Goal: Download file/media: Download file/media

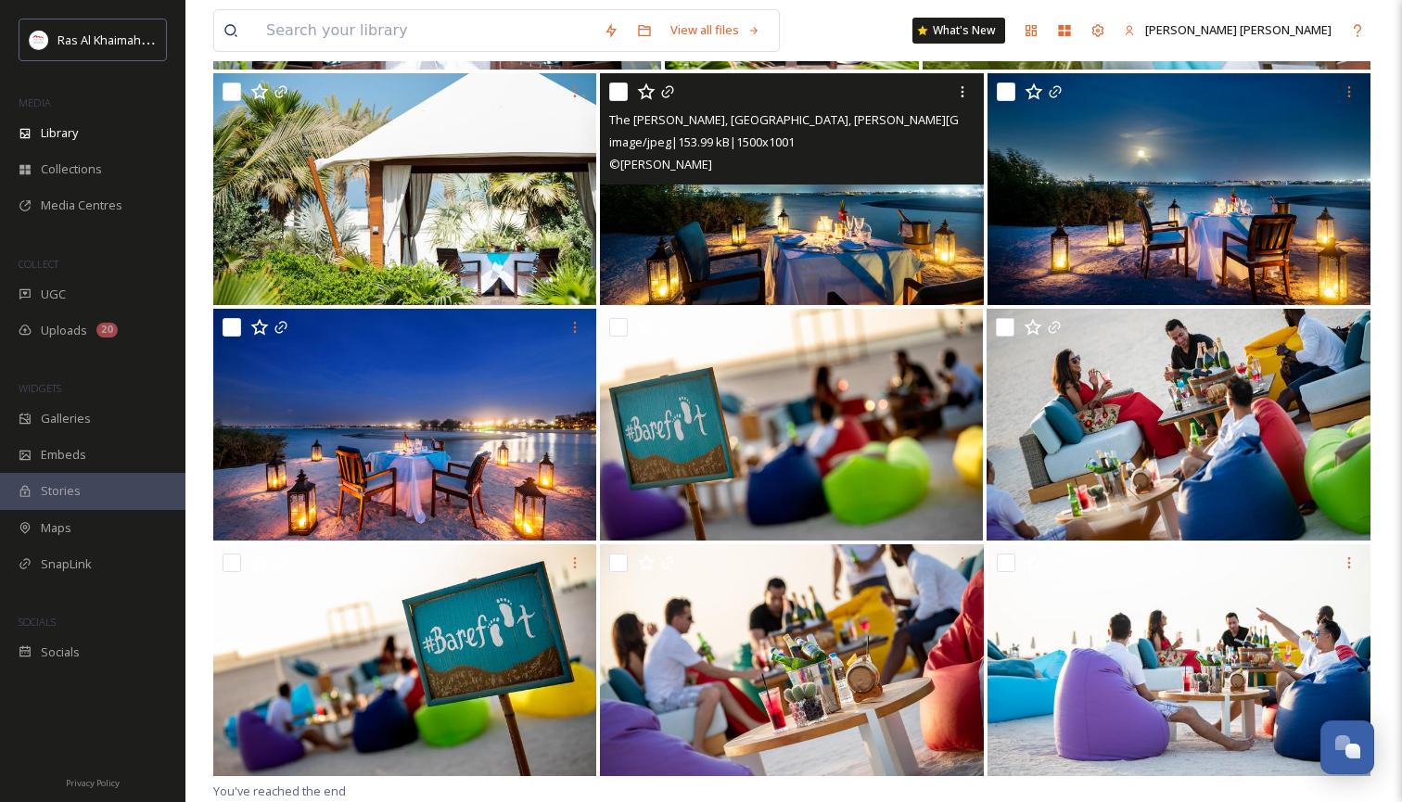
scroll to position [34801, 0]
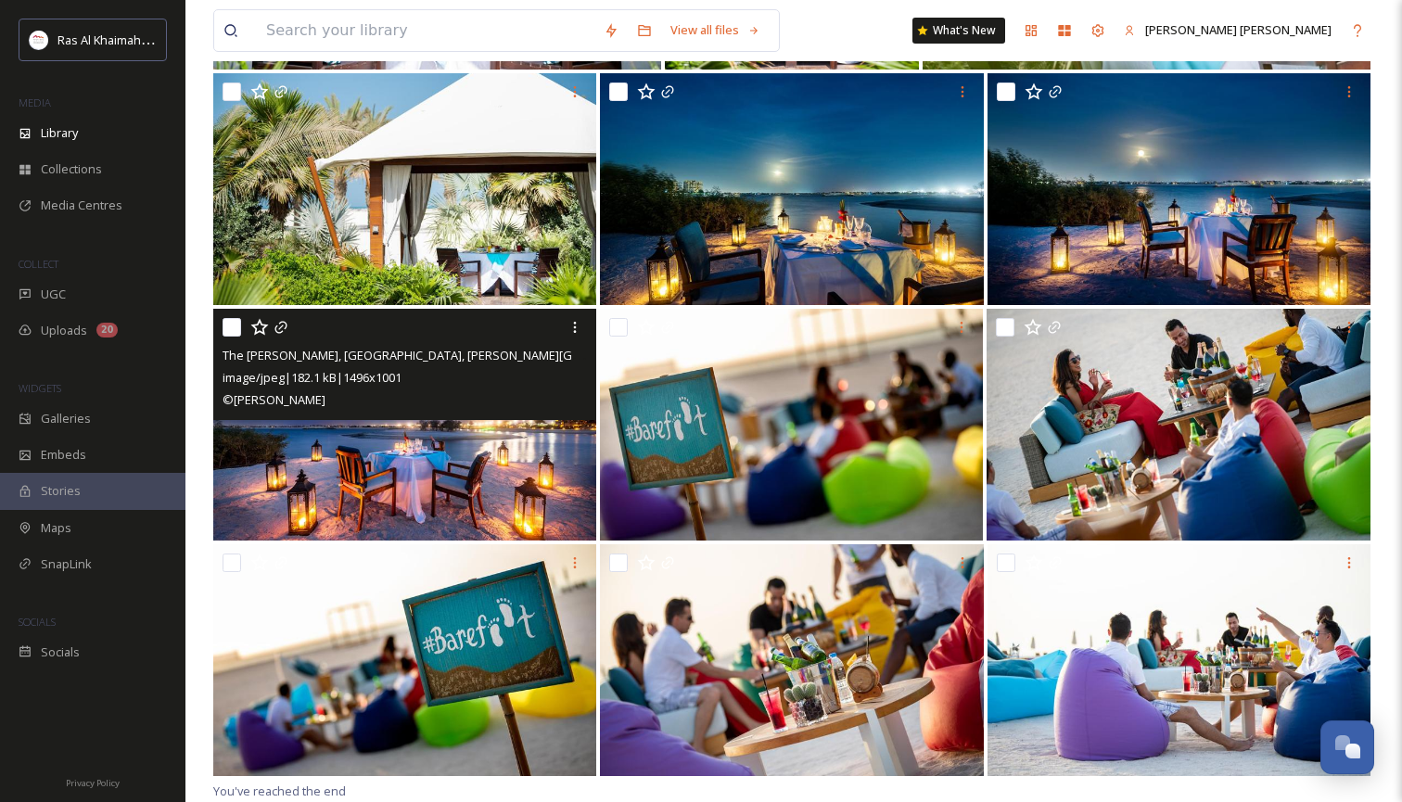
click at [475, 416] on div "The [PERSON_NAME], [GEOGRAPHIC_DATA], [PERSON_NAME][GEOGRAPHIC_DATA]jpg image/j…" at bounding box center [404, 364] width 383 height 111
click at [444, 468] on img at bounding box center [404, 425] width 383 height 232
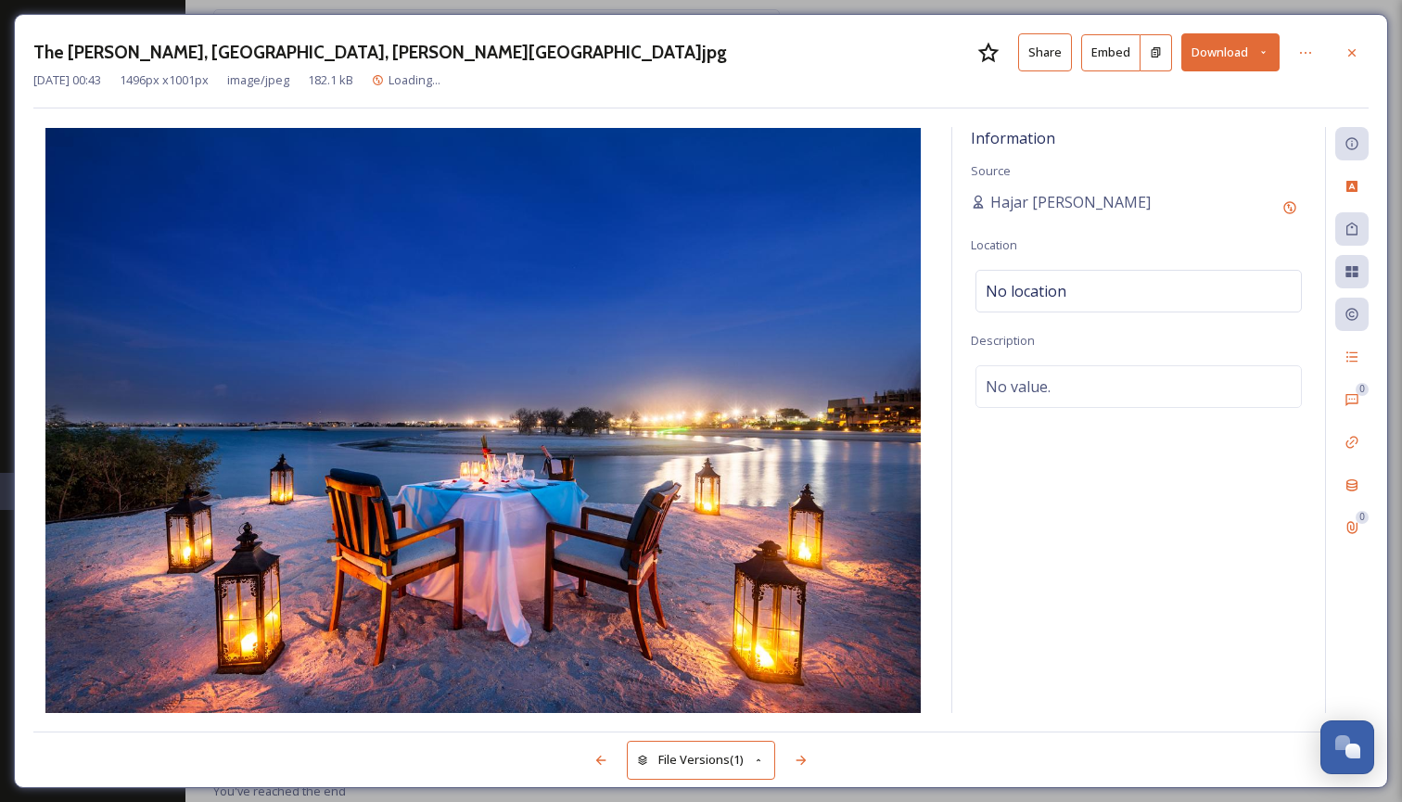
click at [1260, 46] on icon at bounding box center [1263, 52] width 12 height 12
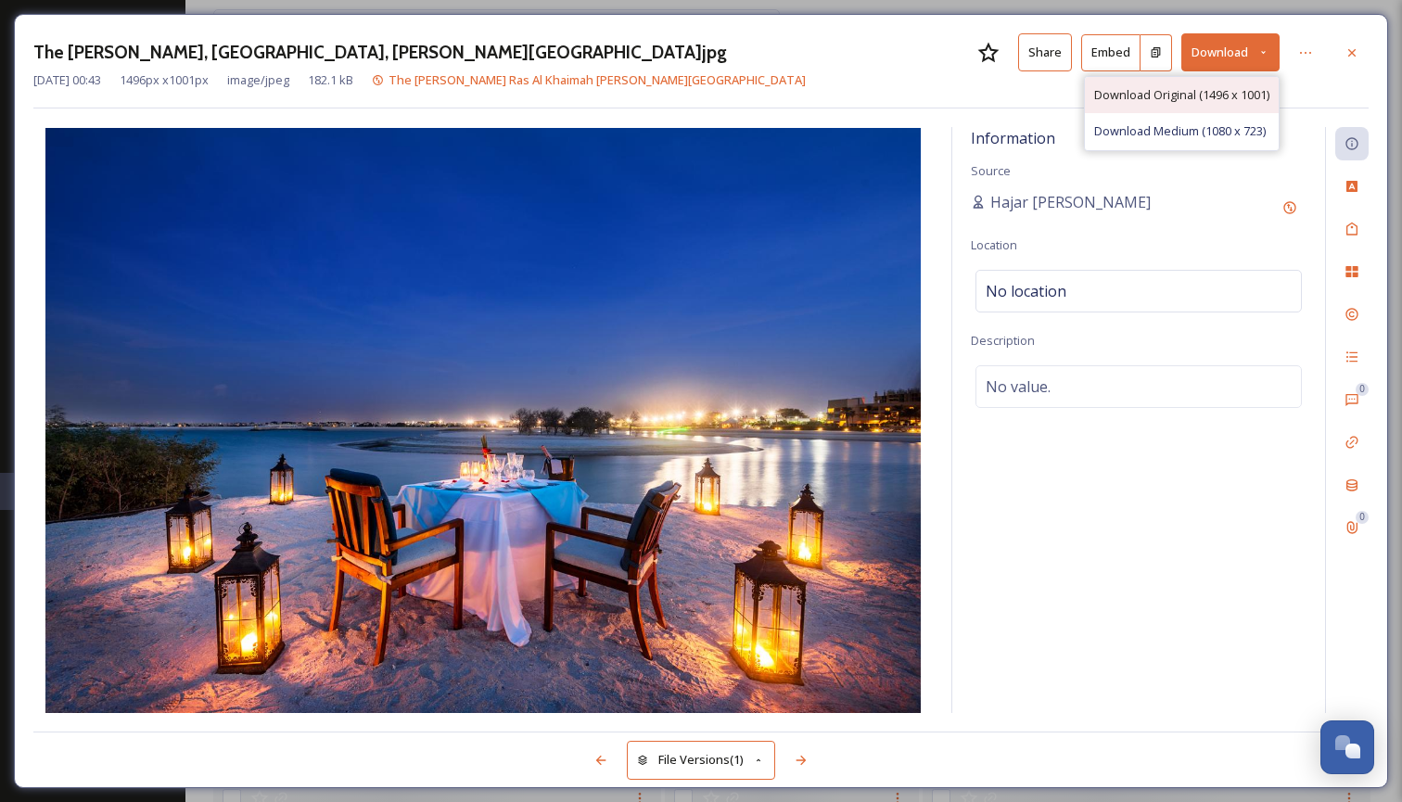
click at [1241, 92] on span "Download Original (1496 x 1001)" at bounding box center [1181, 95] width 175 height 18
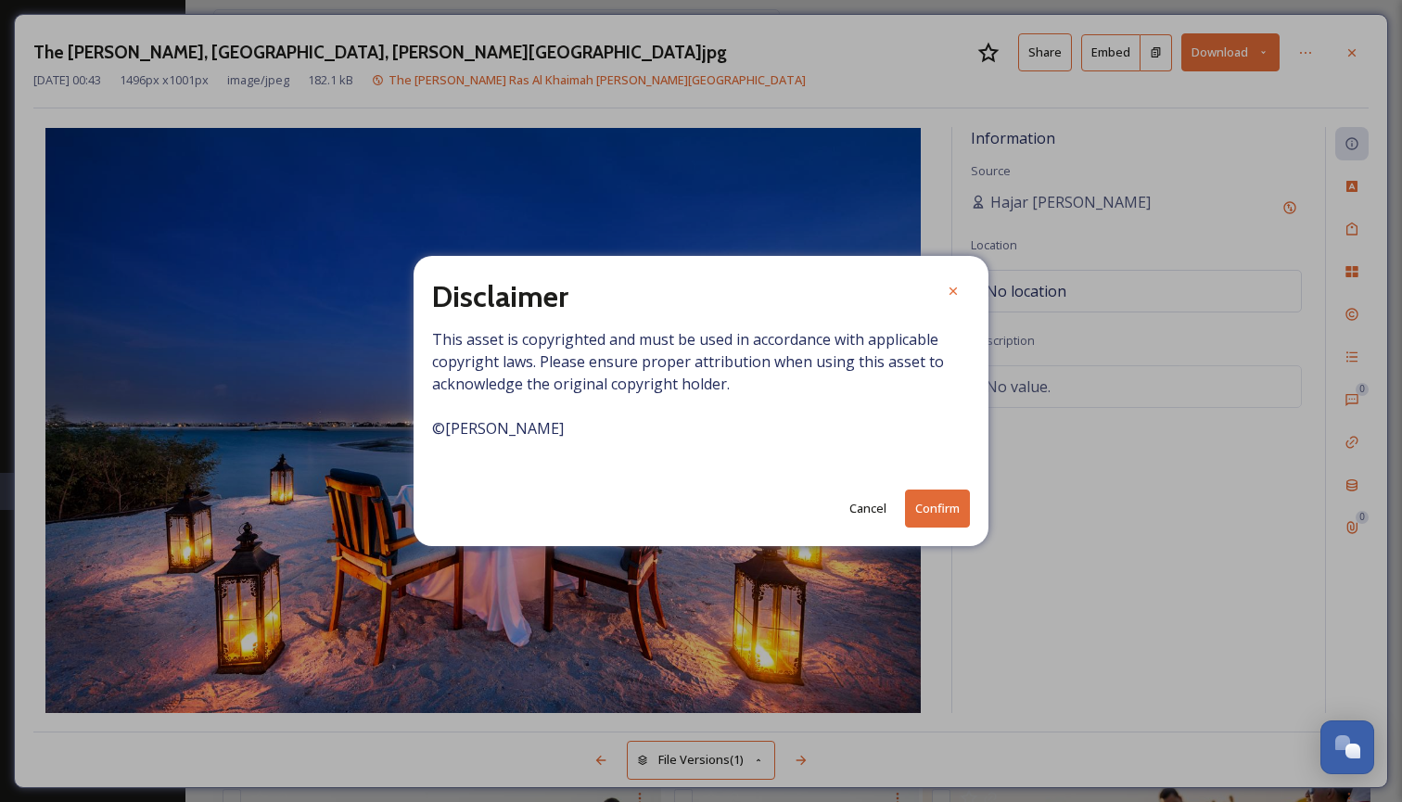
click at [863, 504] on button "Cancel" at bounding box center [868, 509] width 56 height 36
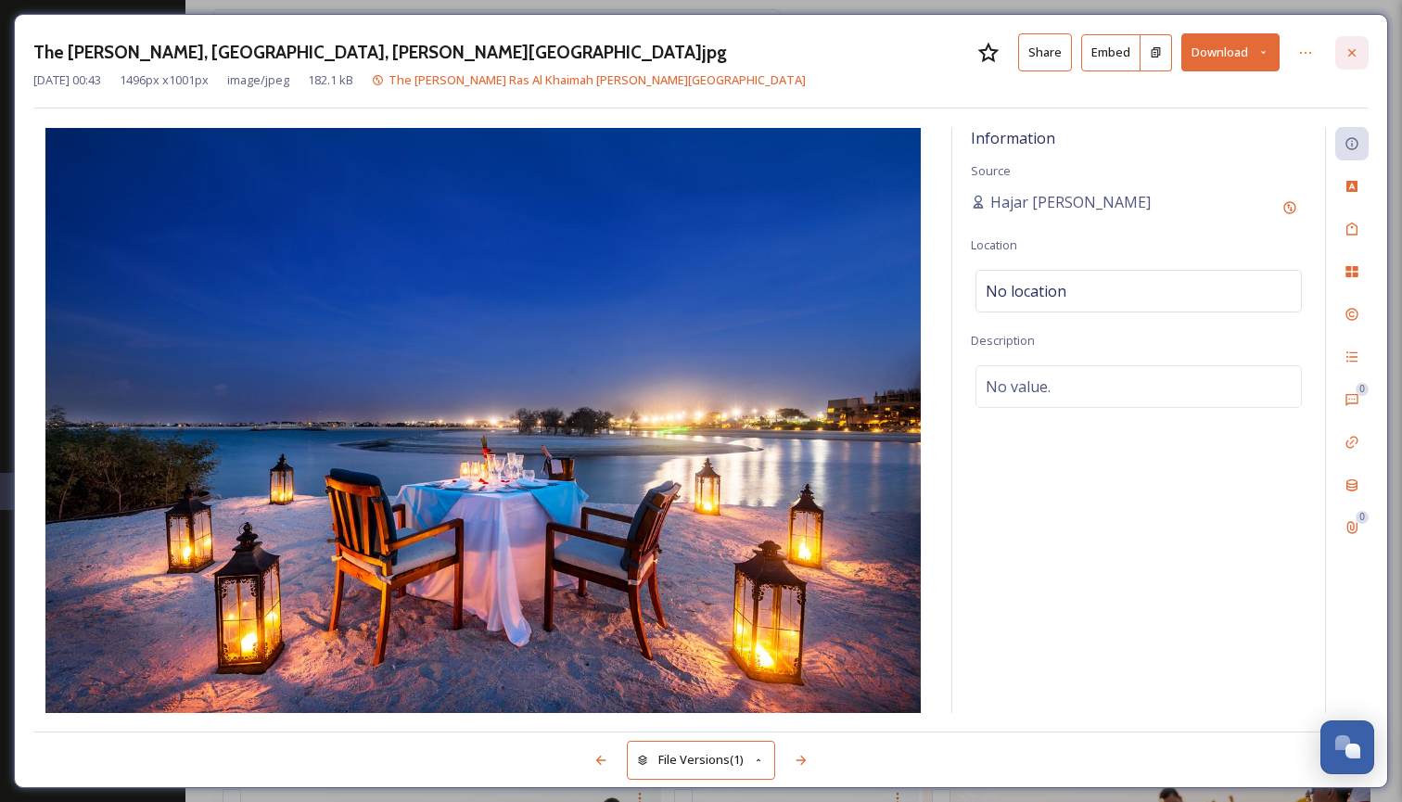
click at [1354, 49] on icon at bounding box center [1351, 52] width 15 height 15
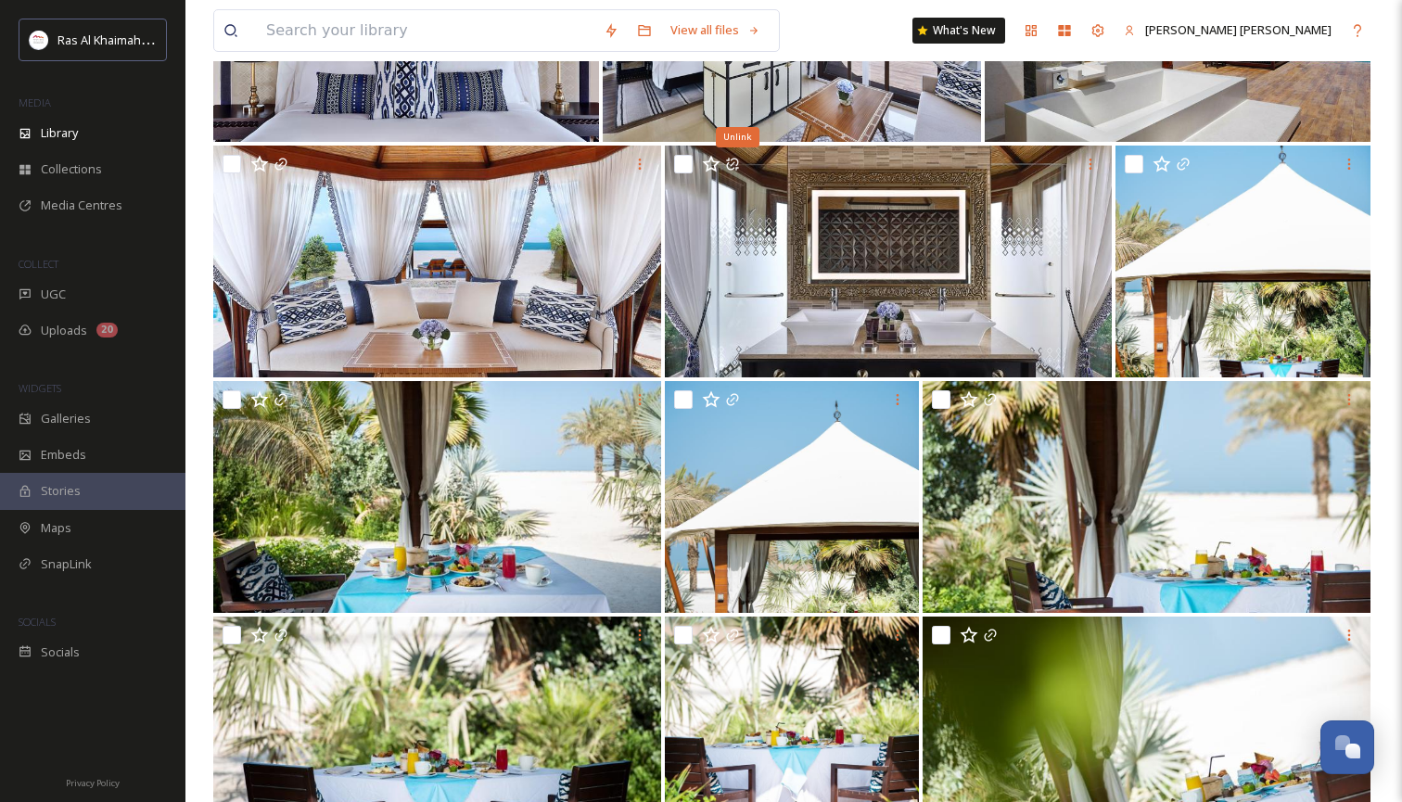
scroll to position [34020, 0]
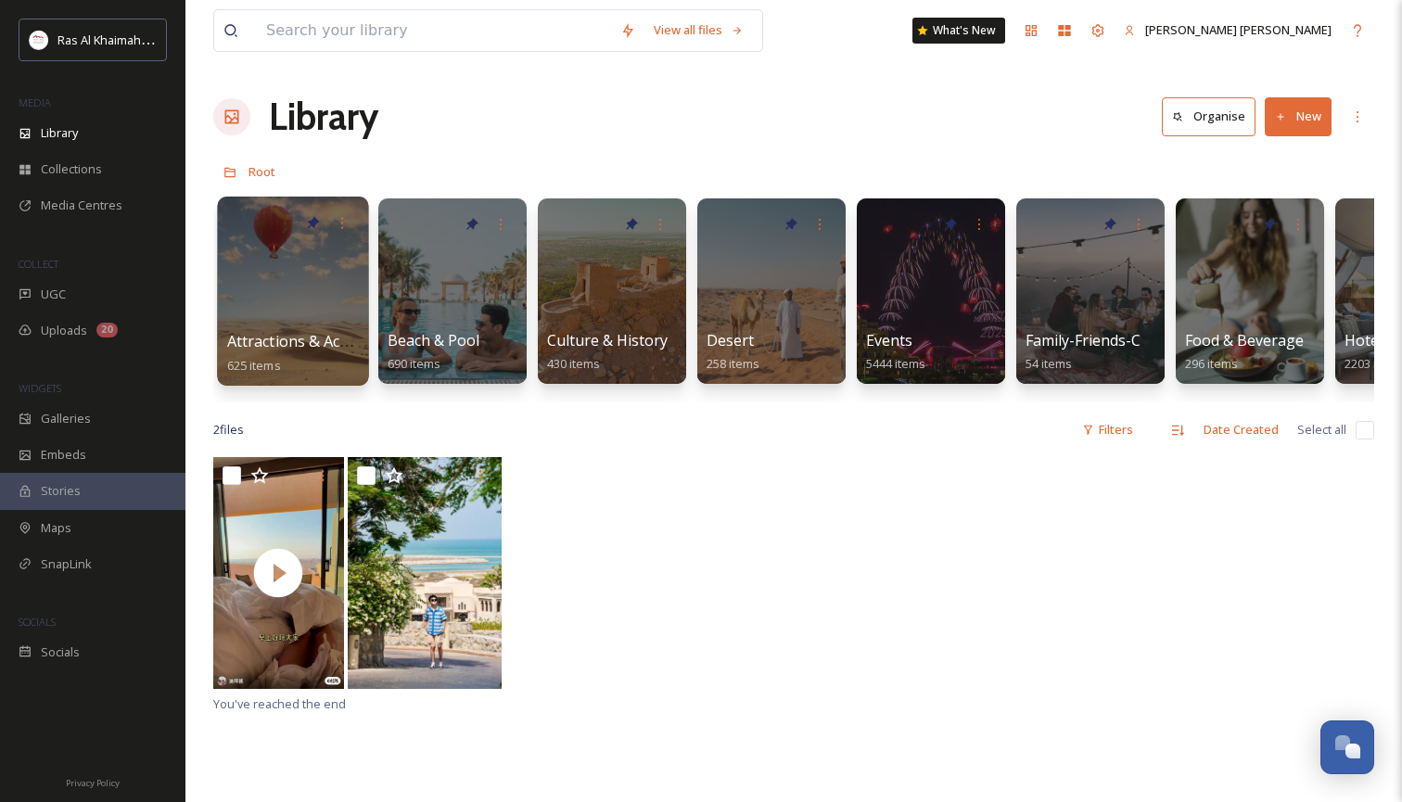
click at [307, 291] on div at bounding box center [292, 291] width 151 height 189
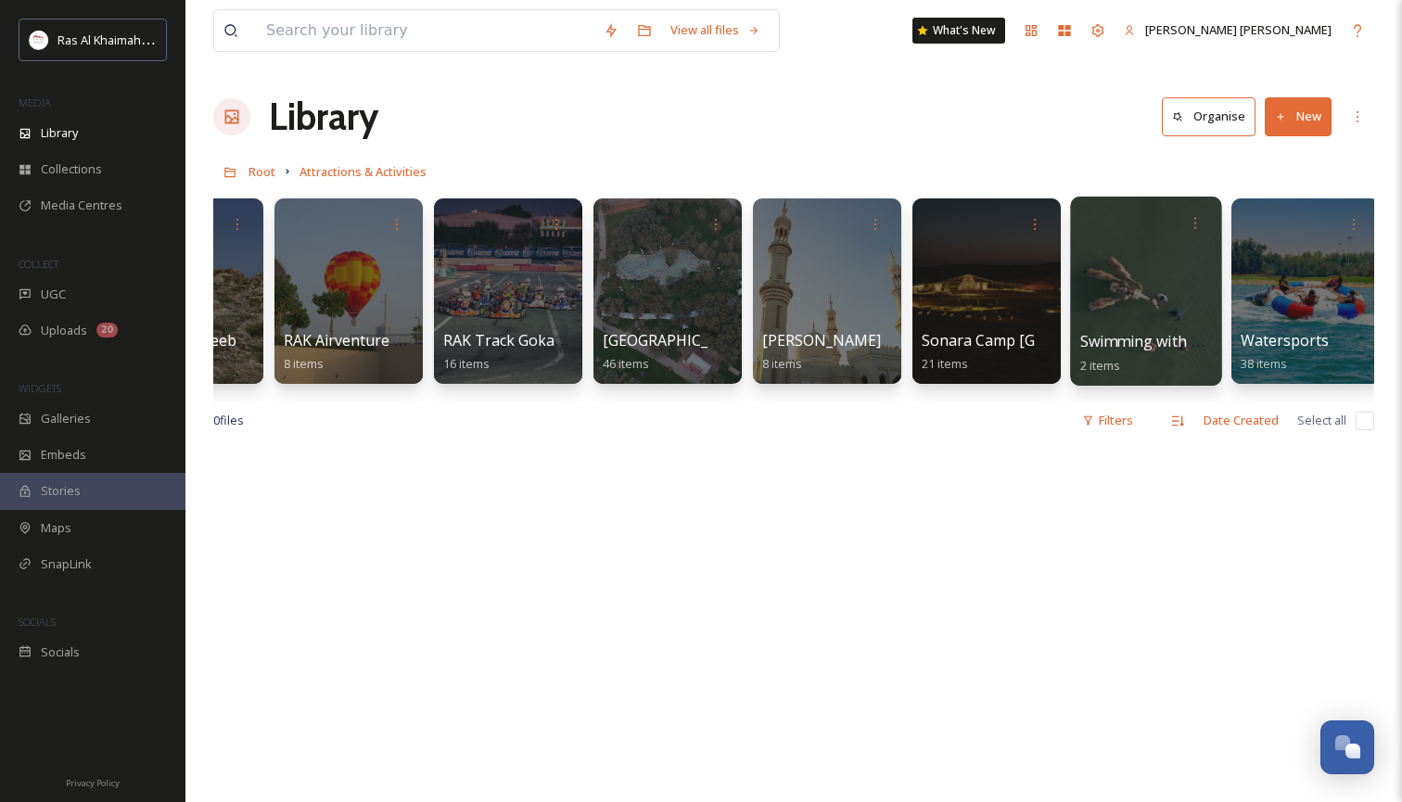
scroll to position [0, 2336]
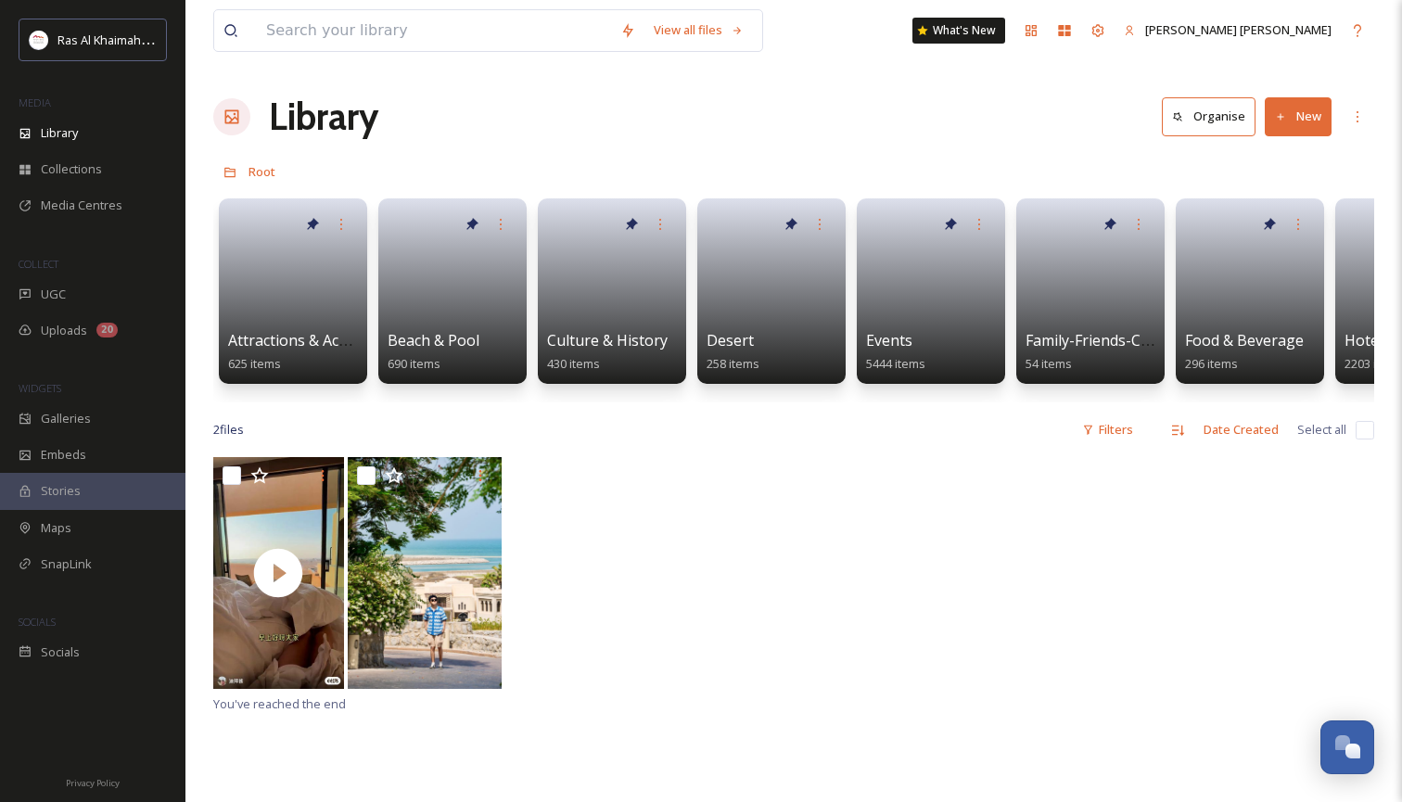
scroll to position [1, 0]
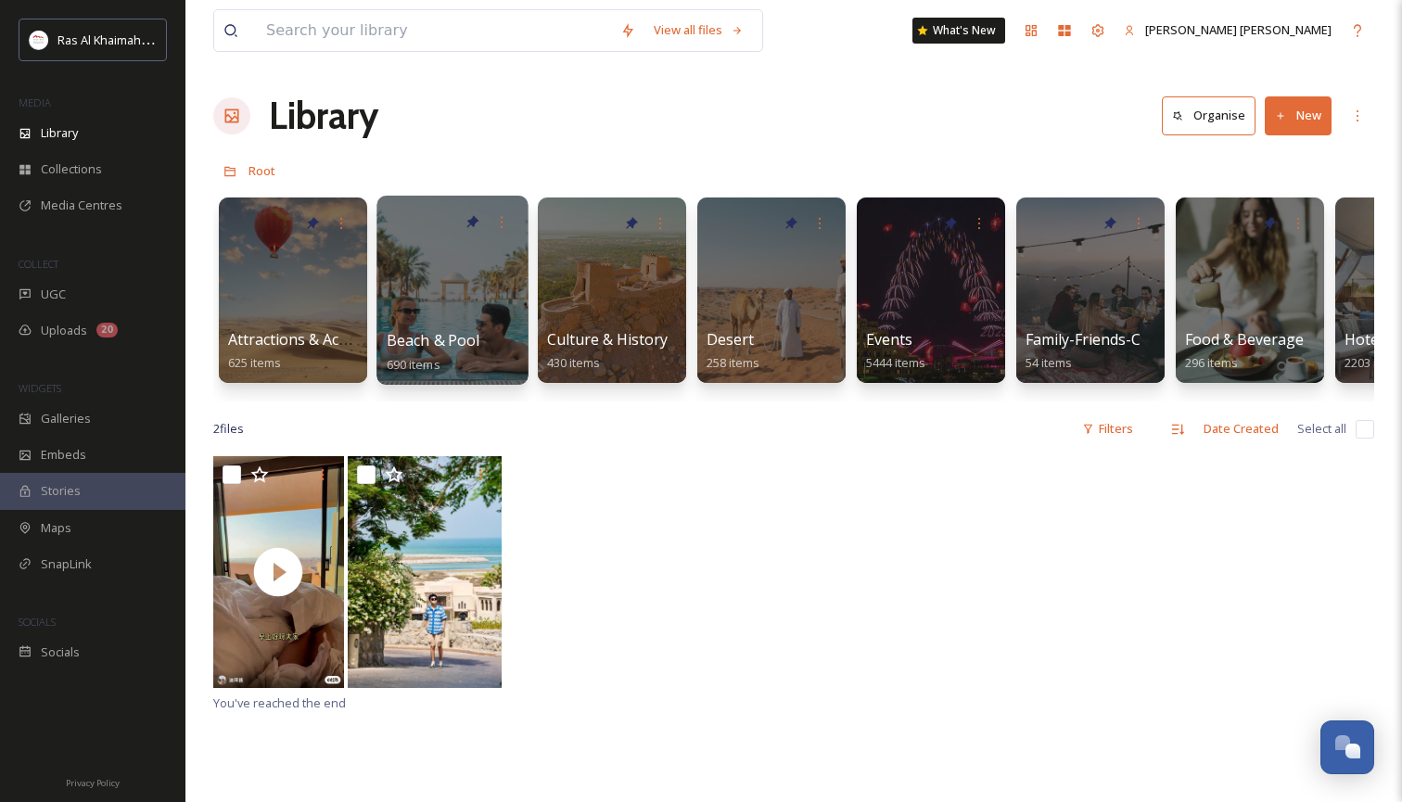
click at [484, 304] on div at bounding box center [451, 290] width 151 height 189
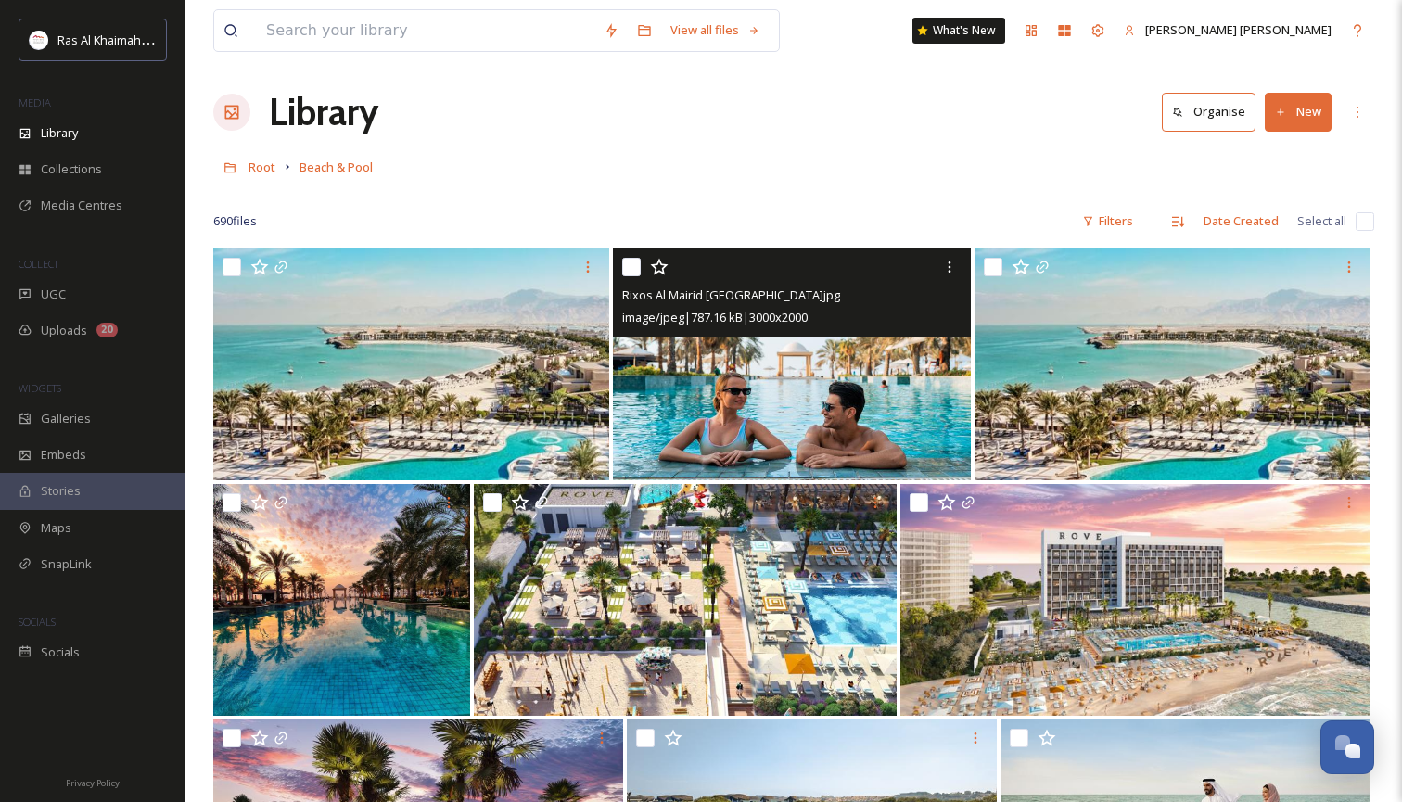
scroll to position [9, 0]
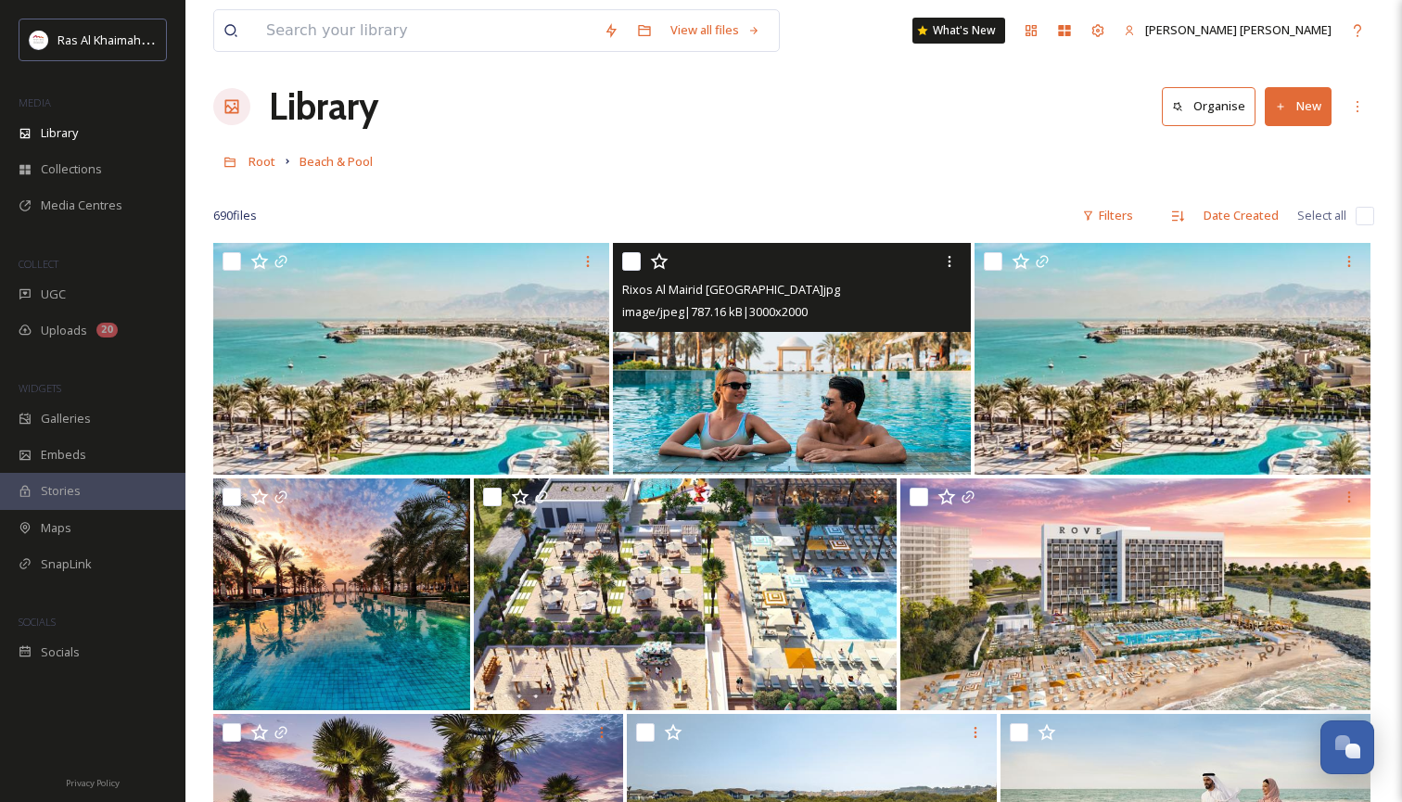
click at [802, 417] on img at bounding box center [791, 359] width 357 height 232
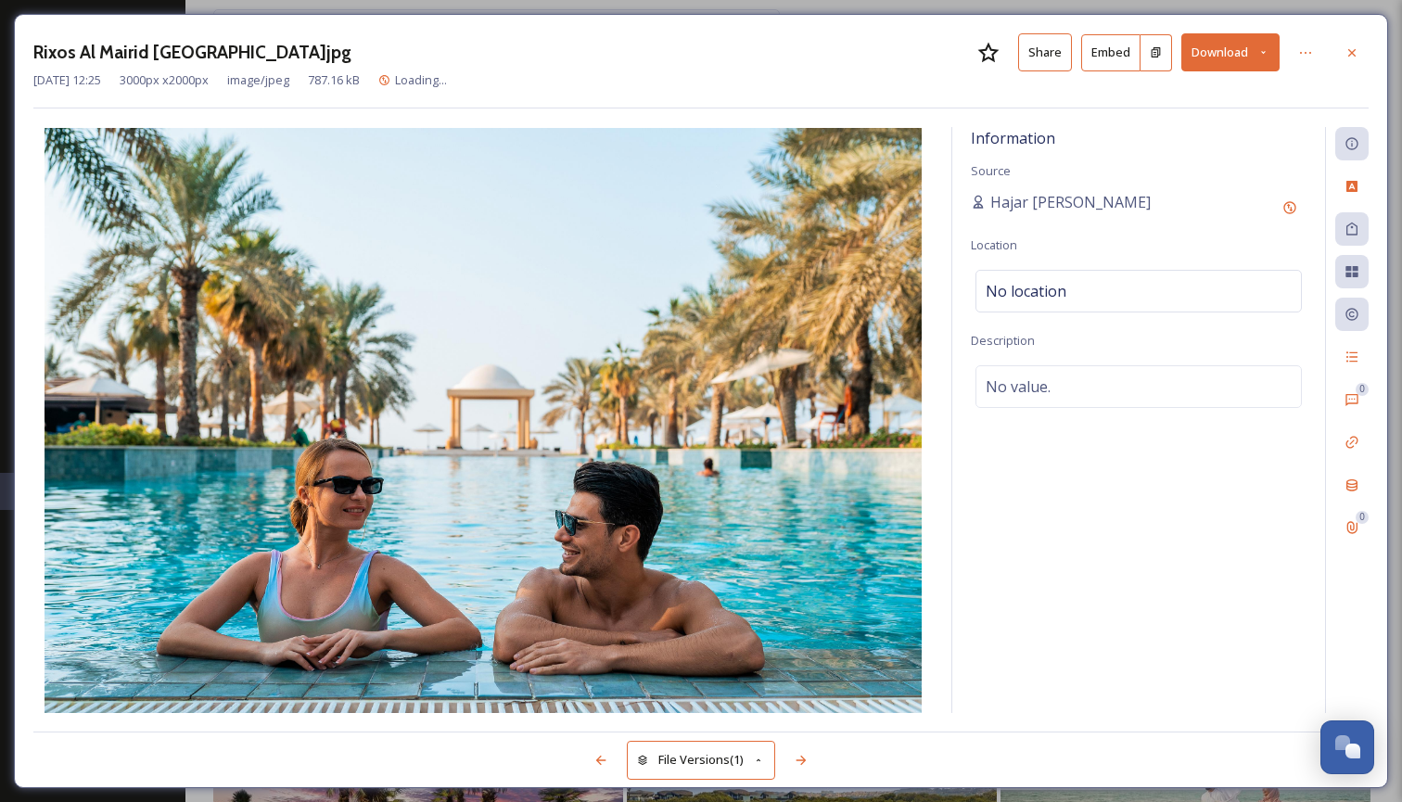
click at [1268, 49] on icon at bounding box center [1263, 52] width 12 height 12
click at [1207, 133] on span "Download Large (2000 x 1333)" at bounding box center [1175, 131] width 163 height 18
click at [1359, 47] on div at bounding box center [1351, 52] width 33 height 33
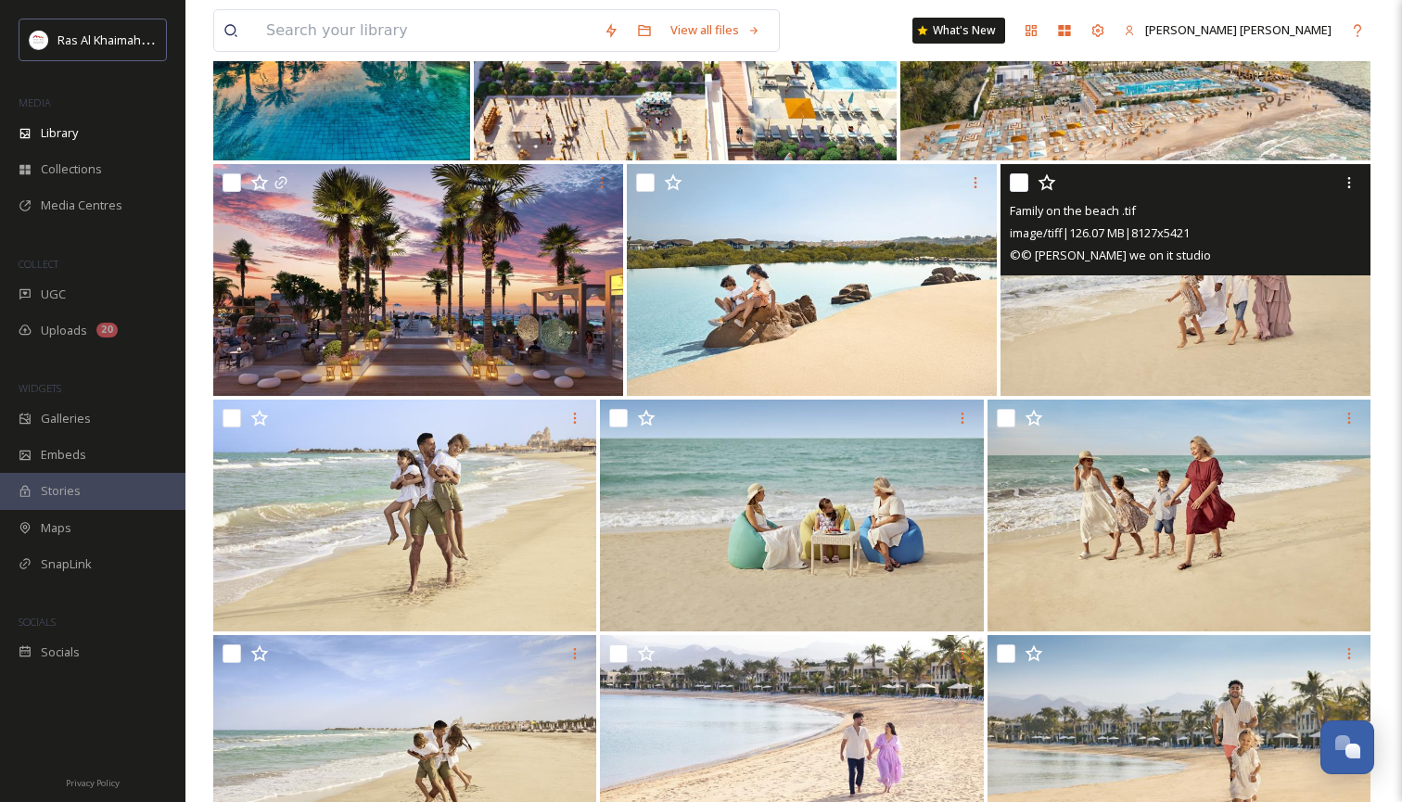
scroll to position [563, 0]
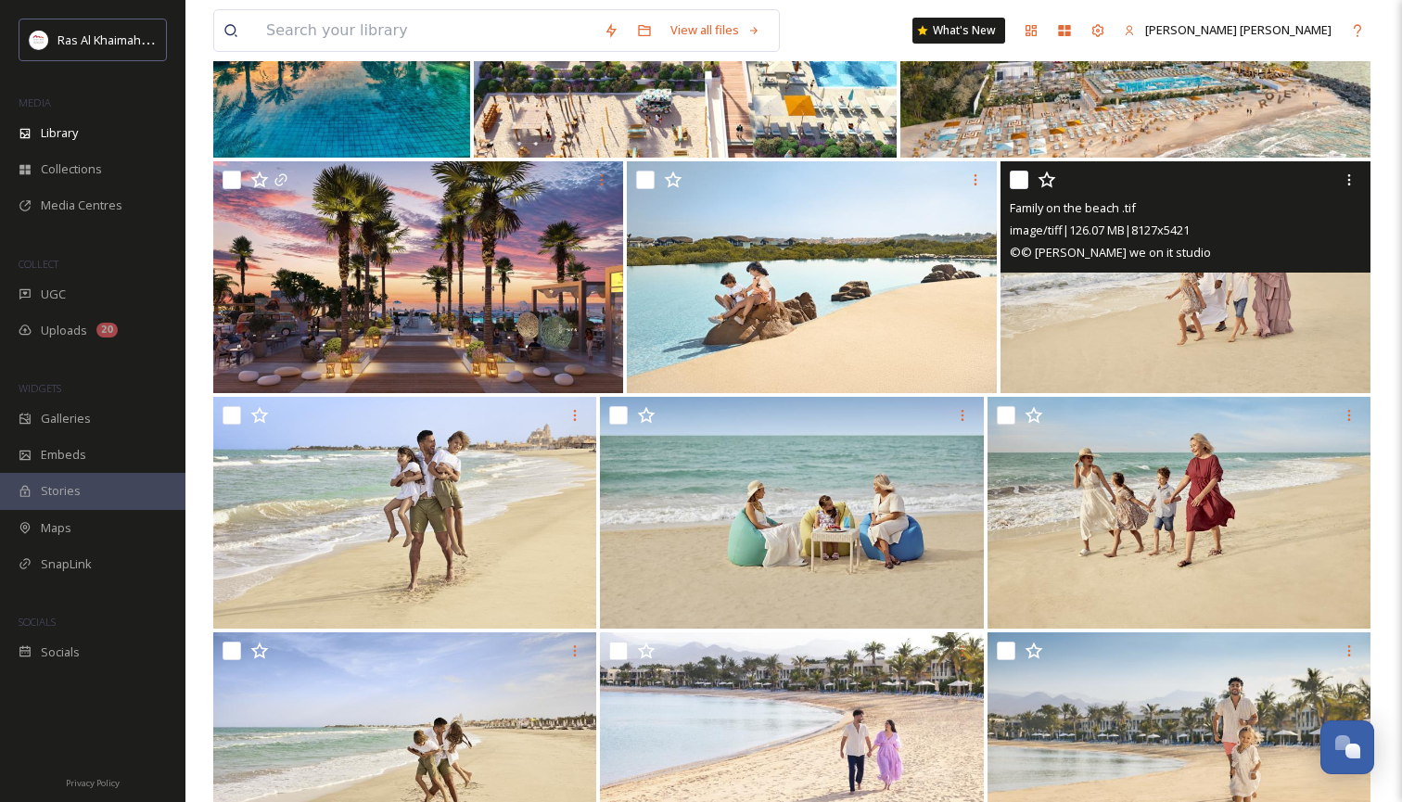
click at [1182, 331] on img at bounding box center [1185, 277] width 370 height 232
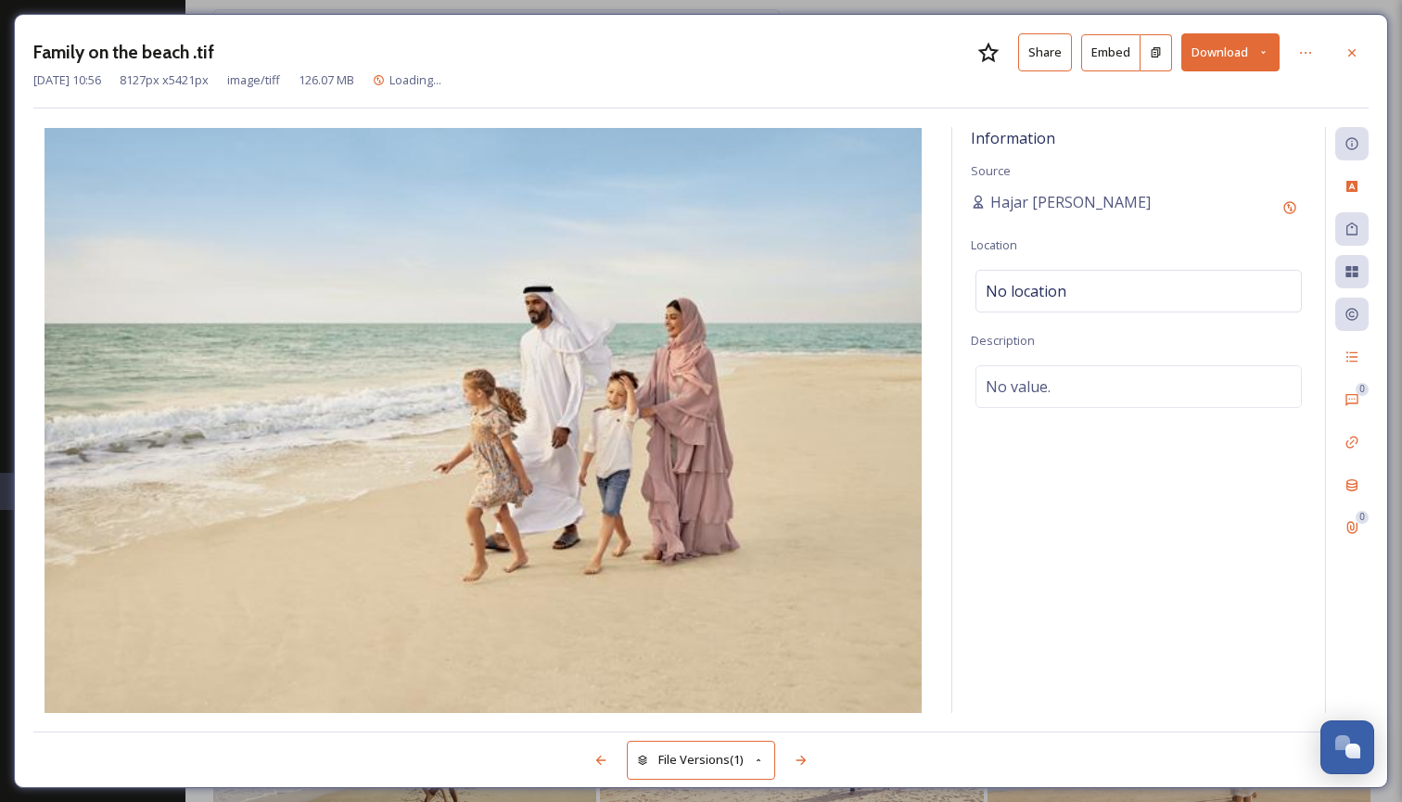
click at [1263, 46] on icon at bounding box center [1263, 52] width 12 height 12
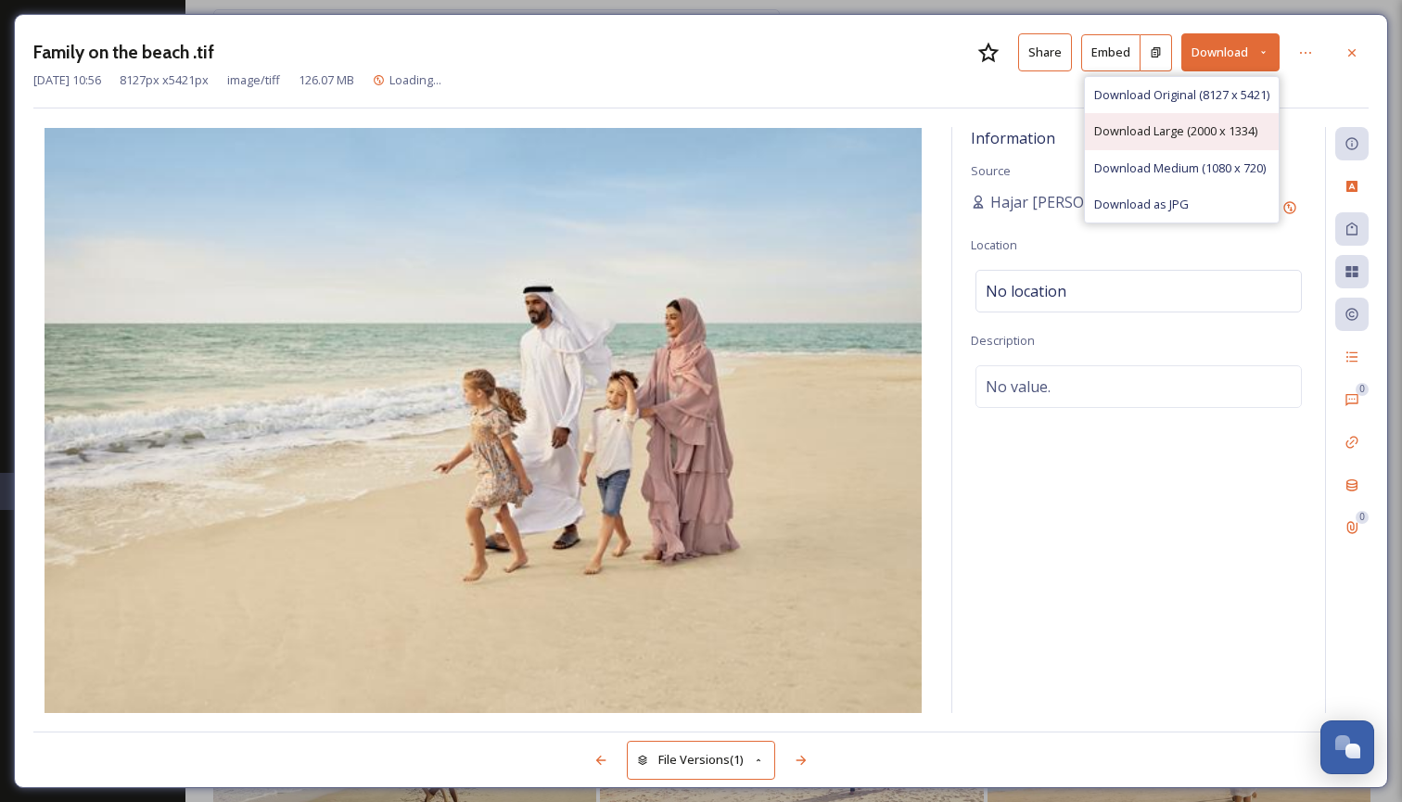
click at [1210, 132] on span "Download Large (2000 x 1334)" at bounding box center [1175, 131] width 163 height 18
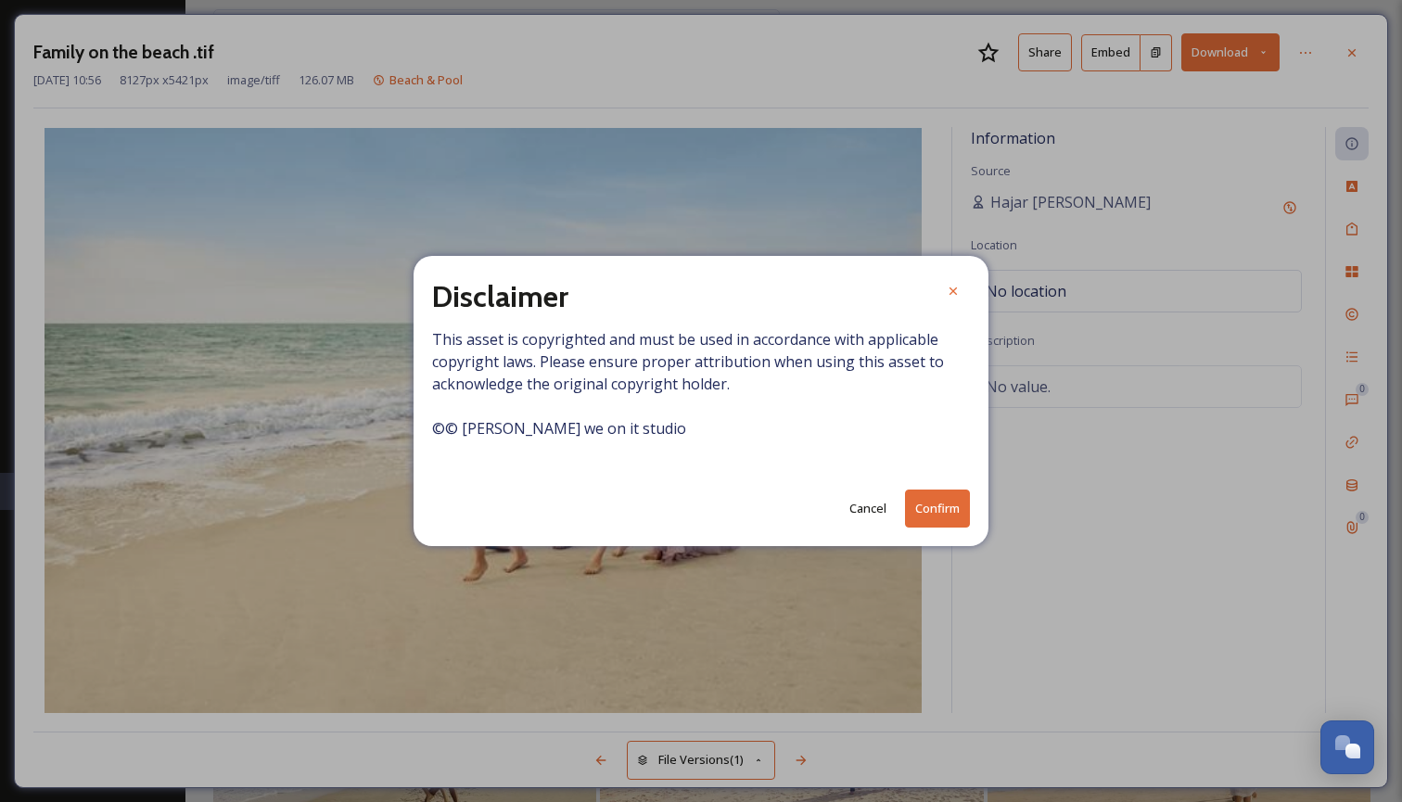
drag, startPoint x: 913, startPoint y: 519, endPoint x: 970, endPoint y: 478, distance: 69.7
click at [913, 519] on button "Confirm" at bounding box center [937, 509] width 65 height 38
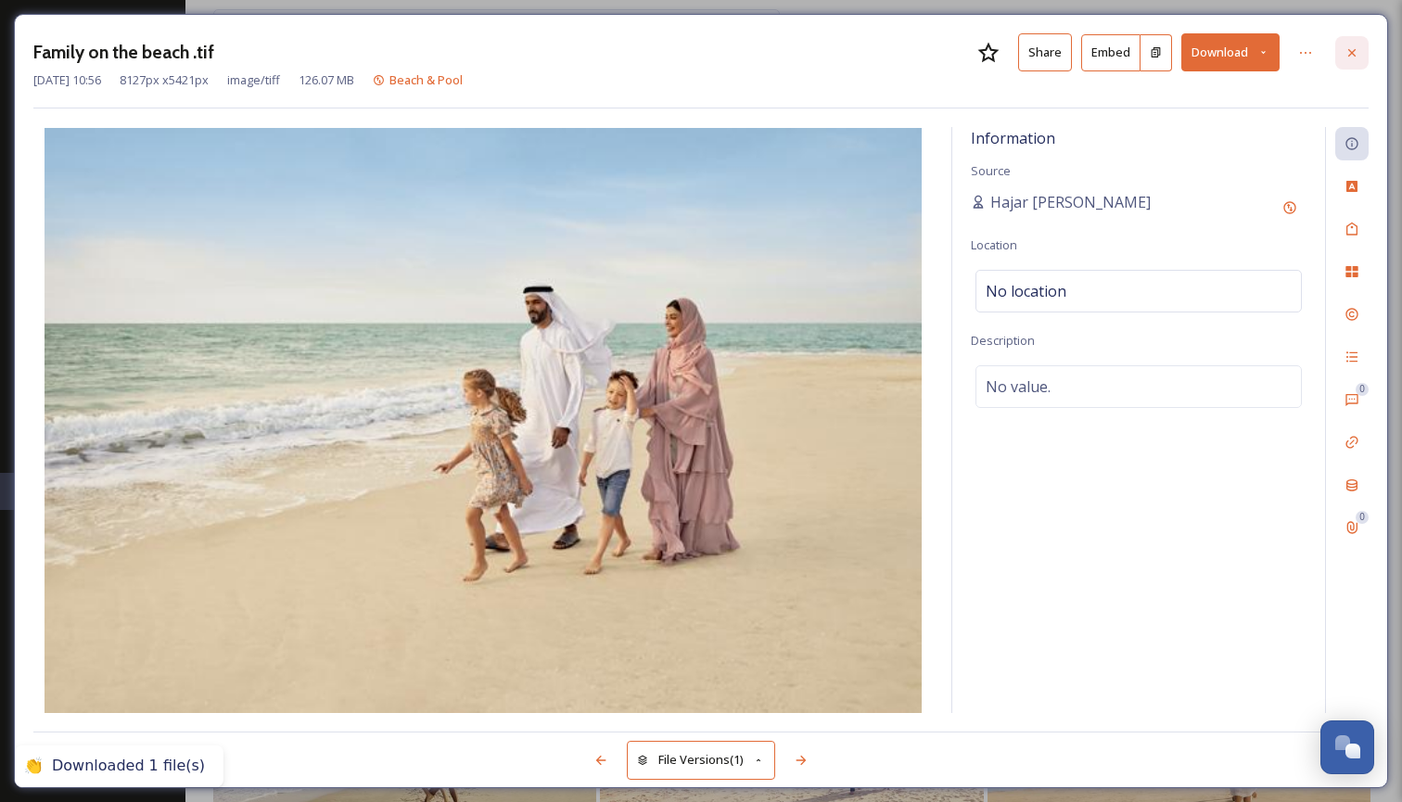
click at [1355, 52] on icon at bounding box center [1351, 52] width 15 height 15
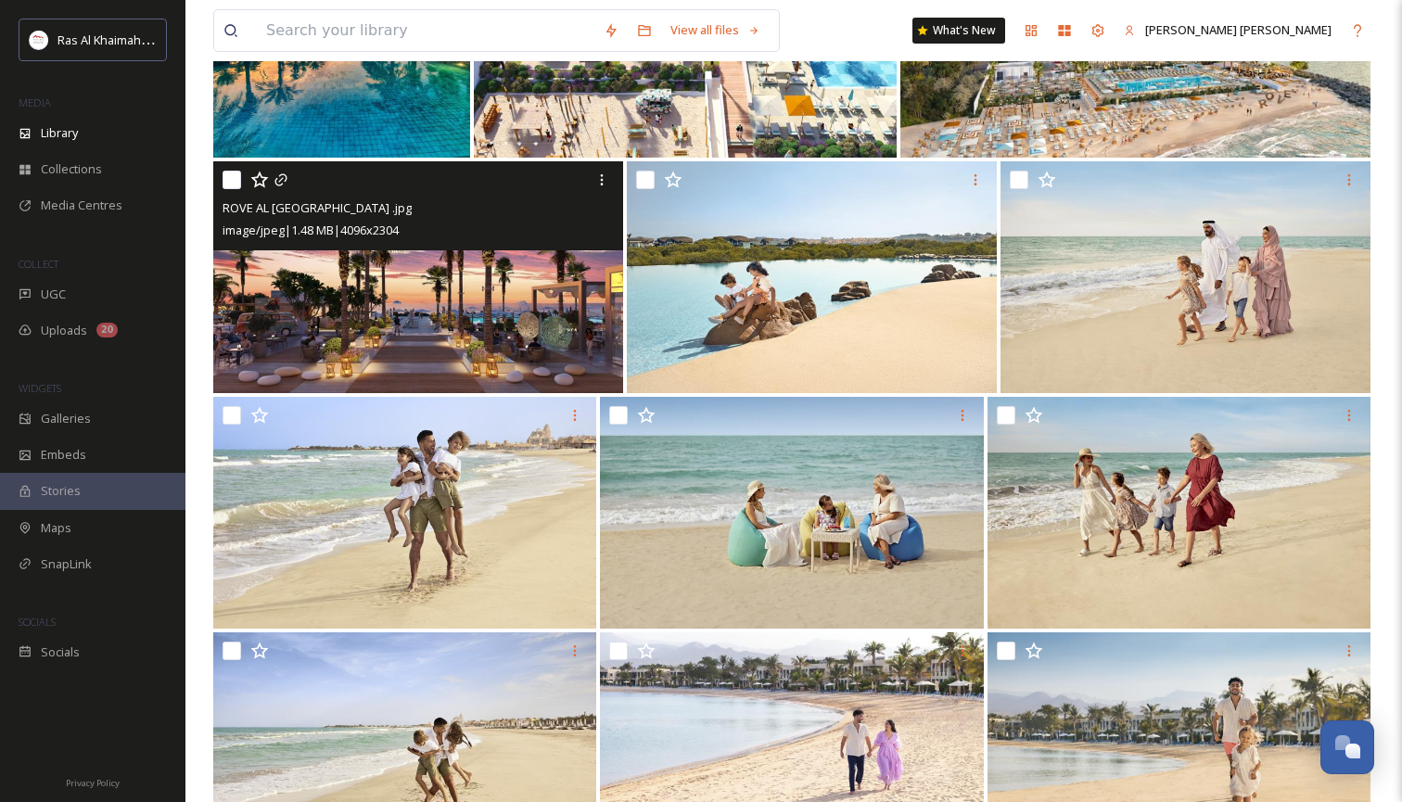
click at [578, 340] on img at bounding box center [418, 277] width 410 height 232
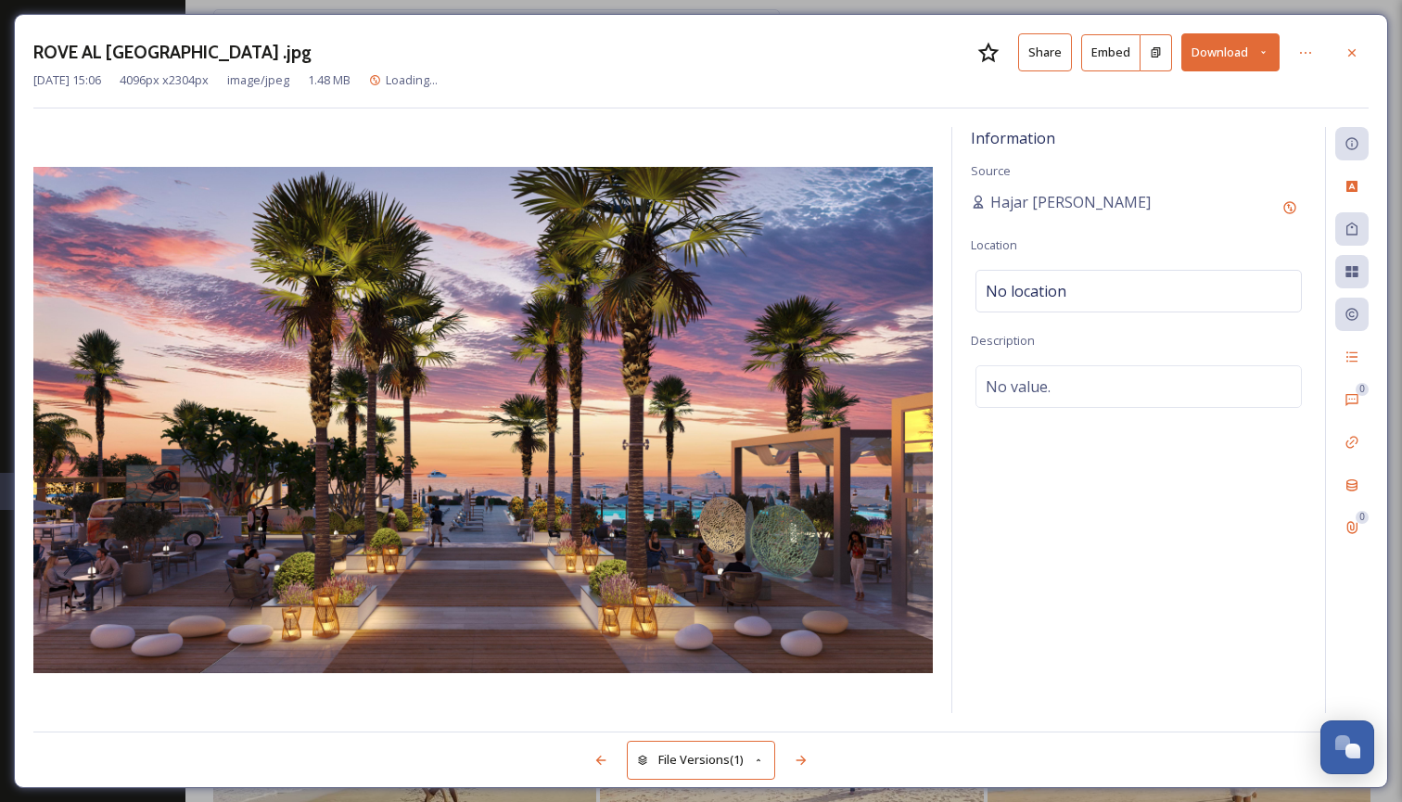
click at [1263, 51] on icon at bounding box center [1263, 52] width 12 height 12
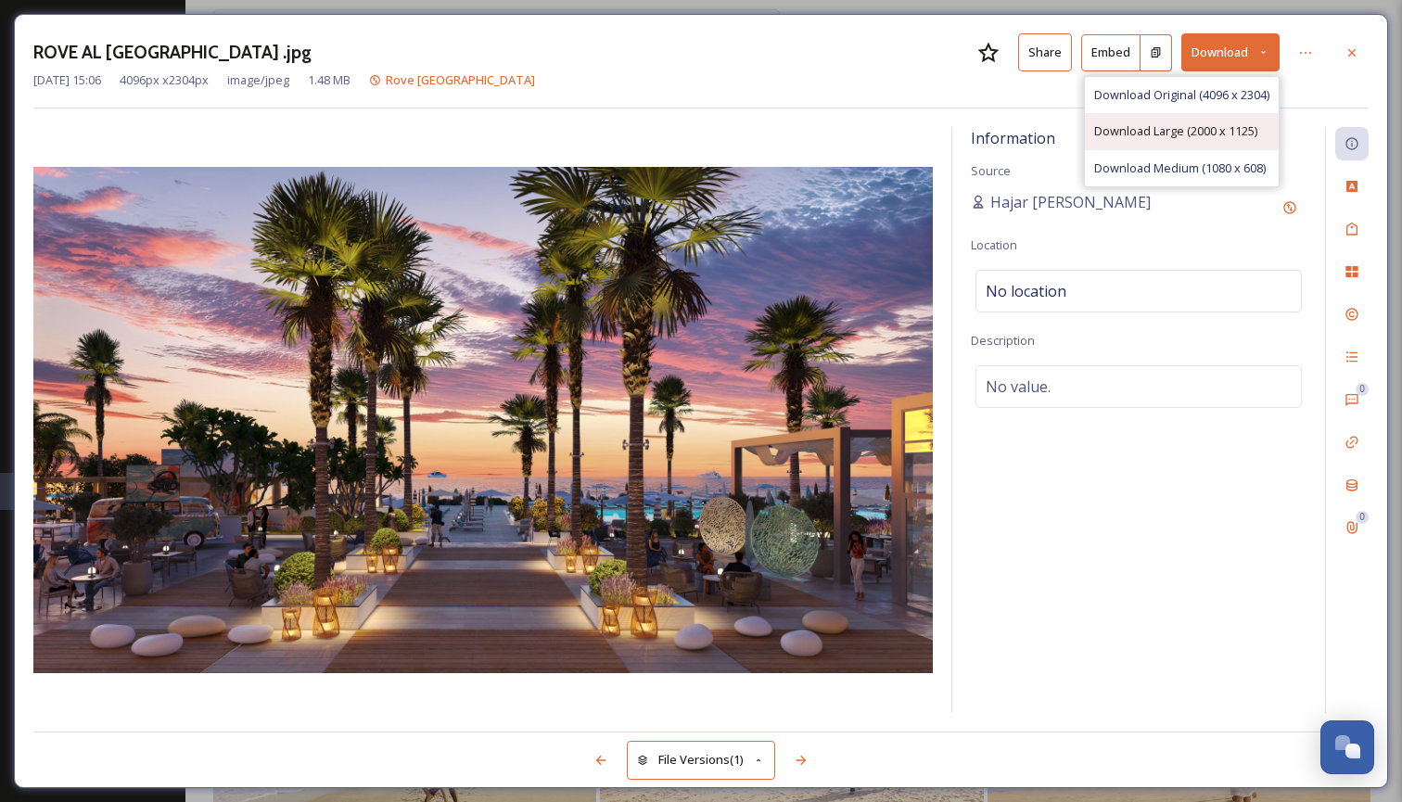
click at [1197, 130] on span "Download Large (2000 x 1125)" at bounding box center [1175, 131] width 163 height 18
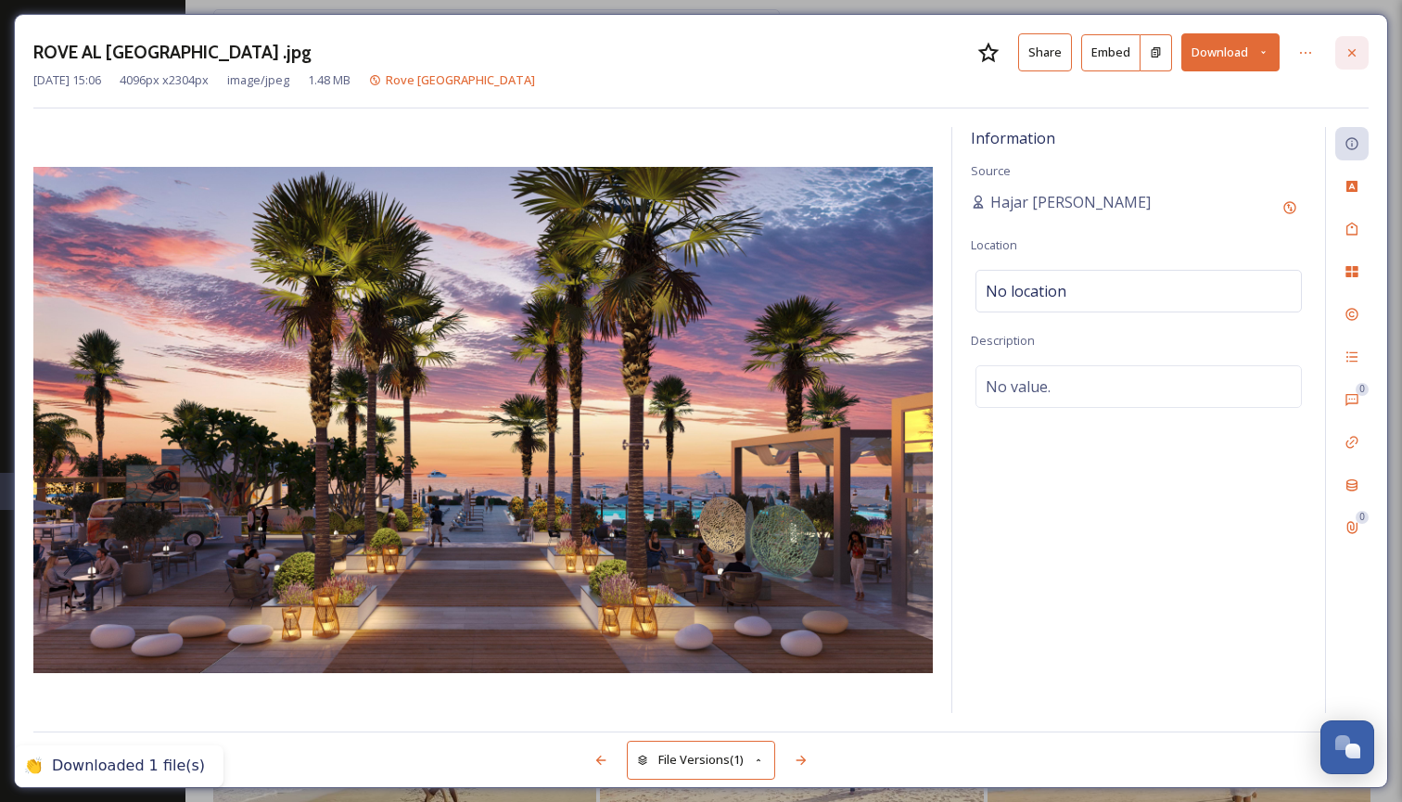
click at [1352, 58] on icon at bounding box center [1351, 52] width 15 height 15
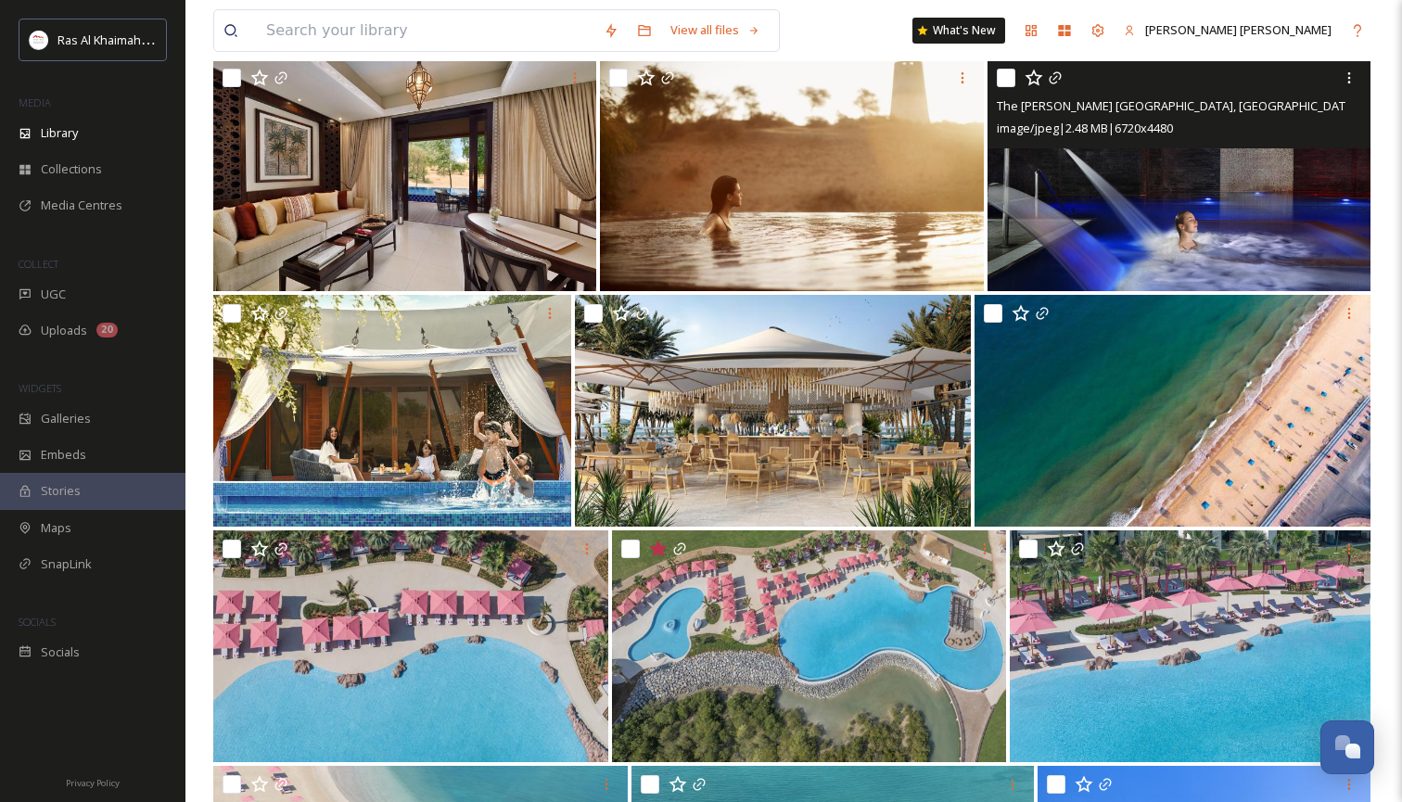
scroll to position [2079, 0]
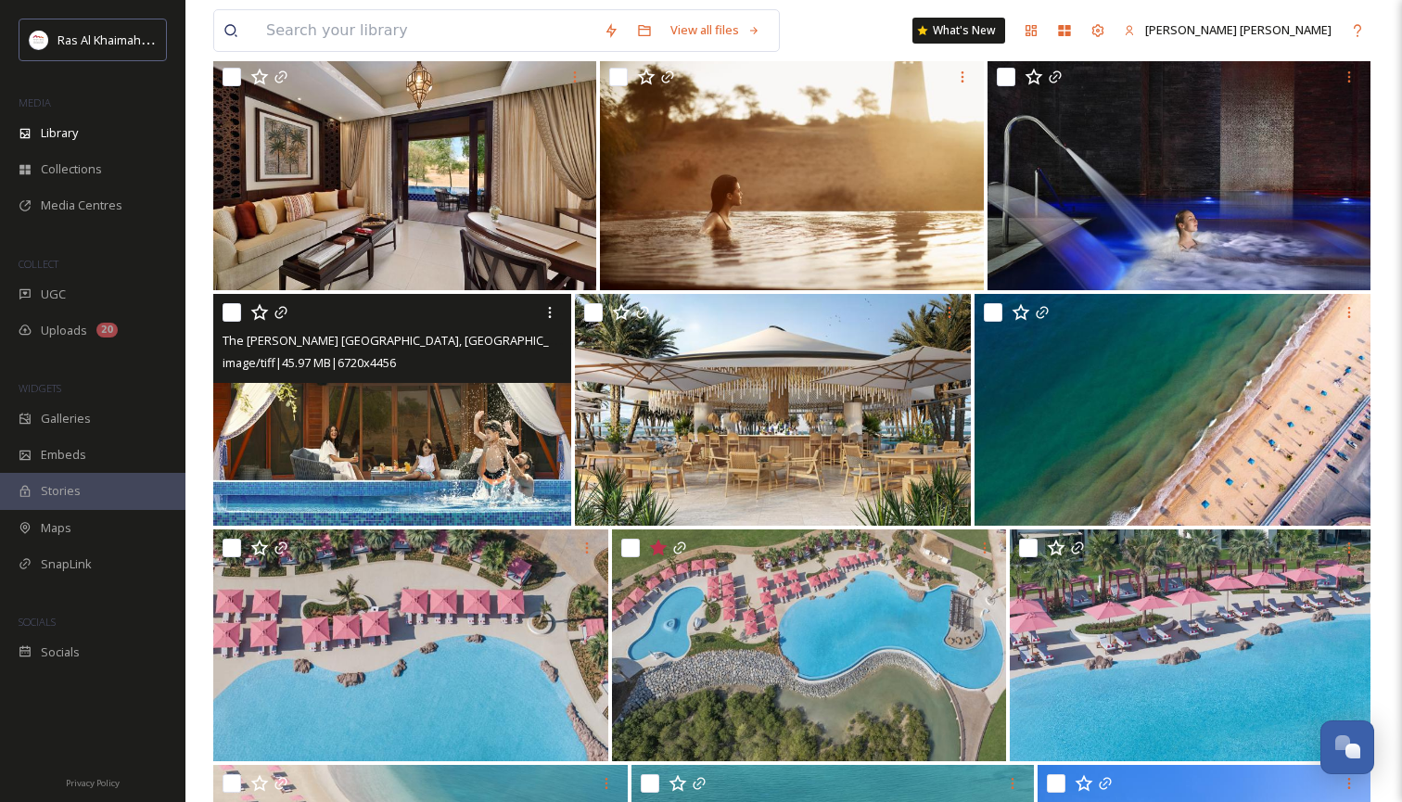
click at [397, 455] on img at bounding box center [392, 410] width 358 height 232
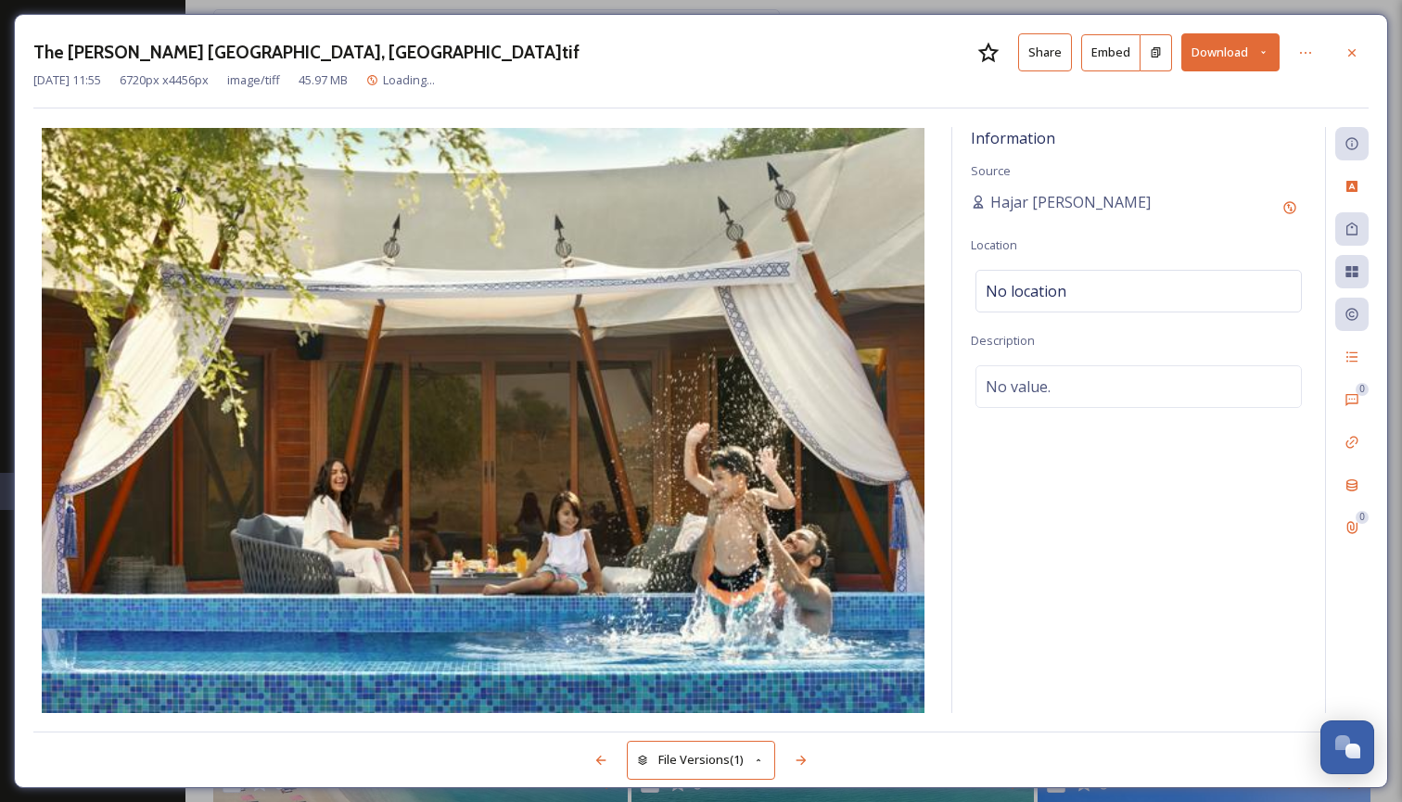
drag, startPoint x: 1360, startPoint y: 51, endPoint x: 1204, endPoint y: 55, distance: 155.8
click at [1360, 51] on div at bounding box center [1351, 52] width 33 height 33
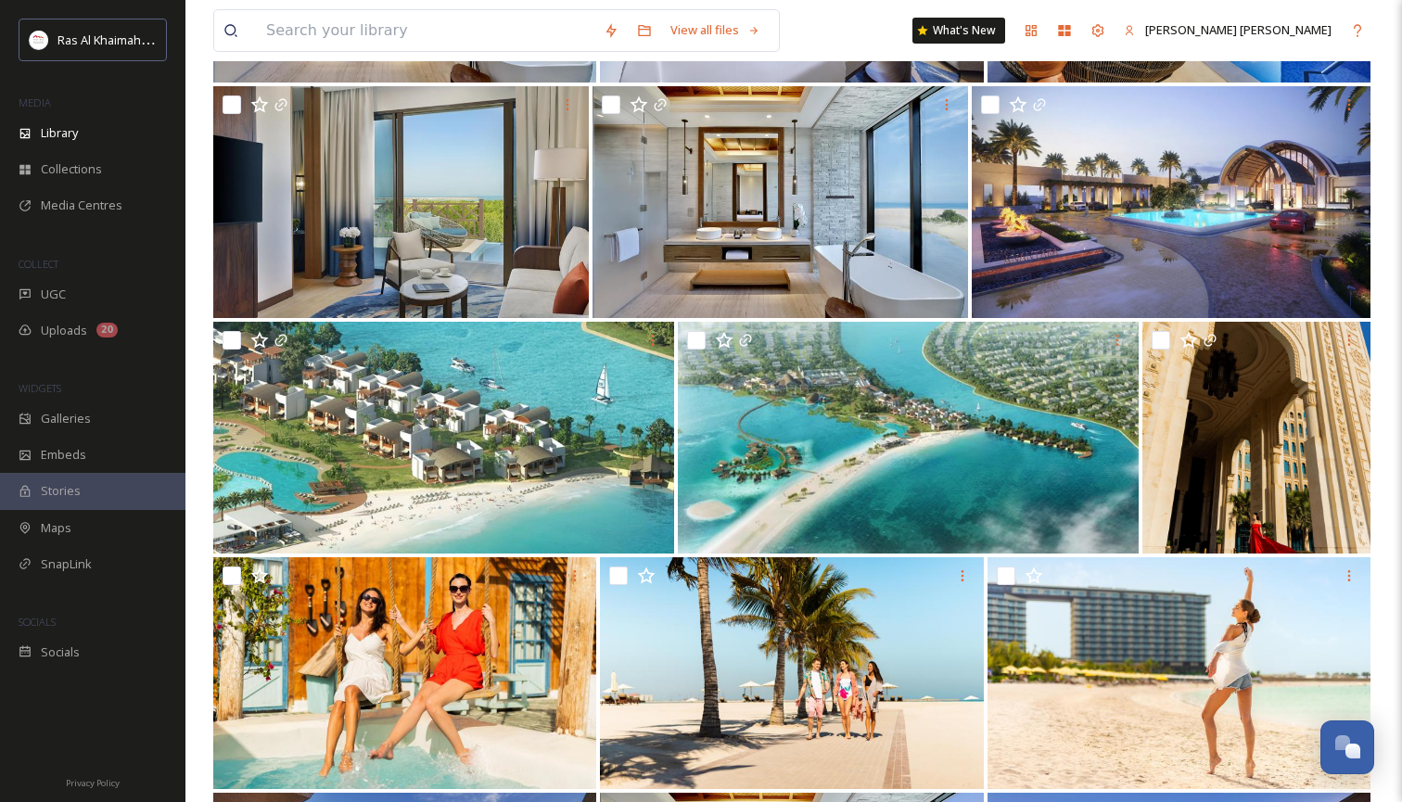
scroll to position [4655, 0]
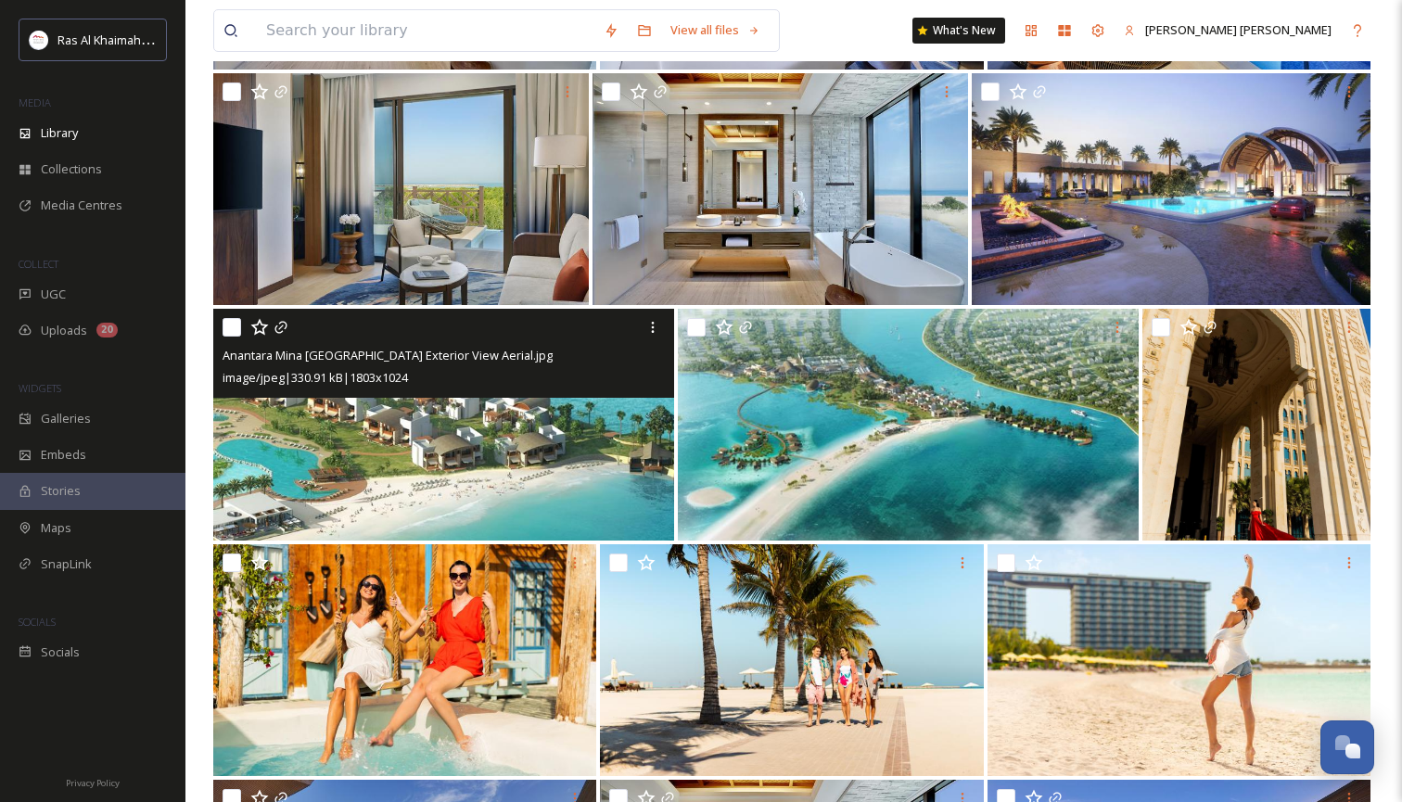
click at [503, 412] on img at bounding box center [443, 425] width 461 height 232
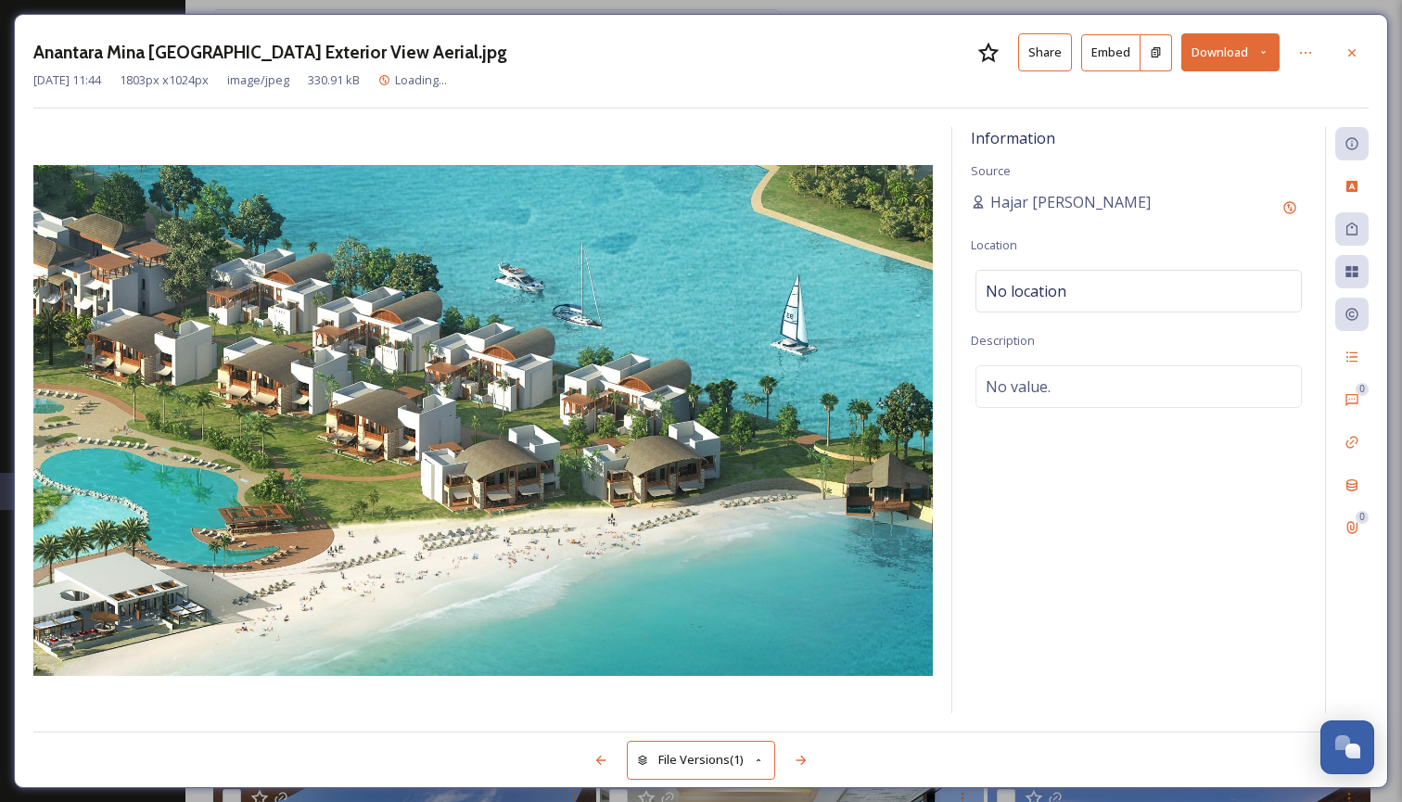
click at [1268, 48] on icon at bounding box center [1263, 52] width 12 height 12
click at [1214, 90] on span "Download Original (1803 x 1024)" at bounding box center [1181, 95] width 175 height 18
drag, startPoint x: 1353, startPoint y: 50, endPoint x: 1332, endPoint y: 55, distance: 21.8
click at [1353, 50] on icon at bounding box center [1351, 52] width 15 height 15
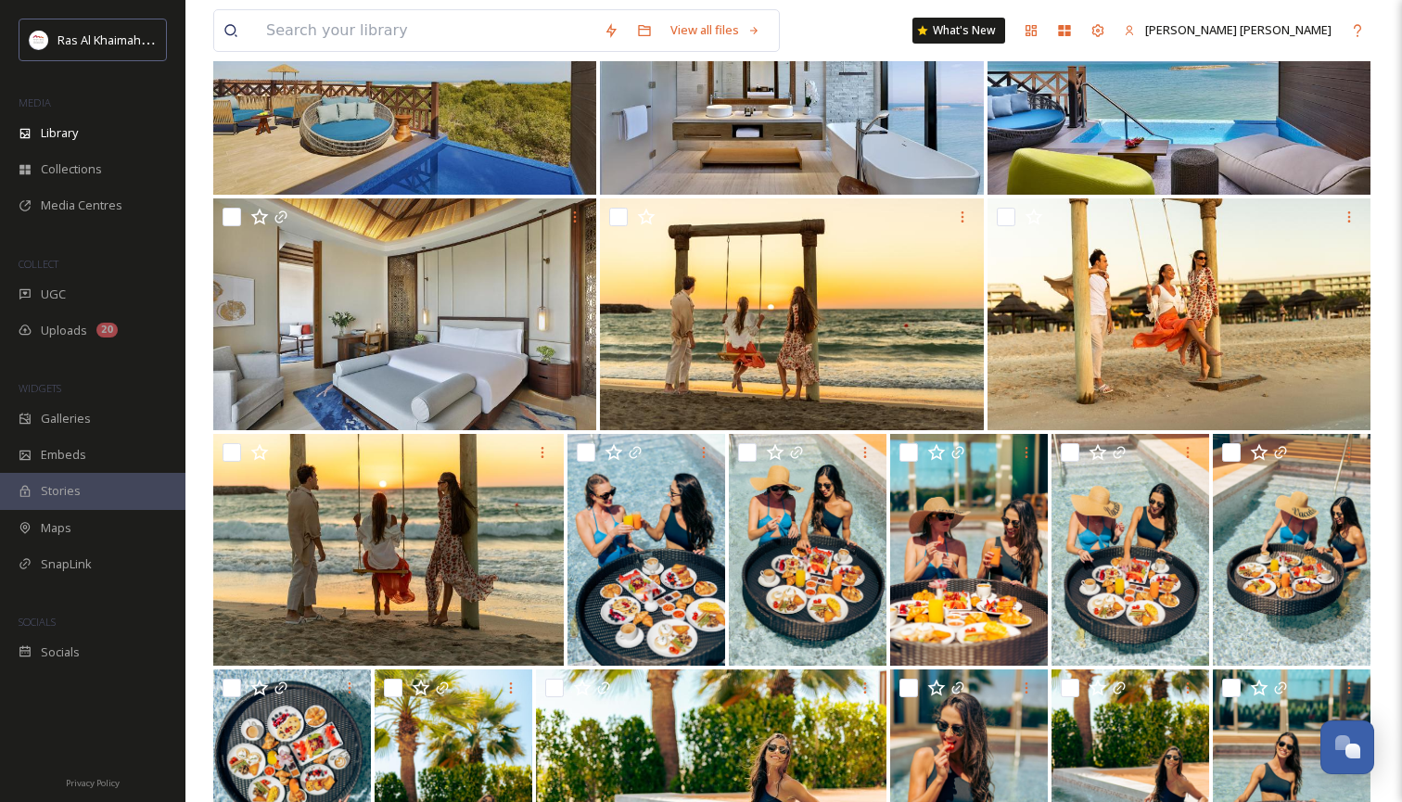
scroll to position [5486, 0]
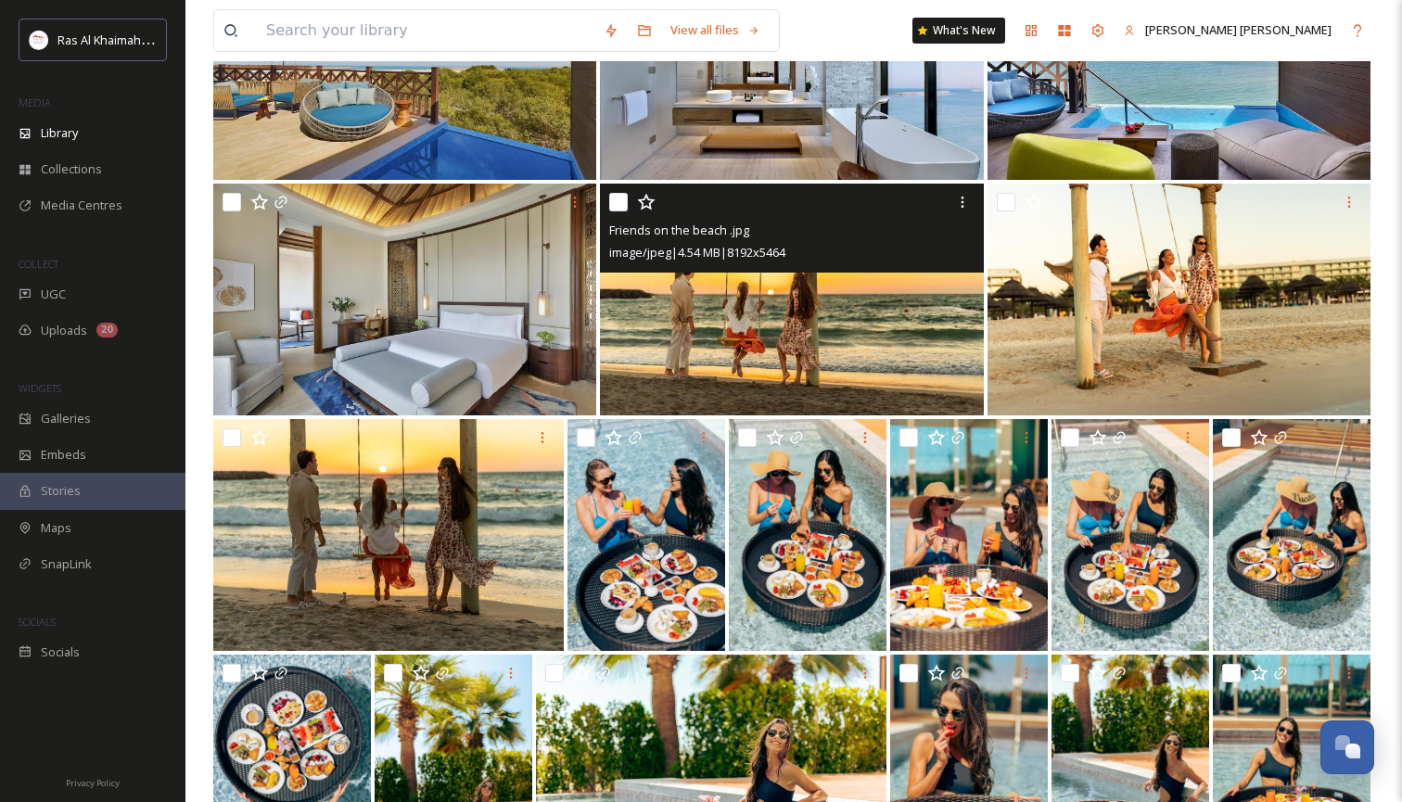
click at [760, 289] on img at bounding box center [791, 300] width 383 height 232
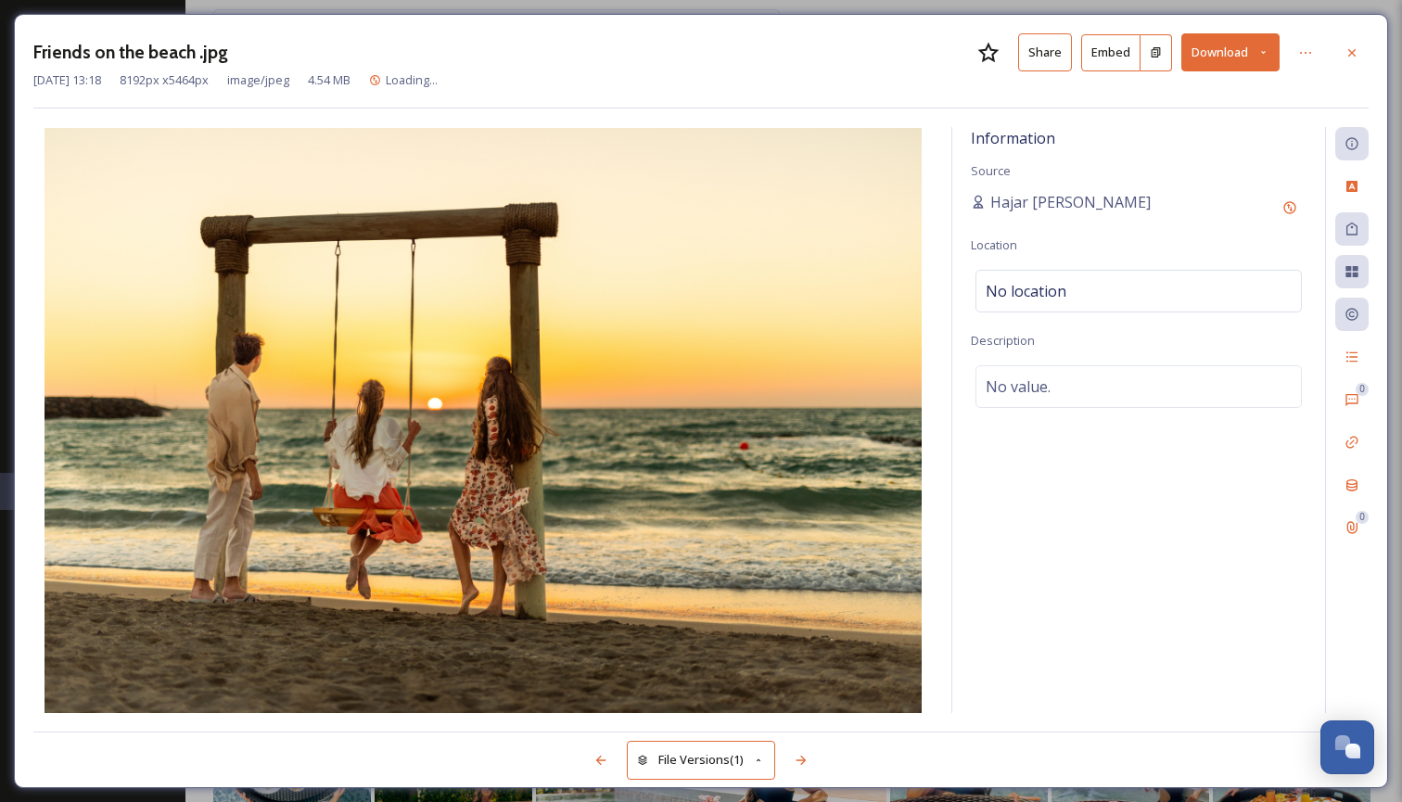
click at [1265, 48] on icon at bounding box center [1263, 52] width 12 height 12
click at [1224, 128] on span "Download Large (2000 x 1334)" at bounding box center [1175, 131] width 163 height 18
click at [1359, 52] on div at bounding box center [1351, 52] width 33 height 33
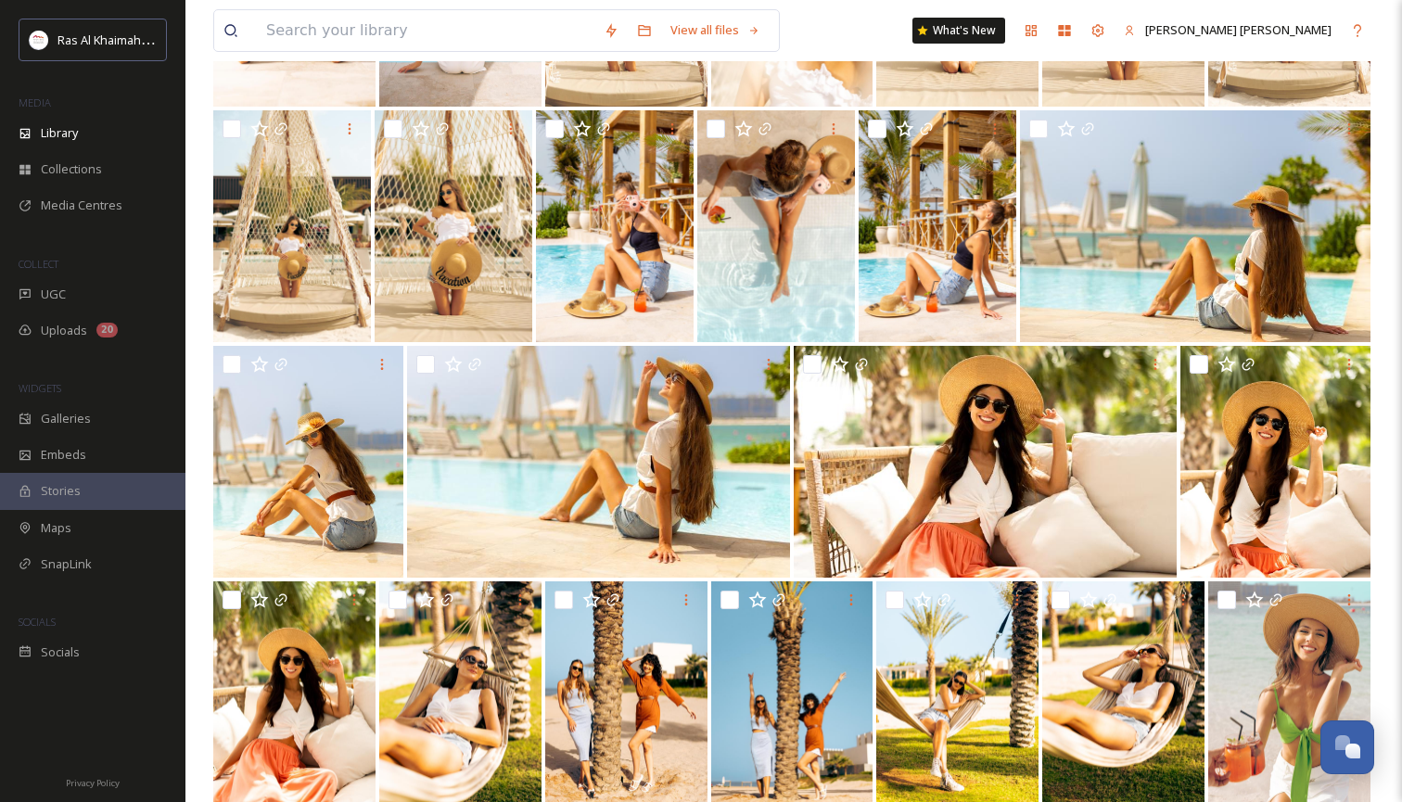
scroll to position [7688, 0]
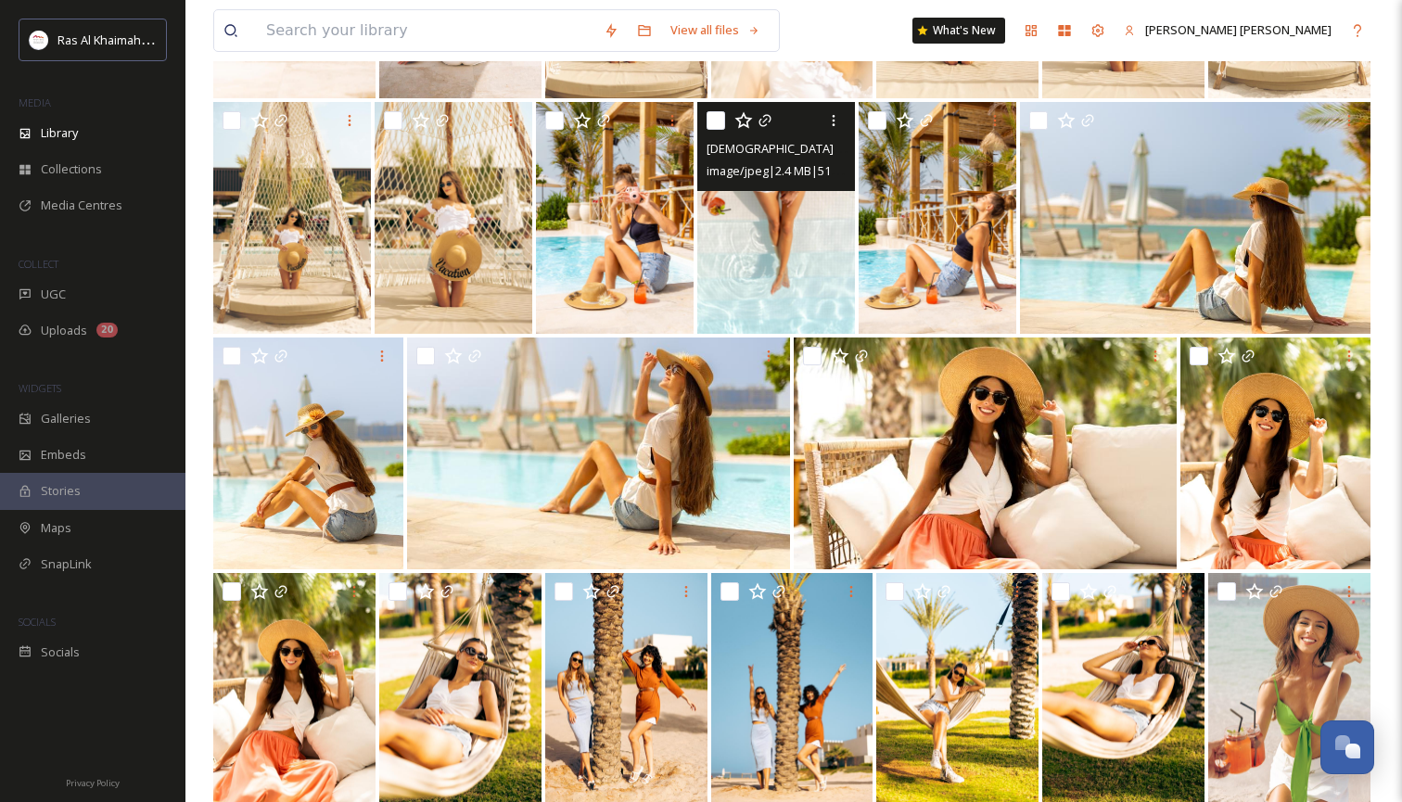
click at [802, 264] on img at bounding box center [776, 218] width 158 height 232
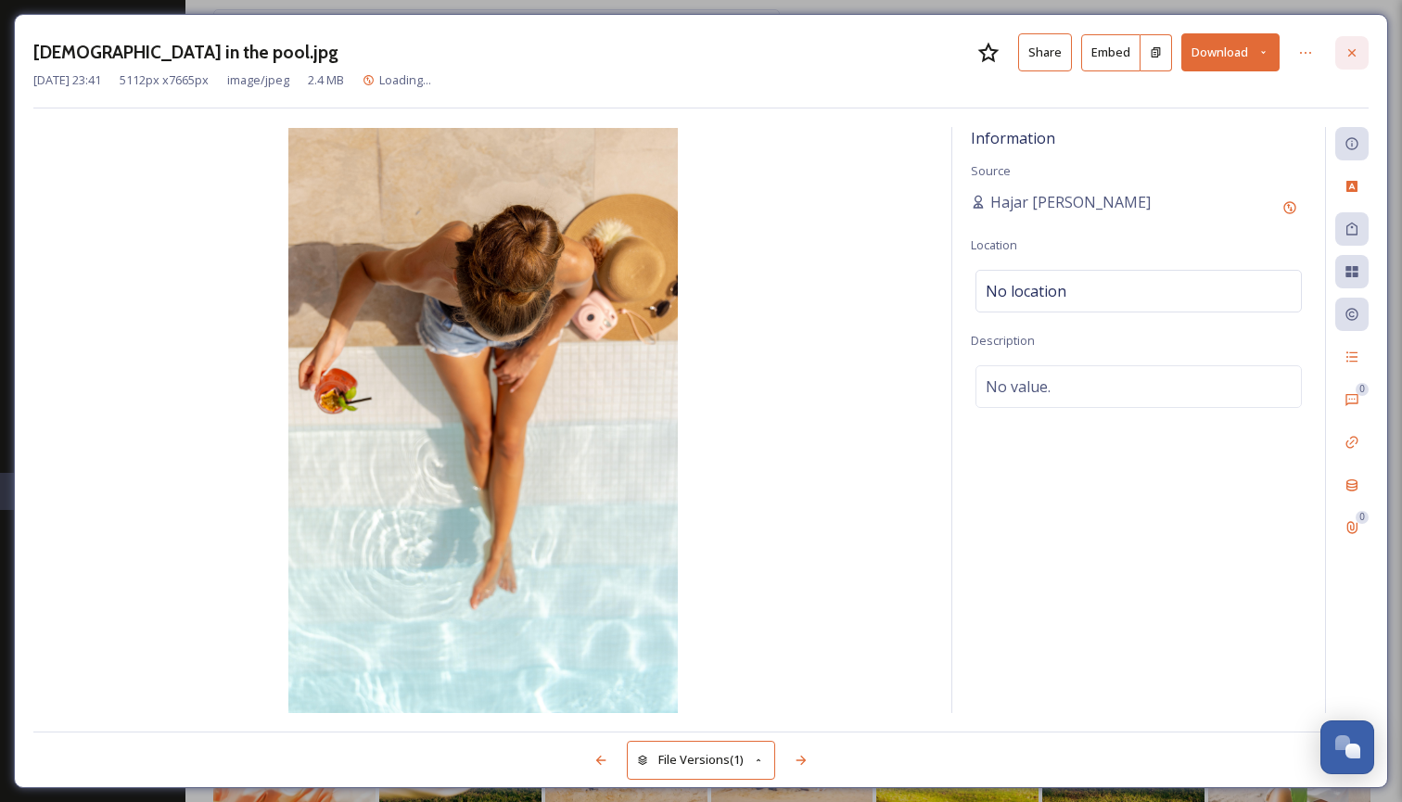
click at [1356, 49] on icon at bounding box center [1351, 52] width 15 height 15
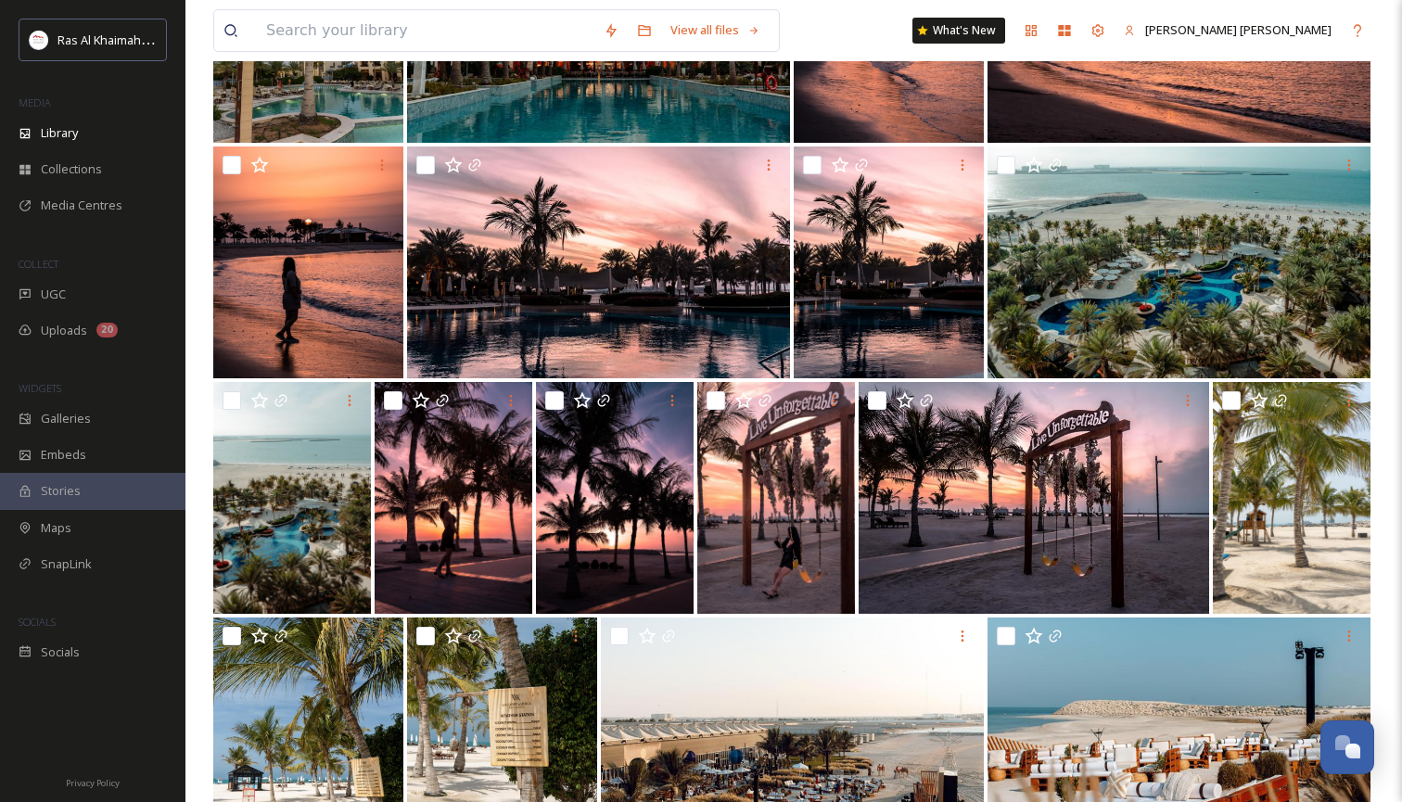
scroll to position [9527, 0]
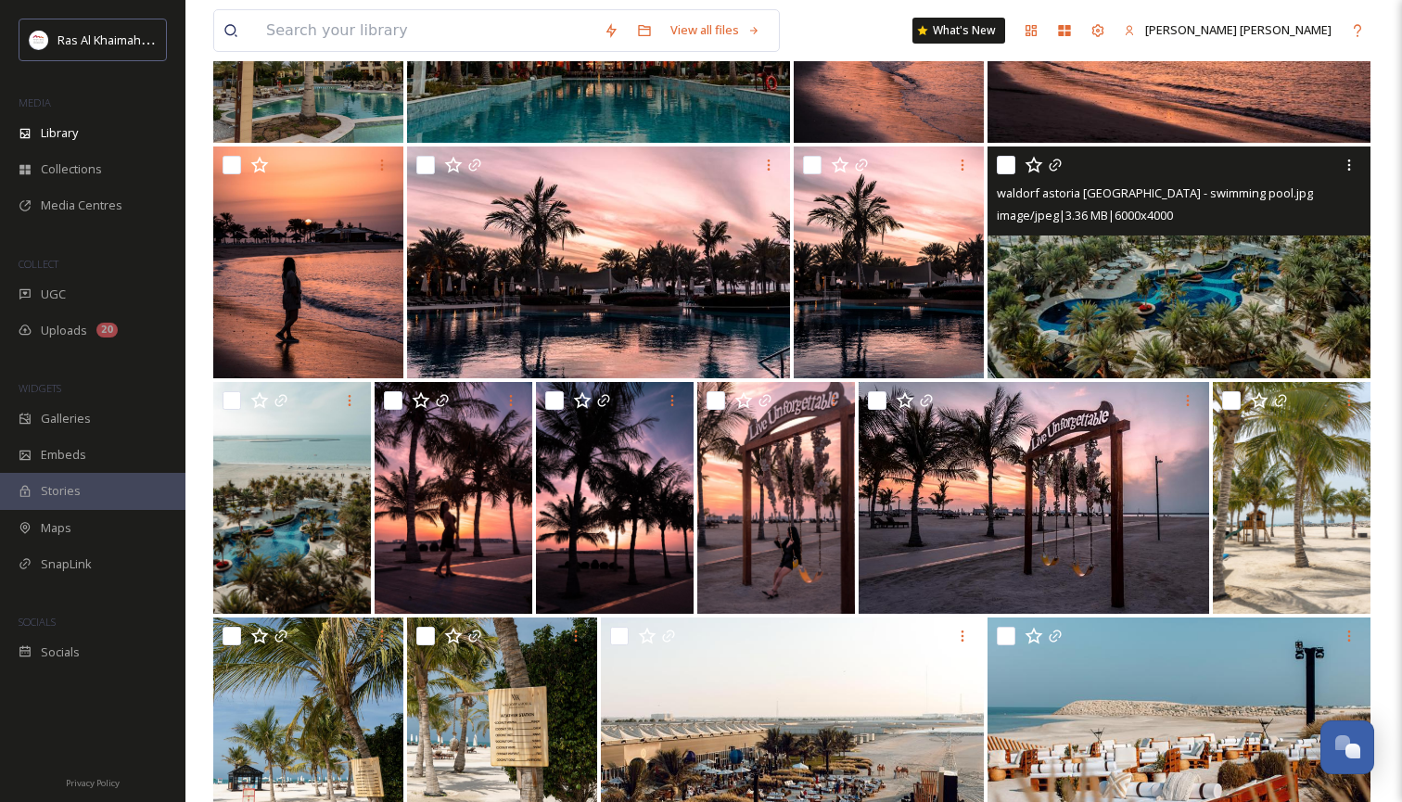
click at [1176, 261] on img at bounding box center [1179, 263] width 383 height 232
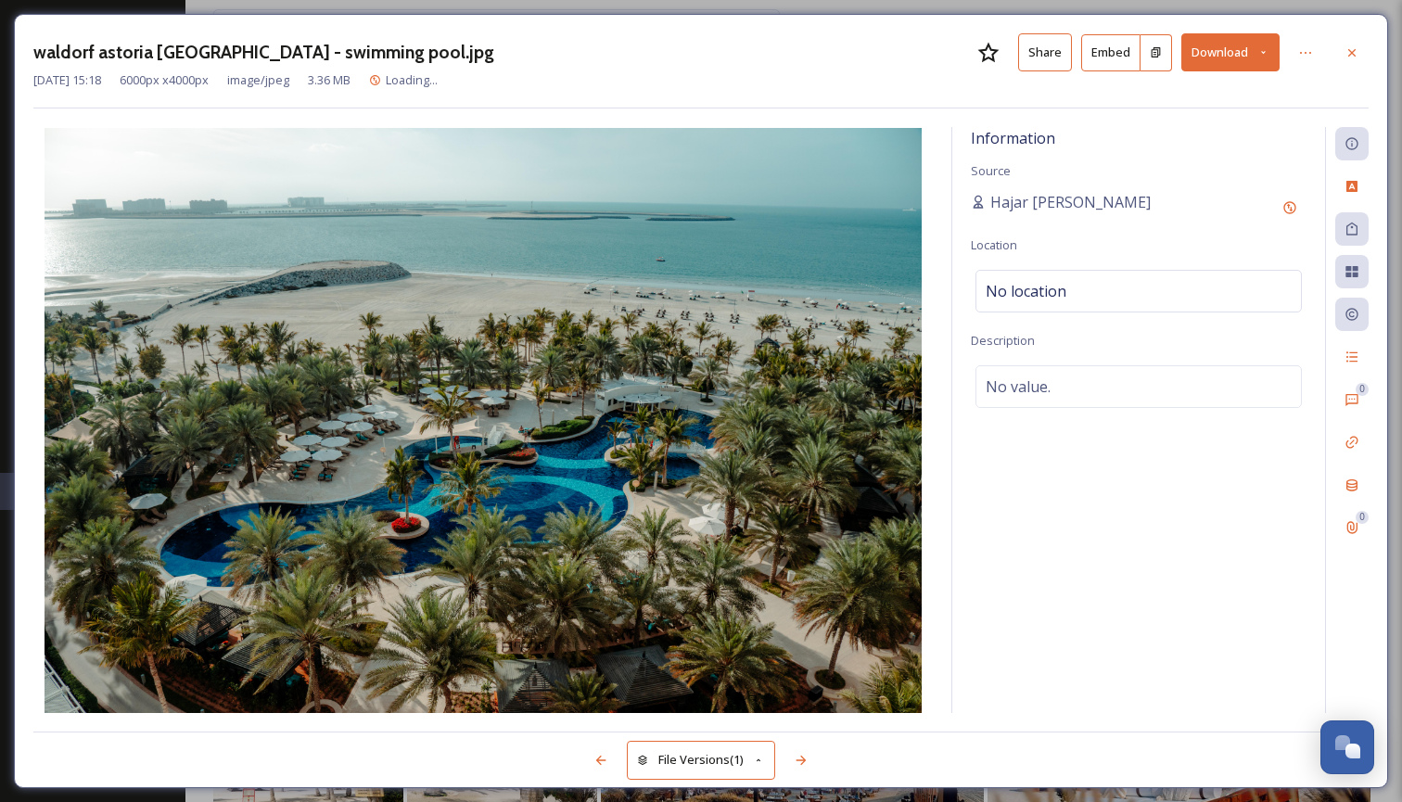
click at [1265, 49] on icon at bounding box center [1263, 52] width 12 height 12
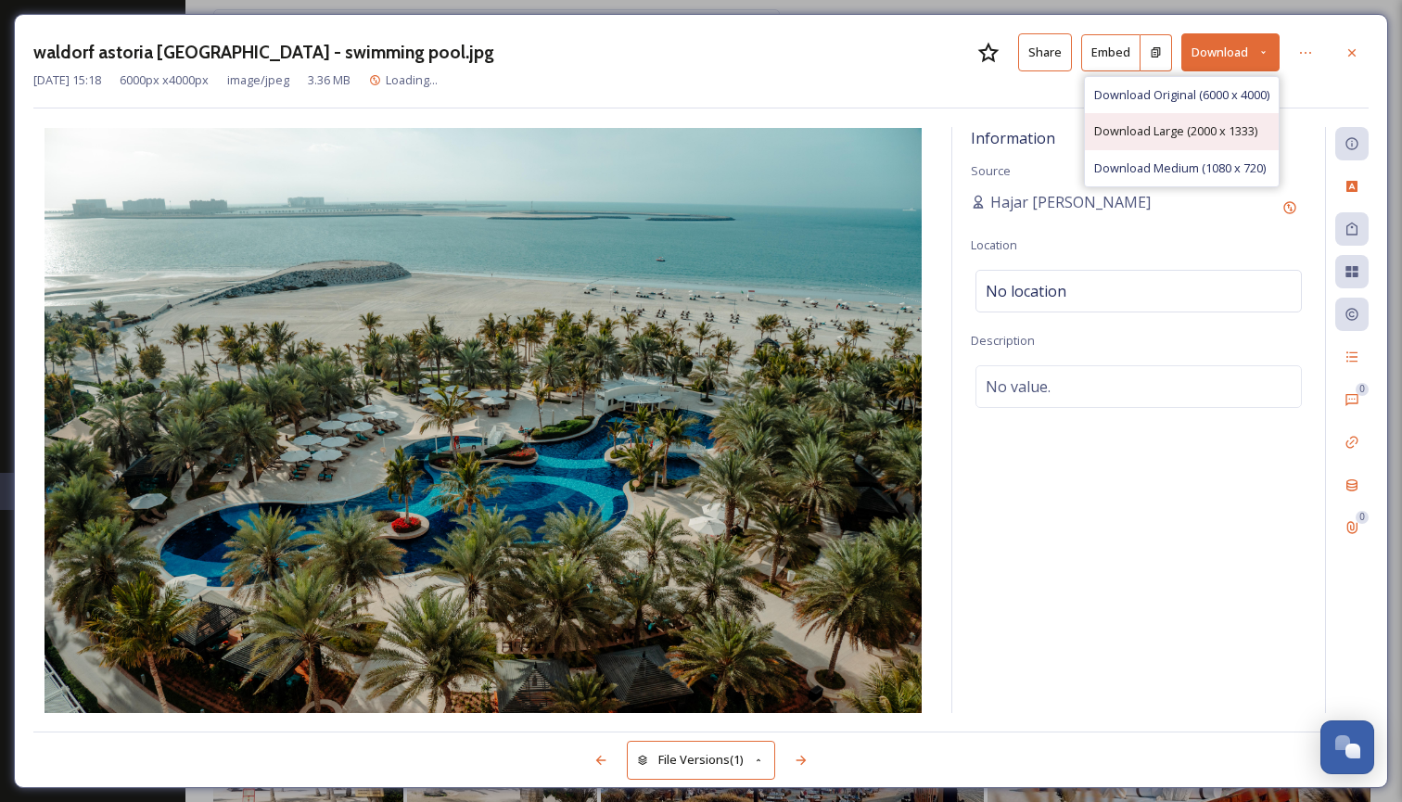
click at [1220, 128] on span "Download Large (2000 x 1333)" at bounding box center [1175, 131] width 163 height 18
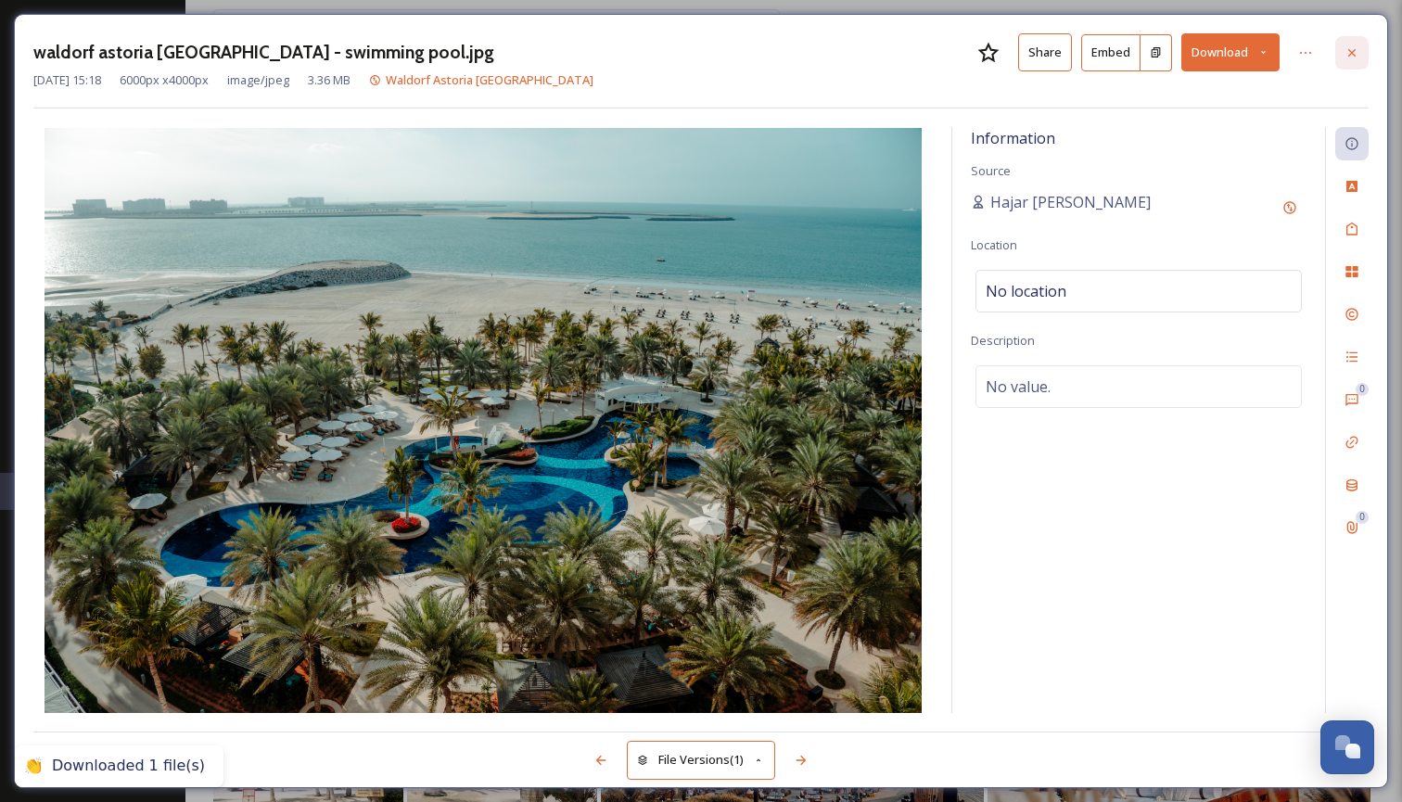
click at [1349, 56] on icon at bounding box center [1351, 52] width 15 height 15
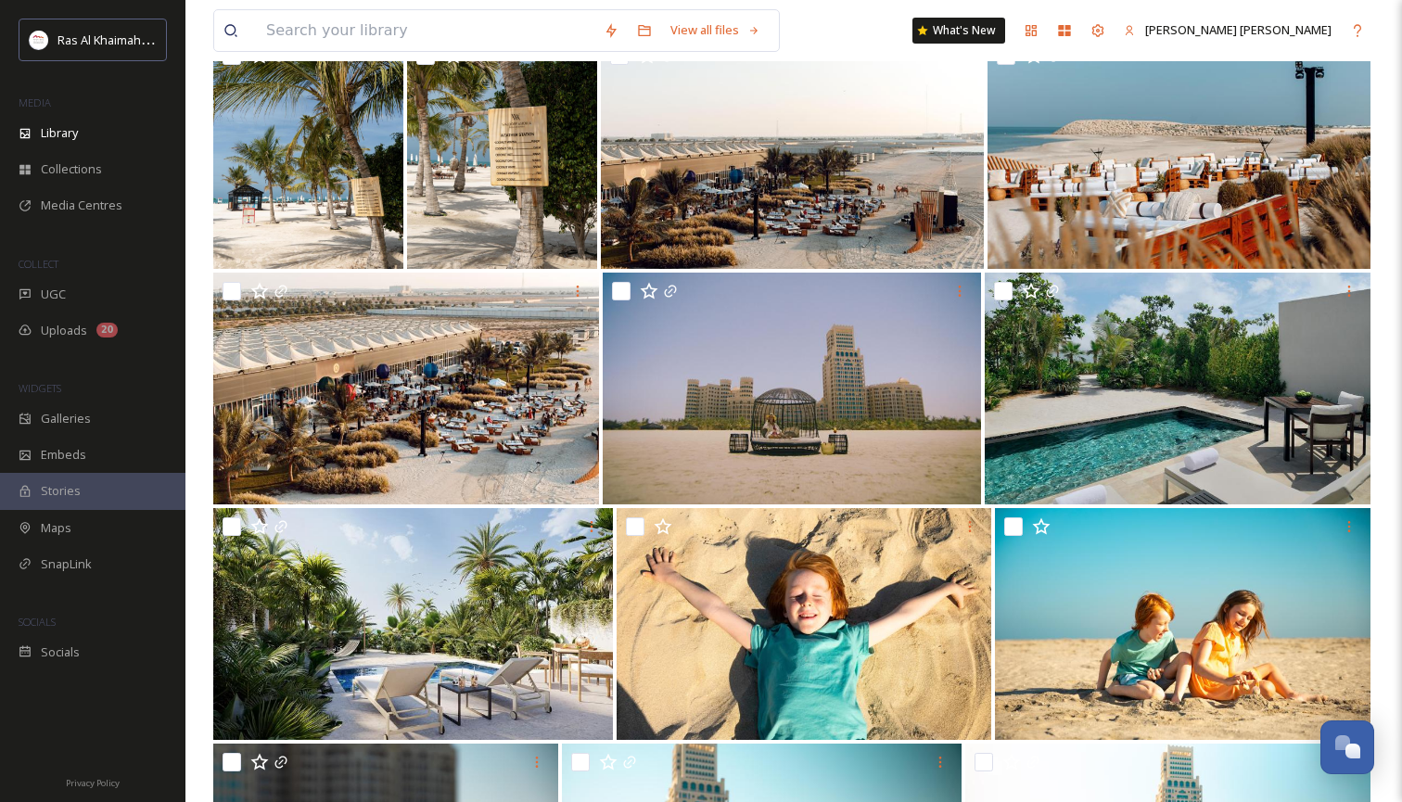
scroll to position [10111, 0]
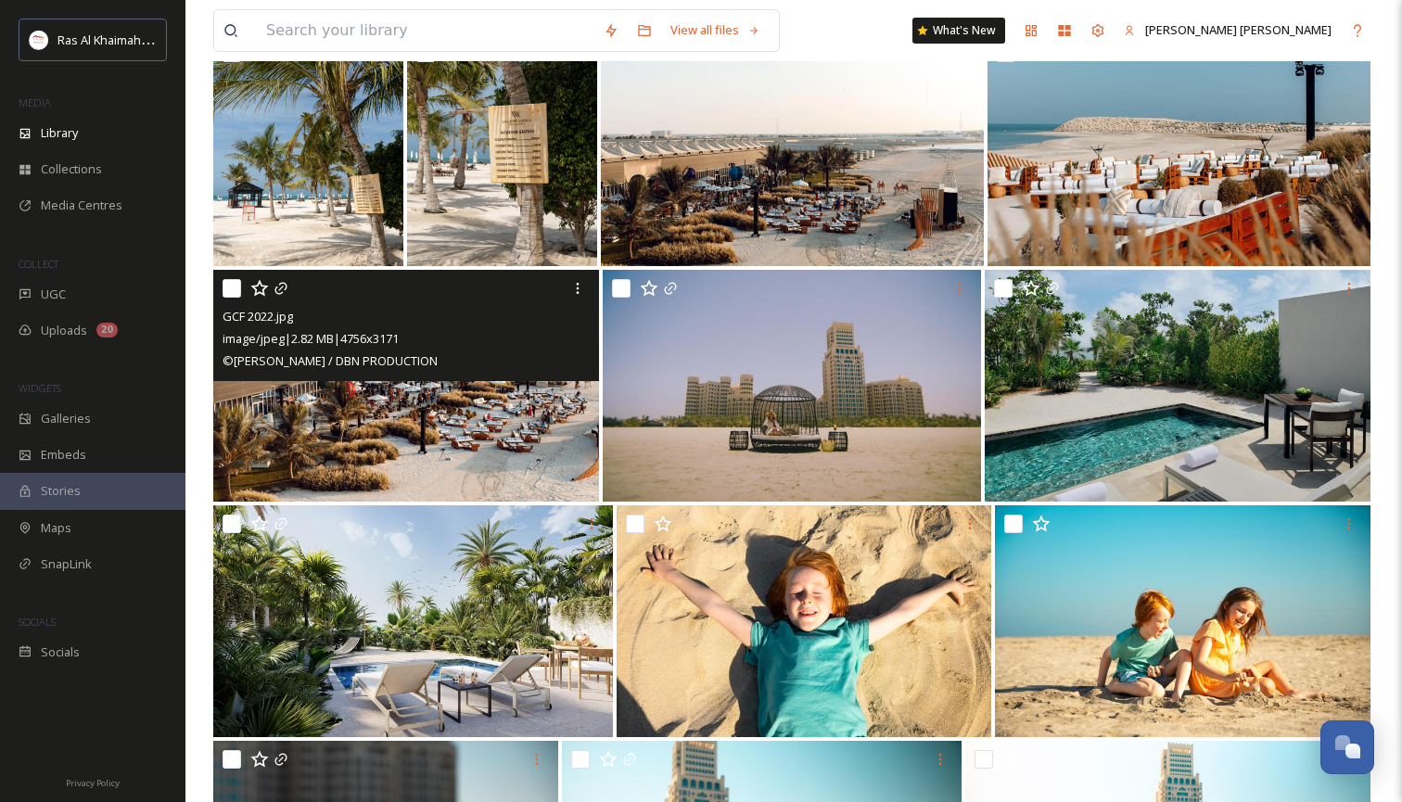
click at [486, 421] on img at bounding box center [406, 386] width 386 height 232
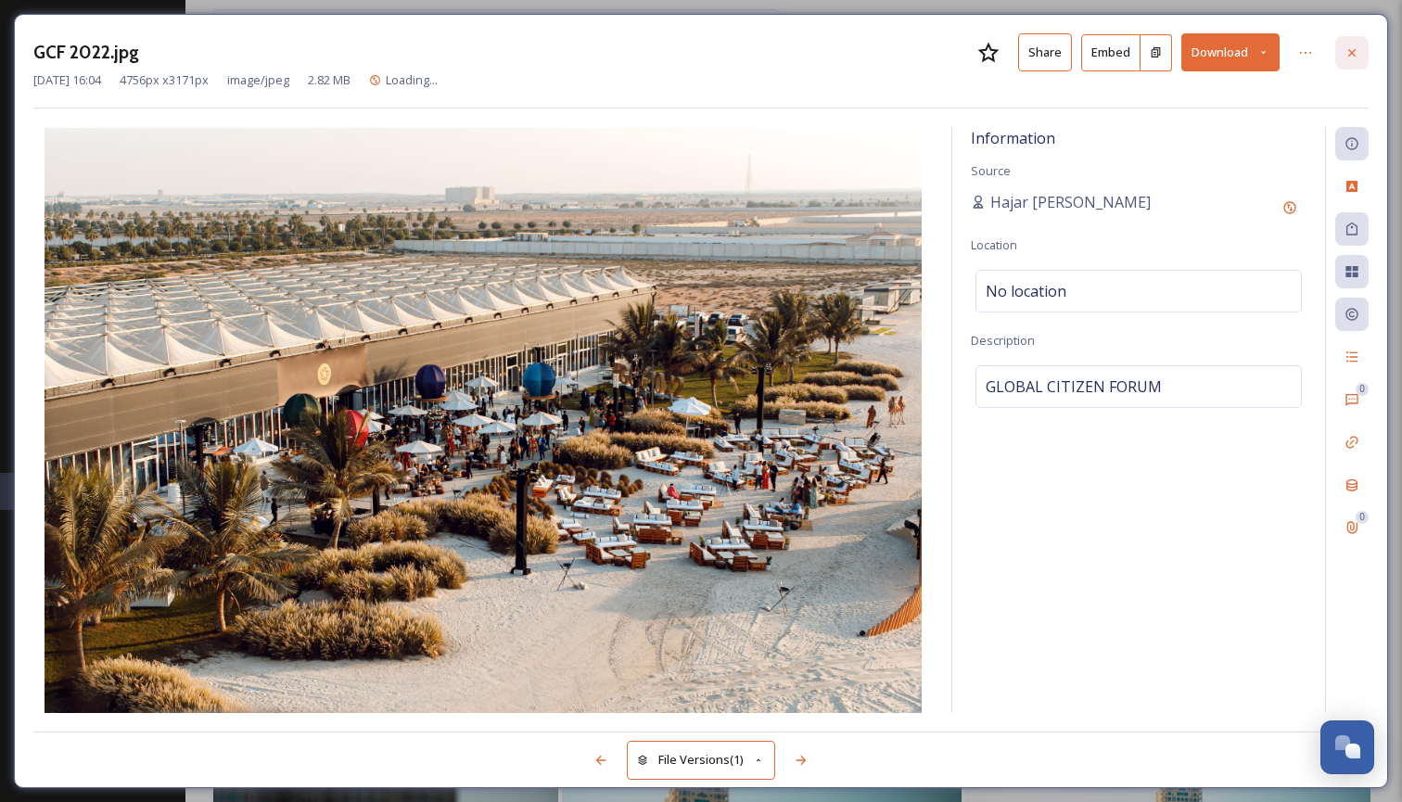
click at [1351, 45] on icon at bounding box center [1351, 52] width 15 height 15
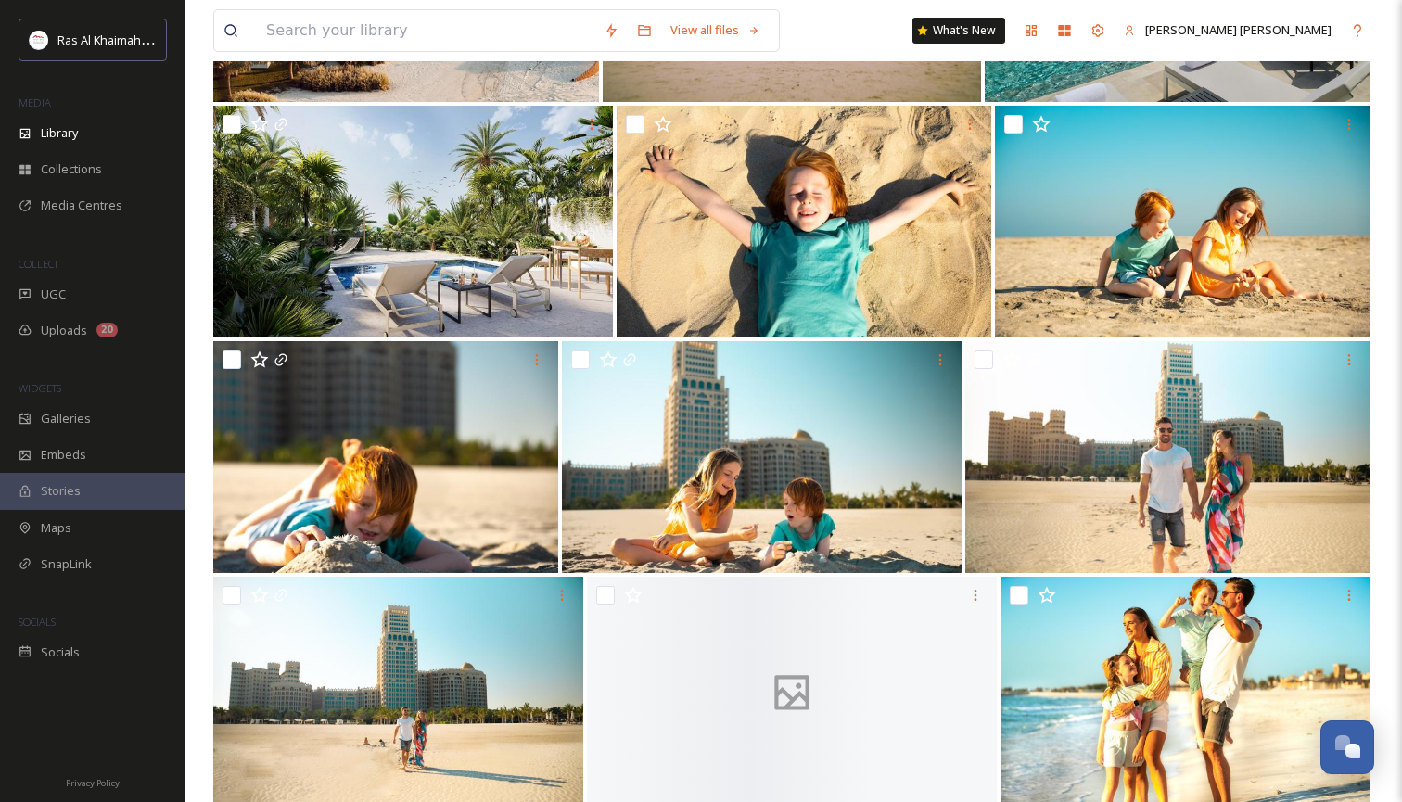
scroll to position [10802, 0]
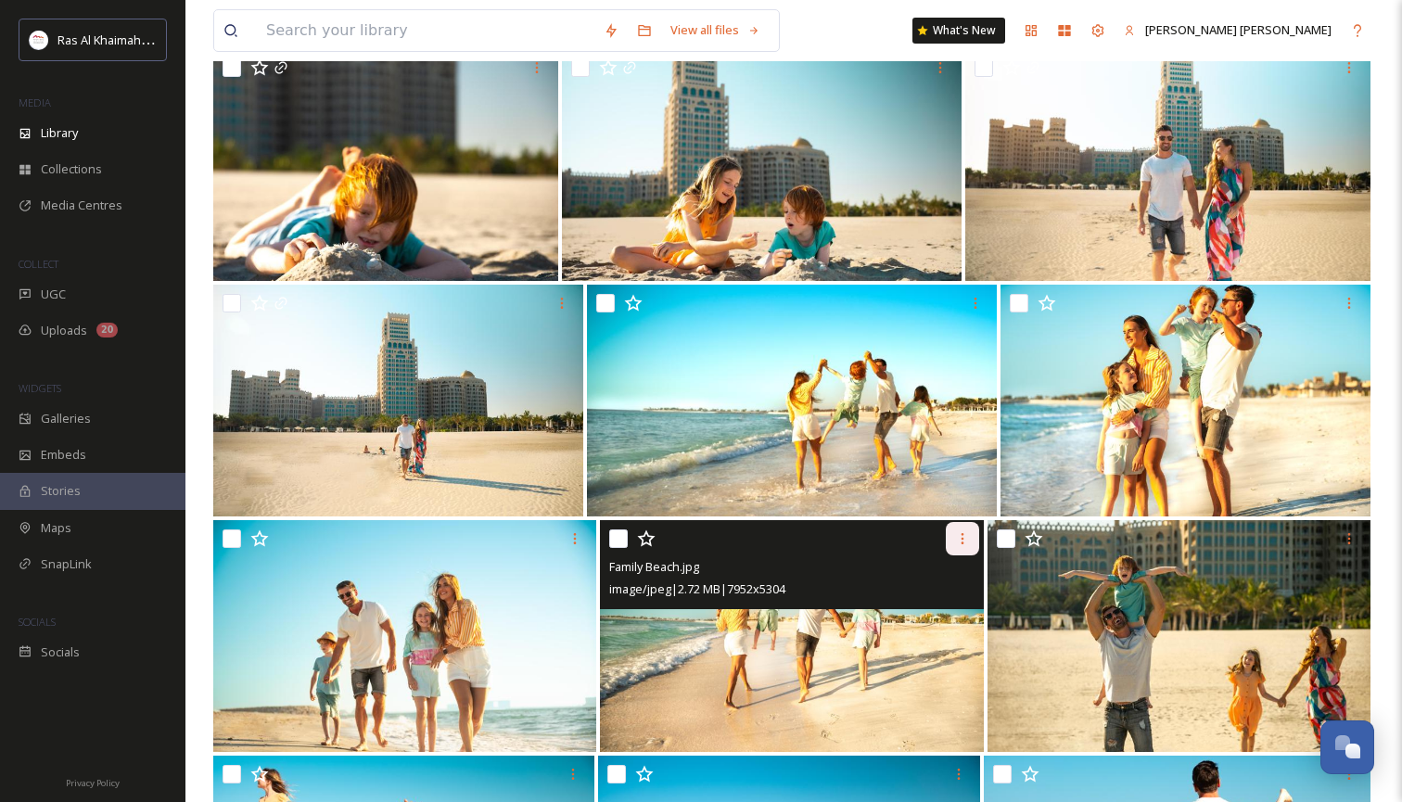
click at [958, 540] on icon at bounding box center [962, 538] width 15 height 15
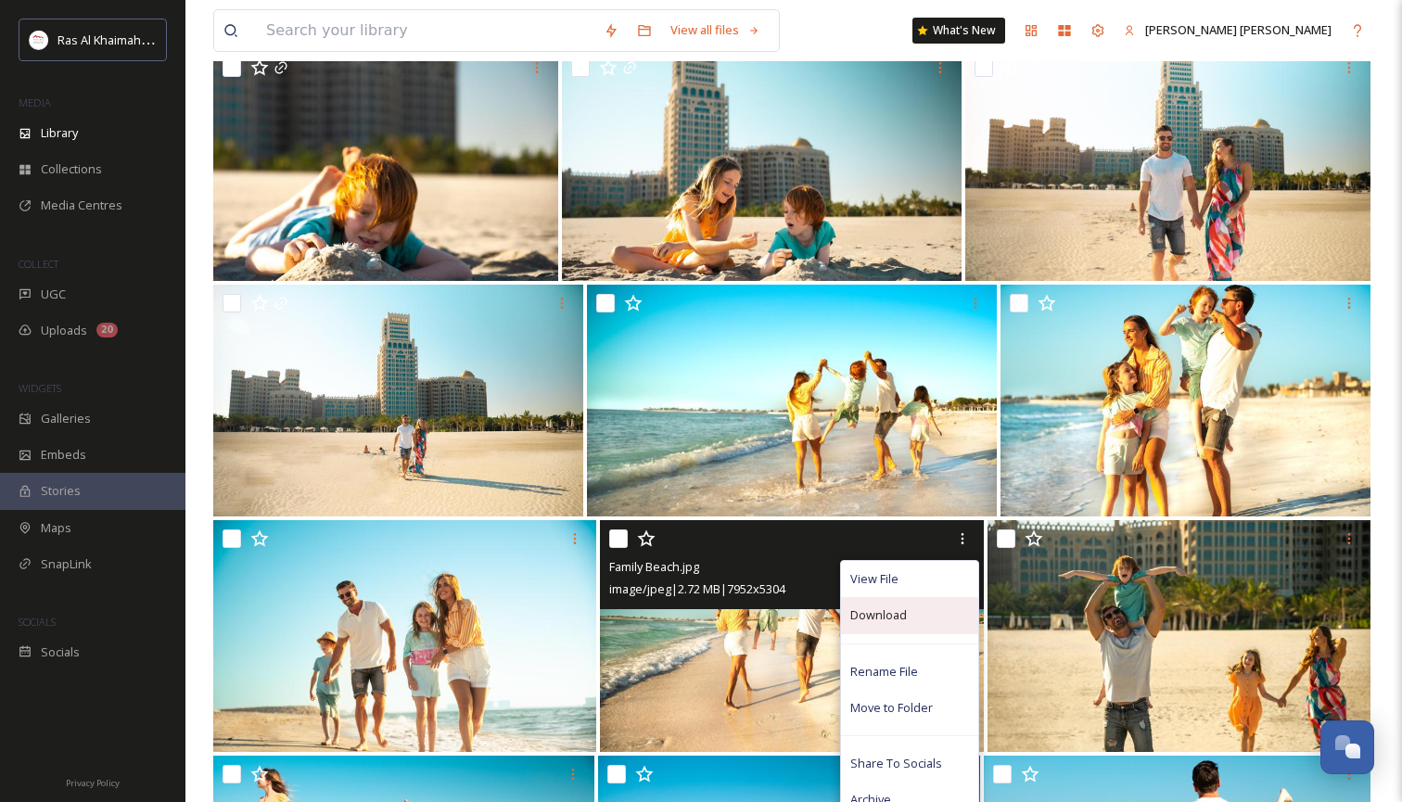
click at [894, 613] on span "Download" at bounding box center [878, 615] width 57 height 18
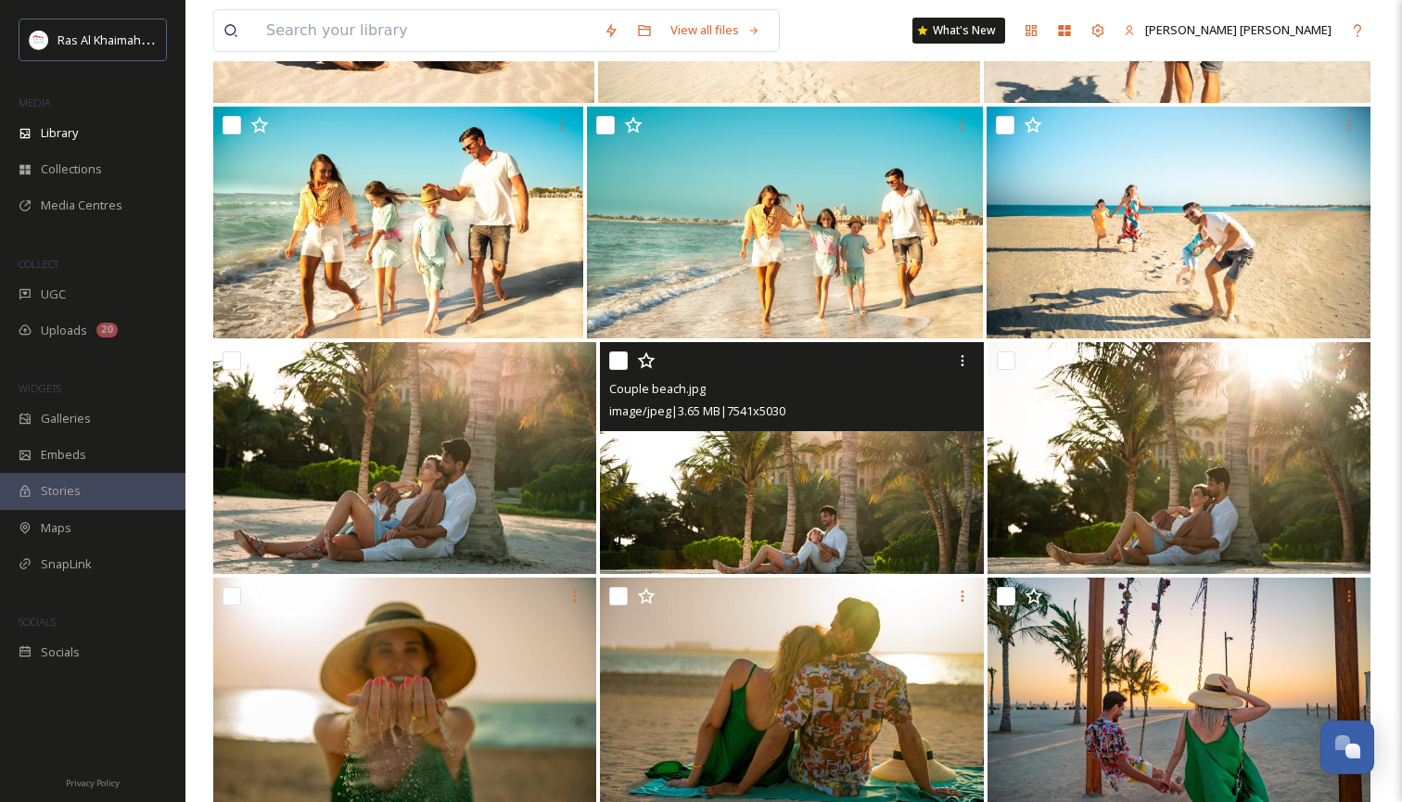
scroll to position [11645, 0]
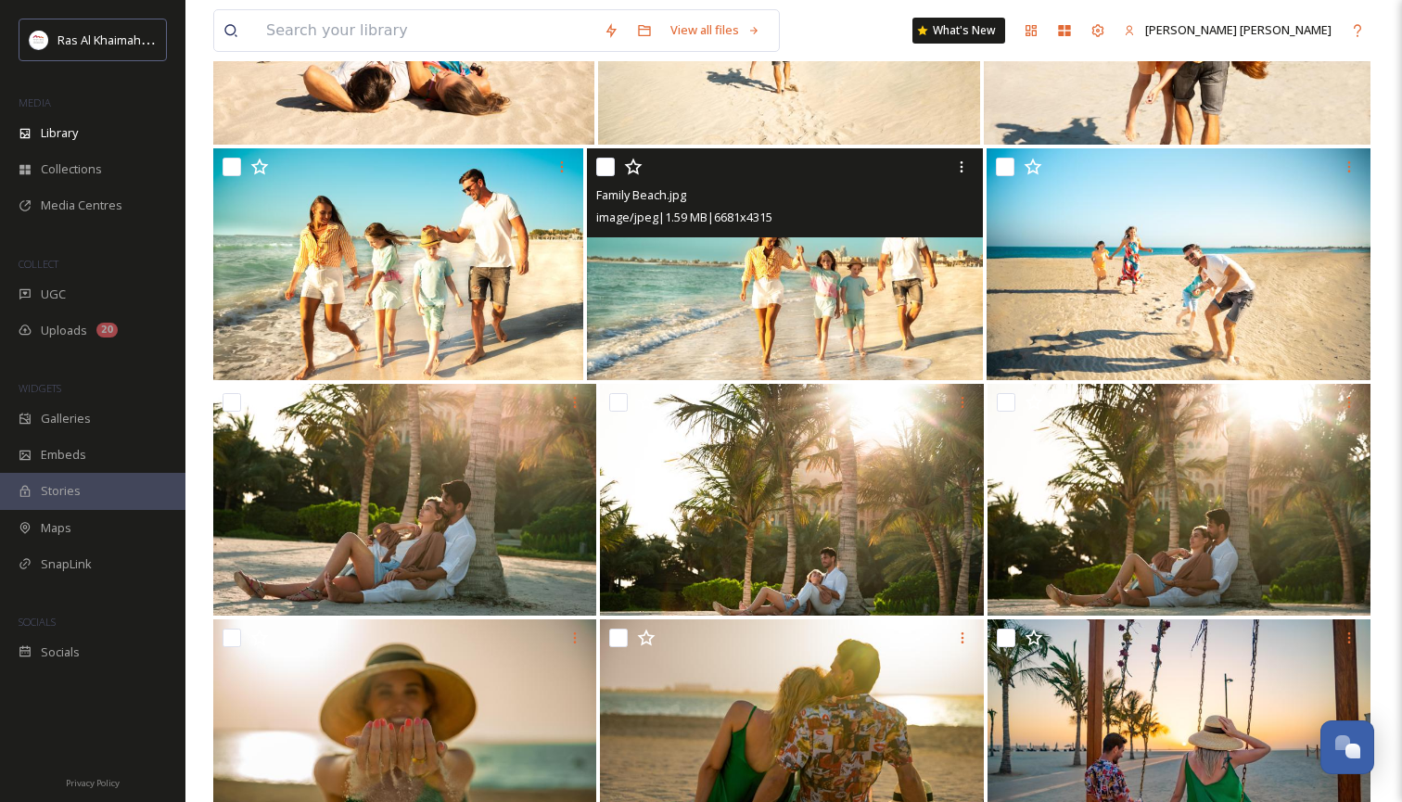
click at [854, 234] on div "Family Beach.jpg image/jpeg | 1.59 MB | 6681 x 4315" at bounding box center [785, 192] width 396 height 89
click at [826, 286] on img at bounding box center [785, 264] width 396 height 232
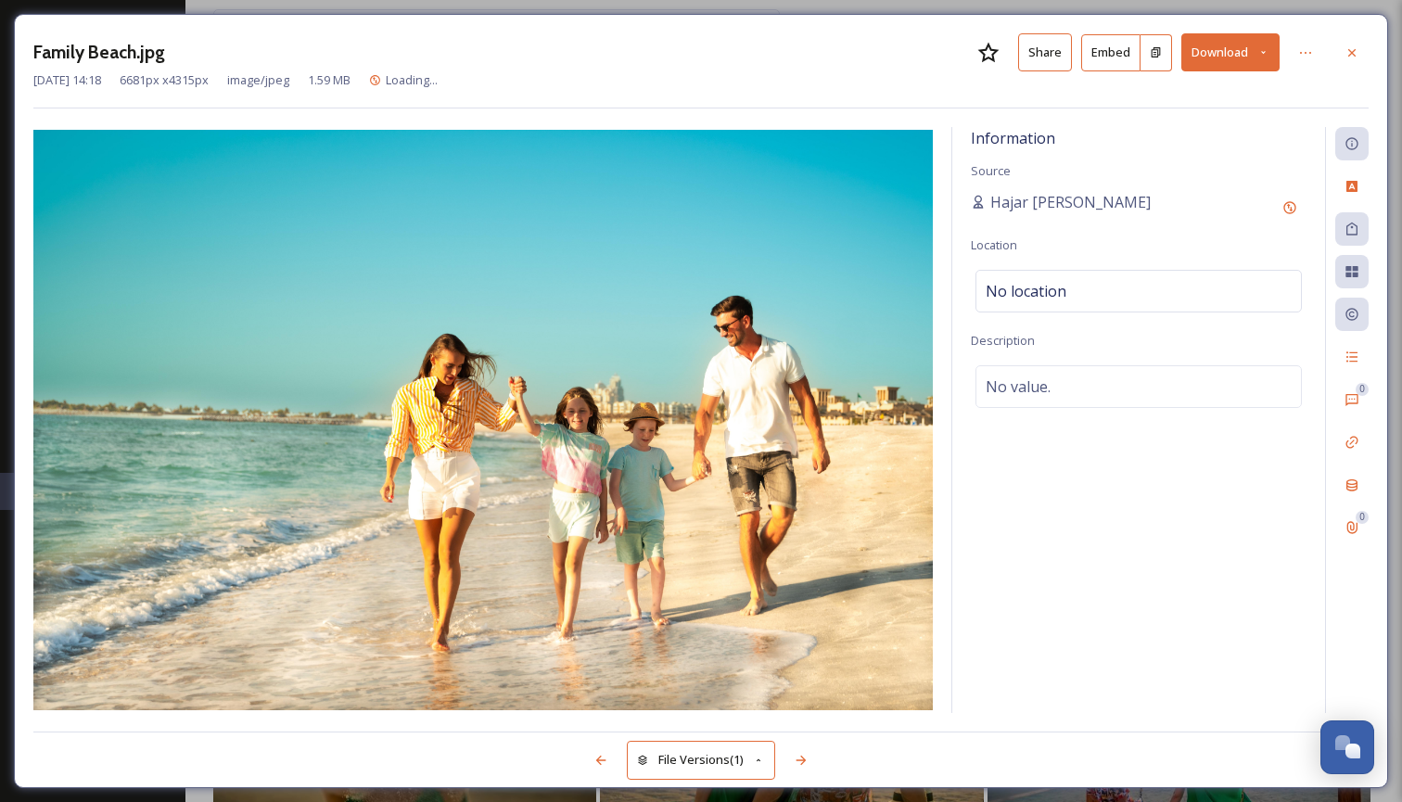
click at [1263, 55] on icon at bounding box center [1263, 52] width 12 height 12
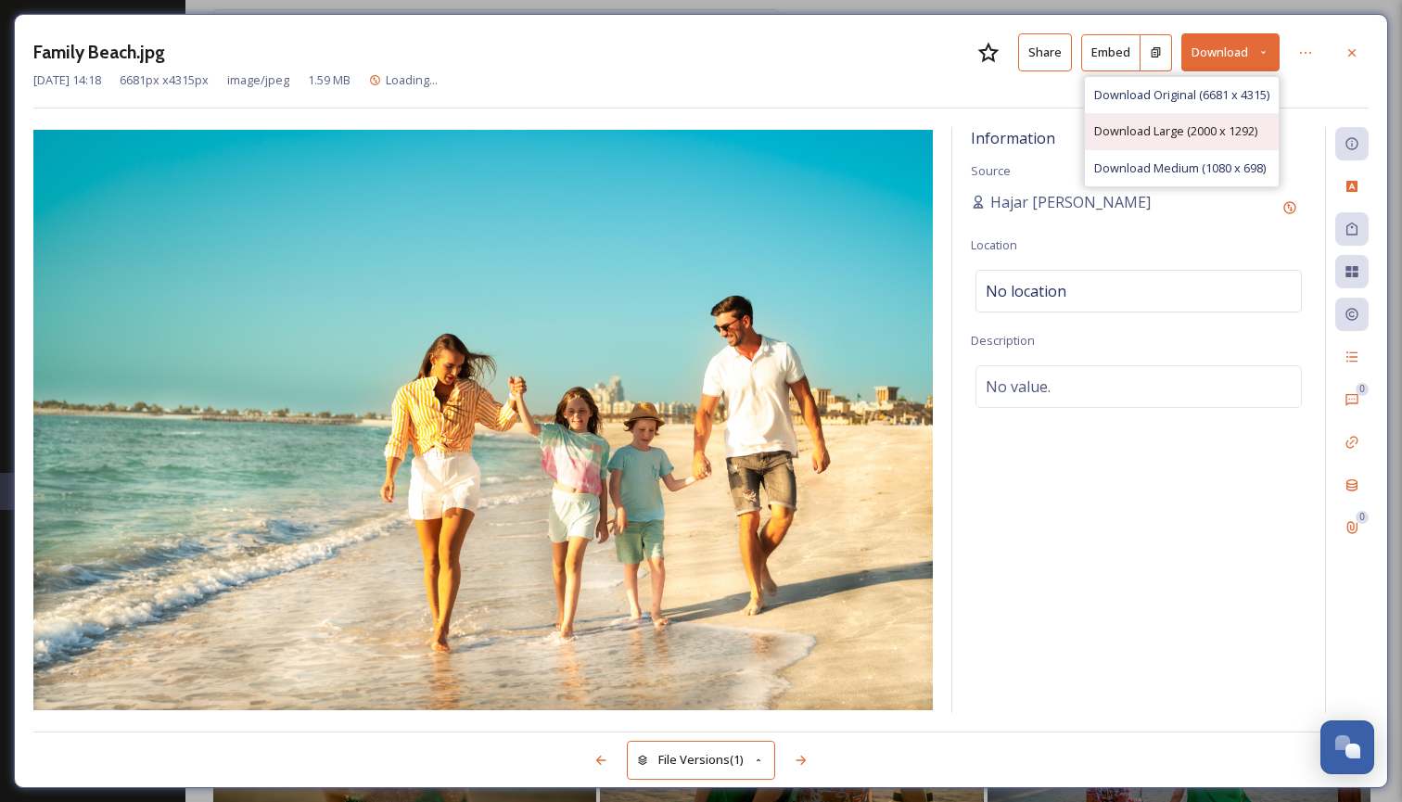
click at [1204, 129] on span "Download Large (2000 x 1292)" at bounding box center [1175, 131] width 163 height 18
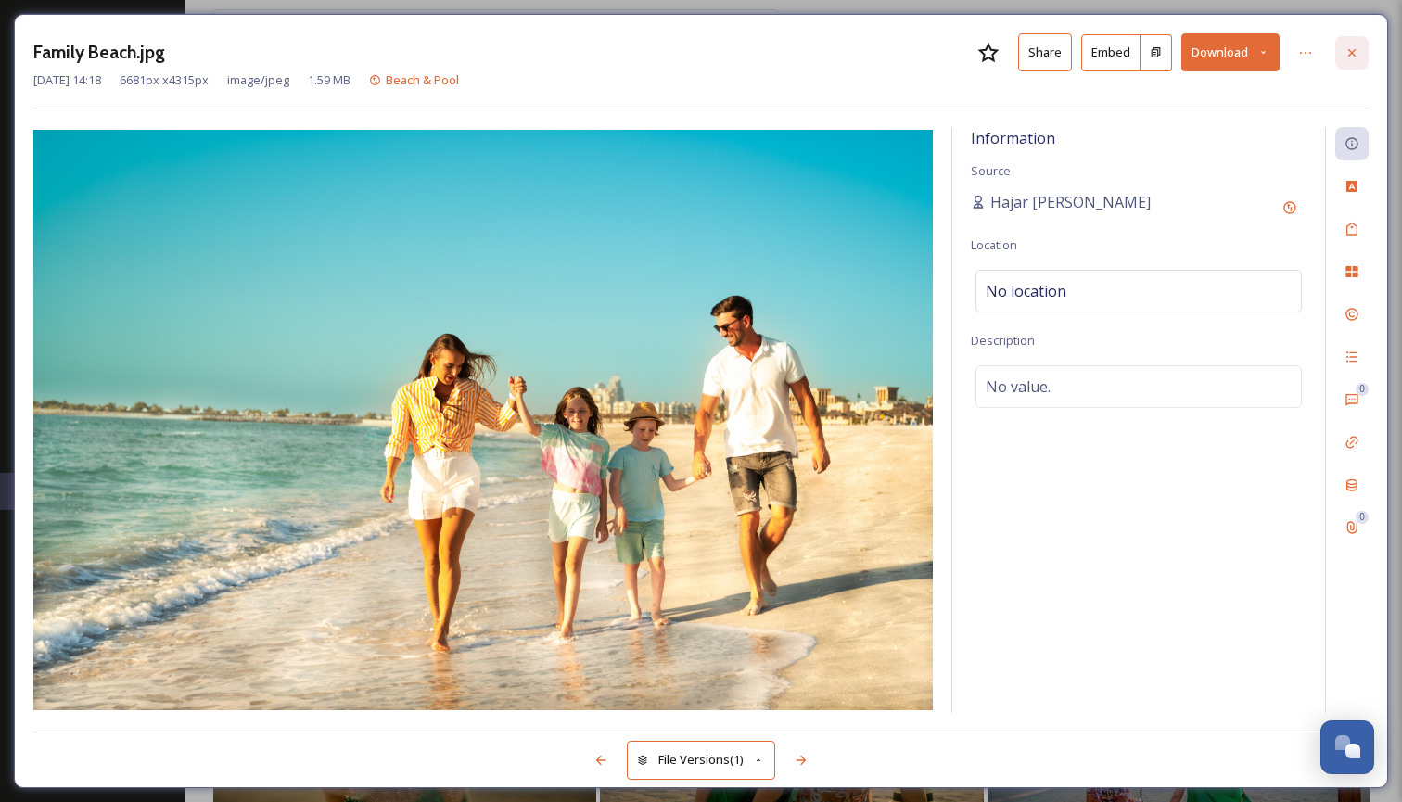
click at [1356, 56] on icon at bounding box center [1351, 52] width 15 height 15
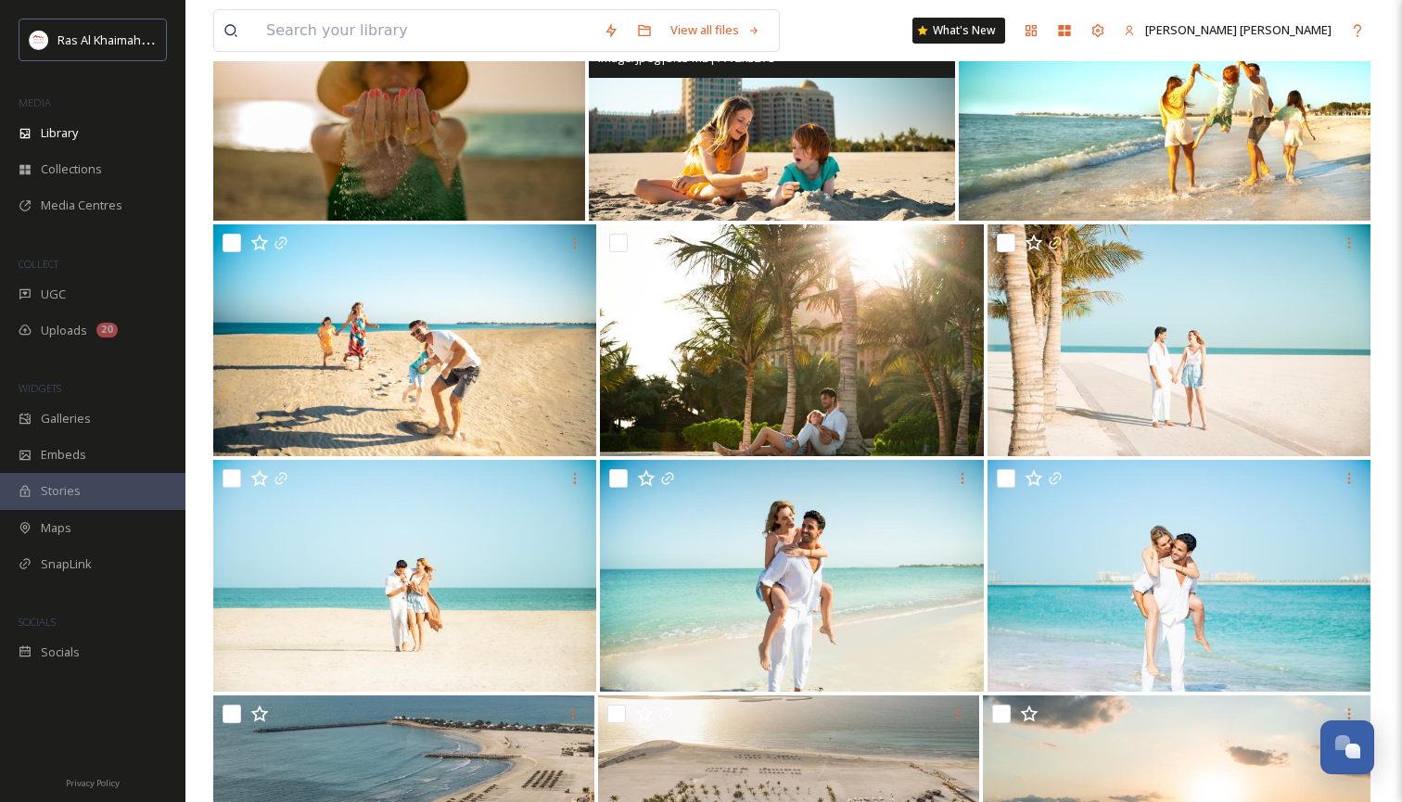
scroll to position [13219, 0]
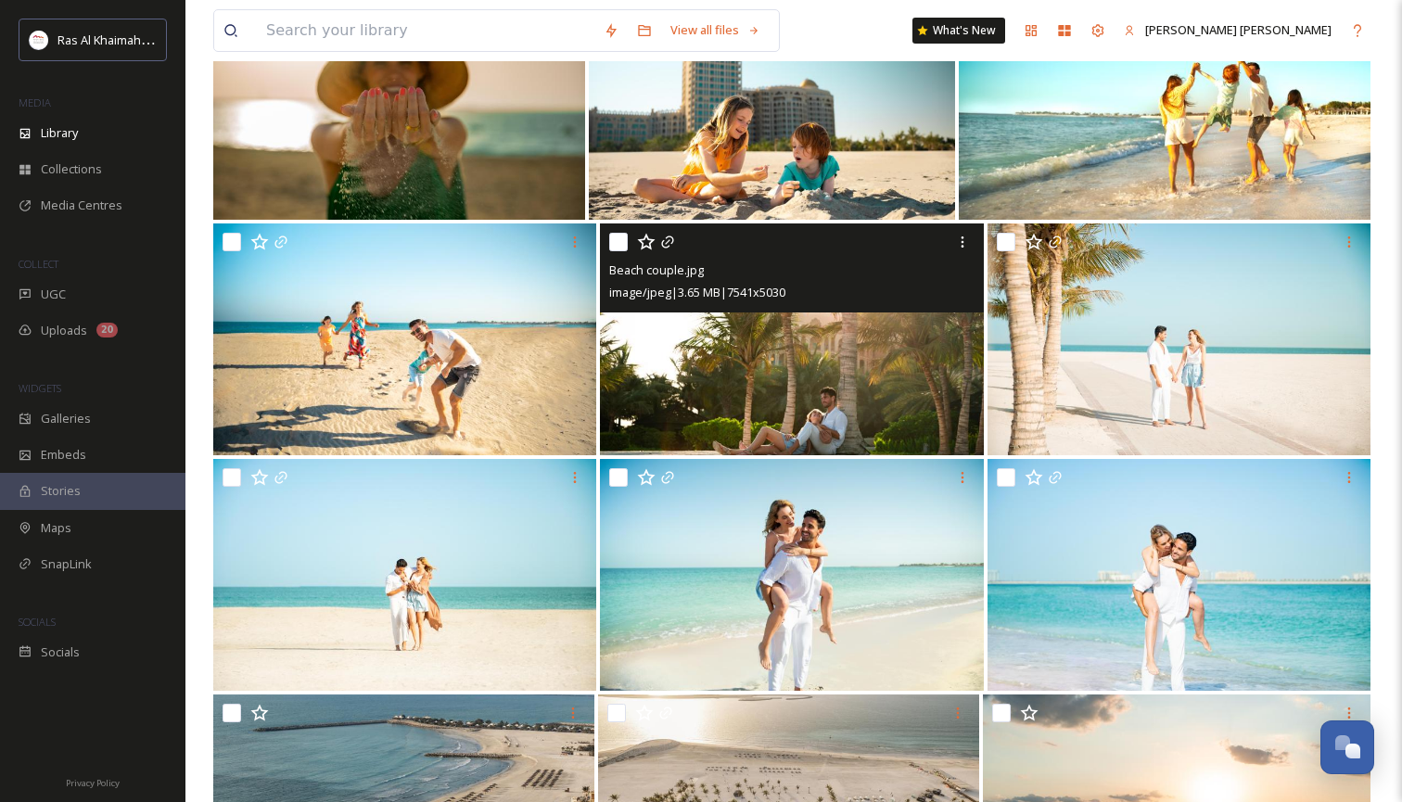
click at [843, 378] on img at bounding box center [791, 339] width 383 height 232
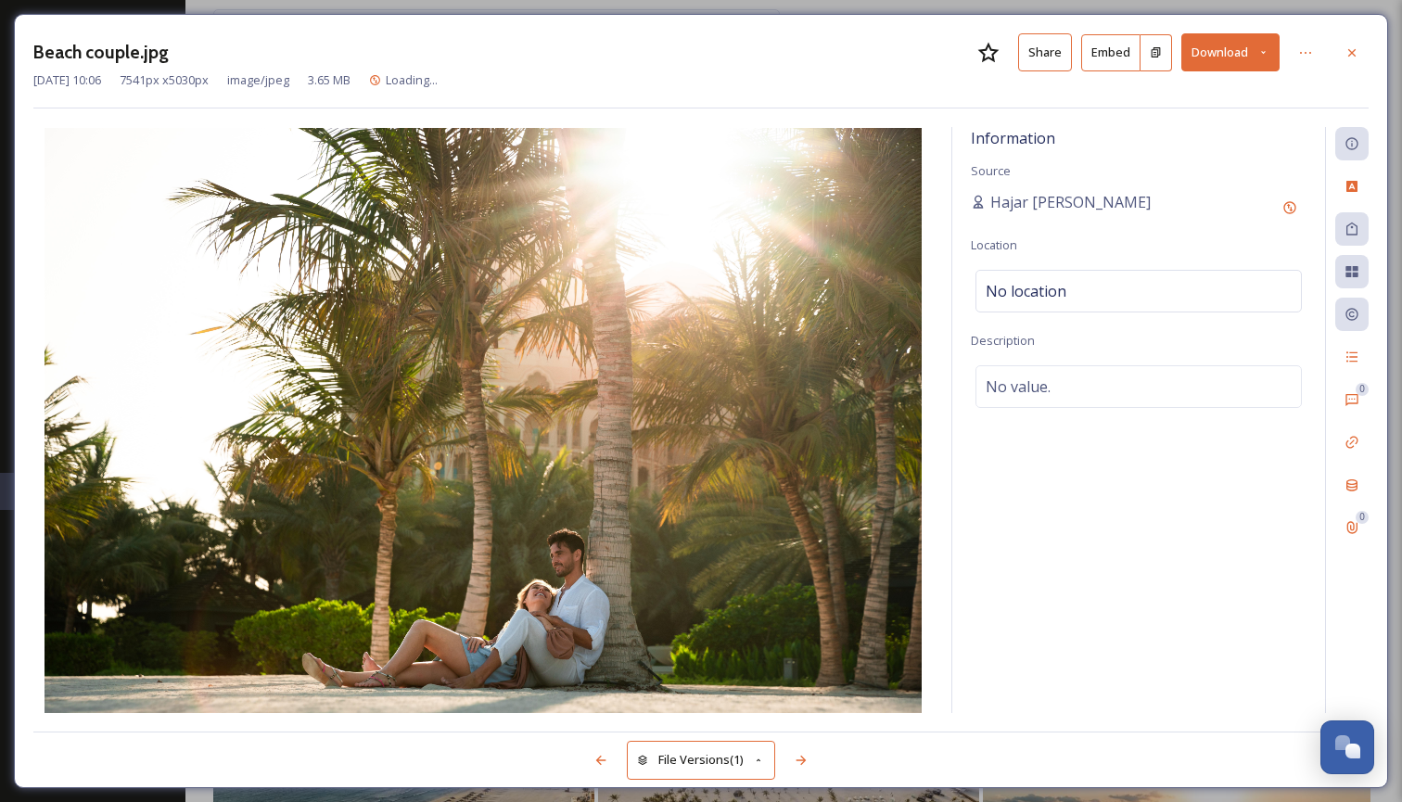
click at [1265, 51] on icon at bounding box center [1263, 52] width 12 height 12
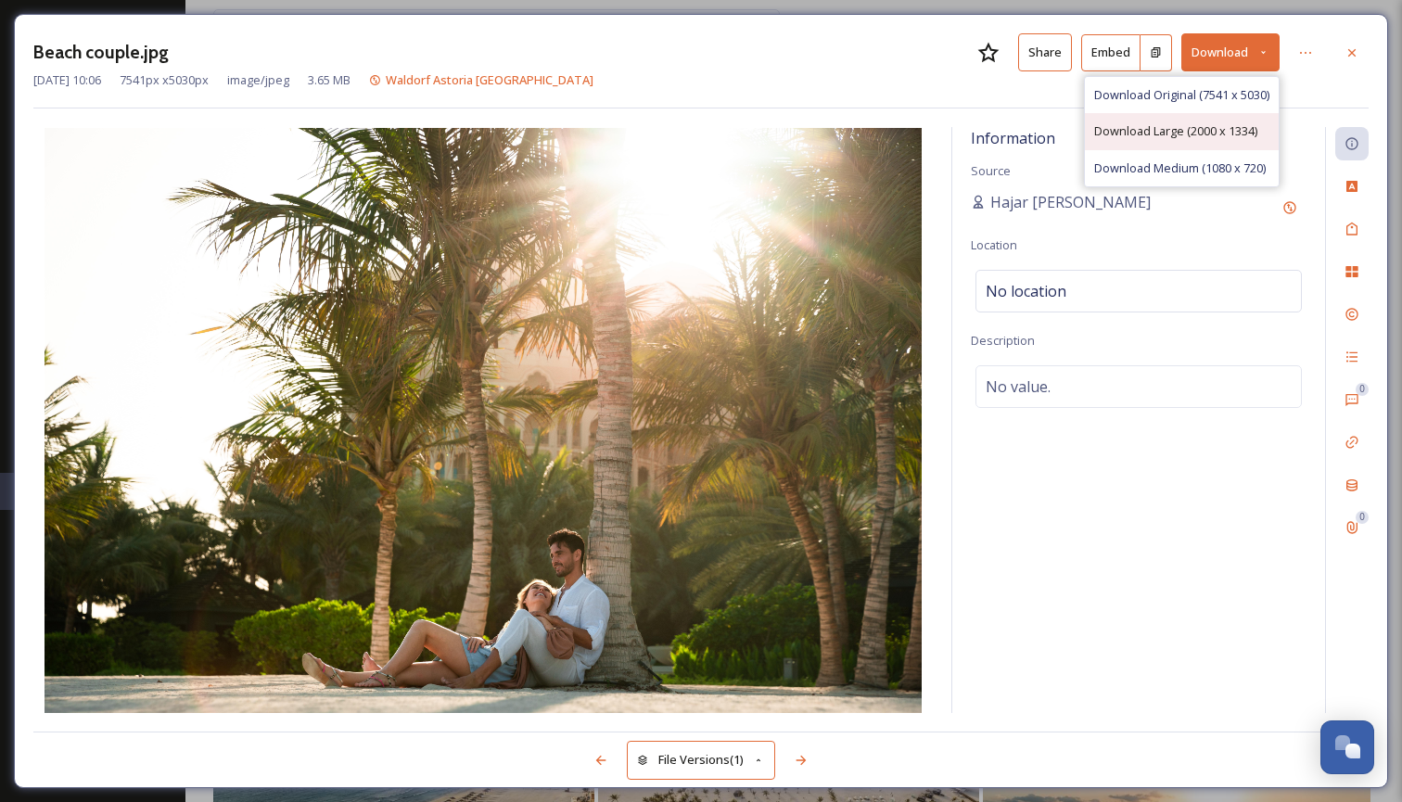
click at [1201, 132] on span "Download Large (2000 x 1334)" at bounding box center [1175, 131] width 163 height 18
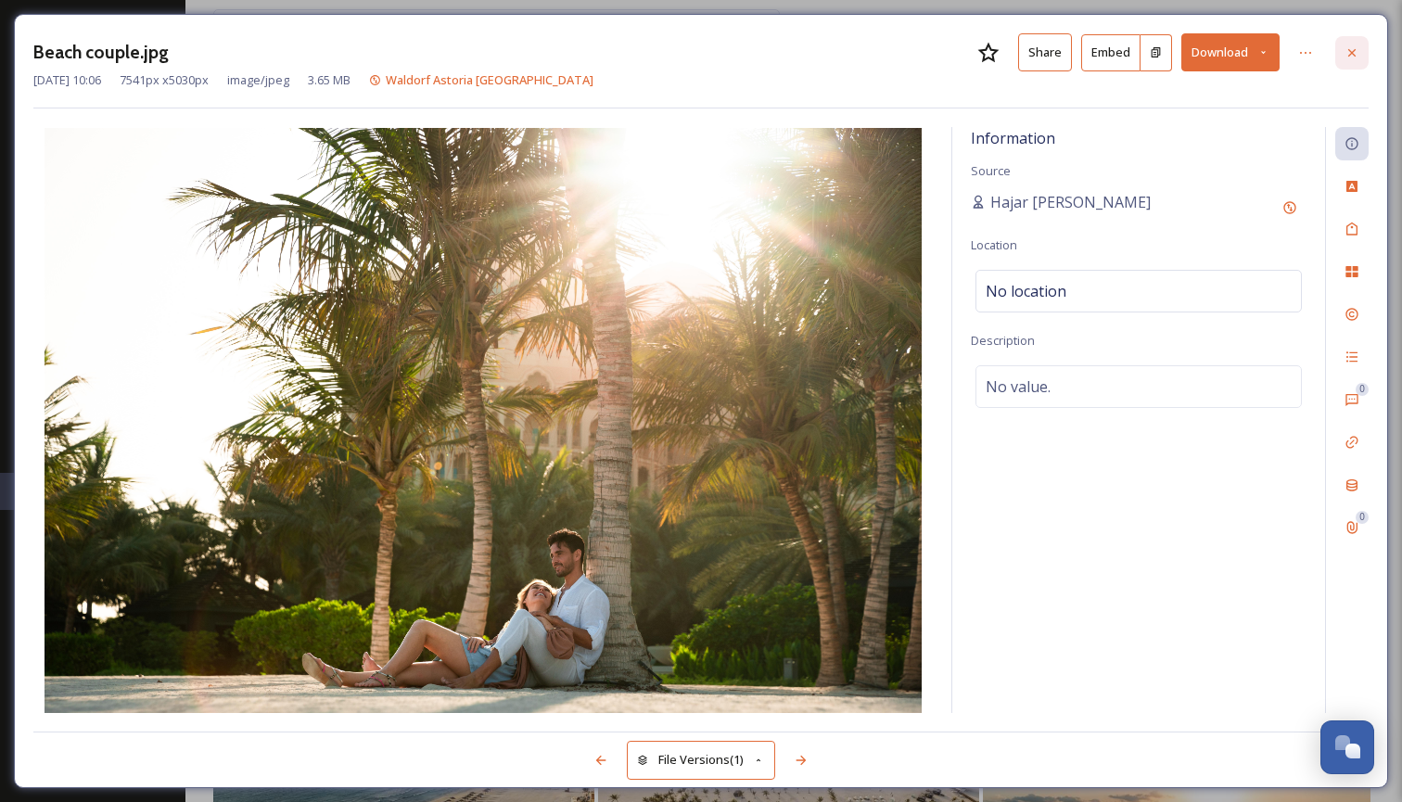
click at [1353, 54] on icon at bounding box center [1351, 52] width 15 height 15
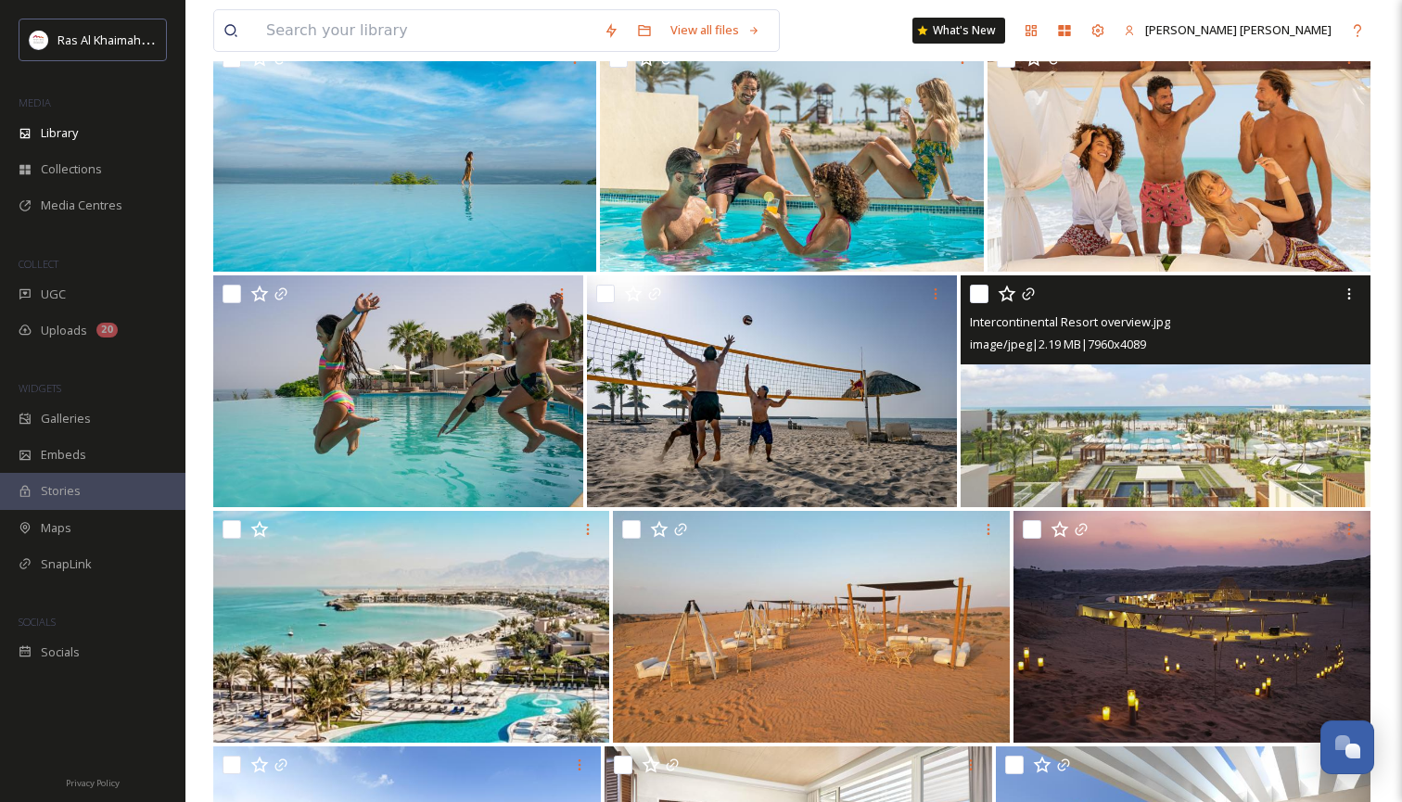
scroll to position [15047, 0]
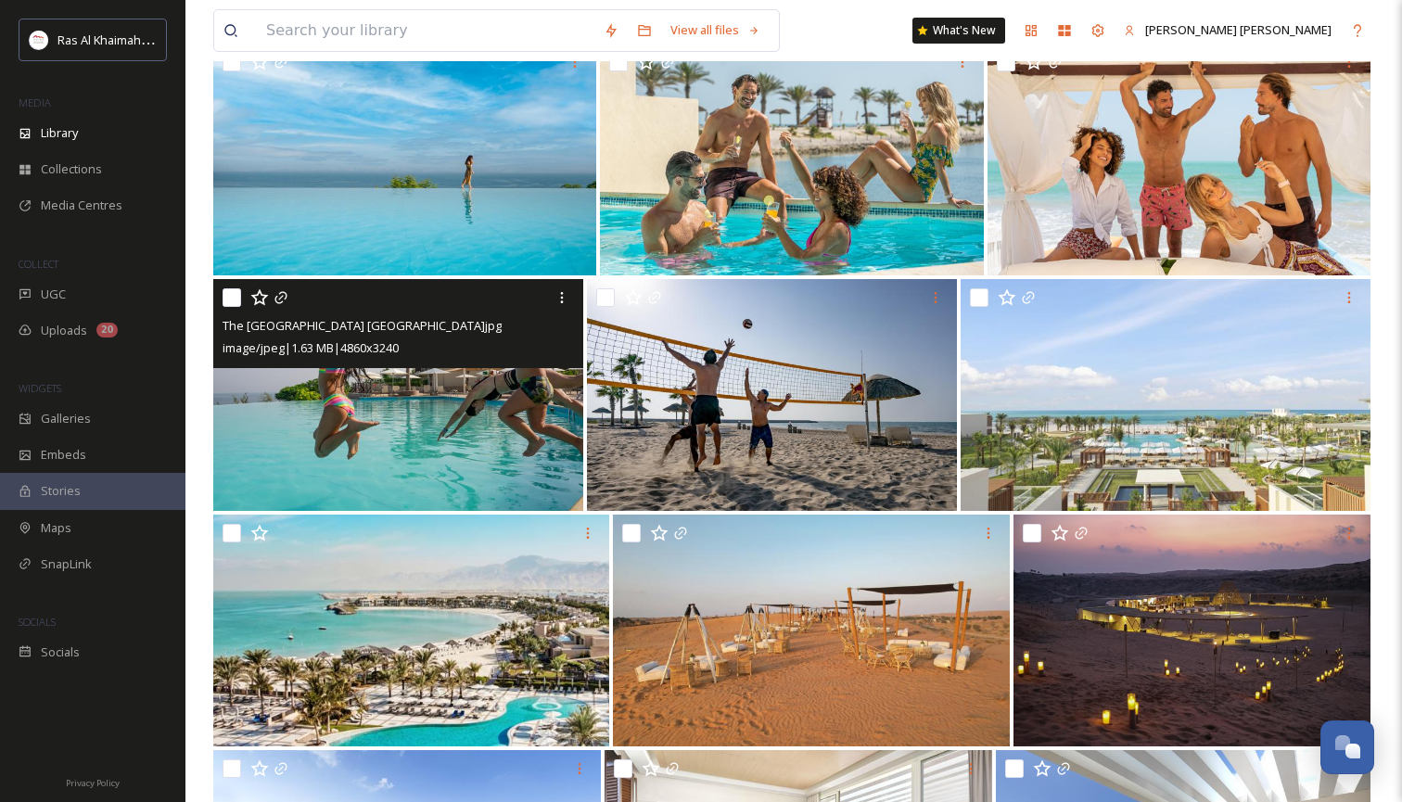
click at [460, 435] on img at bounding box center [398, 395] width 370 height 232
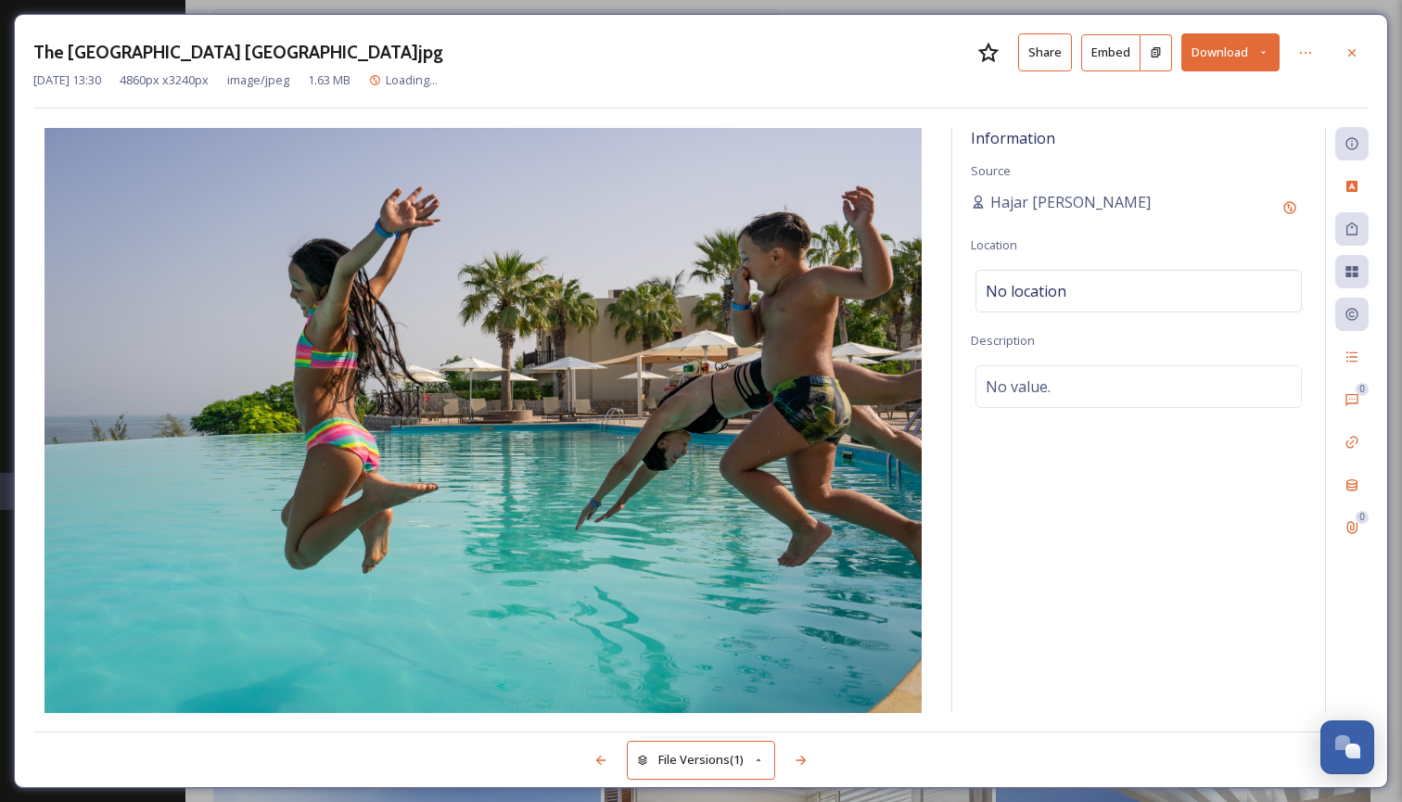
click at [1267, 48] on icon at bounding box center [1263, 52] width 12 height 12
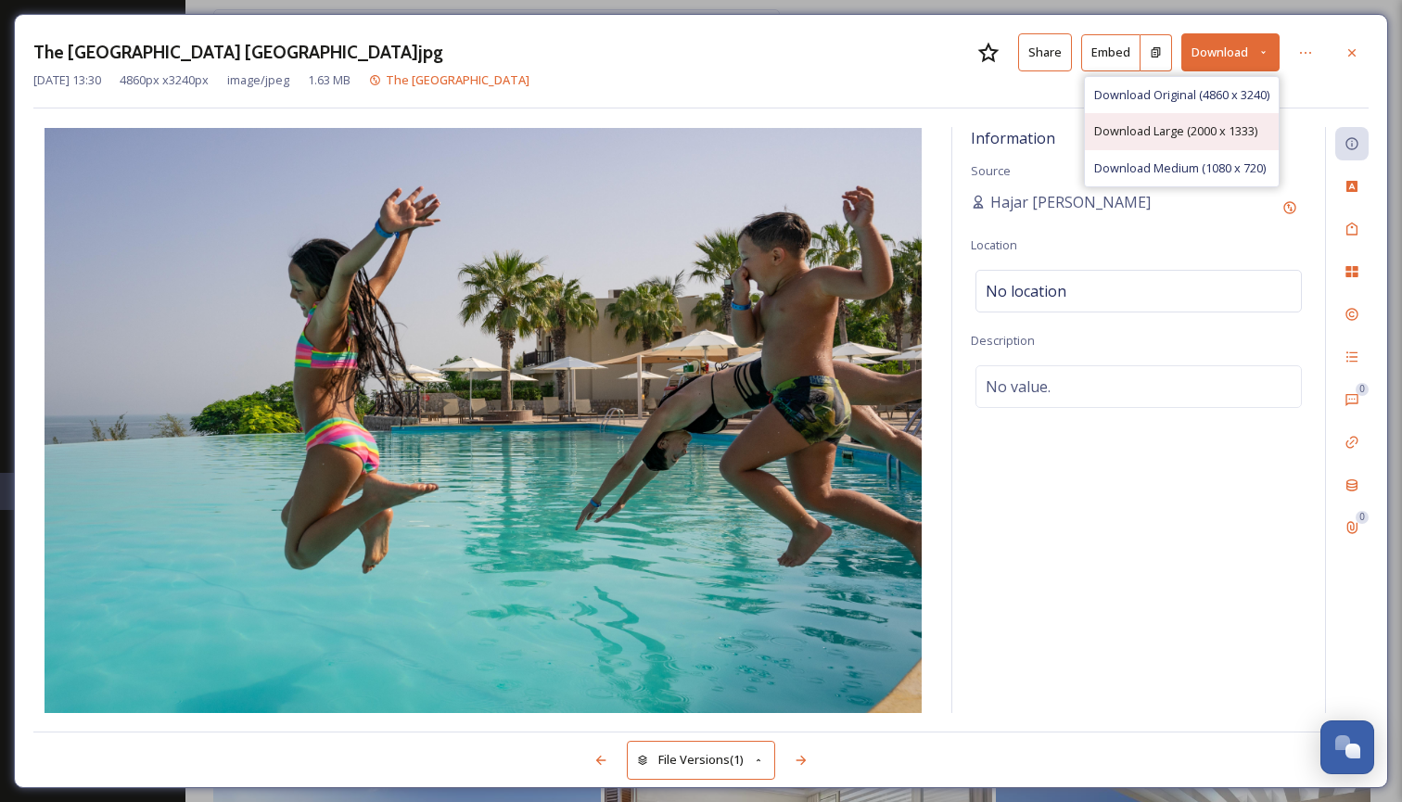
click at [1219, 128] on span "Download Large (2000 x 1333)" at bounding box center [1175, 131] width 163 height 18
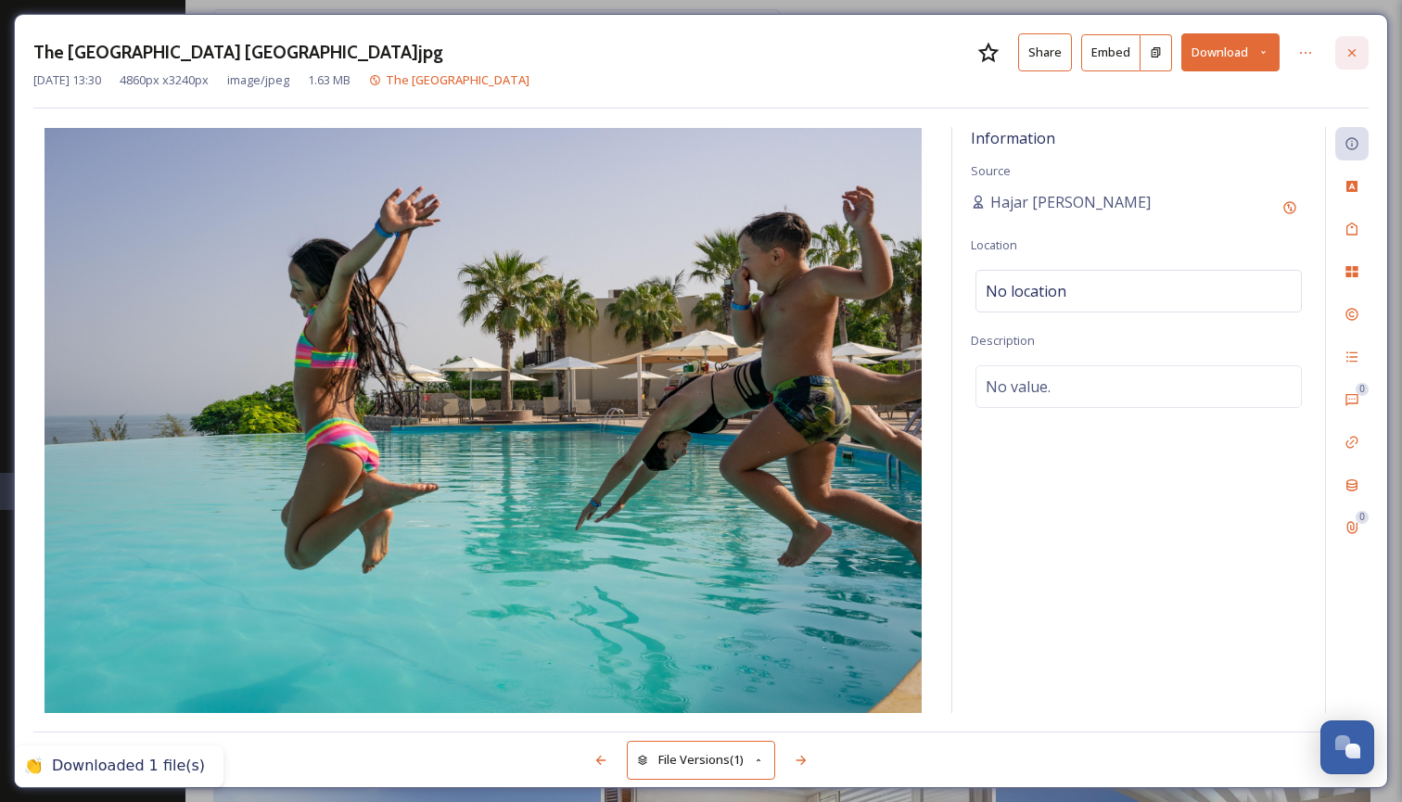
click at [1357, 51] on icon at bounding box center [1351, 52] width 15 height 15
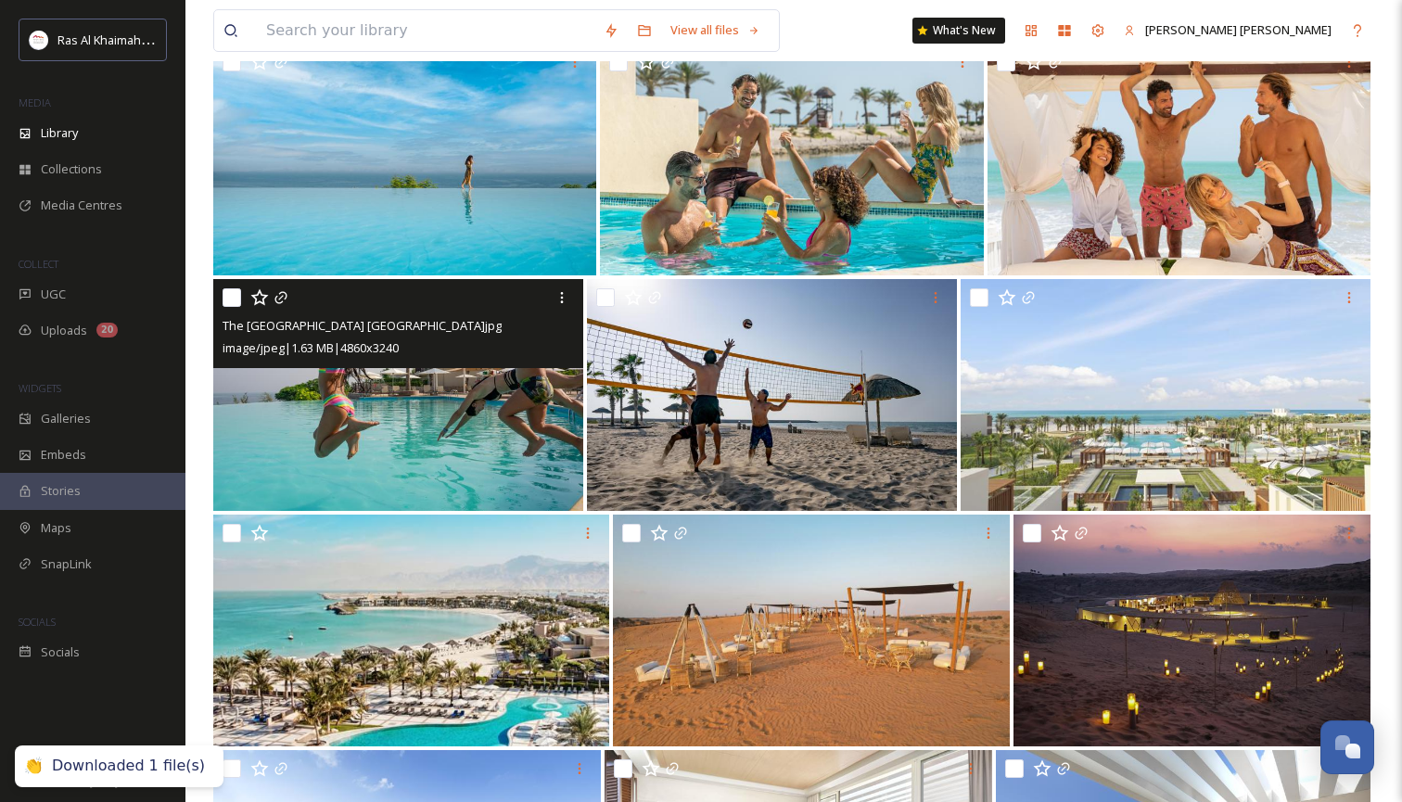
scroll to position [15001, 0]
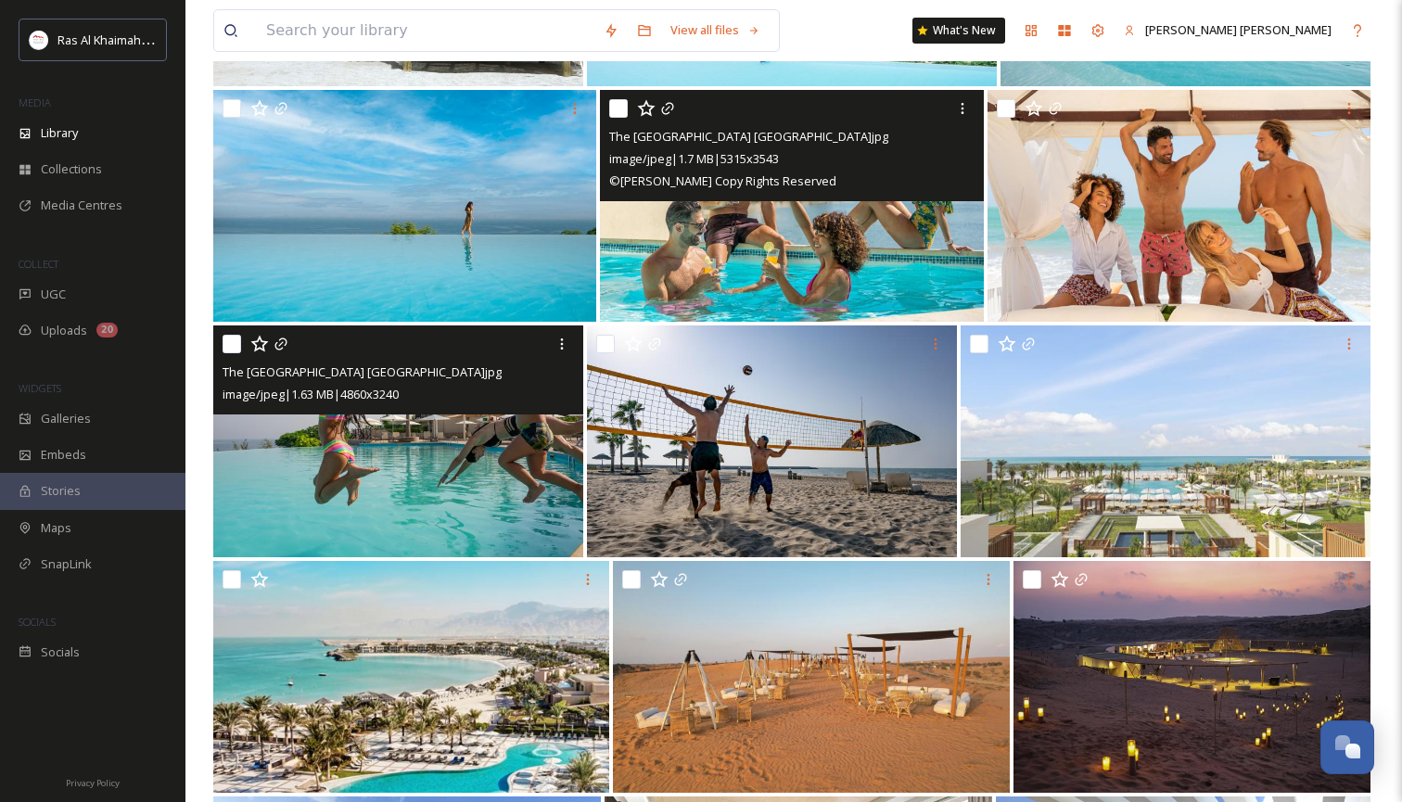
click at [875, 225] on img at bounding box center [791, 206] width 383 height 232
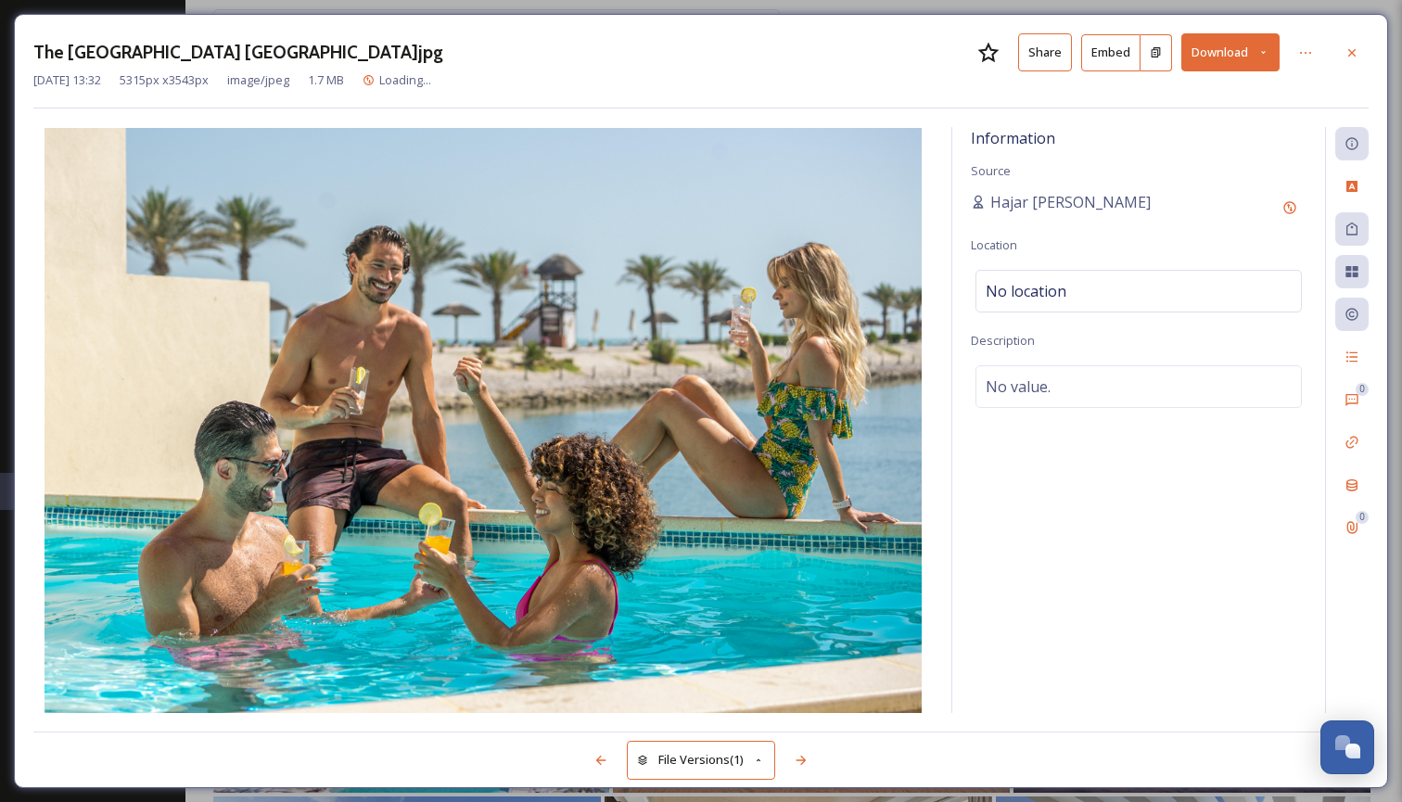
click at [1268, 51] on icon at bounding box center [1263, 52] width 12 height 12
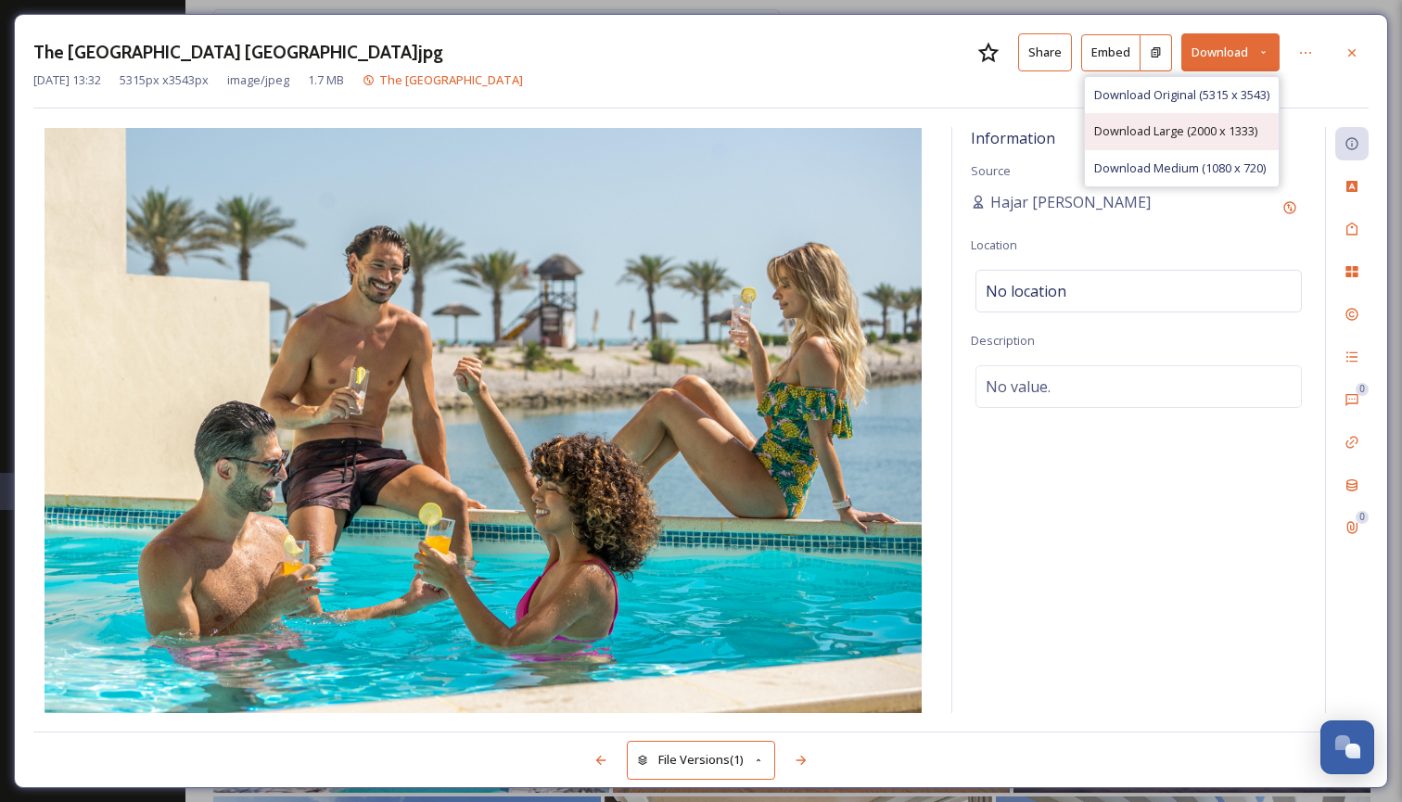
click at [1208, 132] on span "Download Large (2000 x 1333)" at bounding box center [1175, 131] width 163 height 18
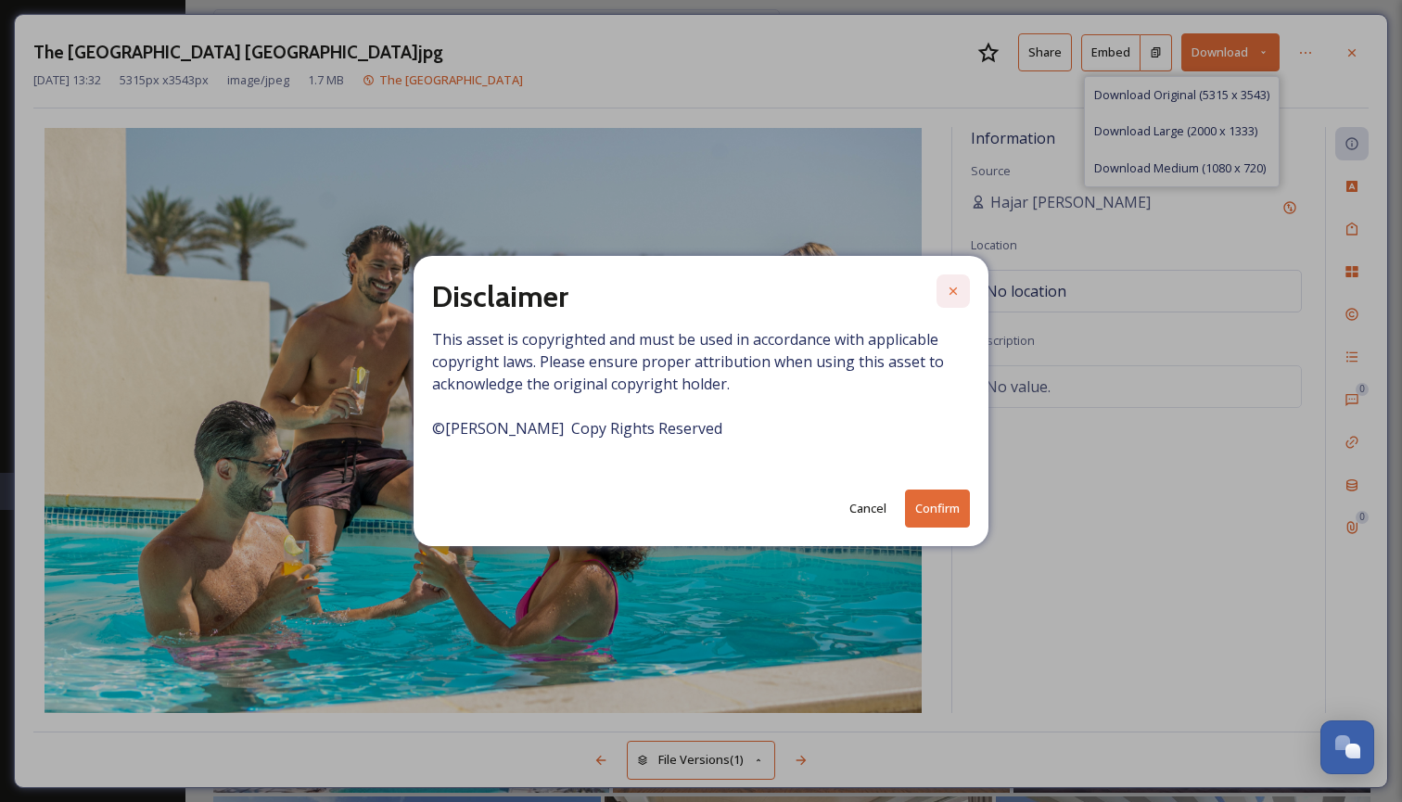
click at [960, 288] on icon at bounding box center [953, 291] width 15 height 15
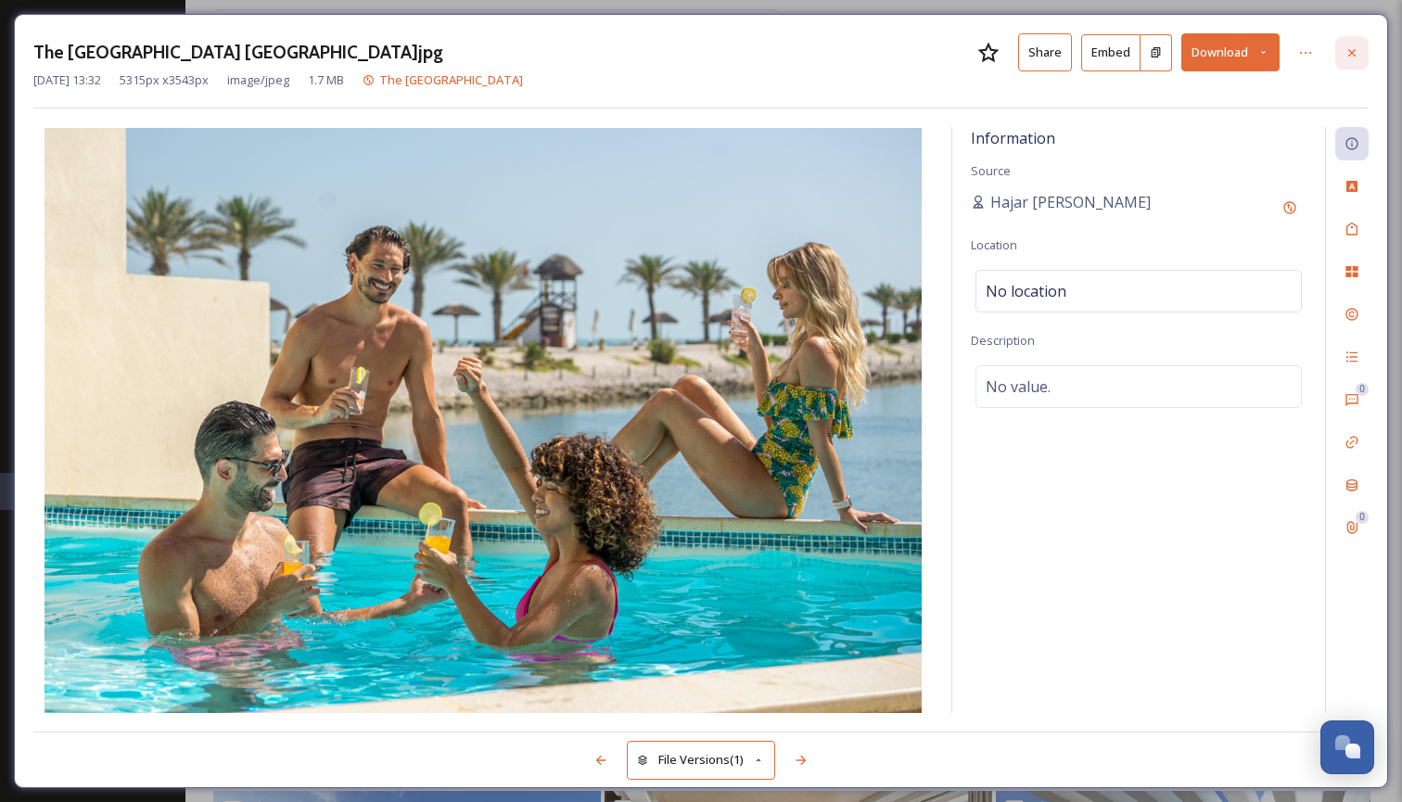
click at [1358, 55] on icon at bounding box center [1351, 52] width 15 height 15
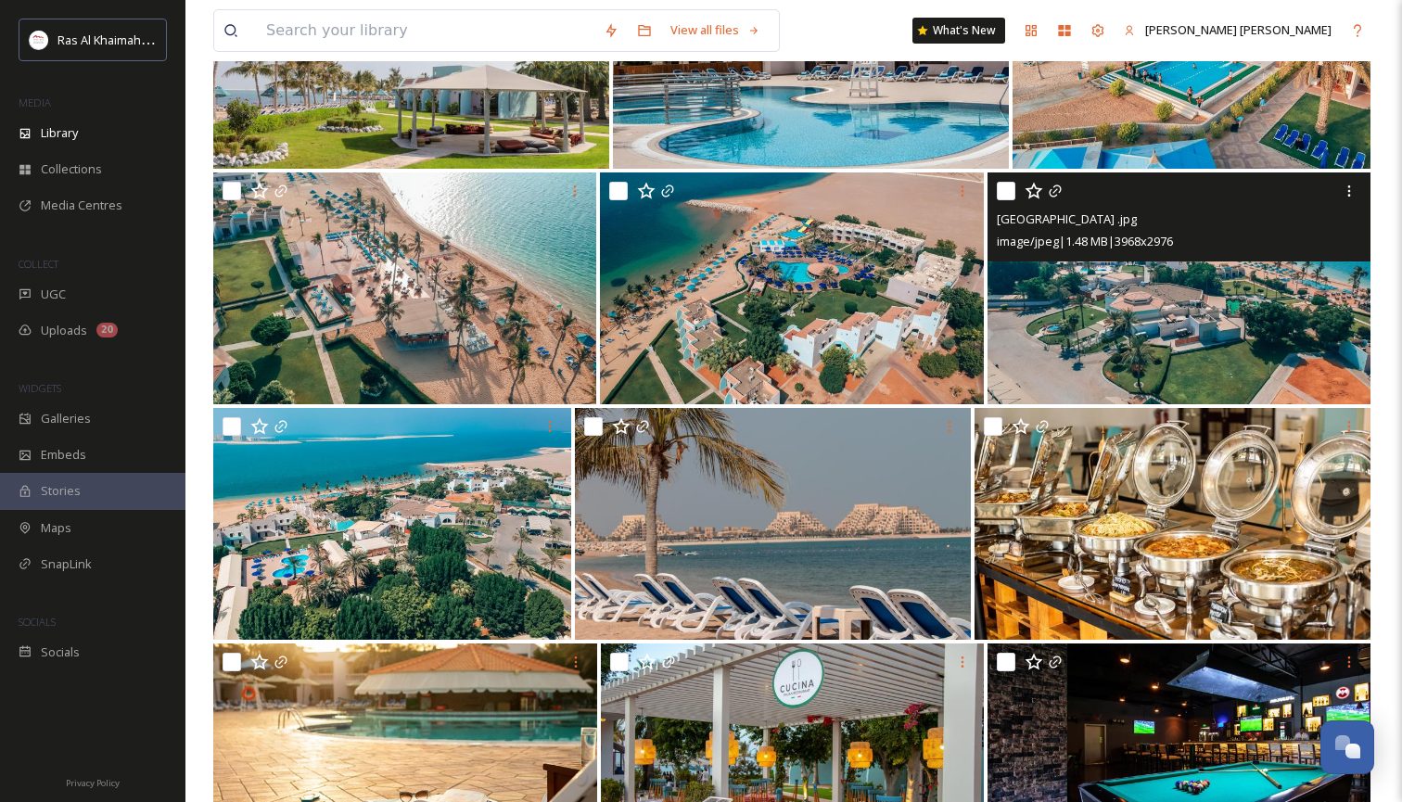
scroll to position [17986, 0]
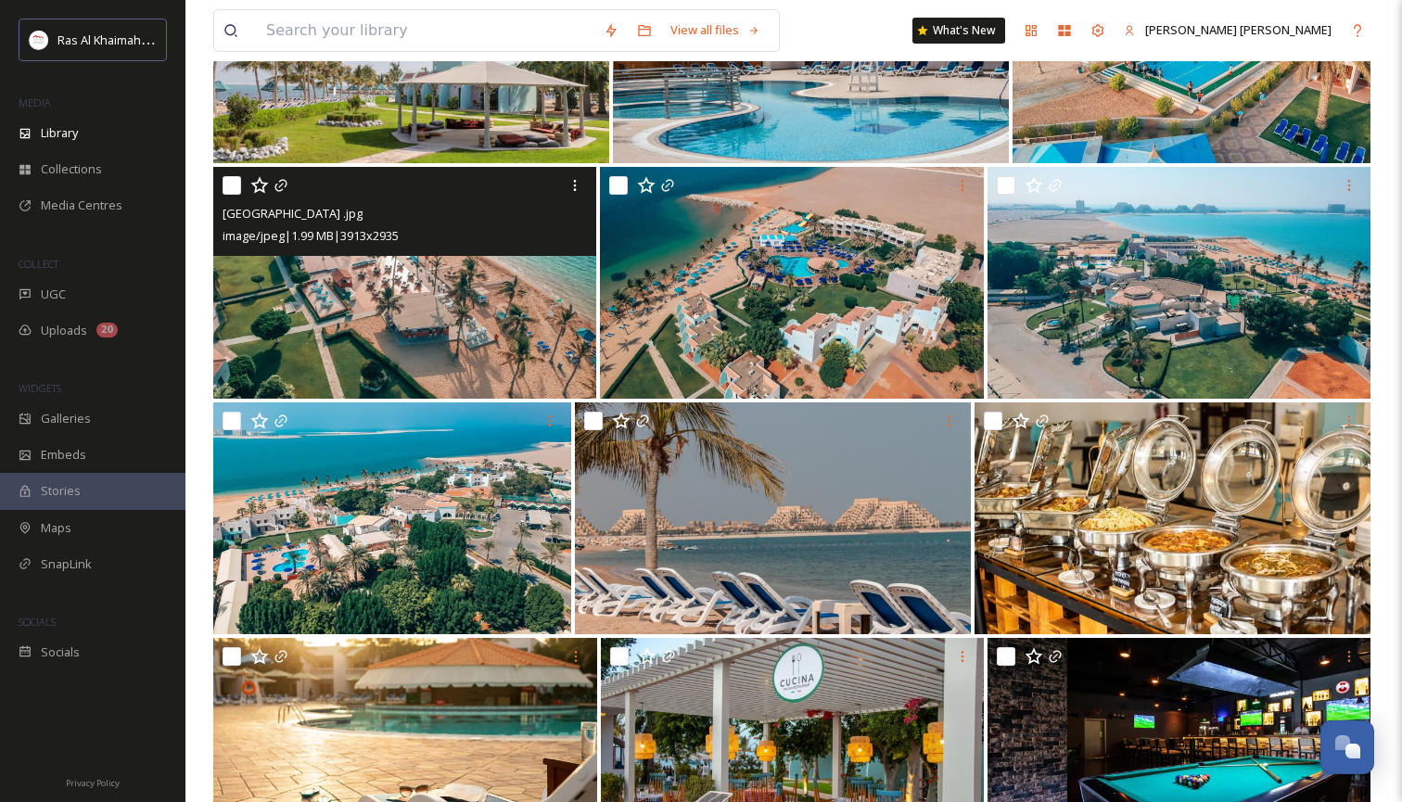
click at [292, 349] on img at bounding box center [404, 283] width 383 height 232
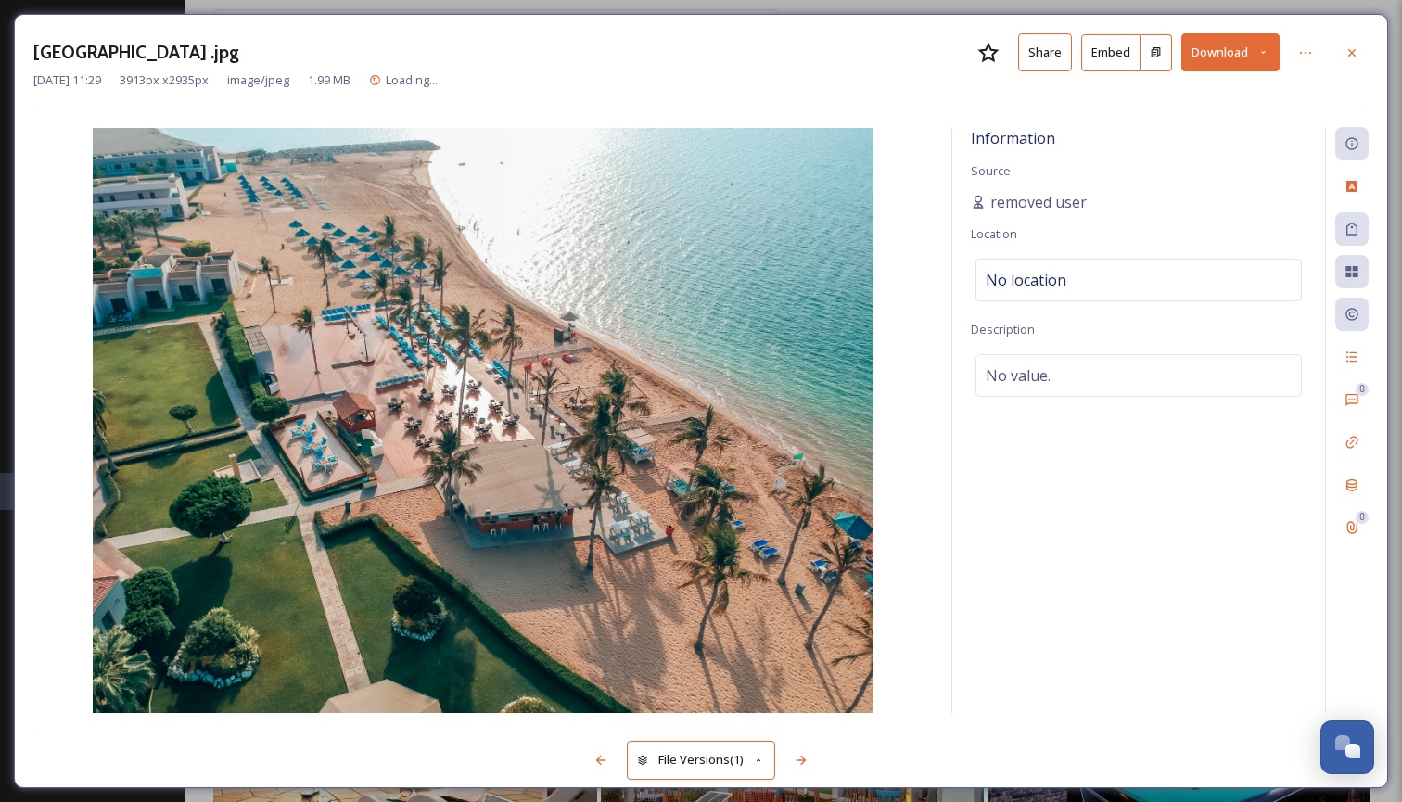
click at [1263, 51] on icon at bounding box center [1263, 52] width 12 height 12
click at [1200, 127] on span "Download Large (2000 x 1500)" at bounding box center [1175, 131] width 163 height 18
click at [1353, 43] on div at bounding box center [1351, 52] width 33 height 33
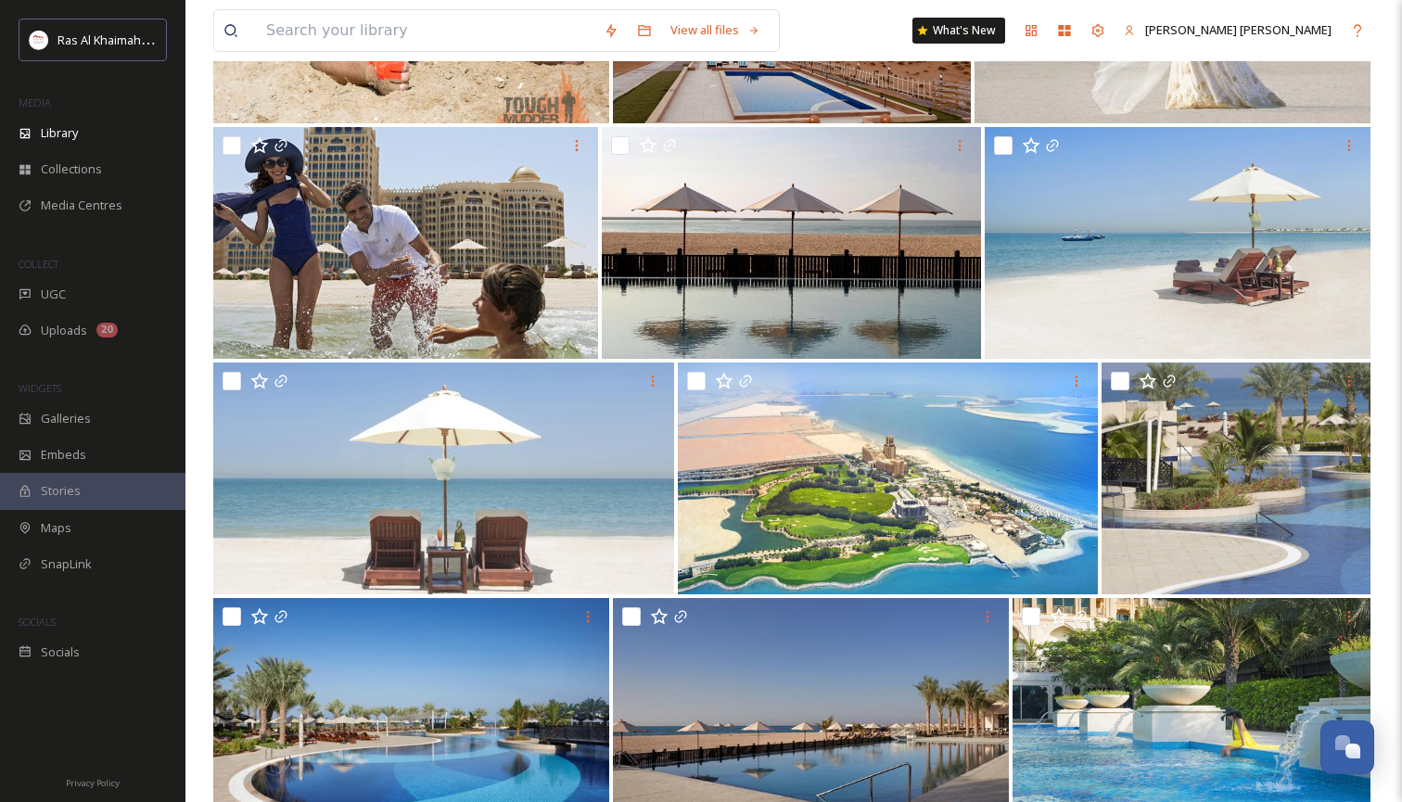
scroll to position [20165, 0]
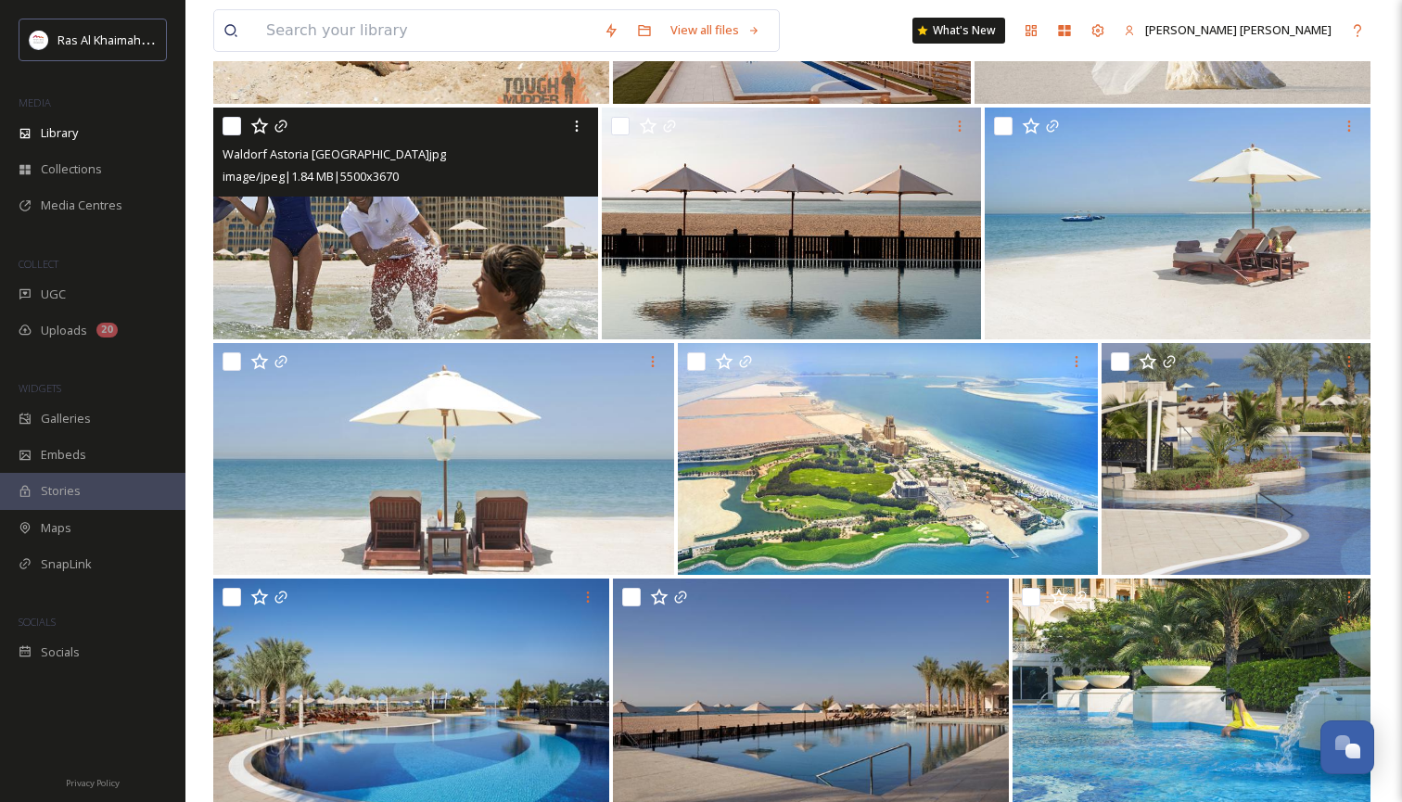
click at [462, 304] on img at bounding box center [405, 224] width 385 height 232
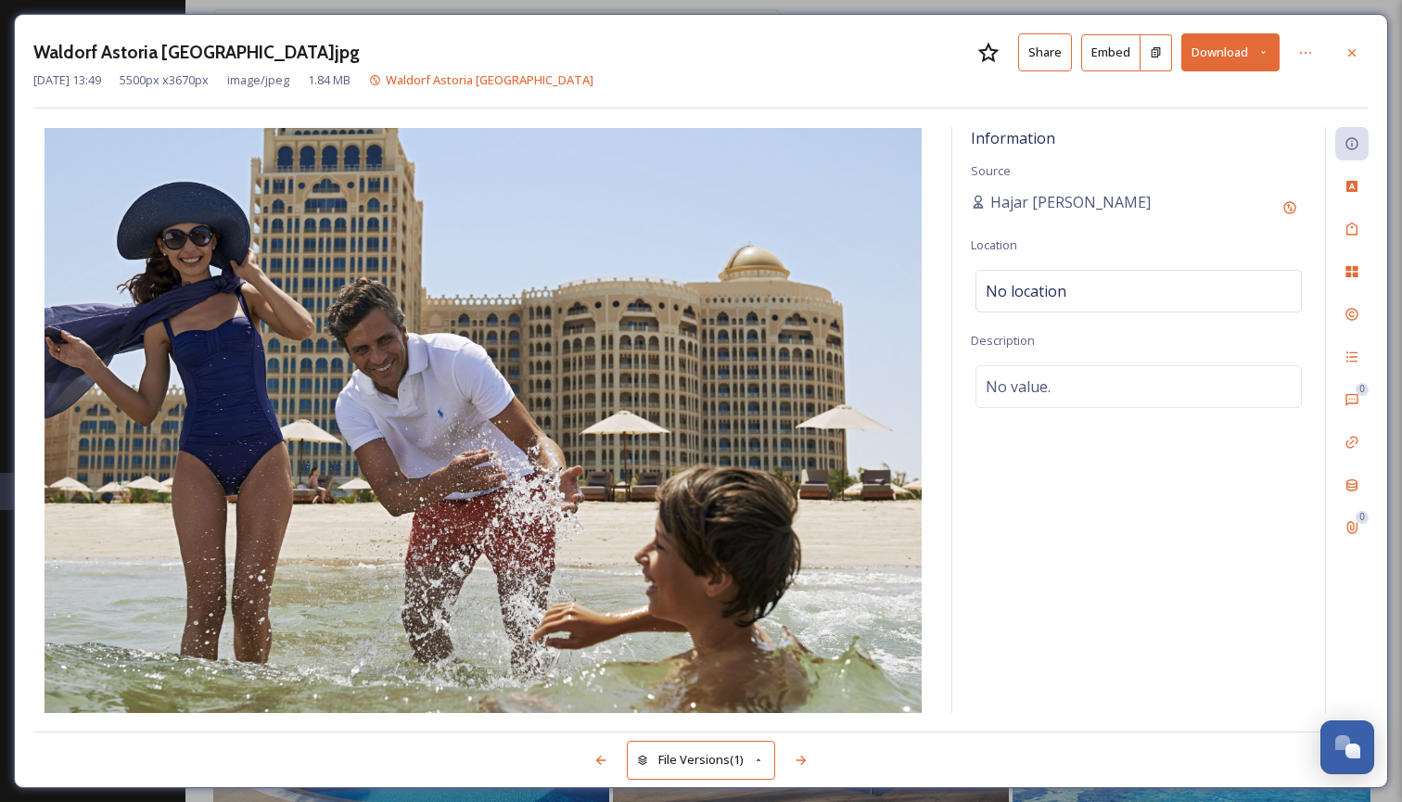
click at [1263, 46] on icon at bounding box center [1263, 52] width 12 height 12
drag, startPoint x: 1209, startPoint y: 128, endPoint x: 1119, endPoint y: 147, distance: 91.8
click at [1209, 128] on span "Download Large (2000 x 1335)" at bounding box center [1175, 131] width 163 height 18
click at [1351, 53] on icon at bounding box center [1351, 51] width 7 height 7
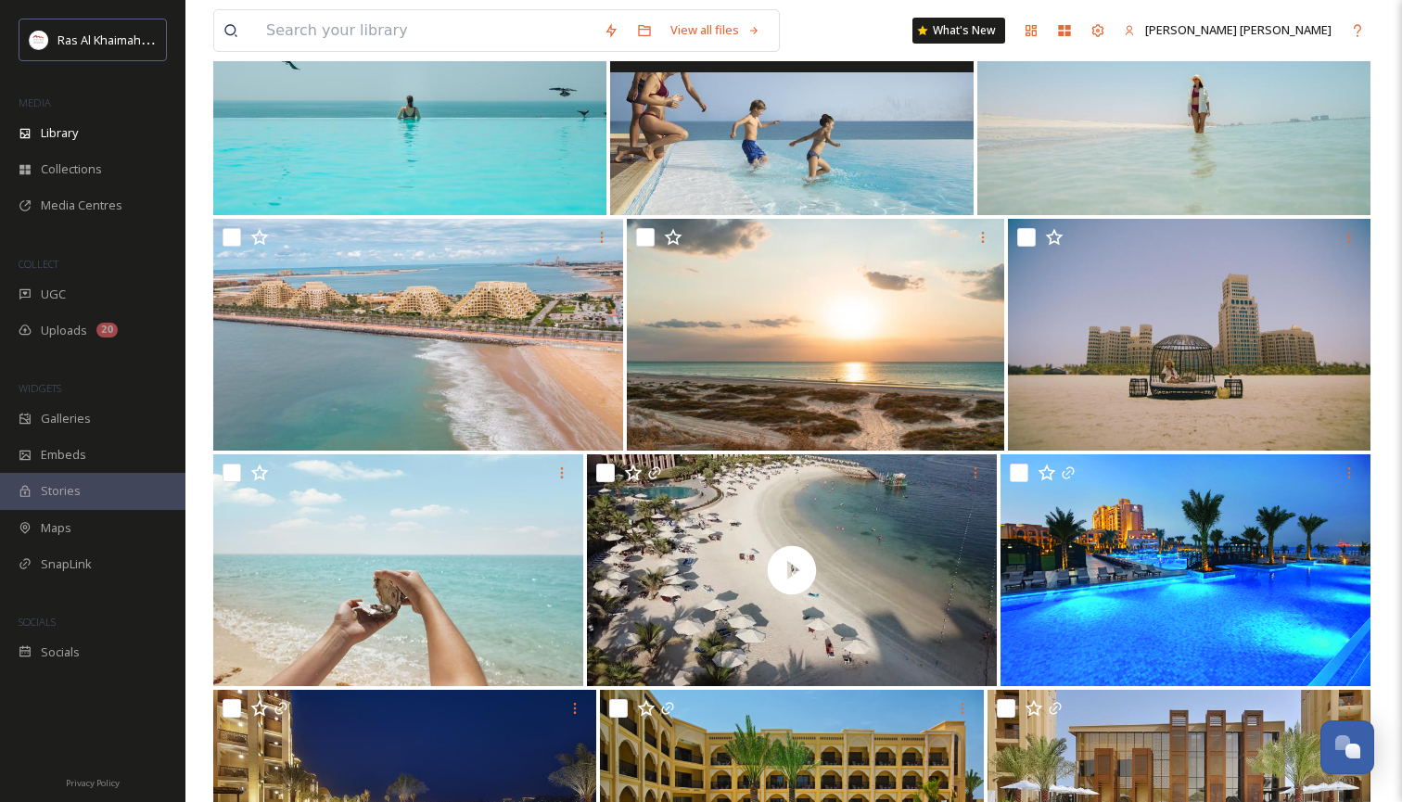
scroll to position [22414, 0]
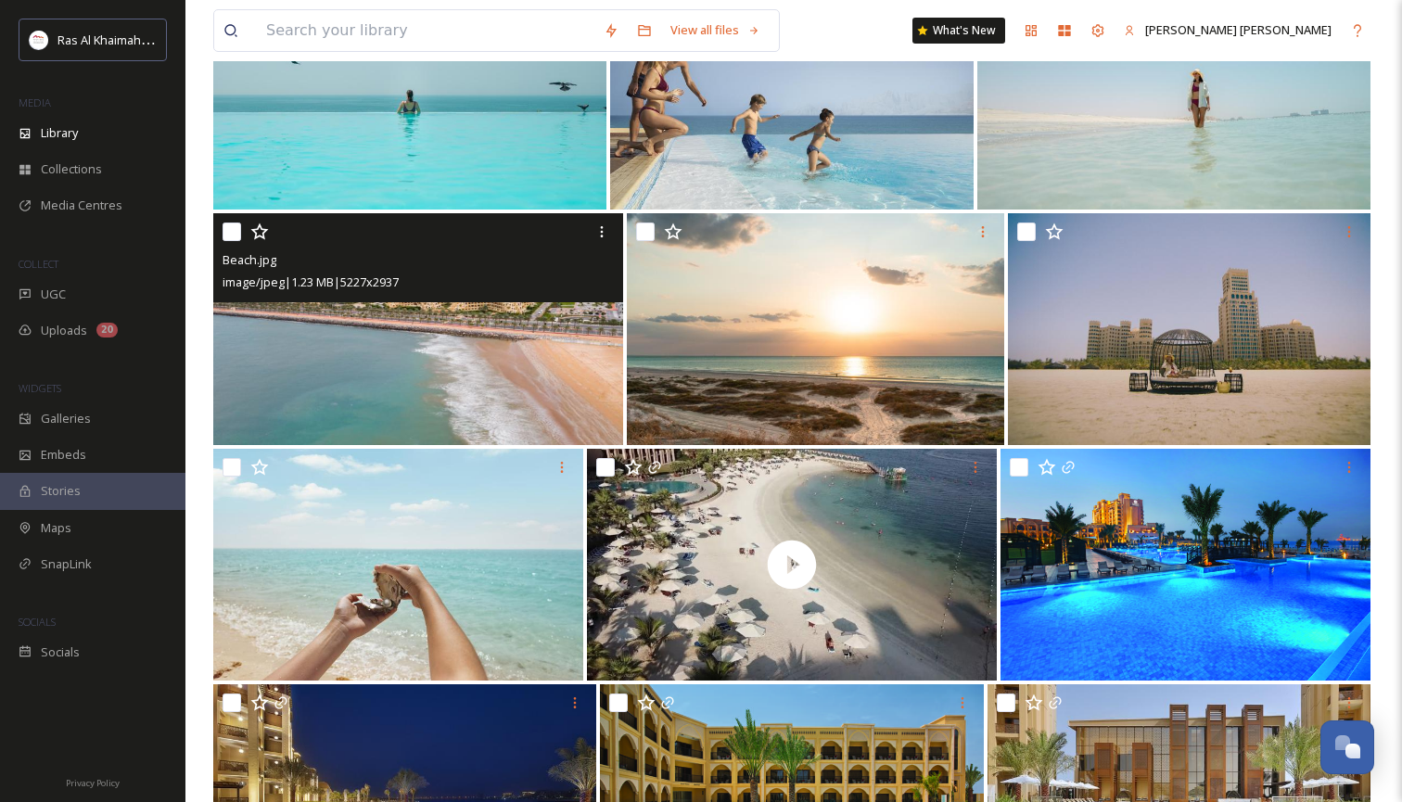
click at [494, 373] on img at bounding box center [418, 329] width 410 height 232
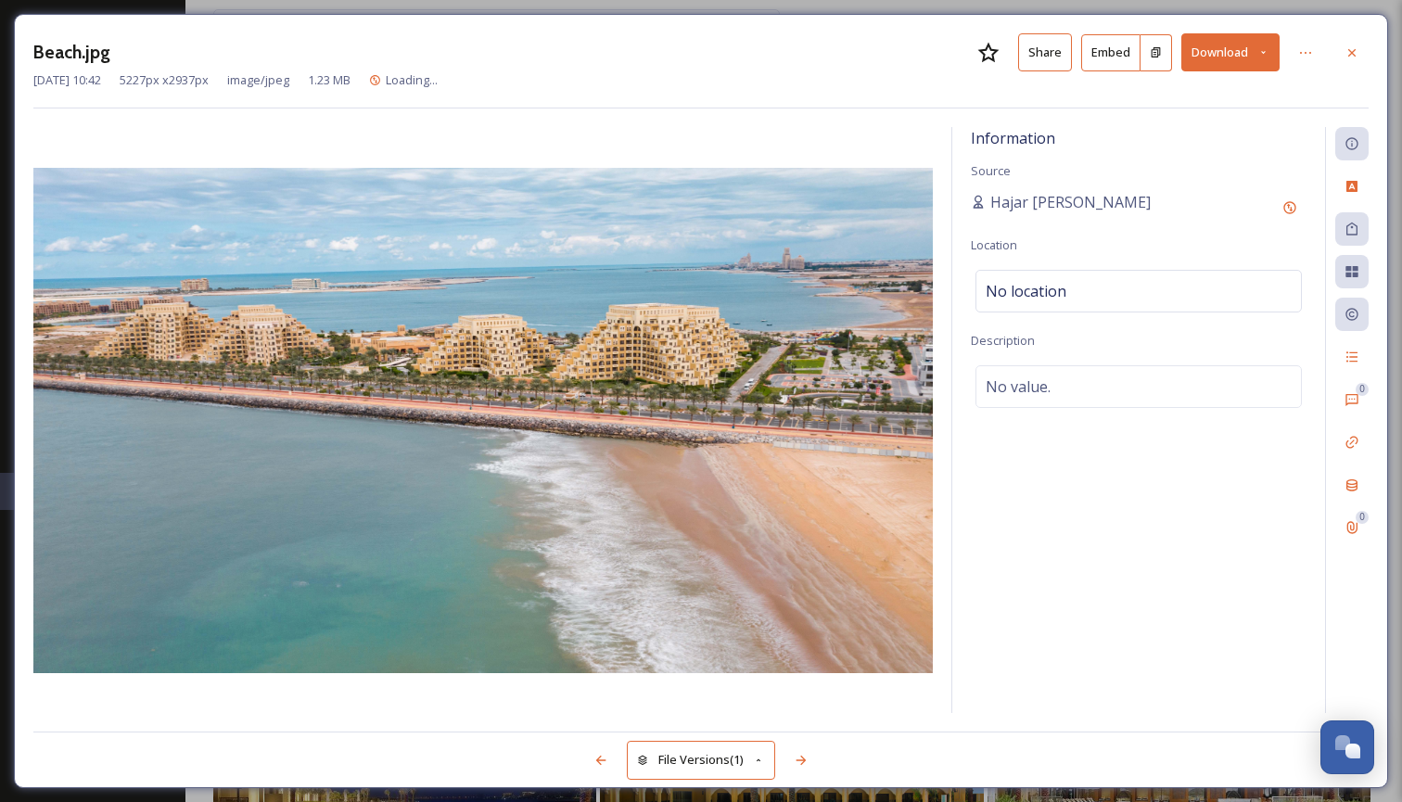
click at [1265, 47] on icon at bounding box center [1263, 52] width 12 height 12
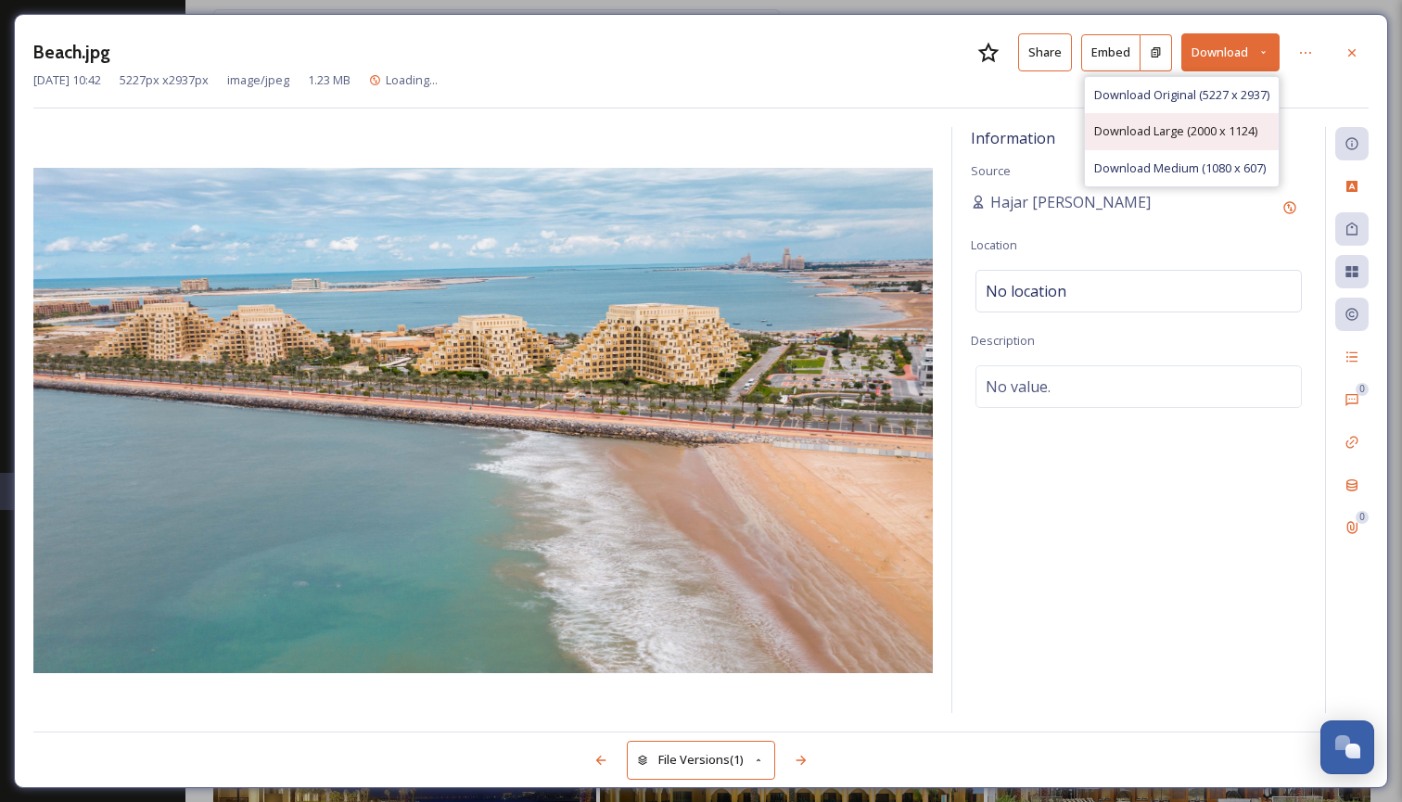
click at [1211, 131] on span "Download Large (2000 x 1124)" at bounding box center [1175, 131] width 163 height 18
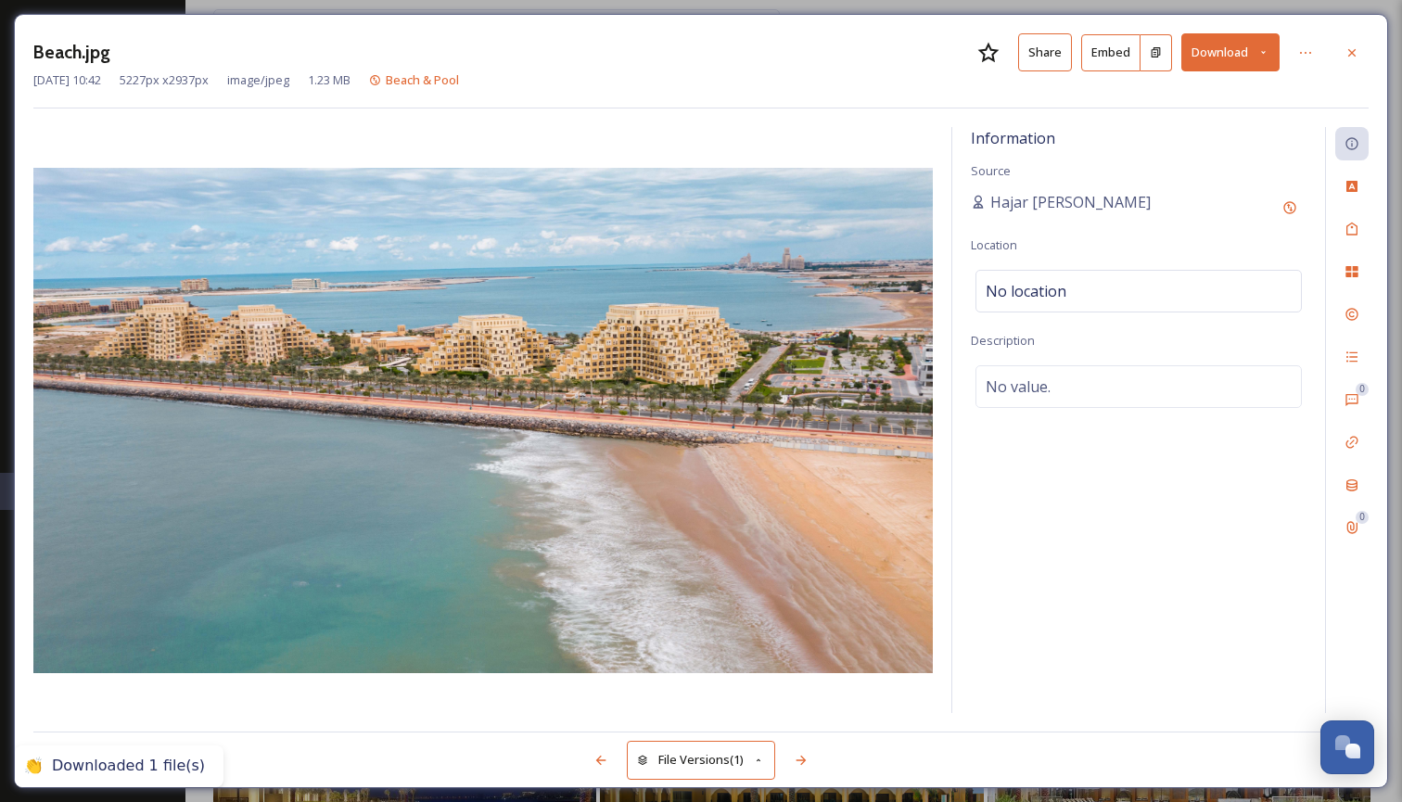
drag, startPoint x: 1348, startPoint y: 47, endPoint x: 1330, endPoint y: 64, distance: 24.9
click at [1350, 47] on icon at bounding box center [1351, 52] width 15 height 15
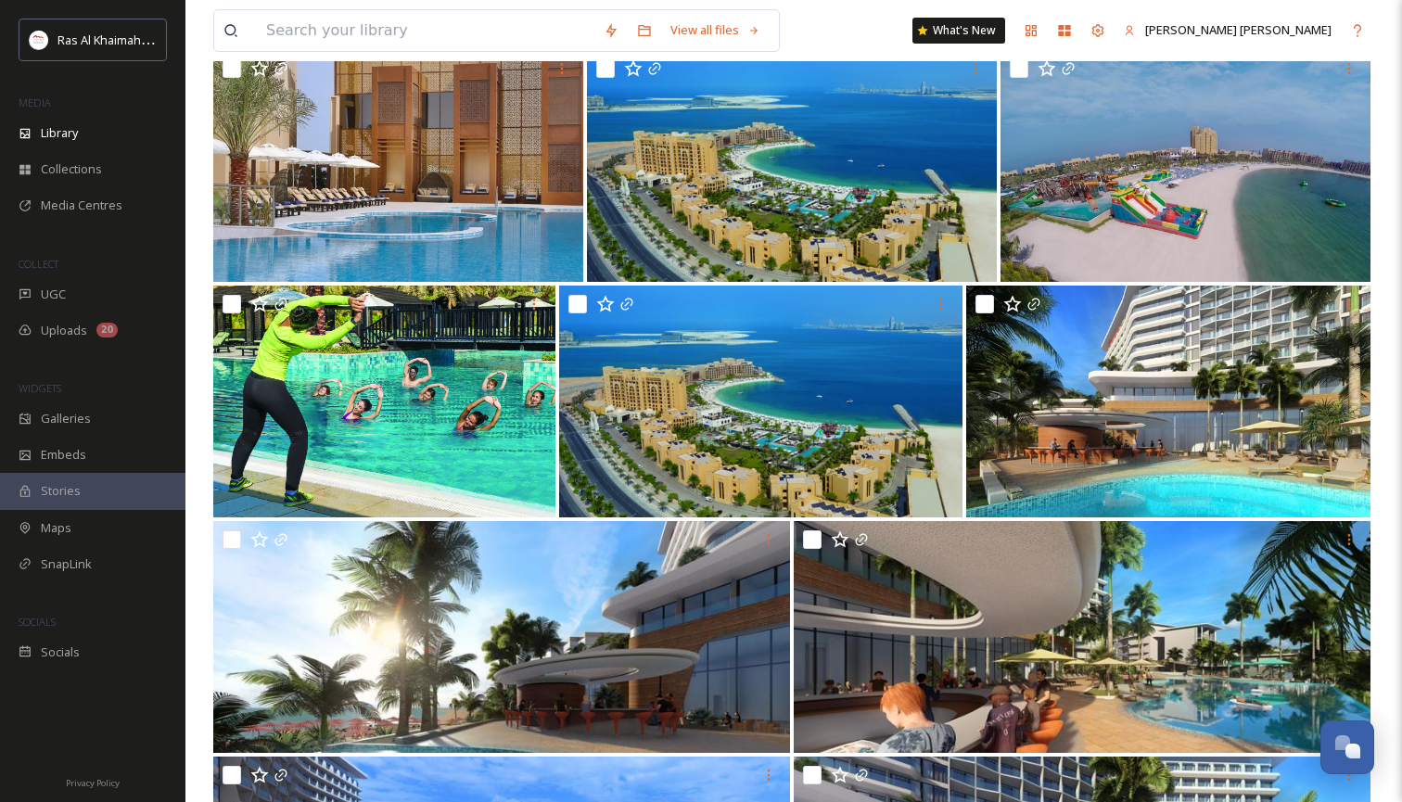
scroll to position [23990, 0]
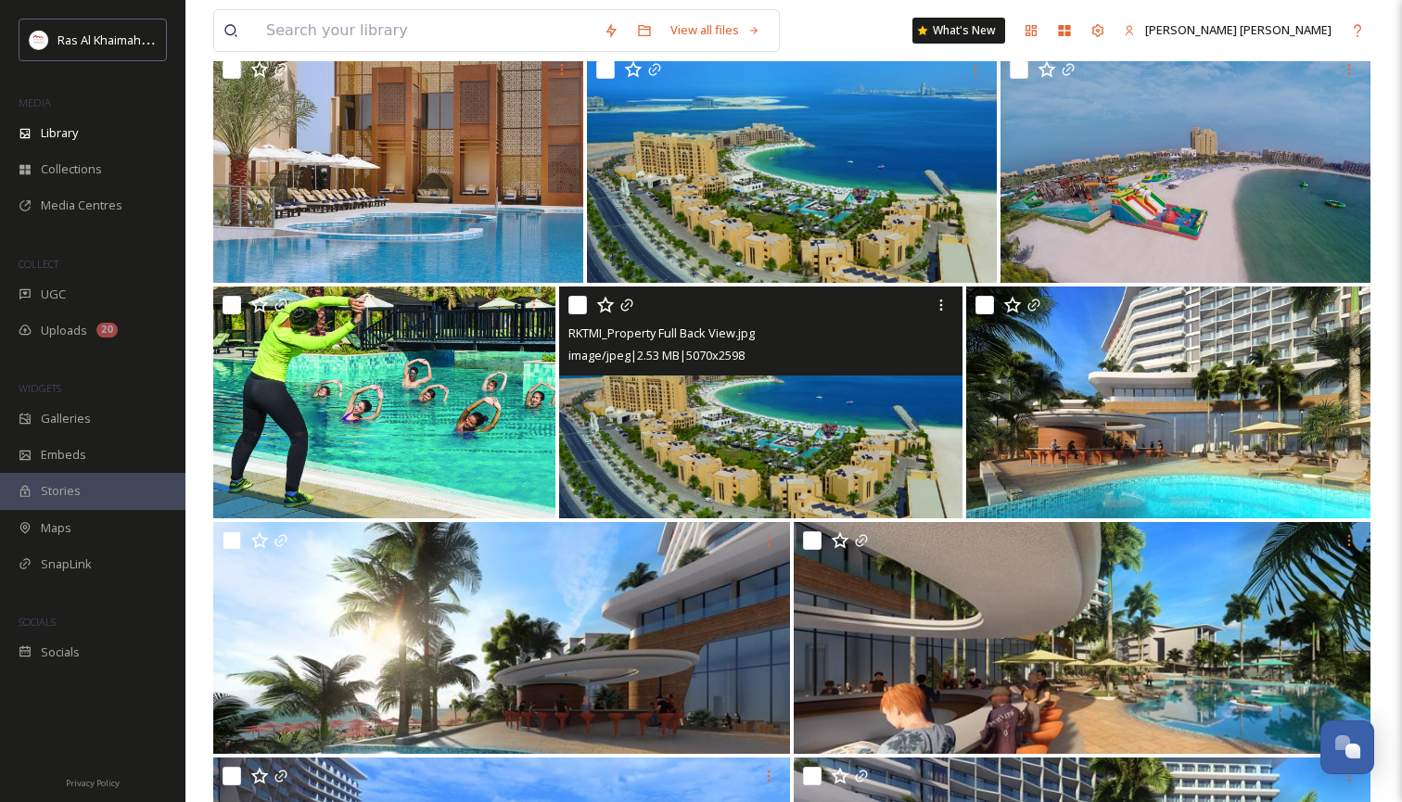
click at [856, 388] on img at bounding box center [761, 403] width 404 height 232
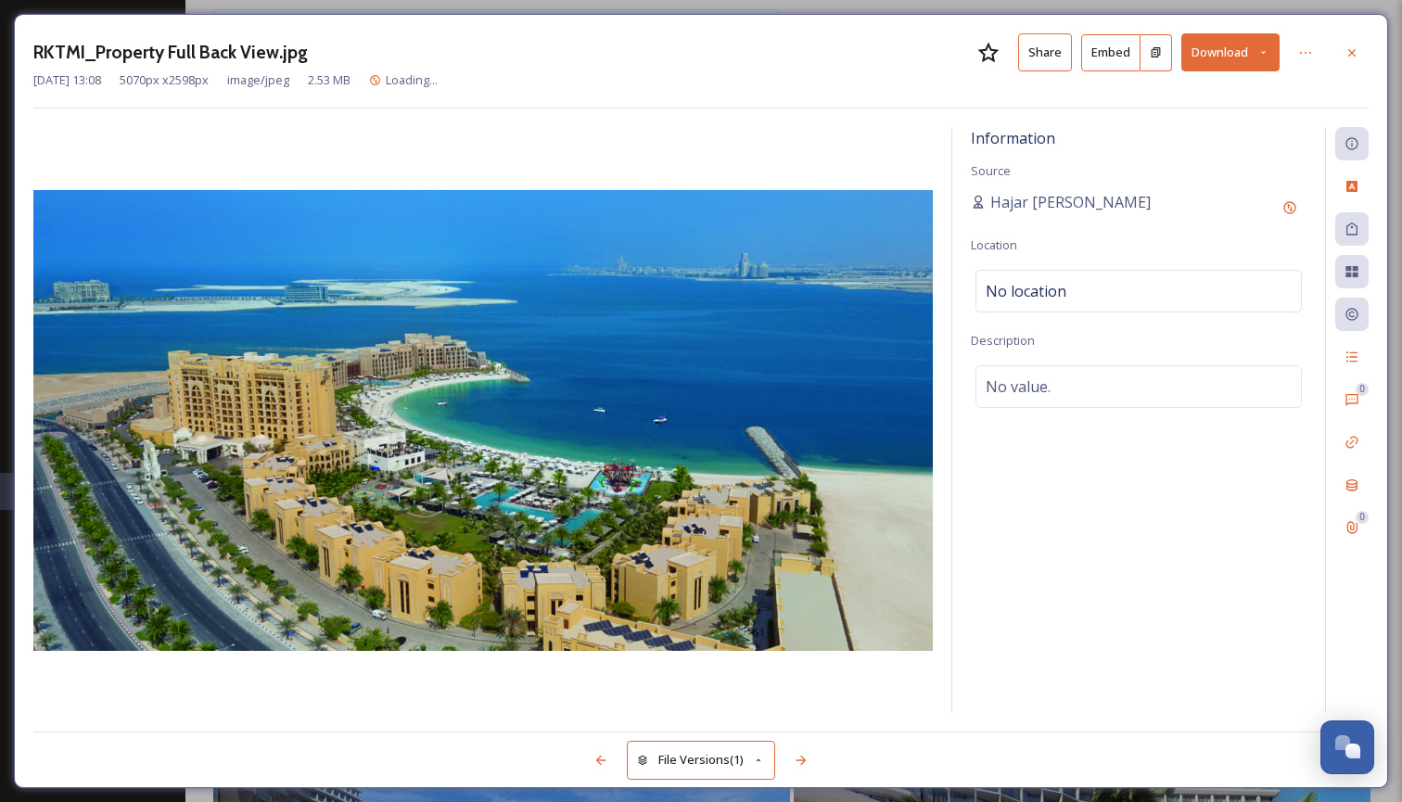
click at [1264, 47] on icon at bounding box center [1263, 52] width 12 height 12
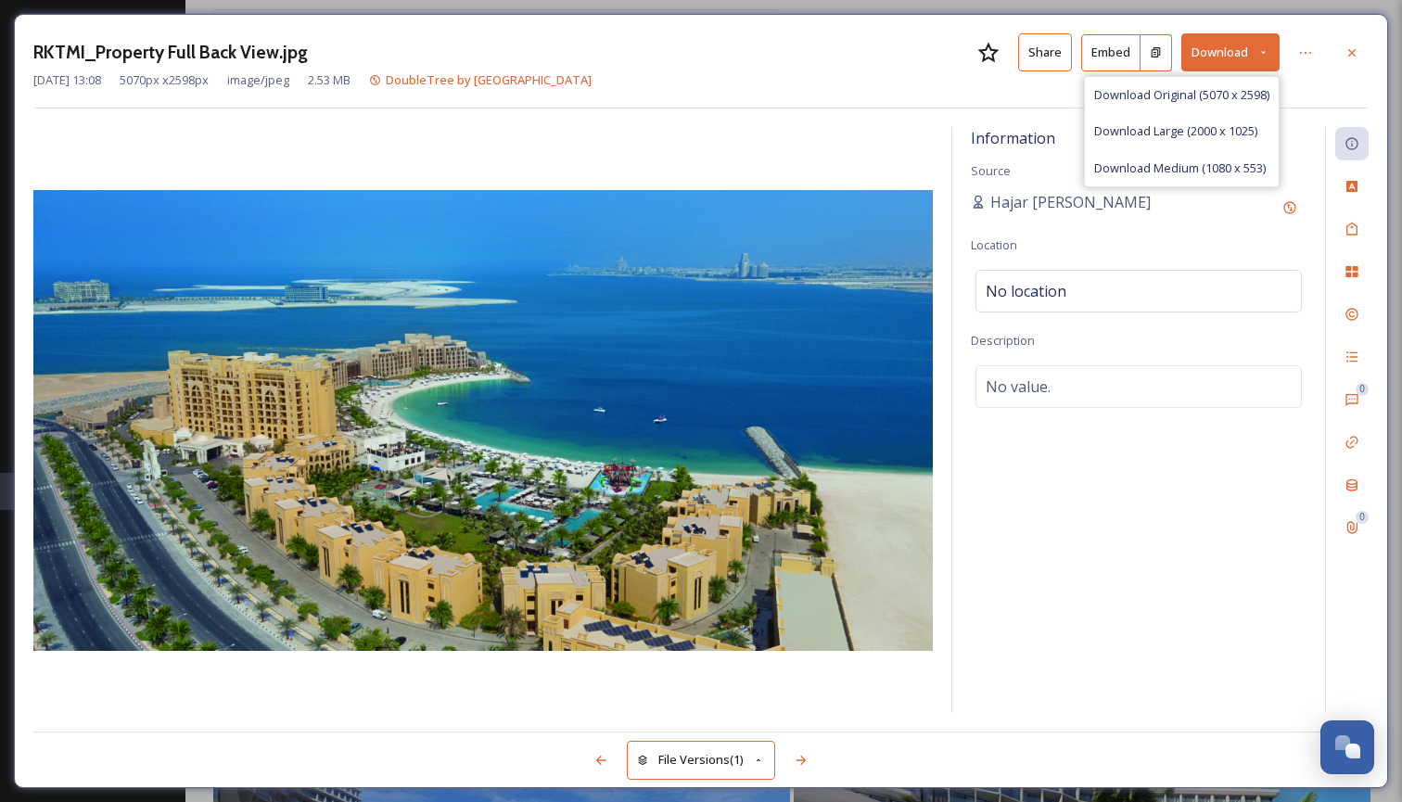
click at [1217, 130] on span "Download Large (2000 x 1025)" at bounding box center [1175, 131] width 163 height 18
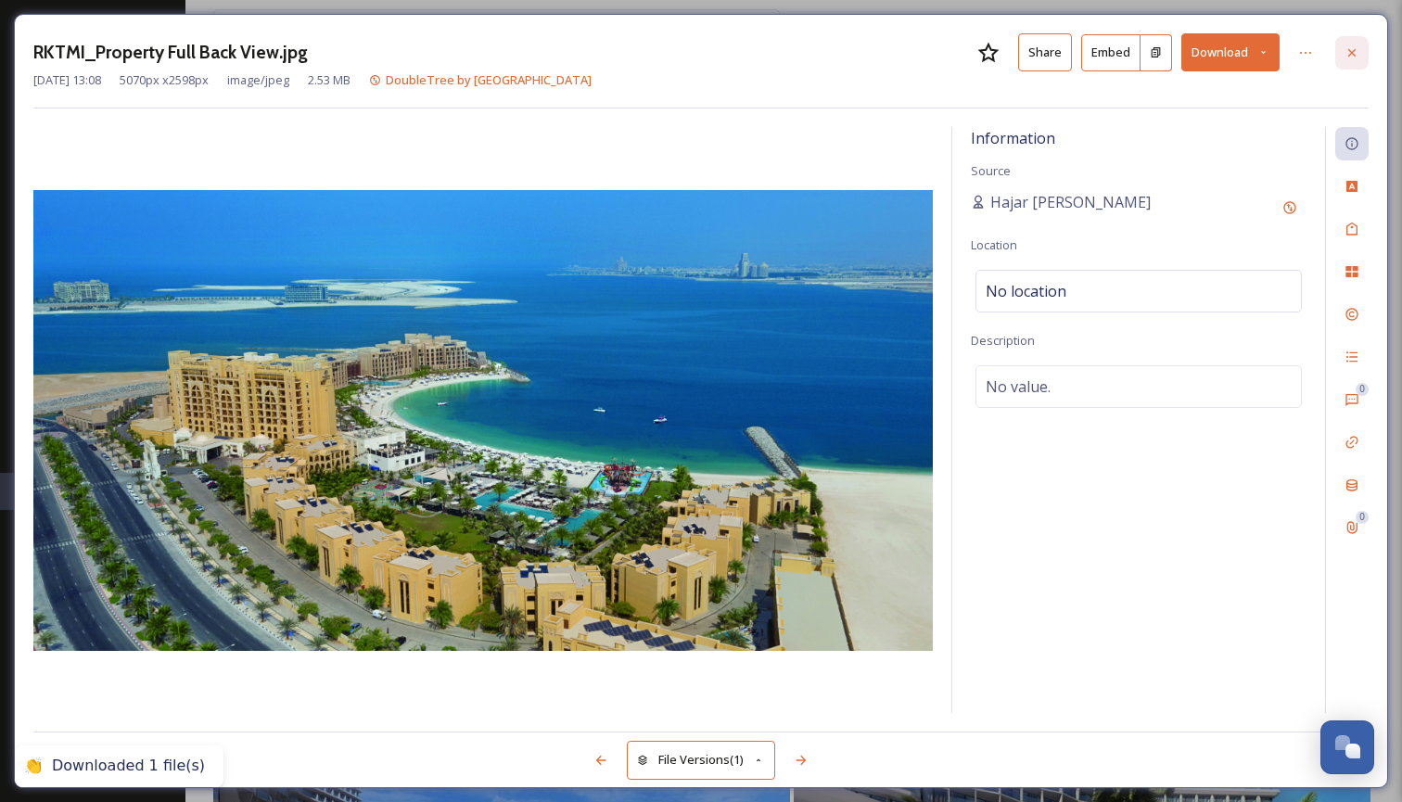
click at [1350, 46] on icon at bounding box center [1351, 52] width 15 height 15
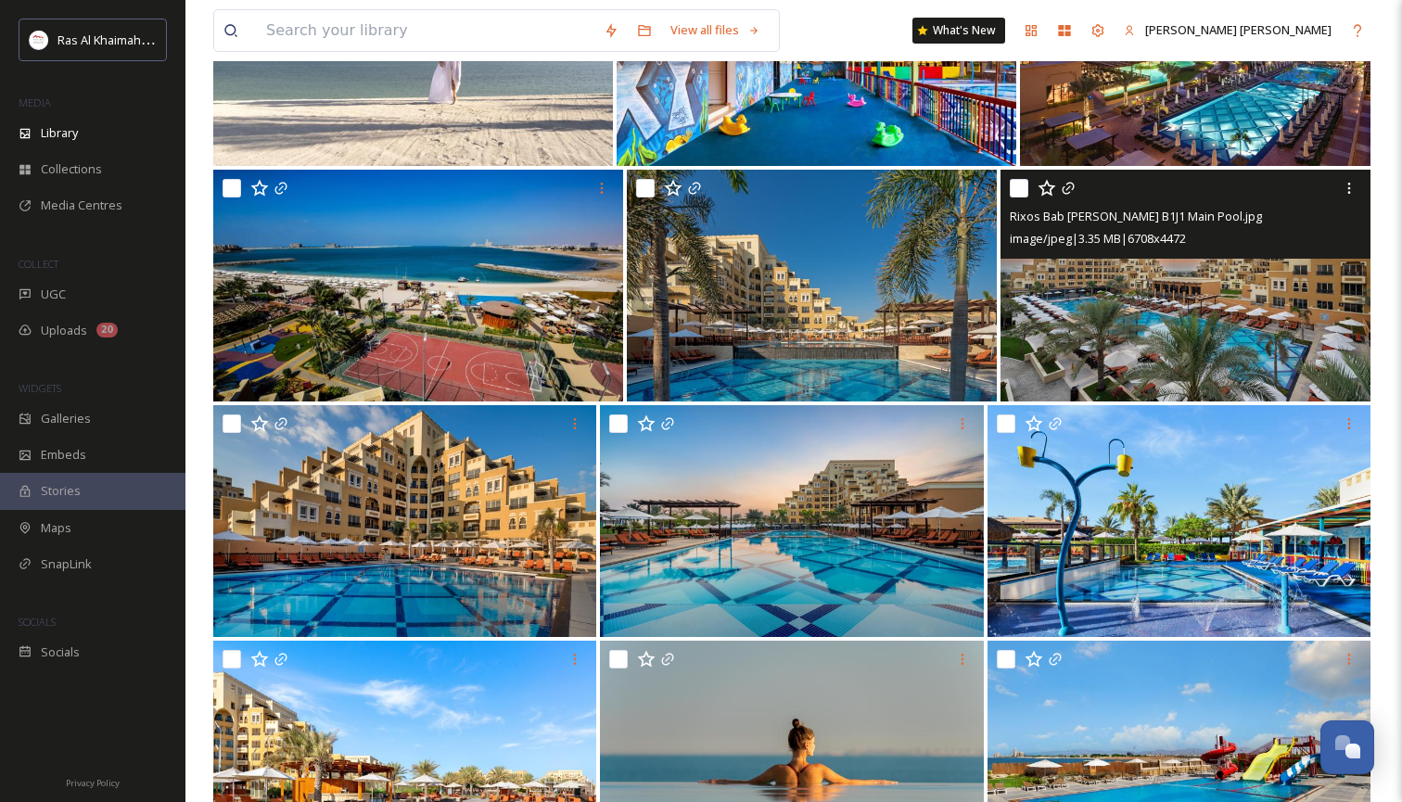
scroll to position [25992, 0]
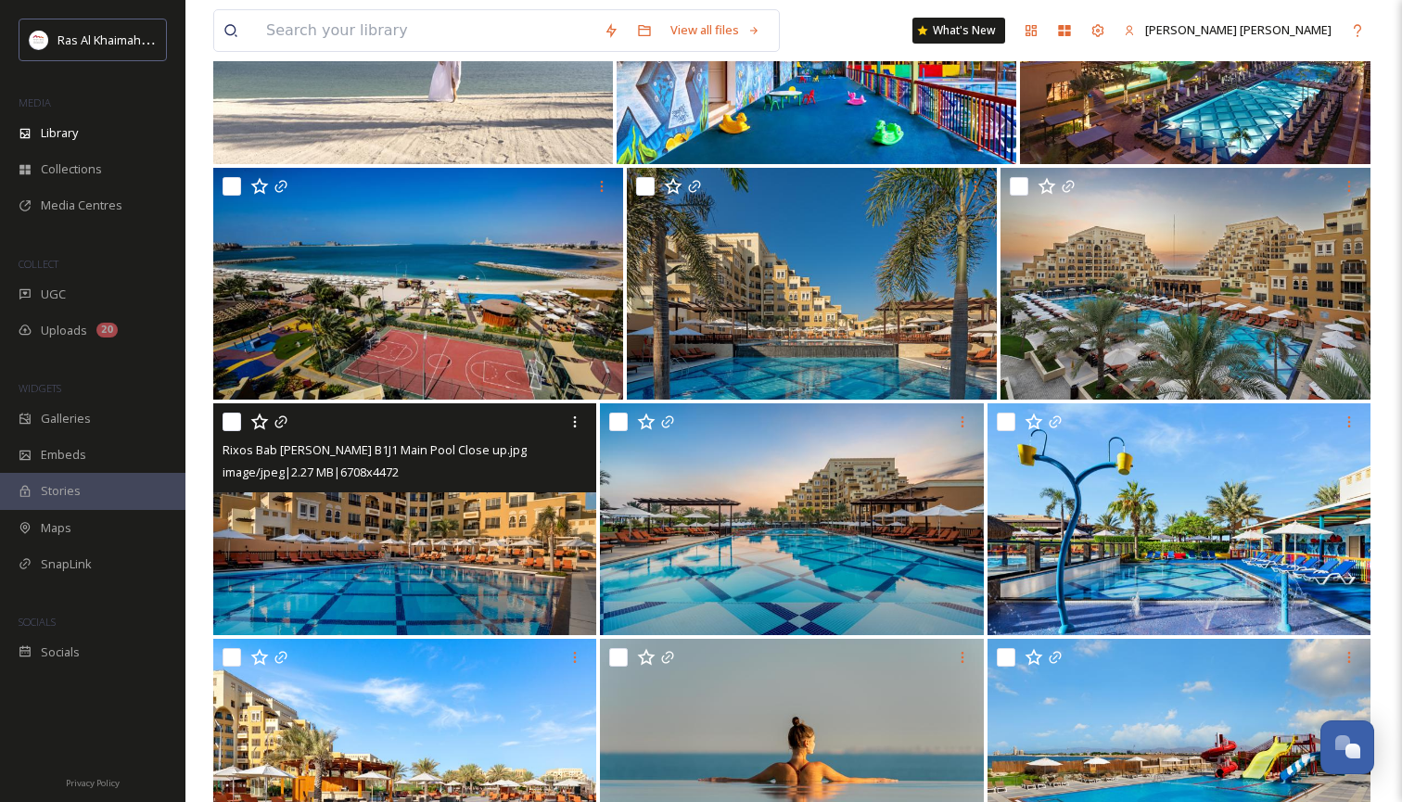
click at [413, 554] on img at bounding box center [404, 519] width 383 height 232
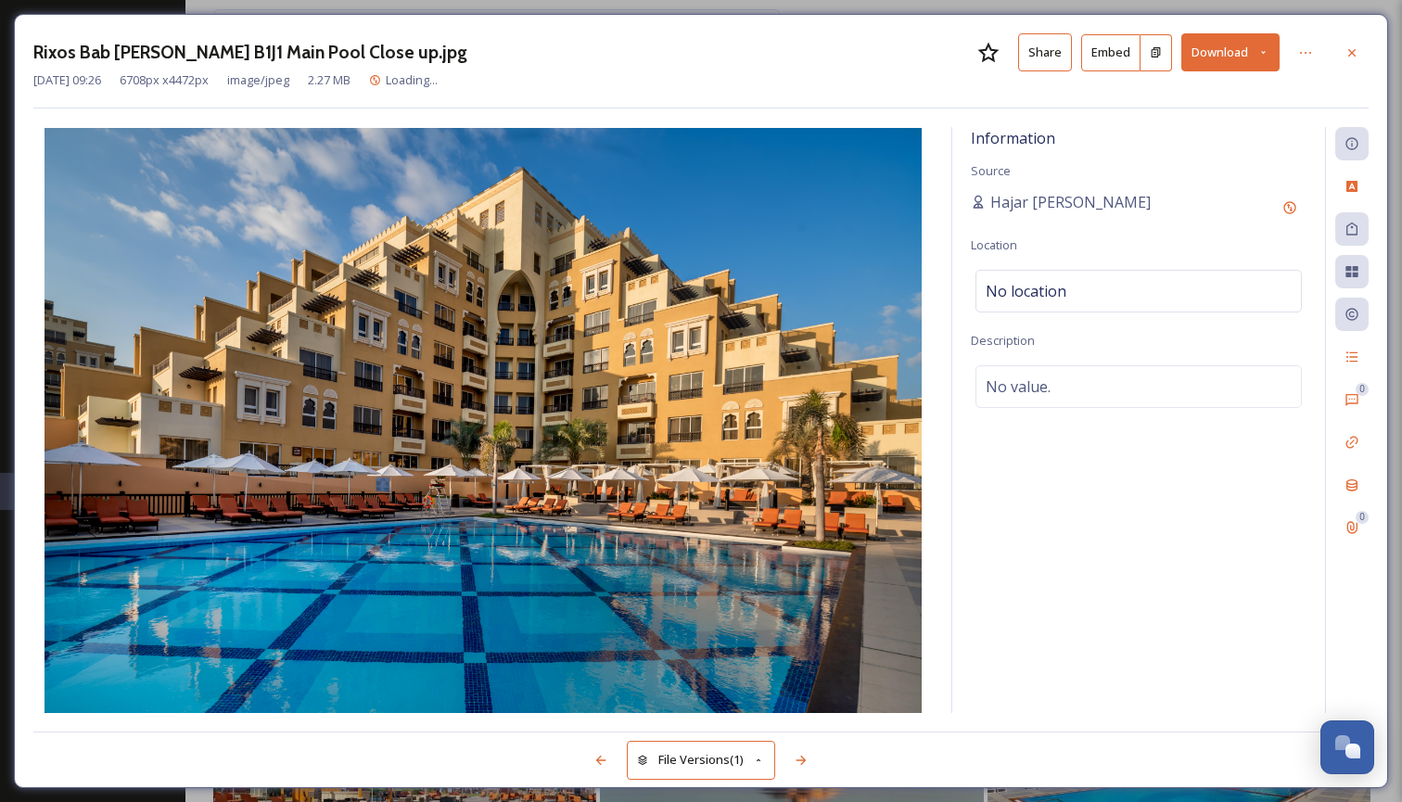
click at [1268, 54] on icon at bounding box center [1263, 52] width 12 height 12
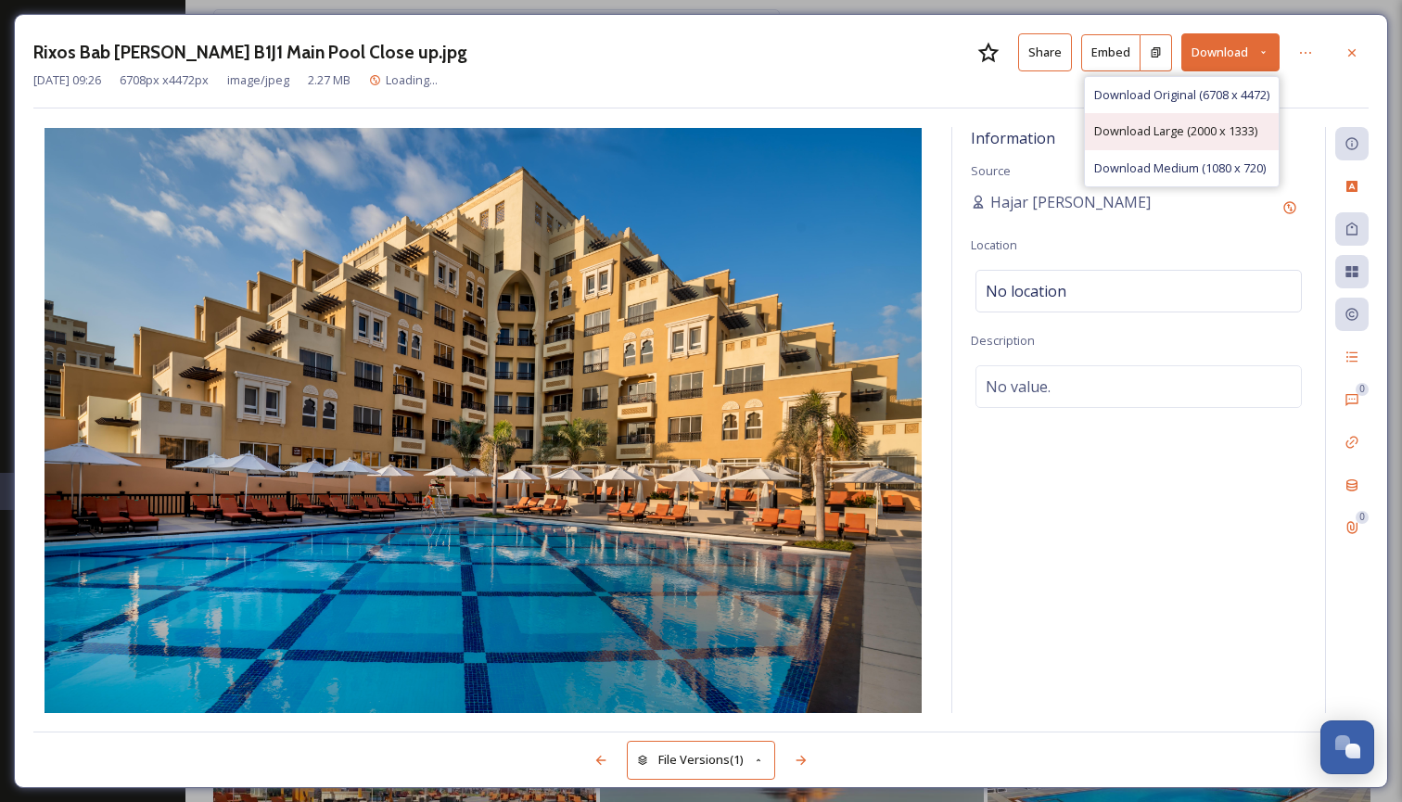
click at [1225, 125] on span "Download Large (2000 x 1333)" at bounding box center [1175, 131] width 163 height 18
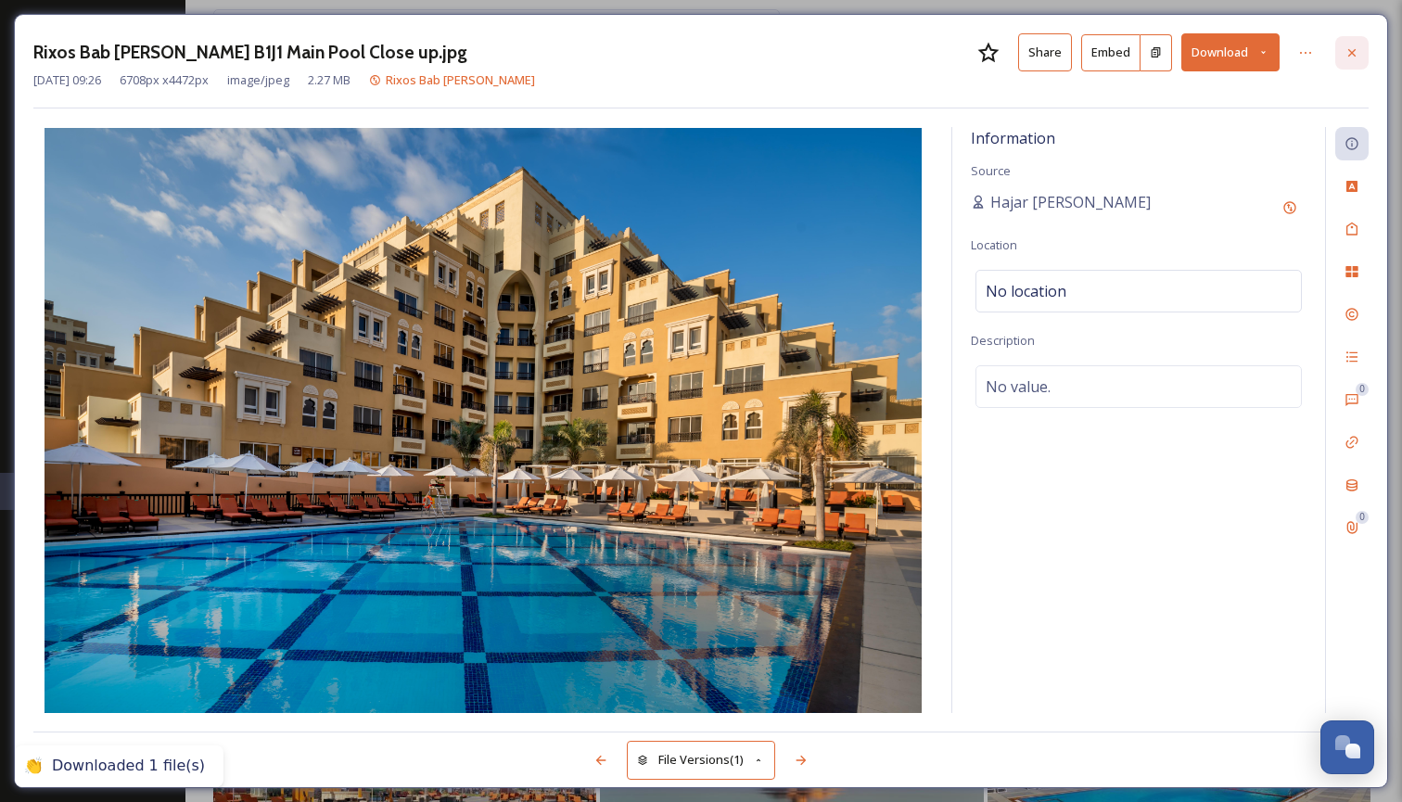
click at [1356, 51] on icon at bounding box center [1351, 52] width 15 height 15
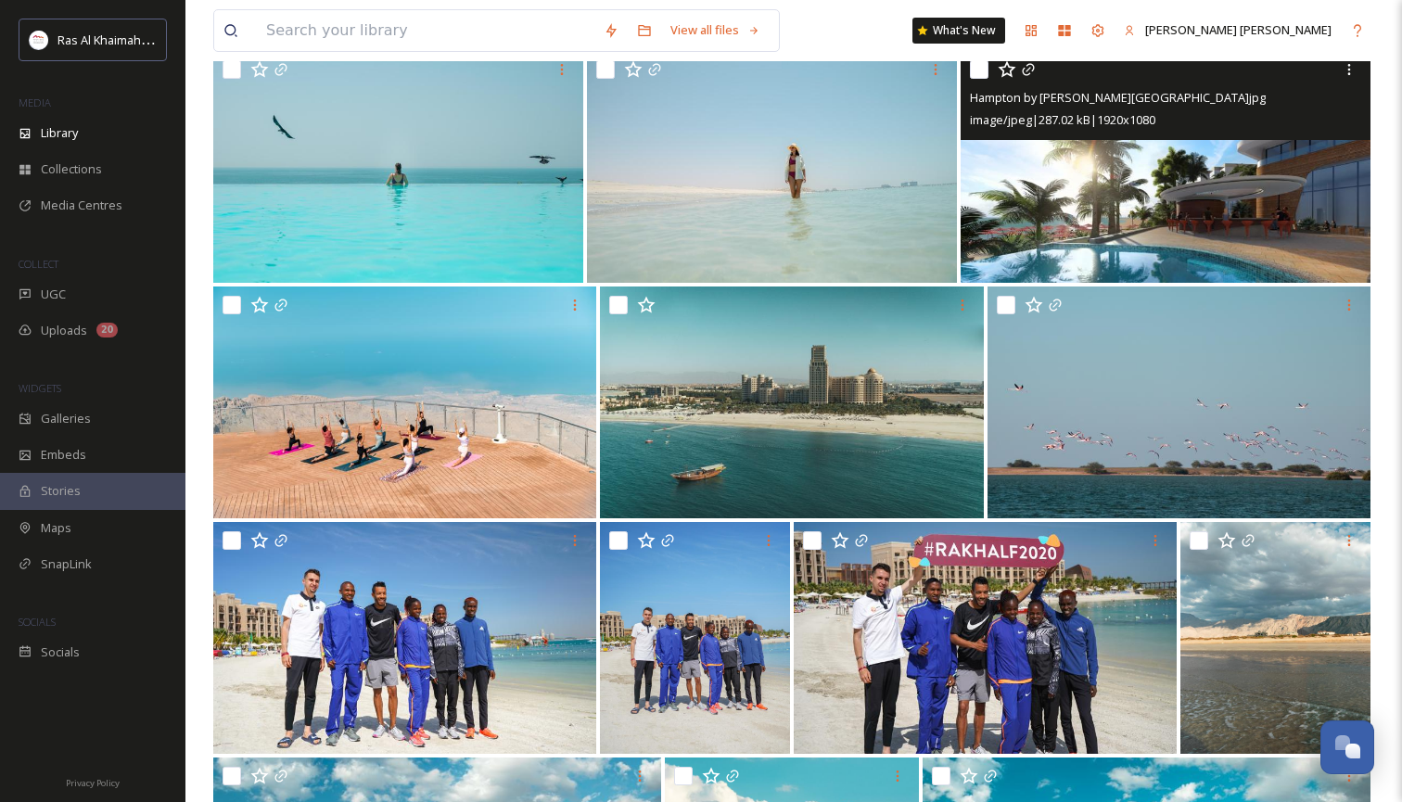
scroll to position [27074, 0]
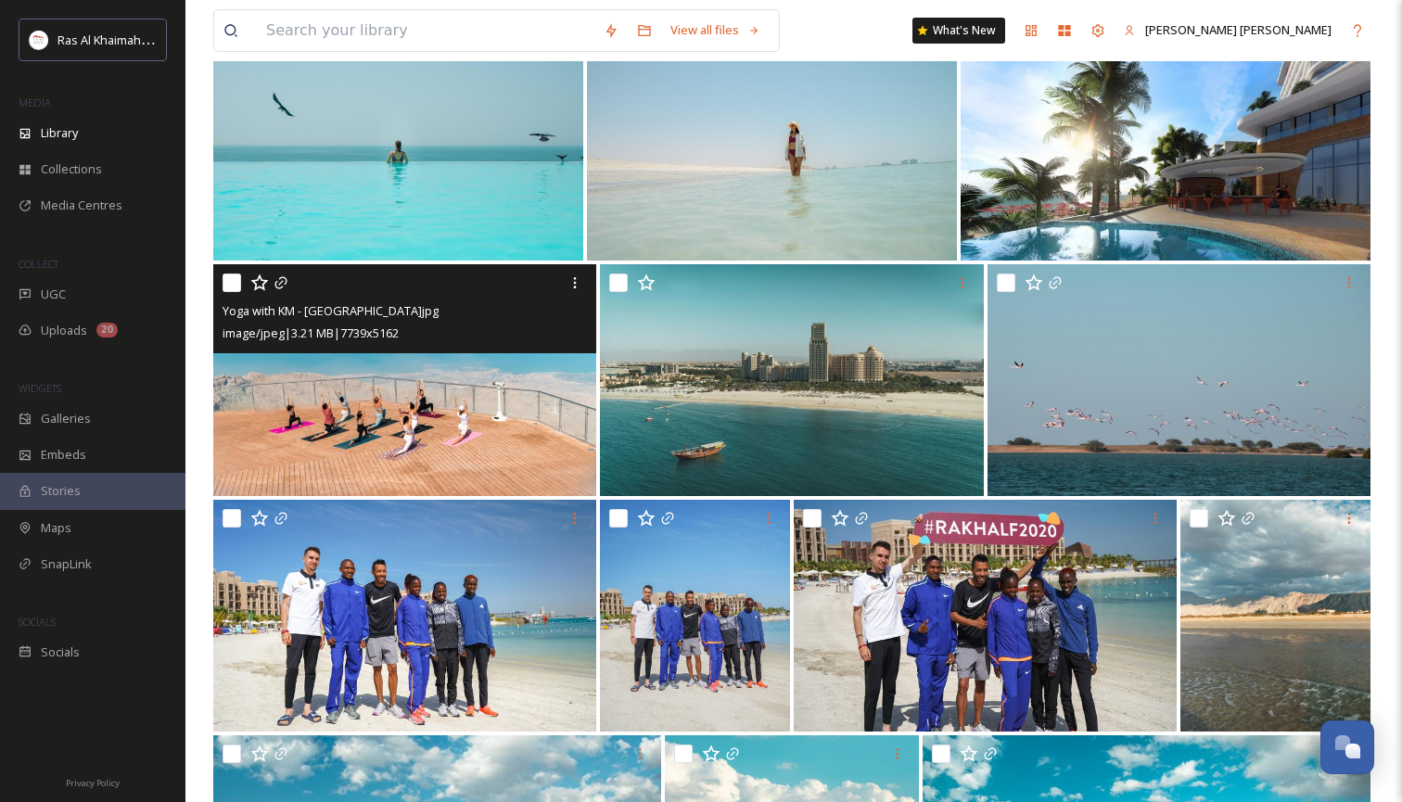
click at [526, 399] on img at bounding box center [404, 380] width 383 height 232
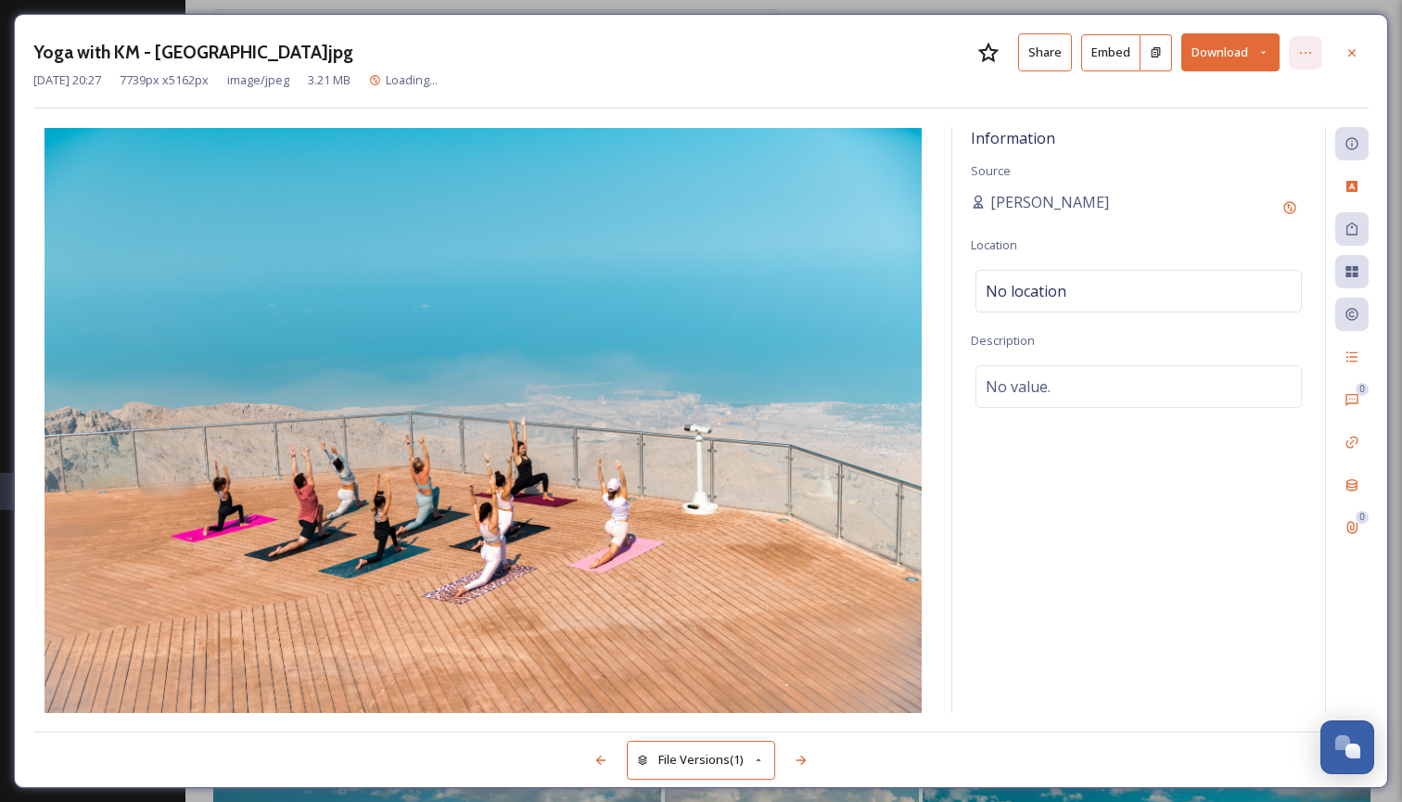
click at [1304, 48] on icon at bounding box center [1305, 52] width 15 height 15
click at [1262, 44] on button "Download" at bounding box center [1230, 52] width 98 height 38
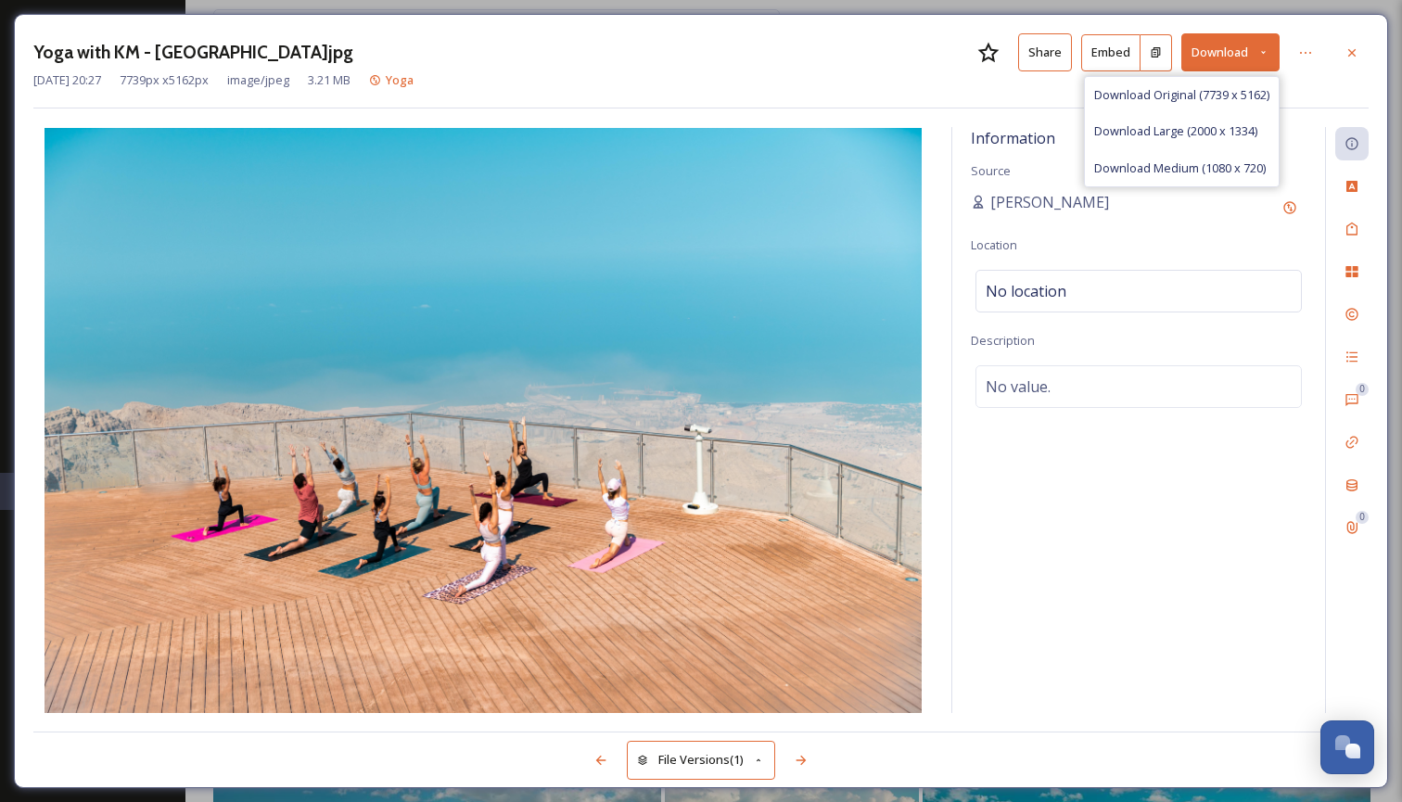
drag, startPoint x: 1210, startPoint y: 126, endPoint x: 1259, endPoint y: 95, distance: 58.4
click at [1210, 124] on span "Download Large (2000 x 1334)" at bounding box center [1175, 131] width 163 height 18
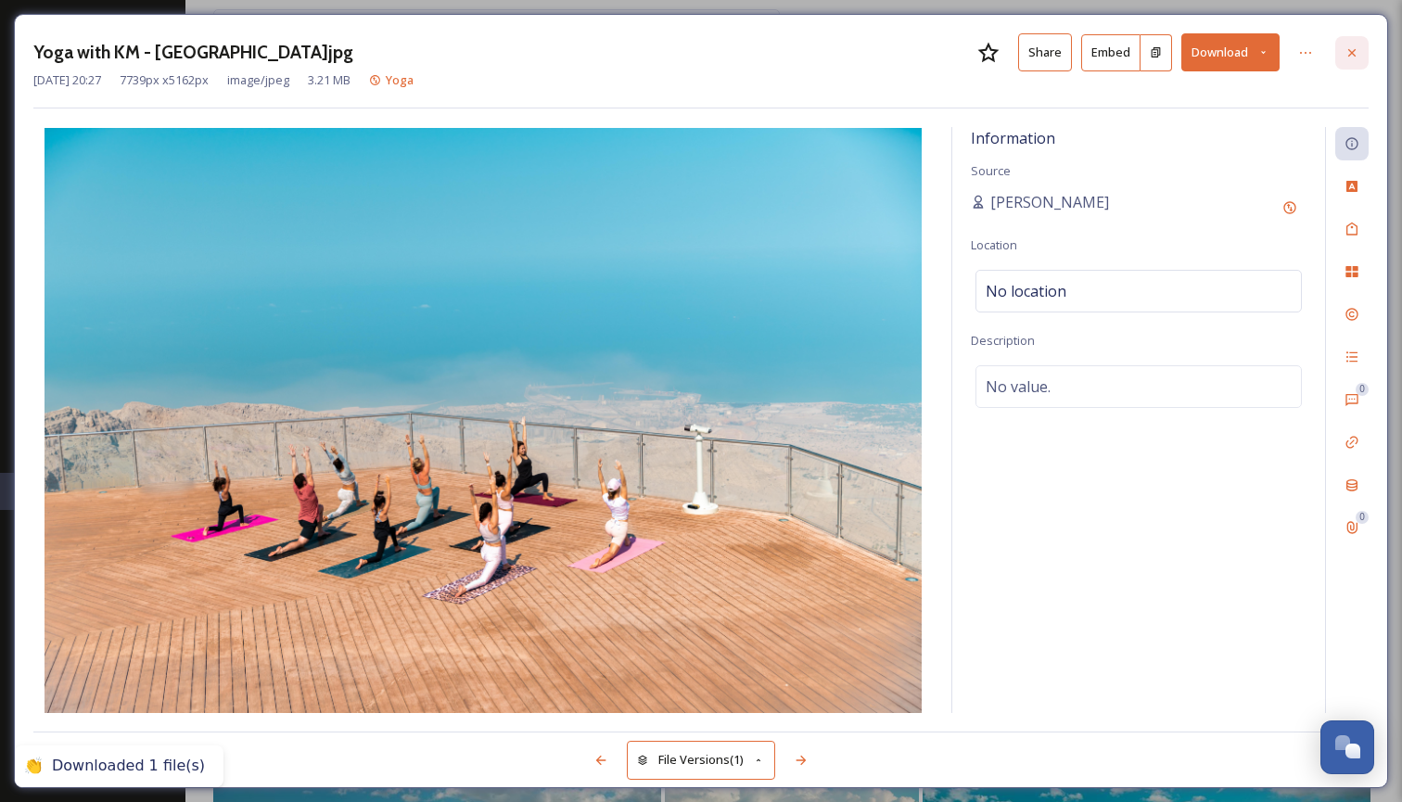
click at [1354, 51] on icon at bounding box center [1351, 52] width 15 height 15
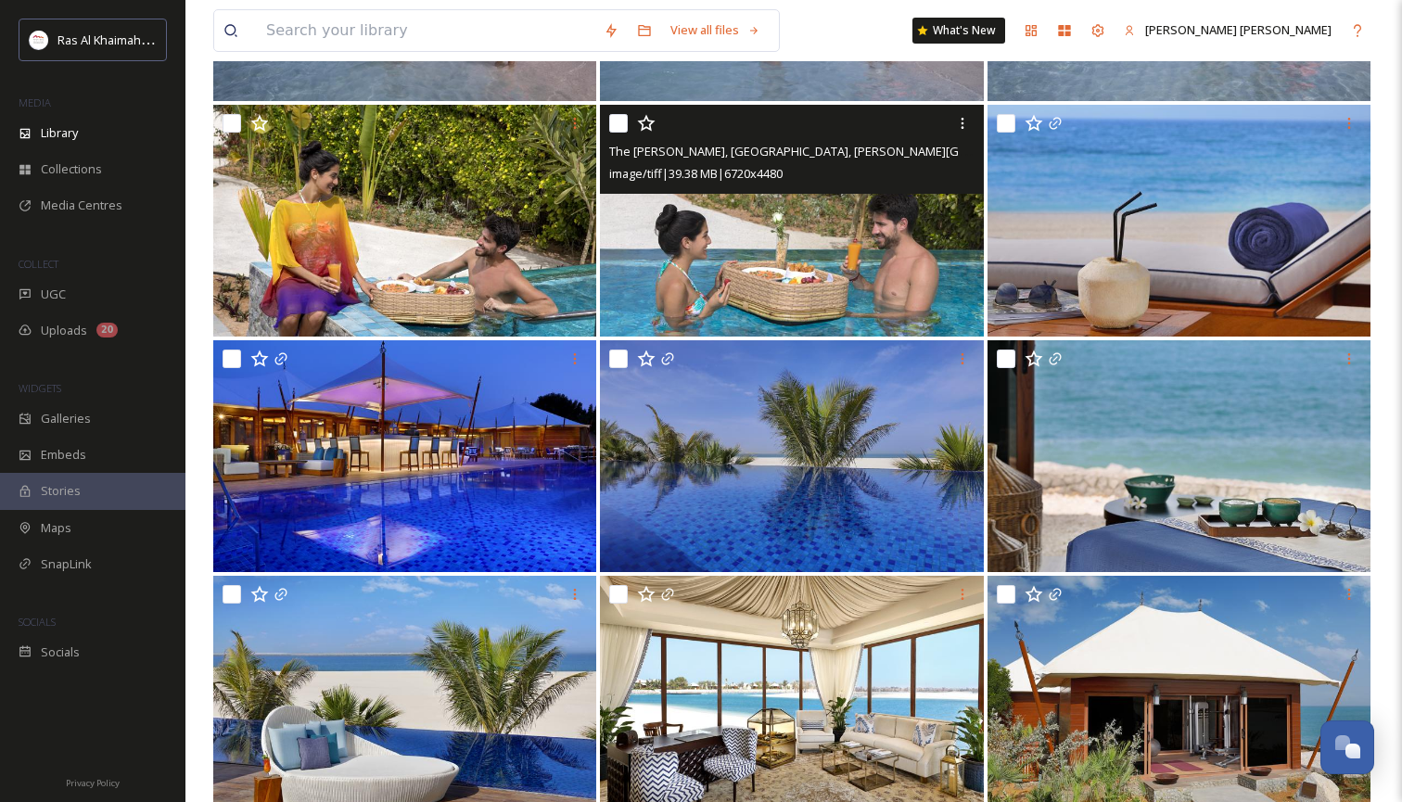
scroll to position [32651, 0]
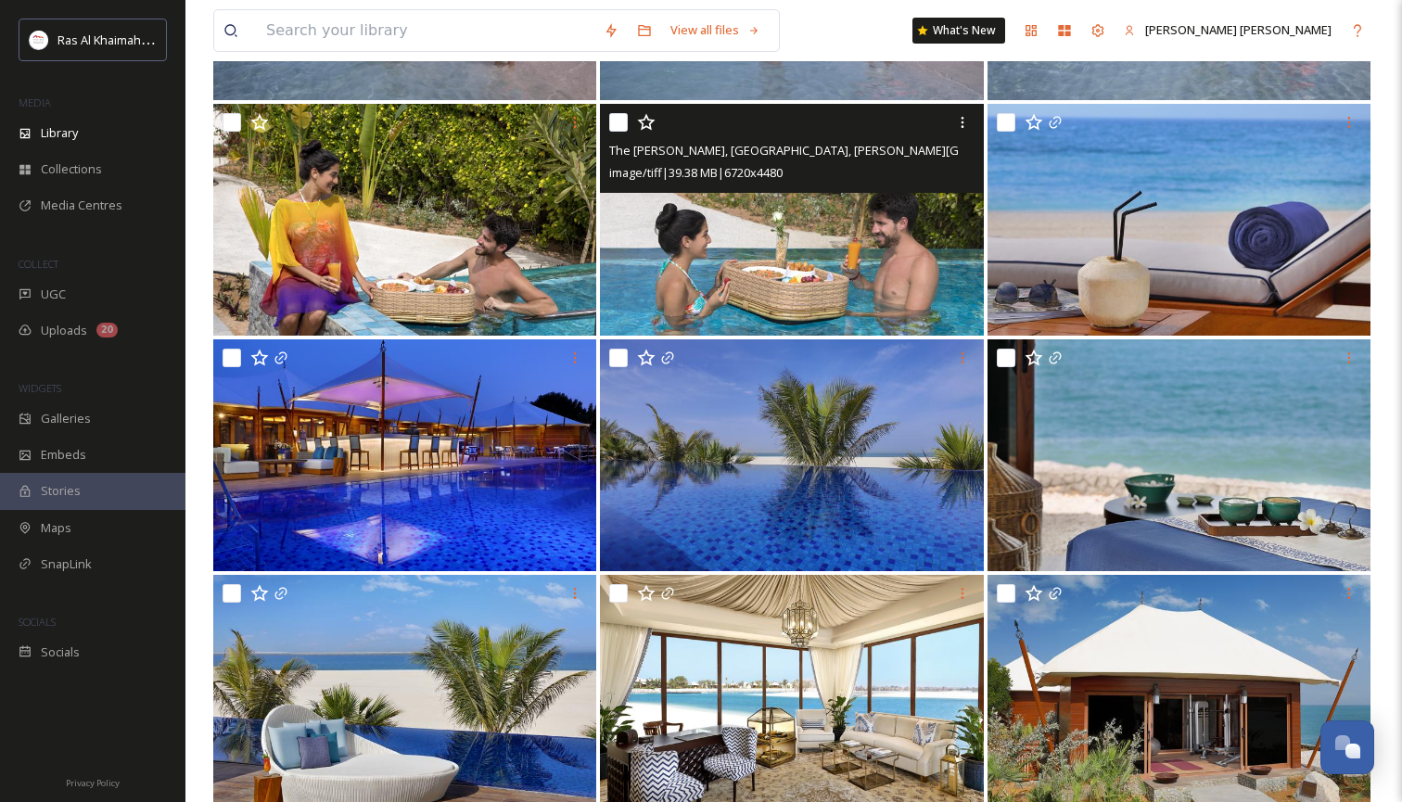
click at [929, 314] on img at bounding box center [791, 220] width 383 height 232
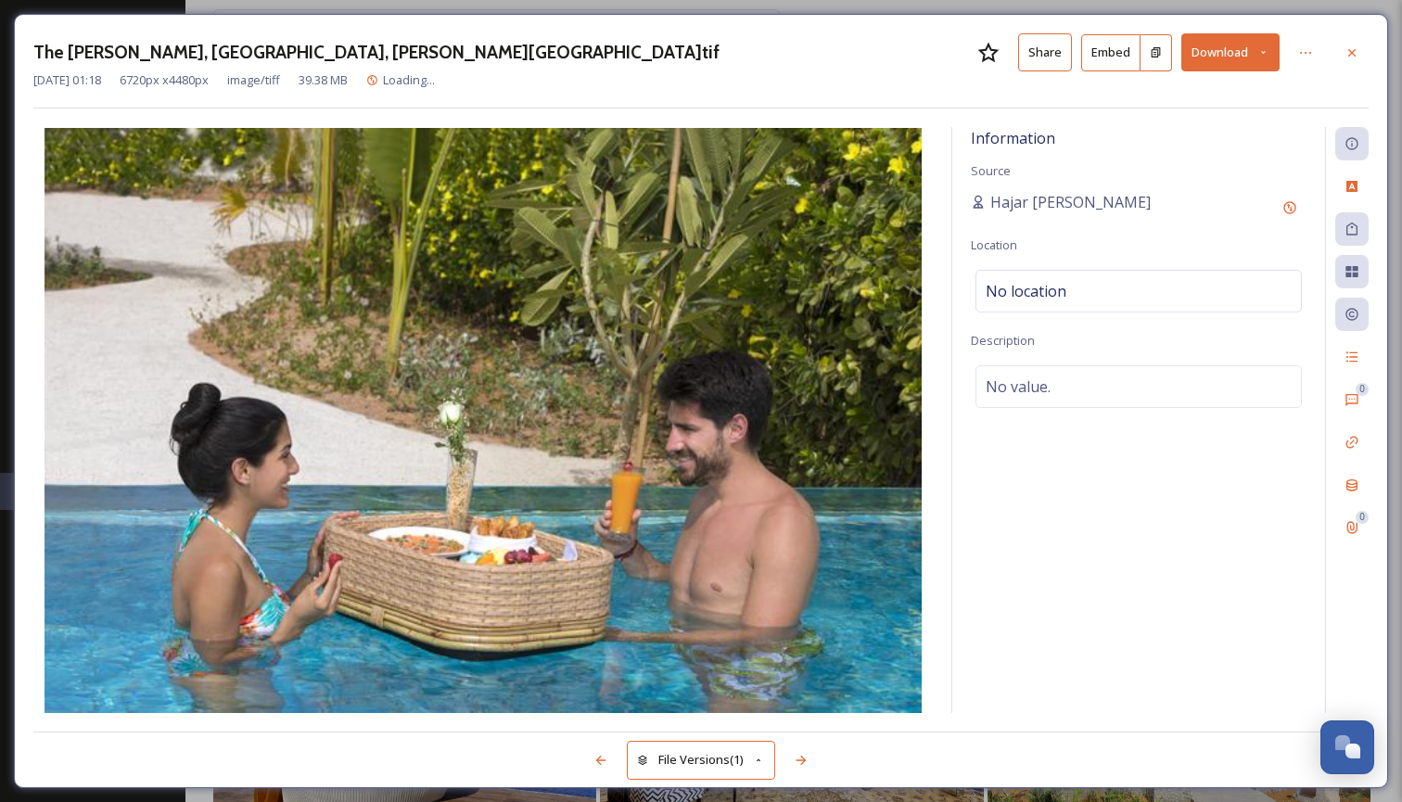
drag, startPoint x: 1356, startPoint y: 51, endPoint x: 1328, endPoint y: 85, distance: 44.2
click at [1356, 51] on icon at bounding box center [1351, 52] width 15 height 15
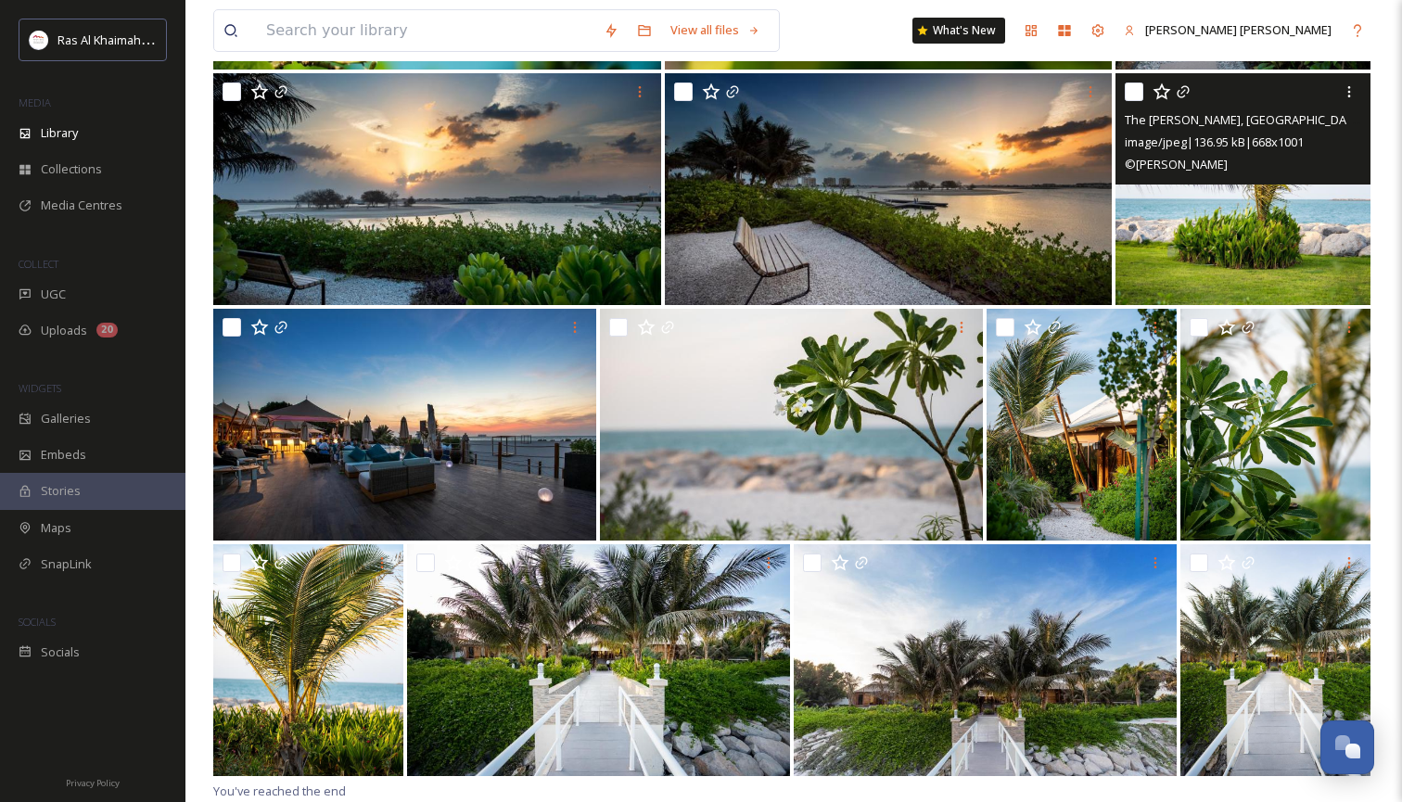
scroll to position [37627, 0]
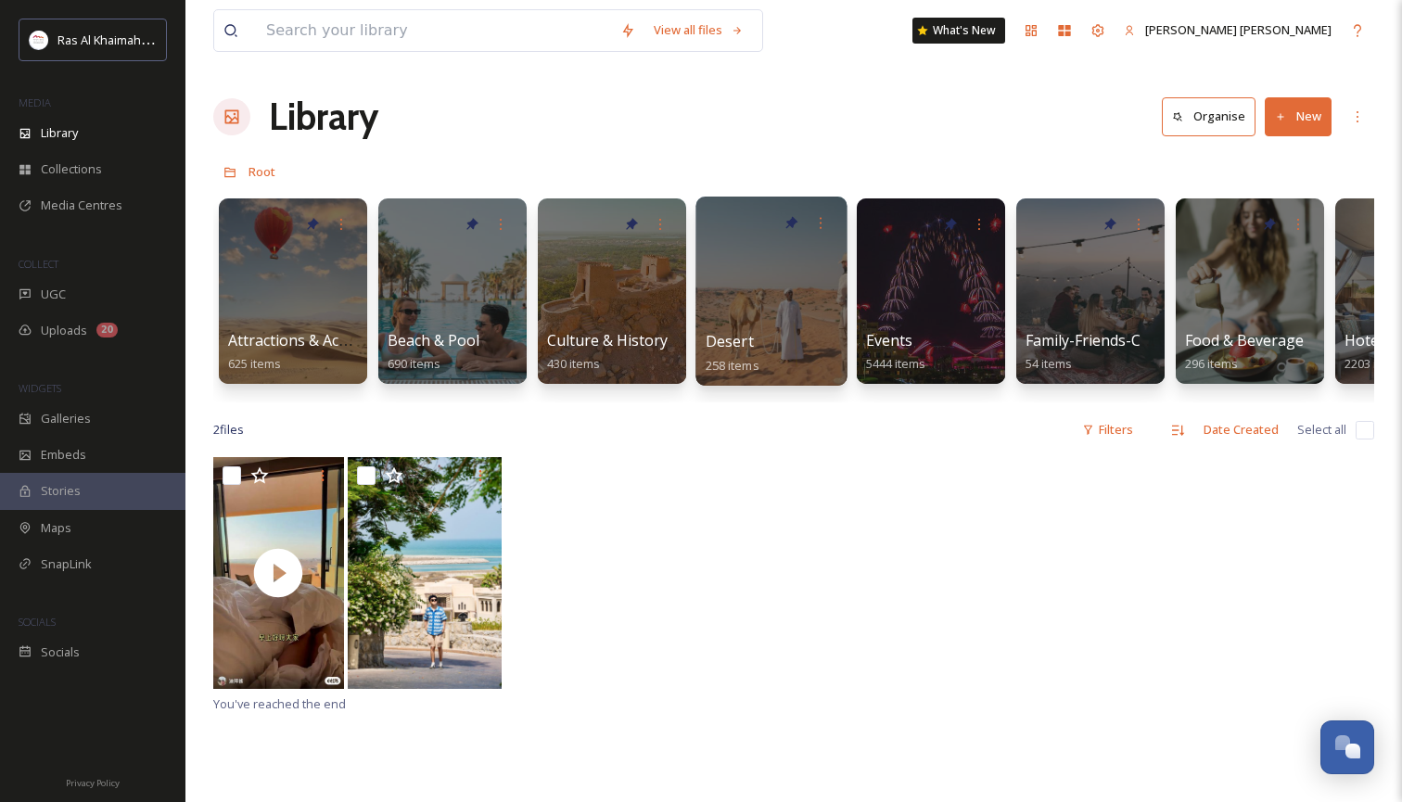
click at [798, 319] on div at bounding box center [770, 291] width 151 height 189
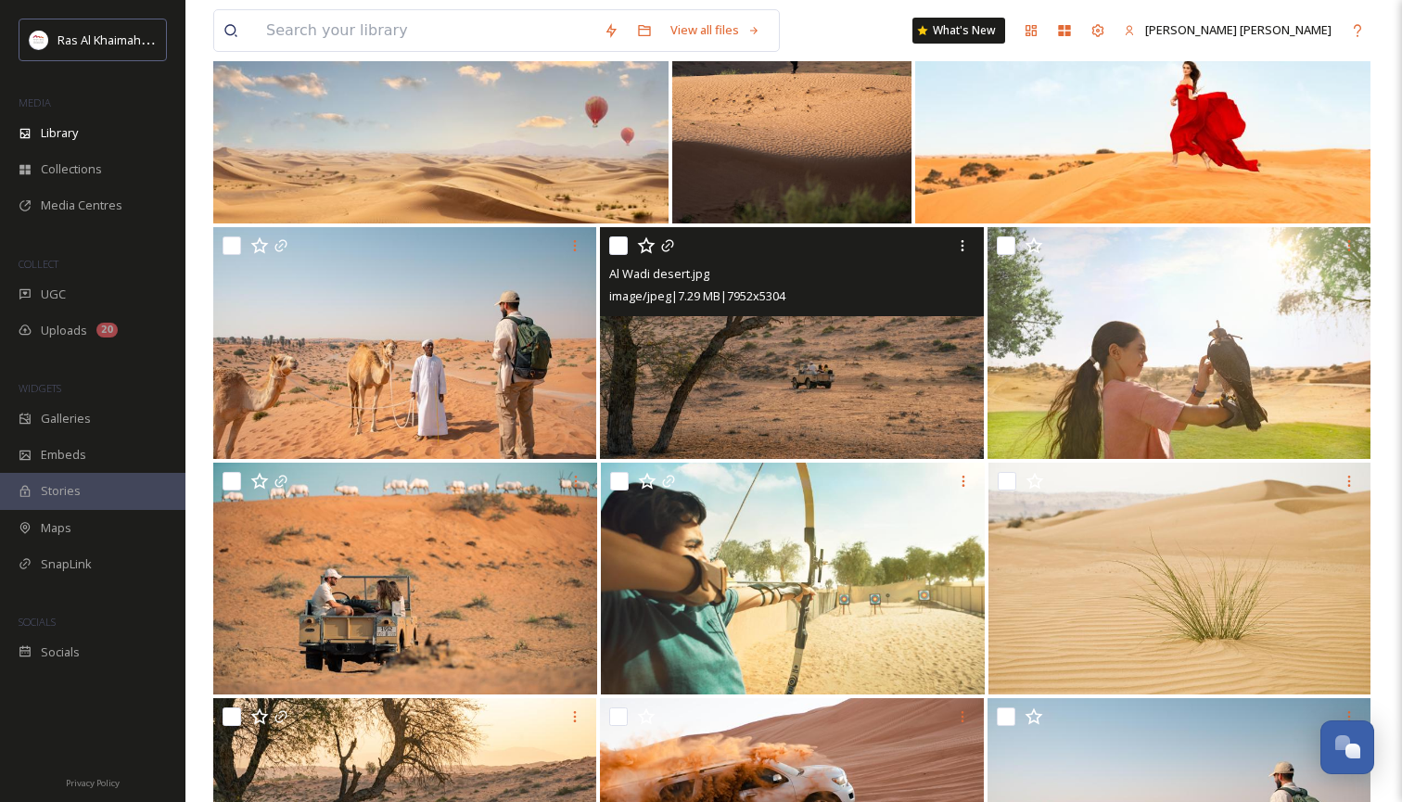
scroll to position [717, 0]
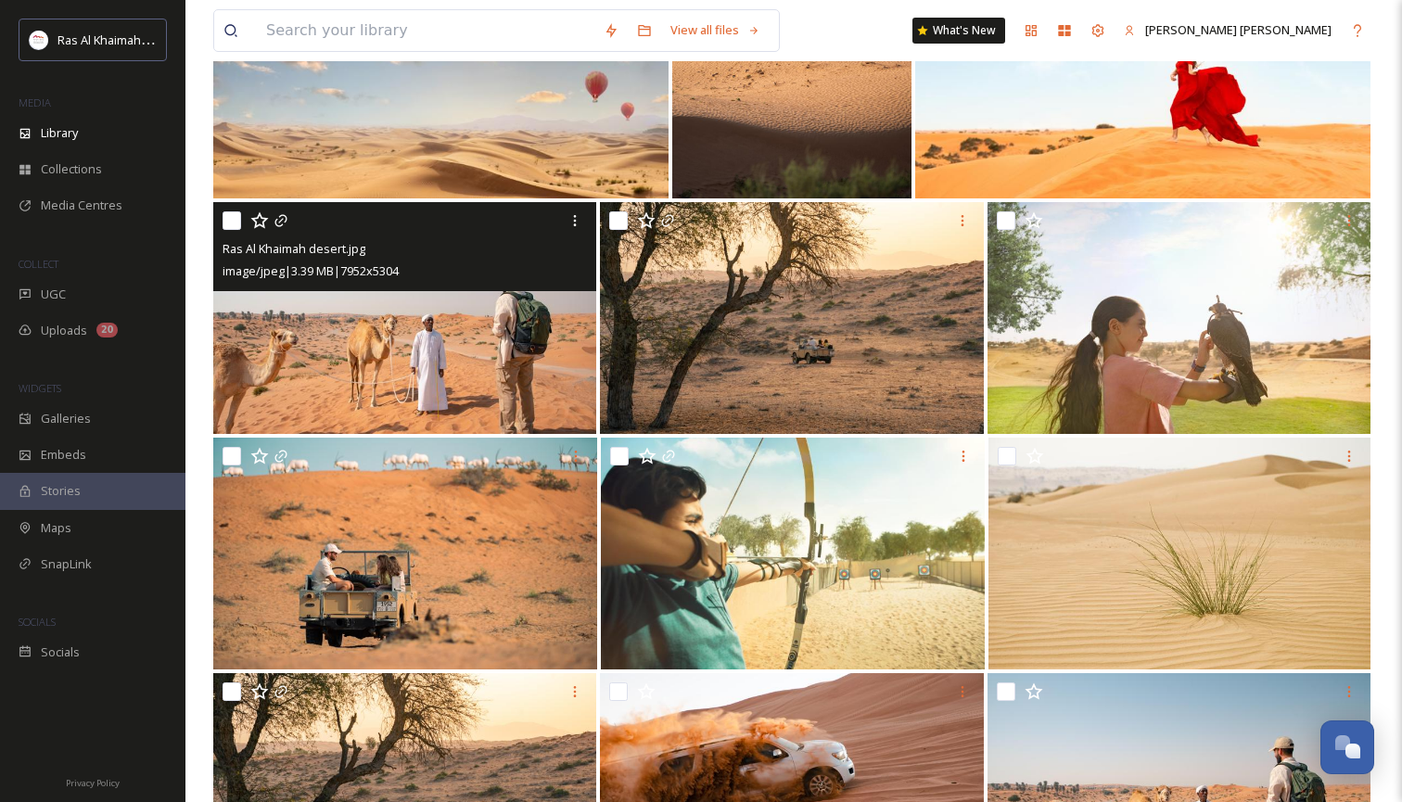
click at [483, 346] on img at bounding box center [404, 318] width 383 height 232
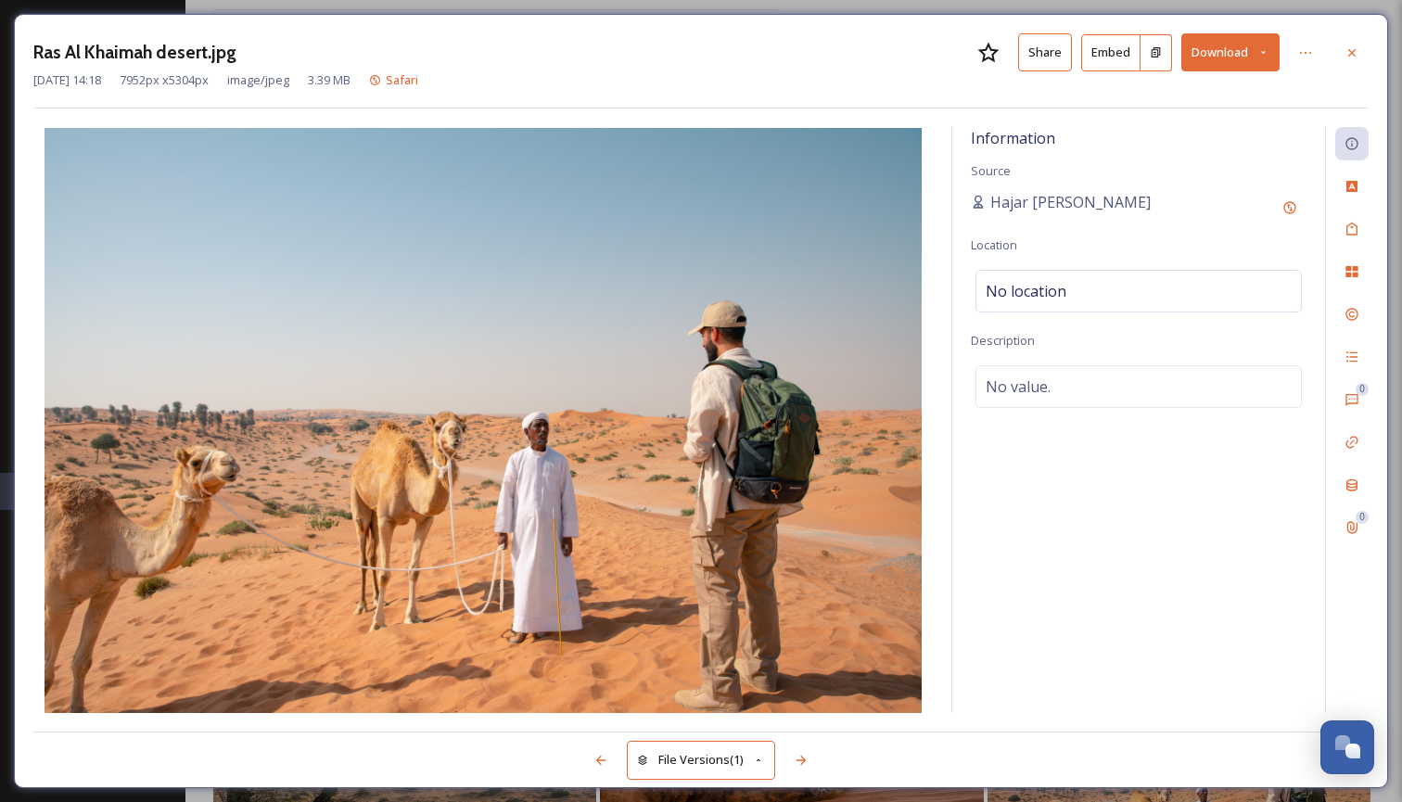
click at [1264, 51] on icon at bounding box center [1263, 52] width 12 height 12
click at [1228, 127] on span "Download Large (2000 x 1334)" at bounding box center [1175, 131] width 163 height 18
click at [1352, 50] on icon at bounding box center [1351, 52] width 15 height 15
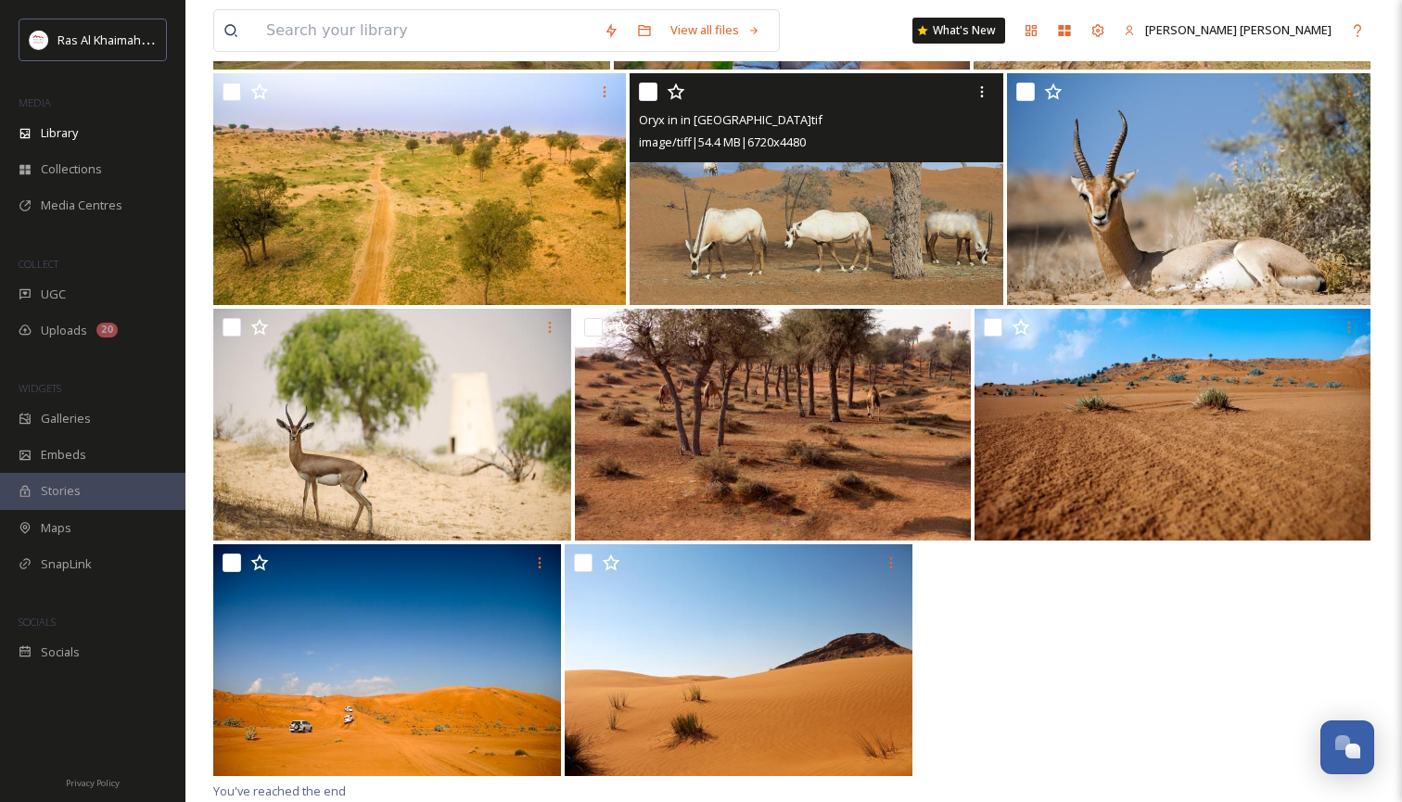
scroll to position [2965, 0]
click at [881, 235] on img at bounding box center [817, 189] width 374 height 232
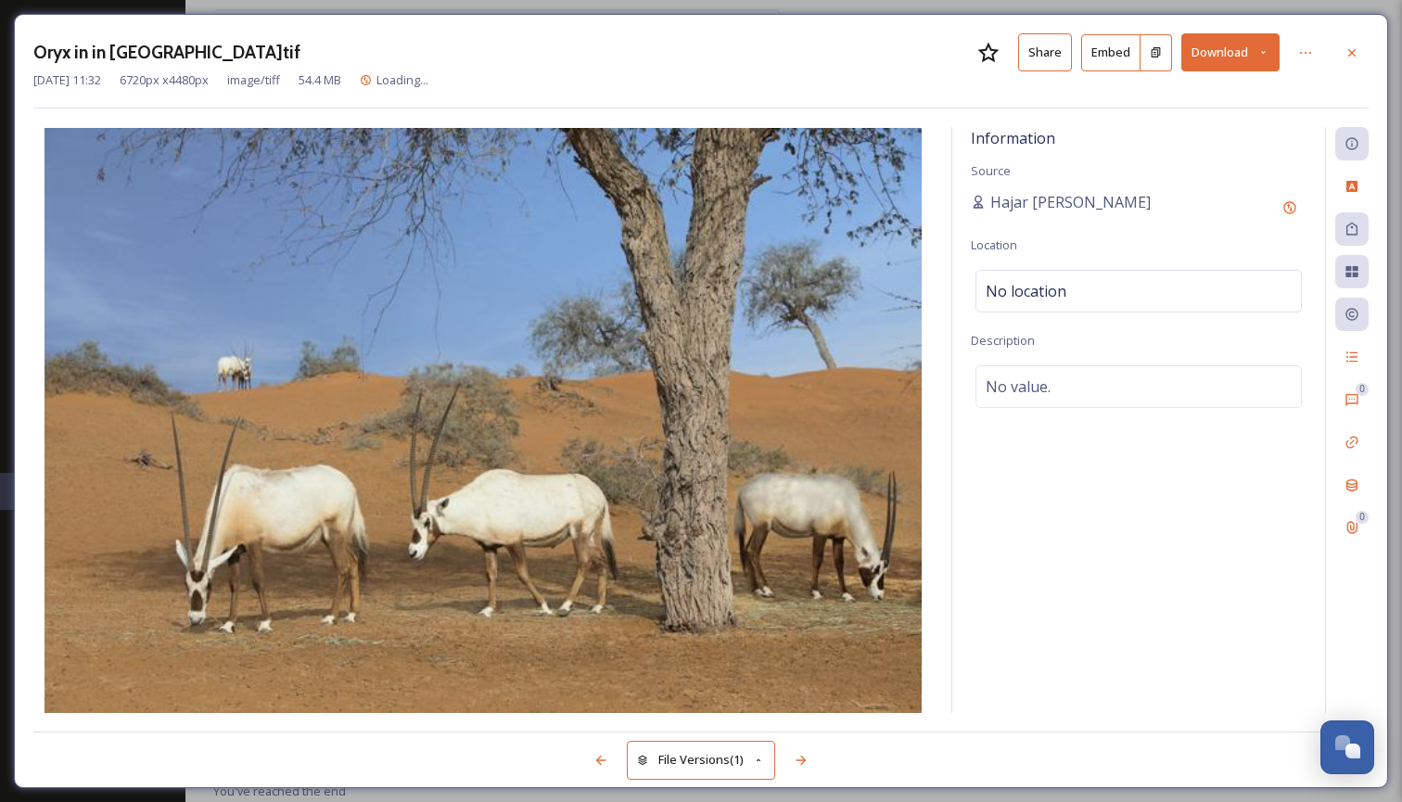
click at [1264, 52] on icon at bounding box center [1263, 52] width 12 height 12
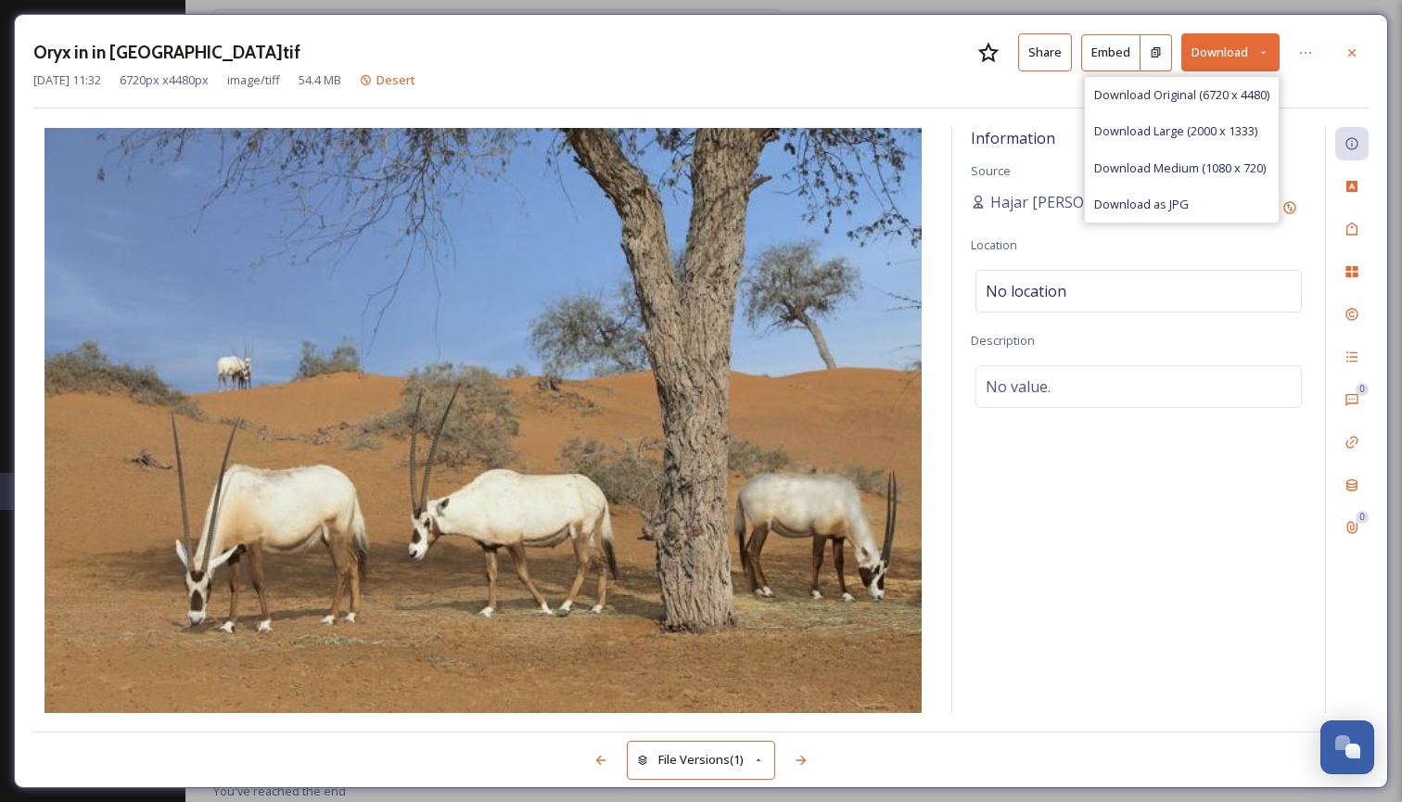
click at [1179, 134] on span "Download Large (2000 x 1333)" at bounding box center [1175, 131] width 163 height 18
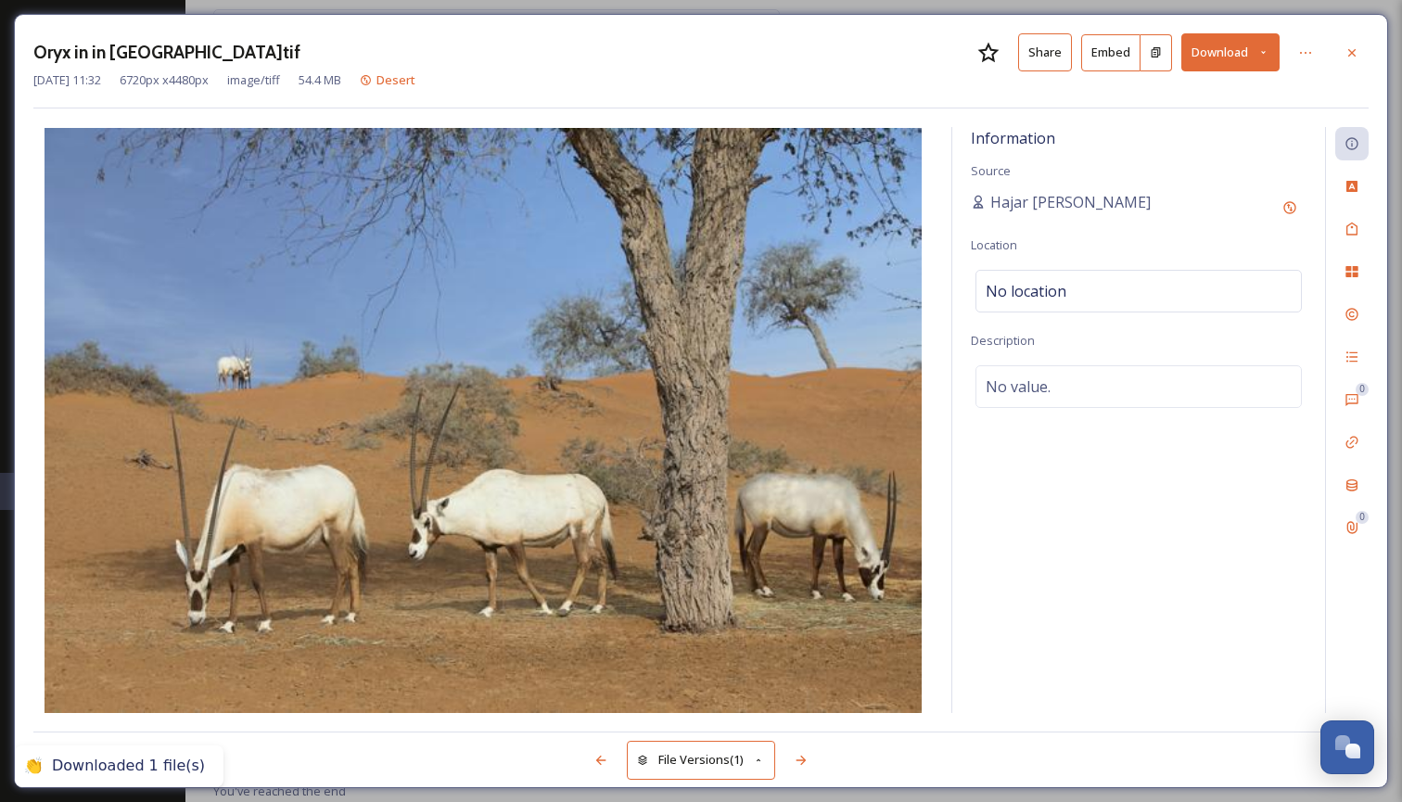
click at [1357, 52] on icon at bounding box center [1351, 52] width 15 height 15
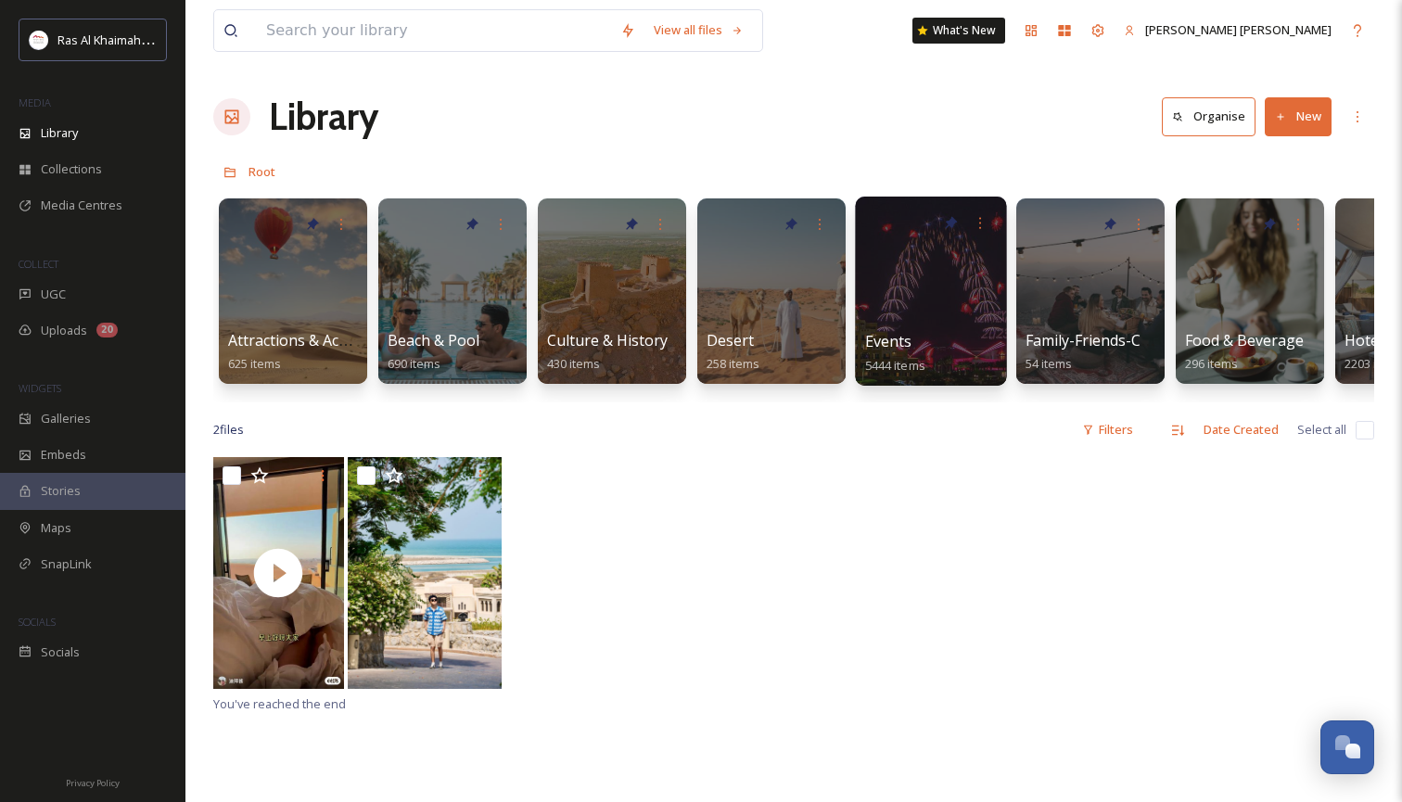
click at [933, 260] on div at bounding box center [930, 291] width 151 height 189
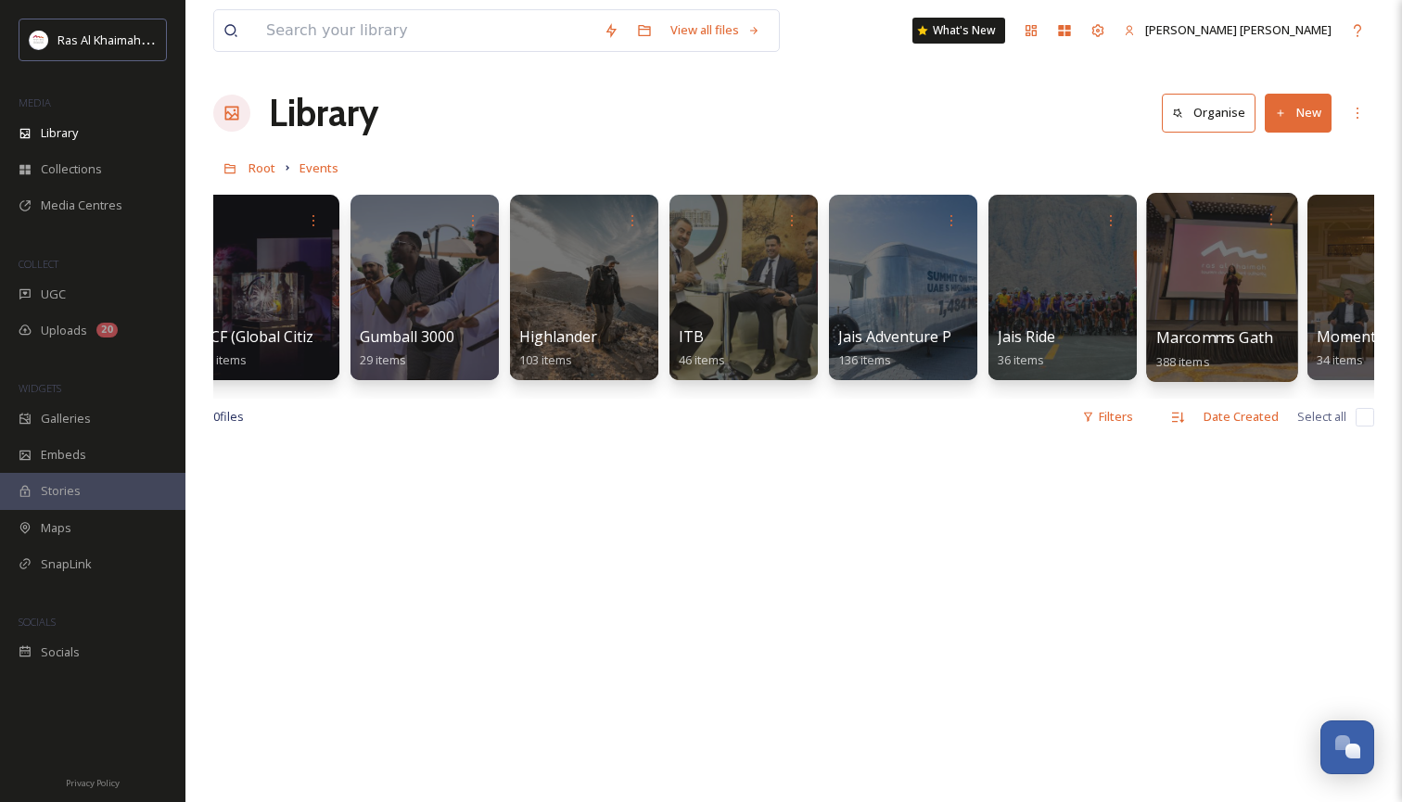
scroll to position [0, 478]
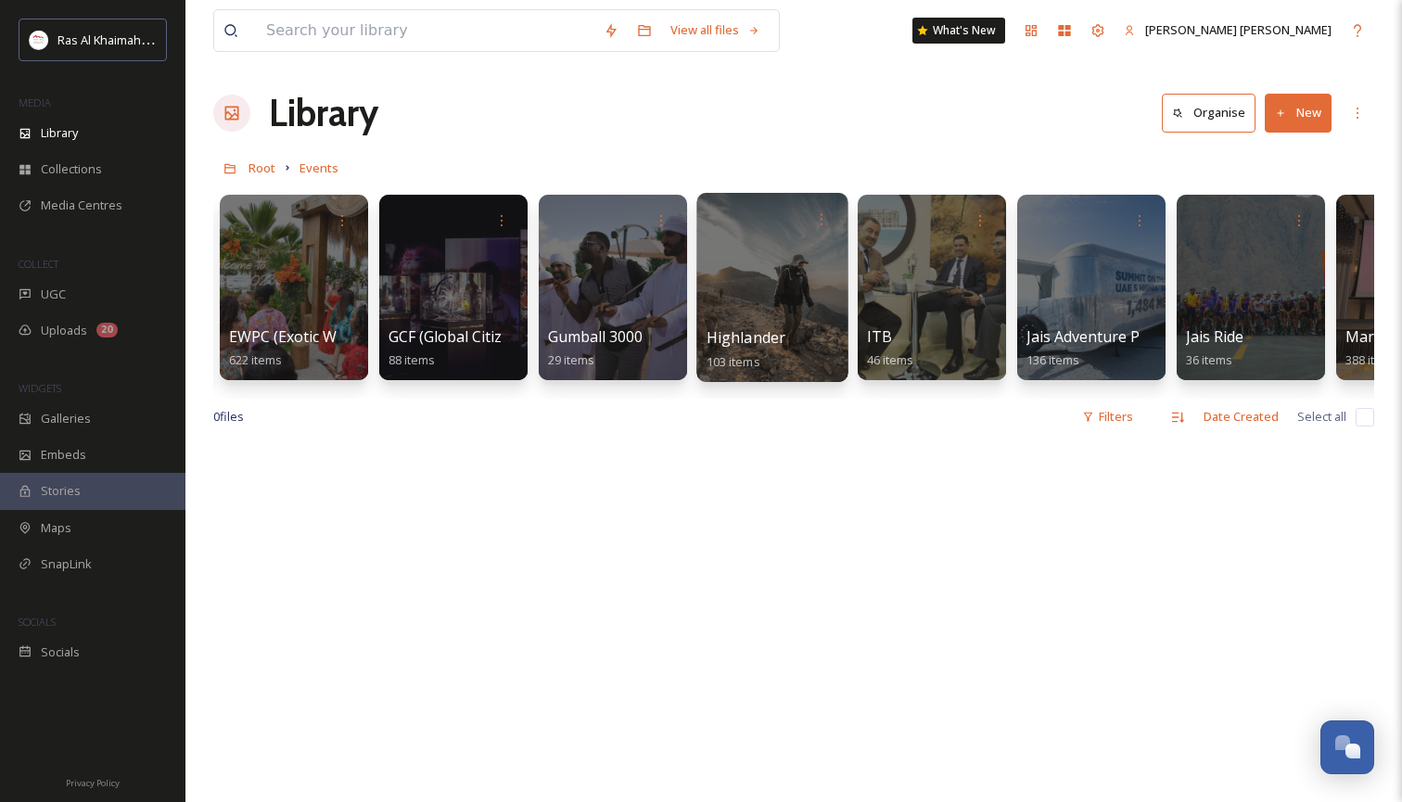
click at [804, 269] on div at bounding box center [771, 287] width 151 height 189
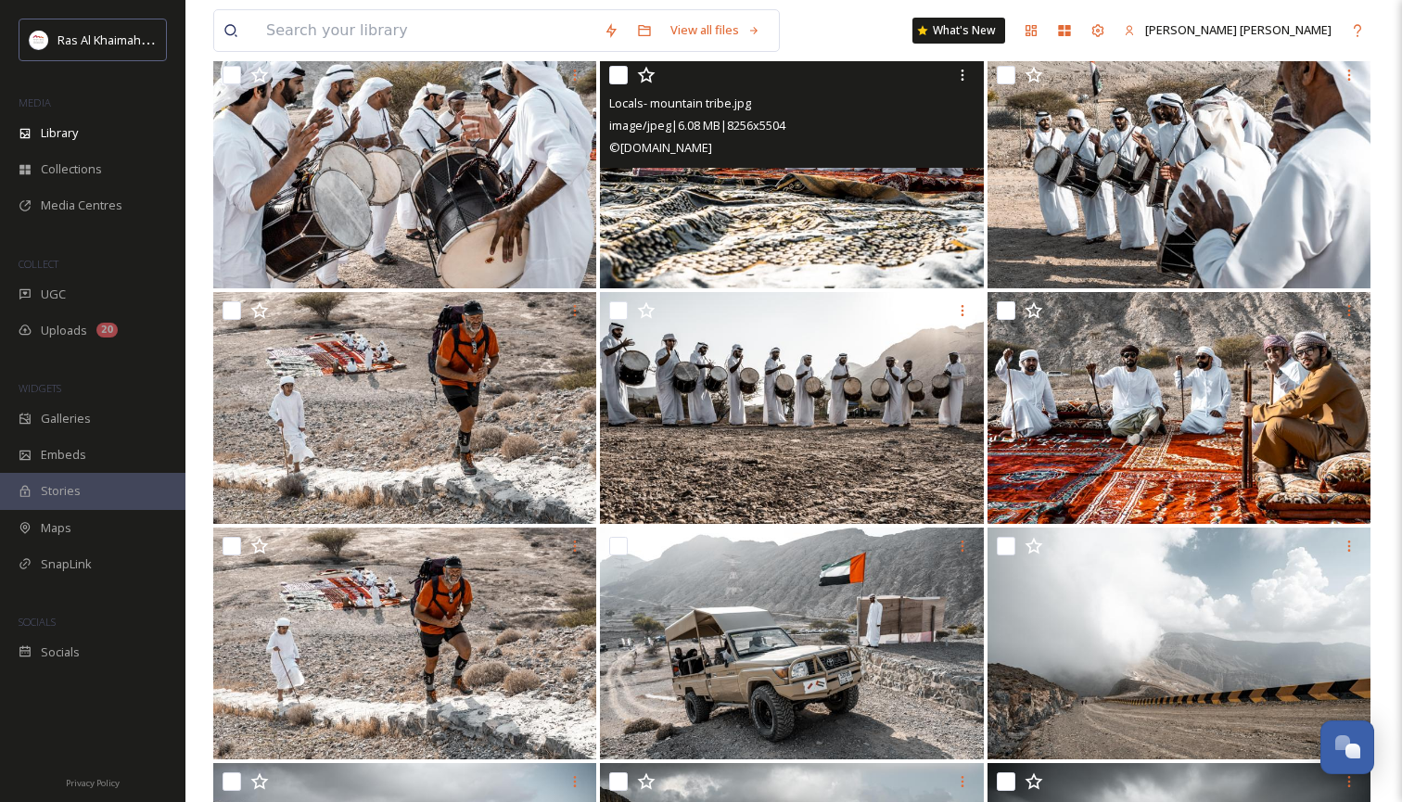
scroll to position [6321, 0]
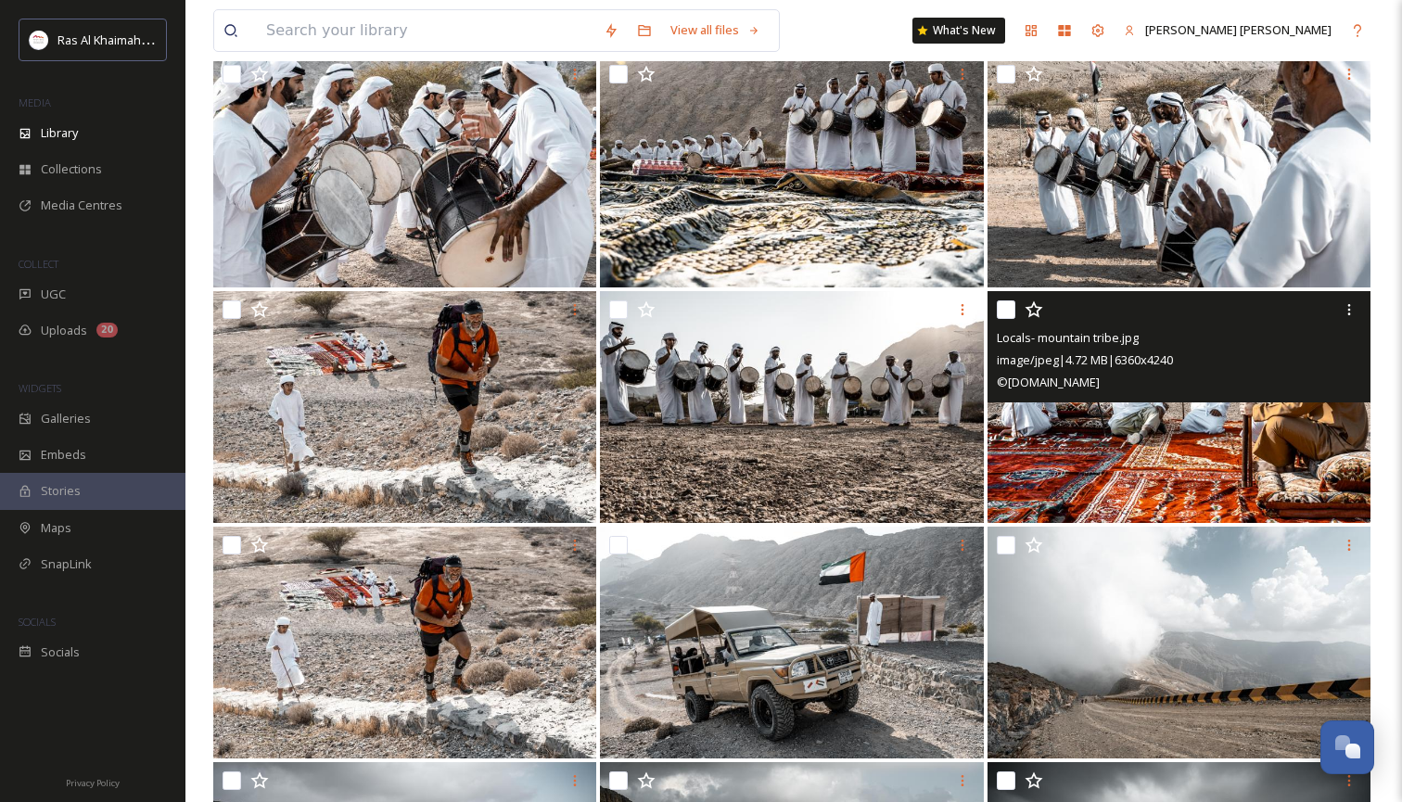
click at [1105, 431] on img at bounding box center [1179, 407] width 383 height 232
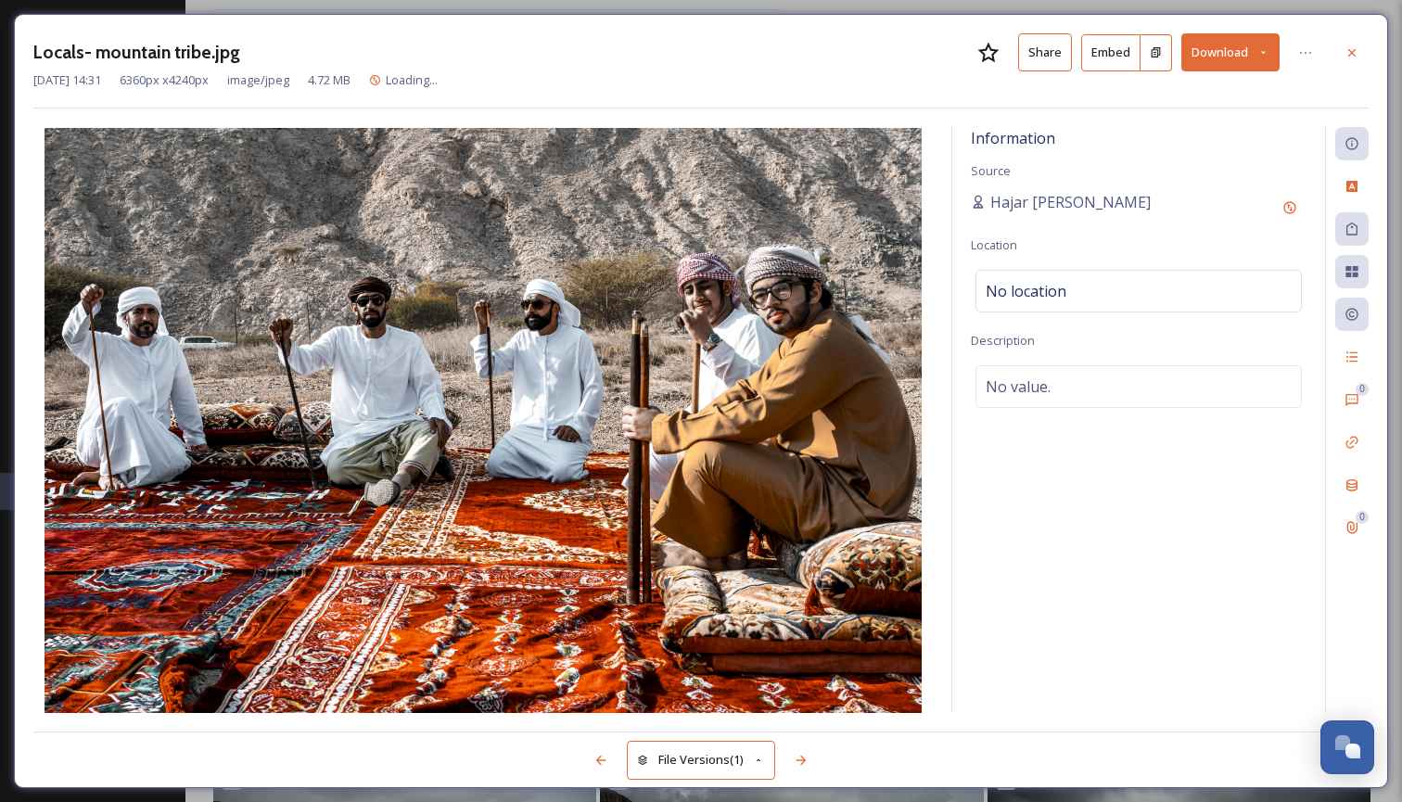
click at [1269, 45] on button "Download" at bounding box center [1230, 52] width 98 height 38
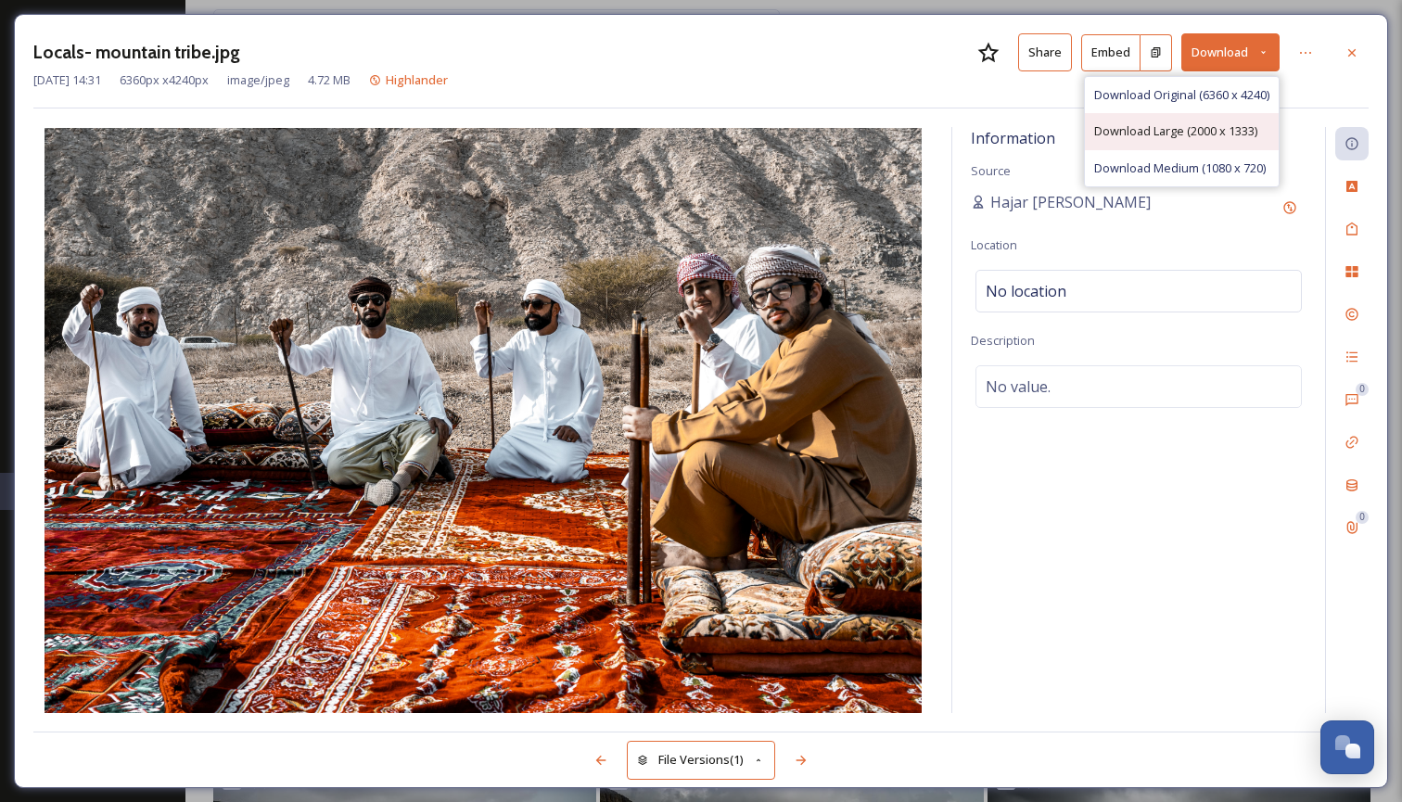
click at [1209, 125] on span "Download Large (2000 x 1333)" at bounding box center [1175, 131] width 163 height 18
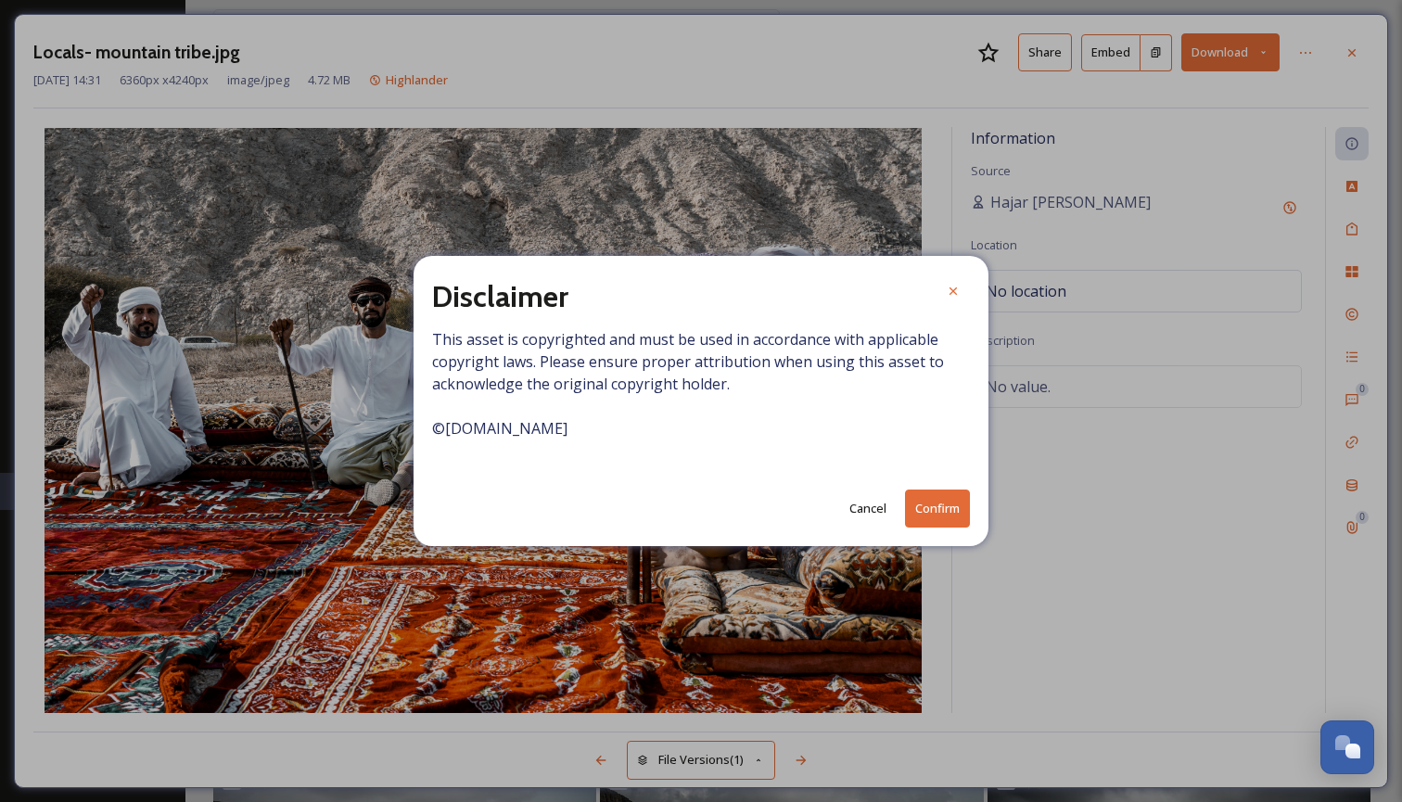
drag, startPoint x: 937, startPoint y: 508, endPoint x: 929, endPoint y: 500, distance: 11.8
click at [938, 507] on button "Confirm" at bounding box center [937, 509] width 65 height 38
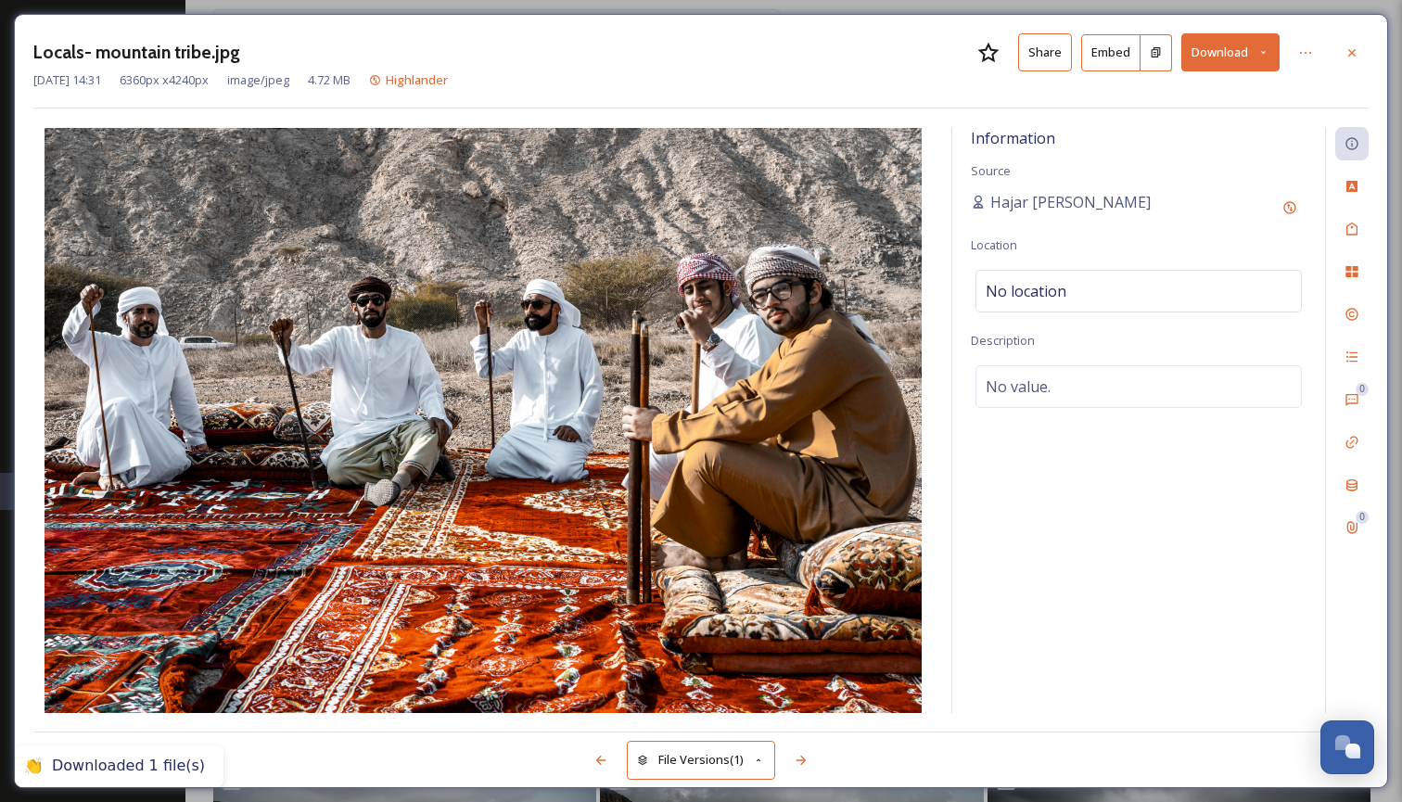
drag, startPoint x: 1359, startPoint y: 53, endPoint x: 1316, endPoint y: 75, distance: 48.9
click at [1359, 53] on div at bounding box center [1351, 52] width 33 height 33
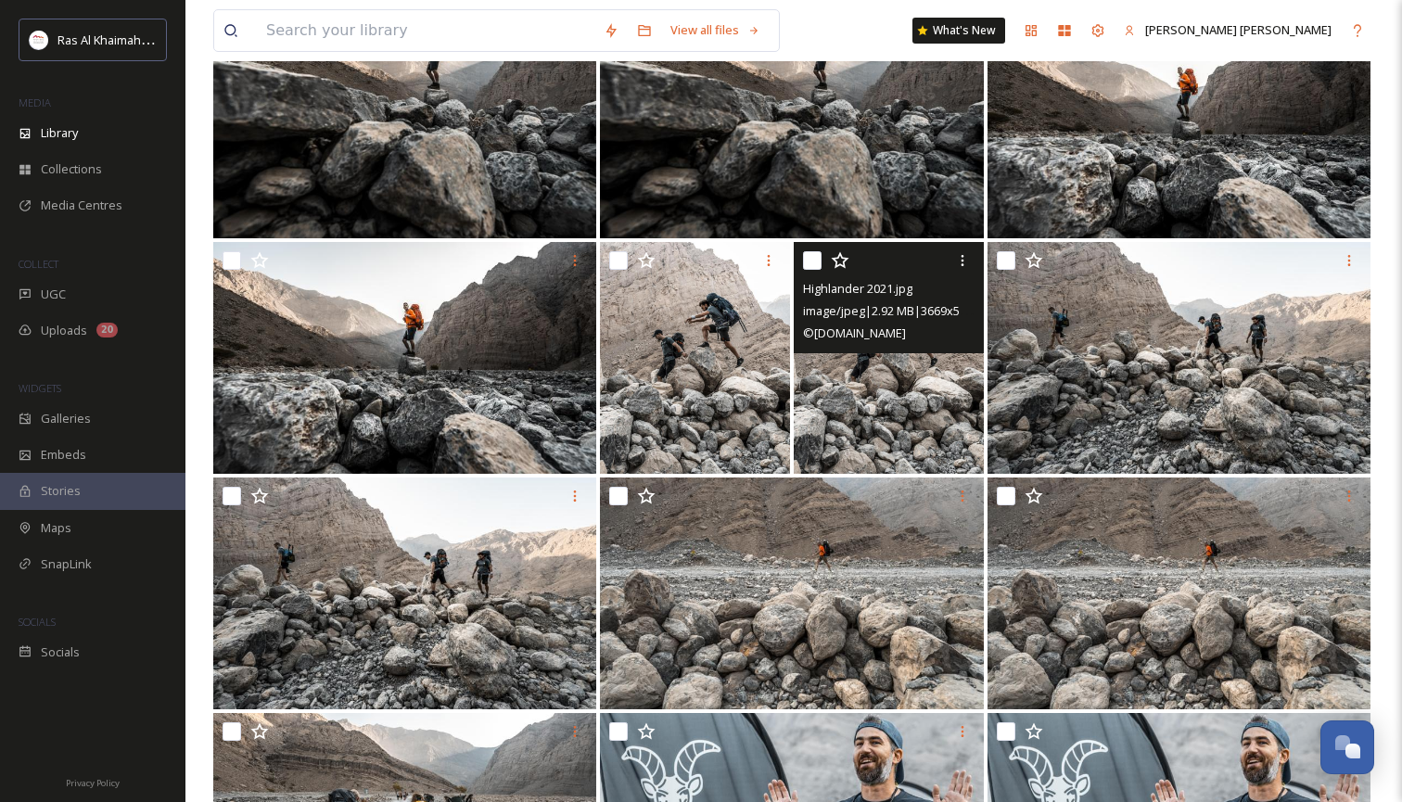
scroll to position [5192, 0]
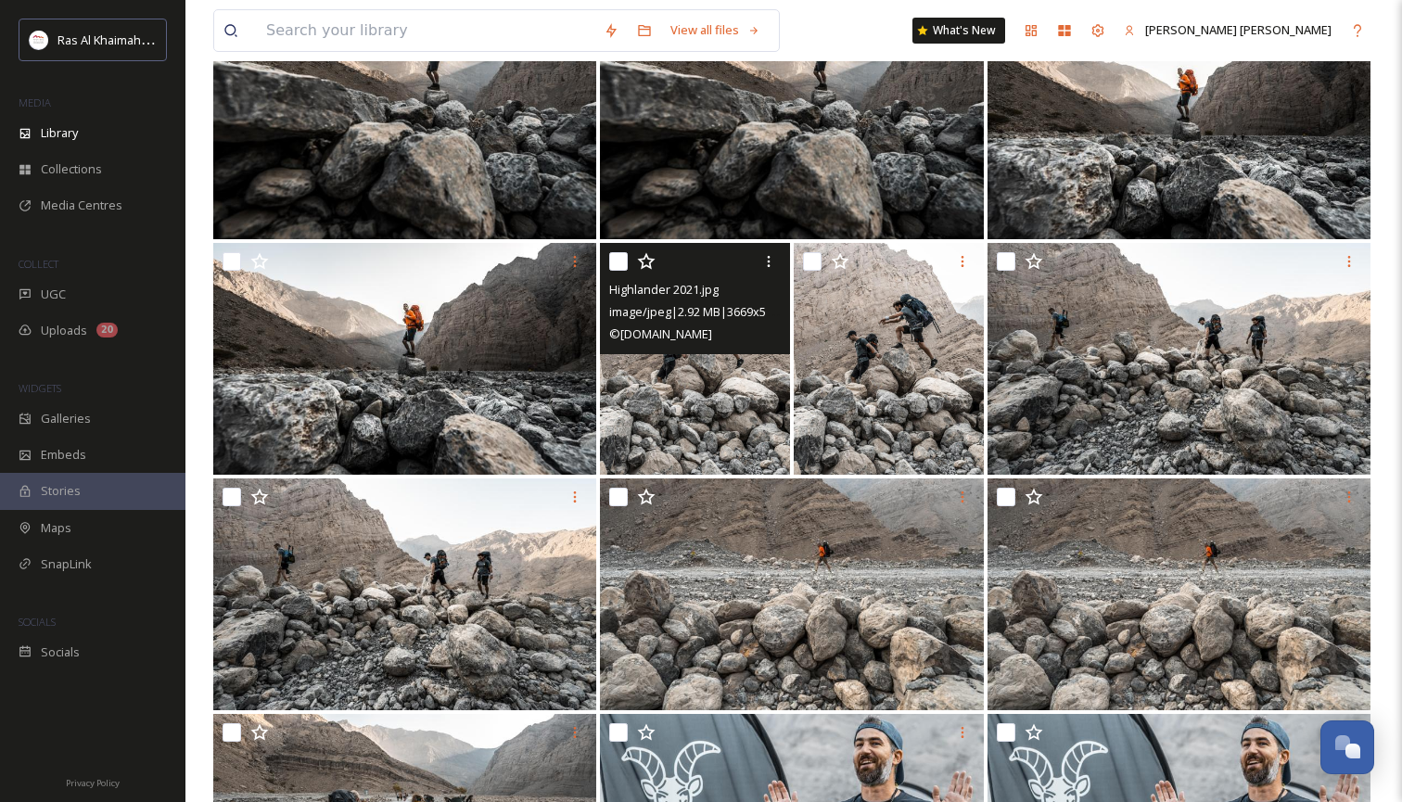
click at [728, 407] on img at bounding box center [695, 359] width 190 height 232
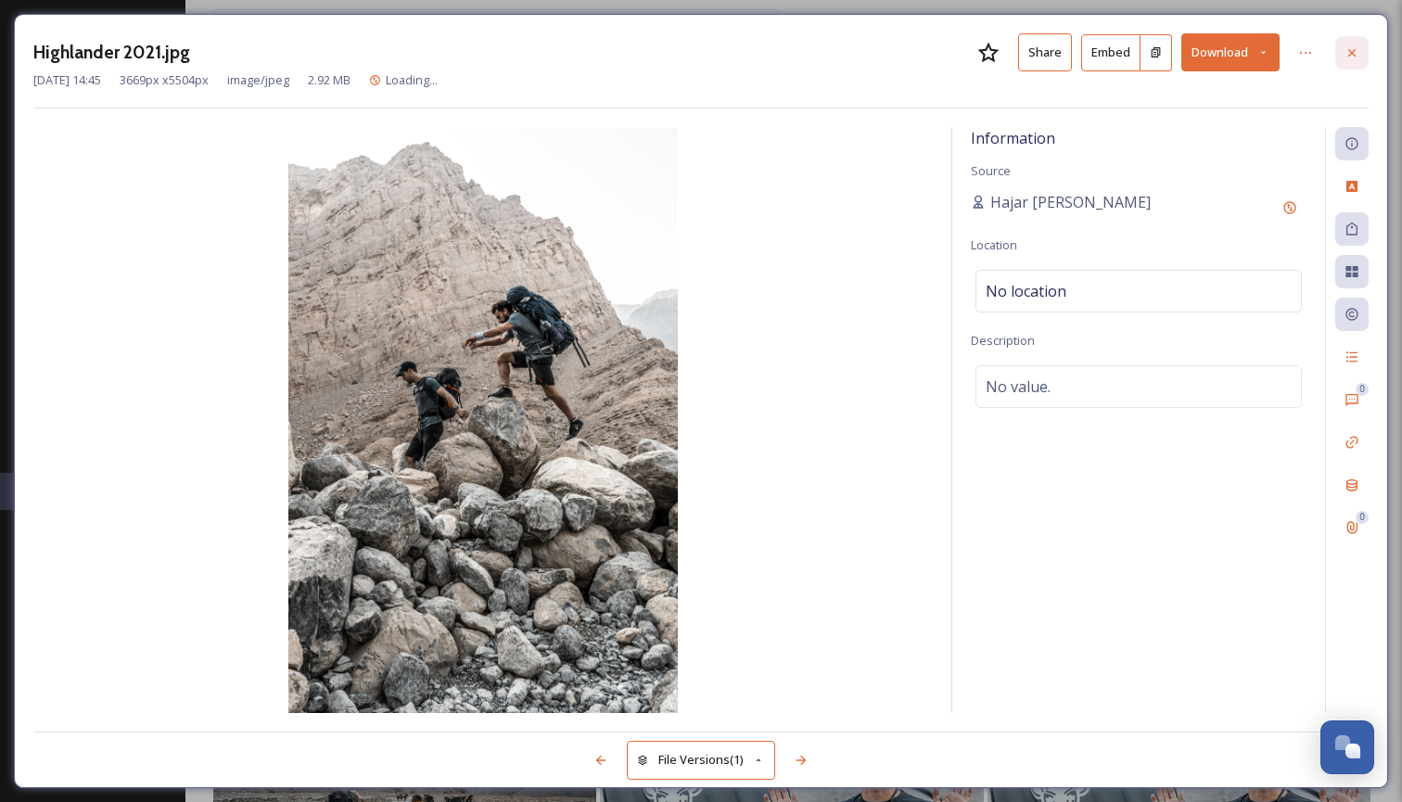
click at [1357, 53] on icon at bounding box center [1351, 52] width 15 height 15
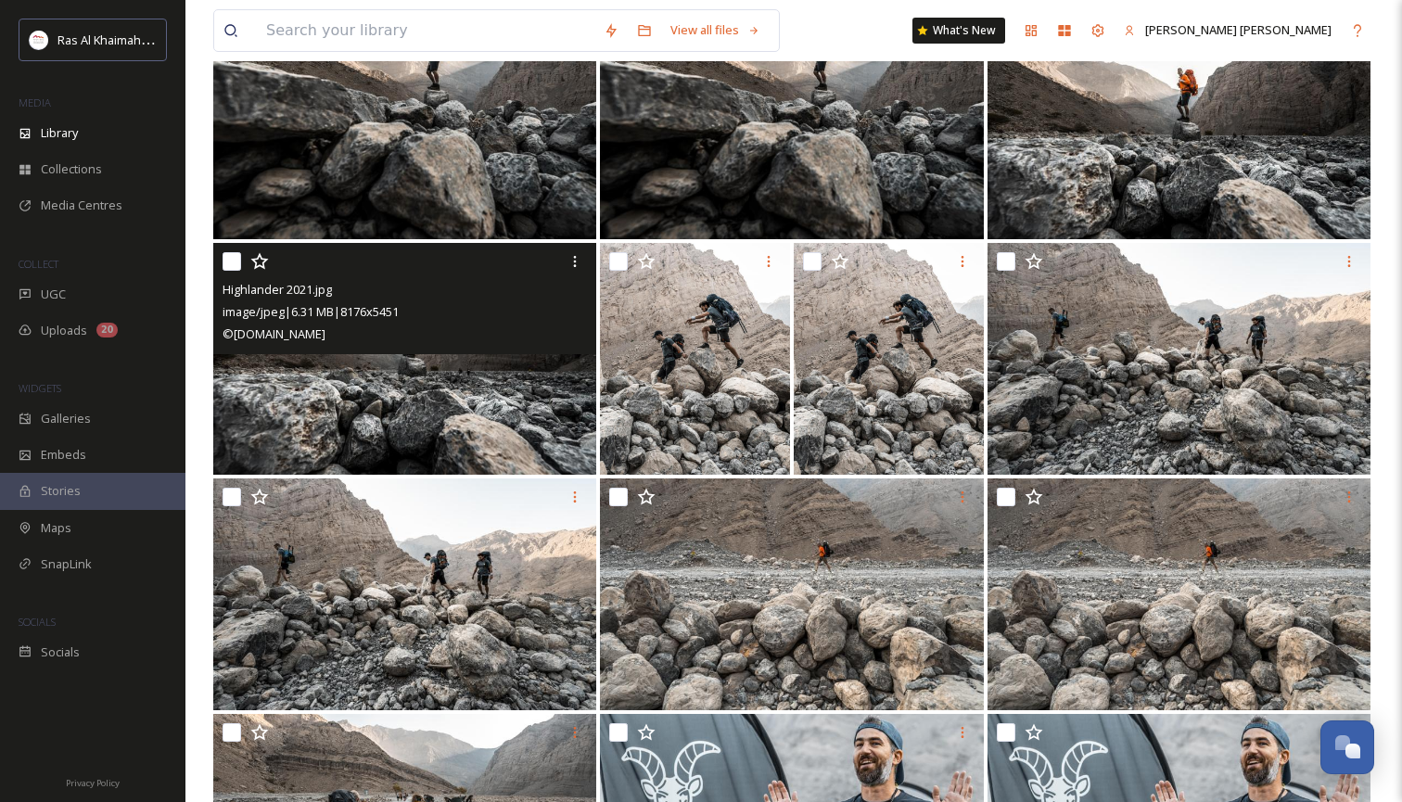
click at [492, 359] on img at bounding box center [404, 359] width 383 height 232
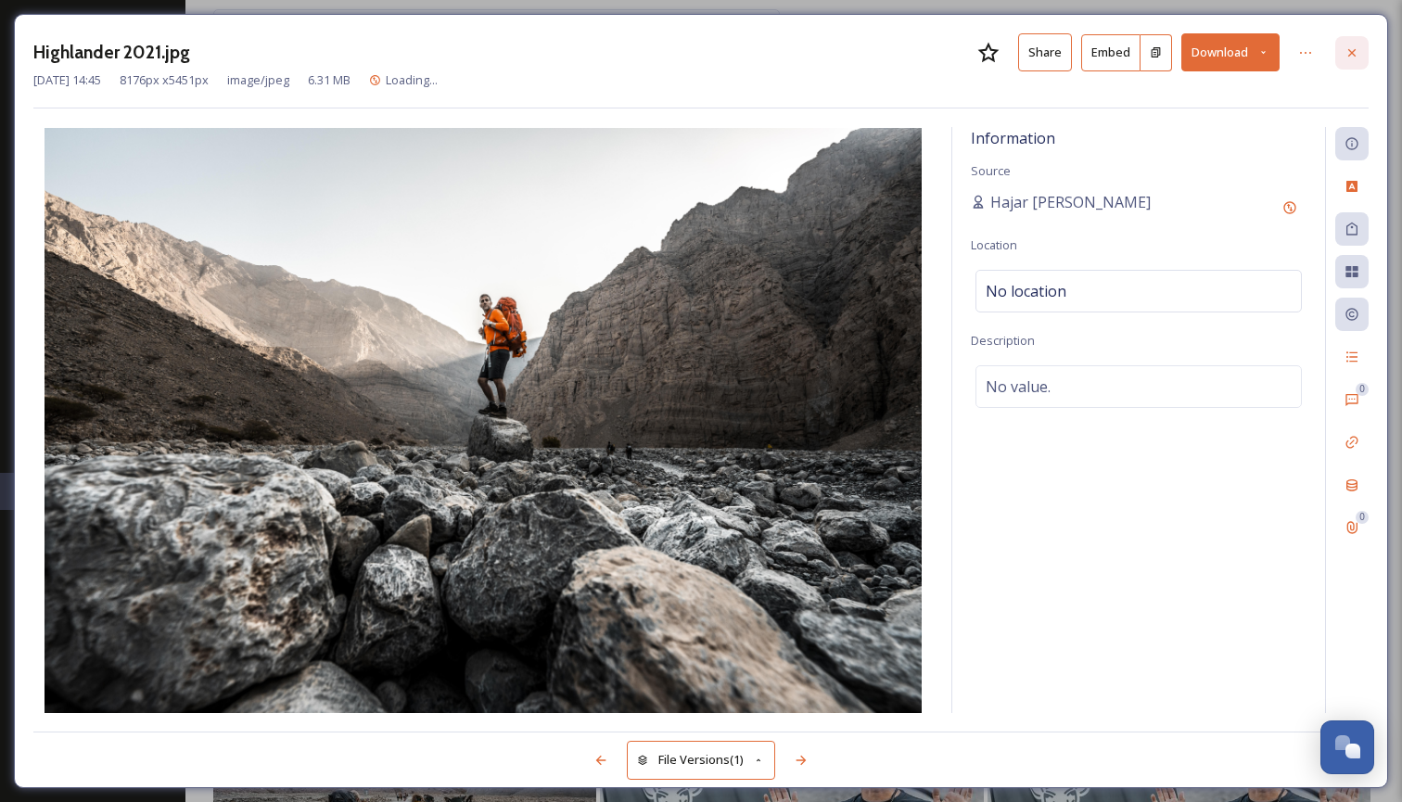
click at [1354, 53] on icon at bounding box center [1351, 52] width 15 height 15
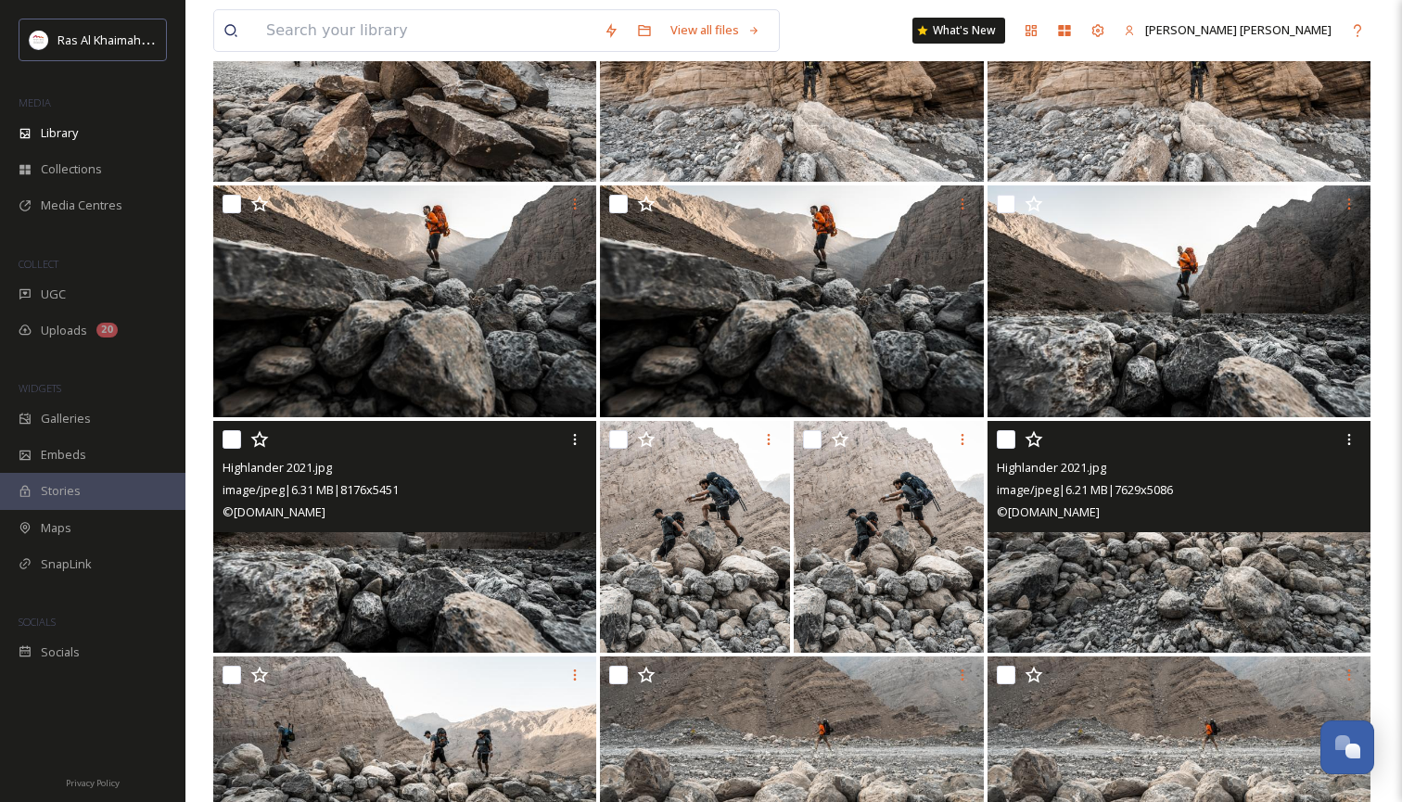
scroll to position [4992, 0]
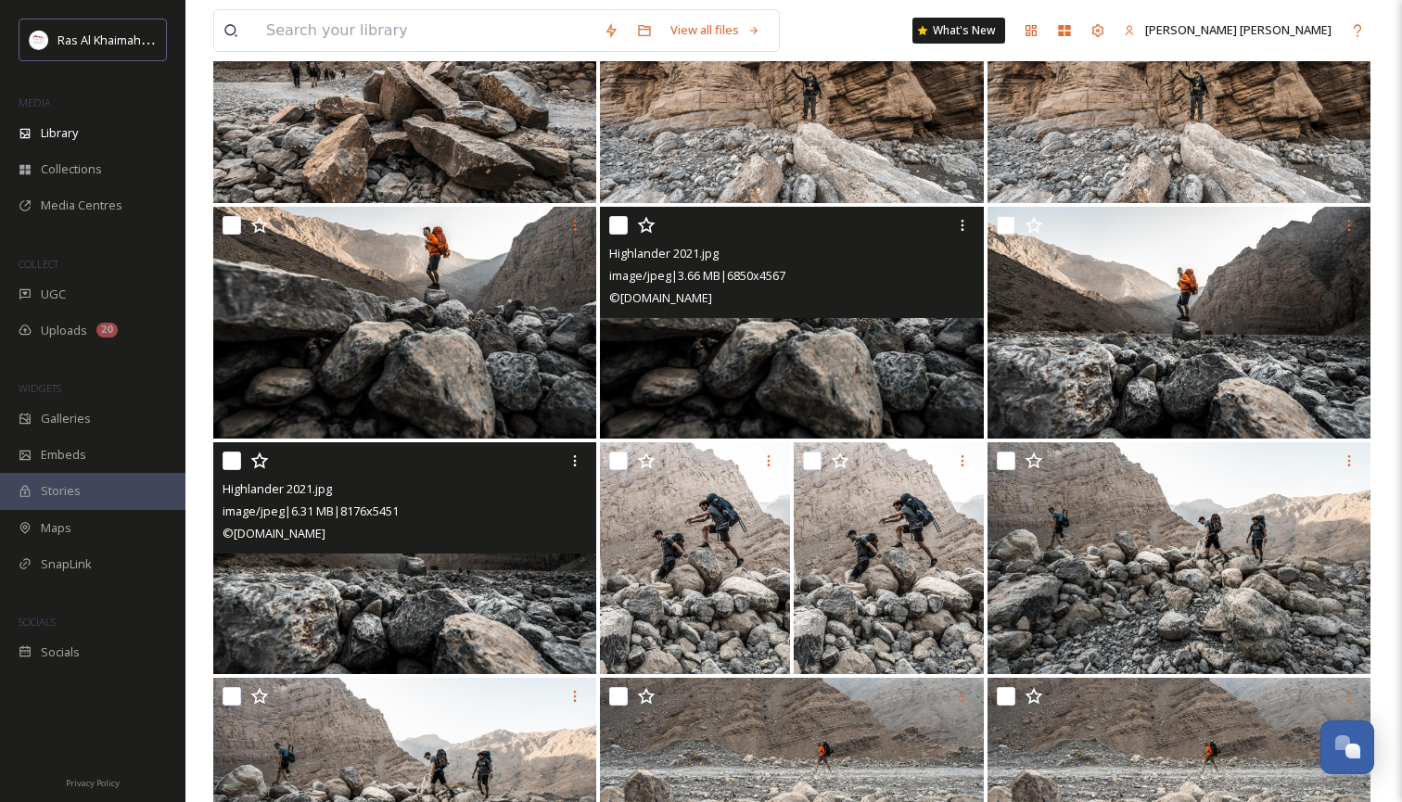
click at [712, 294] on span "© [DOMAIN_NAME]" at bounding box center [660, 297] width 103 height 17
click at [772, 350] on img at bounding box center [791, 323] width 383 height 232
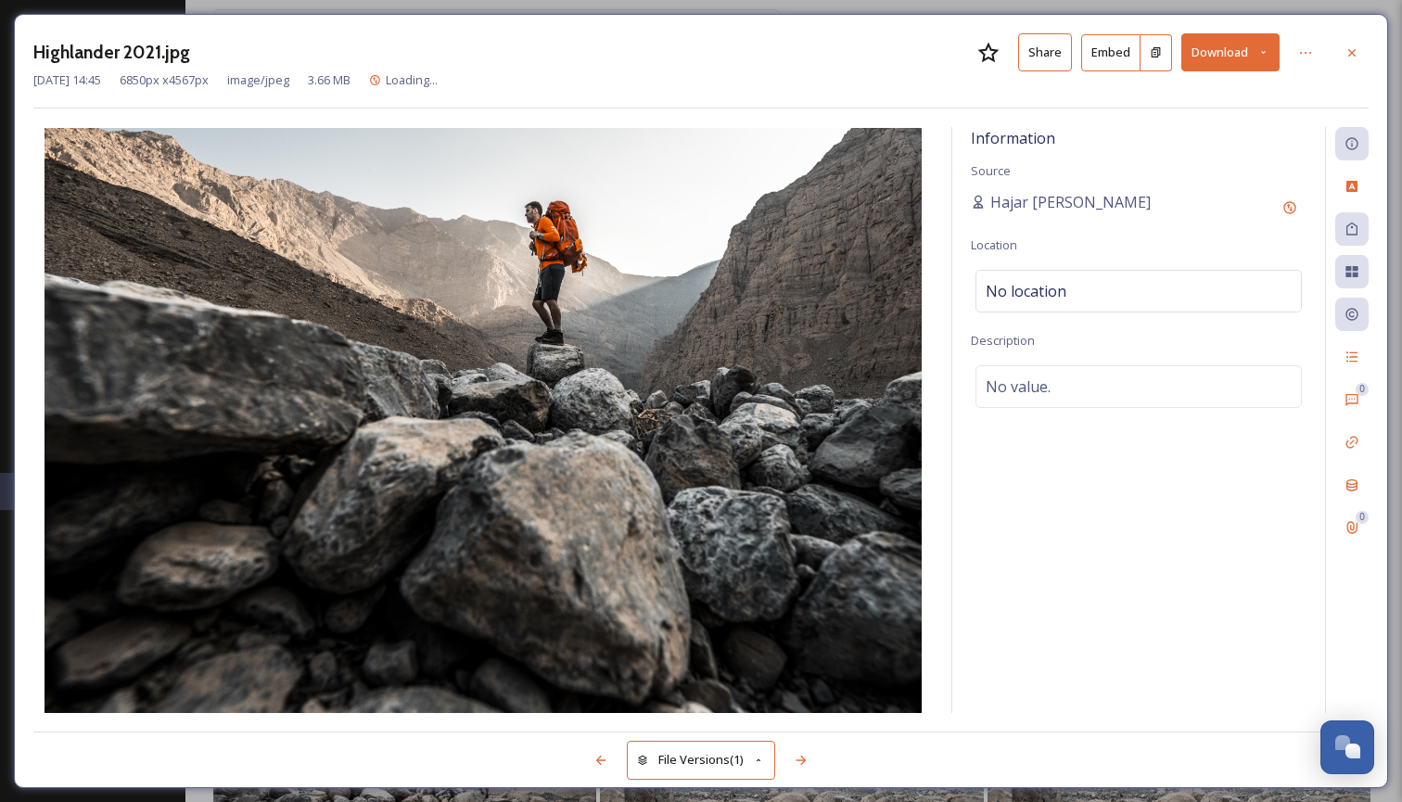
click at [1263, 51] on icon at bounding box center [1263, 52] width 12 height 12
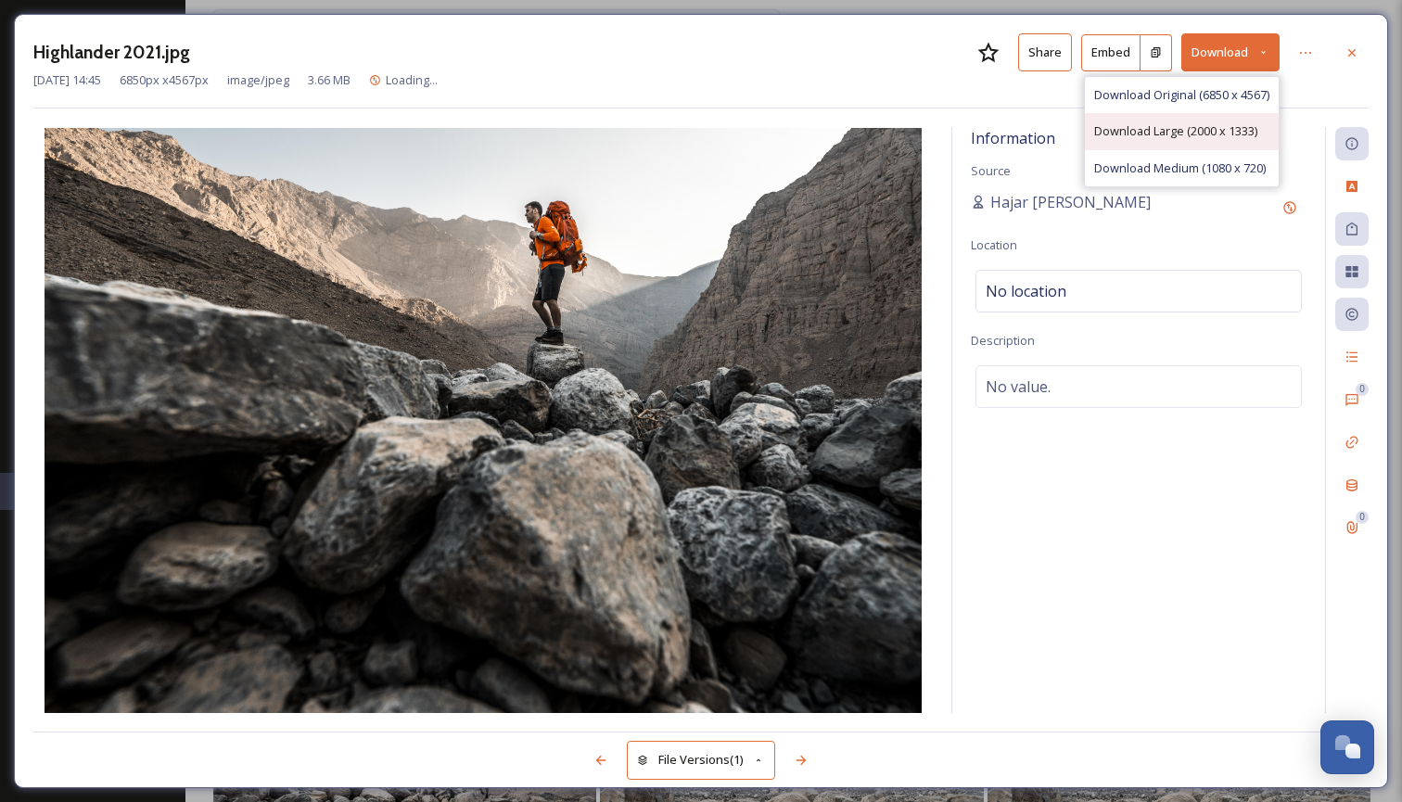
click at [1200, 124] on span "Download Large (2000 x 1333)" at bounding box center [1175, 131] width 163 height 18
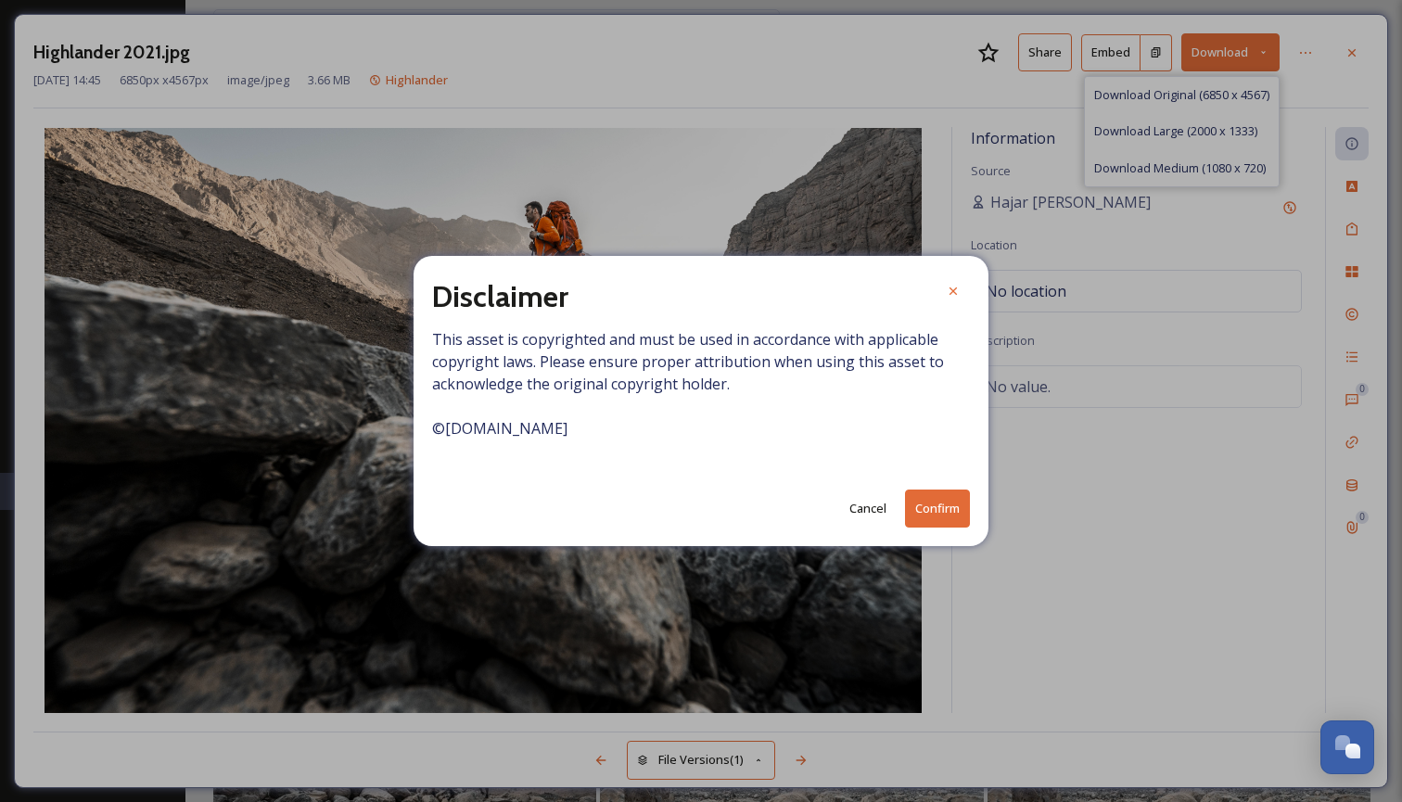
click at [926, 512] on button "Confirm" at bounding box center [937, 509] width 65 height 38
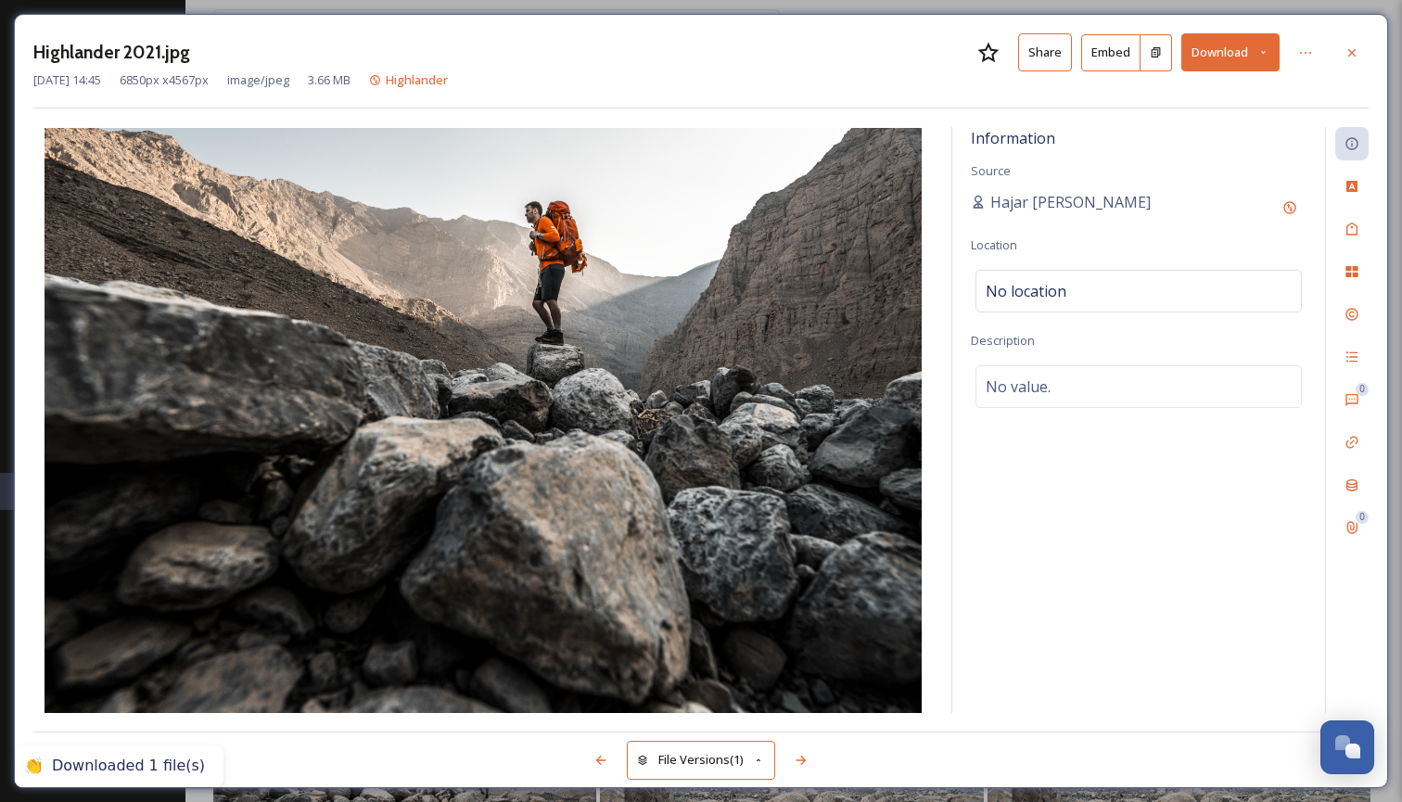
click at [1352, 45] on icon at bounding box center [1351, 52] width 15 height 15
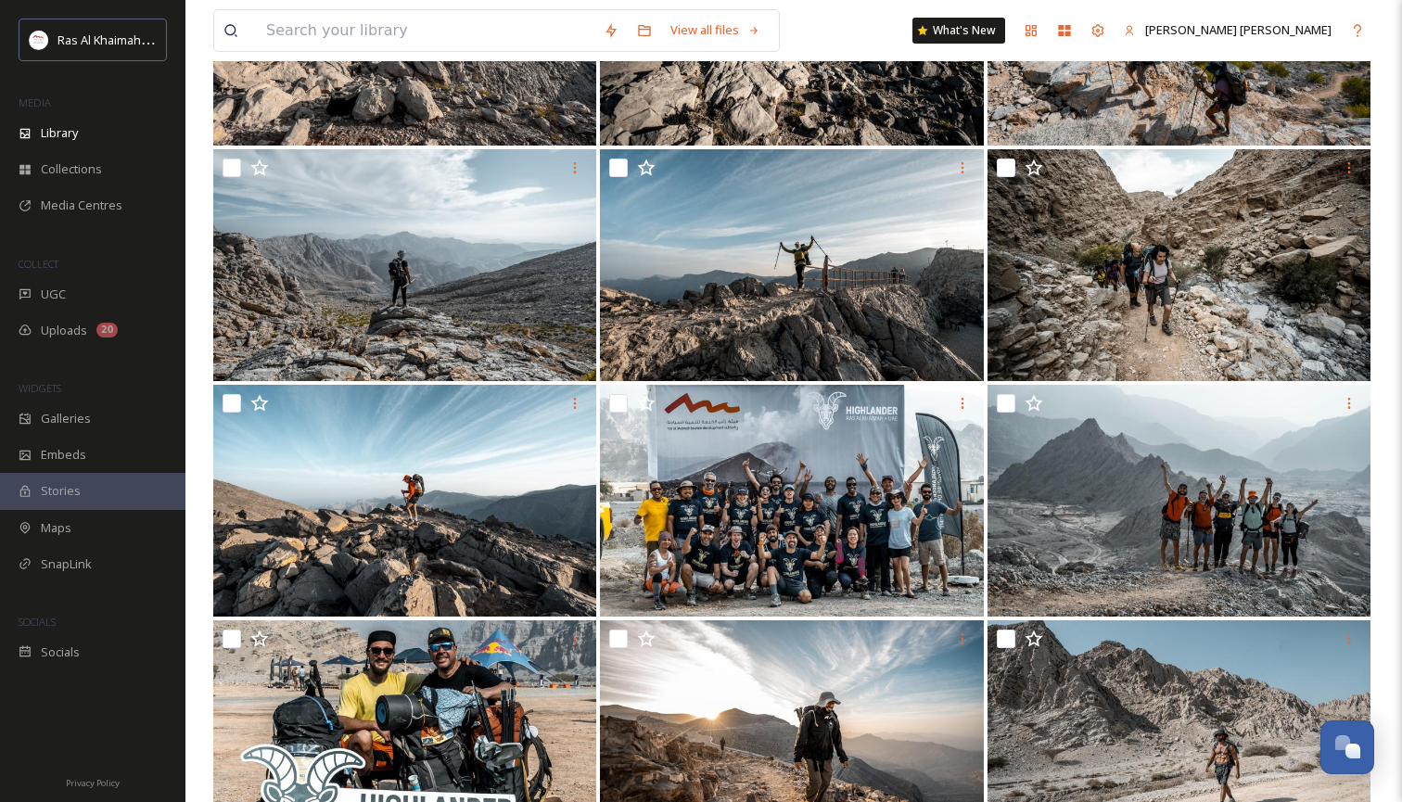
scroll to position [332, 0]
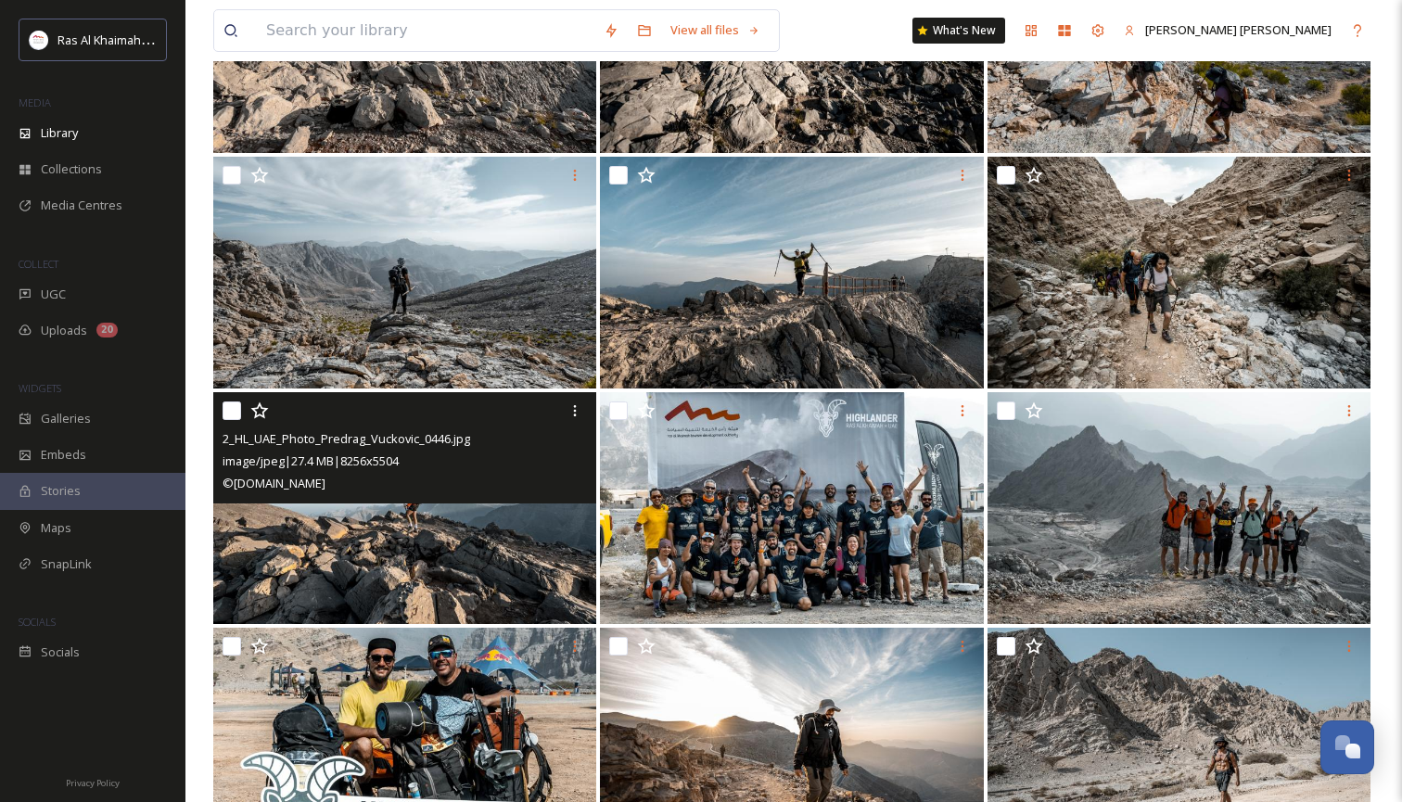
click at [563, 548] on img at bounding box center [404, 508] width 383 height 232
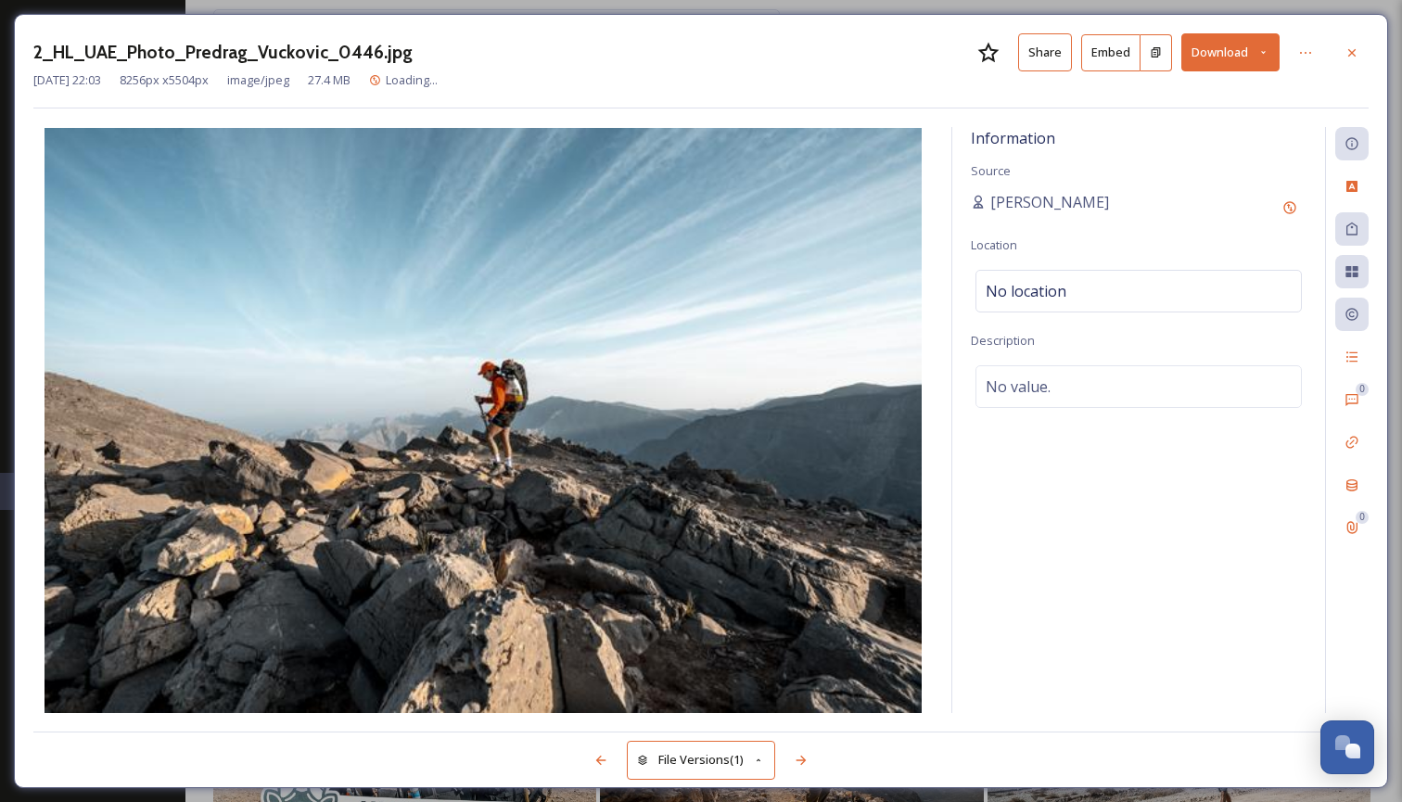
click at [1263, 50] on icon at bounding box center [1263, 52] width 12 height 12
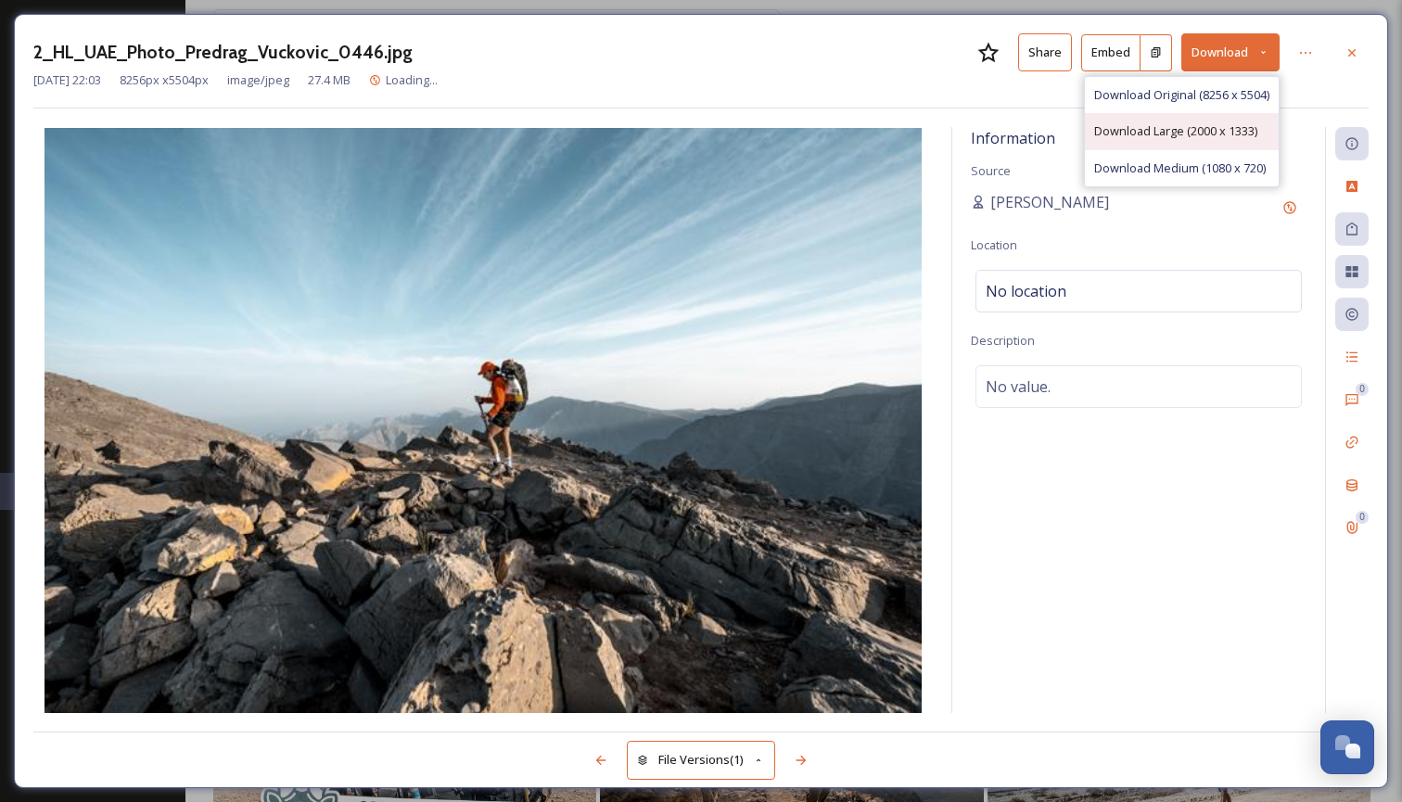
click at [1216, 125] on span "Download Large (2000 x 1333)" at bounding box center [1175, 131] width 163 height 18
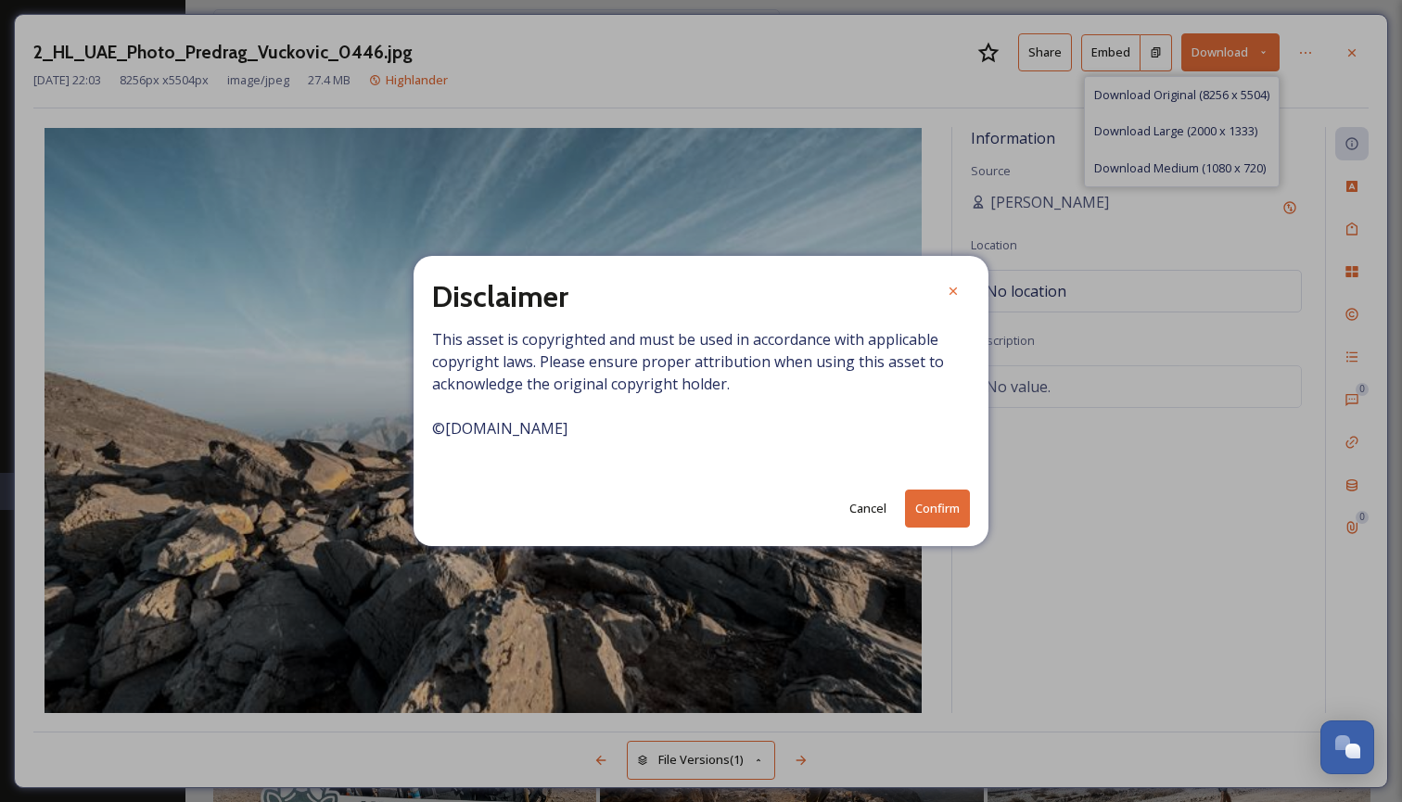
click at [909, 506] on button "Confirm" at bounding box center [937, 509] width 65 height 38
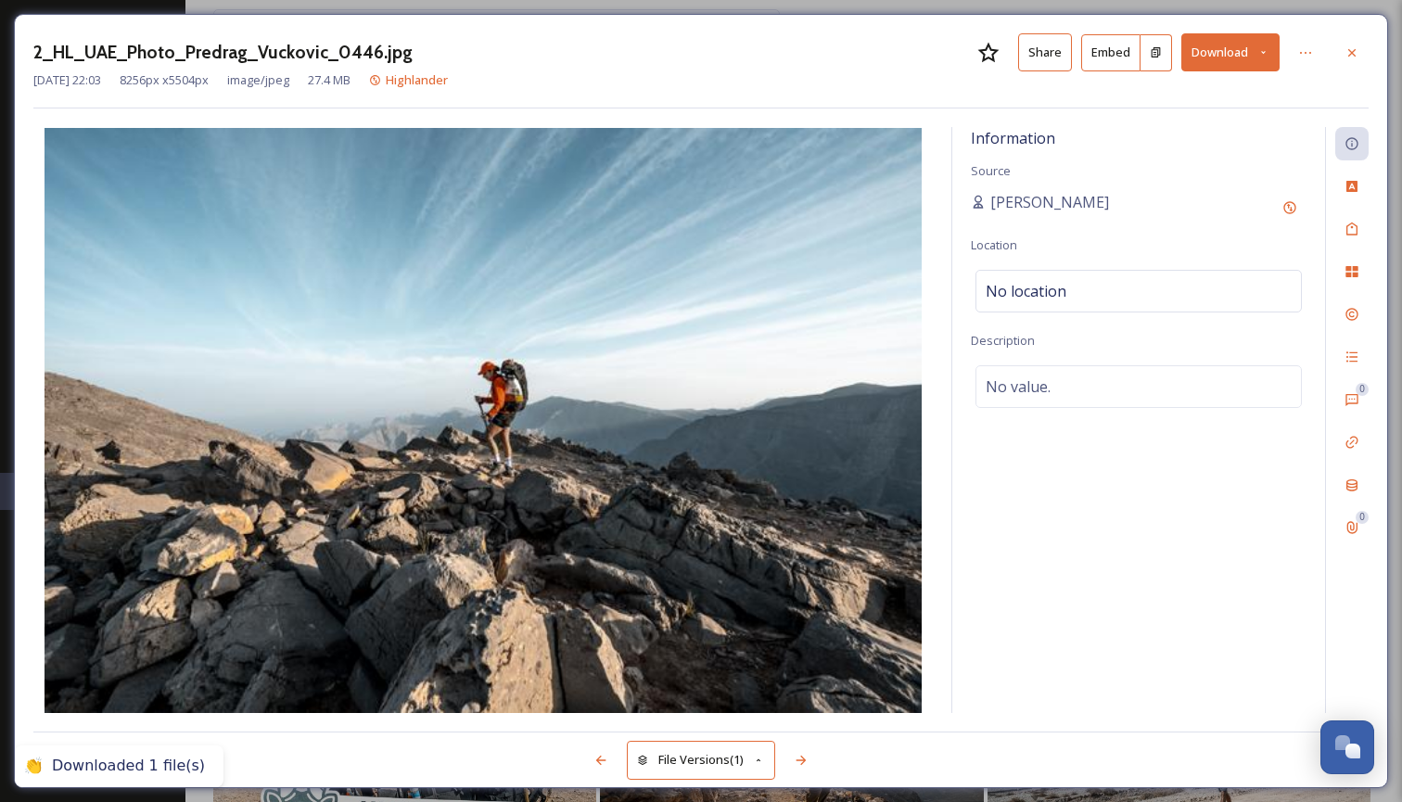
drag, startPoint x: 1358, startPoint y: 48, endPoint x: 1296, endPoint y: 76, distance: 68.1
click at [1358, 48] on icon at bounding box center [1351, 52] width 15 height 15
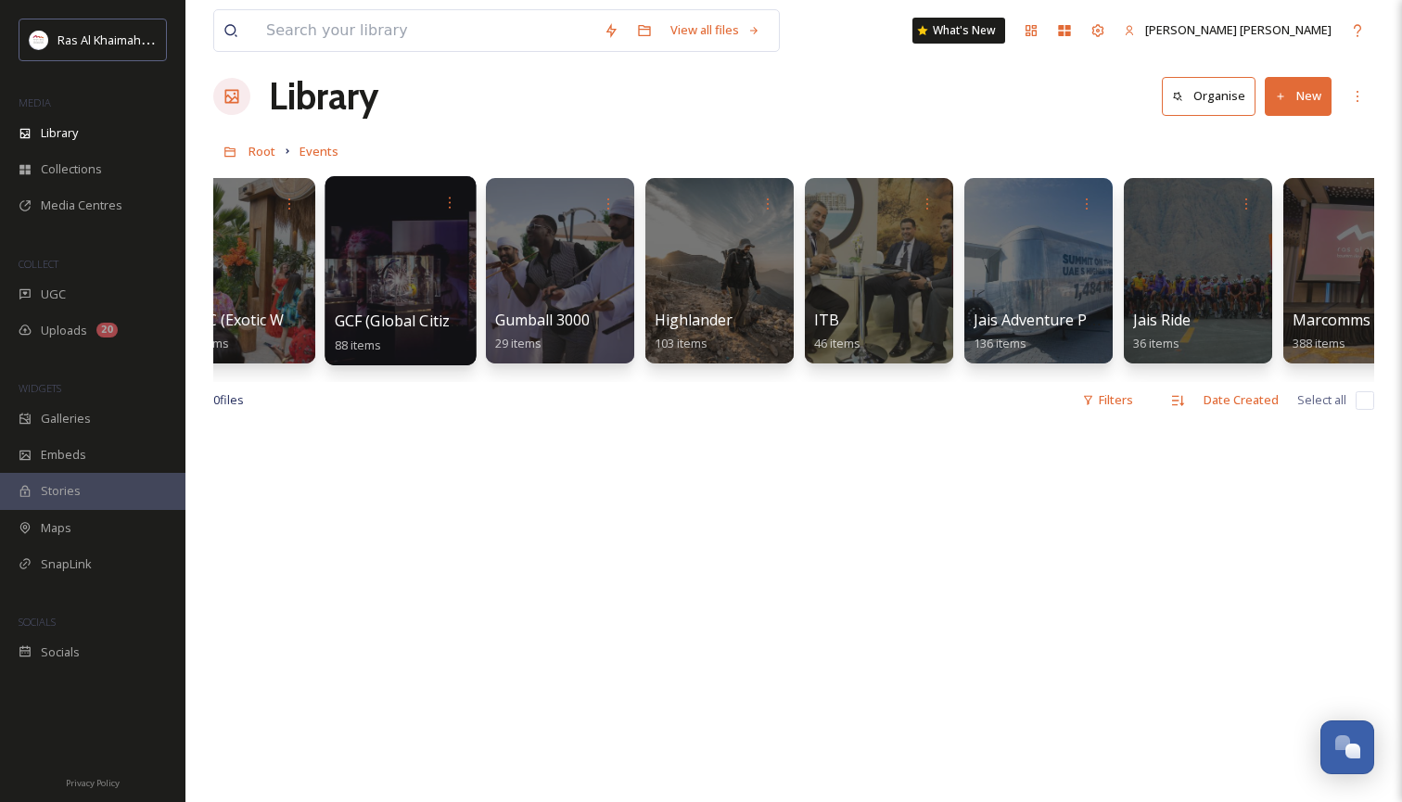
scroll to position [0, 531]
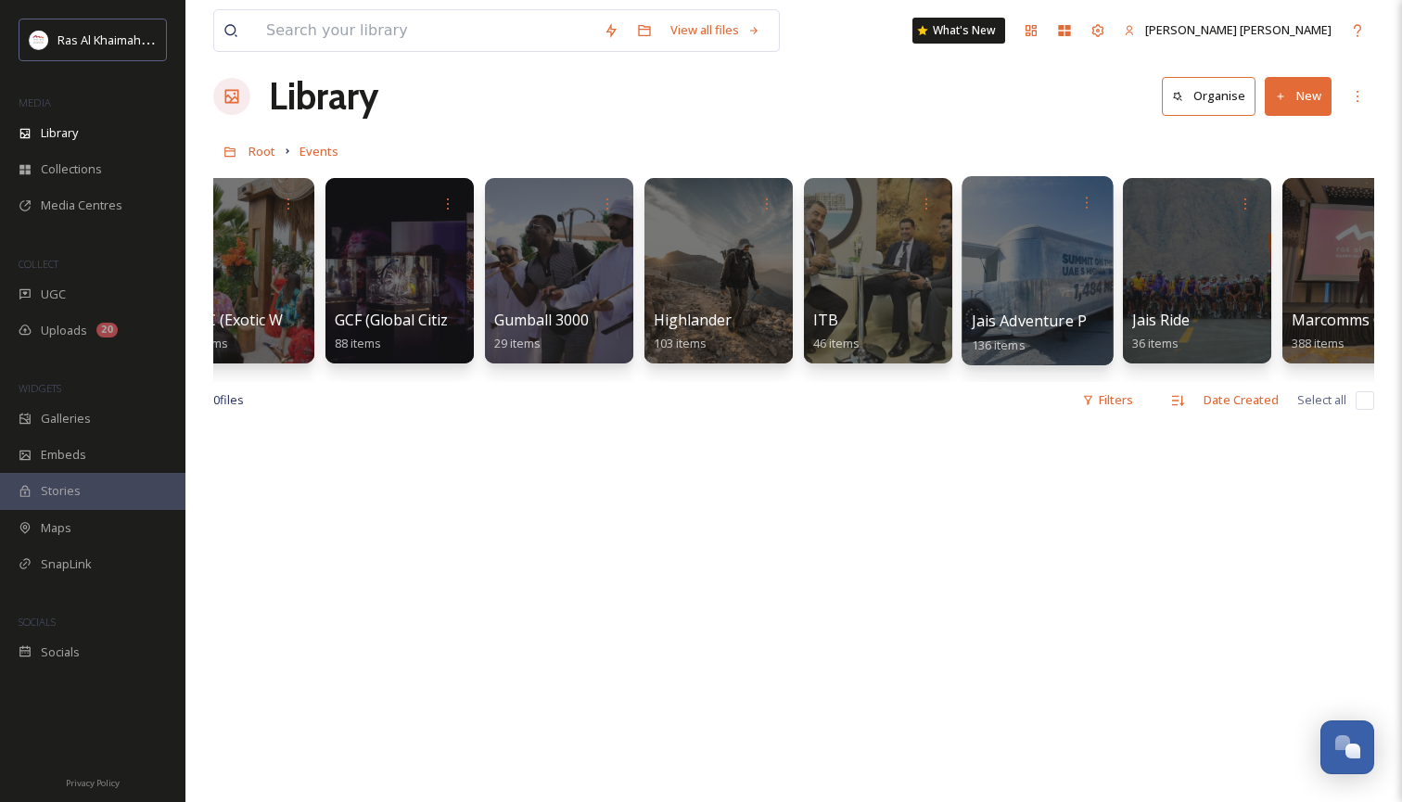
click at [1037, 277] on div at bounding box center [1037, 270] width 151 height 189
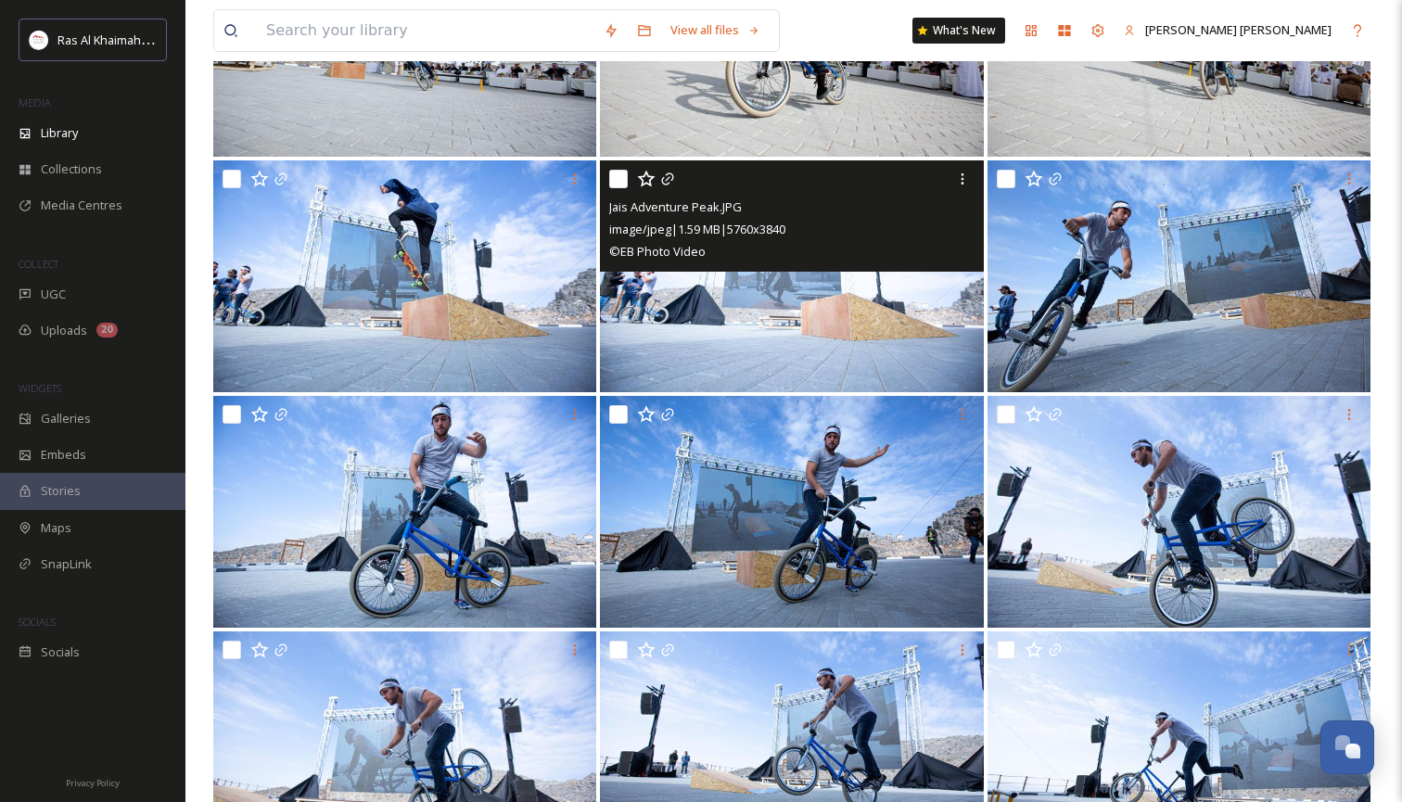
scroll to position [1507, 0]
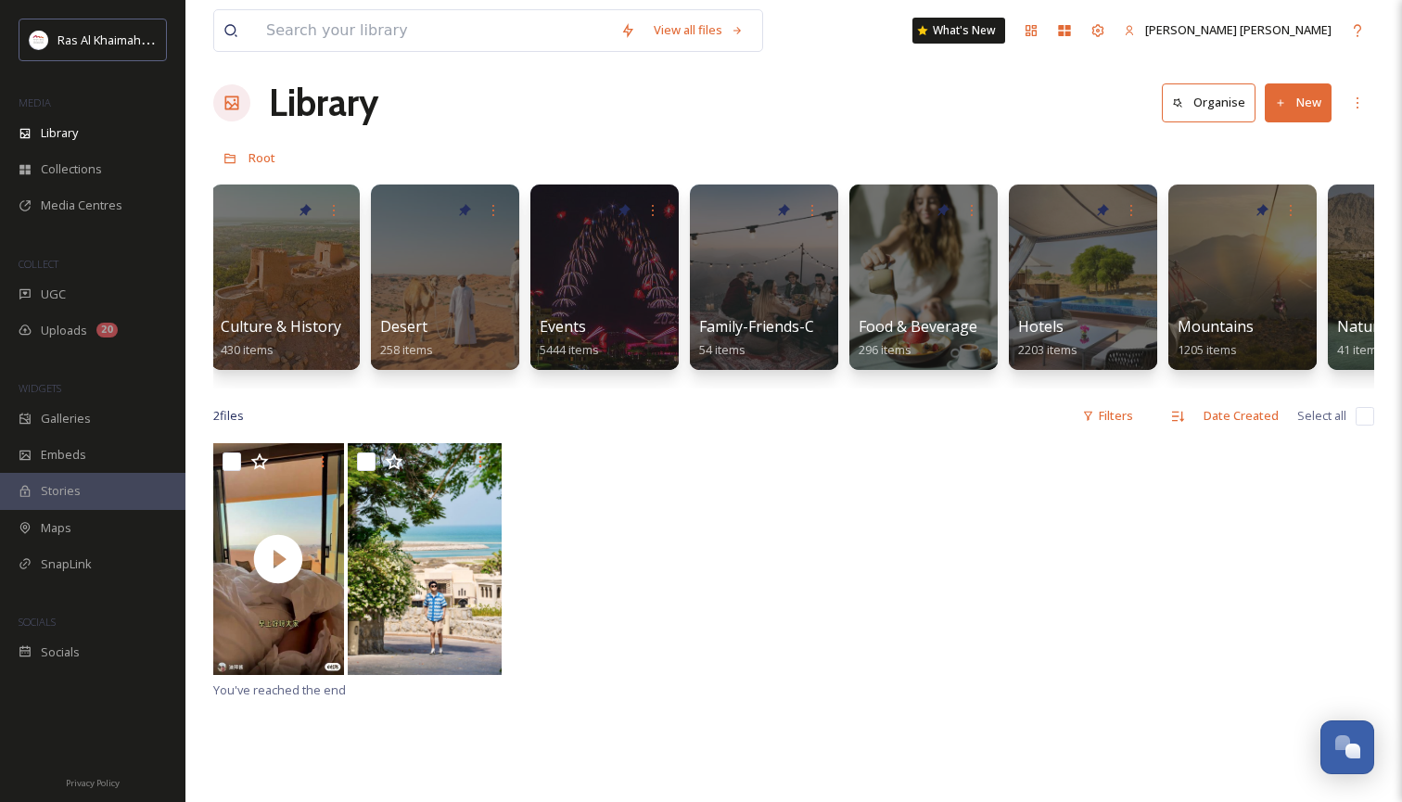
scroll to position [0, 342]
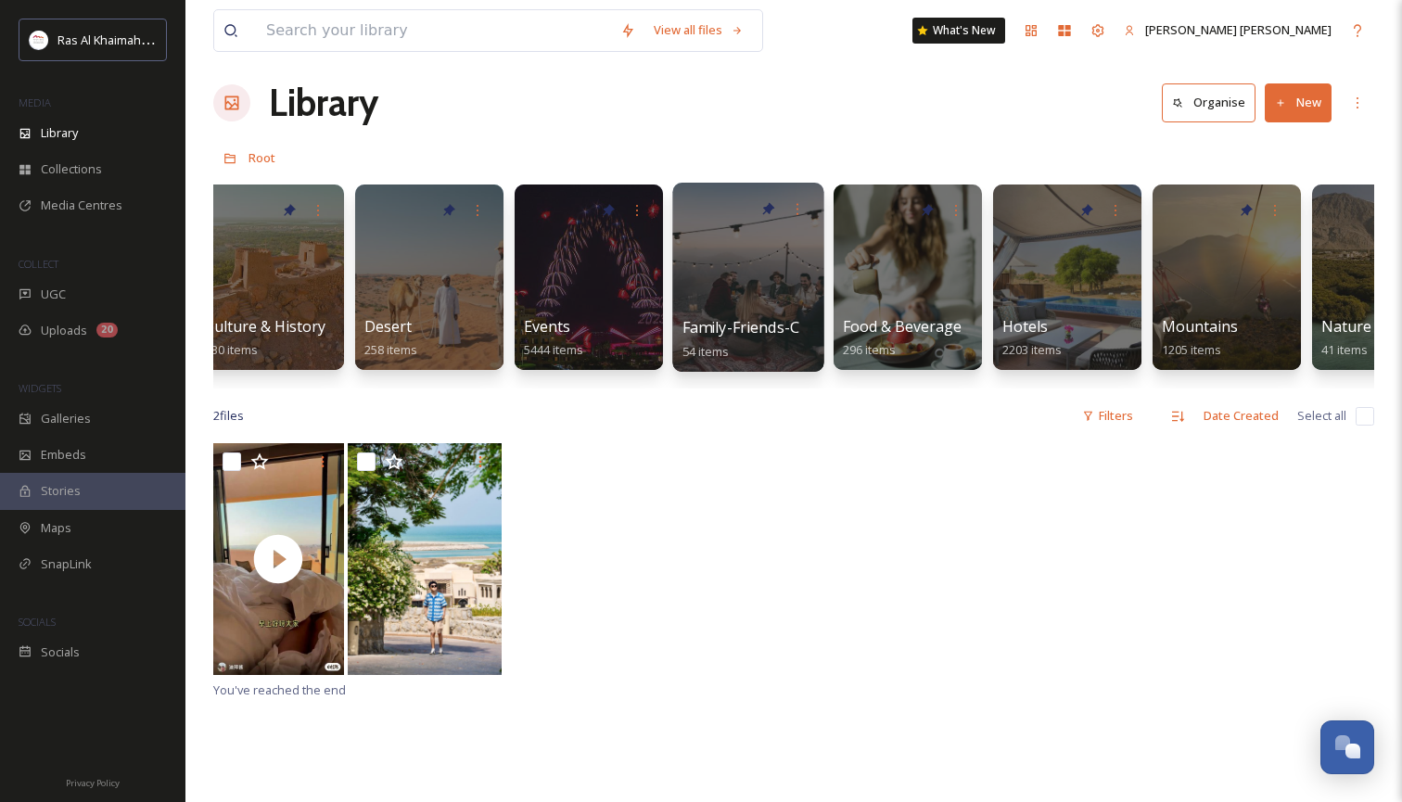
click at [714, 275] on div at bounding box center [747, 277] width 151 height 189
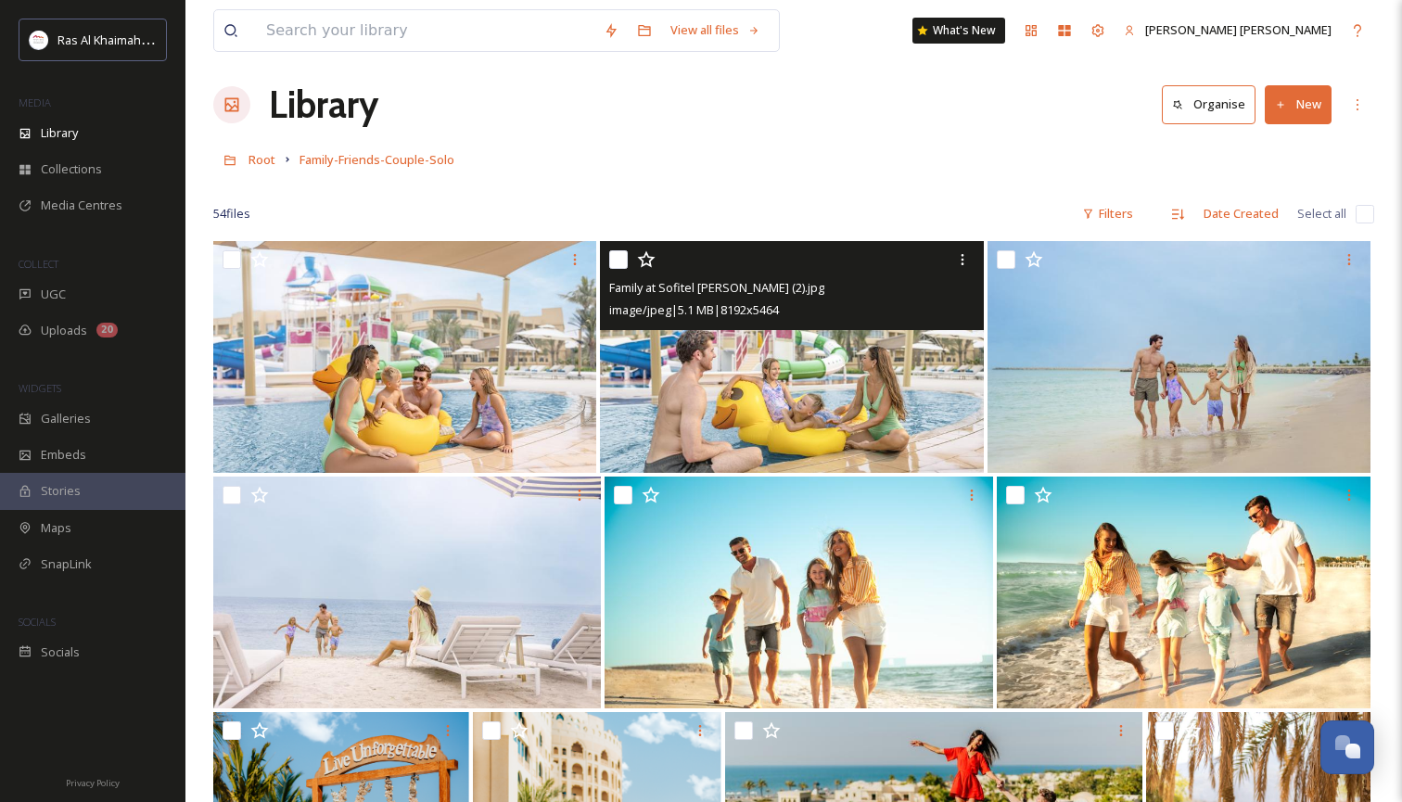
scroll to position [20, 0]
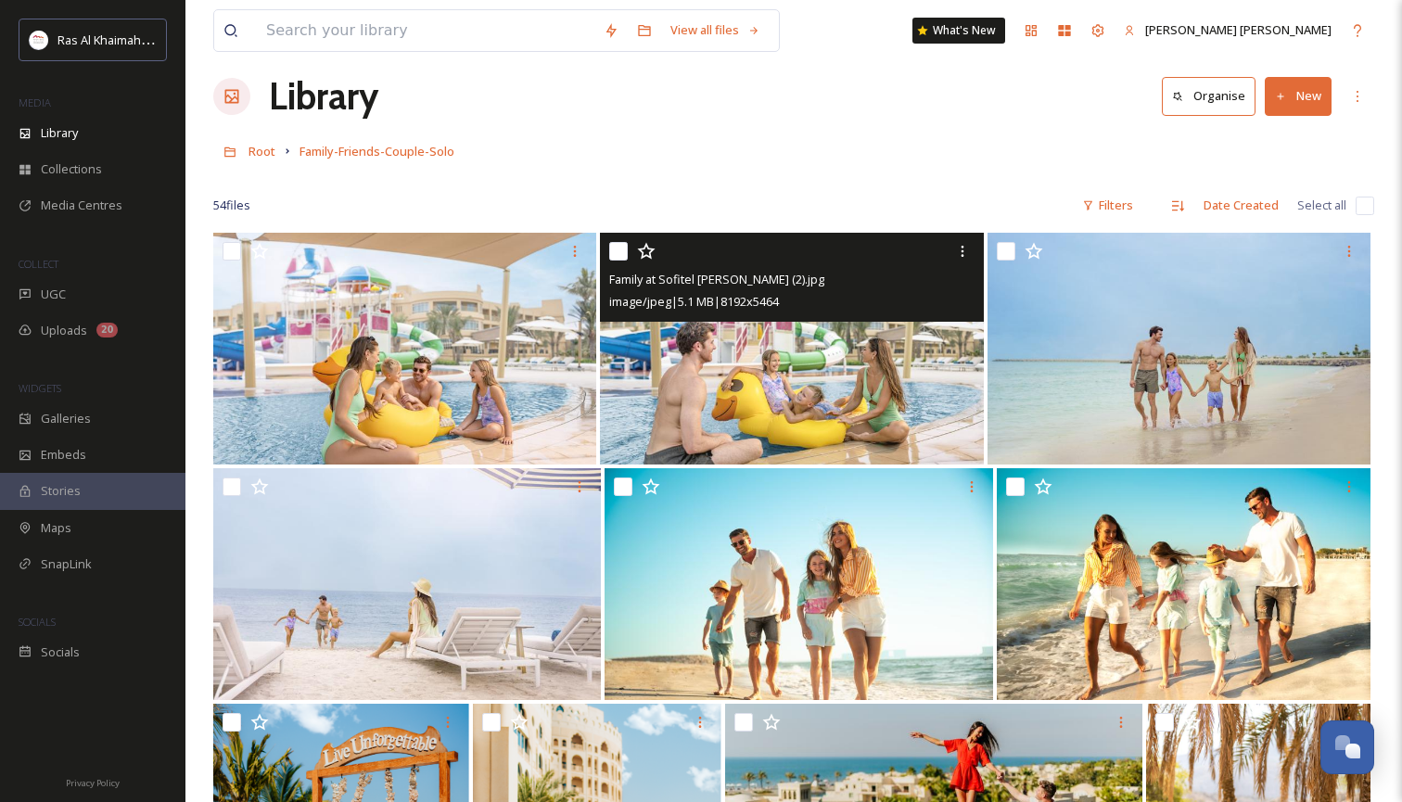
click at [741, 400] on img at bounding box center [791, 349] width 383 height 232
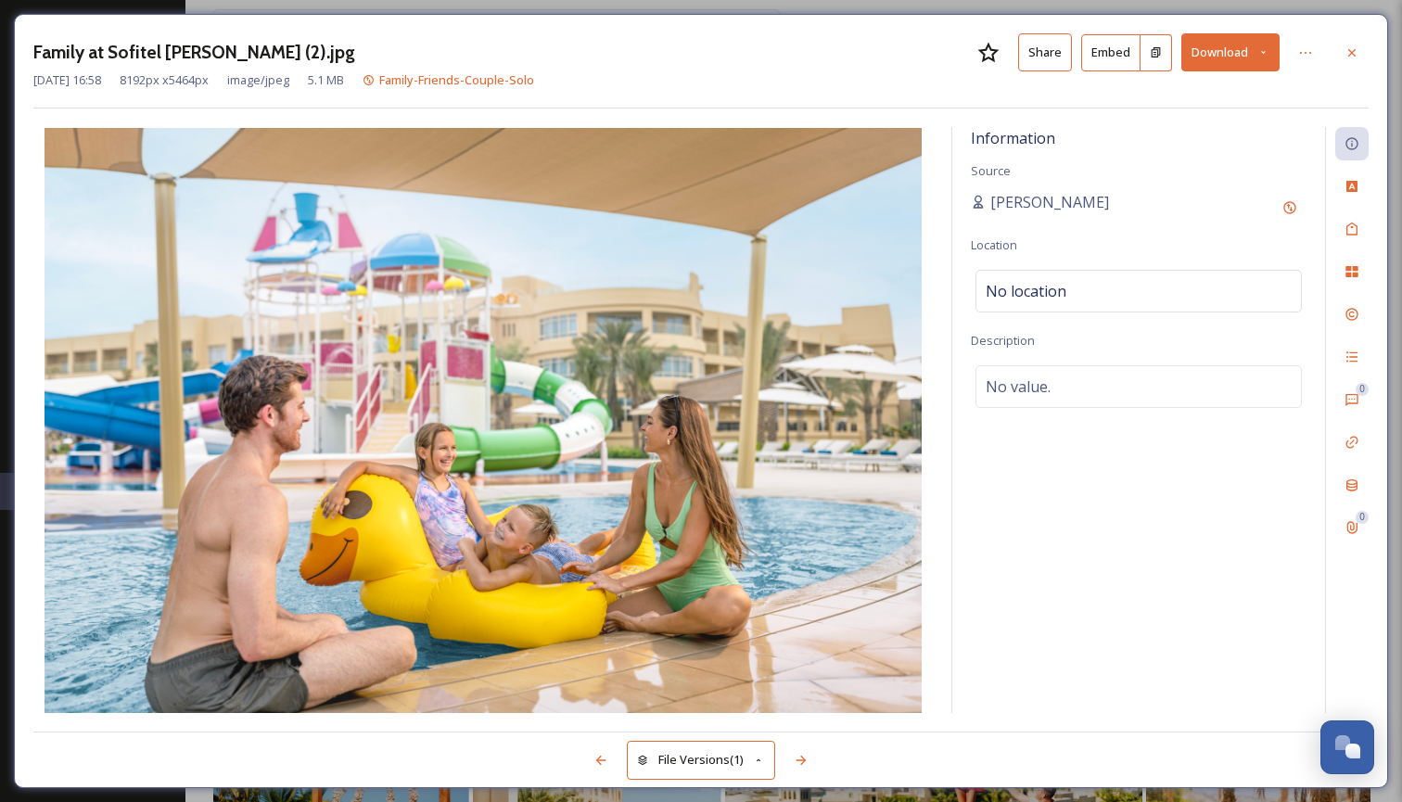
click at [1268, 50] on icon at bounding box center [1263, 52] width 12 height 12
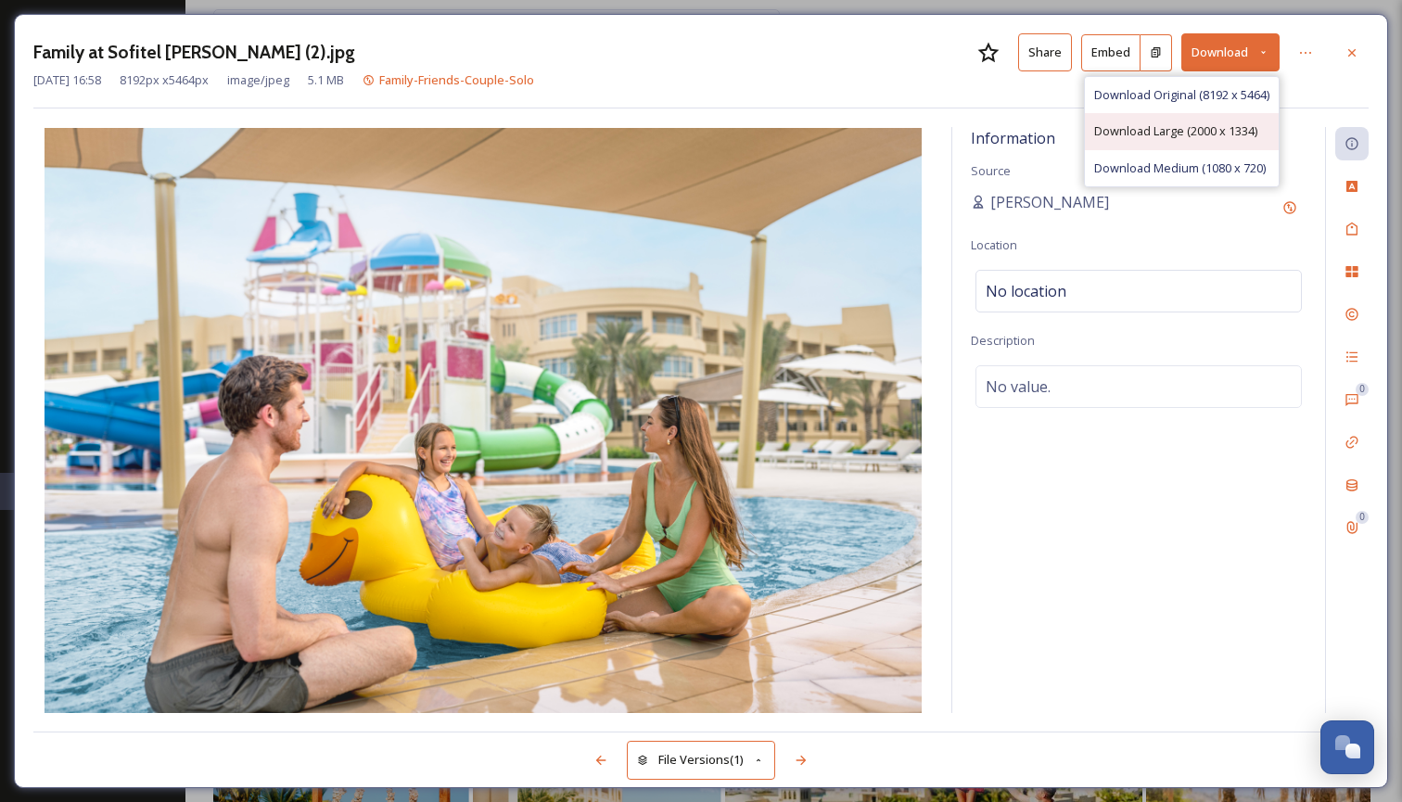
click at [1229, 124] on span "Download Large (2000 x 1334)" at bounding box center [1175, 131] width 163 height 18
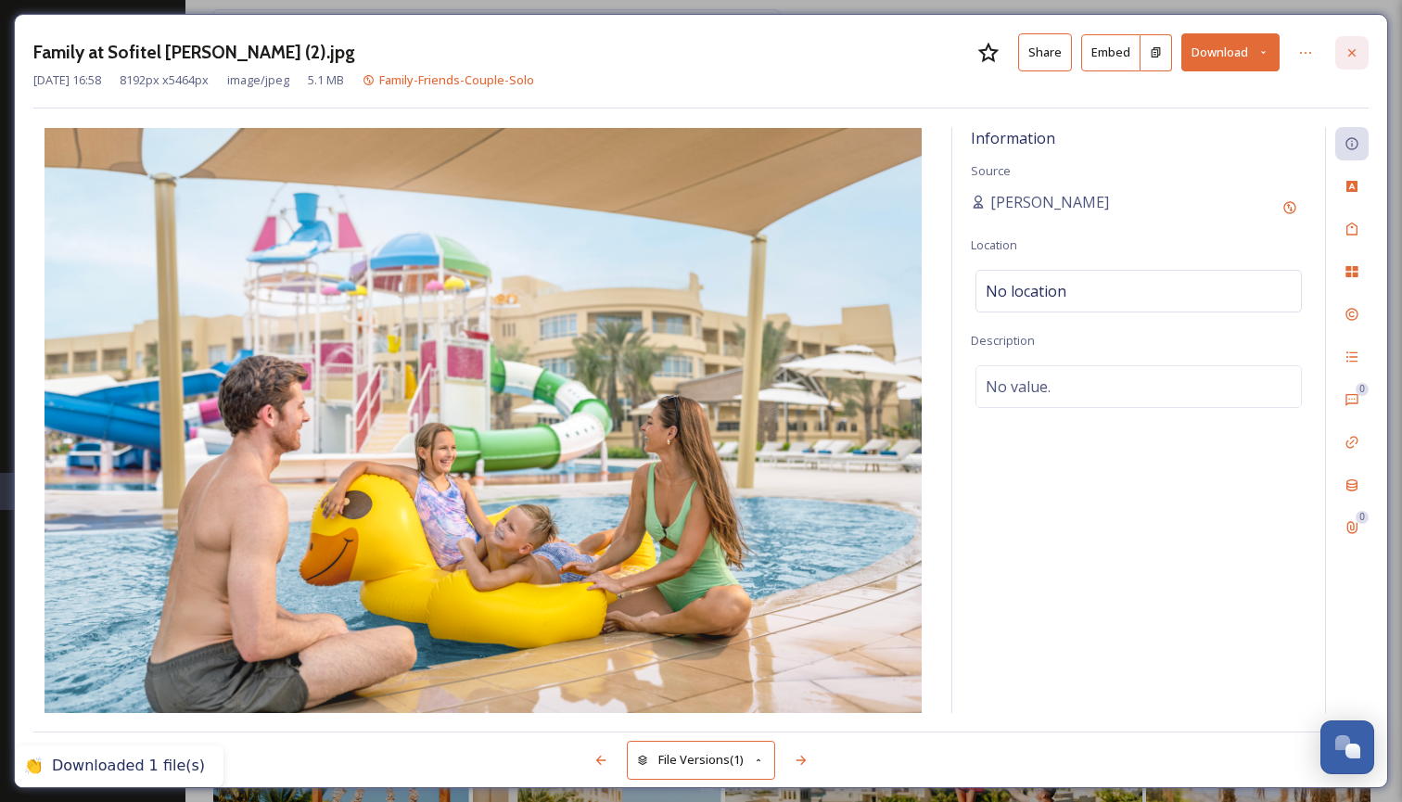
click at [1357, 48] on icon at bounding box center [1351, 52] width 15 height 15
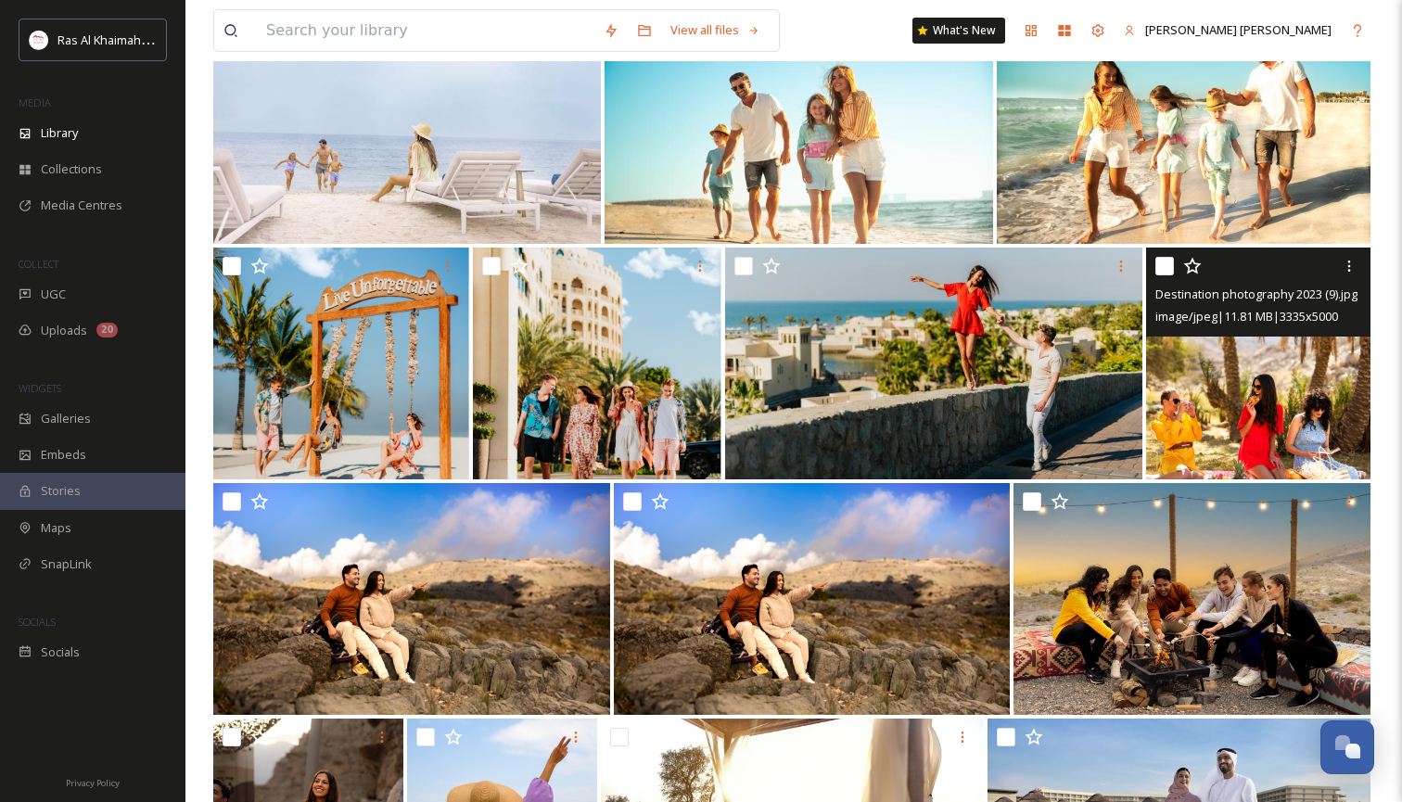
scroll to position [517, 0]
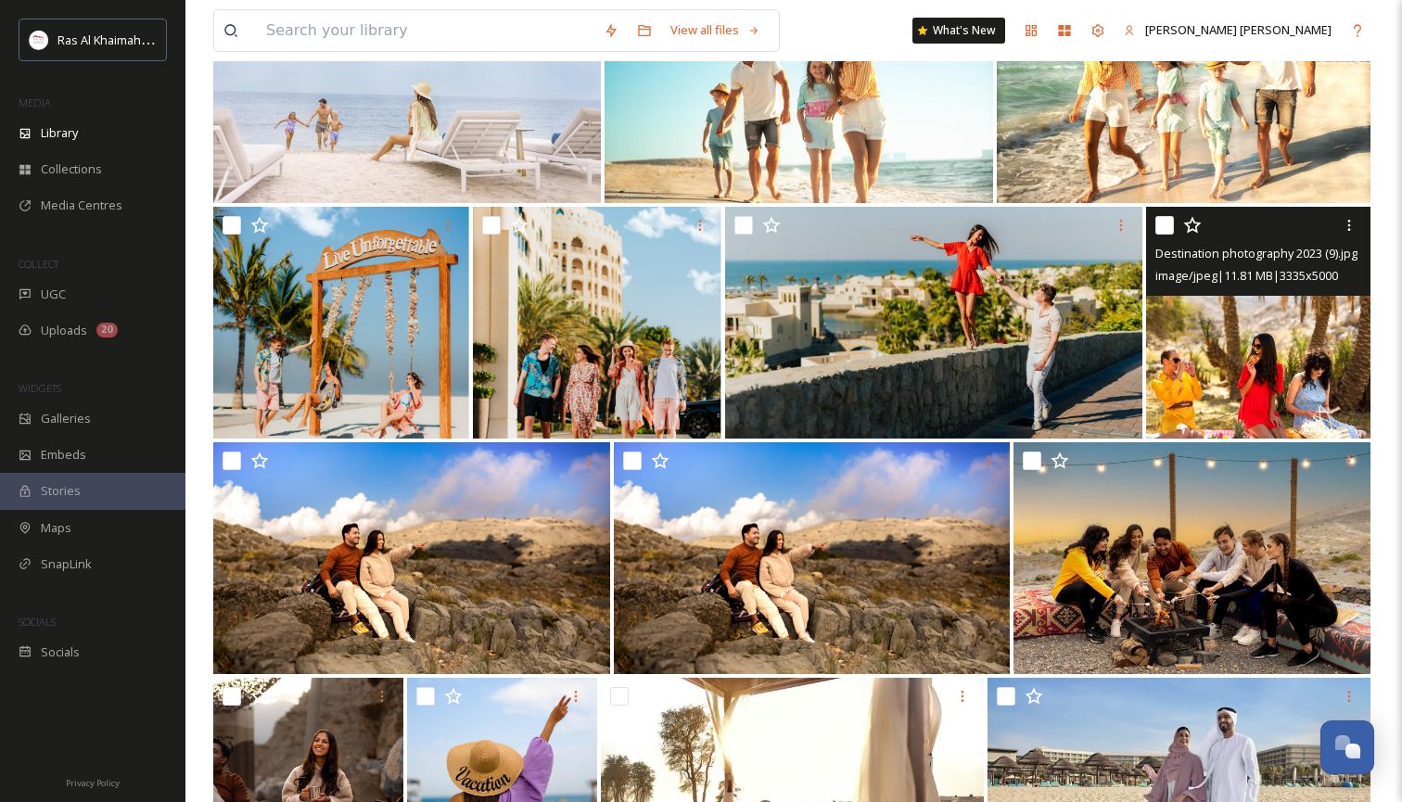
click at [1267, 363] on img at bounding box center [1258, 323] width 224 height 232
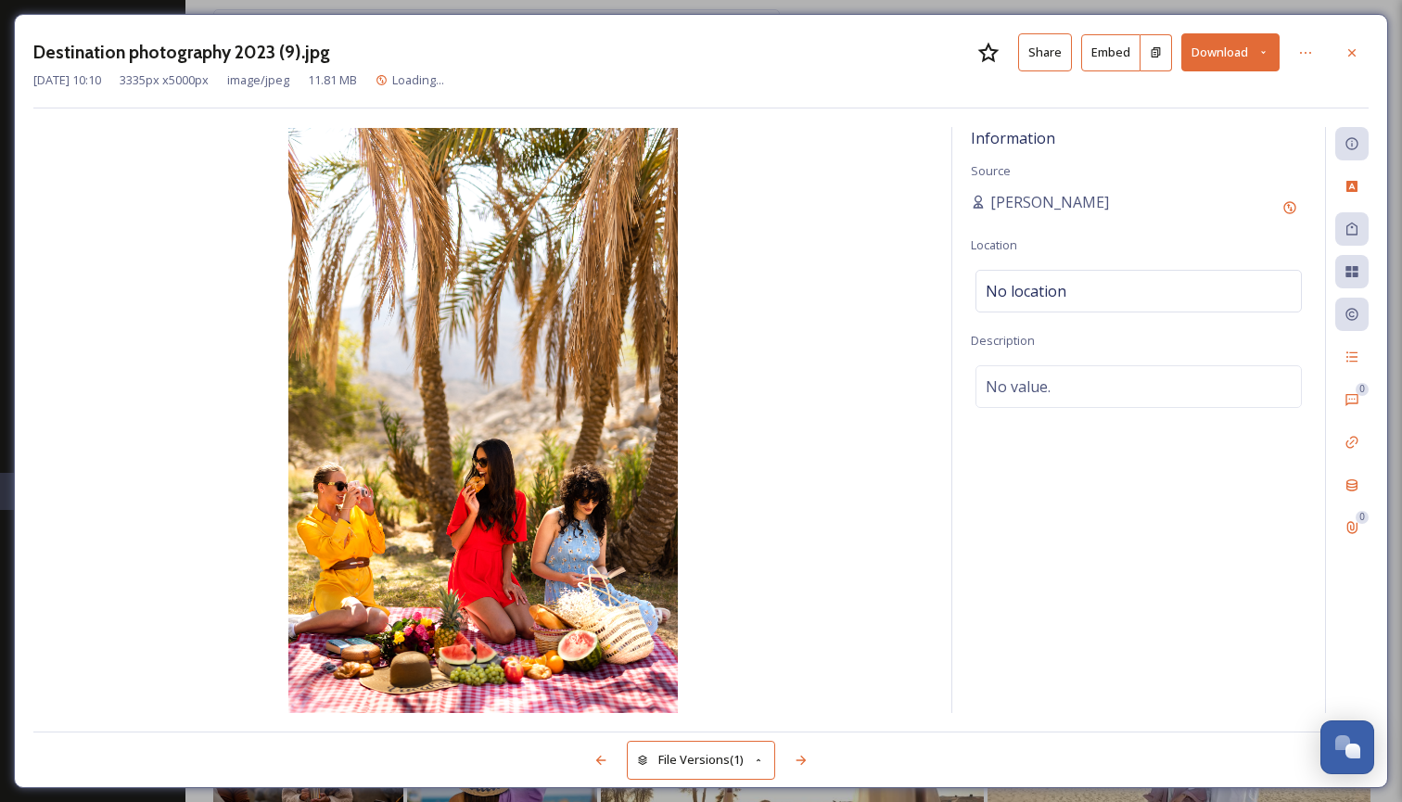
click at [1268, 52] on icon at bounding box center [1263, 52] width 12 height 12
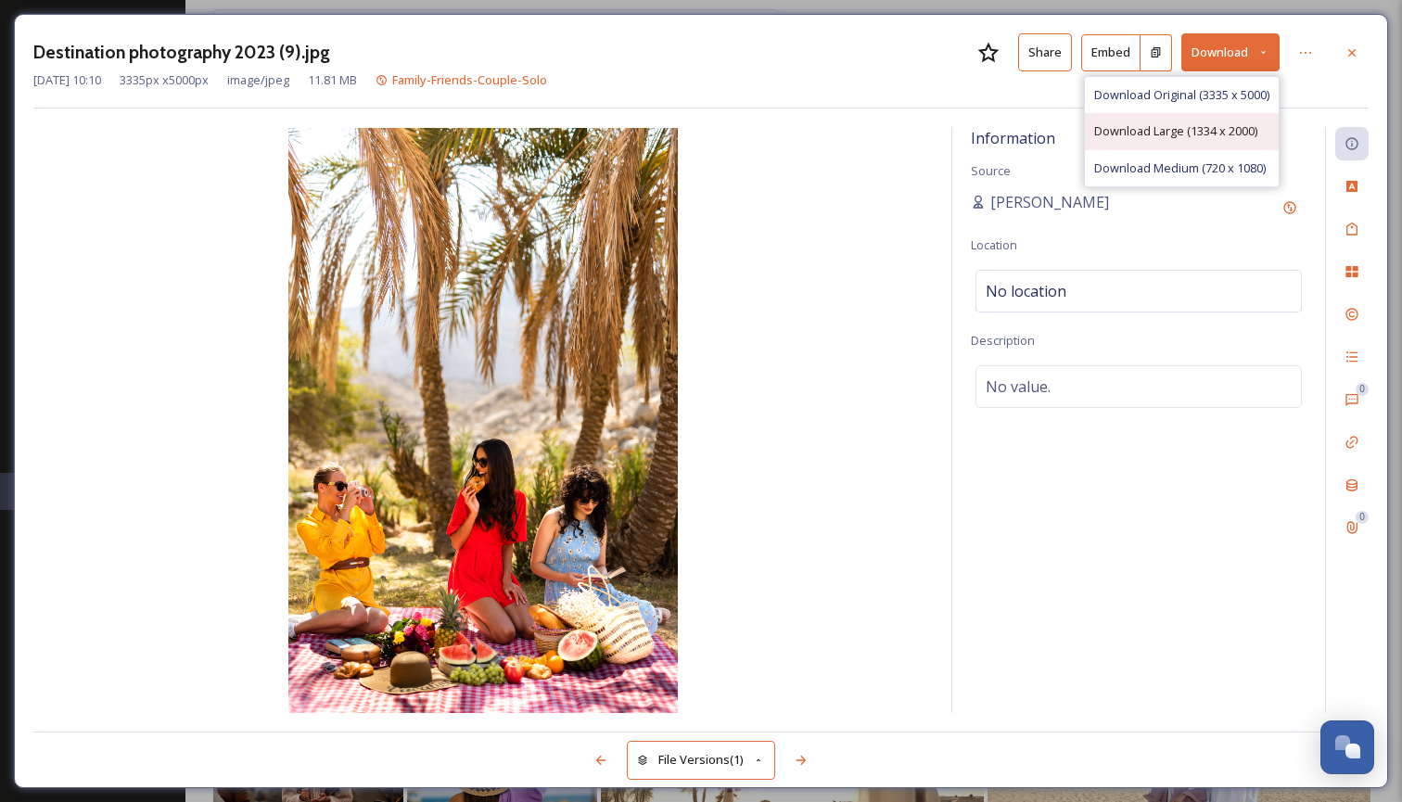
click at [1222, 133] on span "Download Large (1334 x 2000)" at bounding box center [1175, 131] width 163 height 18
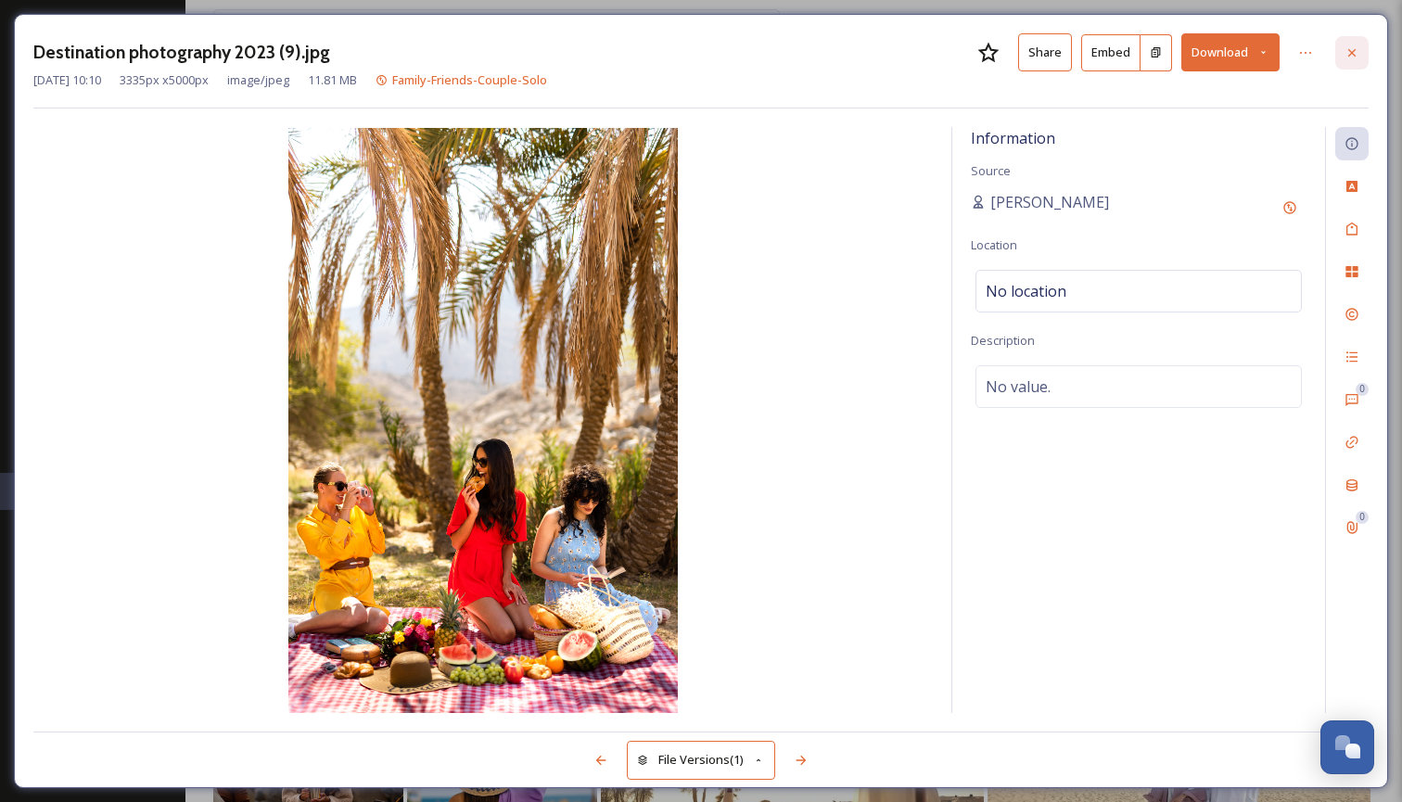
click at [1357, 54] on icon at bounding box center [1351, 52] width 15 height 15
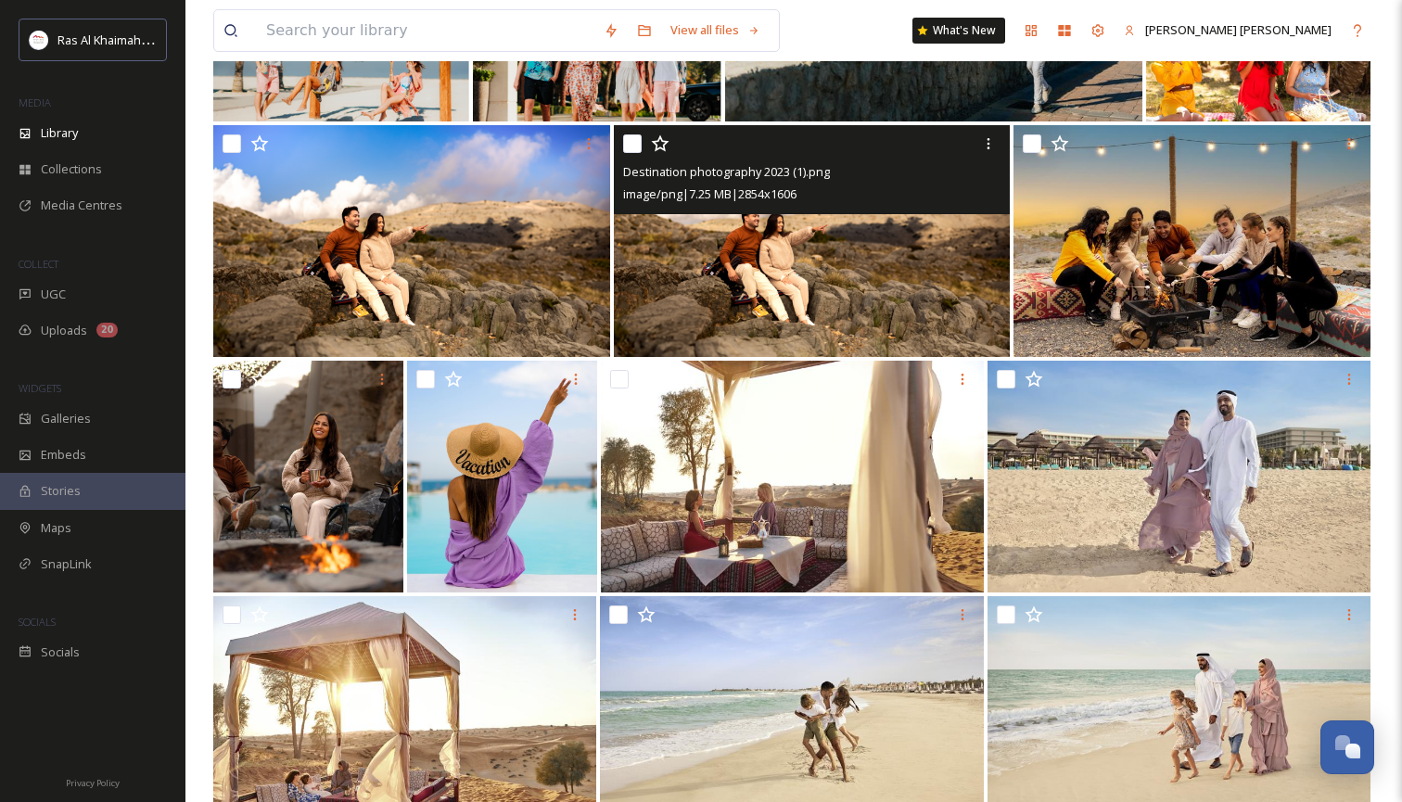
scroll to position [838, 0]
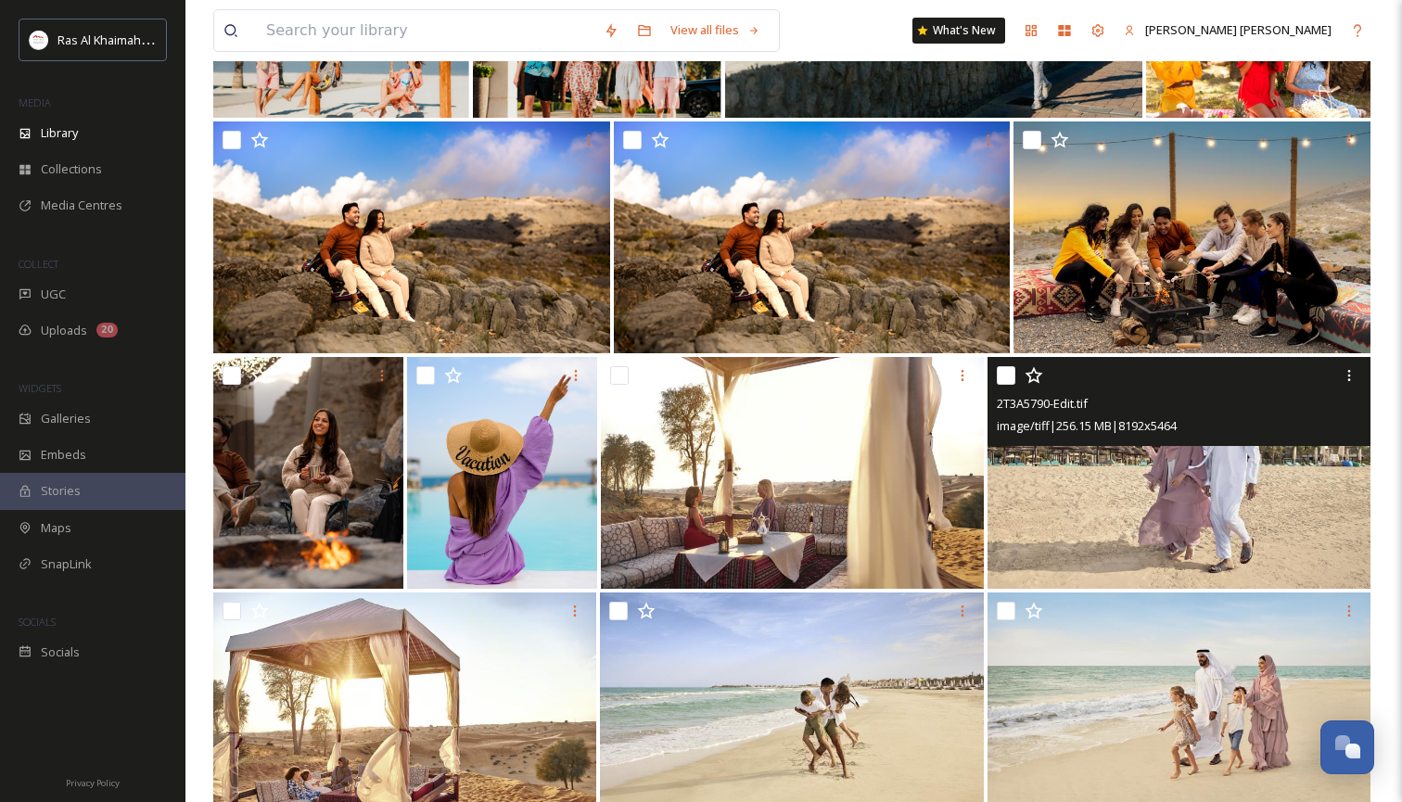
click at [1204, 480] on img at bounding box center [1179, 473] width 383 height 232
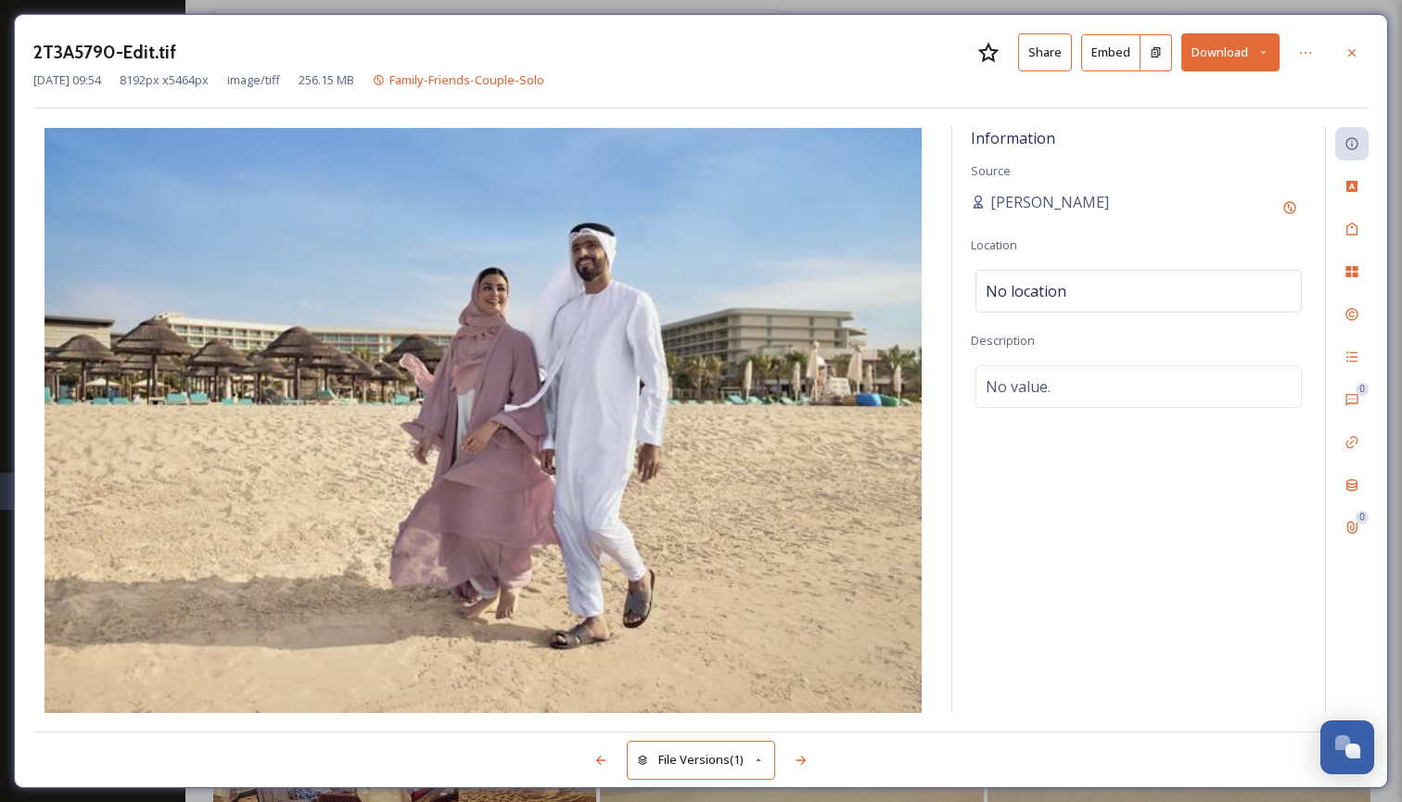
click at [1258, 46] on icon at bounding box center [1263, 52] width 12 height 12
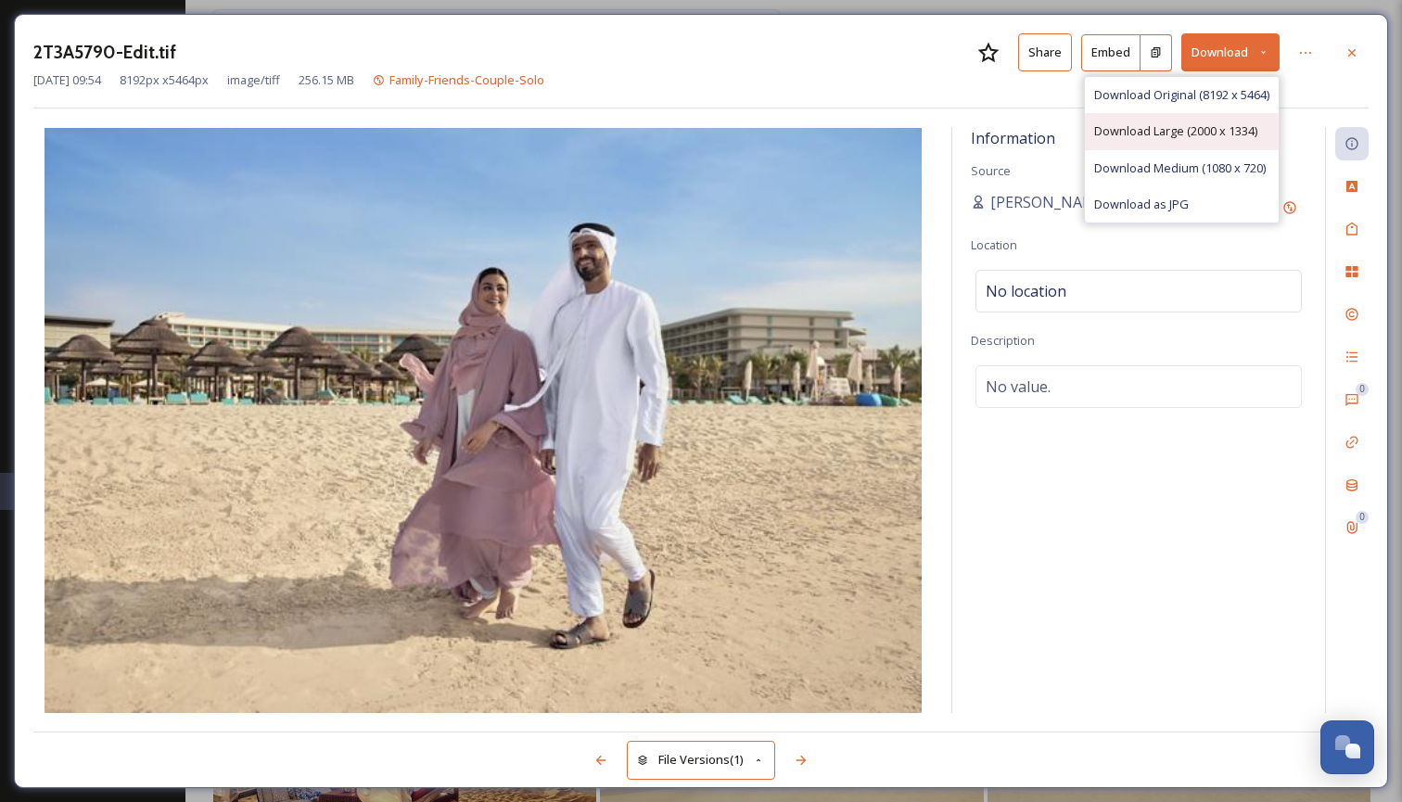
click at [1208, 134] on span "Download Large (2000 x 1334)" at bounding box center [1175, 131] width 163 height 18
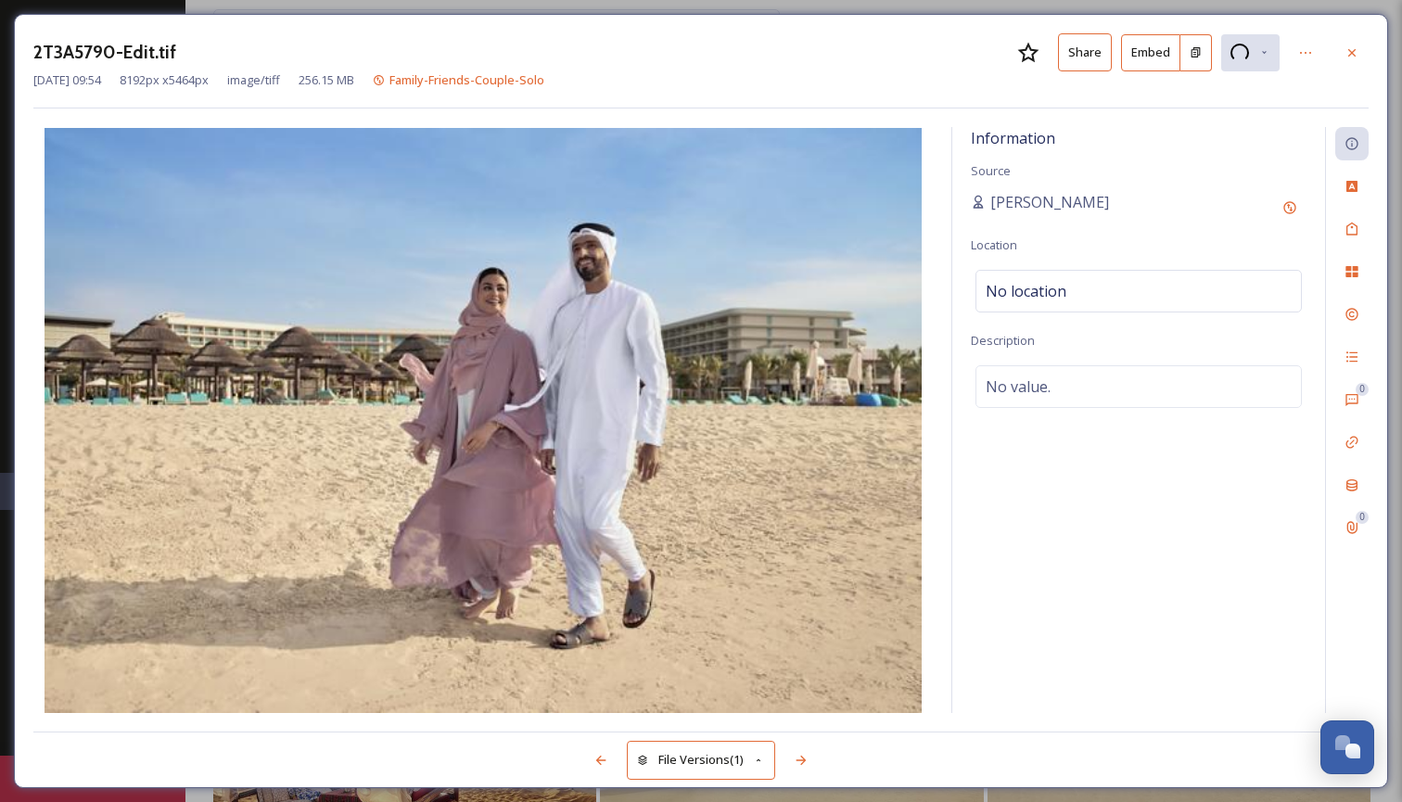
drag, startPoint x: 1358, startPoint y: 51, endPoint x: 1349, endPoint y: 84, distance: 34.6
click at [1358, 51] on icon at bounding box center [1351, 52] width 15 height 15
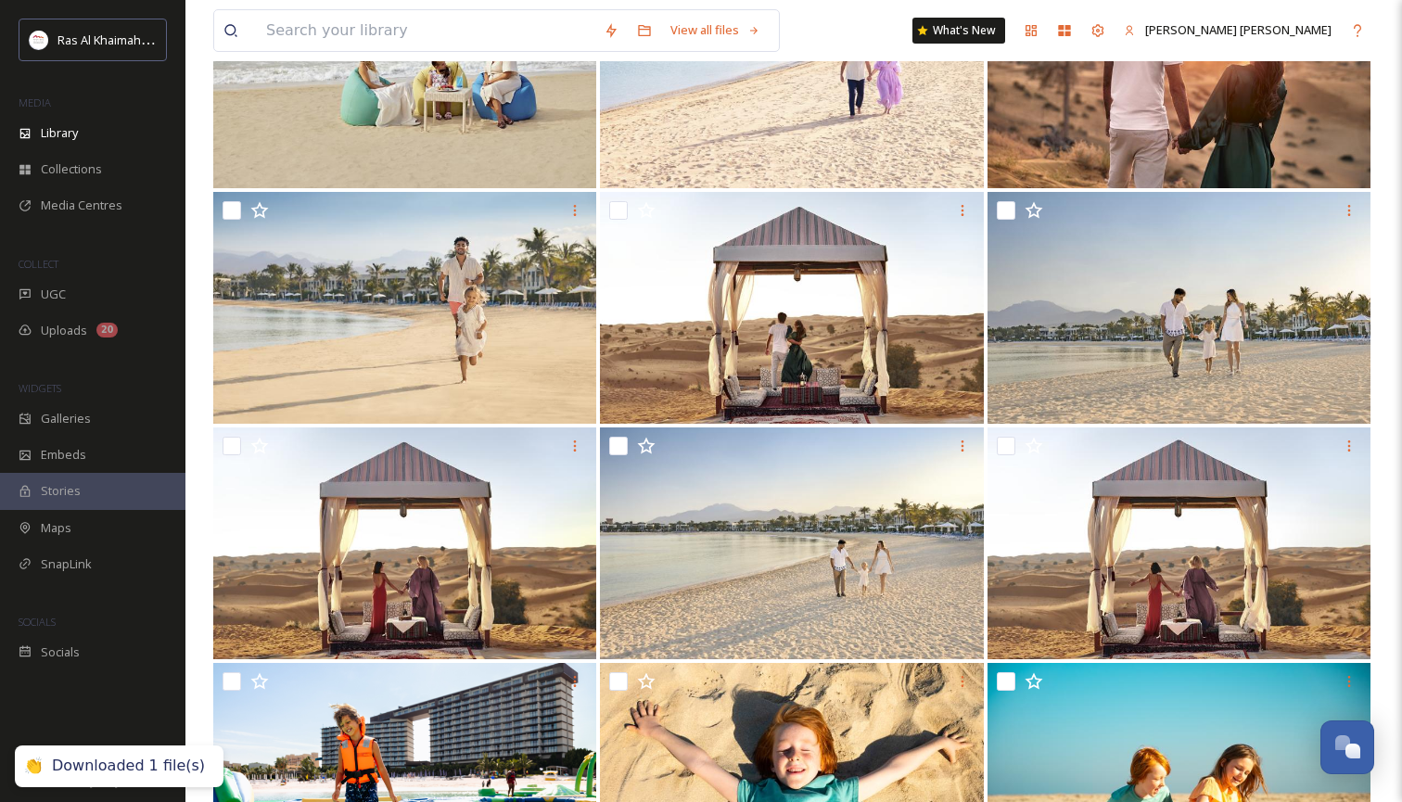
scroll to position [2186, 0]
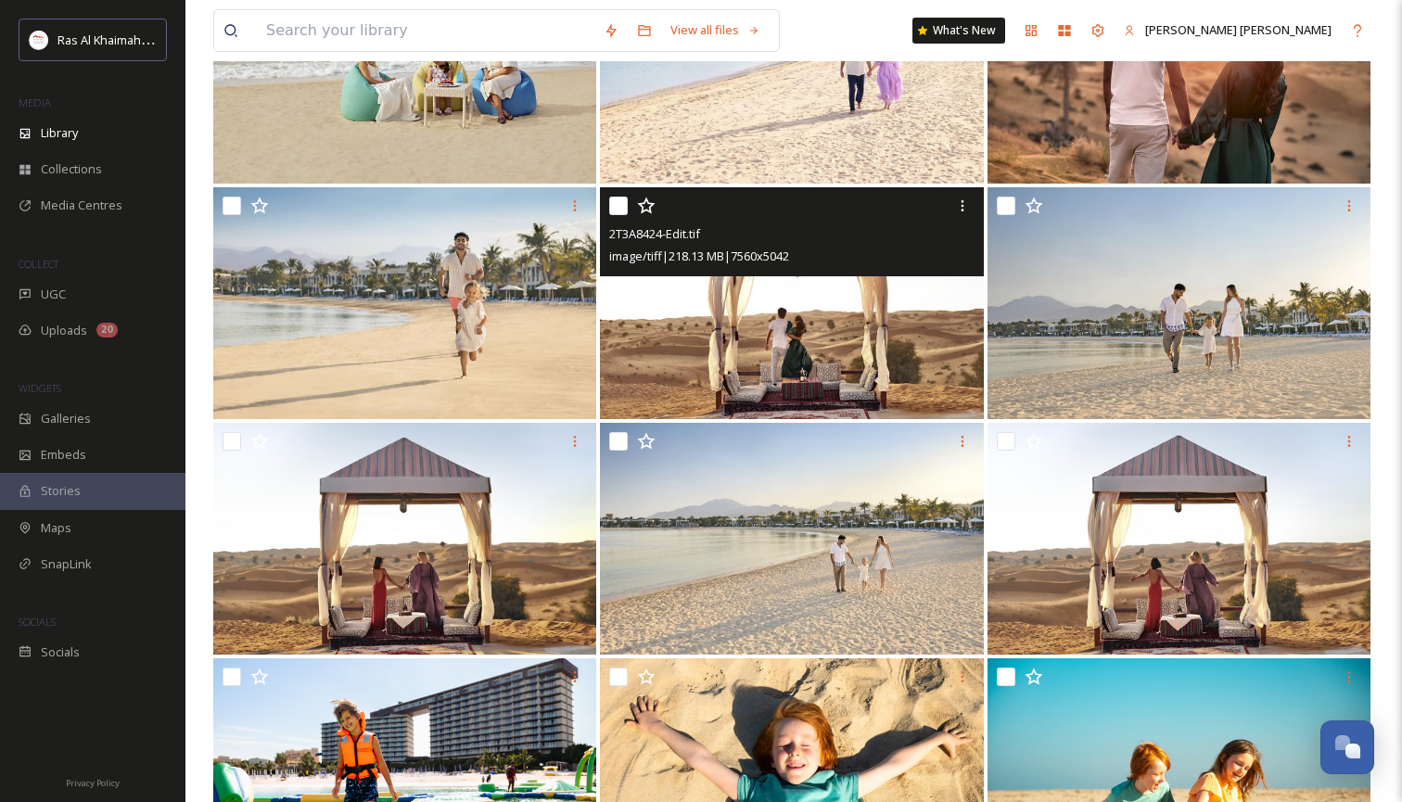
click at [874, 340] on img at bounding box center [791, 303] width 383 height 232
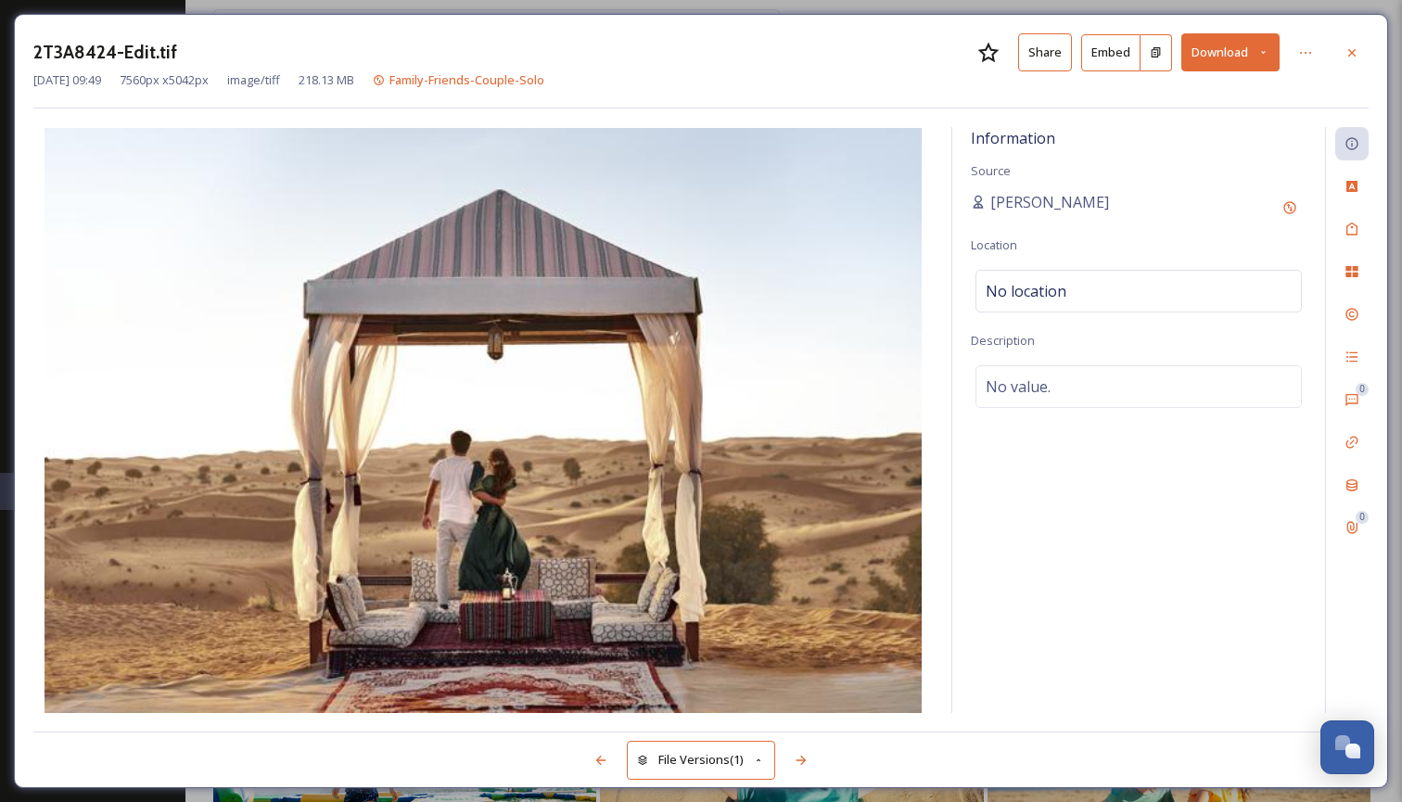
click at [1260, 52] on icon at bounding box center [1263, 52] width 12 height 12
click at [1187, 134] on span "Download Large (2000 x 1334)" at bounding box center [1175, 131] width 163 height 18
click at [1363, 56] on div at bounding box center [1351, 52] width 33 height 33
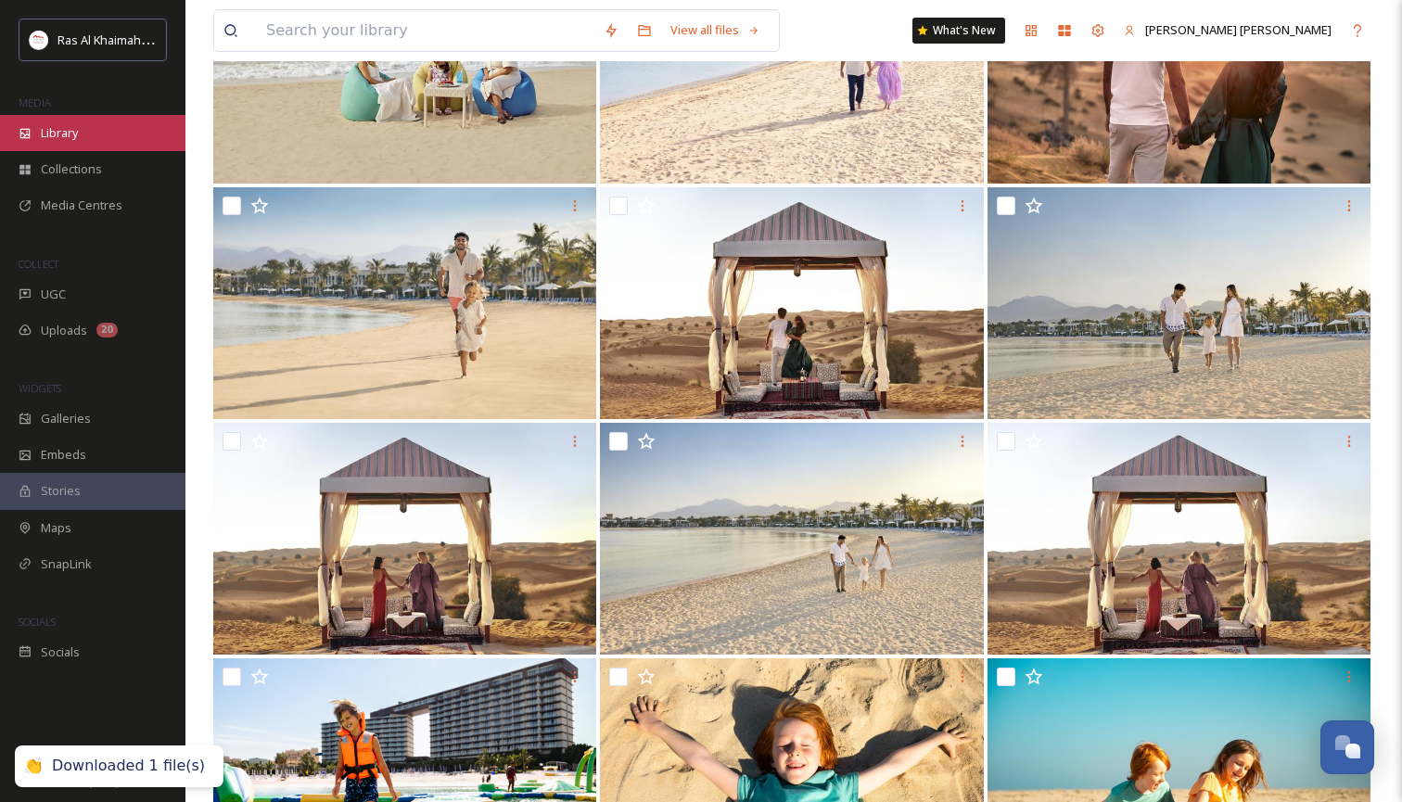
click at [107, 138] on div "Library" at bounding box center [92, 133] width 185 height 36
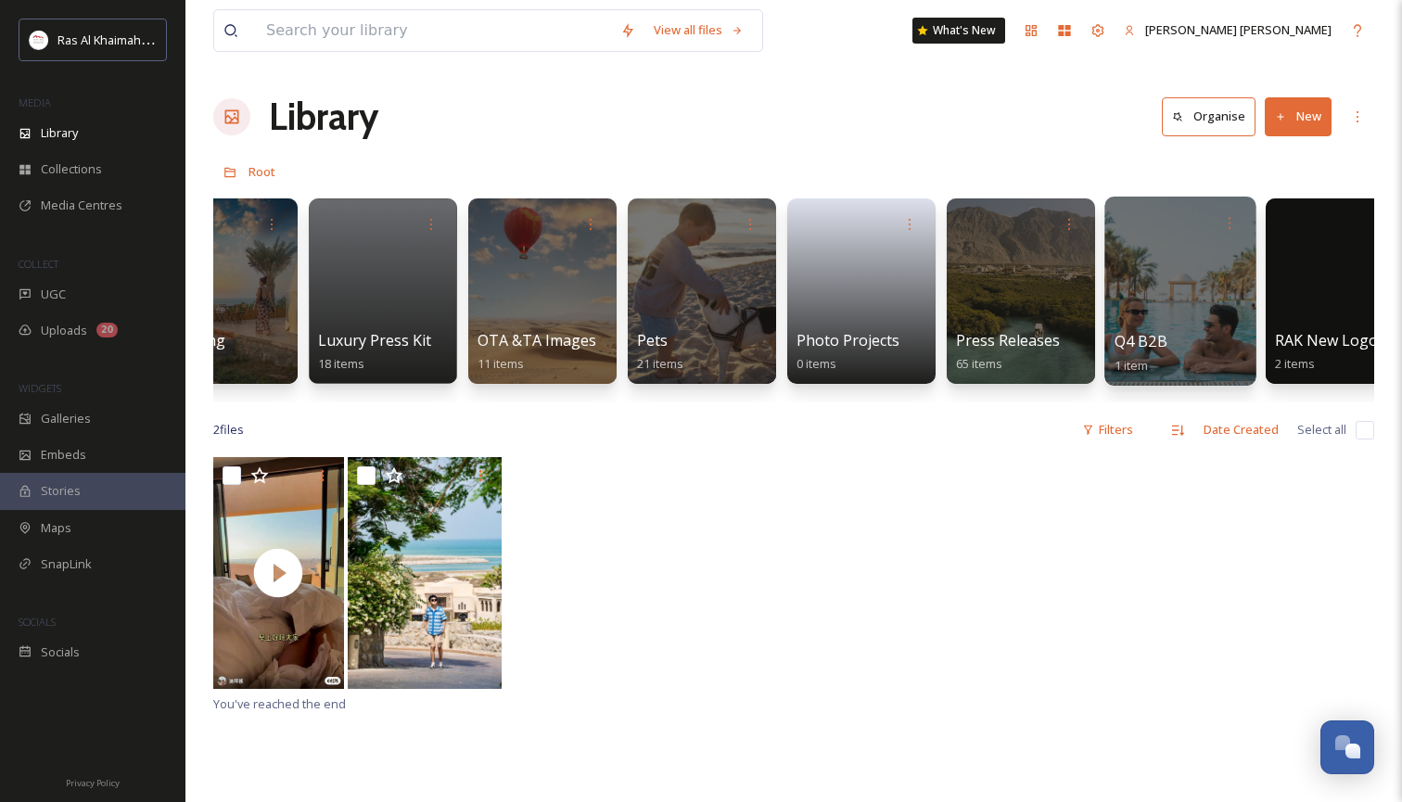
scroll to position [0, 3415]
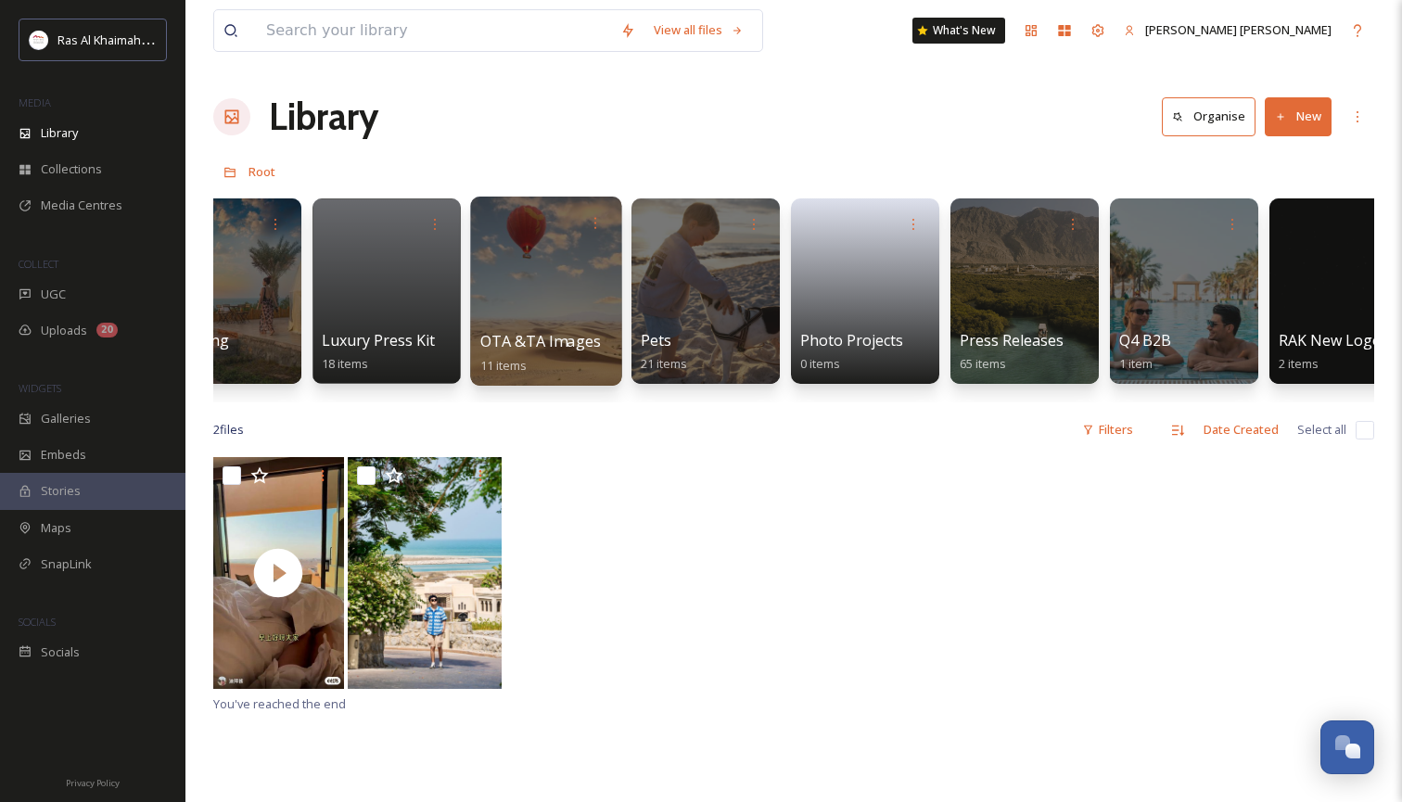
click at [517, 308] on div at bounding box center [545, 291] width 151 height 189
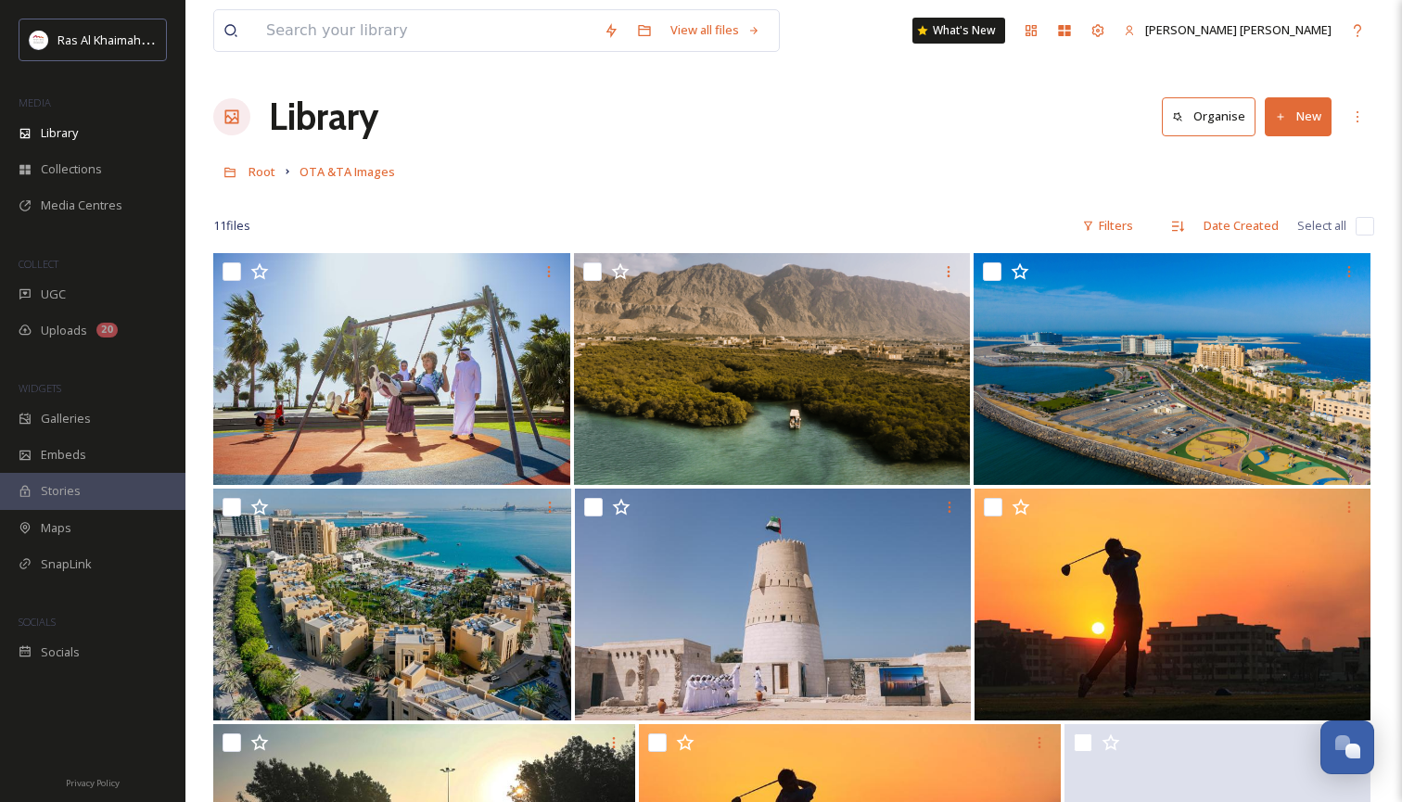
click at [1281, 120] on icon at bounding box center [1281, 117] width 12 height 12
click at [1288, 160] on span "File Upload" at bounding box center [1289, 160] width 61 height 18
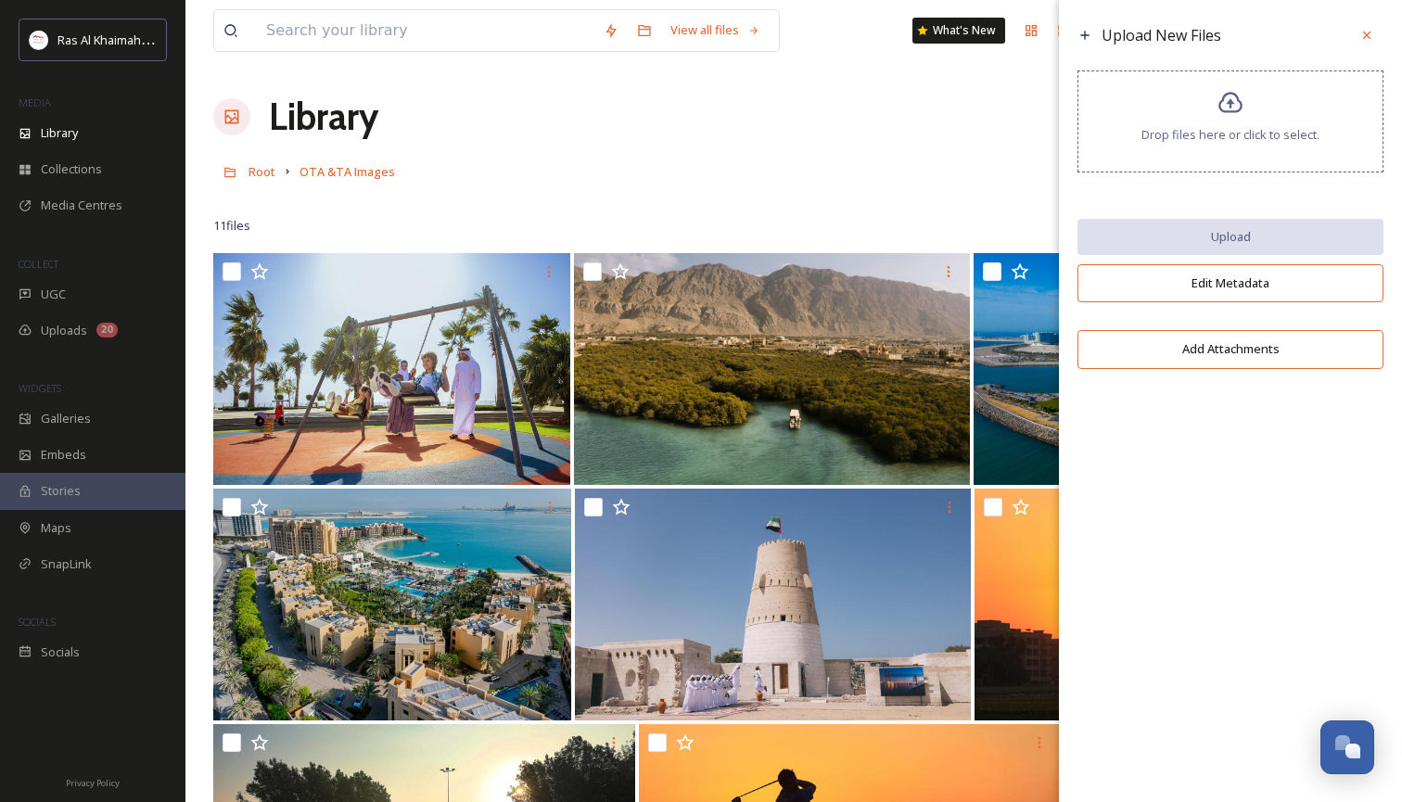
click at [1255, 144] on span "Drop files here or click to select." at bounding box center [1230, 135] width 178 height 18
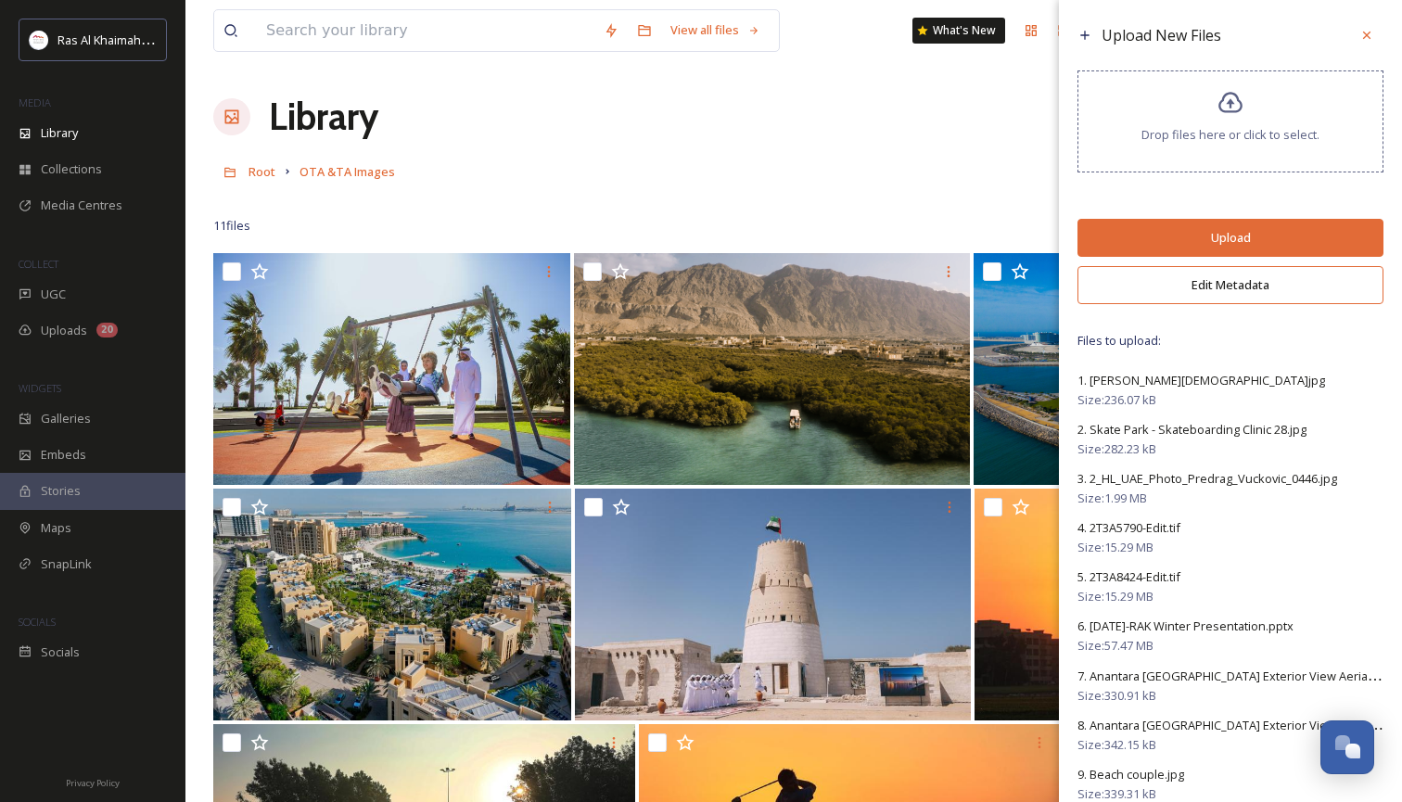
click at [1255, 257] on button "Upload" at bounding box center [1230, 238] width 306 height 38
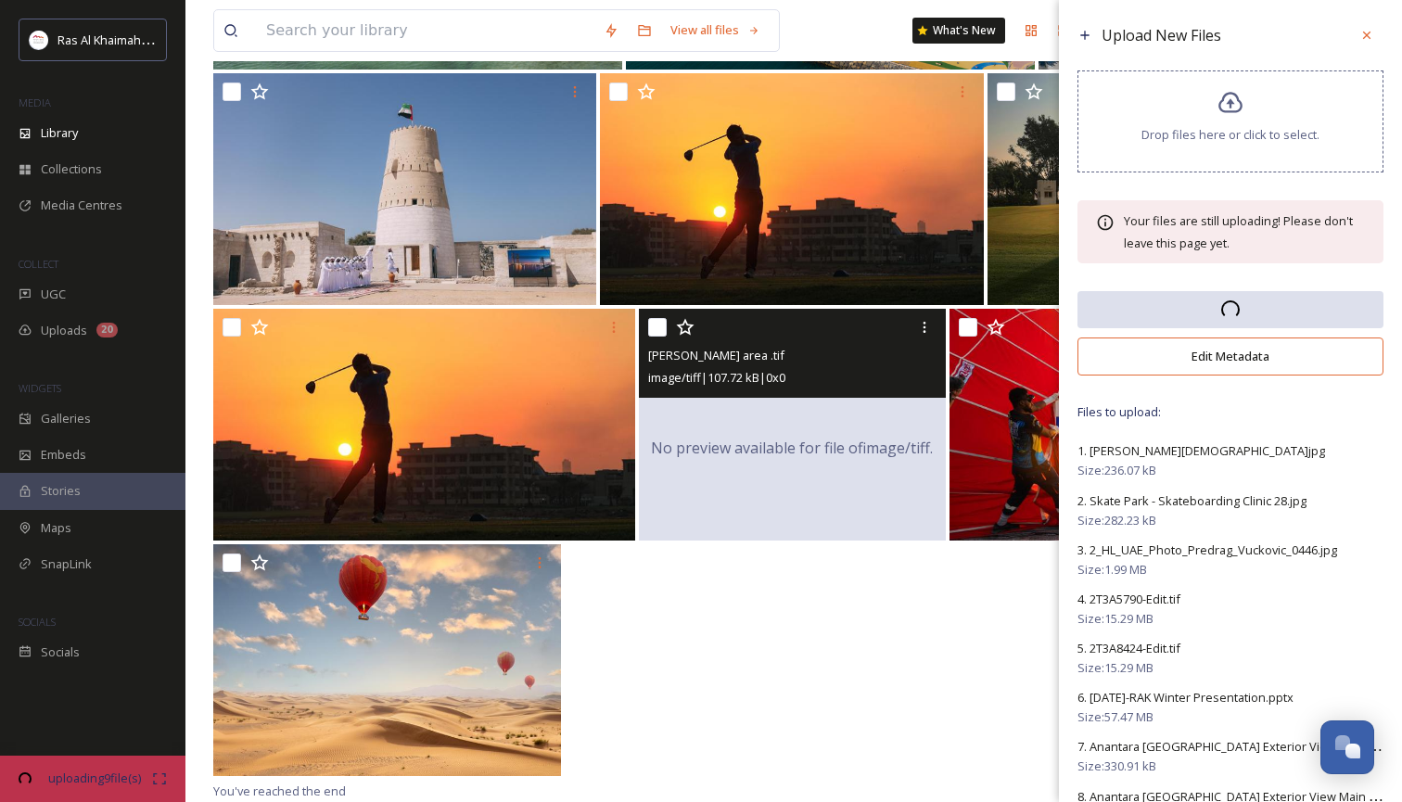
scroll to position [651, 0]
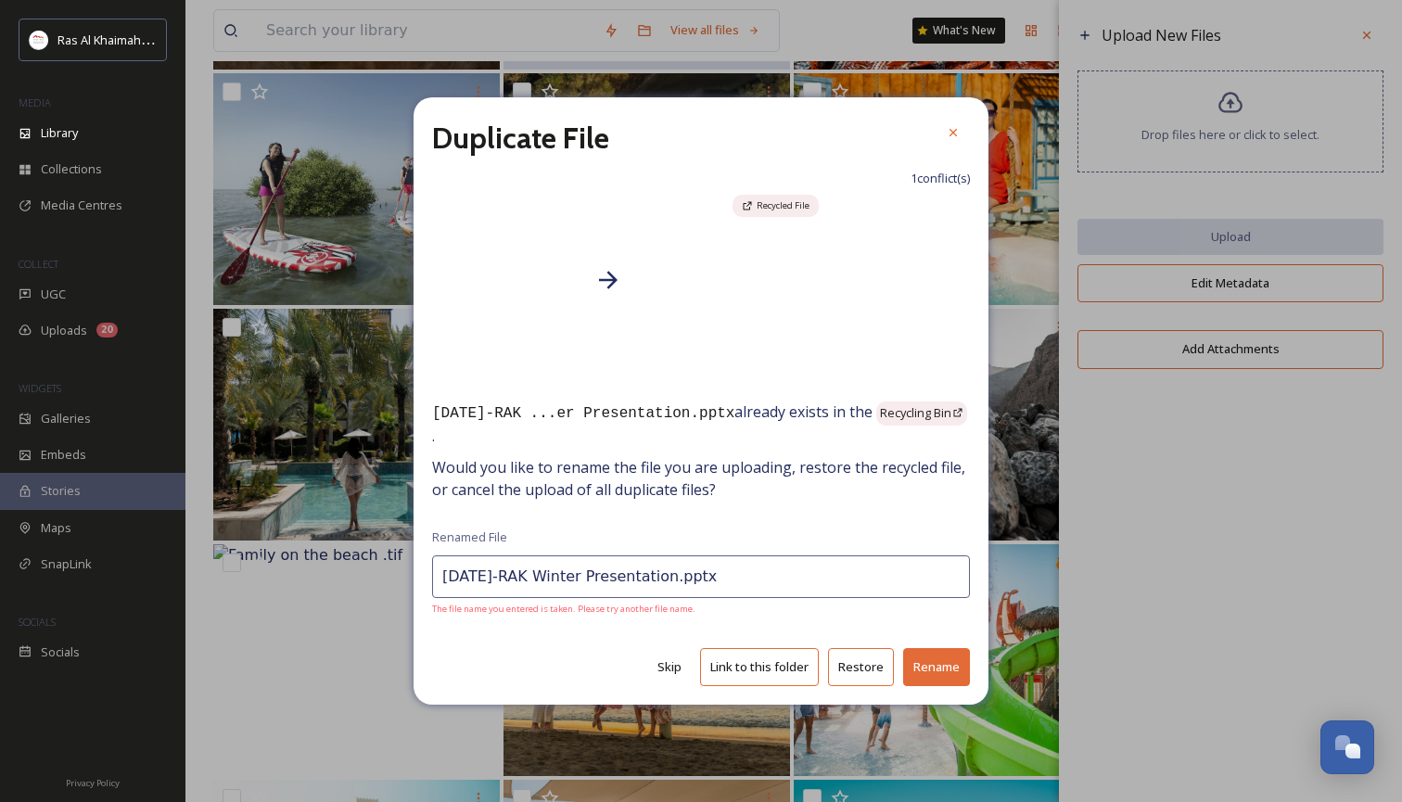
click at [675, 669] on button "Skip" at bounding box center [669, 667] width 43 height 36
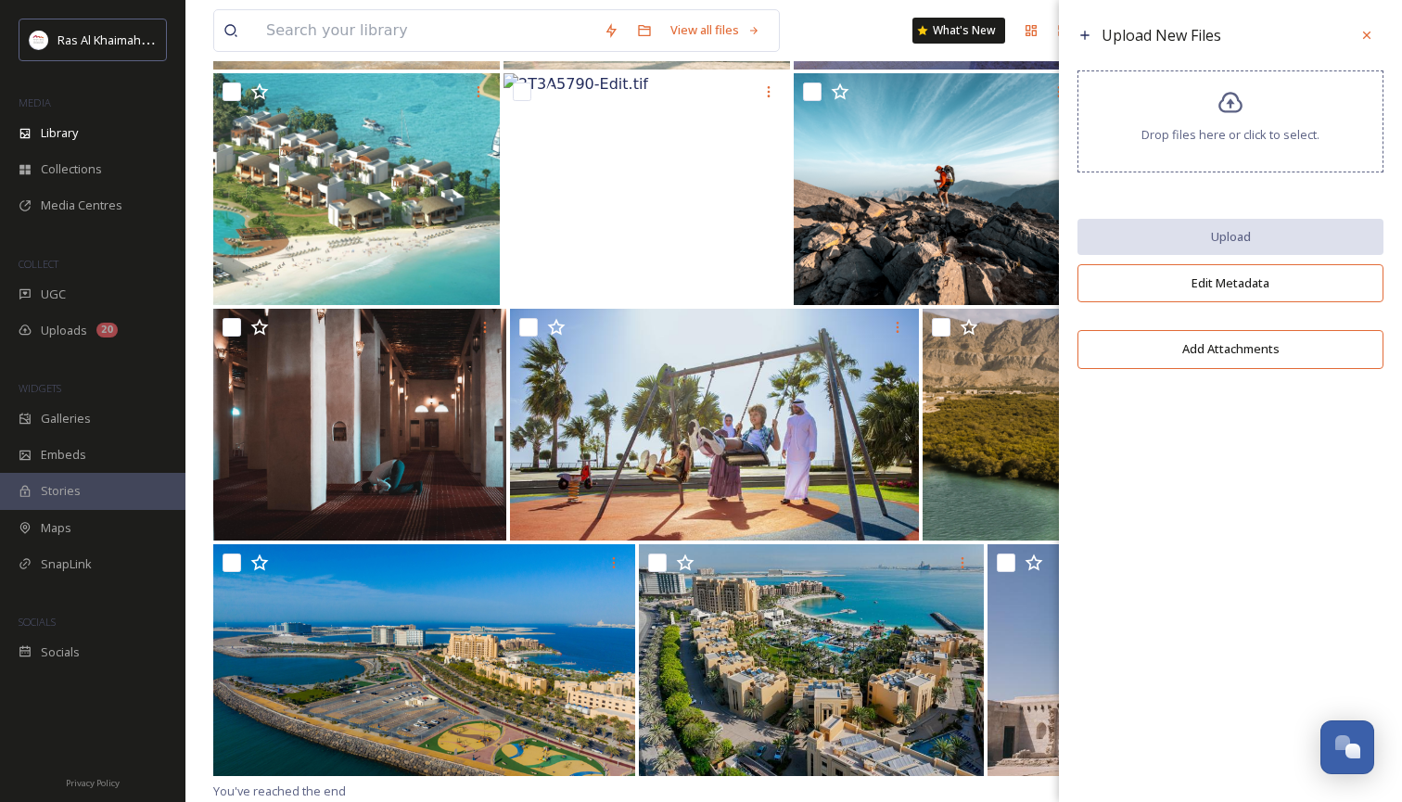
scroll to position [2064, 0]
drag, startPoint x: 1364, startPoint y: 30, endPoint x: 1332, endPoint y: 77, distance: 57.4
click at [1365, 30] on icon at bounding box center [1366, 35] width 15 height 15
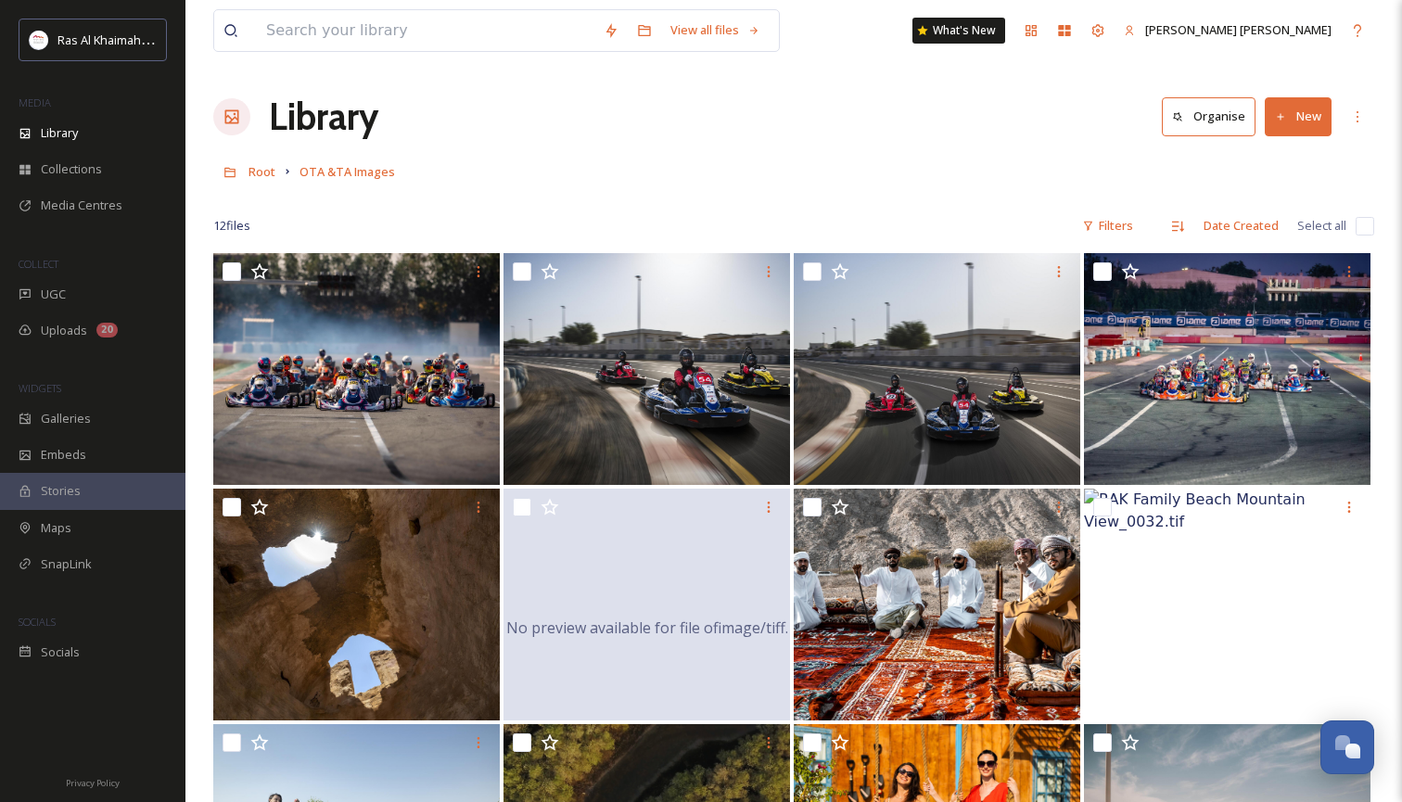
scroll to position [0, 0]
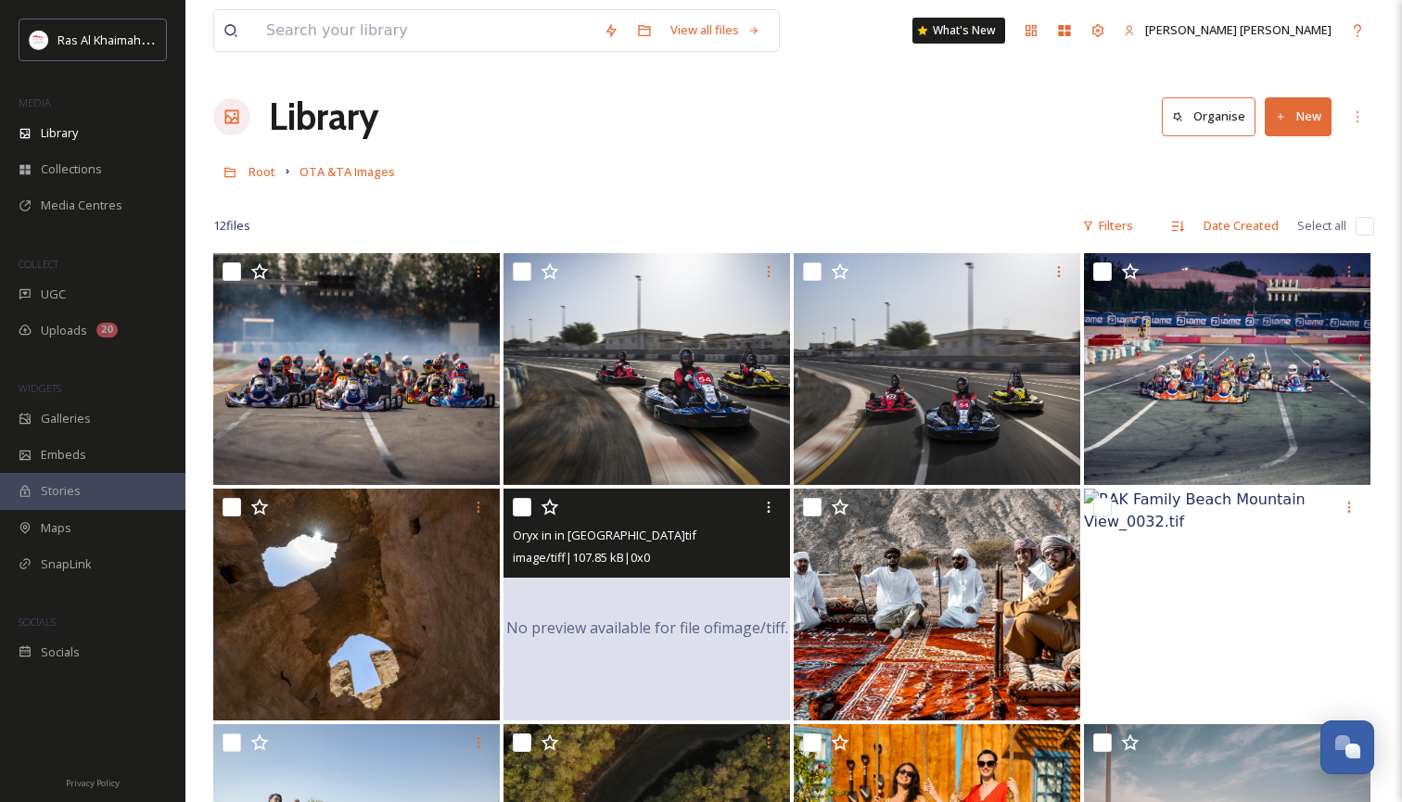
click at [693, 600] on div "No preview available for file of image/tiff ." at bounding box center [646, 628] width 287 height 278
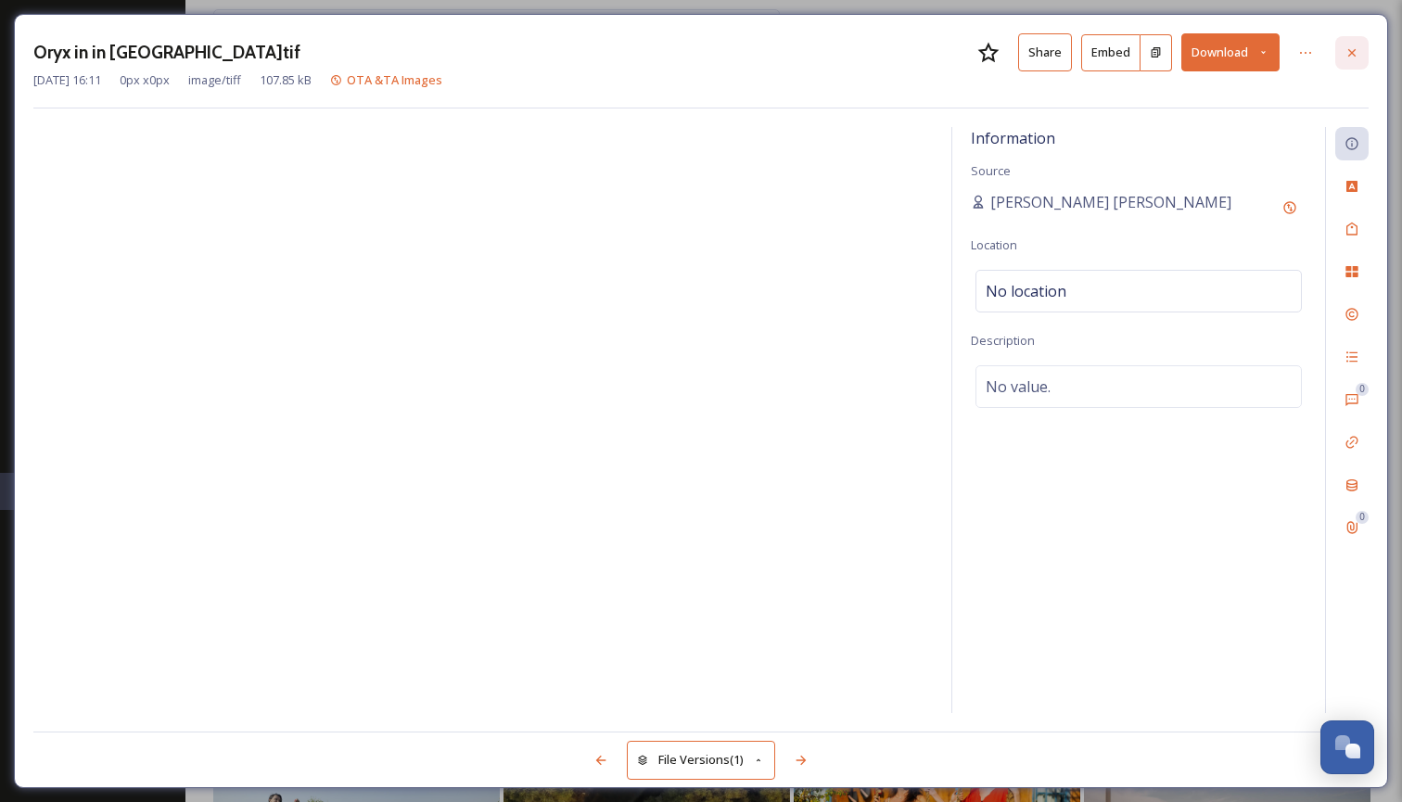
click at [1355, 50] on icon at bounding box center [1351, 52] width 15 height 15
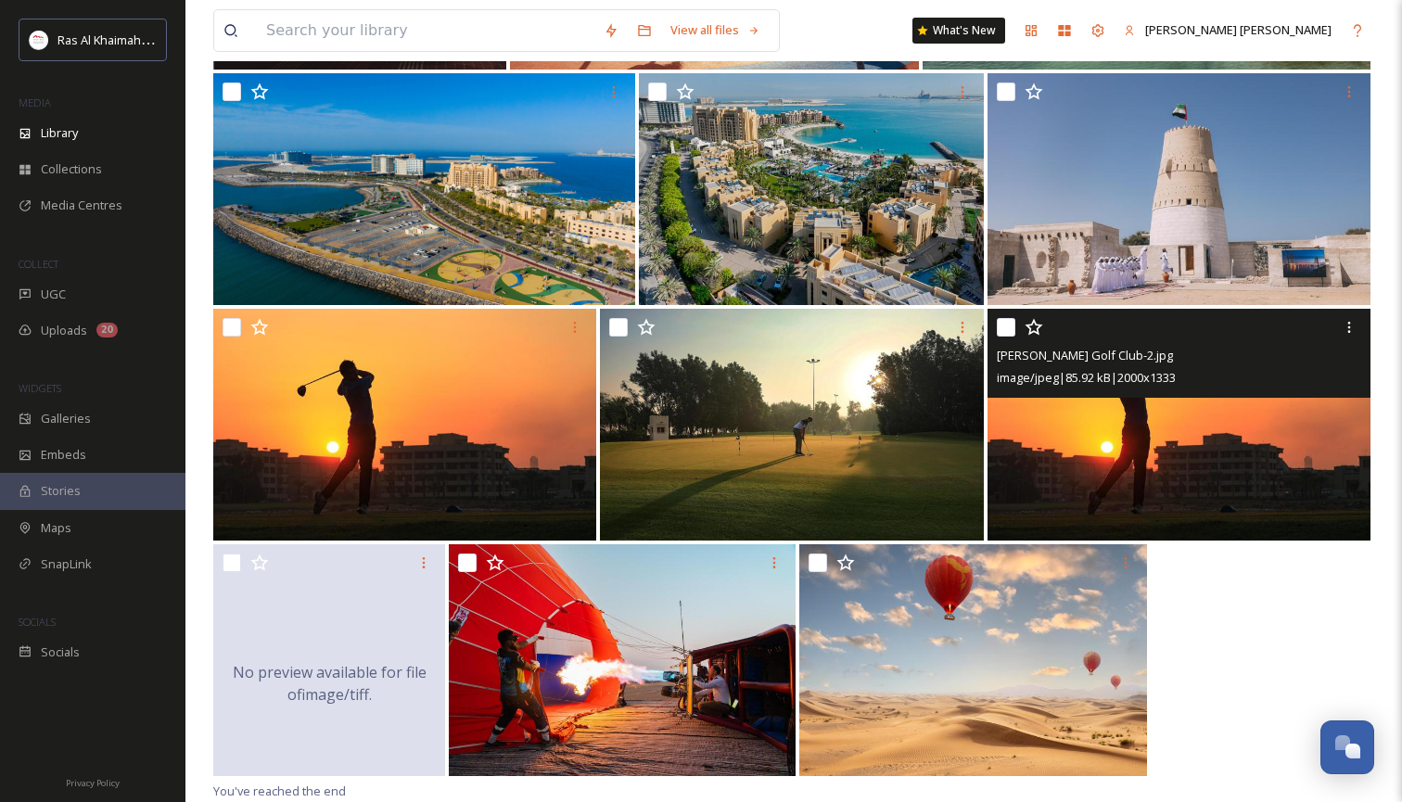
scroll to position [2535, 0]
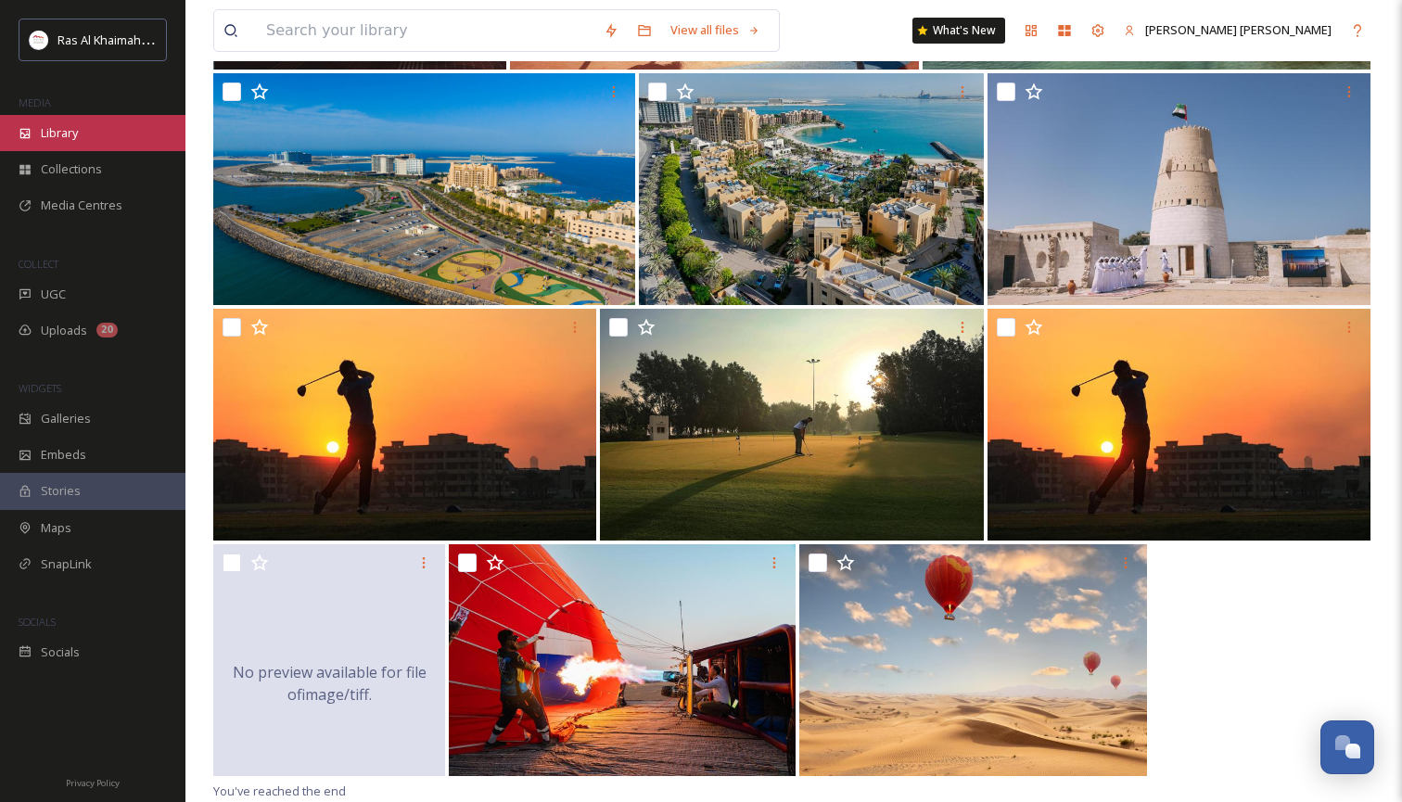
click at [46, 127] on span "Library" at bounding box center [59, 133] width 37 height 18
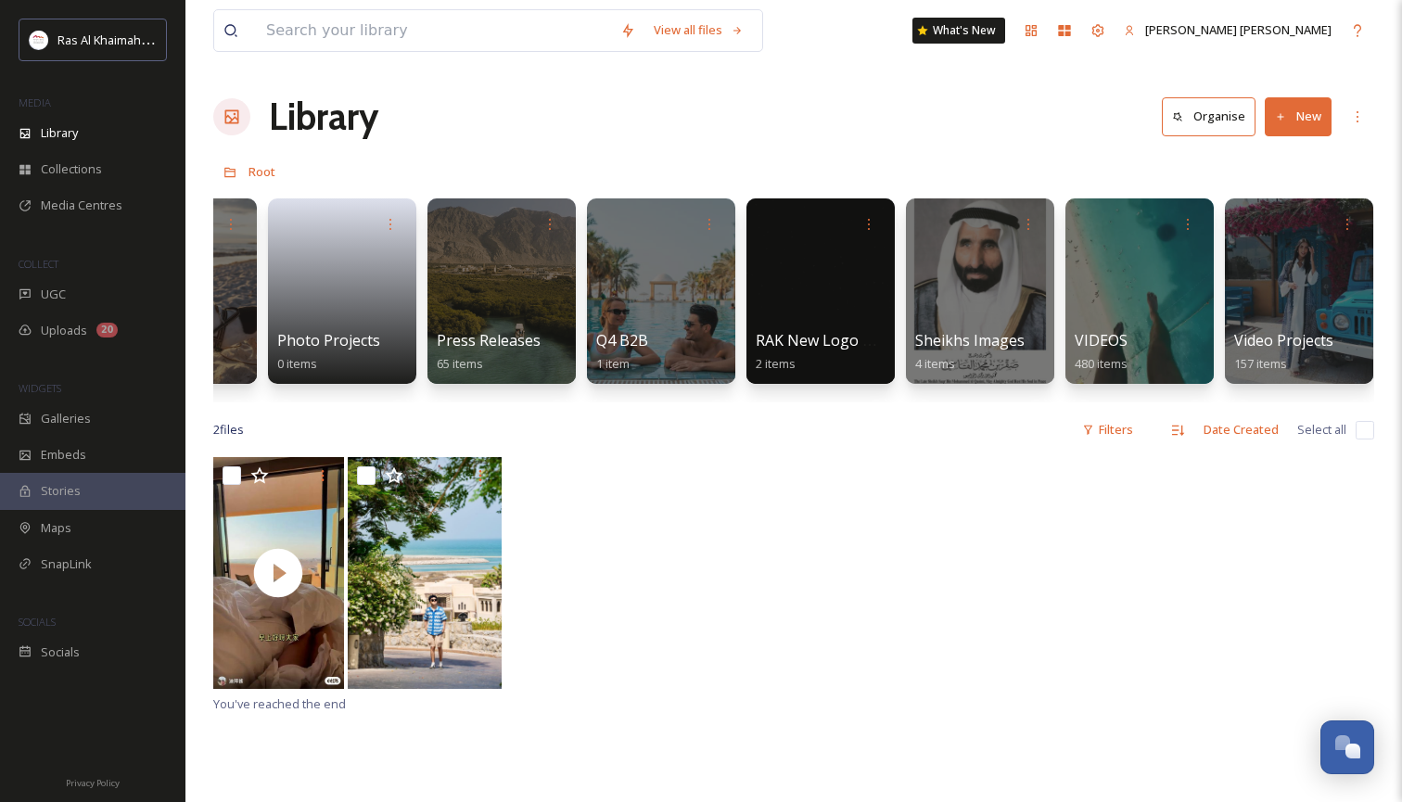
scroll to position [0, 3937]
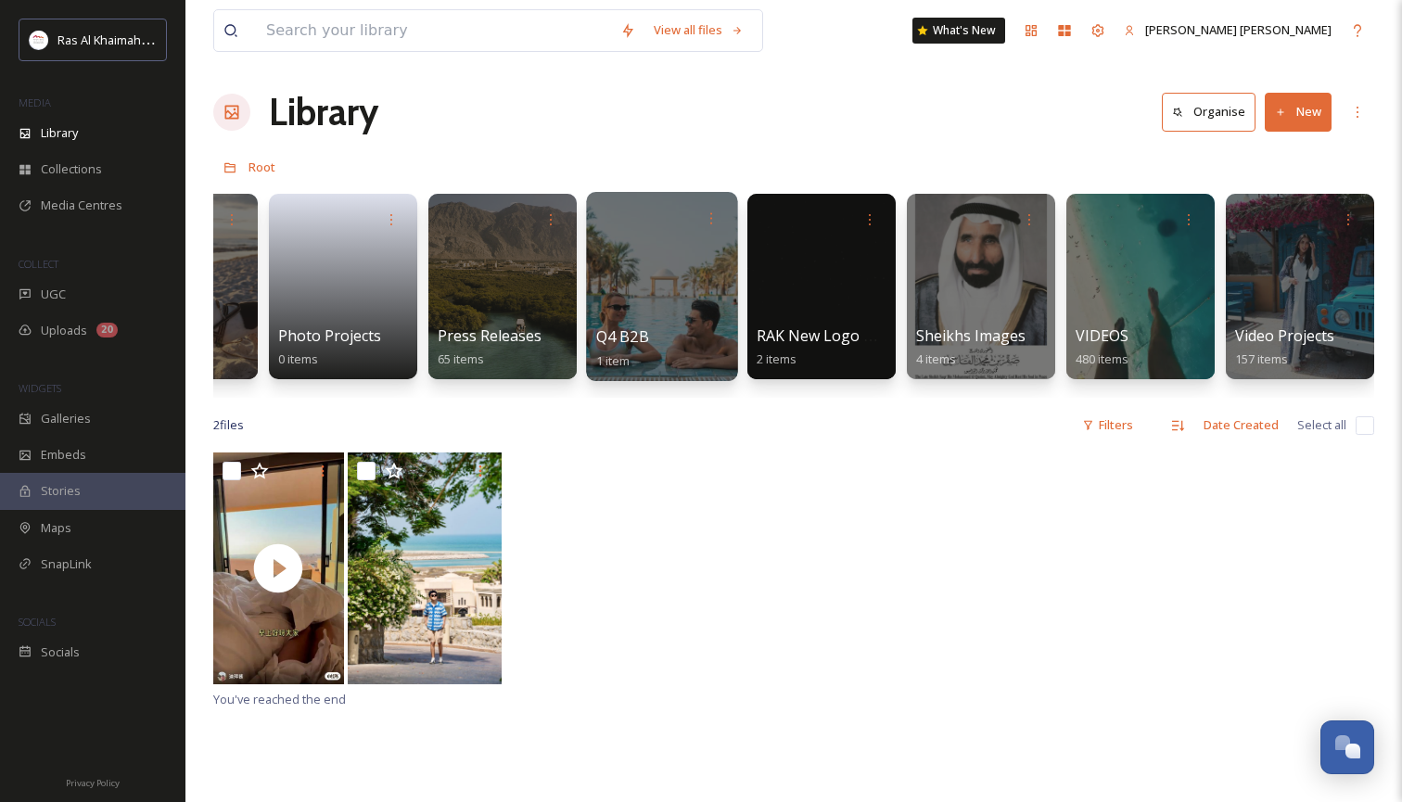
click at [666, 329] on div "Q4 B2B 1 item" at bounding box center [661, 286] width 151 height 189
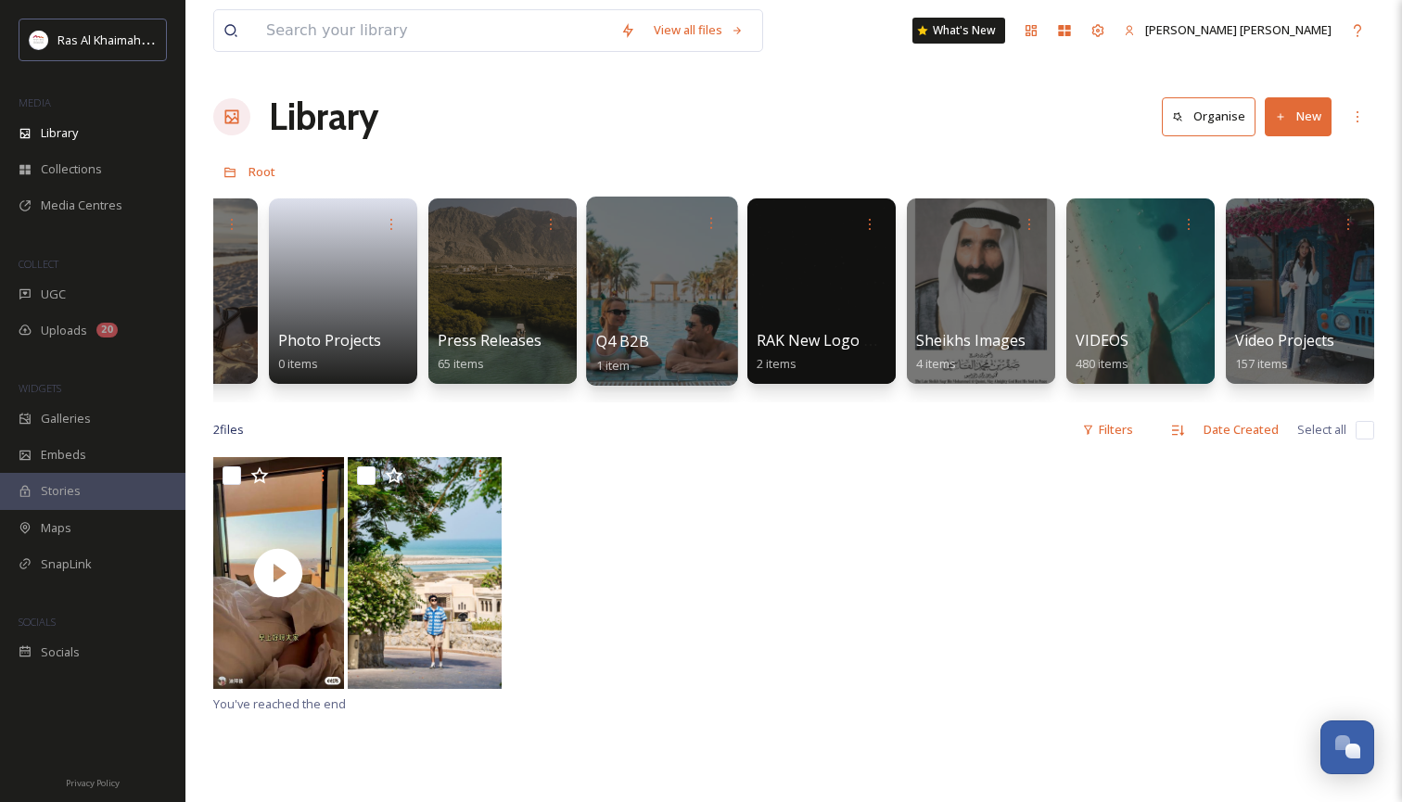
scroll to position [0, 0]
click at [666, 329] on div at bounding box center [661, 291] width 151 height 189
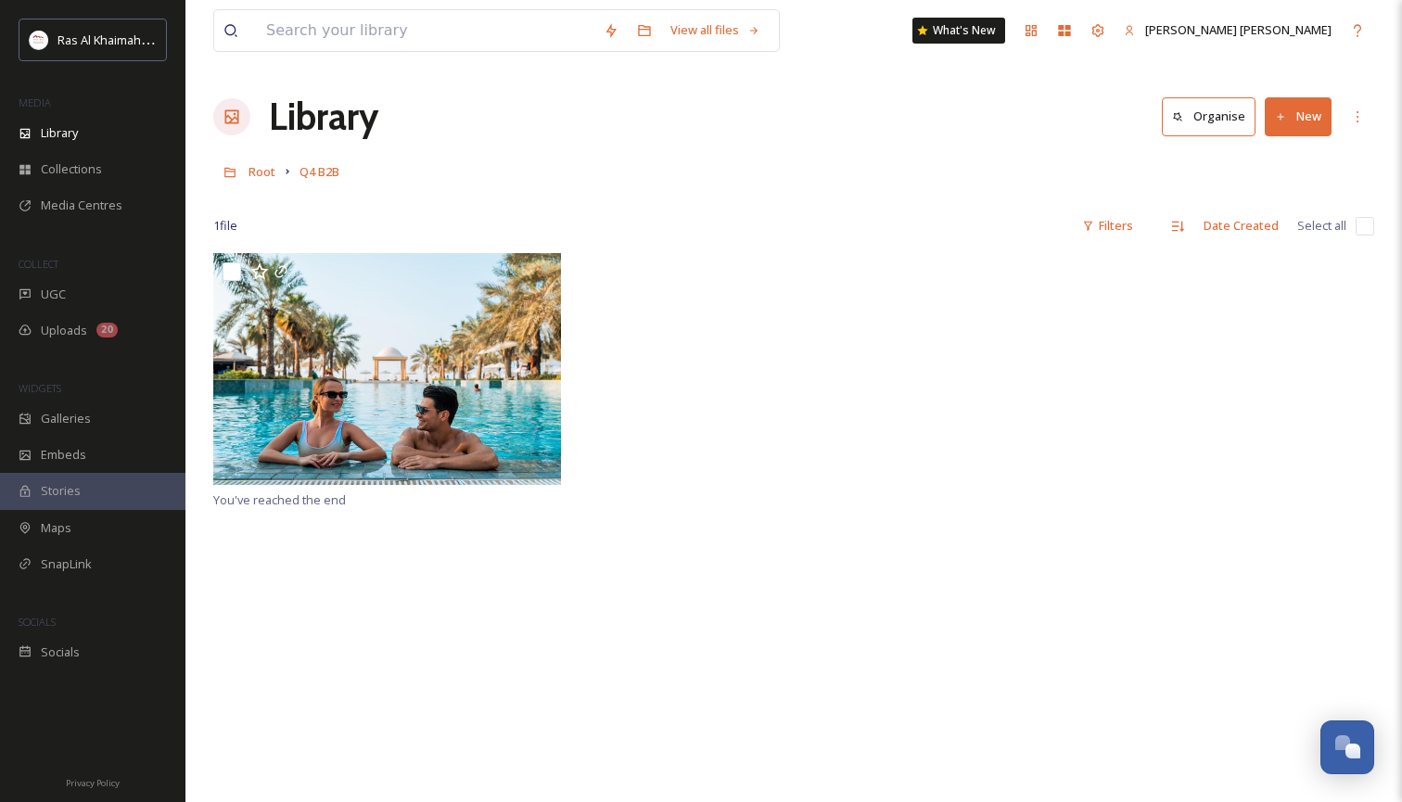
scroll to position [1, 0]
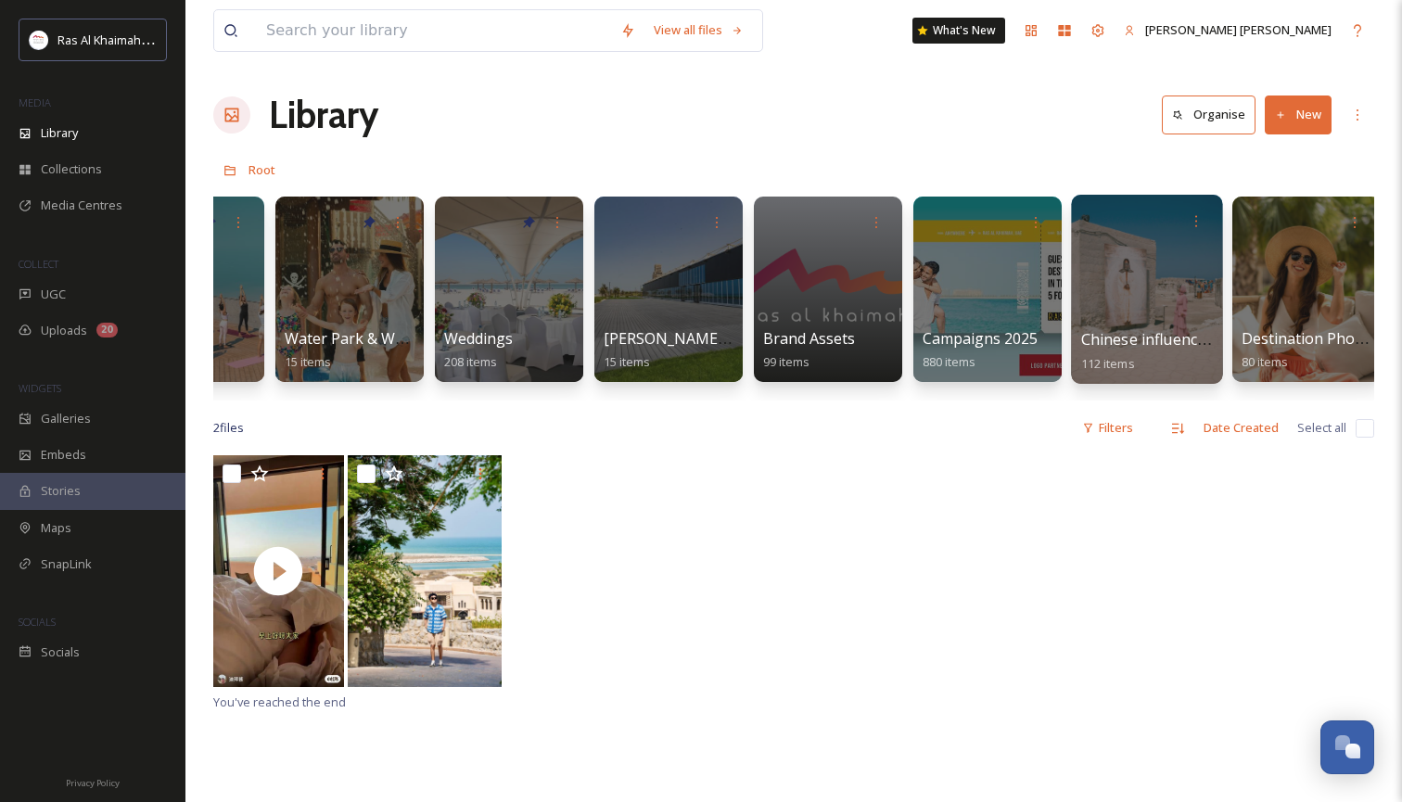
scroll to position [0, 1872]
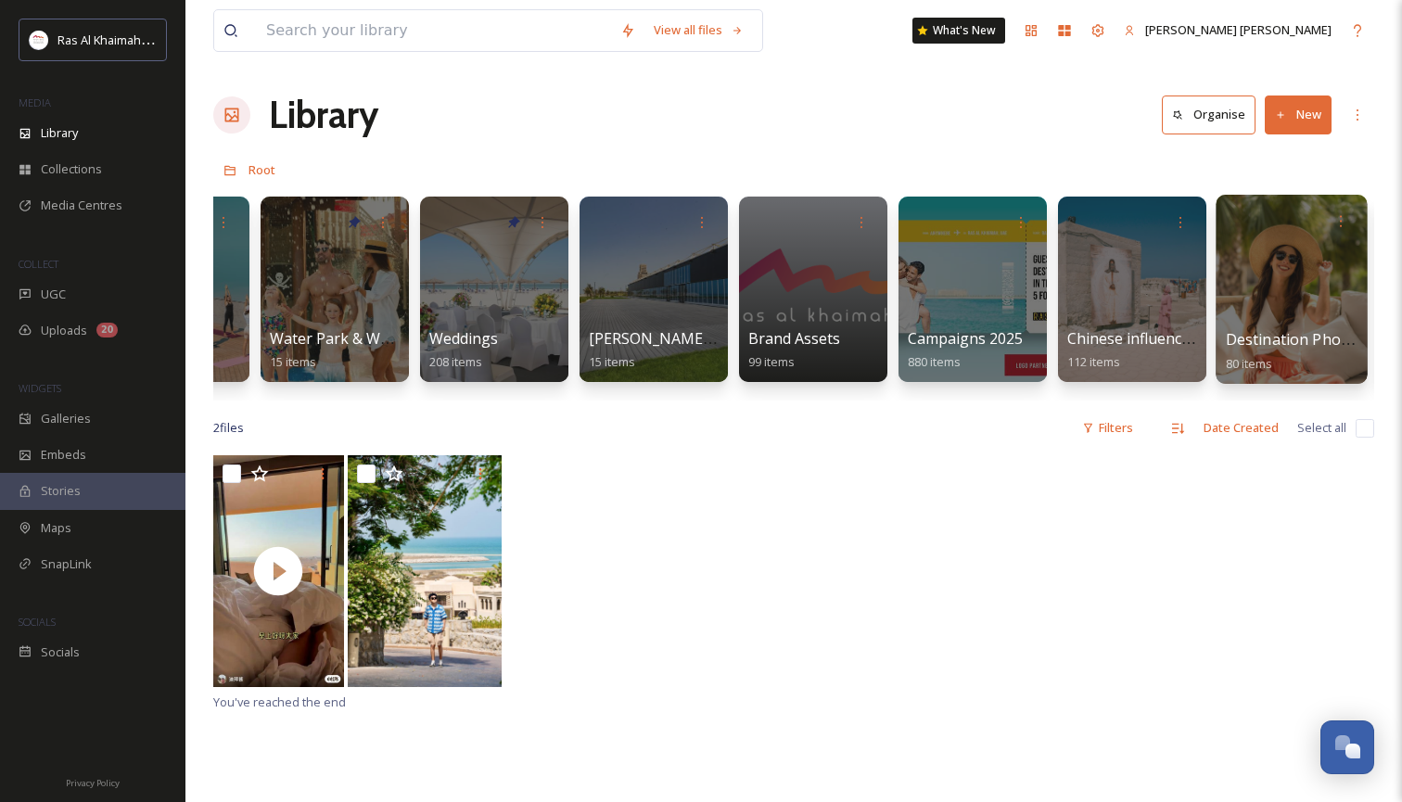
click at [1228, 277] on div at bounding box center [1291, 289] width 151 height 189
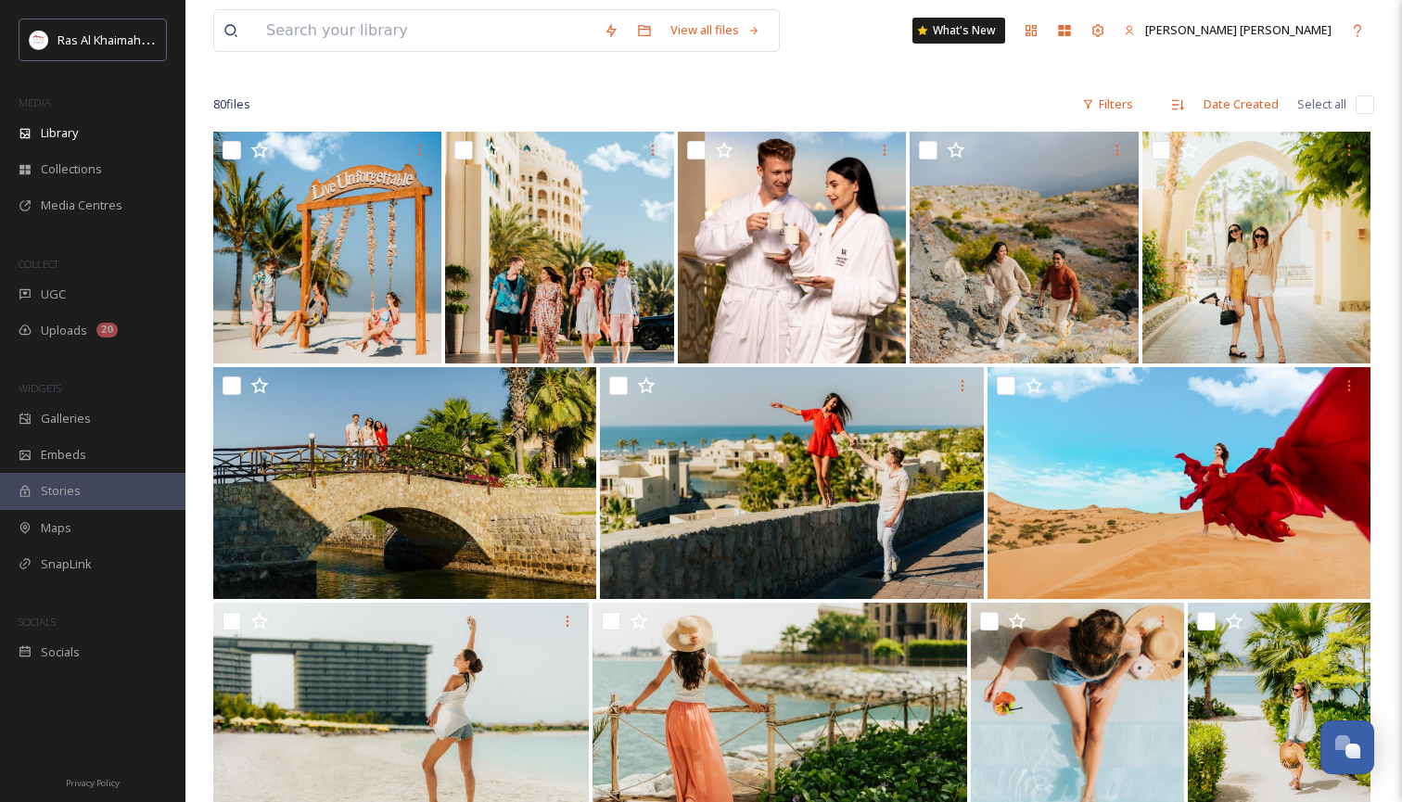
scroll to position [123, 0]
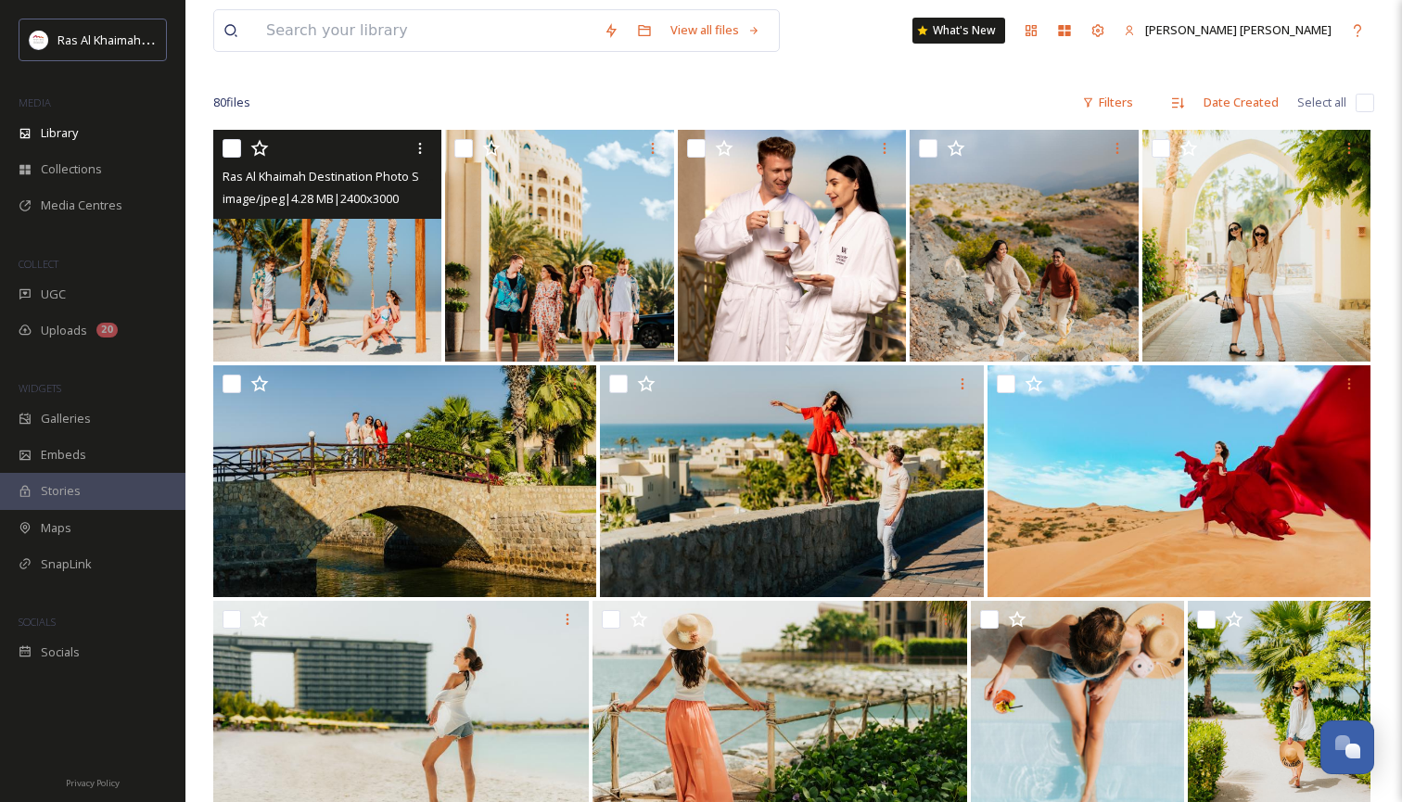
click at [399, 274] on img at bounding box center [327, 246] width 228 height 232
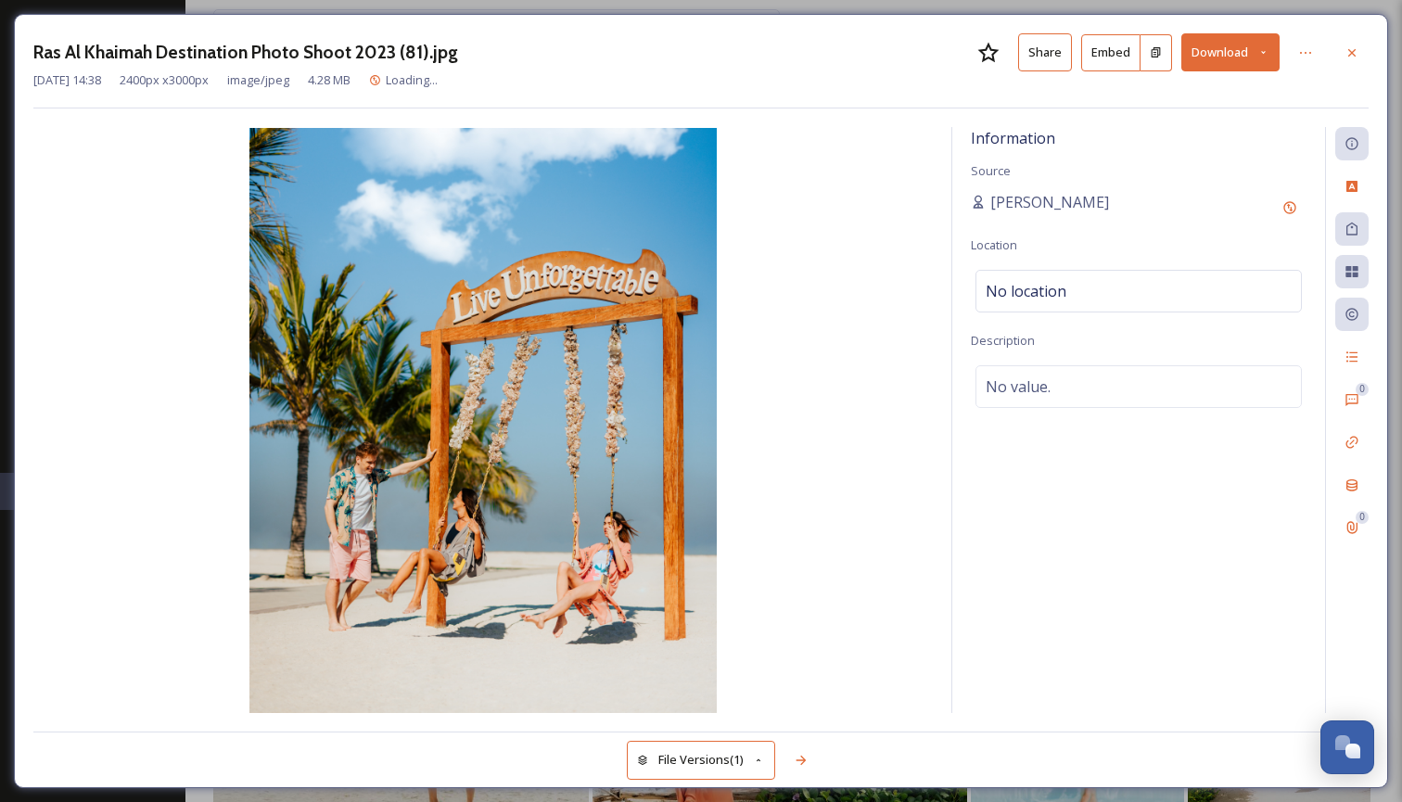
click at [1262, 50] on icon at bounding box center [1263, 52] width 12 height 12
click at [1204, 132] on span "Download Large (1600 x 2000)" at bounding box center [1175, 131] width 163 height 18
click at [1351, 44] on div at bounding box center [1351, 52] width 33 height 33
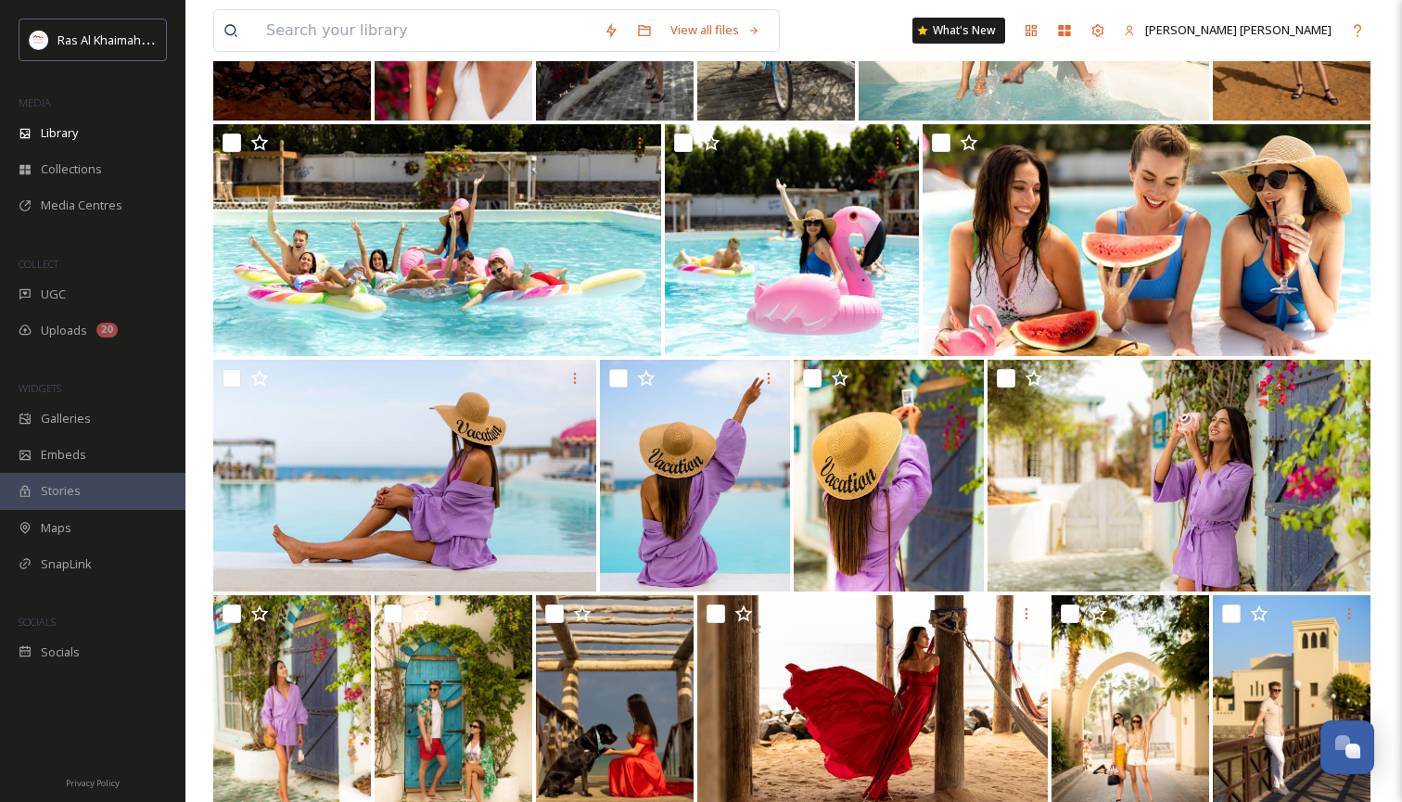
scroll to position [2020, 0]
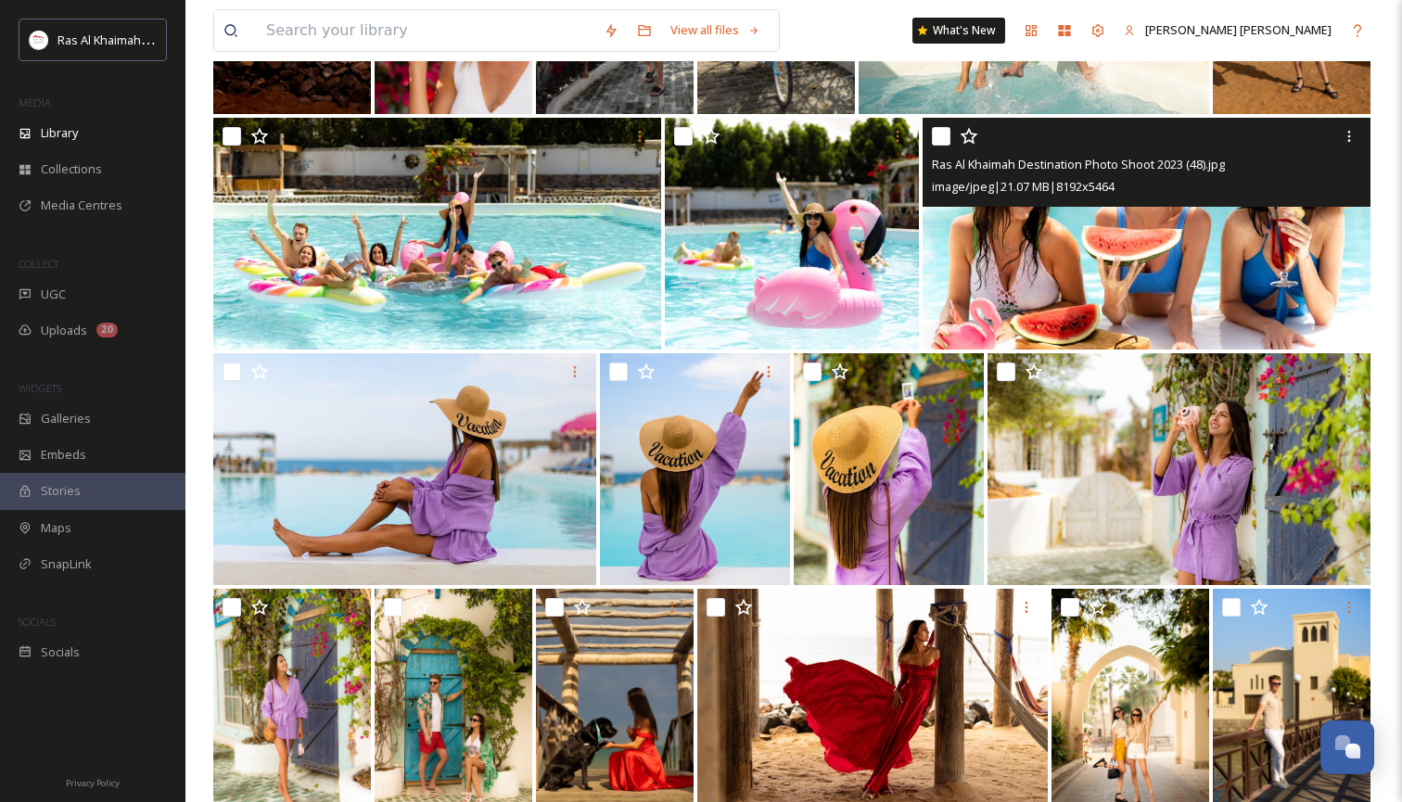
click at [1122, 278] on img at bounding box center [1147, 234] width 448 height 232
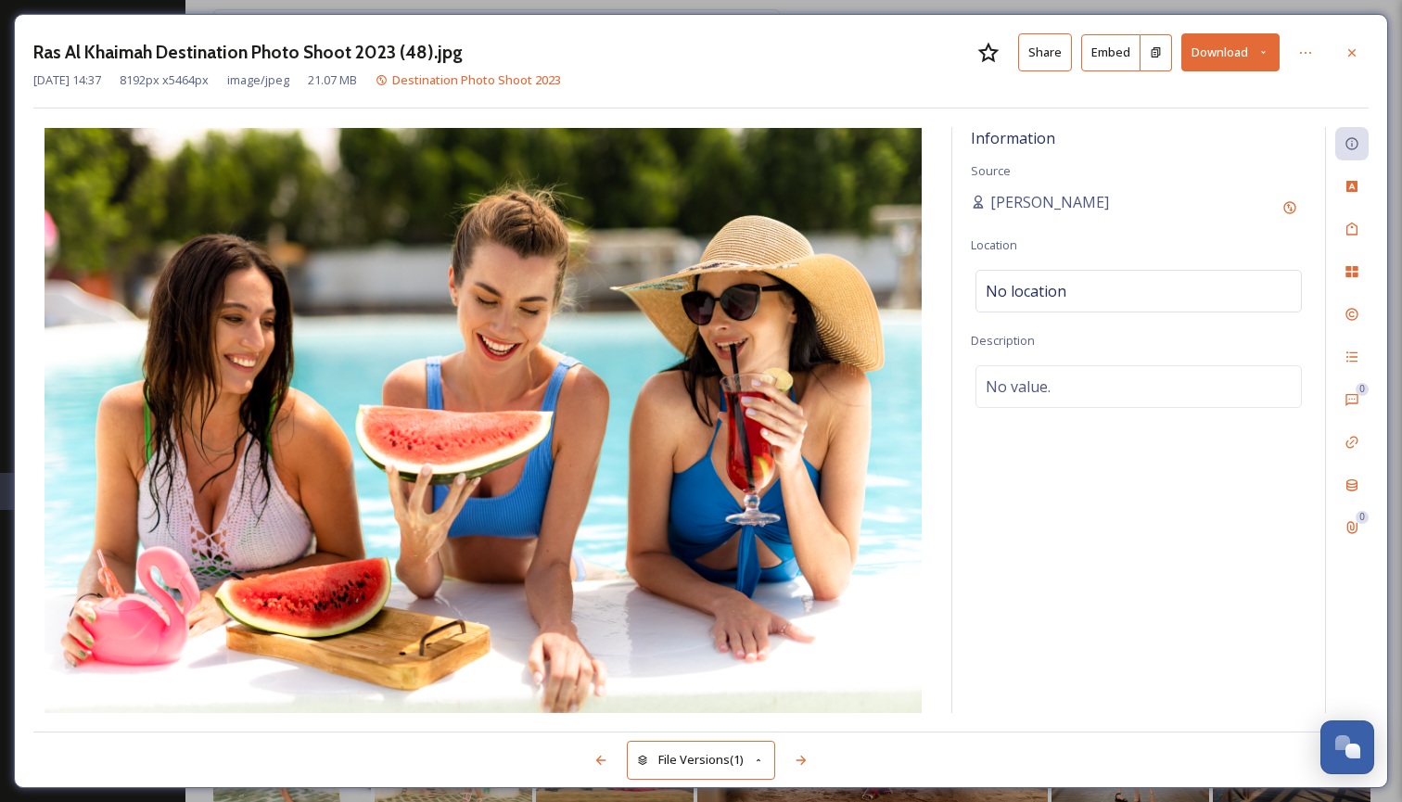
click at [1261, 46] on icon at bounding box center [1263, 52] width 12 height 12
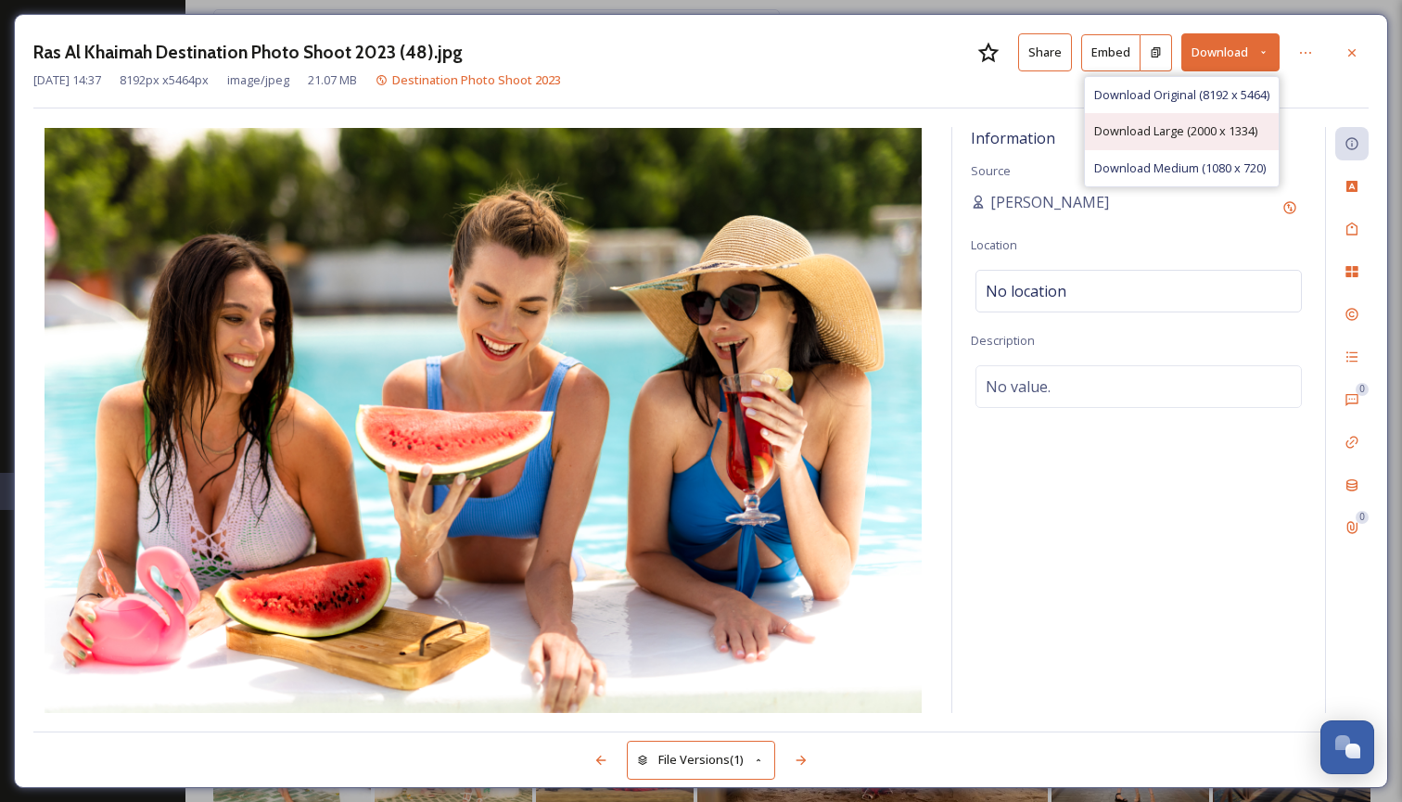
click at [1215, 125] on span "Download Large (2000 x 1334)" at bounding box center [1175, 131] width 163 height 18
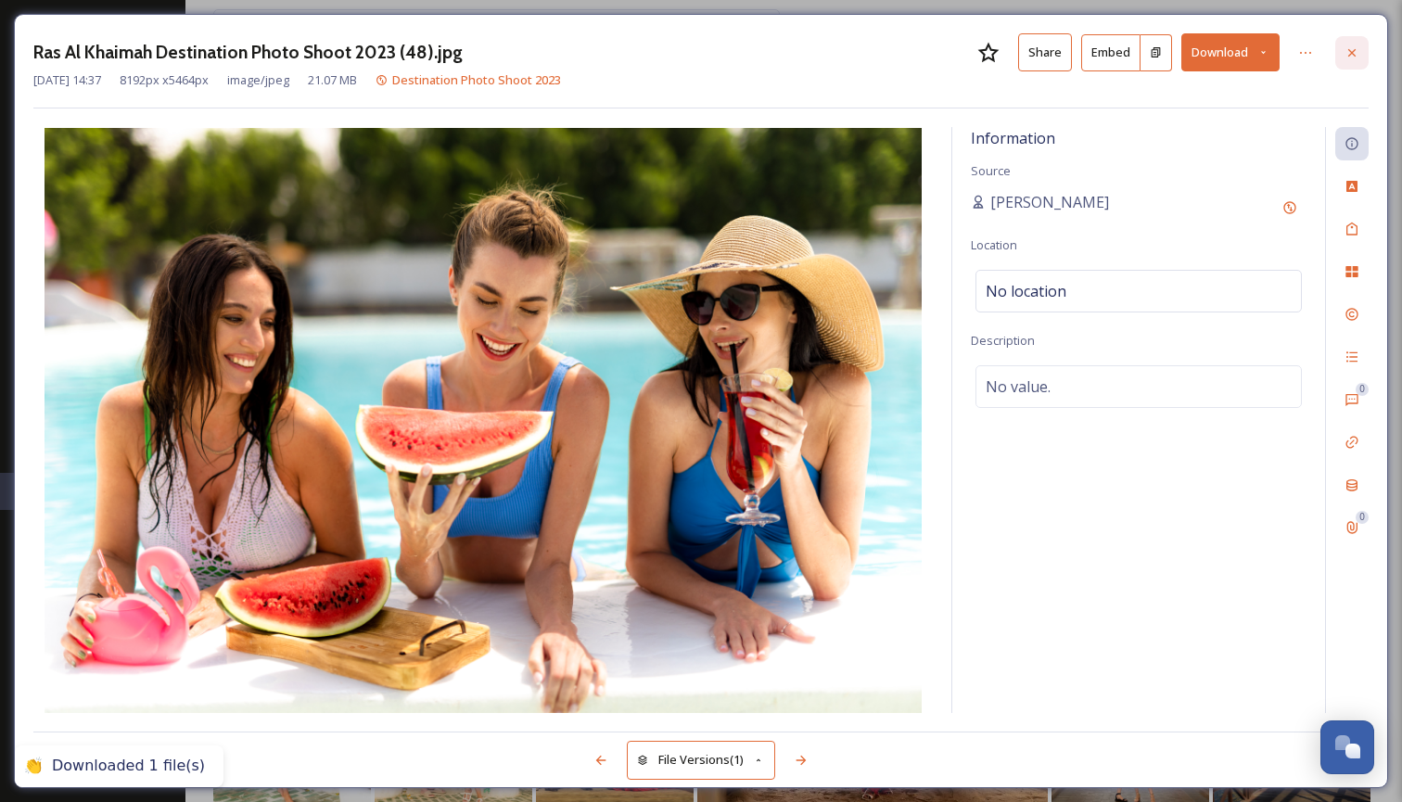
click at [1357, 51] on icon at bounding box center [1351, 52] width 15 height 15
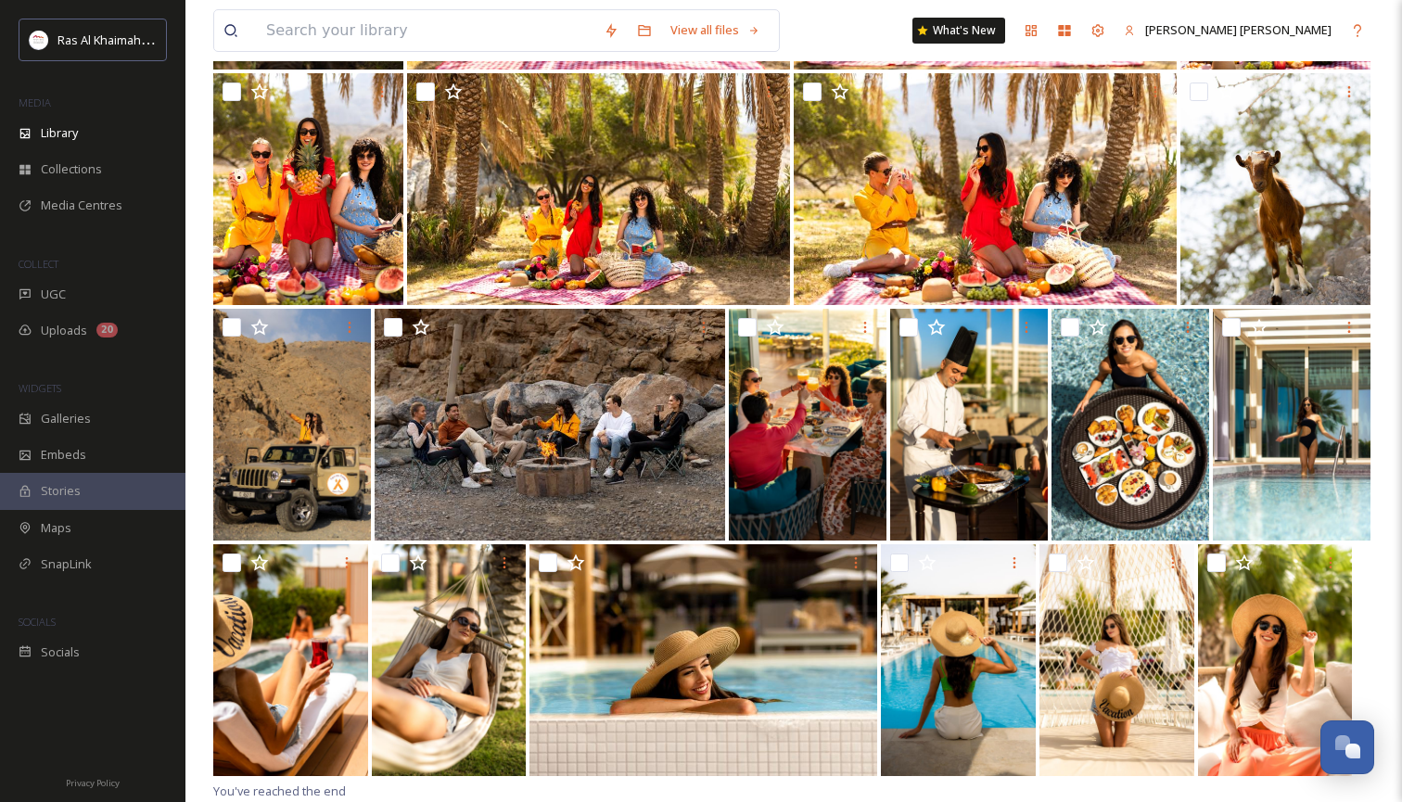
scroll to position [3948, 0]
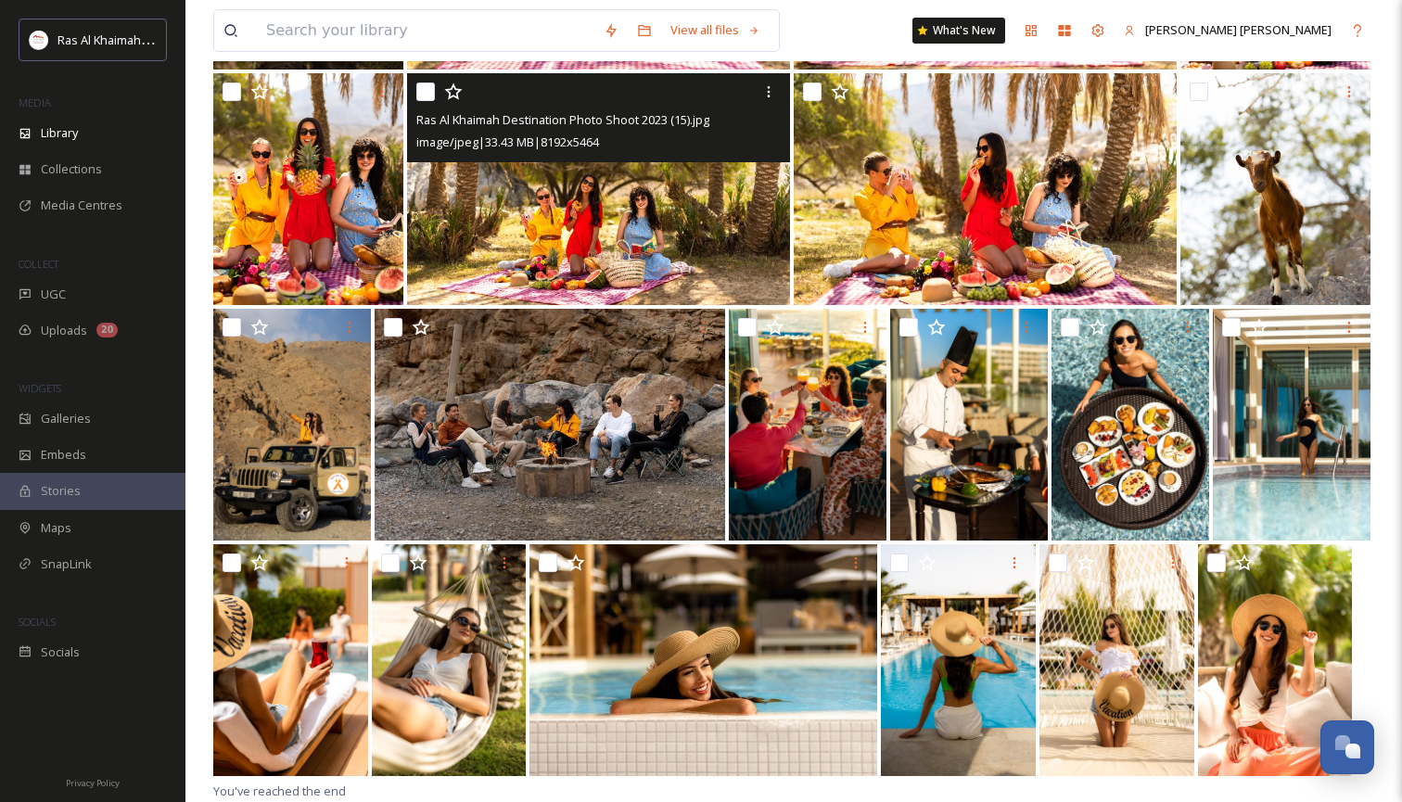
click at [668, 232] on img at bounding box center [598, 189] width 383 height 232
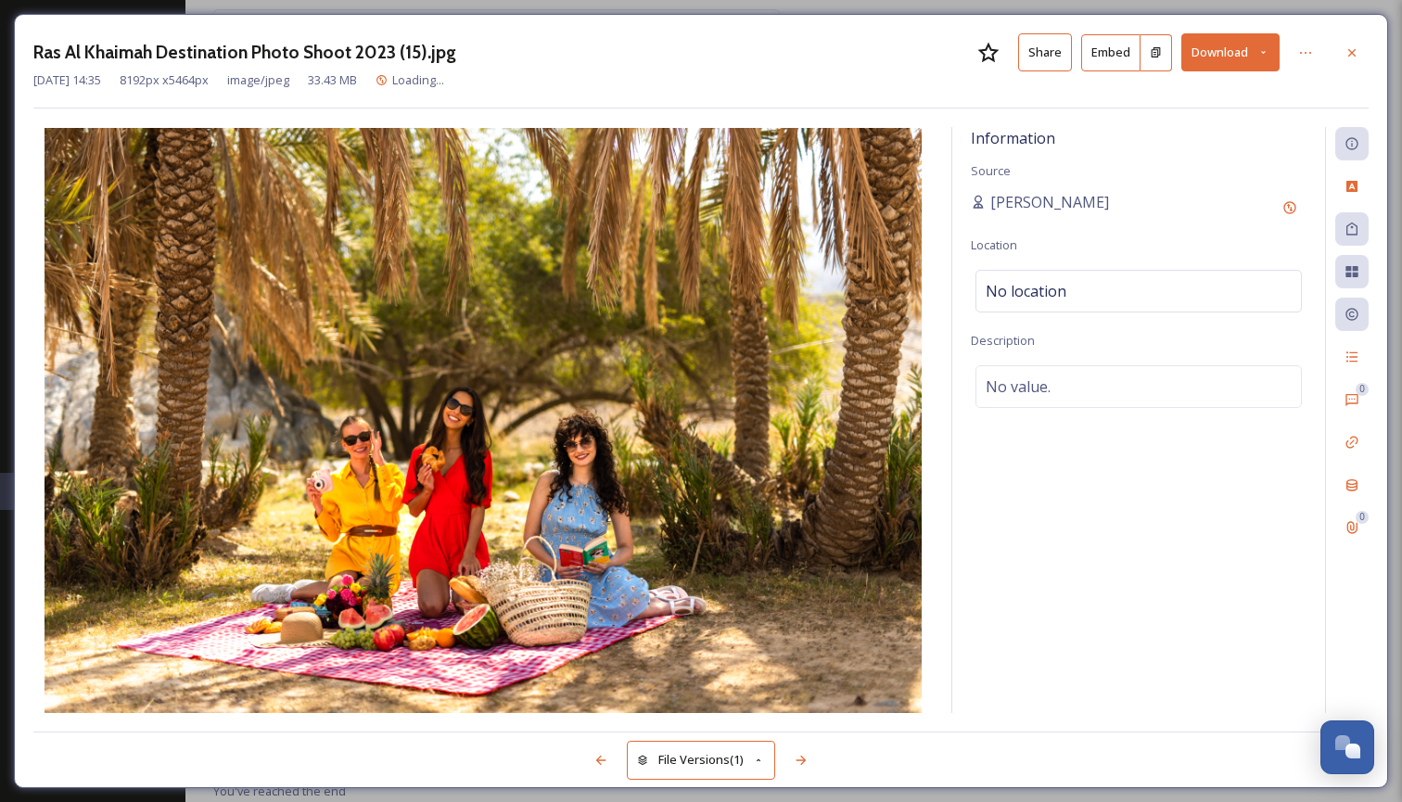
click at [1261, 47] on icon at bounding box center [1263, 52] width 12 height 12
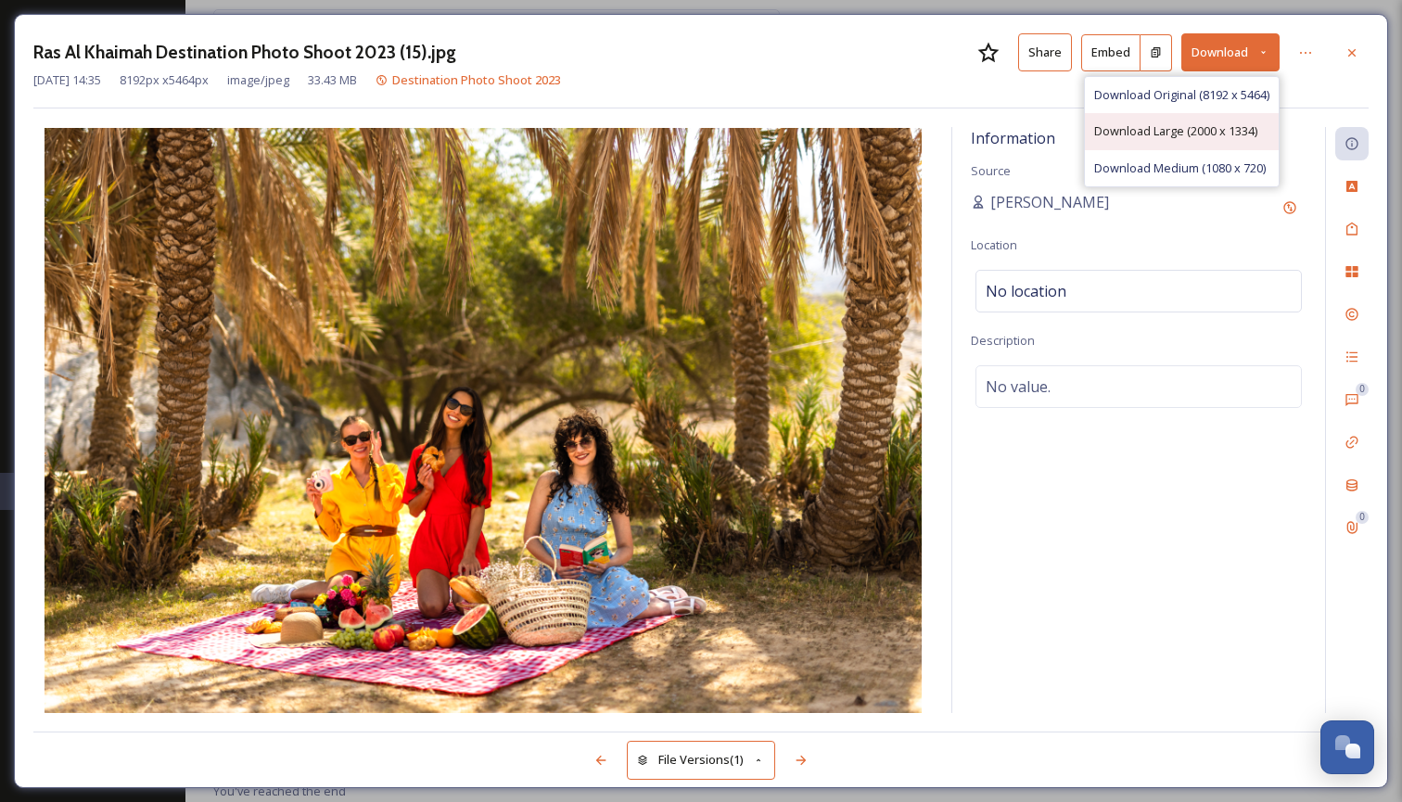
click at [1194, 127] on span "Download Large (2000 x 1334)" at bounding box center [1175, 131] width 163 height 18
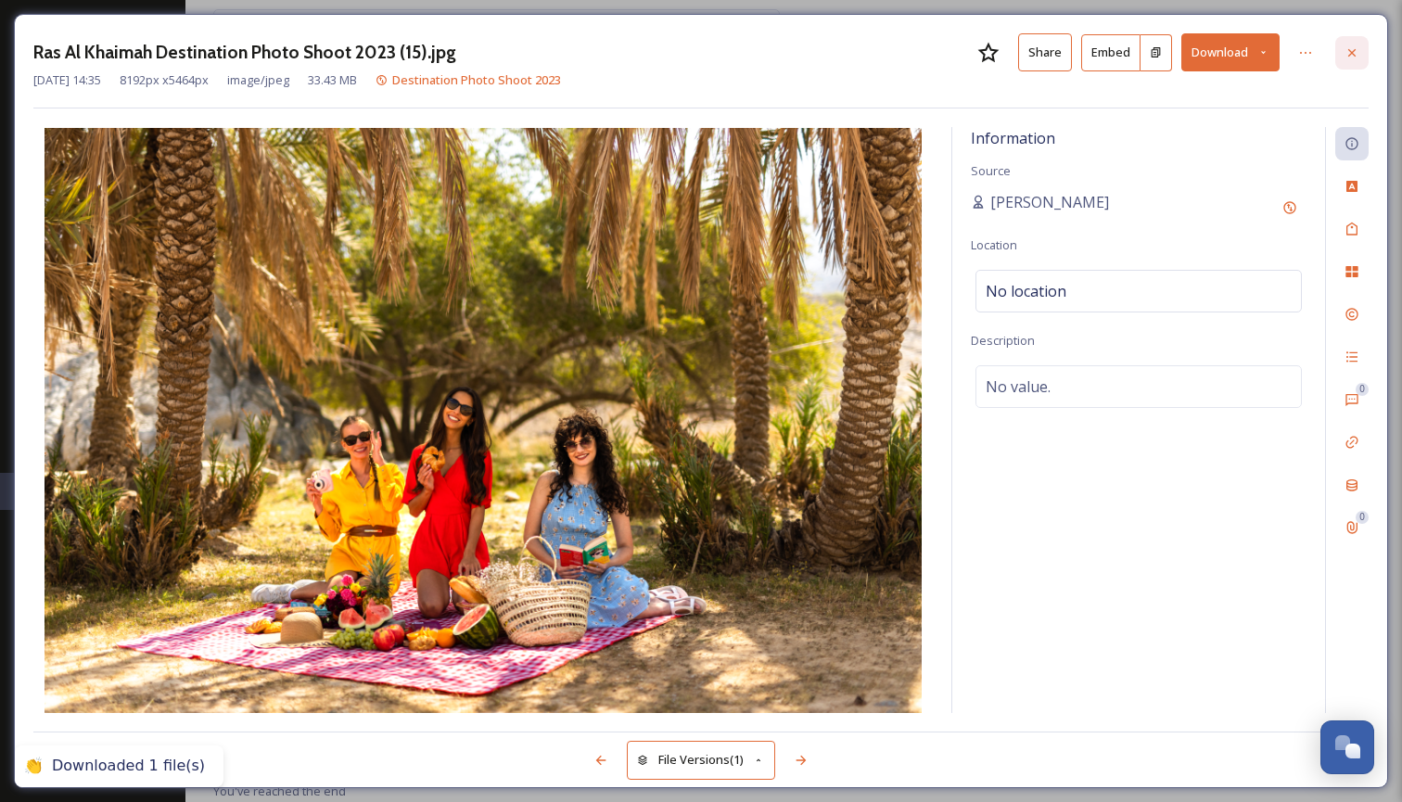
click at [1347, 53] on icon at bounding box center [1351, 52] width 15 height 15
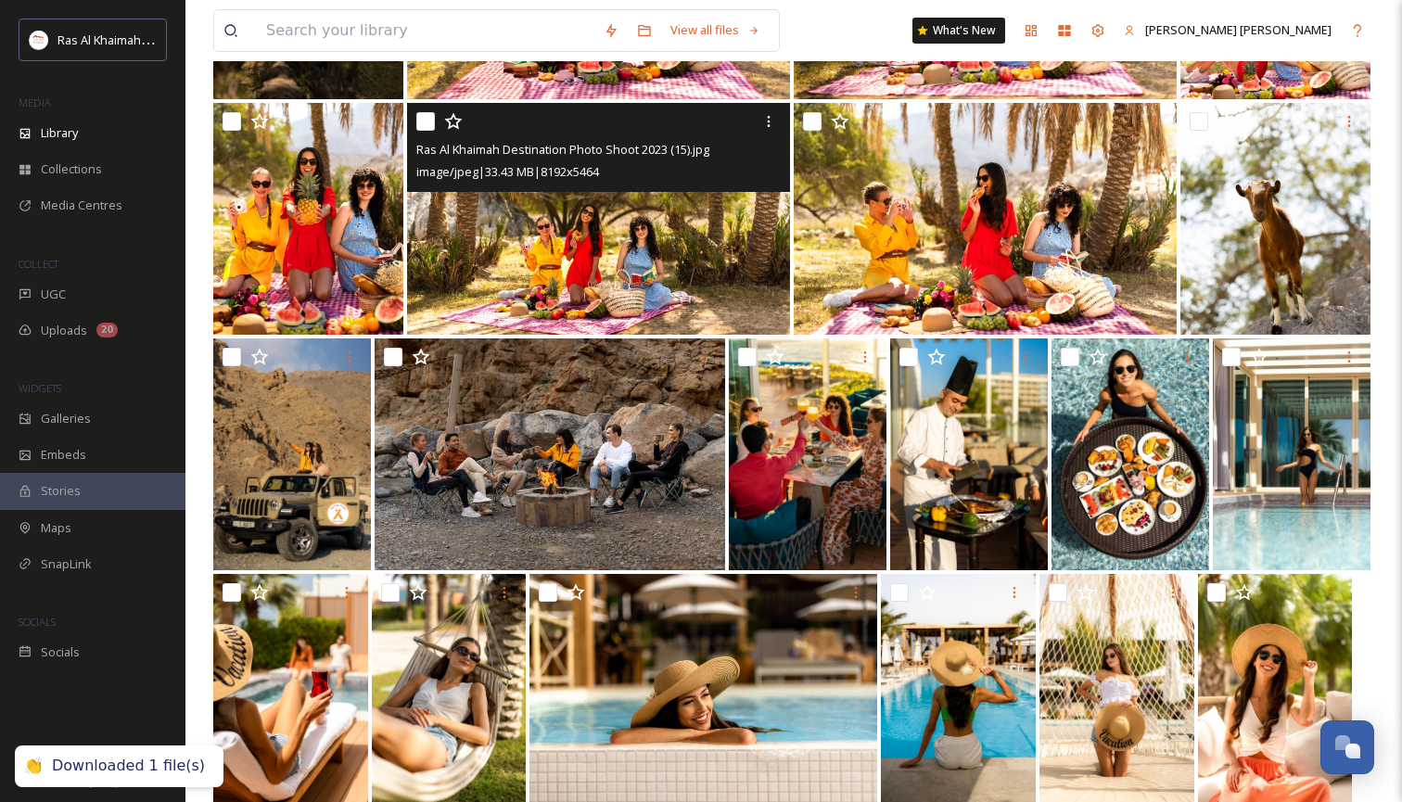
scroll to position [3919, 0]
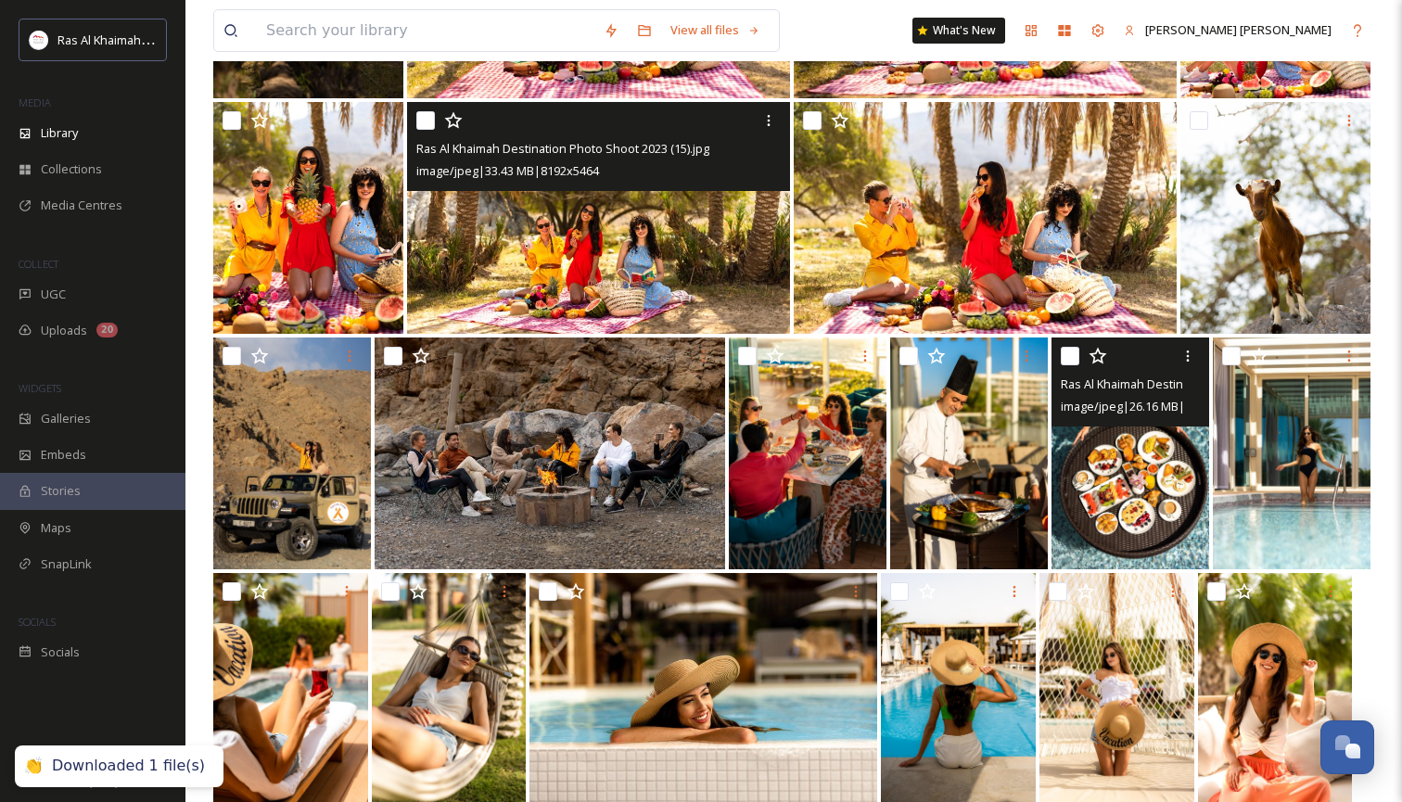
click at [1156, 545] on img at bounding box center [1130, 454] width 158 height 232
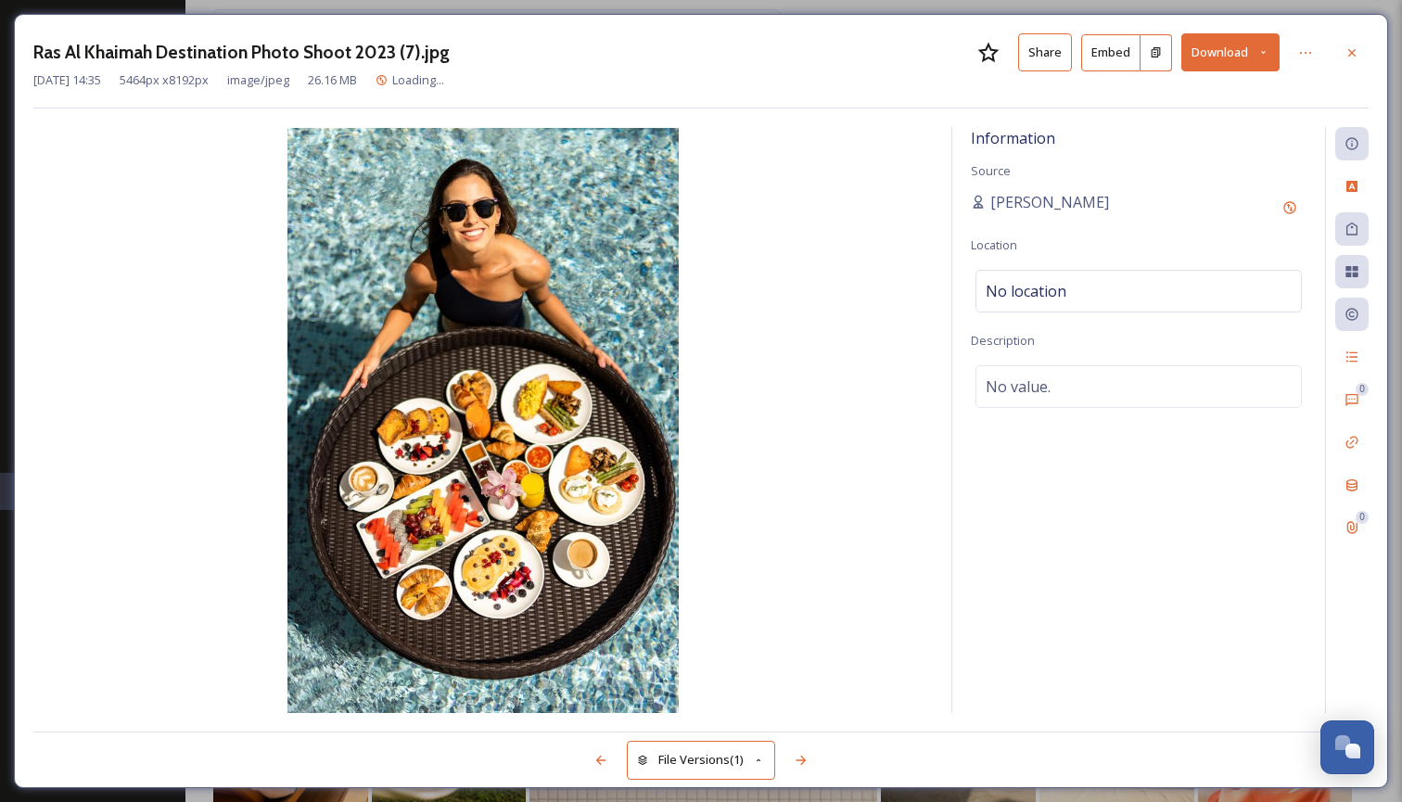
scroll to position [3919, 0]
click at [1260, 52] on icon at bounding box center [1263, 52] width 12 height 12
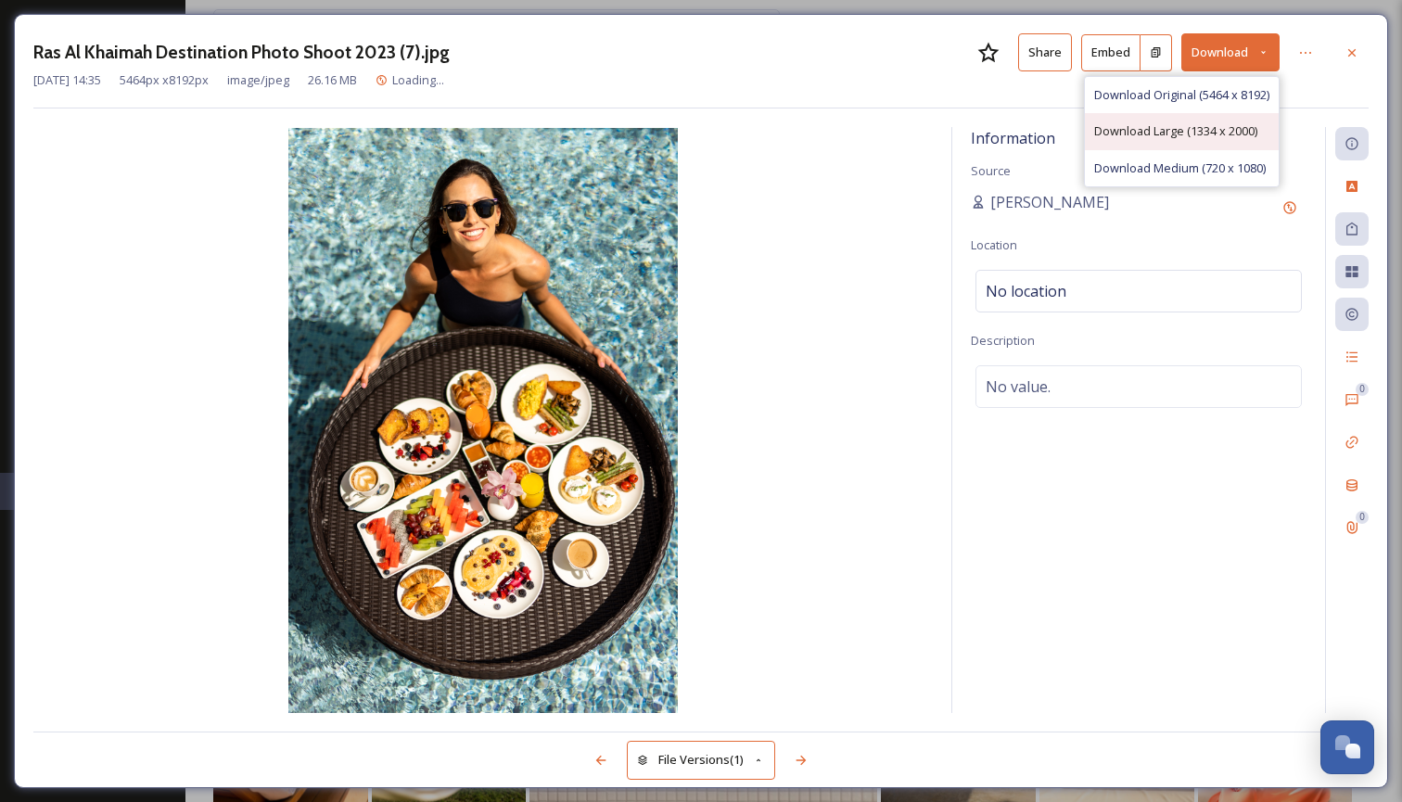
click at [1211, 128] on span "Download Large (1334 x 2000)" at bounding box center [1175, 131] width 163 height 18
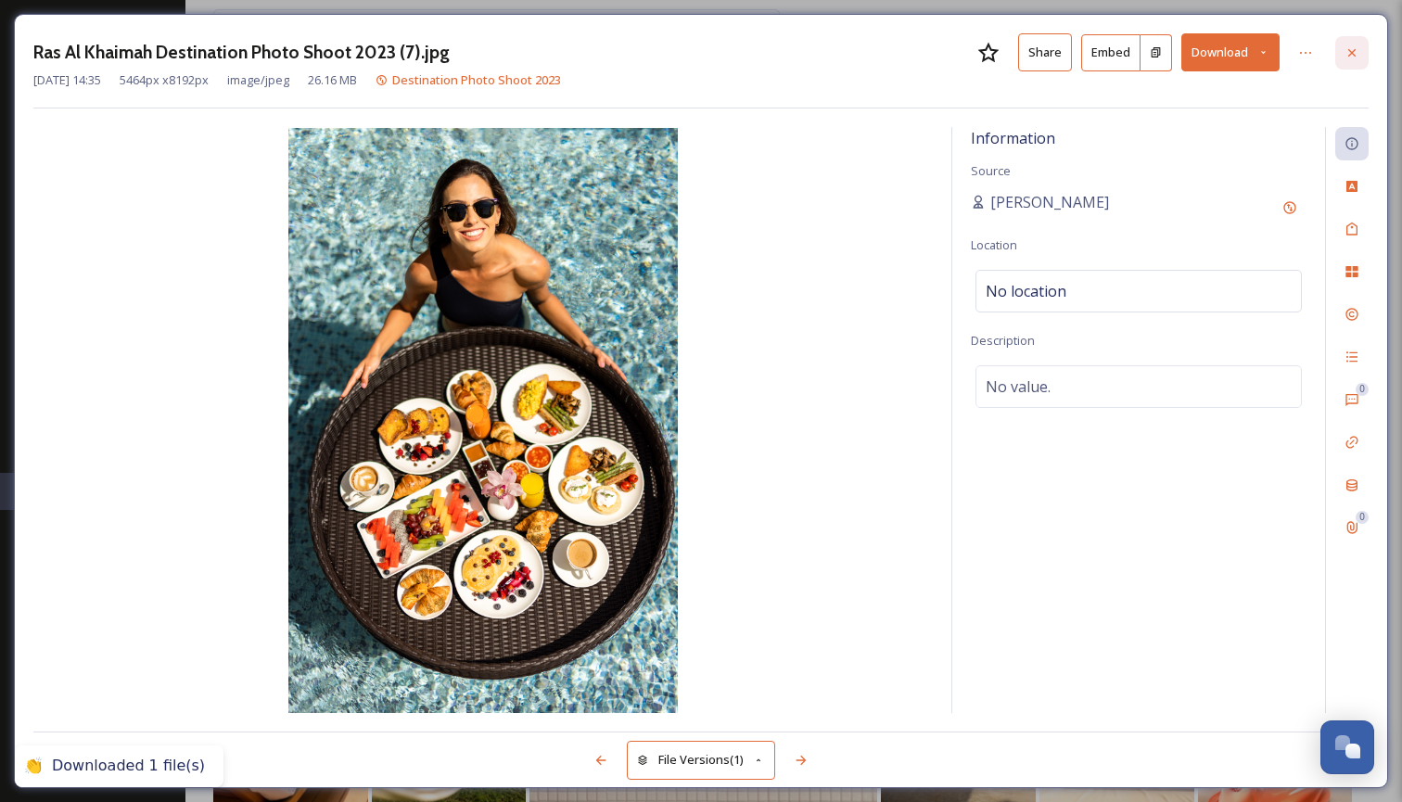
click at [1355, 48] on icon at bounding box center [1351, 52] width 15 height 15
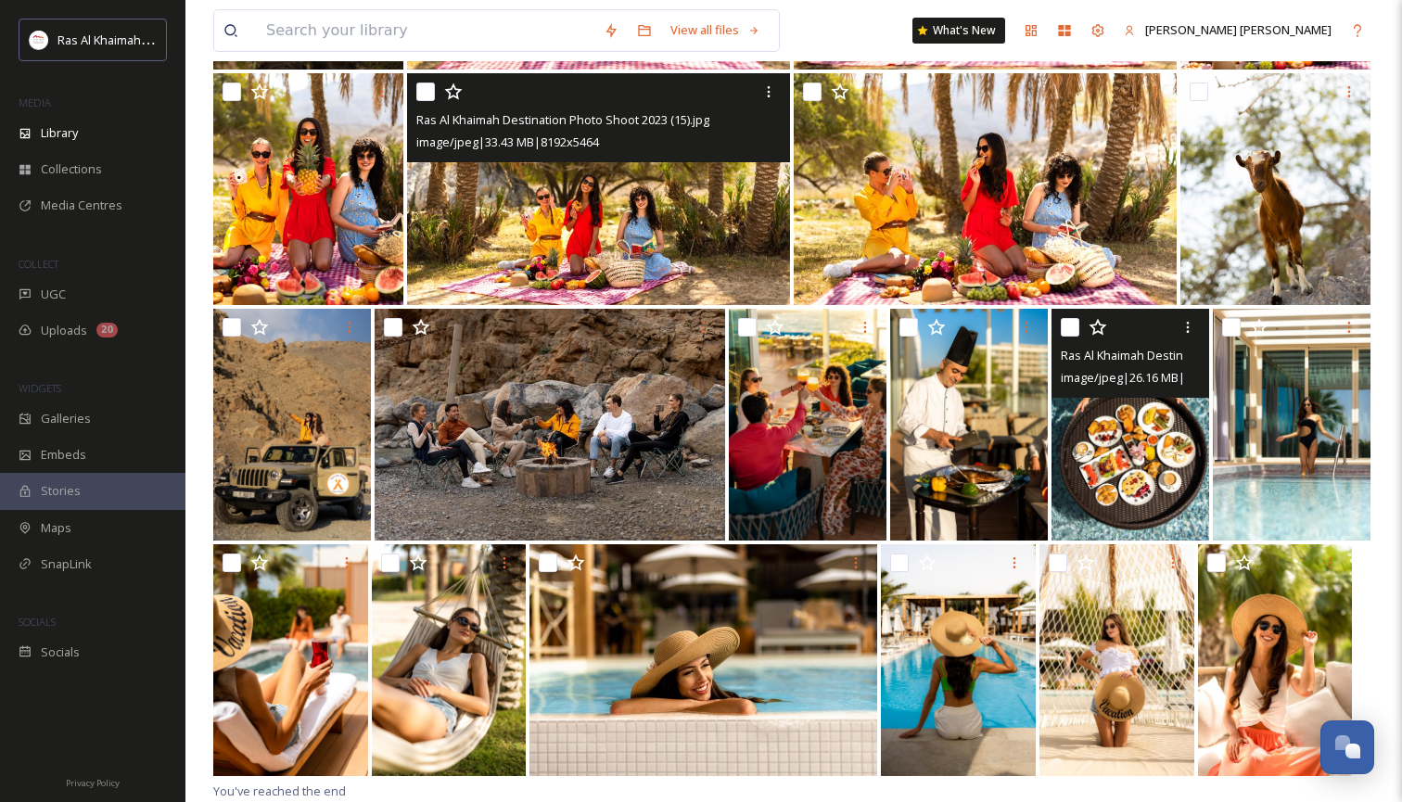
scroll to position [3948, 0]
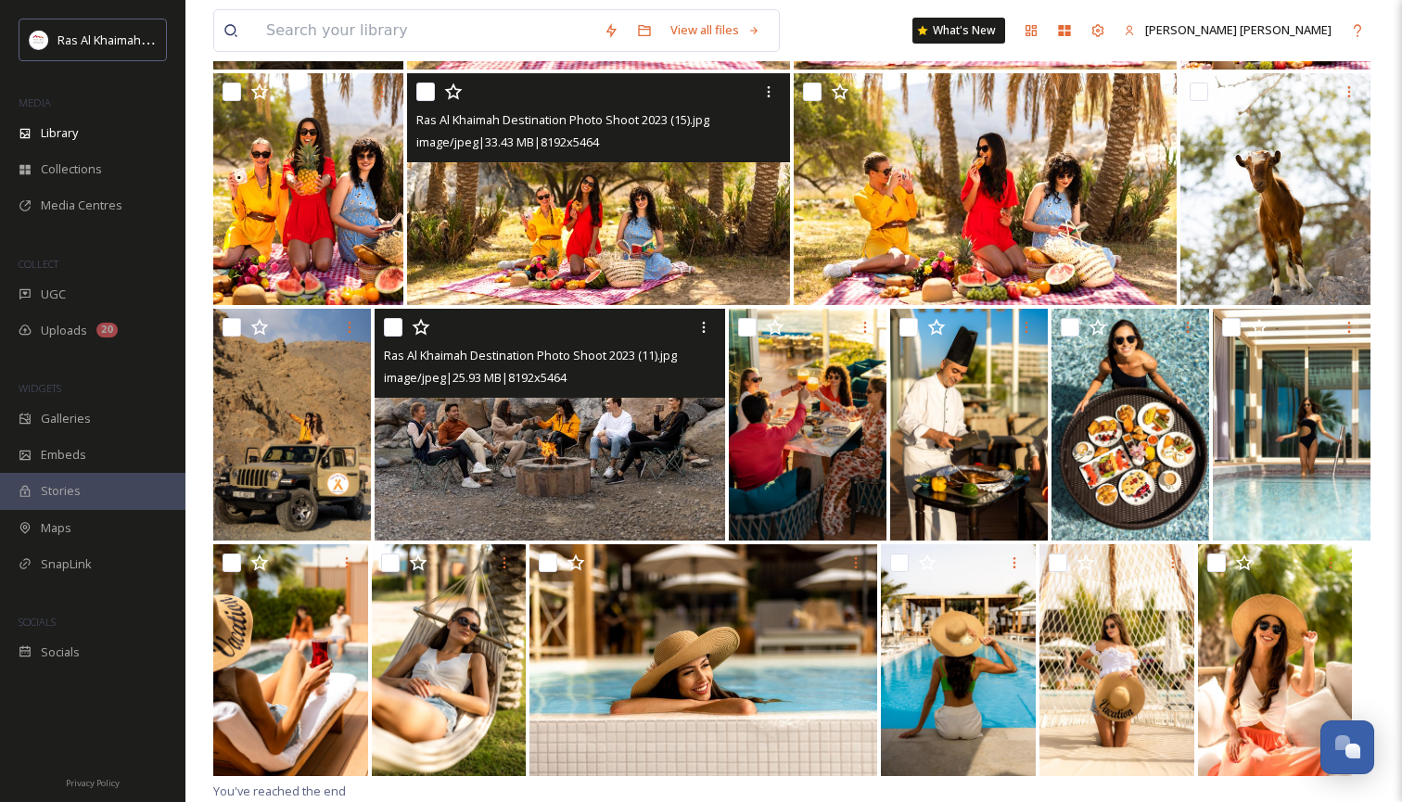
click at [639, 491] on img at bounding box center [550, 425] width 350 height 232
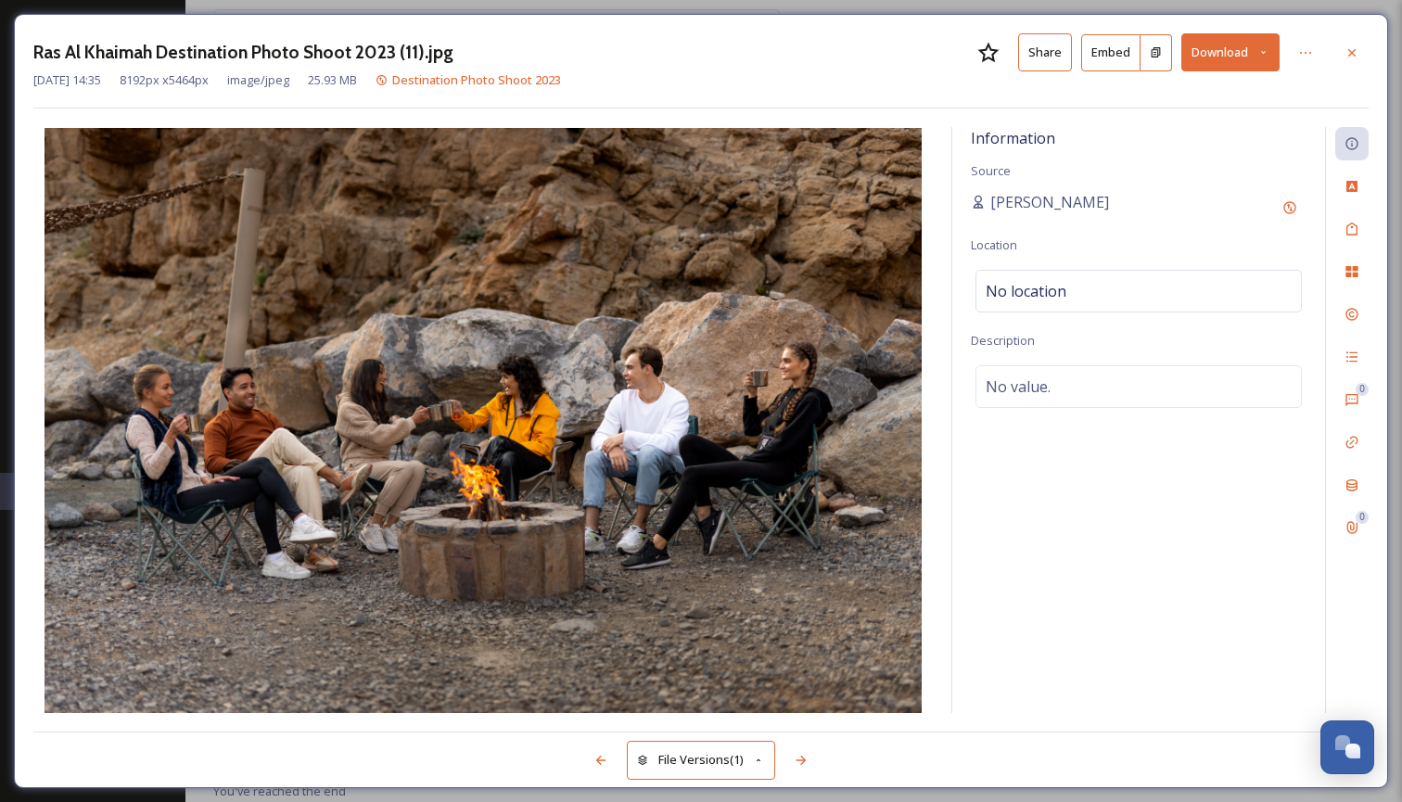
click at [1265, 48] on icon at bounding box center [1263, 52] width 12 height 12
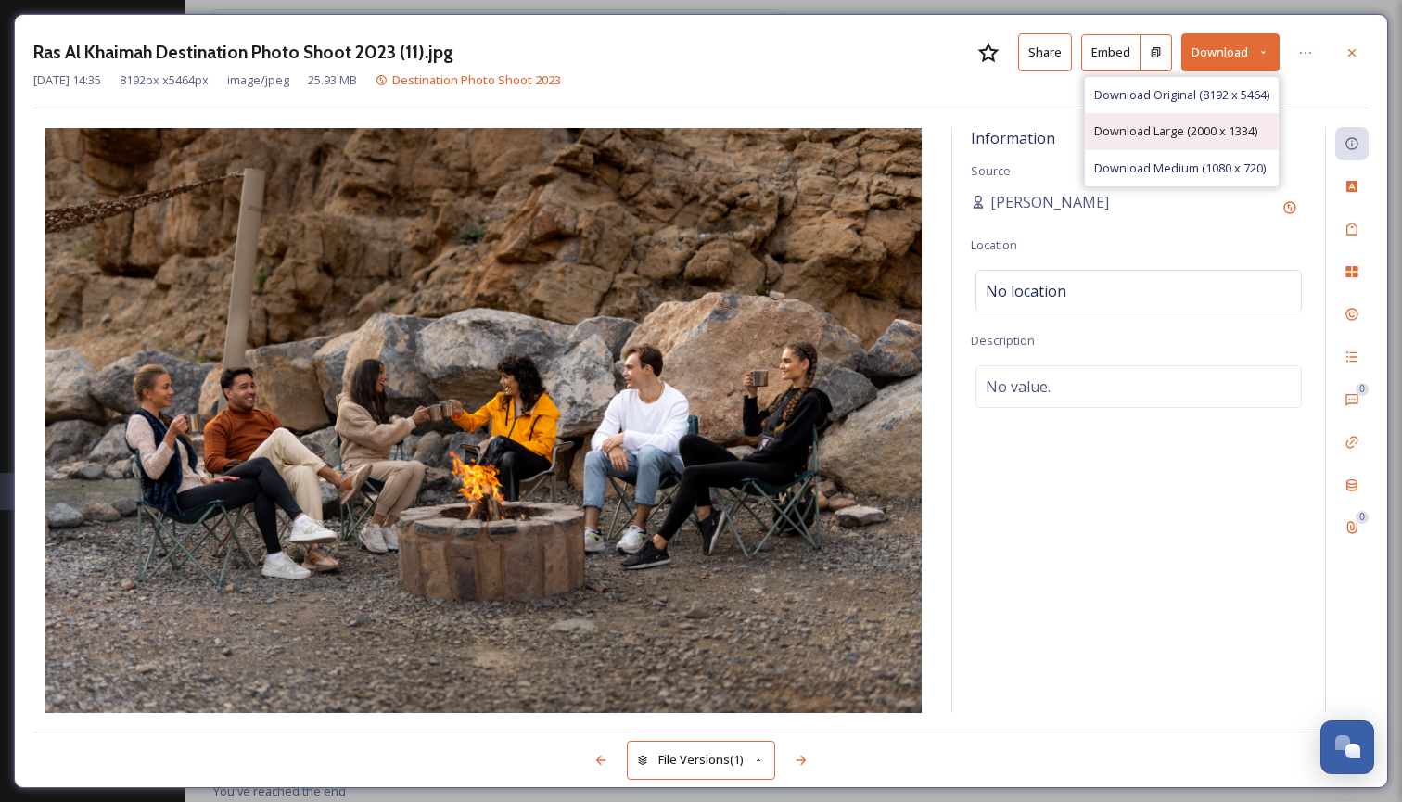
click at [1192, 129] on span "Download Large (2000 x 1334)" at bounding box center [1175, 131] width 163 height 18
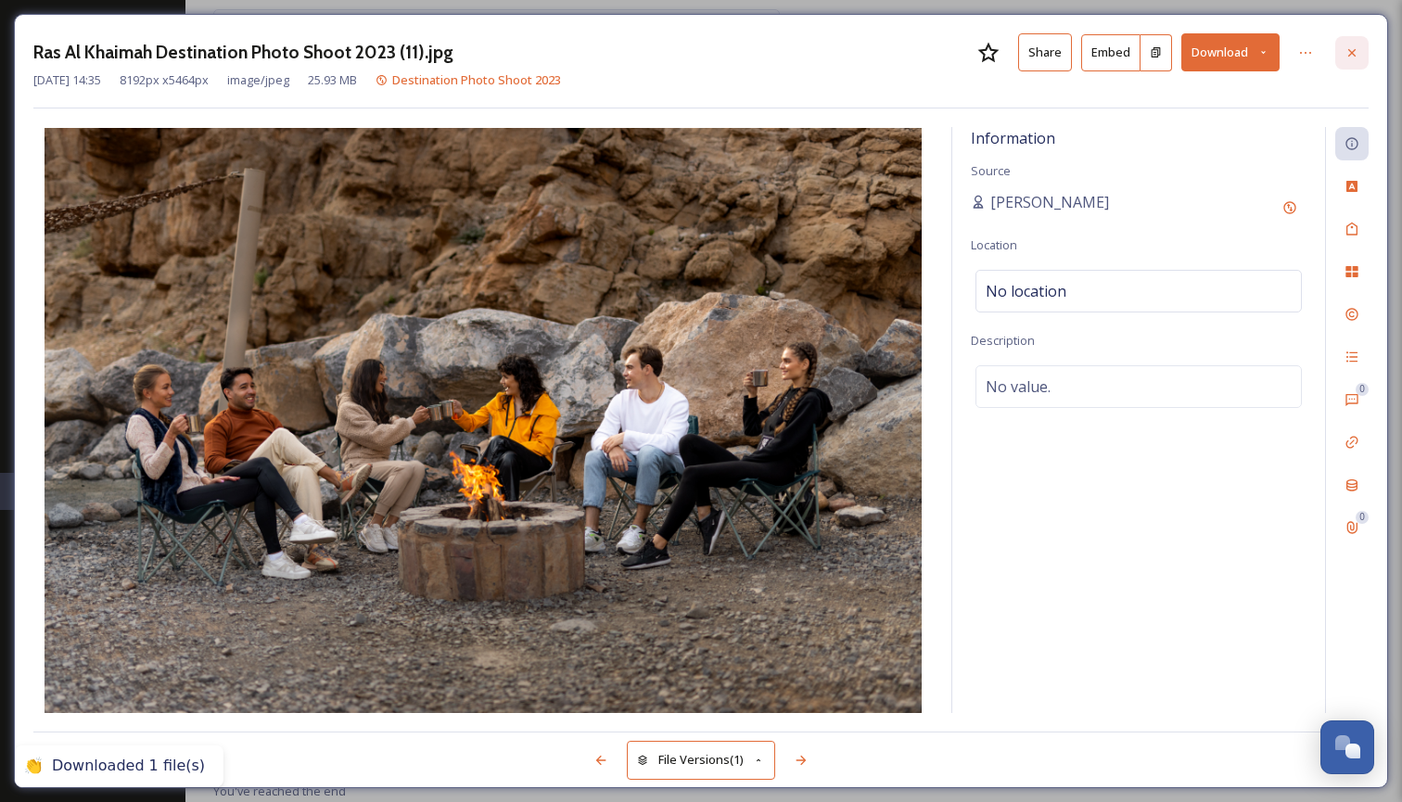
click at [1345, 51] on icon at bounding box center [1351, 52] width 15 height 15
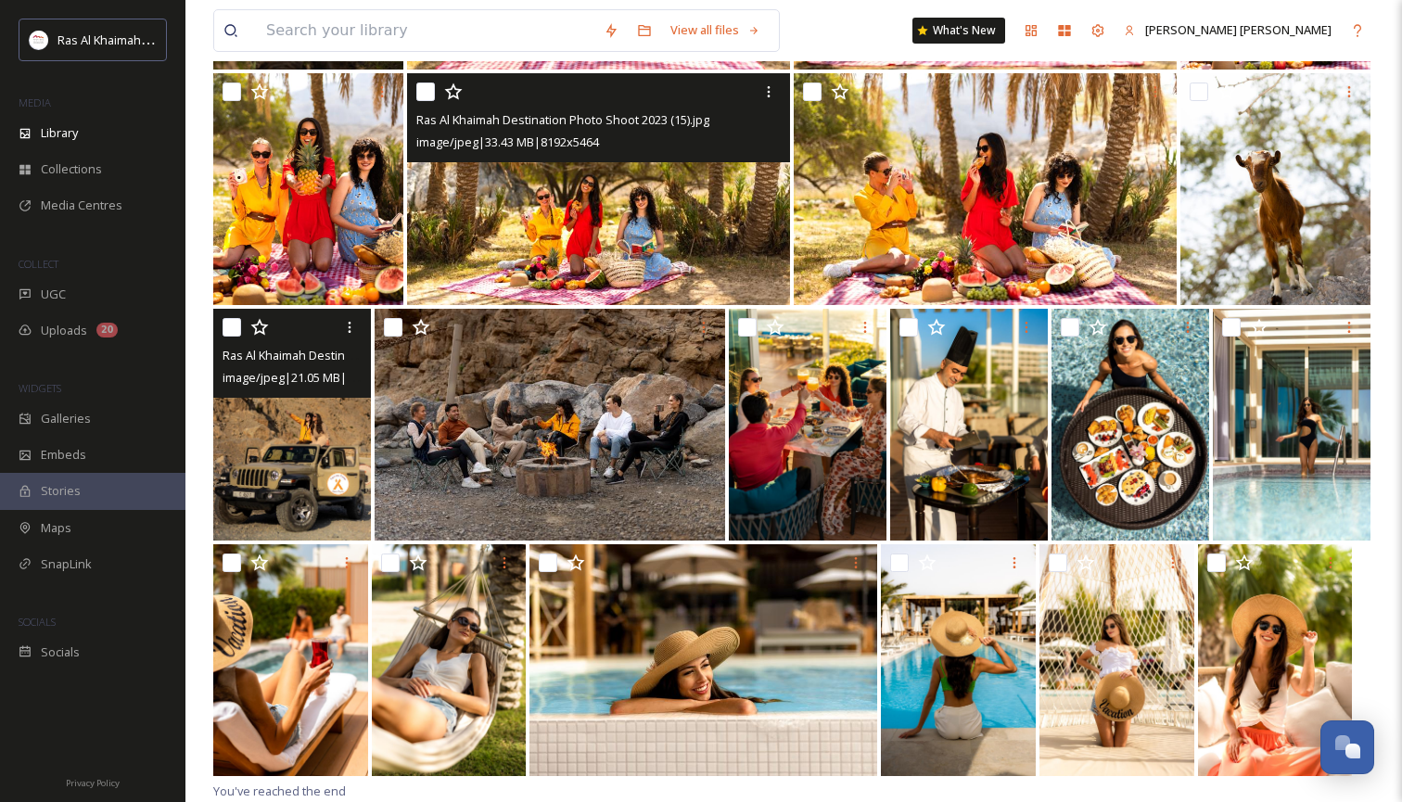
click at [301, 455] on img at bounding box center [292, 425] width 158 height 232
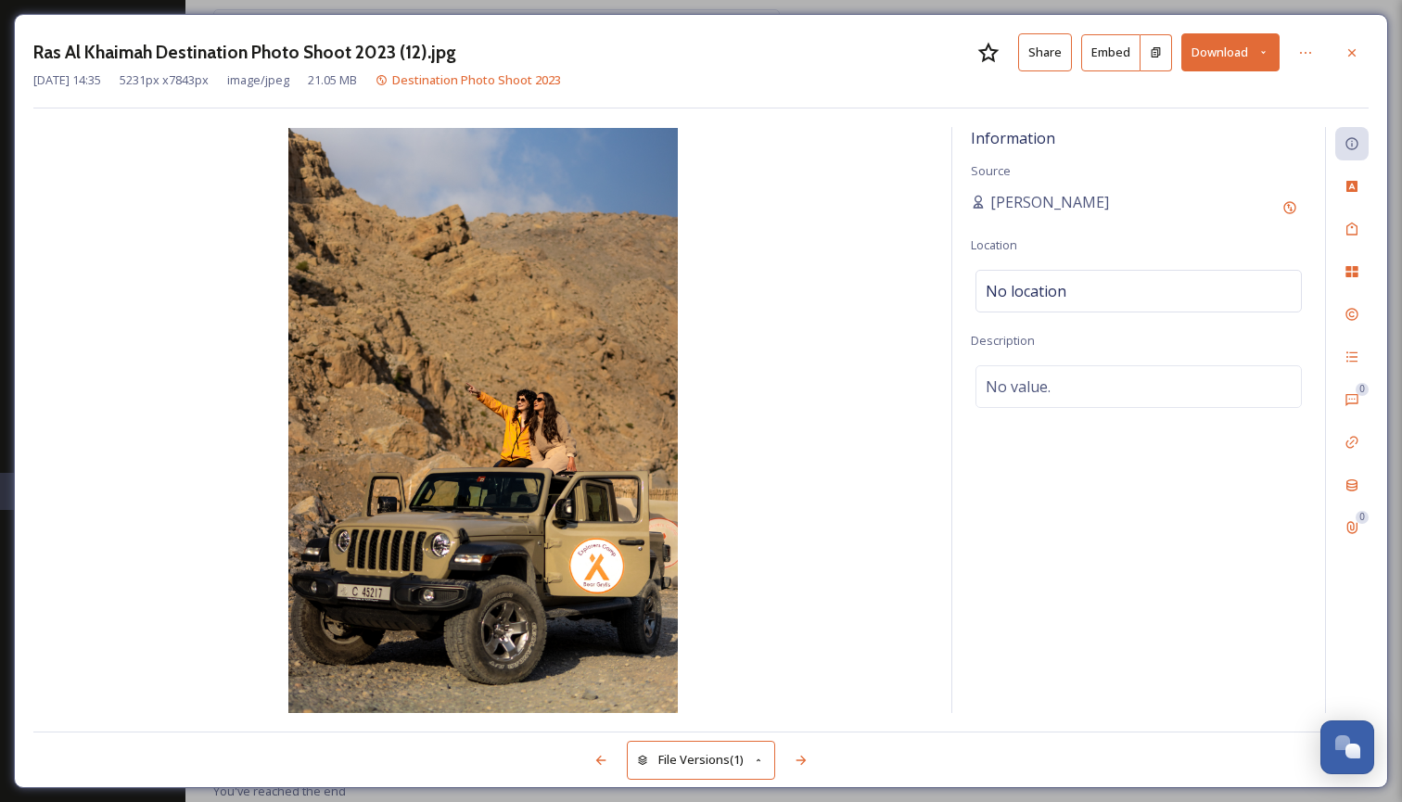
click at [1267, 49] on icon at bounding box center [1263, 52] width 12 height 12
drag, startPoint x: 1240, startPoint y: 127, endPoint x: 1318, endPoint y: 84, distance: 88.8
click at [1240, 127] on span "Download Large (1334 x 2000)" at bounding box center [1175, 131] width 163 height 18
click at [1357, 52] on icon at bounding box center [1351, 52] width 15 height 15
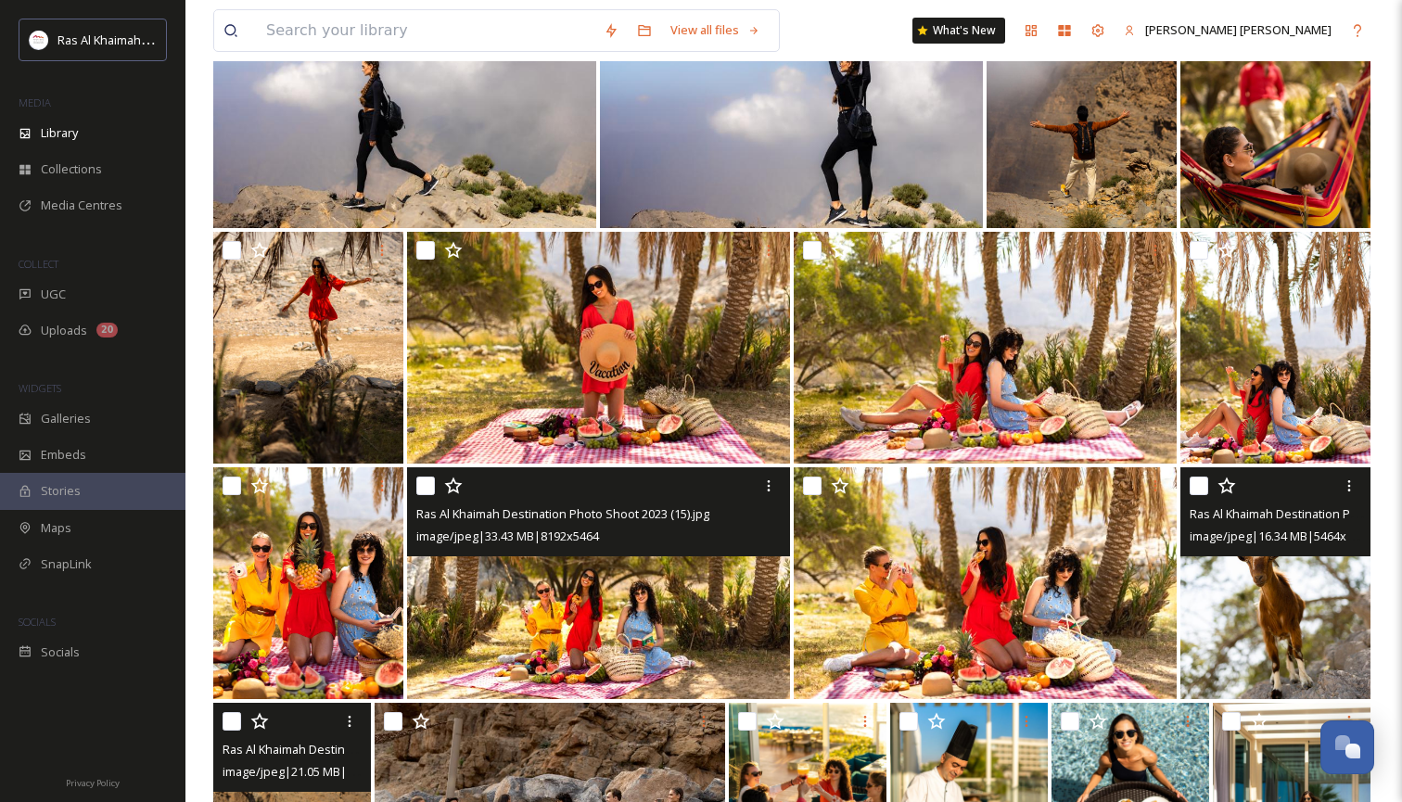
scroll to position [3552, 0]
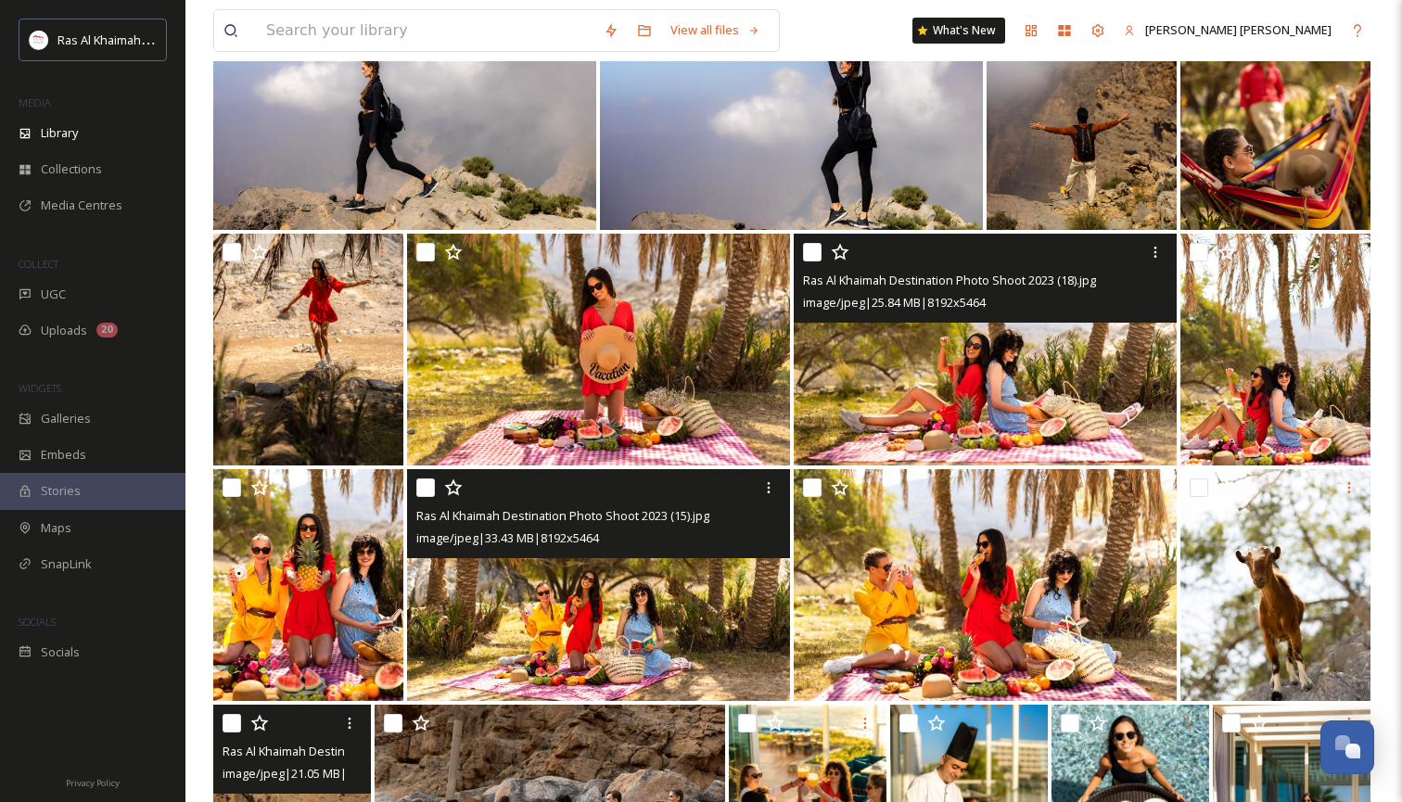
click at [1087, 387] on img at bounding box center [985, 350] width 383 height 232
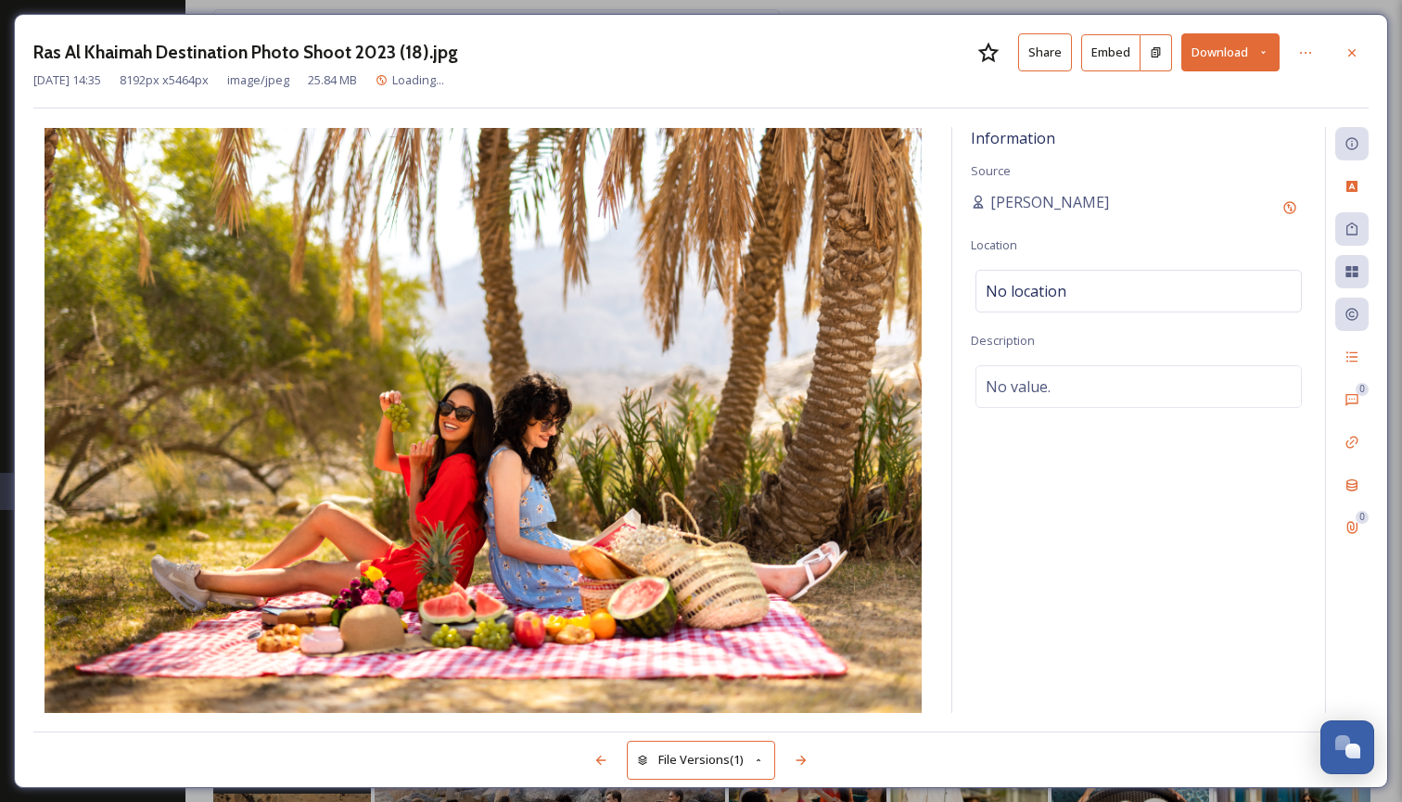
click at [1264, 52] on icon at bounding box center [1263, 52] width 12 height 12
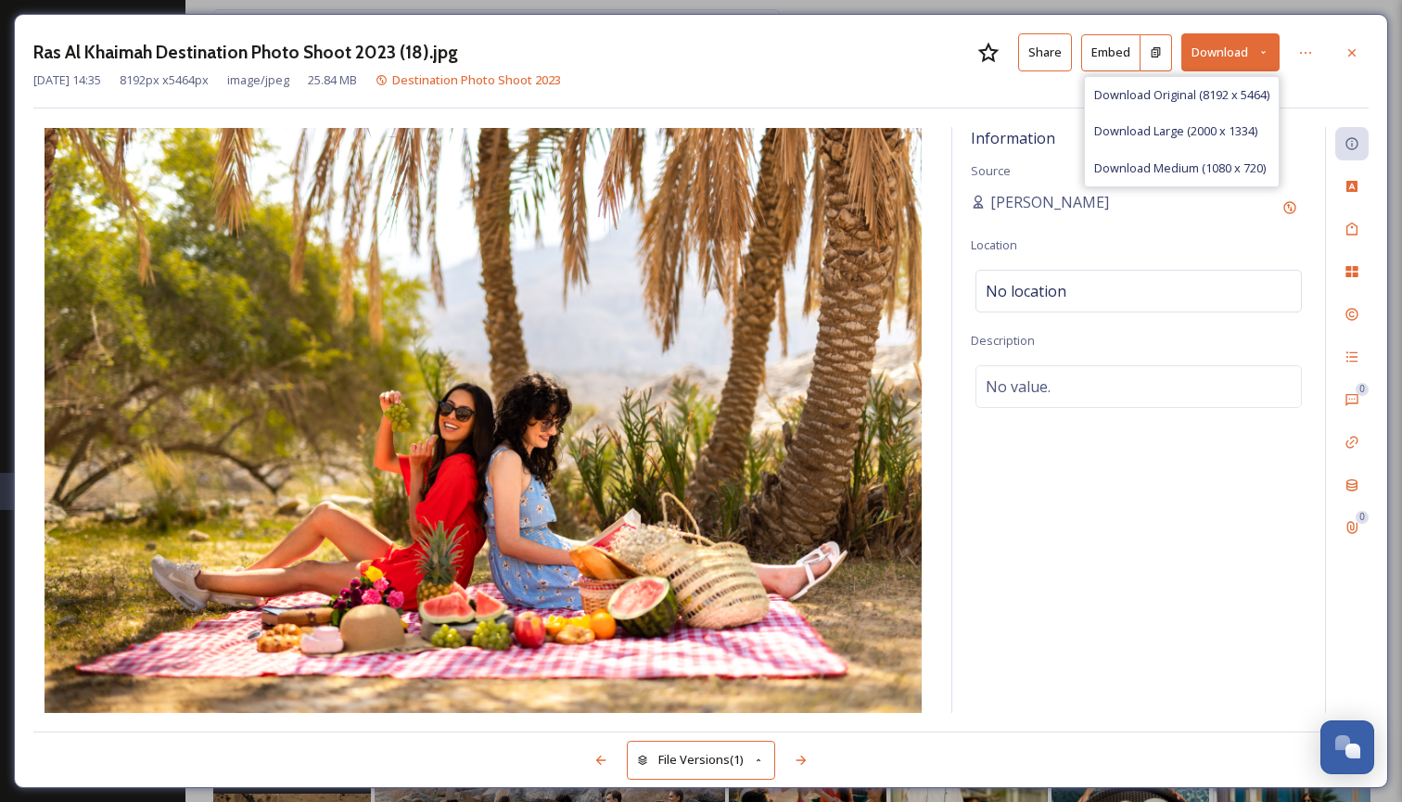
click at [1236, 122] on span "Download Large (2000 x 1334)" at bounding box center [1175, 131] width 163 height 18
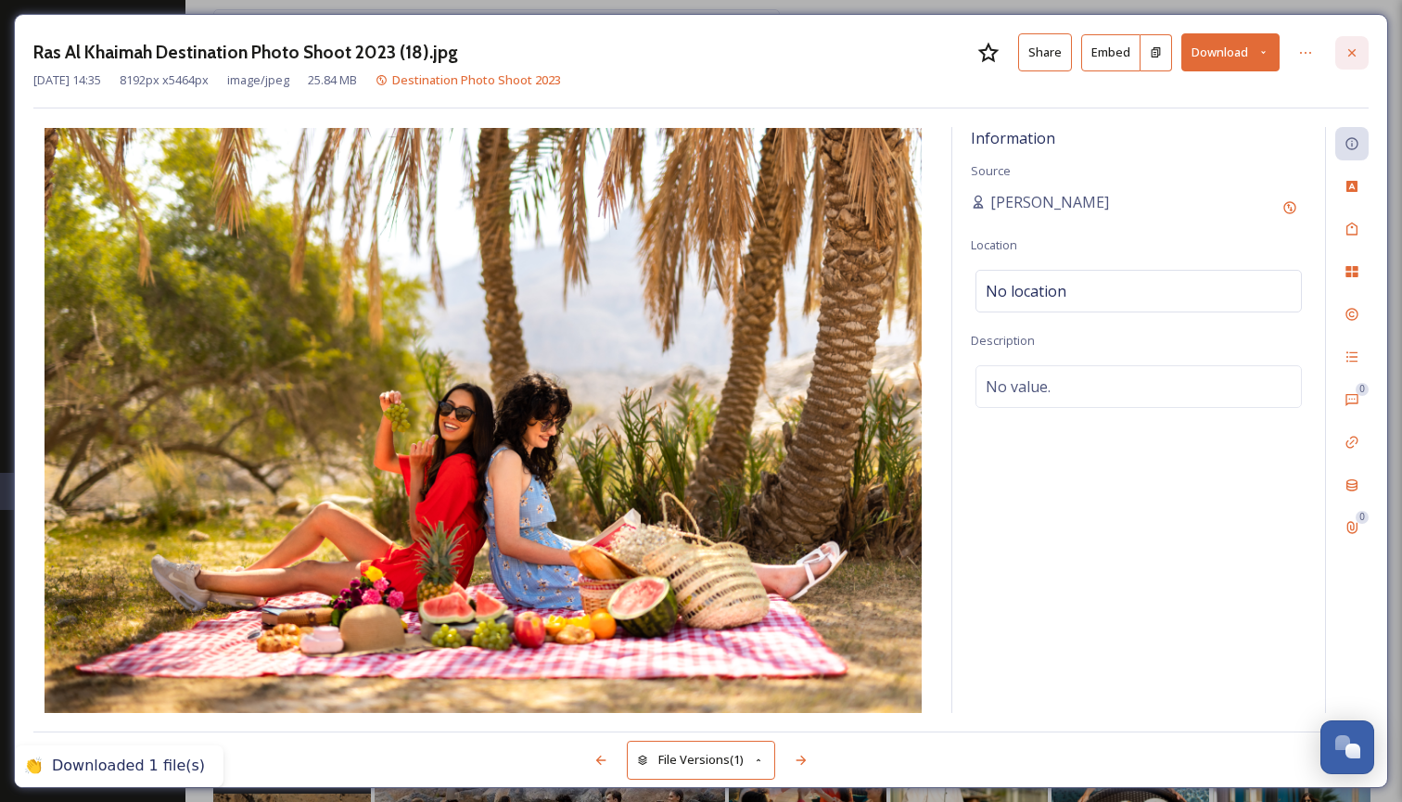
click at [1357, 49] on icon at bounding box center [1351, 52] width 15 height 15
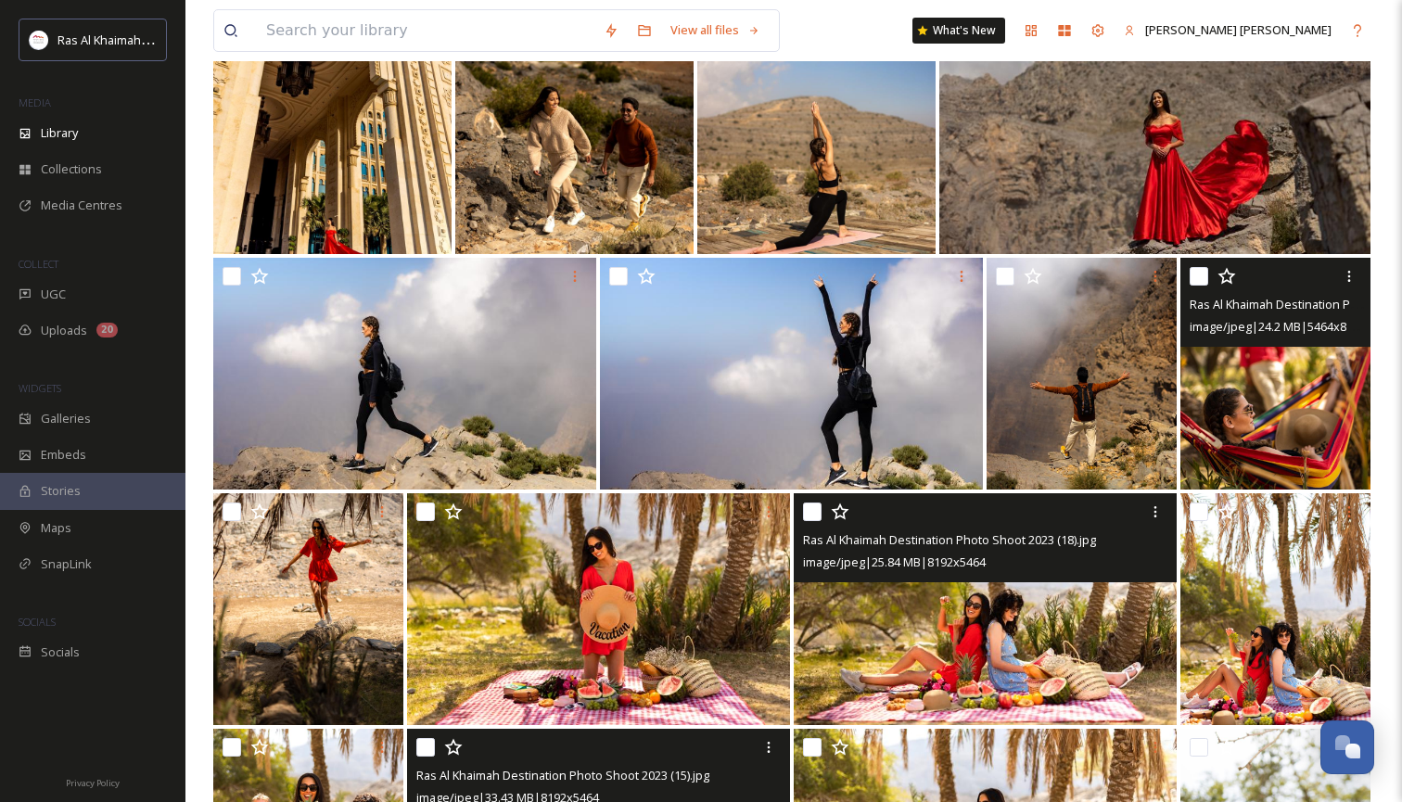
scroll to position [3283, 0]
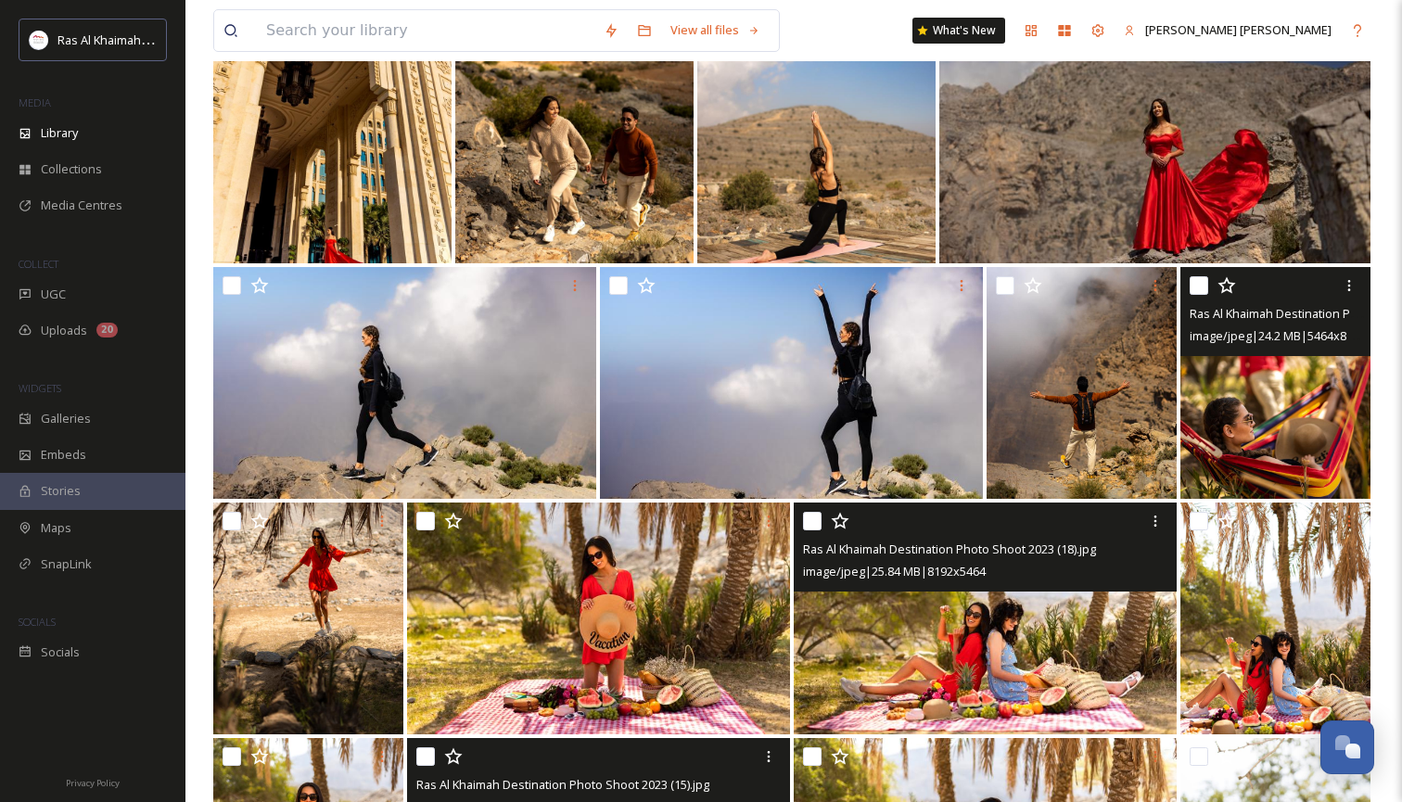
click at [1283, 412] on img at bounding box center [1275, 383] width 190 height 232
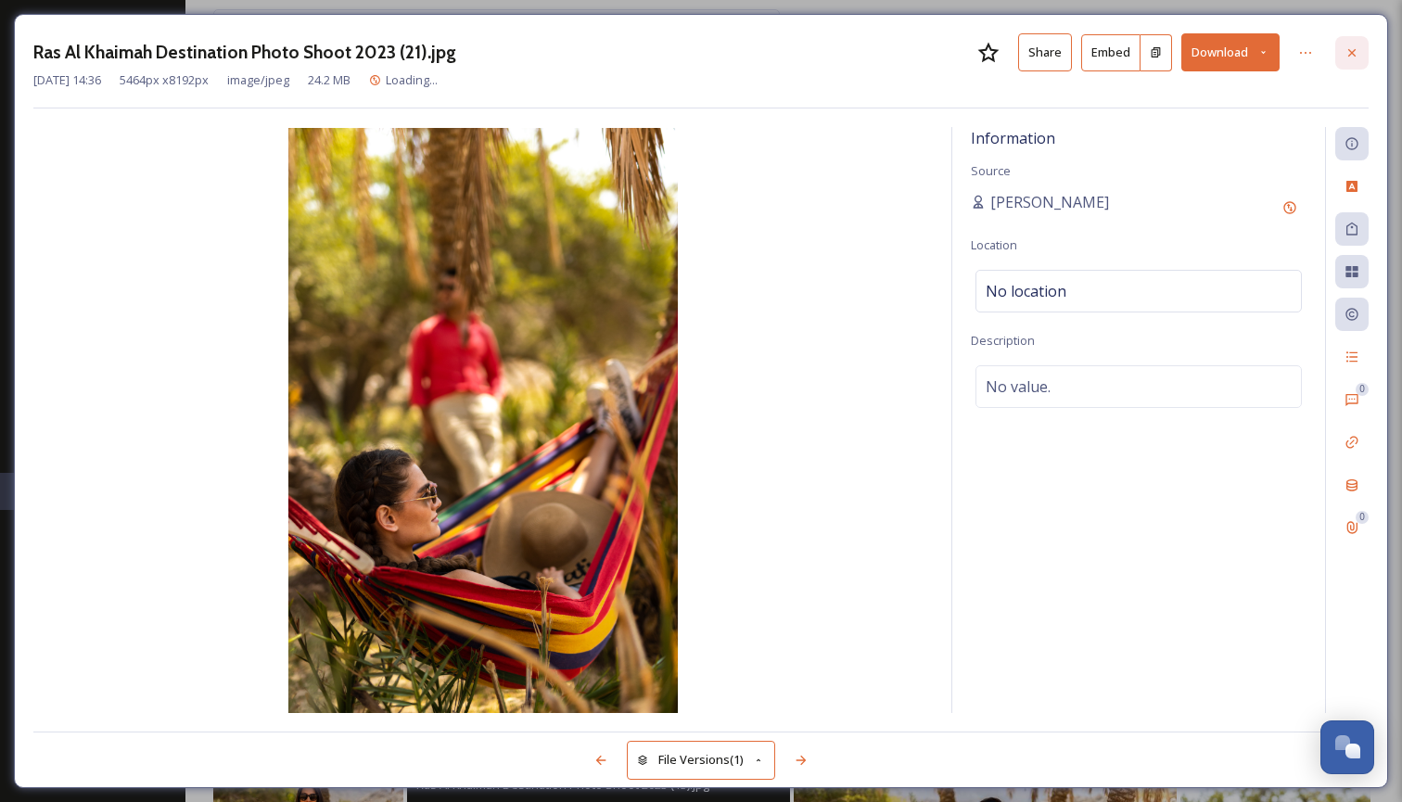
click at [1355, 50] on icon at bounding box center [1351, 52] width 15 height 15
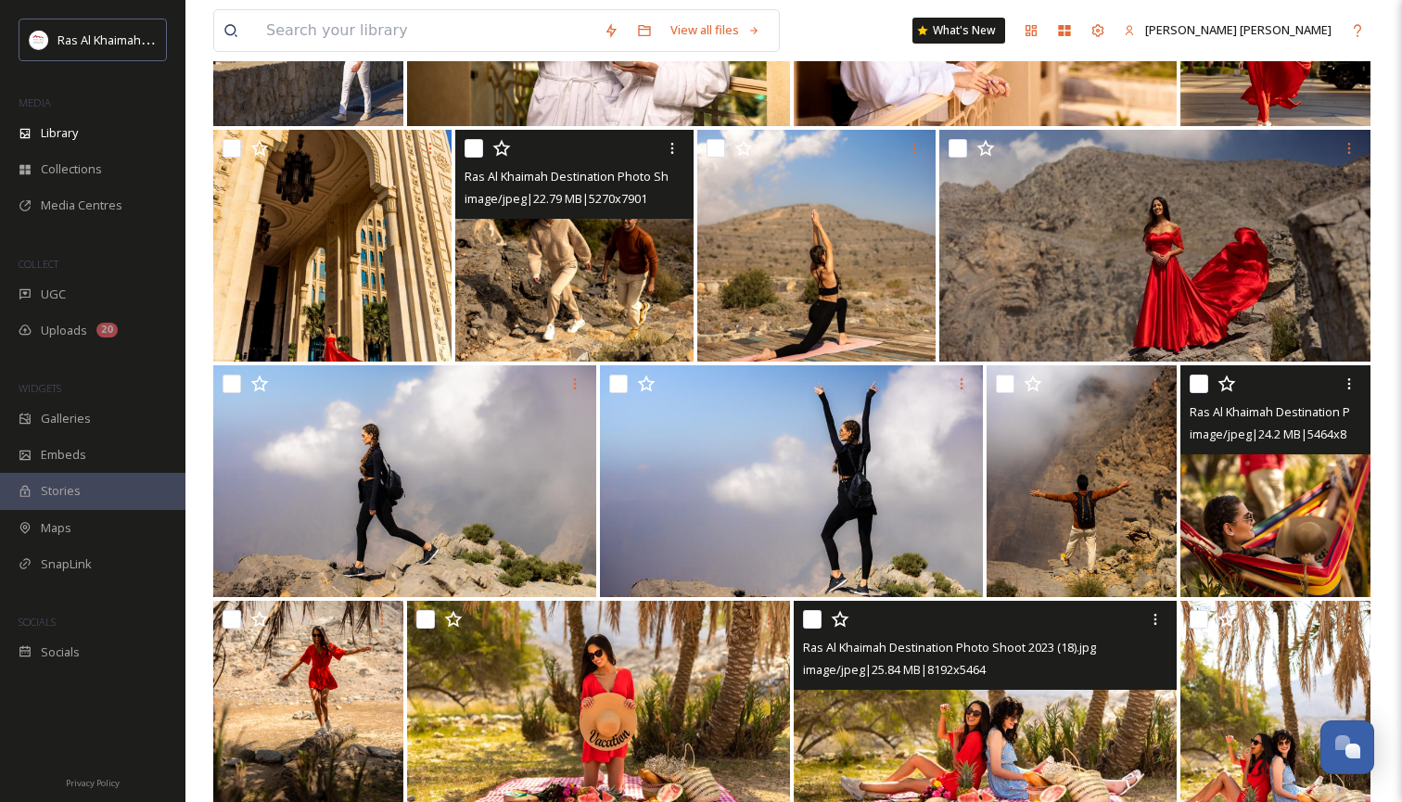
scroll to position [3183, 0]
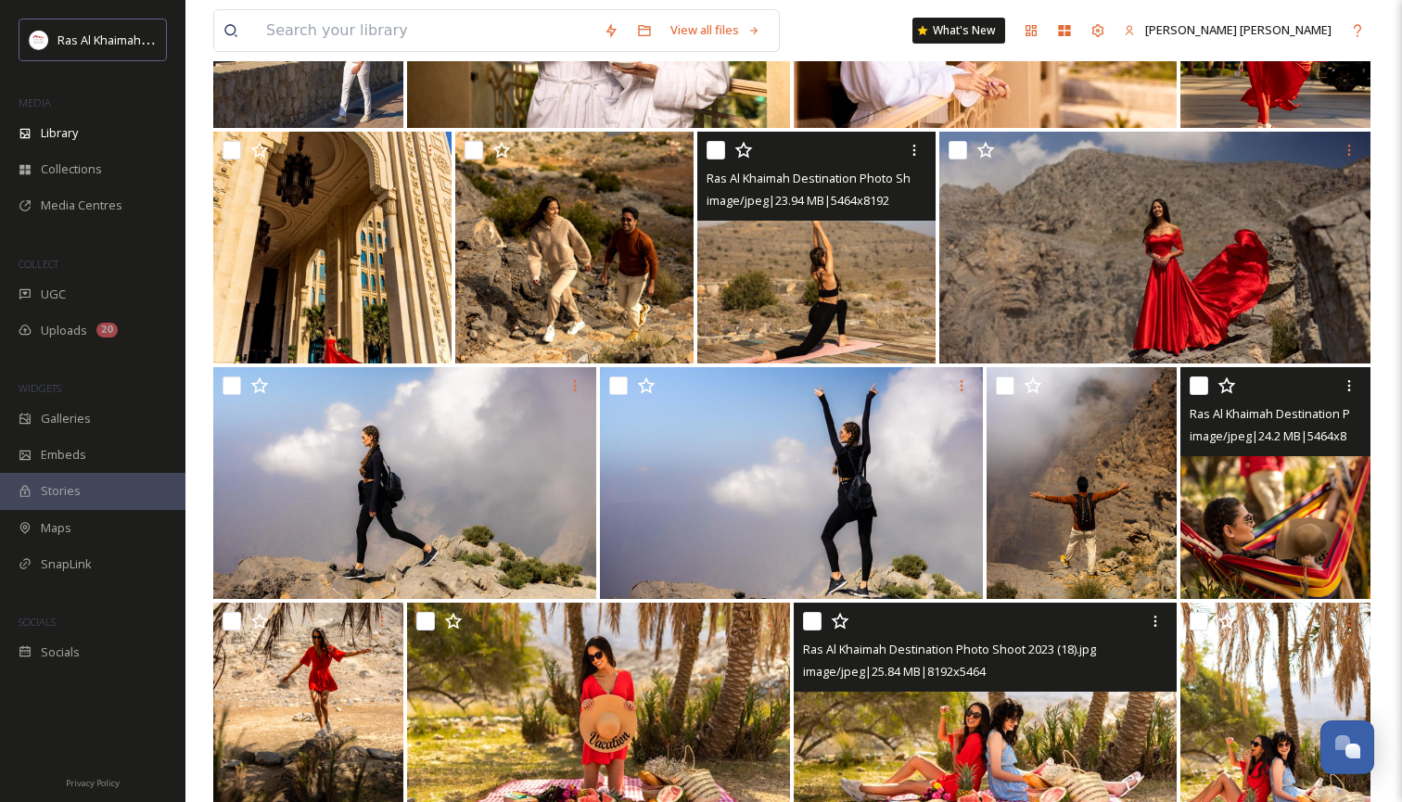
click at [826, 289] on img at bounding box center [816, 248] width 238 height 232
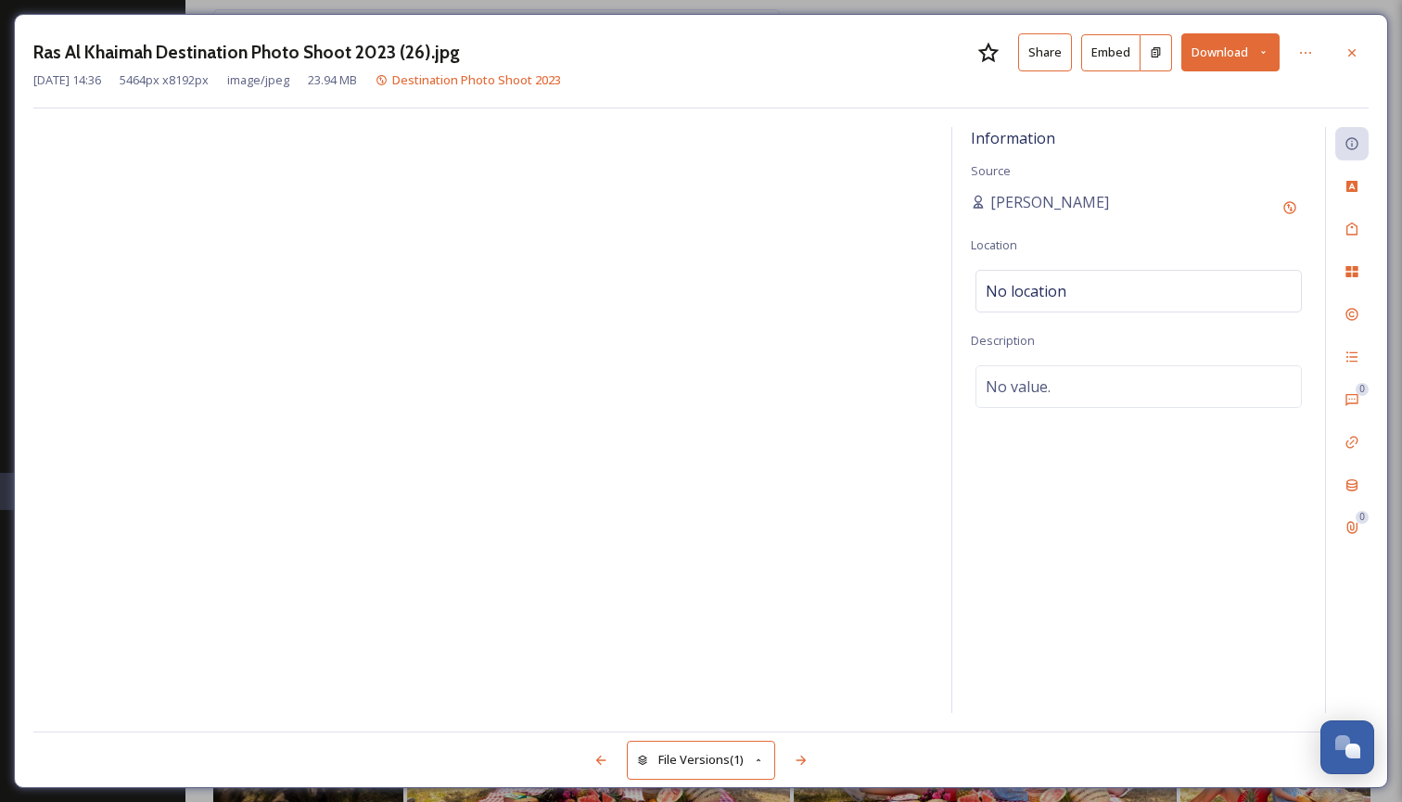
drag, startPoint x: 1345, startPoint y: 53, endPoint x: 1323, endPoint y: 66, distance: 25.8
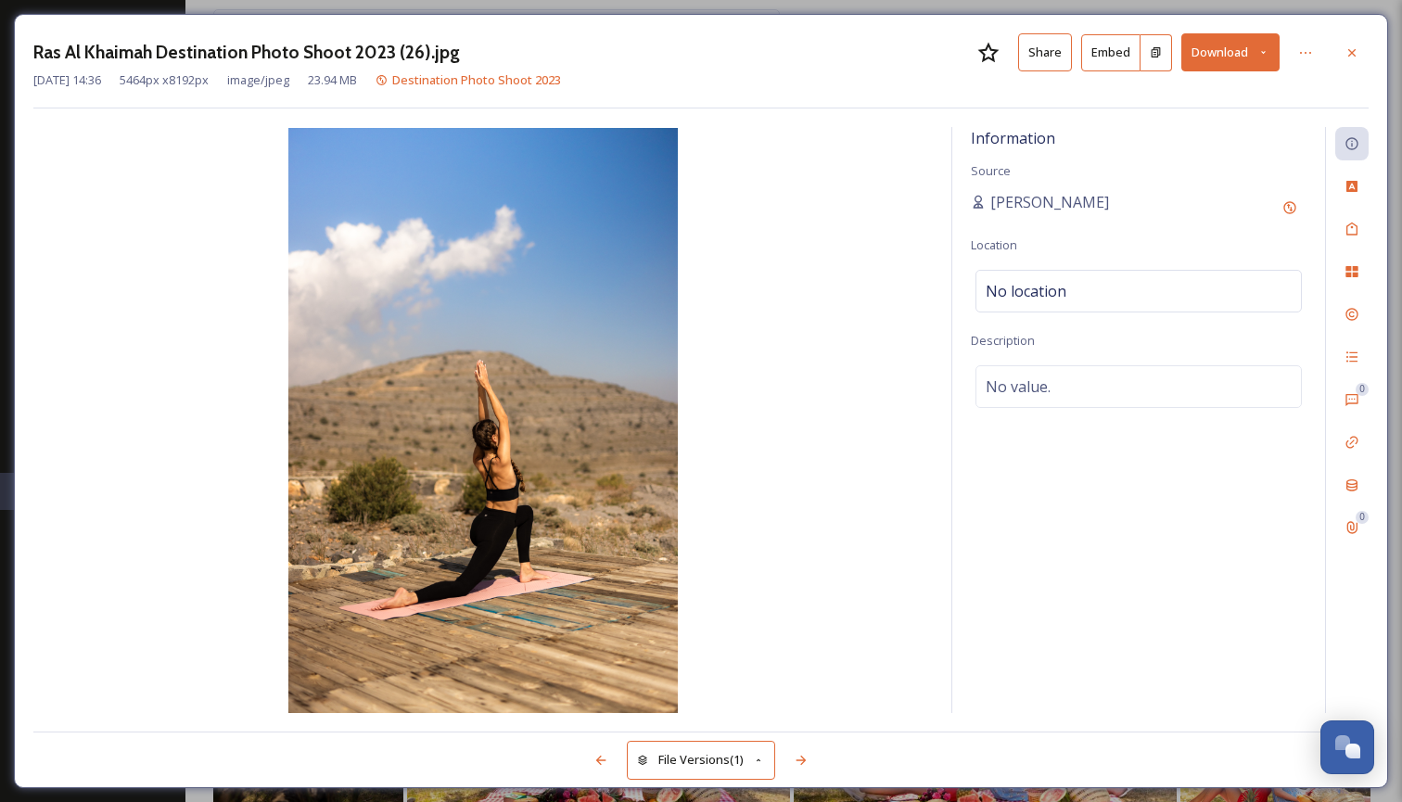
click at [1345, 53] on icon at bounding box center [1351, 52] width 15 height 15
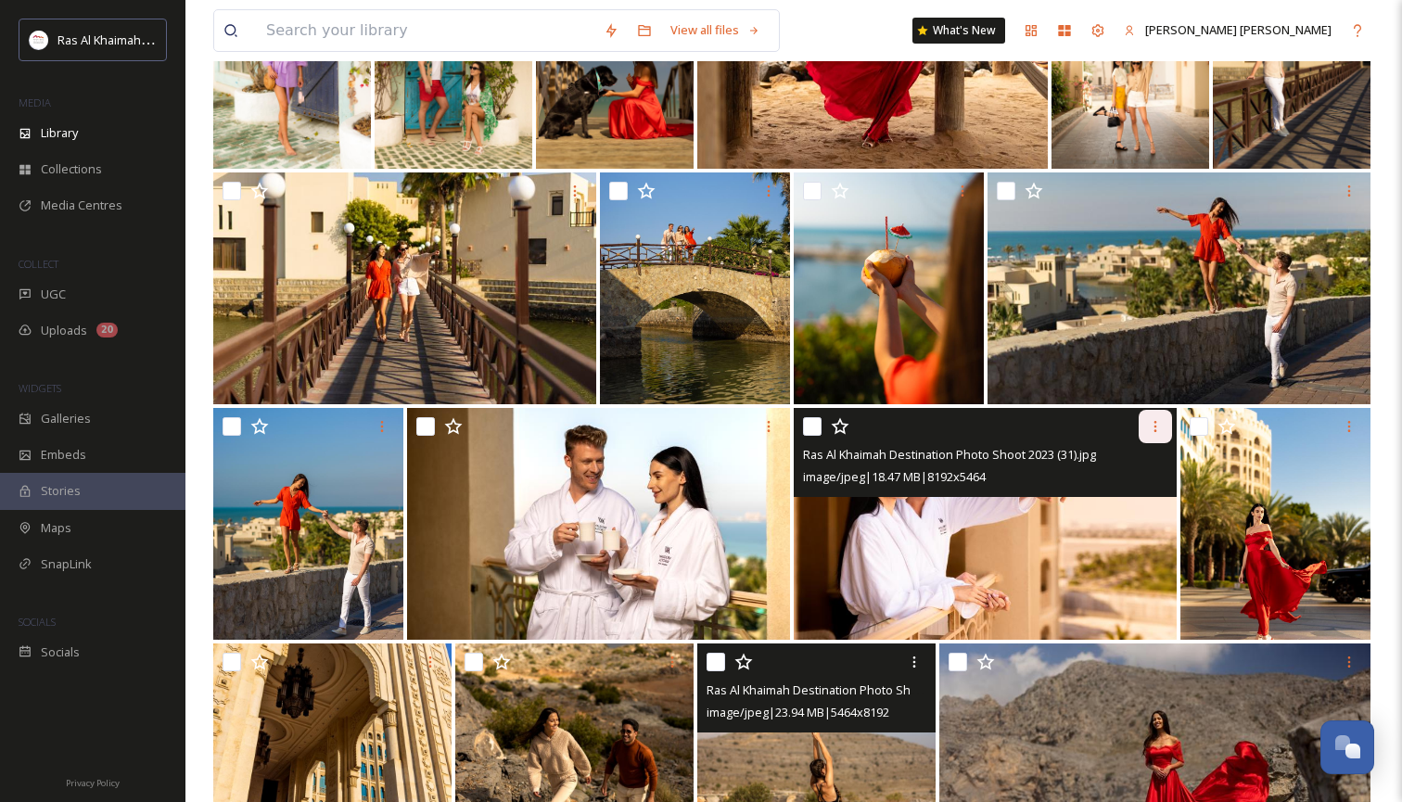
scroll to position [2665, 0]
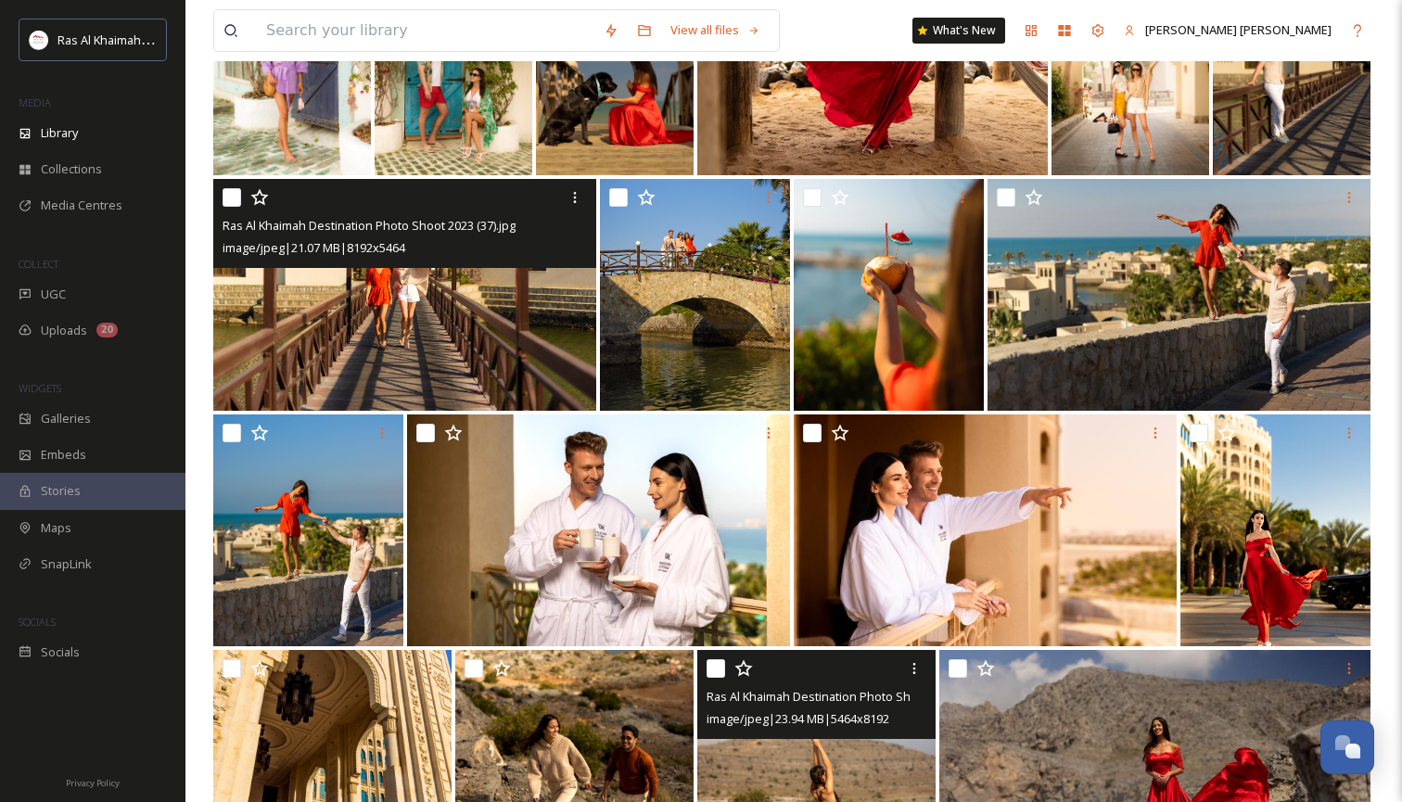
click at [400, 338] on img at bounding box center [404, 295] width 383 height 232
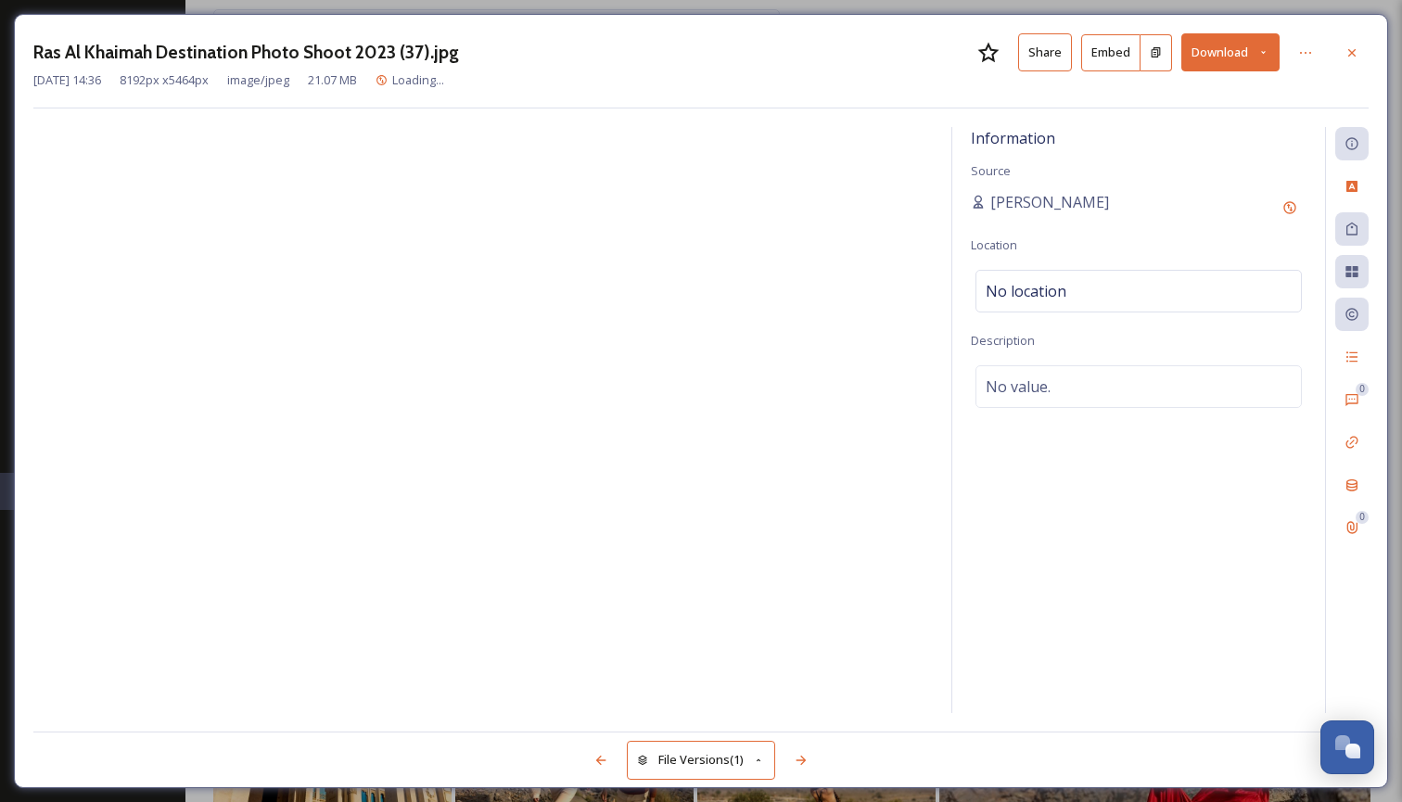
click at [1267, 52] on icon at bounding box center [1263, 52] width 12 height 12
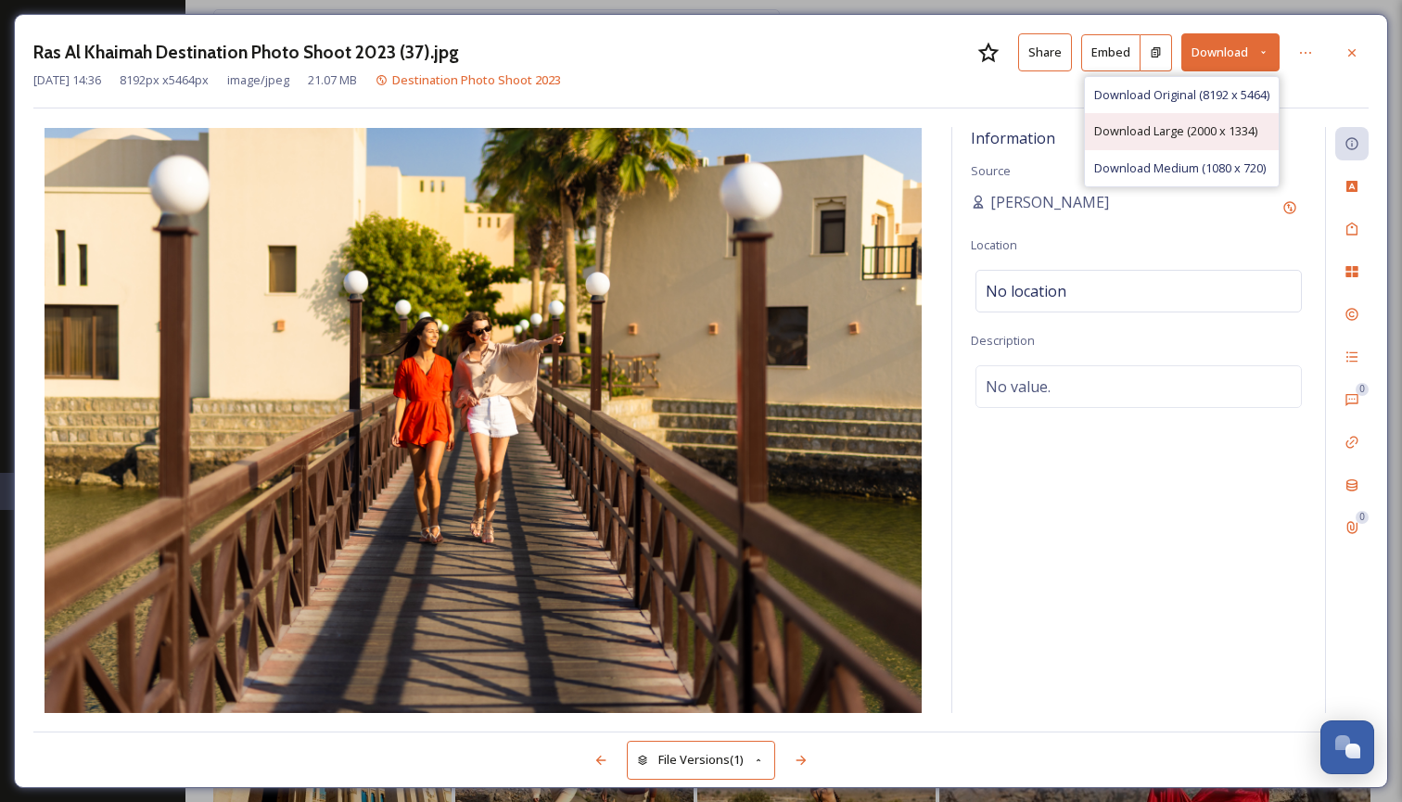
click at [1217, 129] on span "Download Large (2000 x 1334)" at bounding box center [1175, 131] width 163 height 18
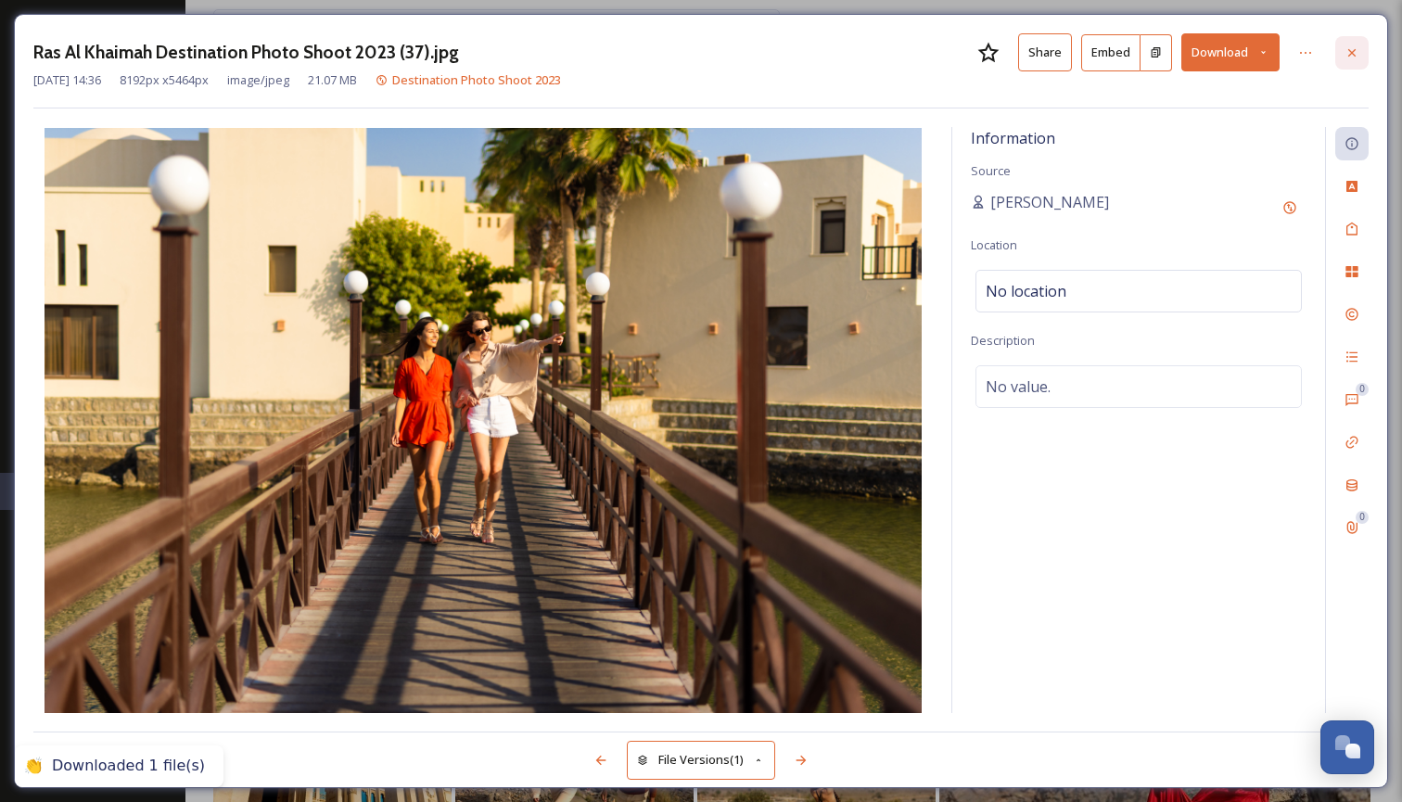
click at [1356, 51] on icon at bounding box center [1351, 52] width 15 height 15
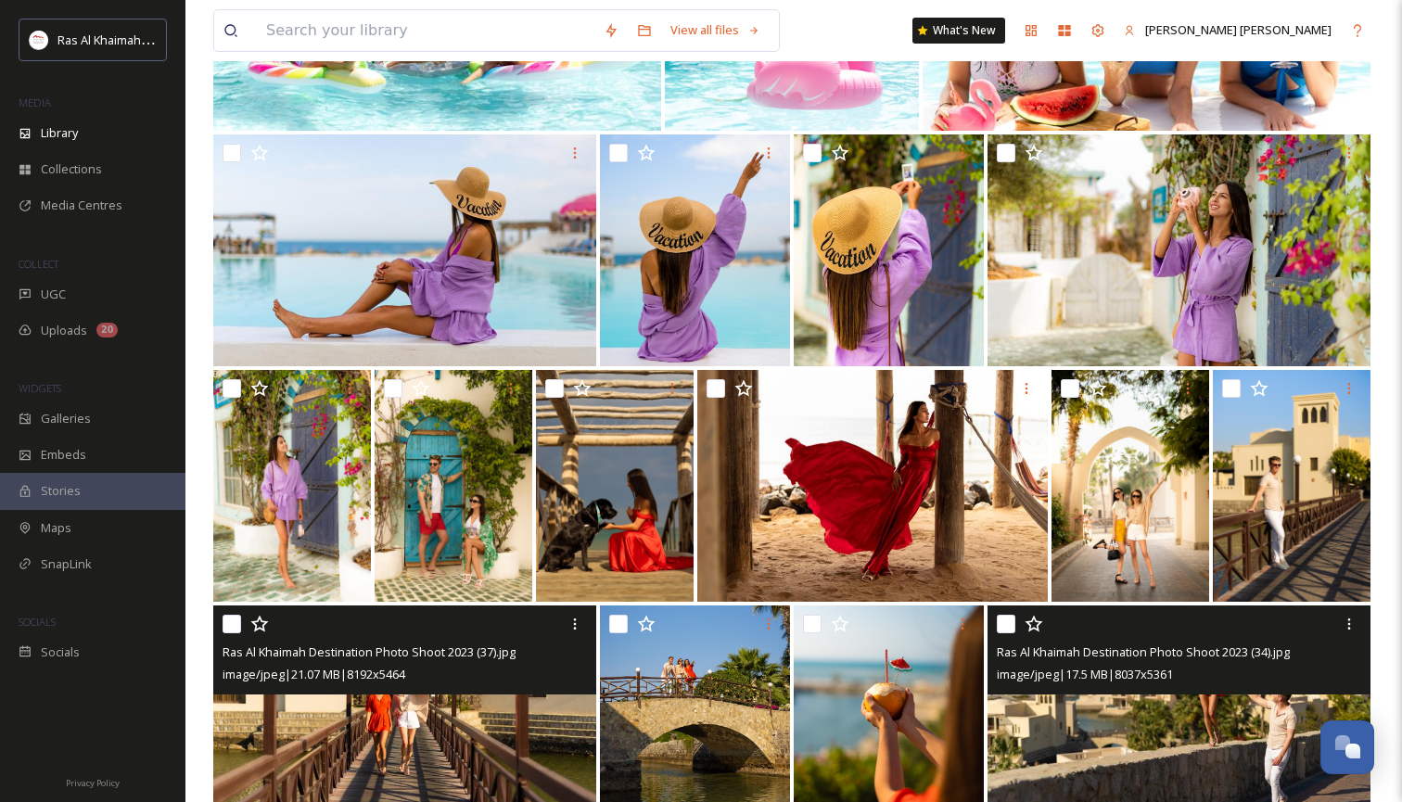
scroll to position [2234, 0]
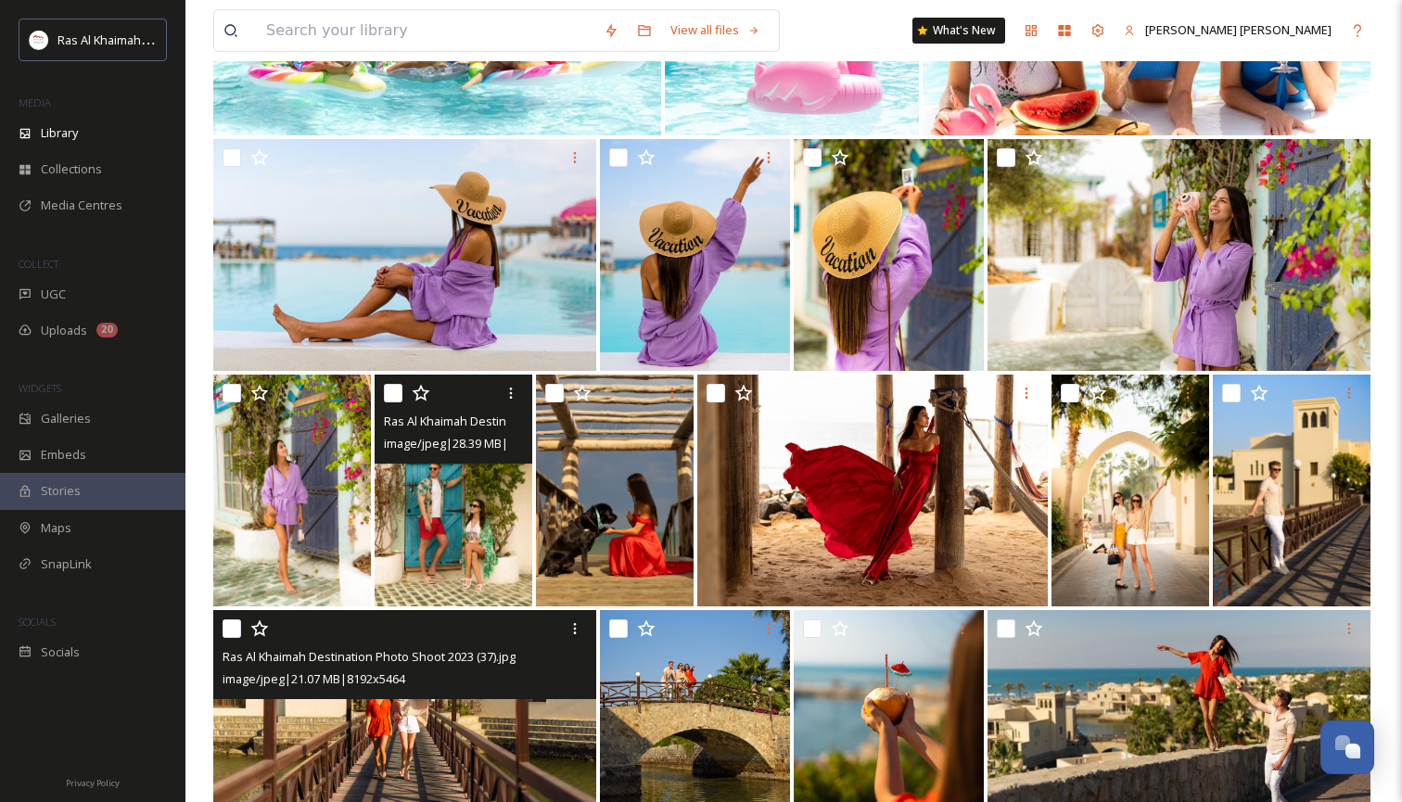
click at [450, 494] on img at bounding box center [454, 491] width 158 height 232
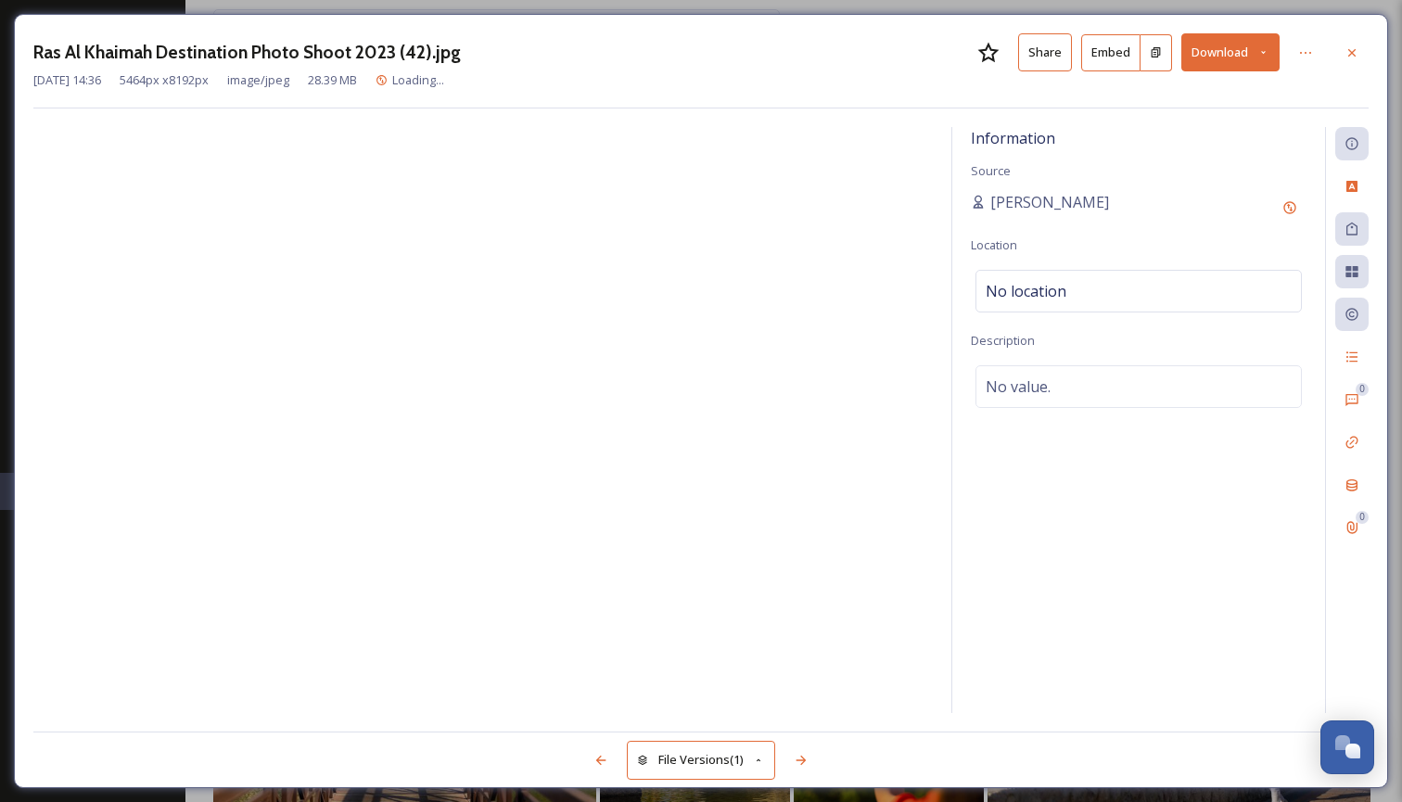
click at [1267, 50] on icon at bounding box center [1263, 52] width 12 height 12
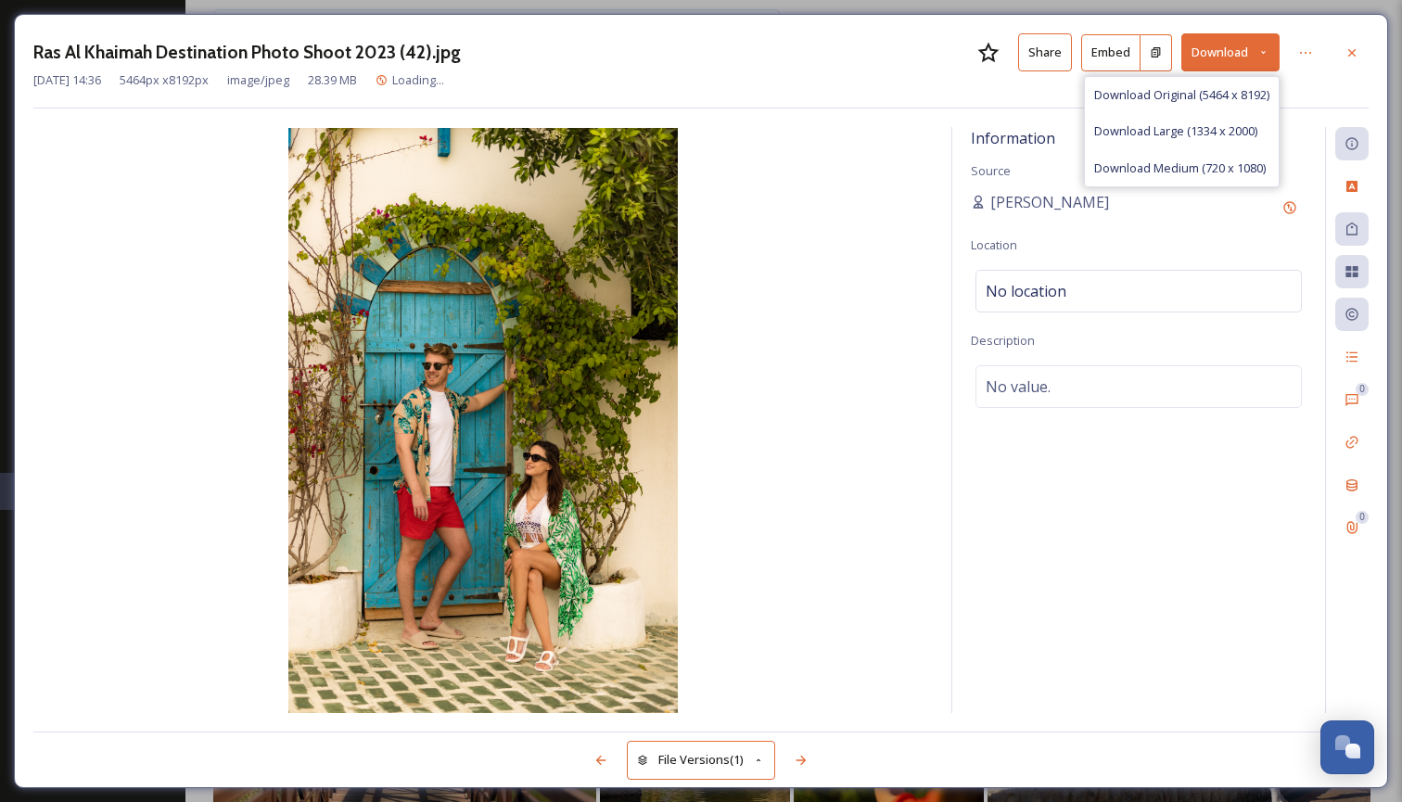
drag, startPoint x: 1213, startPoint y: 135, endPoint x: 1219, endPoint y: 128, distance: 9.9
click at [1213, 135] on span "Download Large (1334 x 2000)" at bounding box center [1175, 131] width 163 height 18
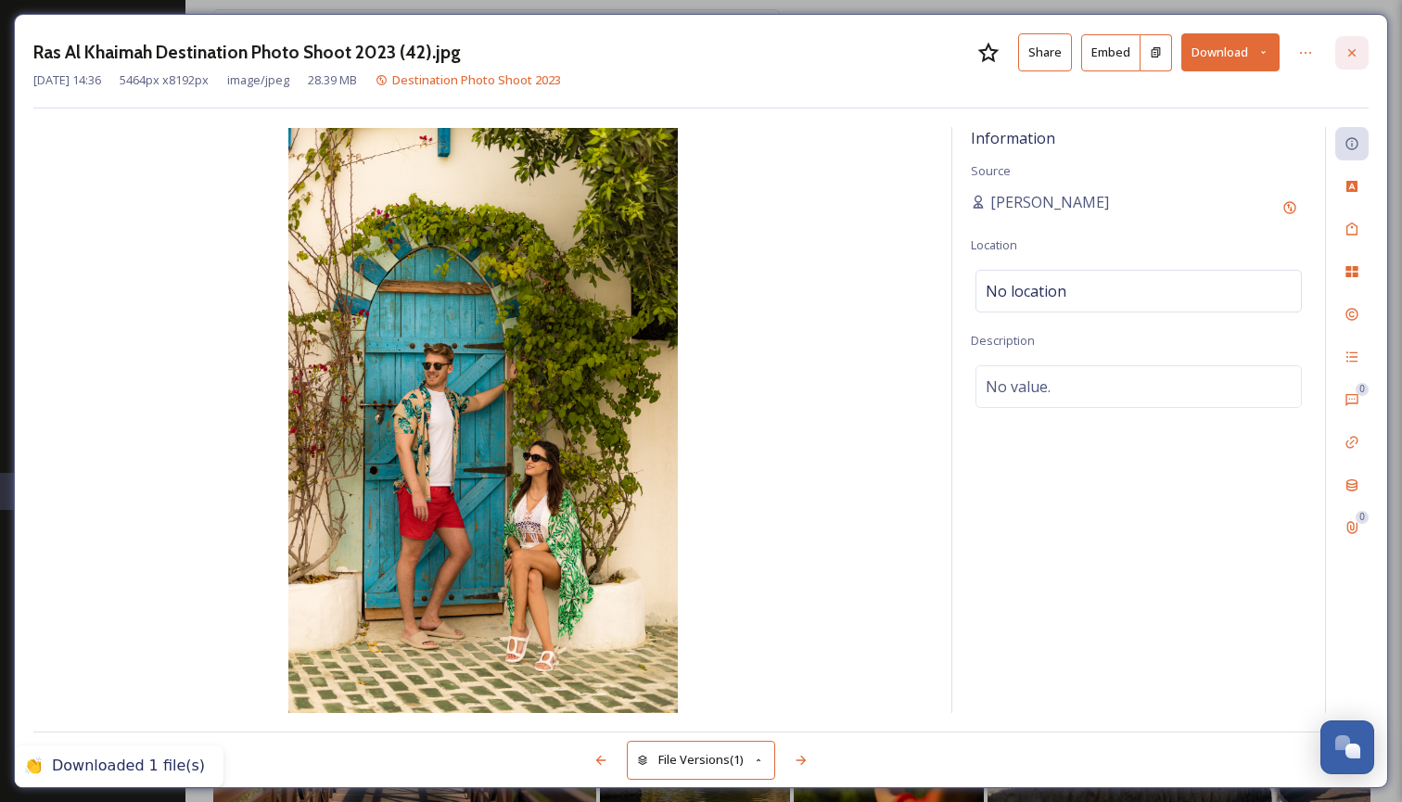
click at [1352, 57] on icon at bounding box center [1351, 52] width 15 height 15
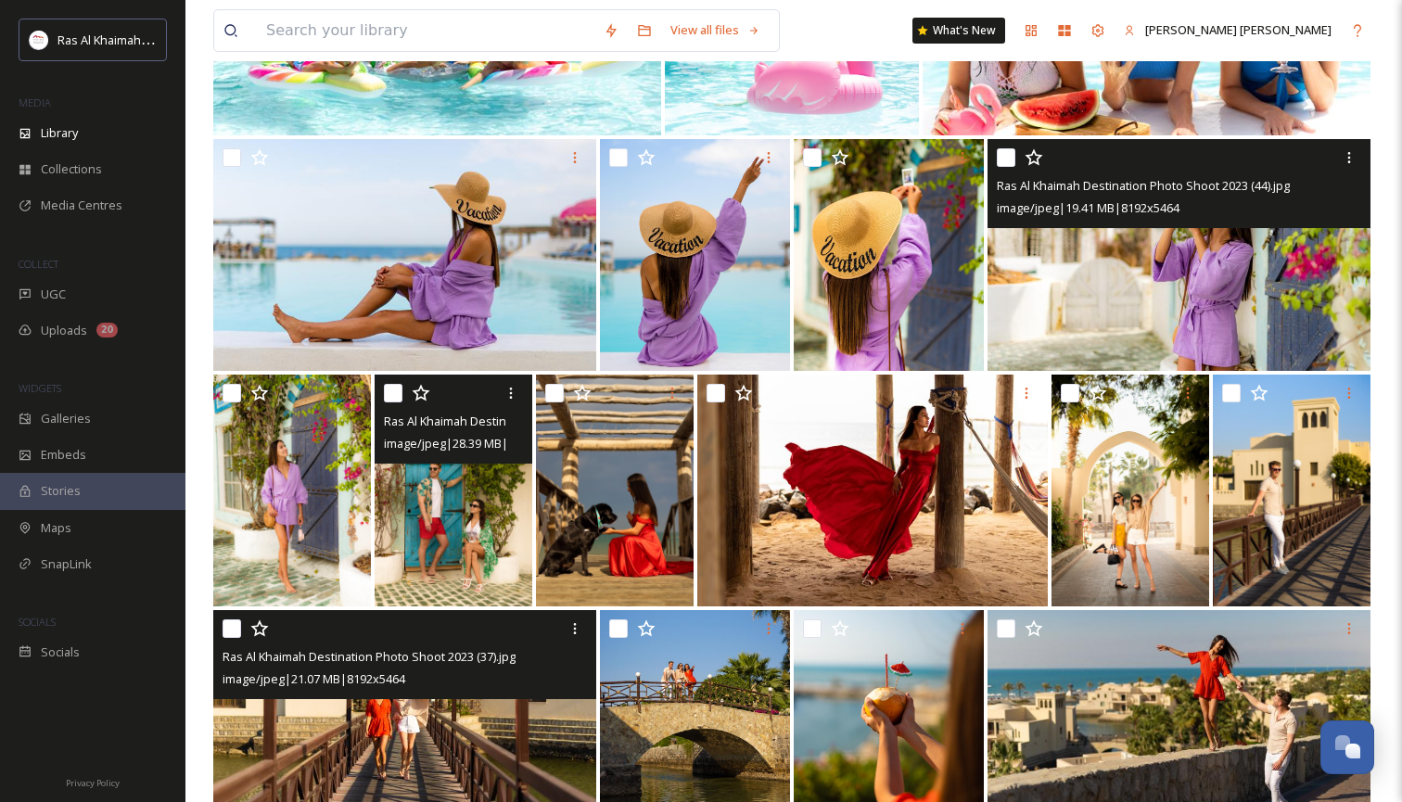
click at [1185, 308] on img at bounding box center [1179, 255] width 383 height 232
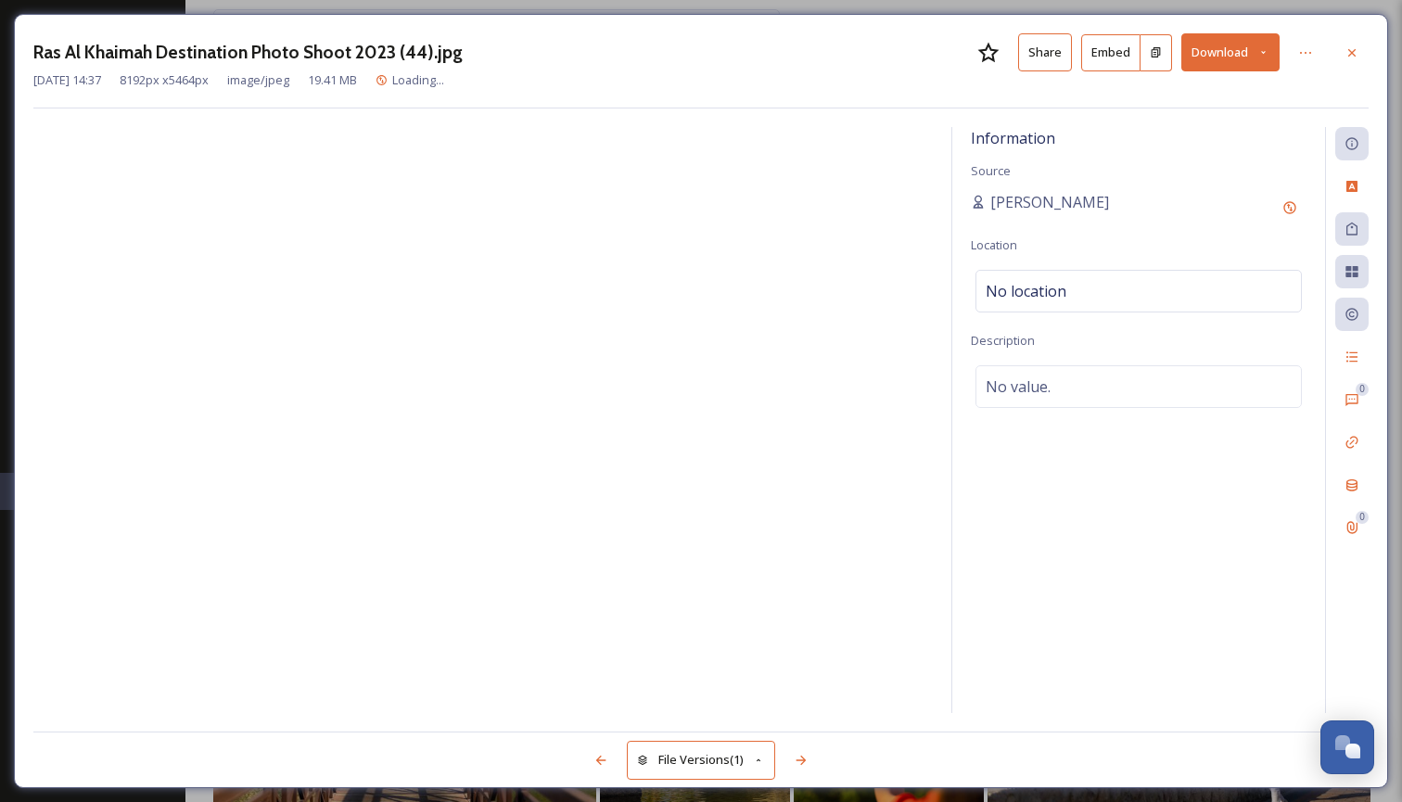
click at [1265, 48] on icon at bounding box center [1263, 52] width 12 height 12
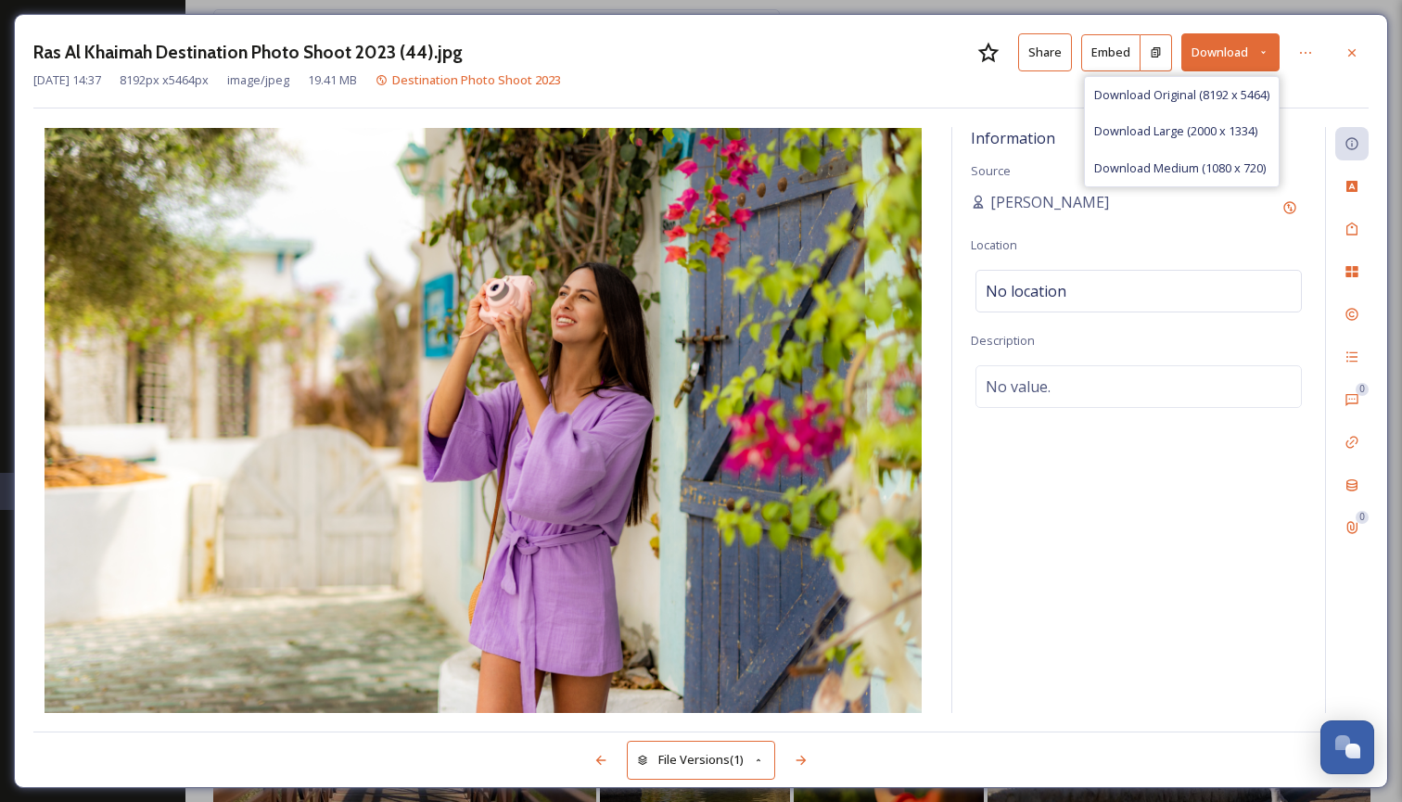
click at [1211, 131] on span "Download Large (2000 x 1334)" at bounding box center [1175, 131] width 163 height 18
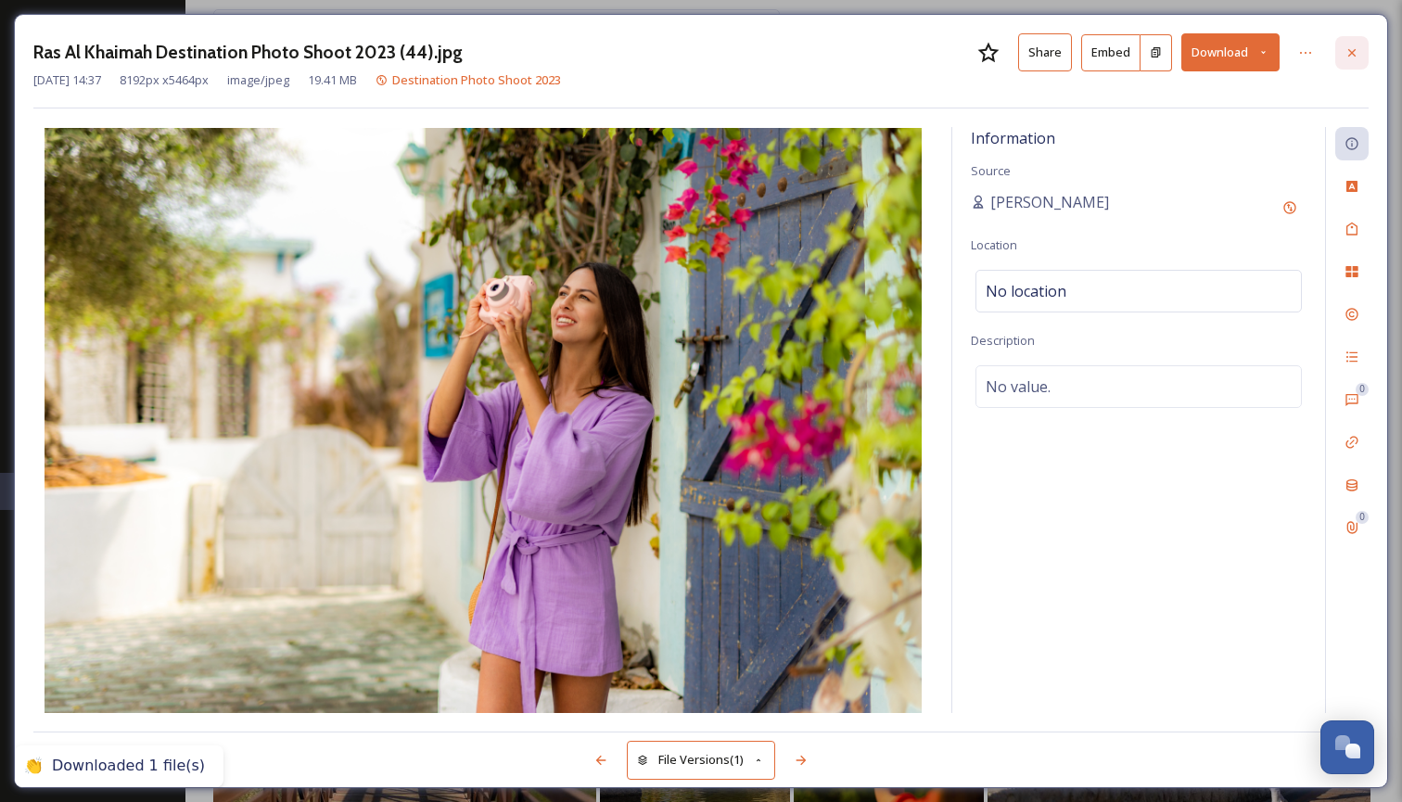
click at [1350, 51] on icon at bounding box center [1351, 52] width 15 height 15
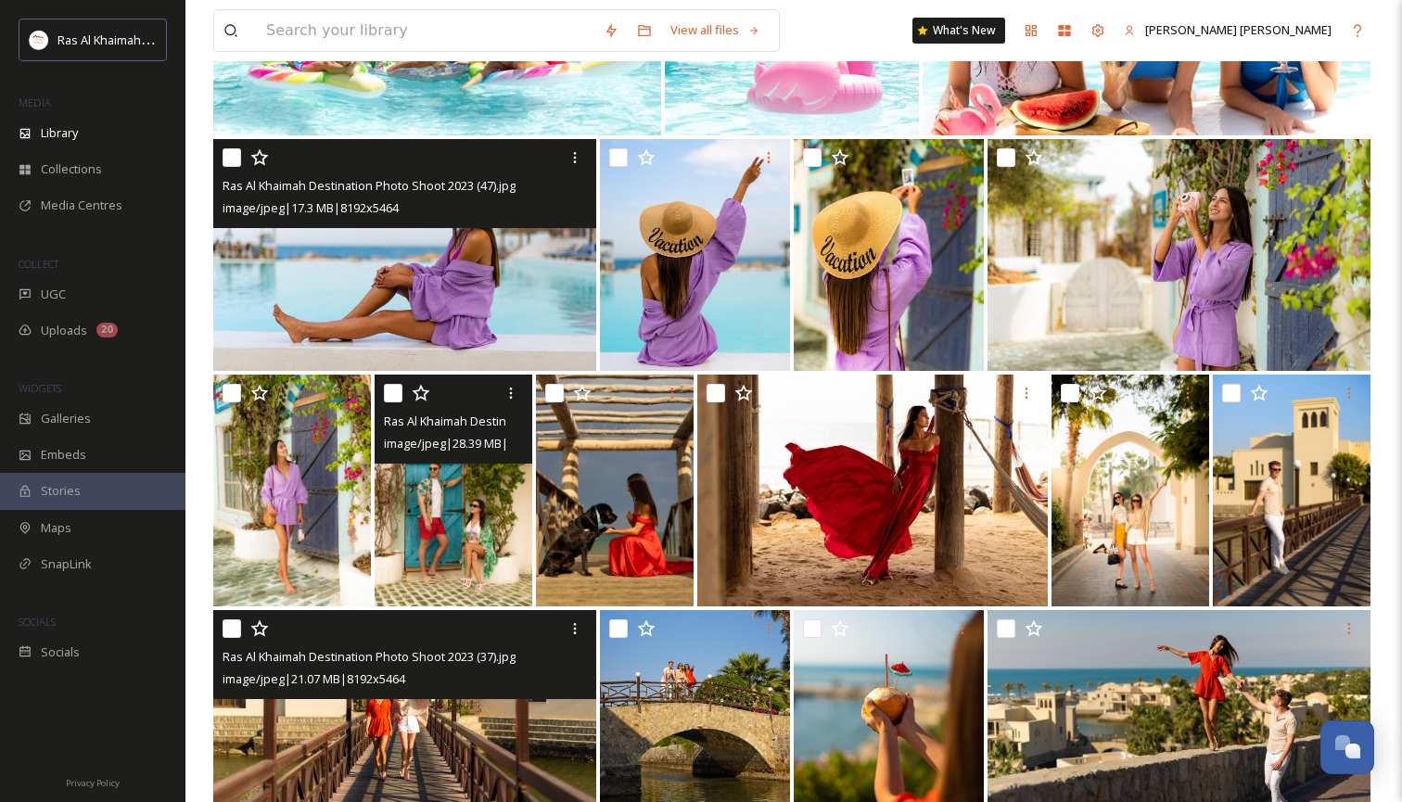
click at [515, 312] on img at bounding box center [404, 255] width 383 height 232
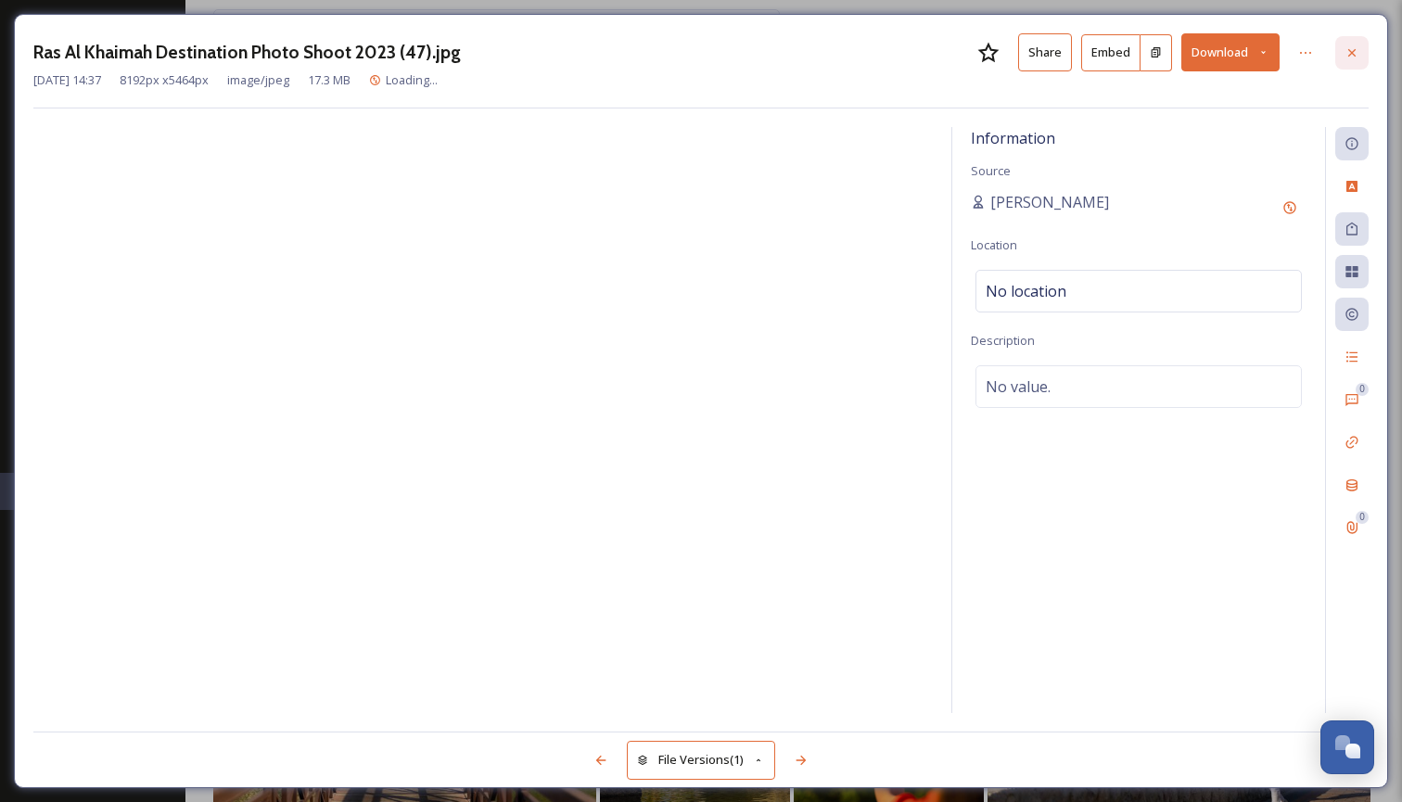
click at [1353, 46] on icon at bounding box center [1351, 52] width 15 height 15
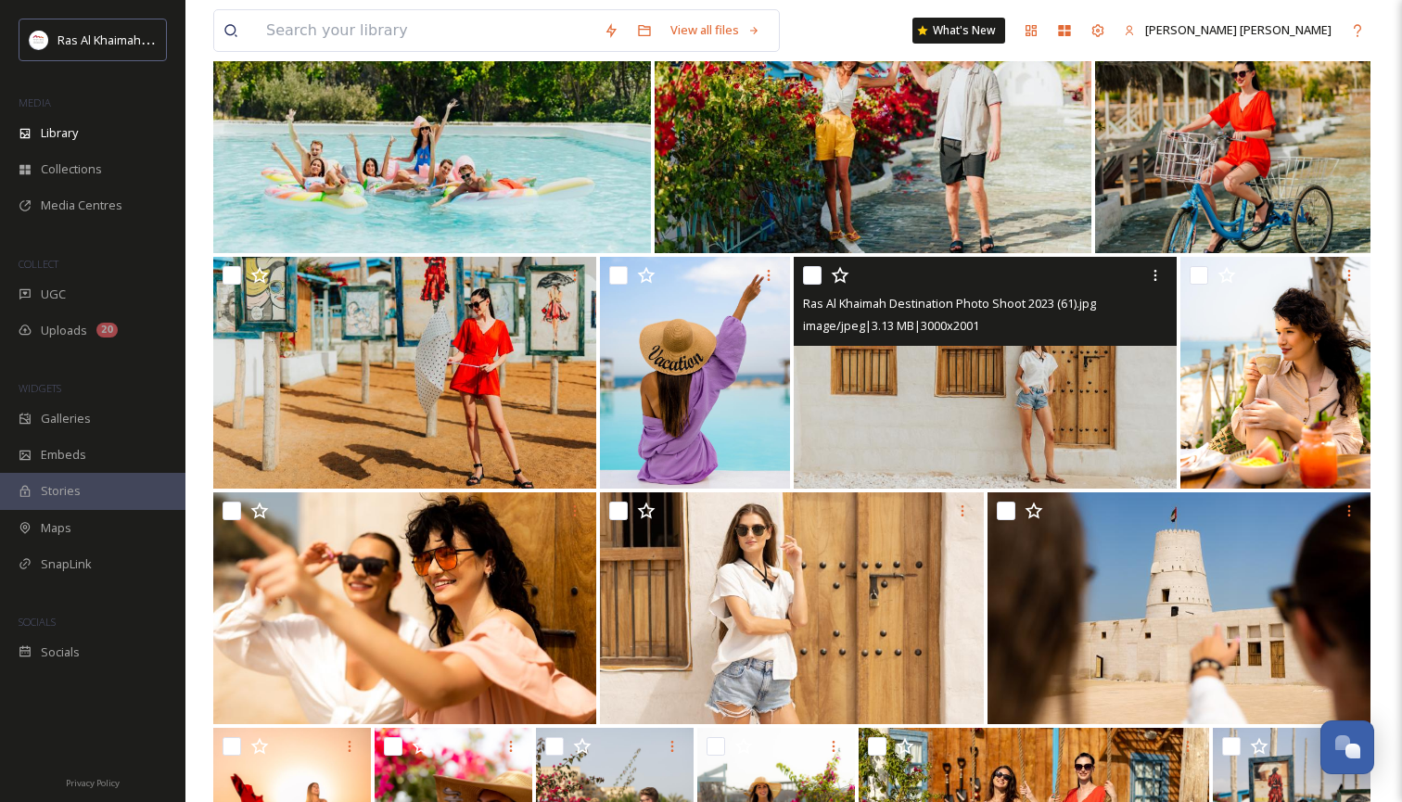
scroll to position [1166, 0]
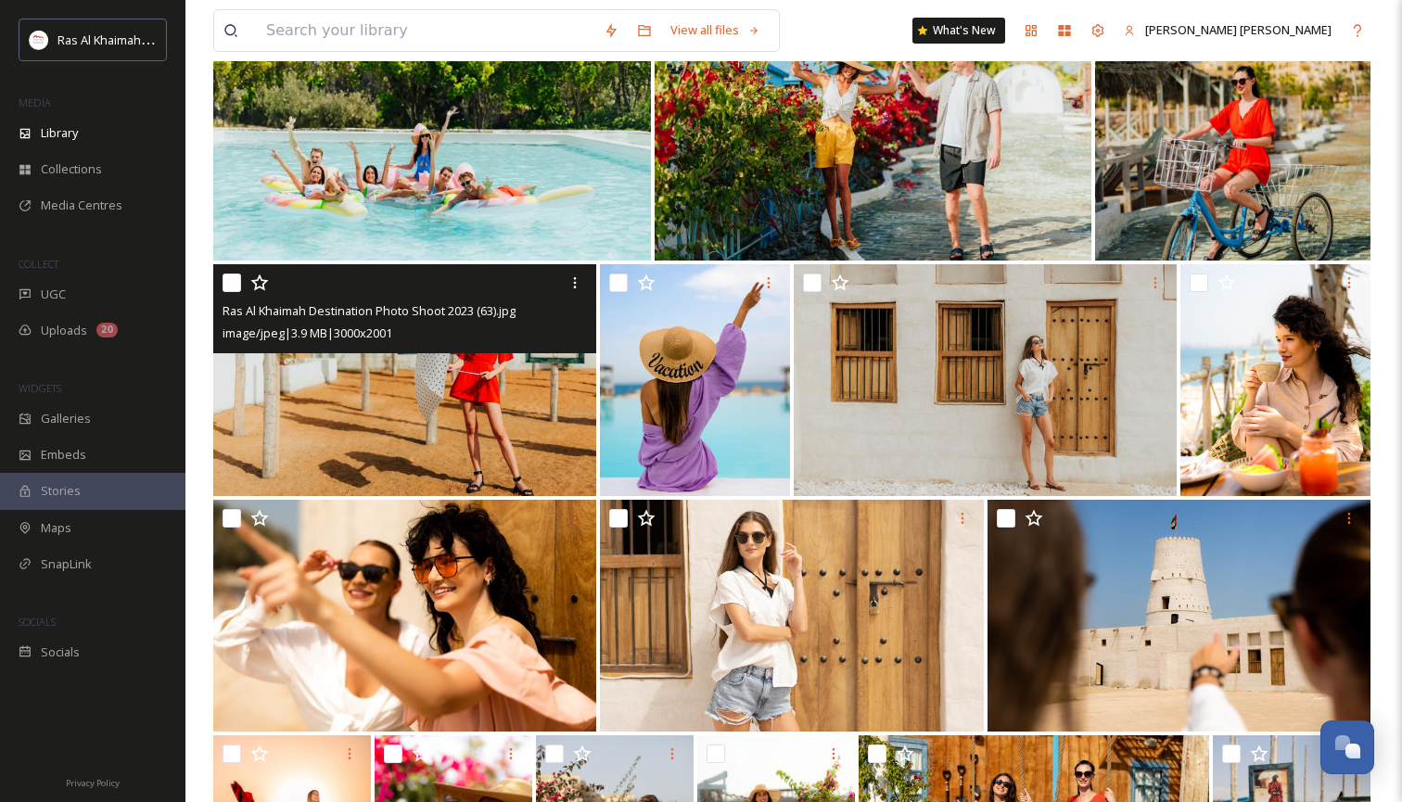
click at [474, 465] on img at bounding box center [404, 380] width 383 height 232
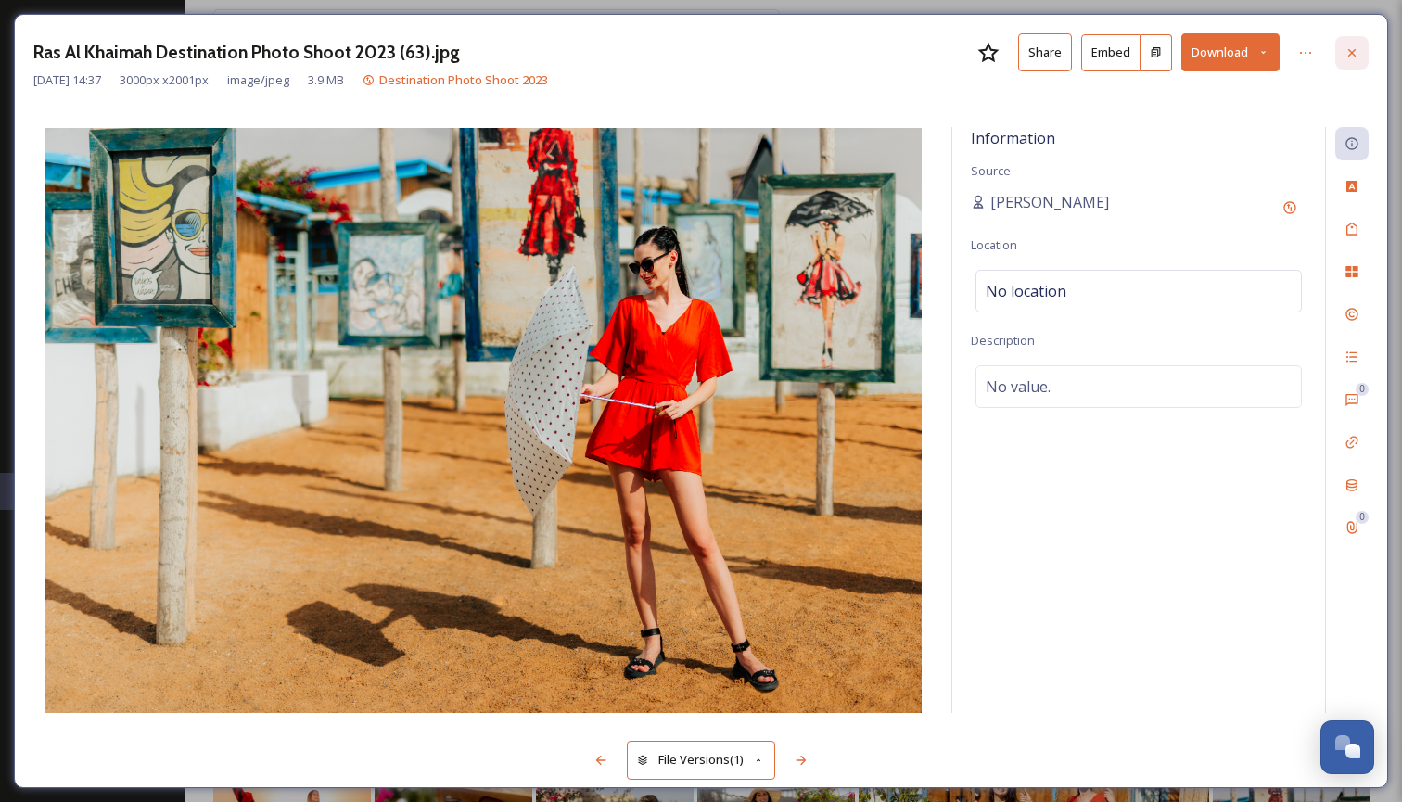
click at [1353, 57] on icon at bounding box center [1351, 52] width 15 height 15
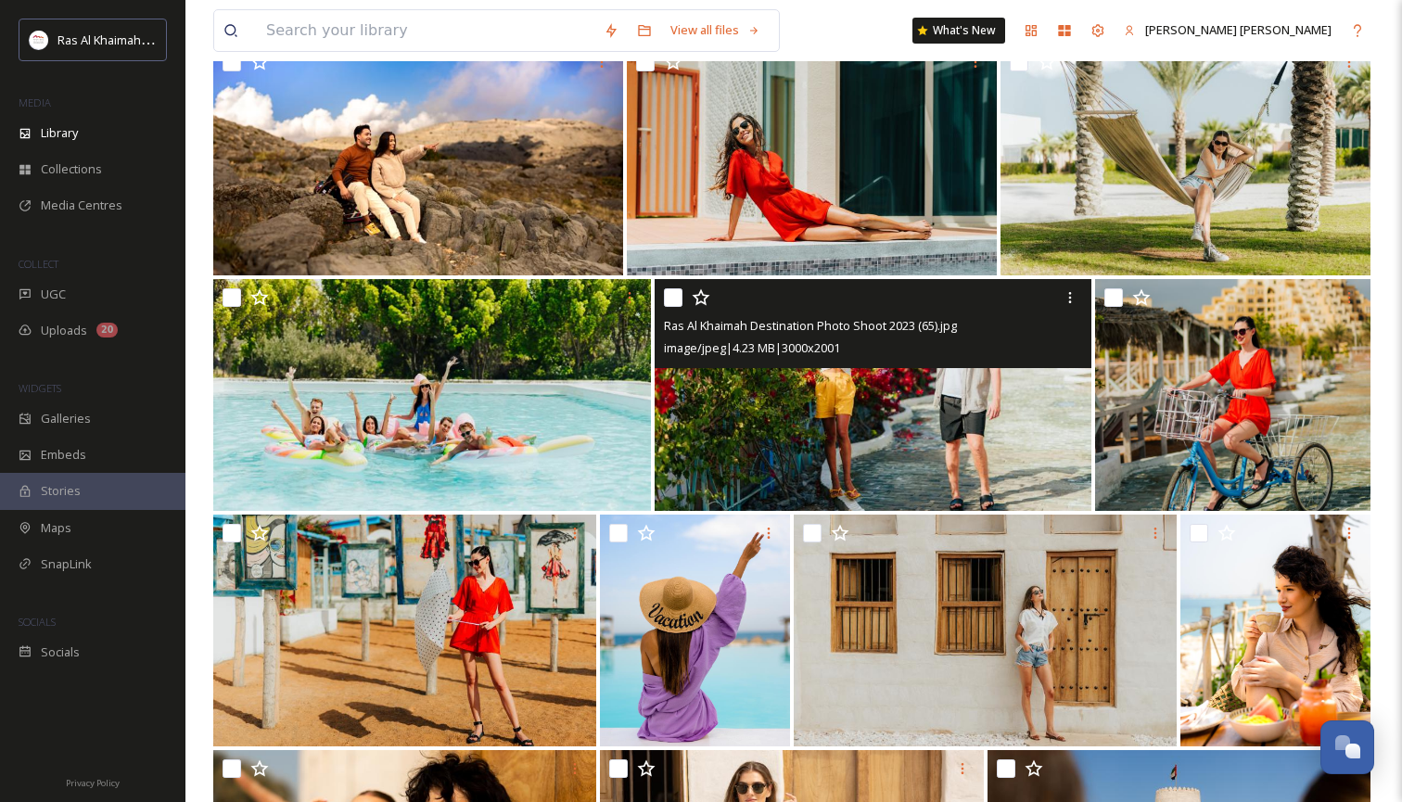
scroll to position [908, 0]
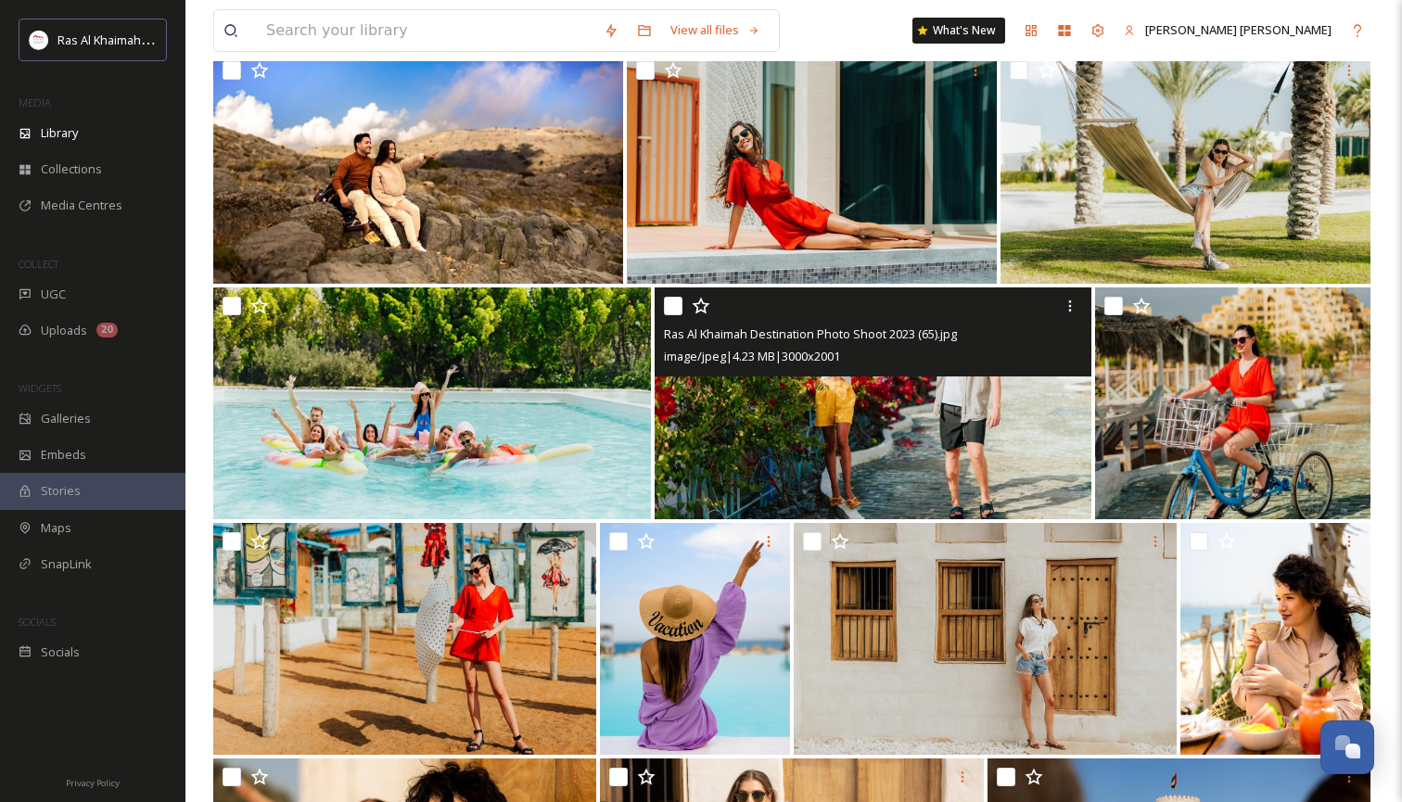
click at [807, 416] on img at bounding box center [874, 403] width 438 height 232
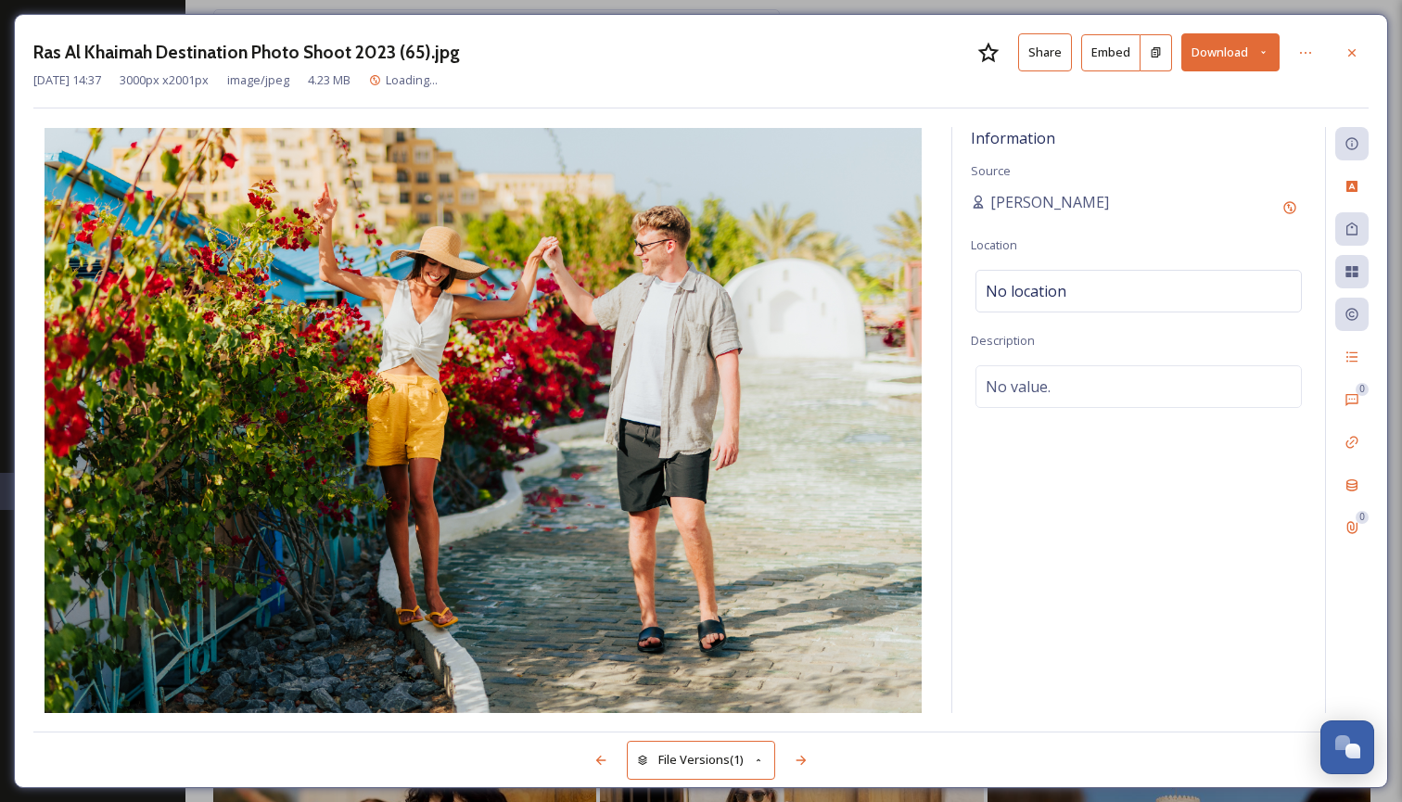
drag, startPoint x: 1354, startPoint y: 49, endPoint x: 1325, endPoint y: 72, distance: 36.9
click at [1354, 49] on icon at bounding box center [1351, 52] width 15 height 15
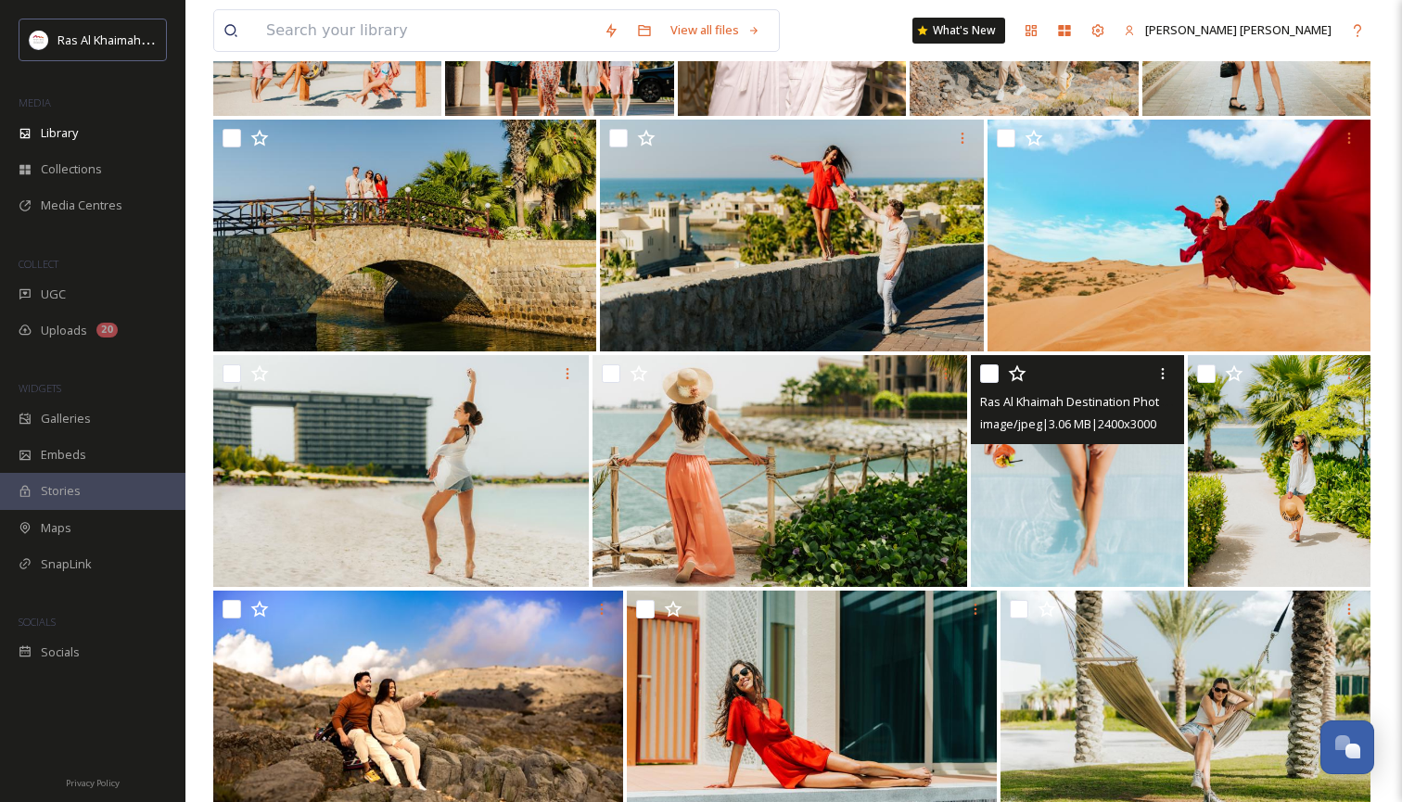
scroll to position [360, 0]
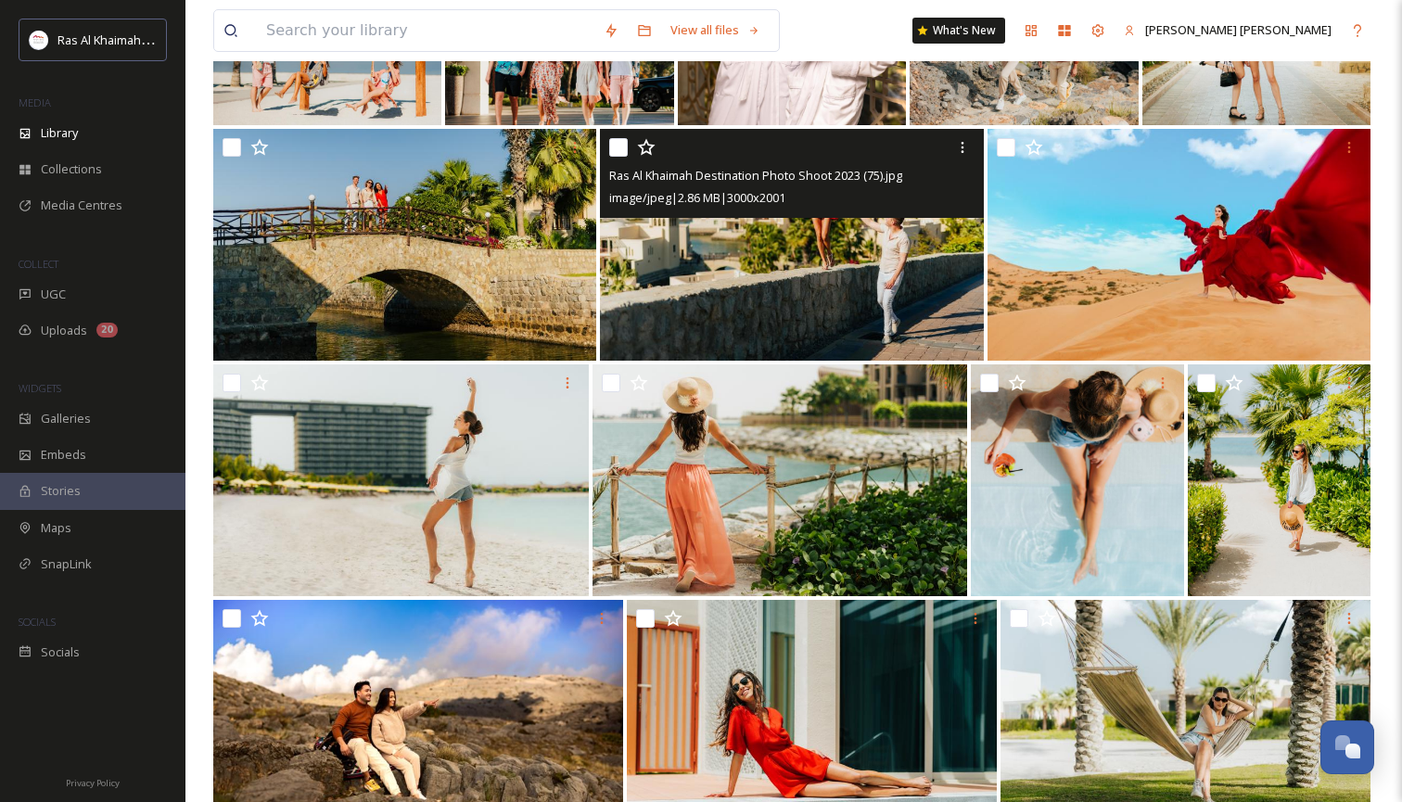
click at [875, 312] on img at bounding box center [791, 245] width 383 height 232
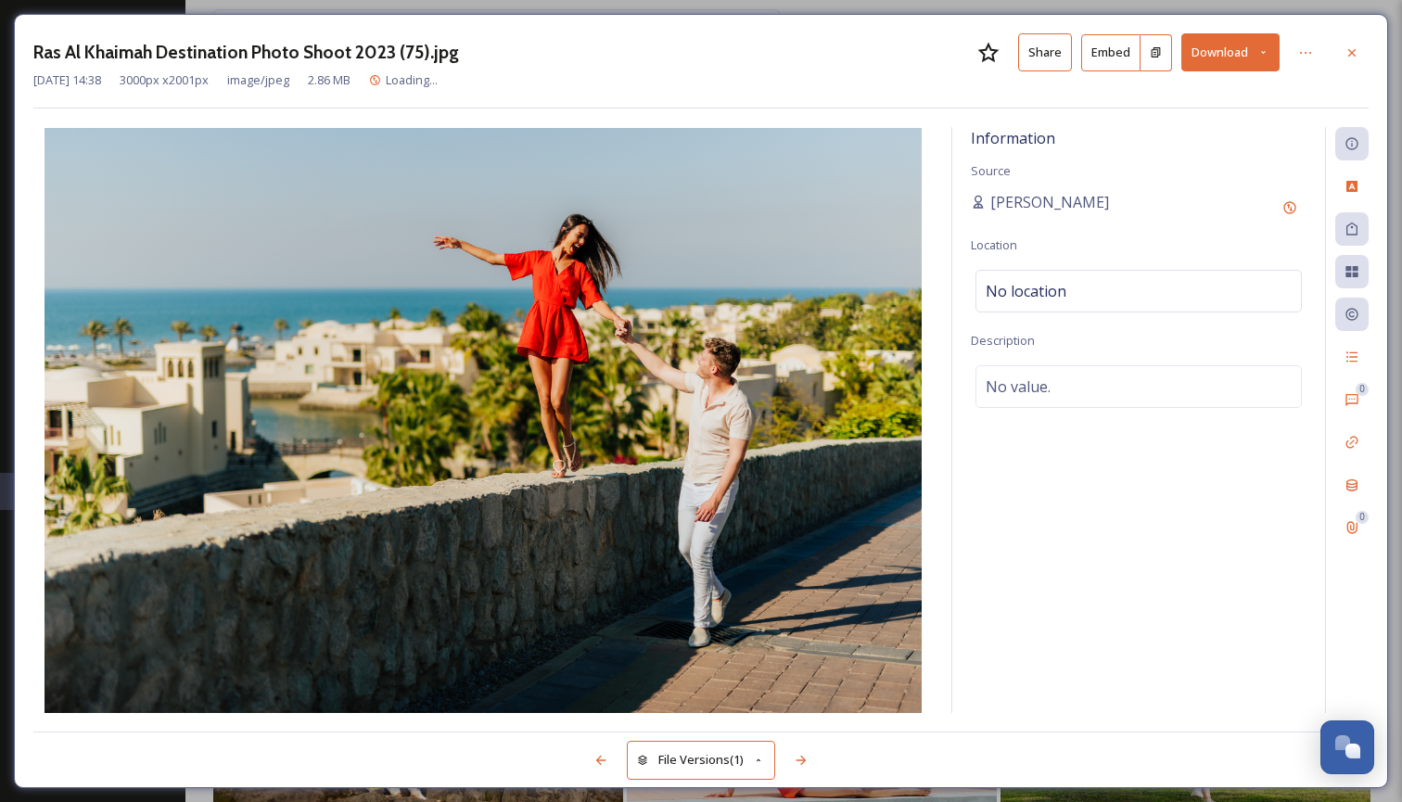
click at [1266, 50] on icon at bounding box center [1263, 52] width 12 height 12
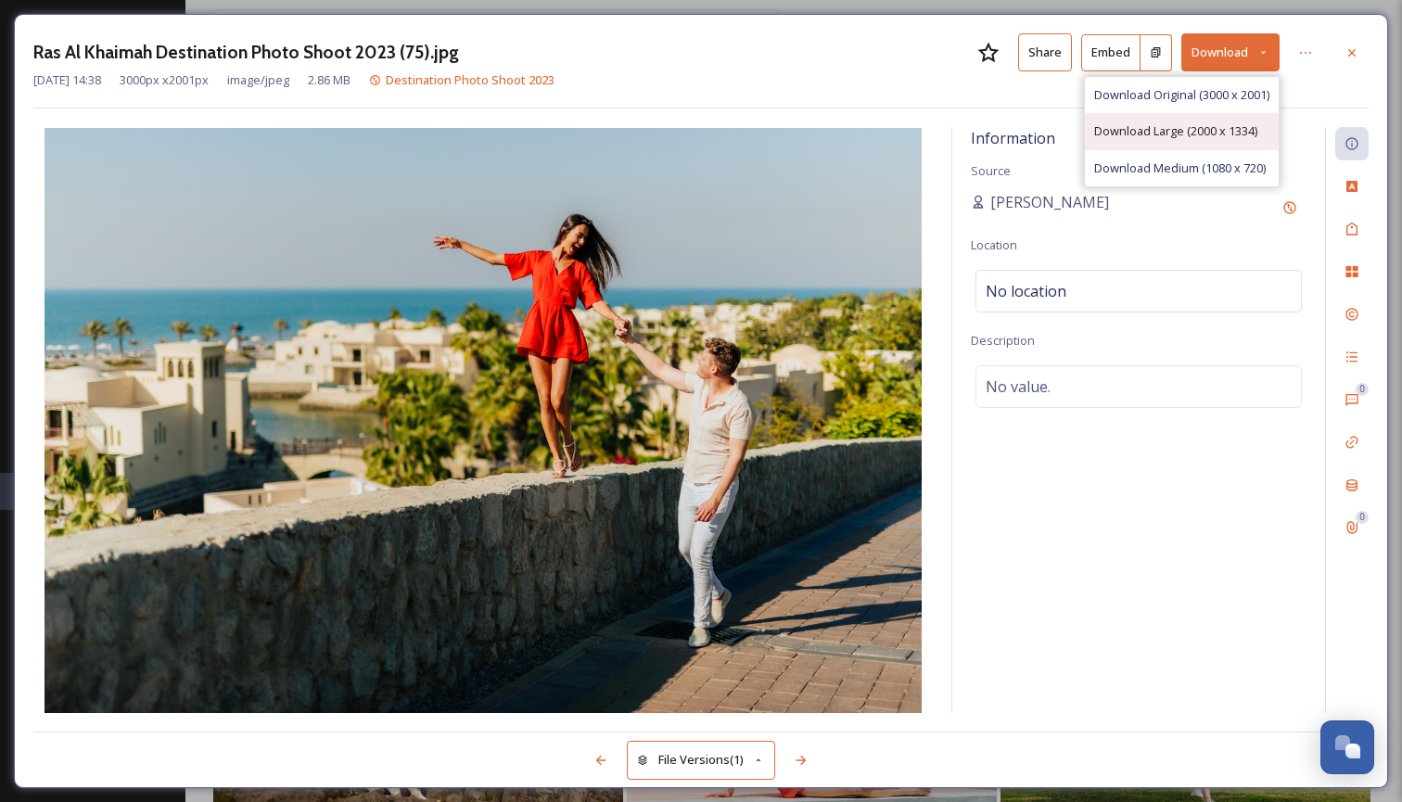
click at [1209, 137] on span "Download Large (2000 x 1334)" at bounding box center [1175, 131] width 163 height 18
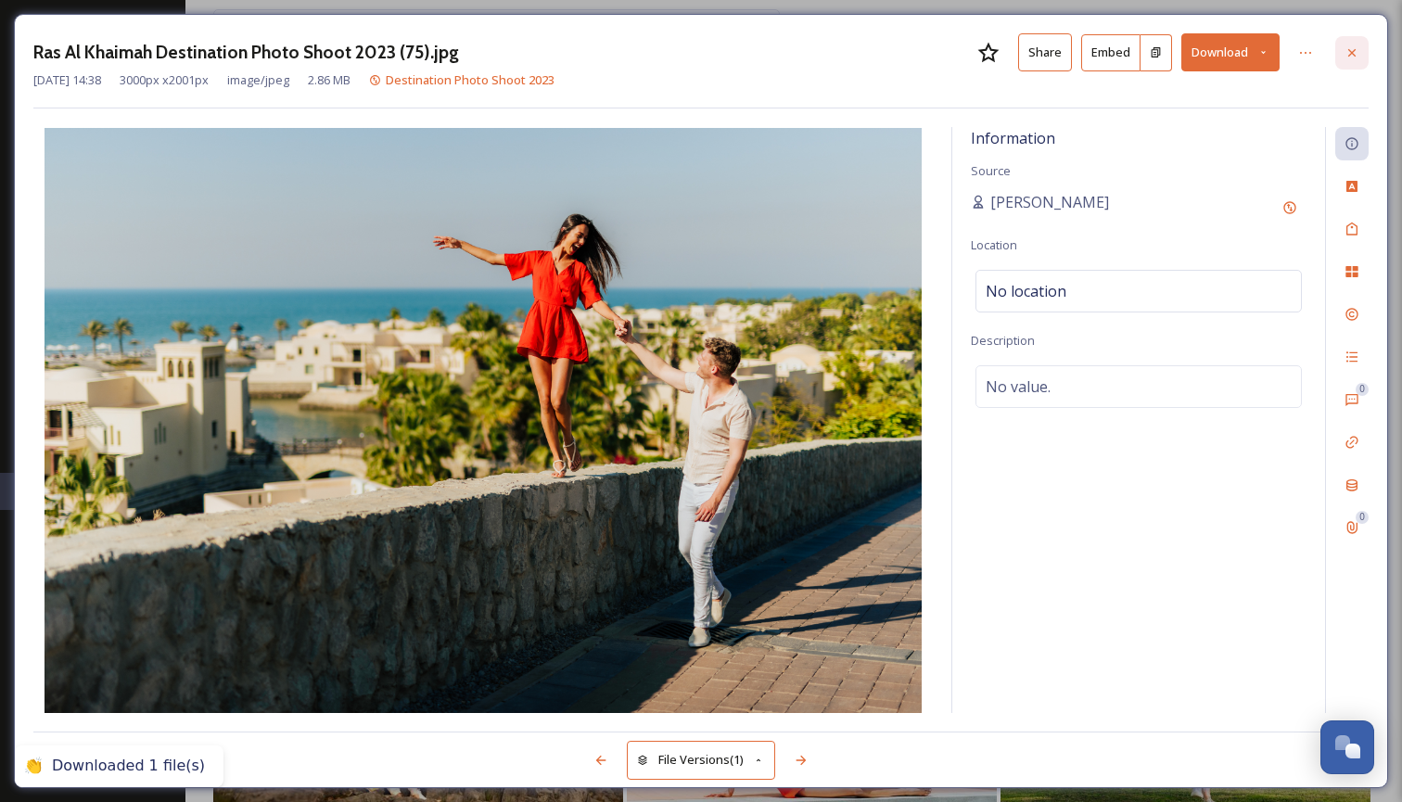
click at [1354, 49] on icon at bounding box center [1351, 52] width 15 height 15
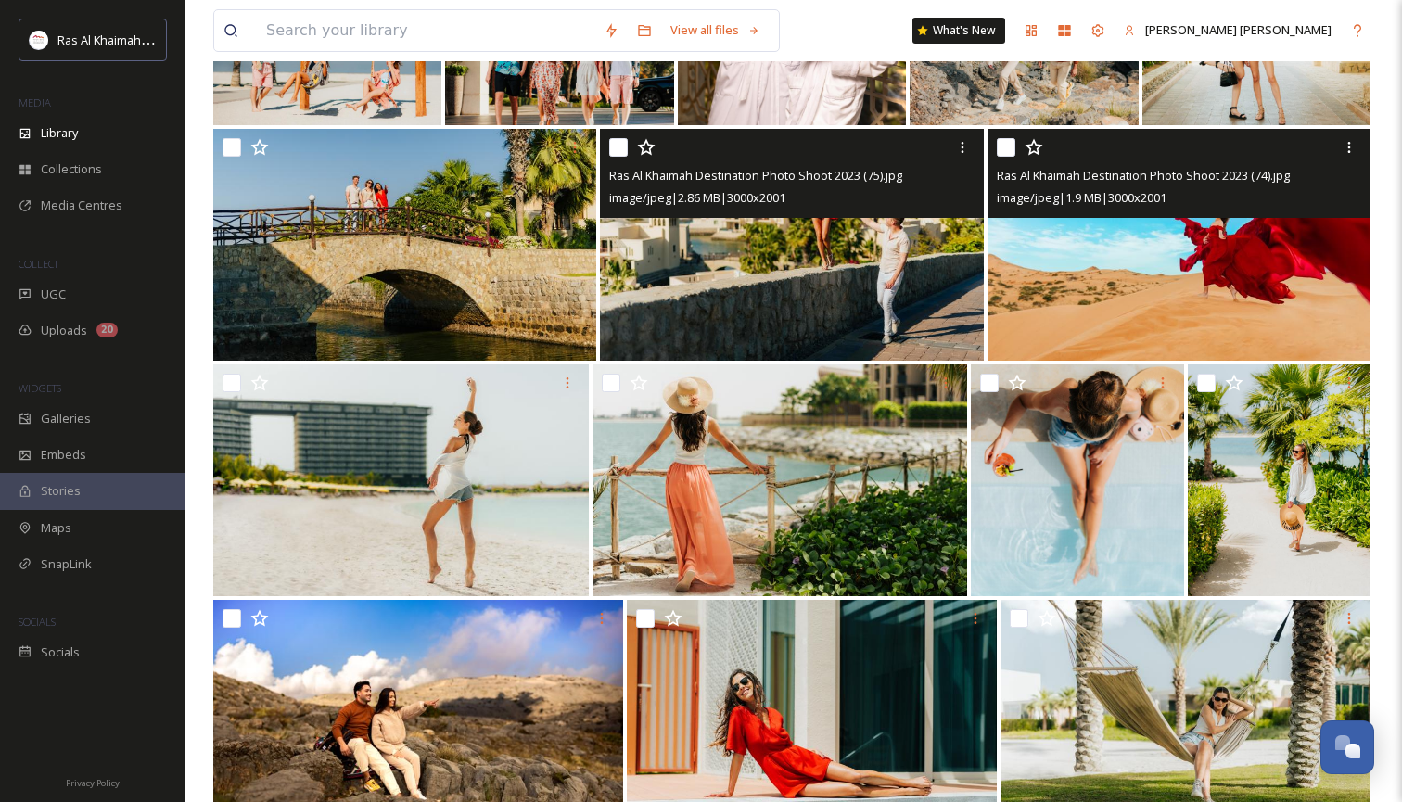
click at [1148, 298] on img at bounding box center [1179, 245] width 383 height 232
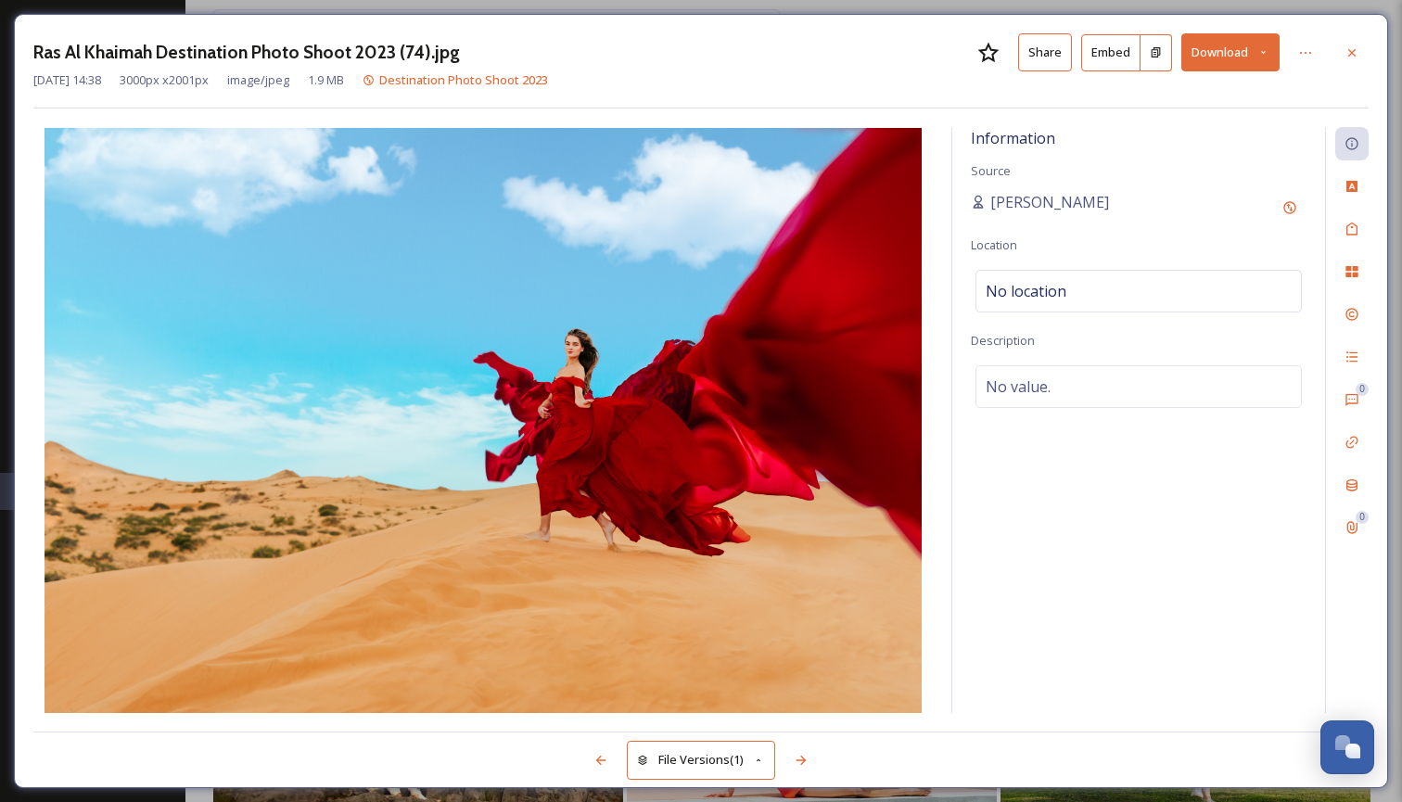
click at [1268, 44] on button "Download" at bounding box center [1230, 52] width 98 height 38
drag, startPoint x: 1204, startPoint y: 125, endPoint x: 1318, endPoint y: 79, distance: 122.3
click at [1204, 125] on span "Download Large (2000 x 1334)" at bounding box center [1175, 131] width 163 height 18
click at [1354, 53] on icon at bounding box center [1351, 52] width 15 height 15
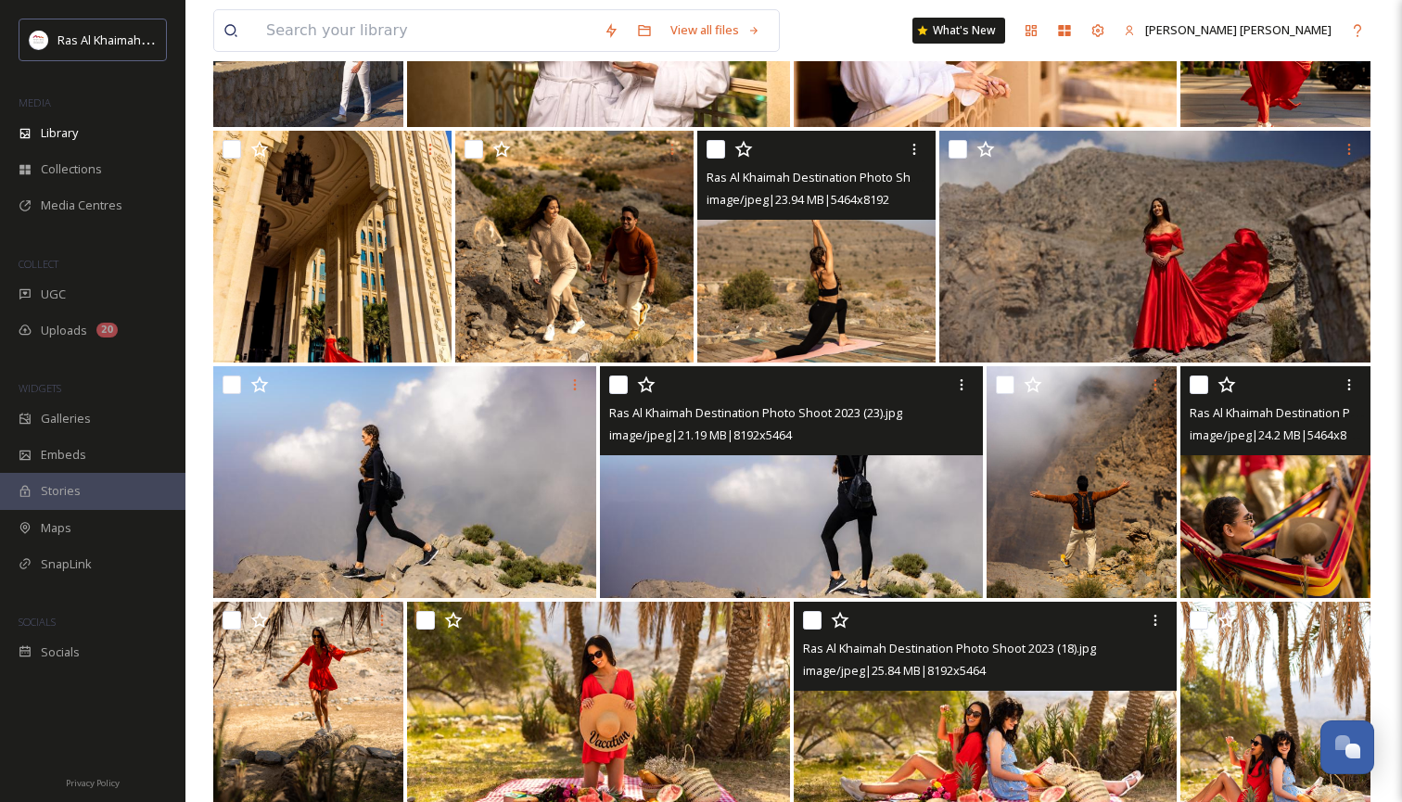
scroll to position [3184, 0]
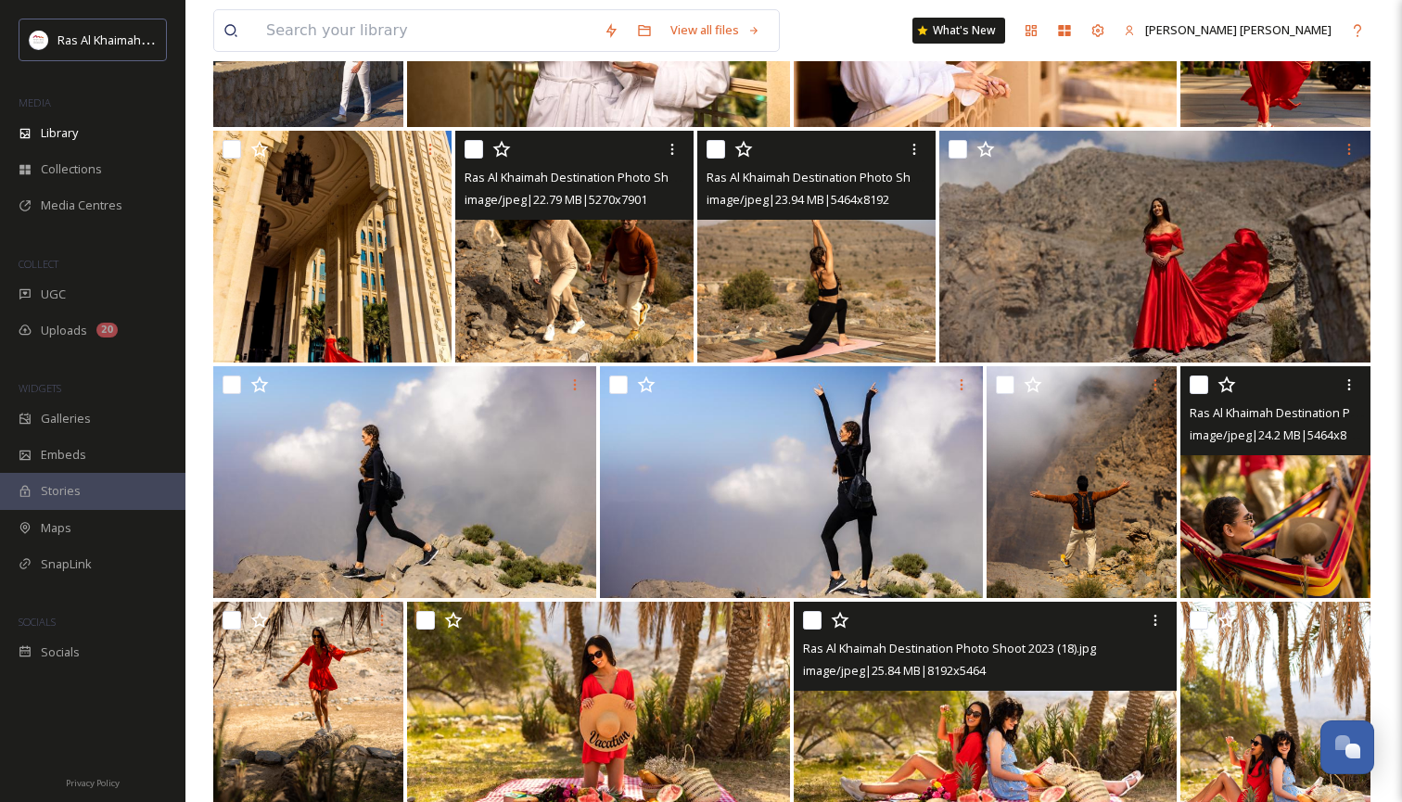
click at [580, 328] on img at bounding box center [574, 247] width 238 height 232
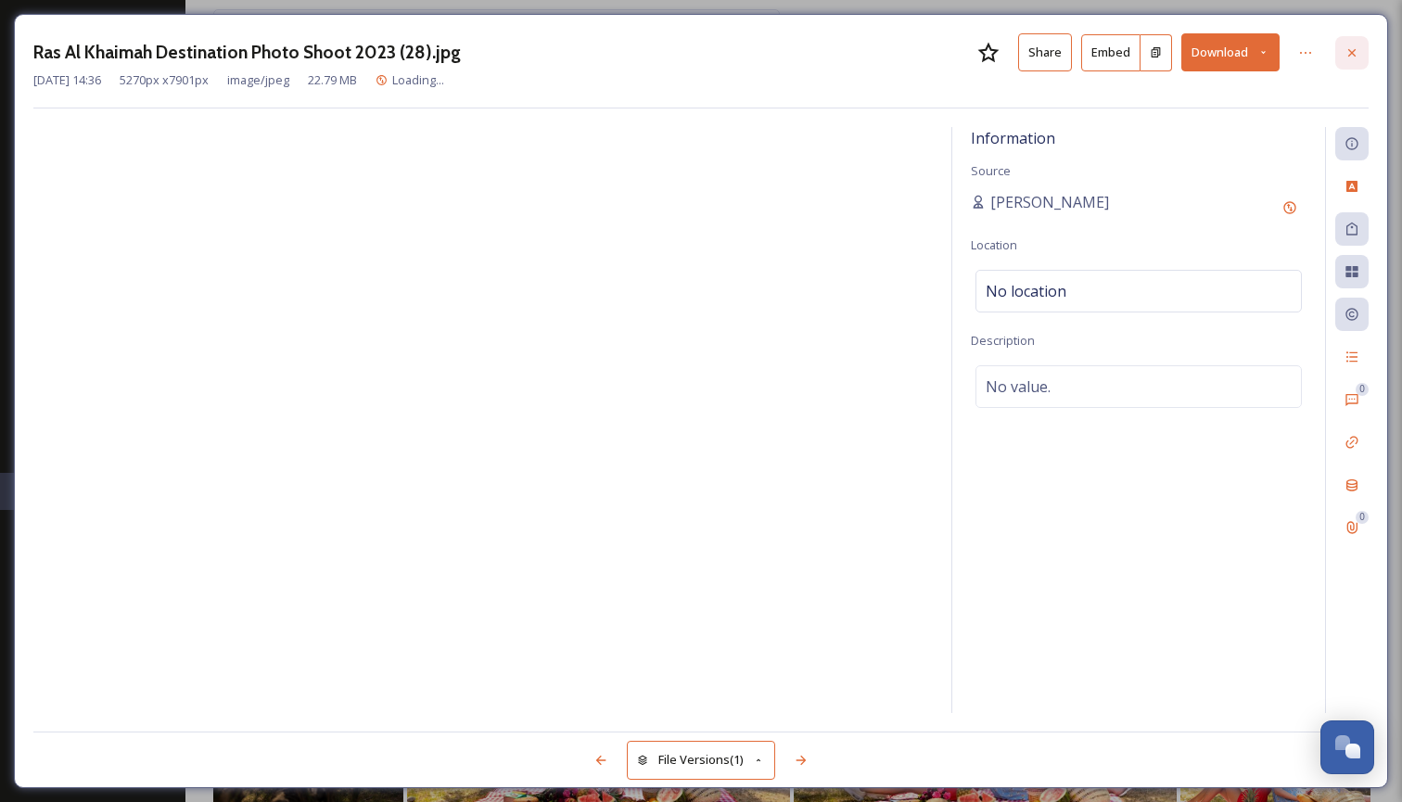
click at [1350, 57] on icon at bounding box center [1351, 52] width 15 height 15
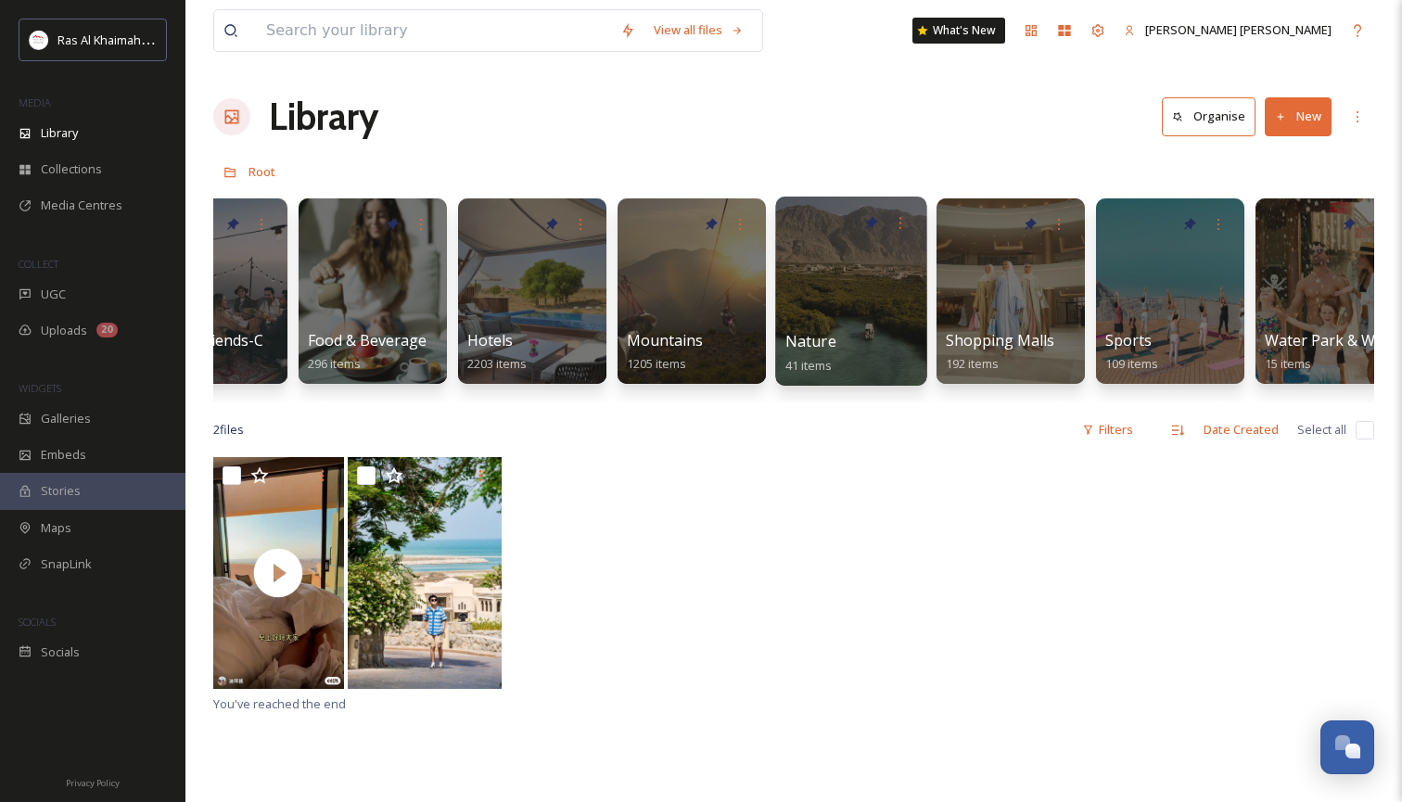
scroll to position [0, 893]
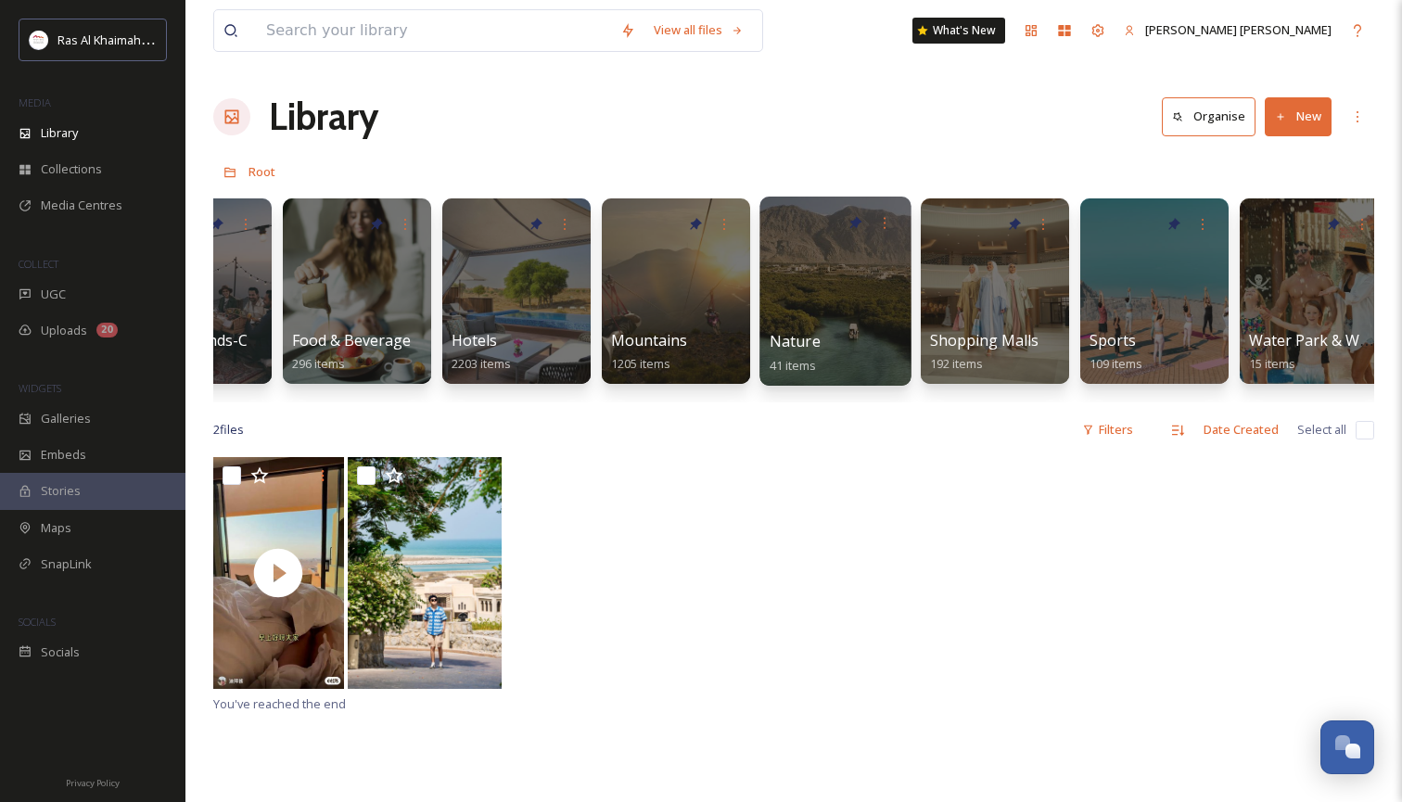
click at [815, 281] on div at bounding box center [834, 291] width 151 height 189
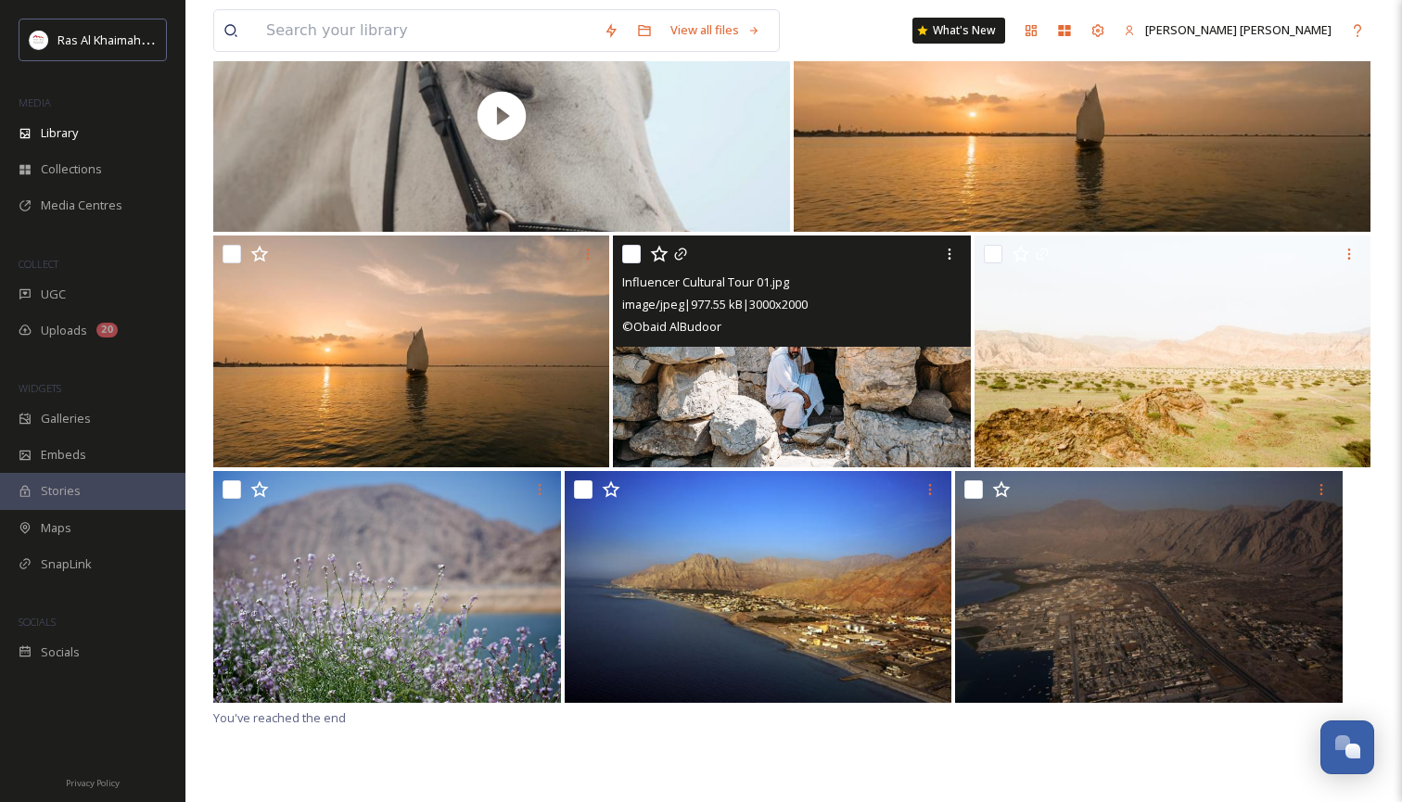
scroll to position [448, 0]
click at [820, 402] on img at bounding box center [791, 352] width 357 height 232
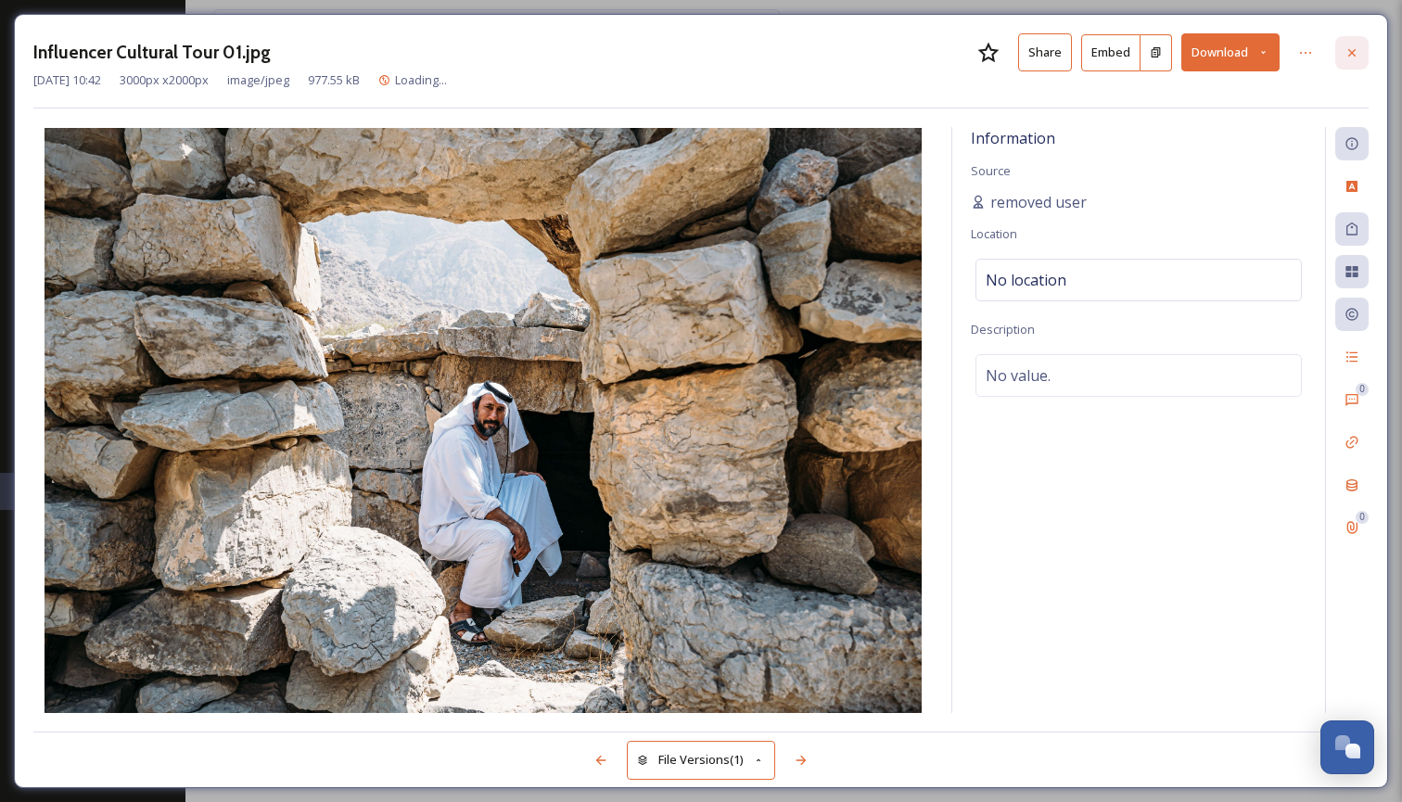
click at [1350, 46] on icon at bounding box center [1351, 52] width 15 height 15
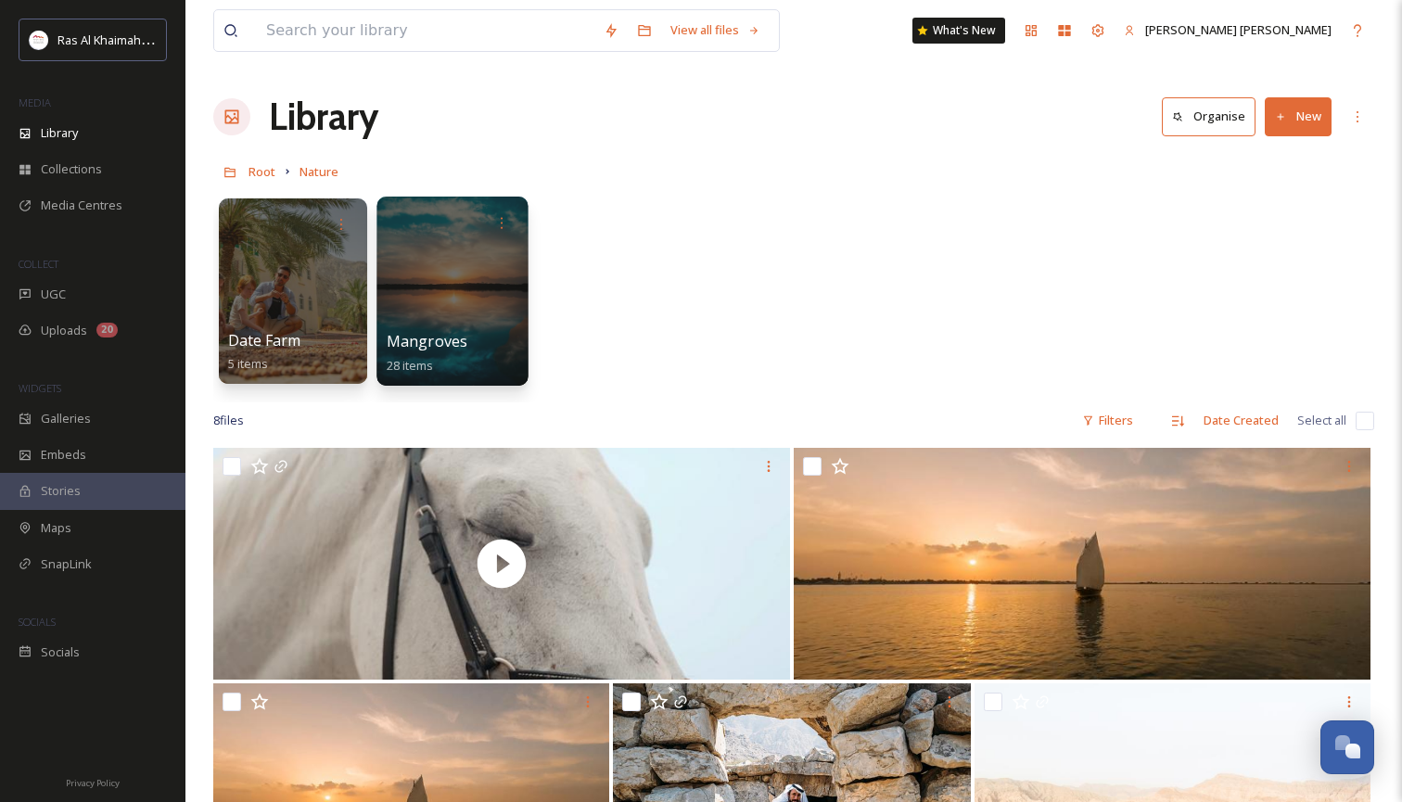
click at [456, 285] on div at bounding box center [451, 291] width 151 height 189
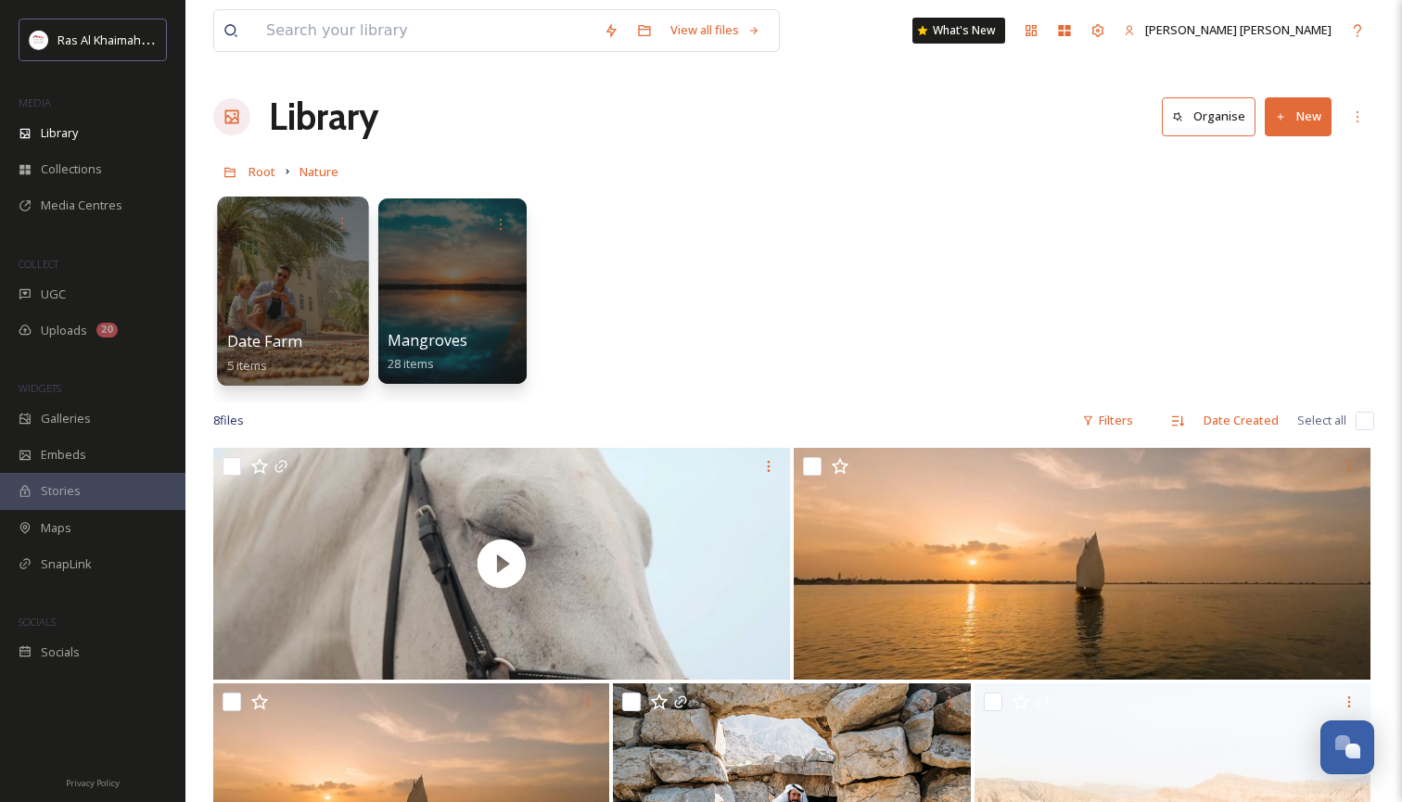
click at [313, 297] on div at bounding box center [292, 291] width 151 height 189
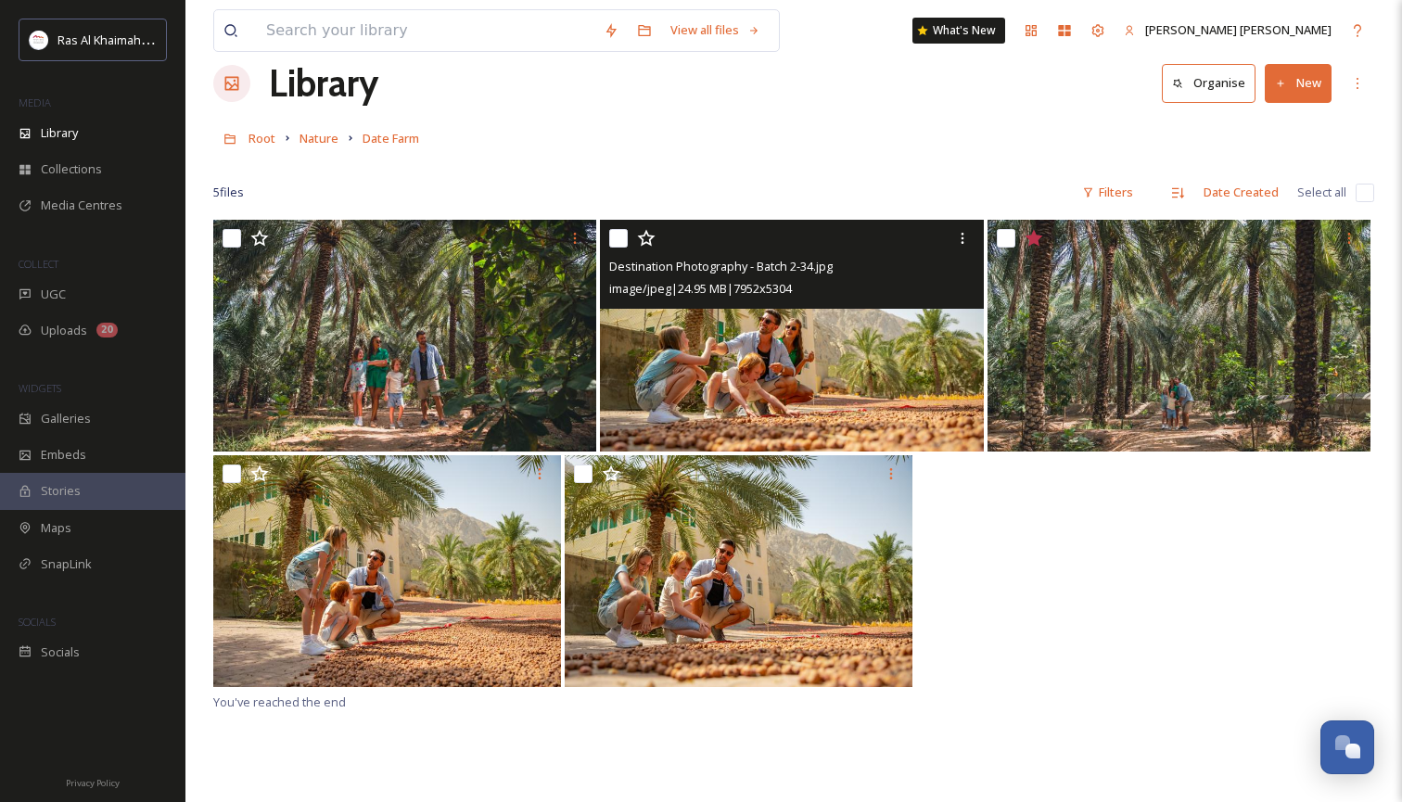
scroll to position [33, 0]
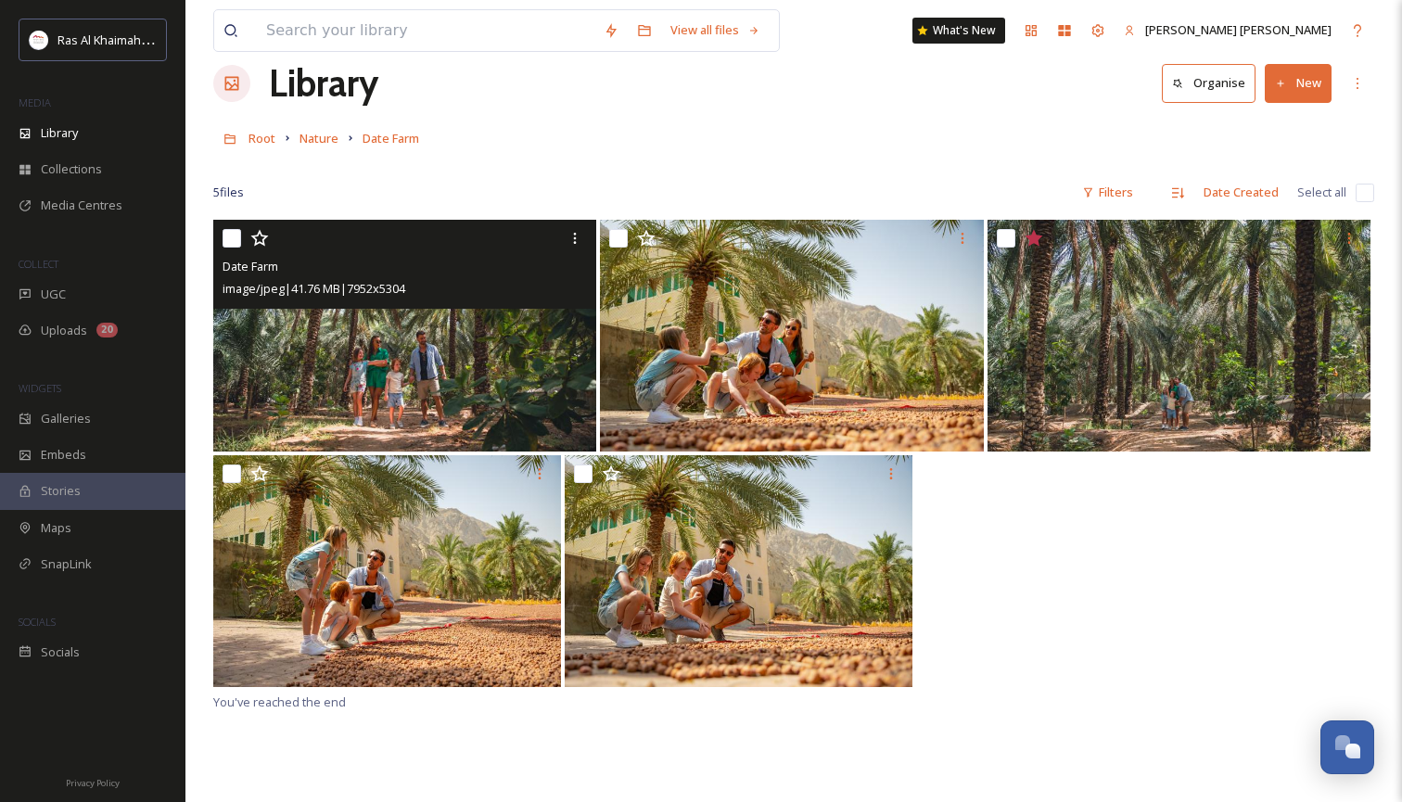
click at [466, 327] on img at bounding box center [404, 336] width 383 height 232
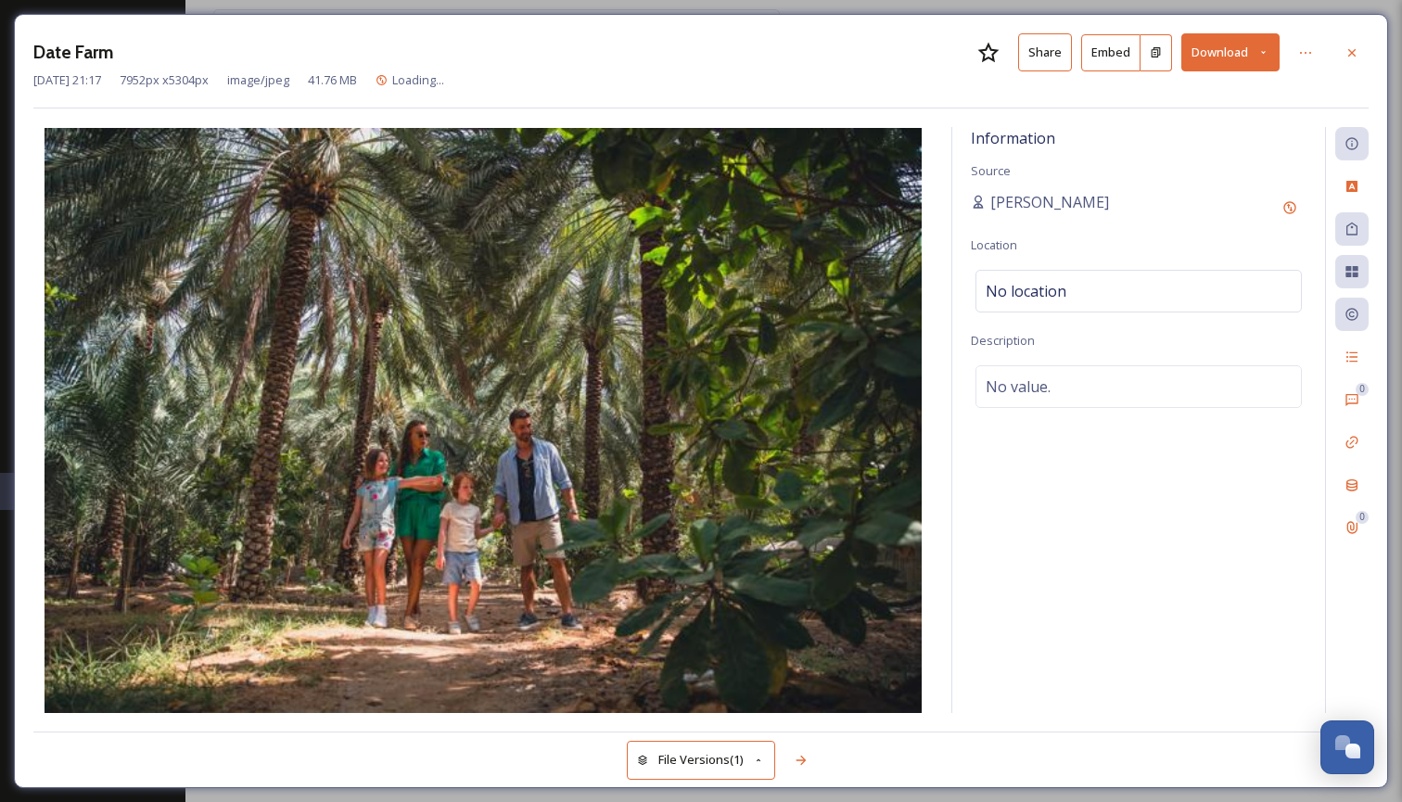
click at [1265, 50] on icon at bounding box center [1263, 52] width 12 height 12
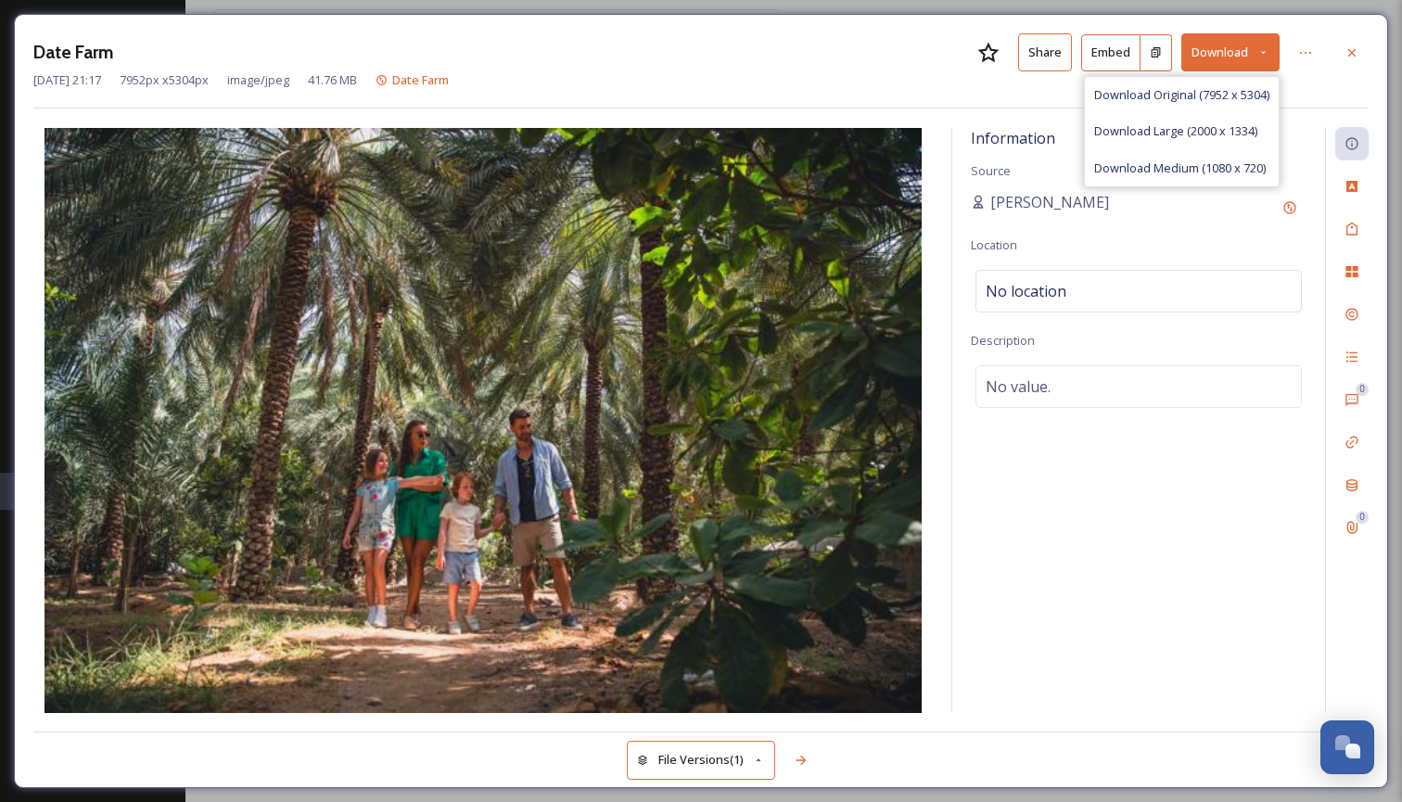
drag, startPoint x: 1222, startPoint y: 125, endPoint x: 1258, endPoint y: 111, distance: 38.7
click at [1222, 125] on span "Download Large (2000 x 1334)" at bounding box center [1175, 131] width 163 height 18
click at [1355, 50] on icon at bounding box center [1351, 52] width 15 height 15
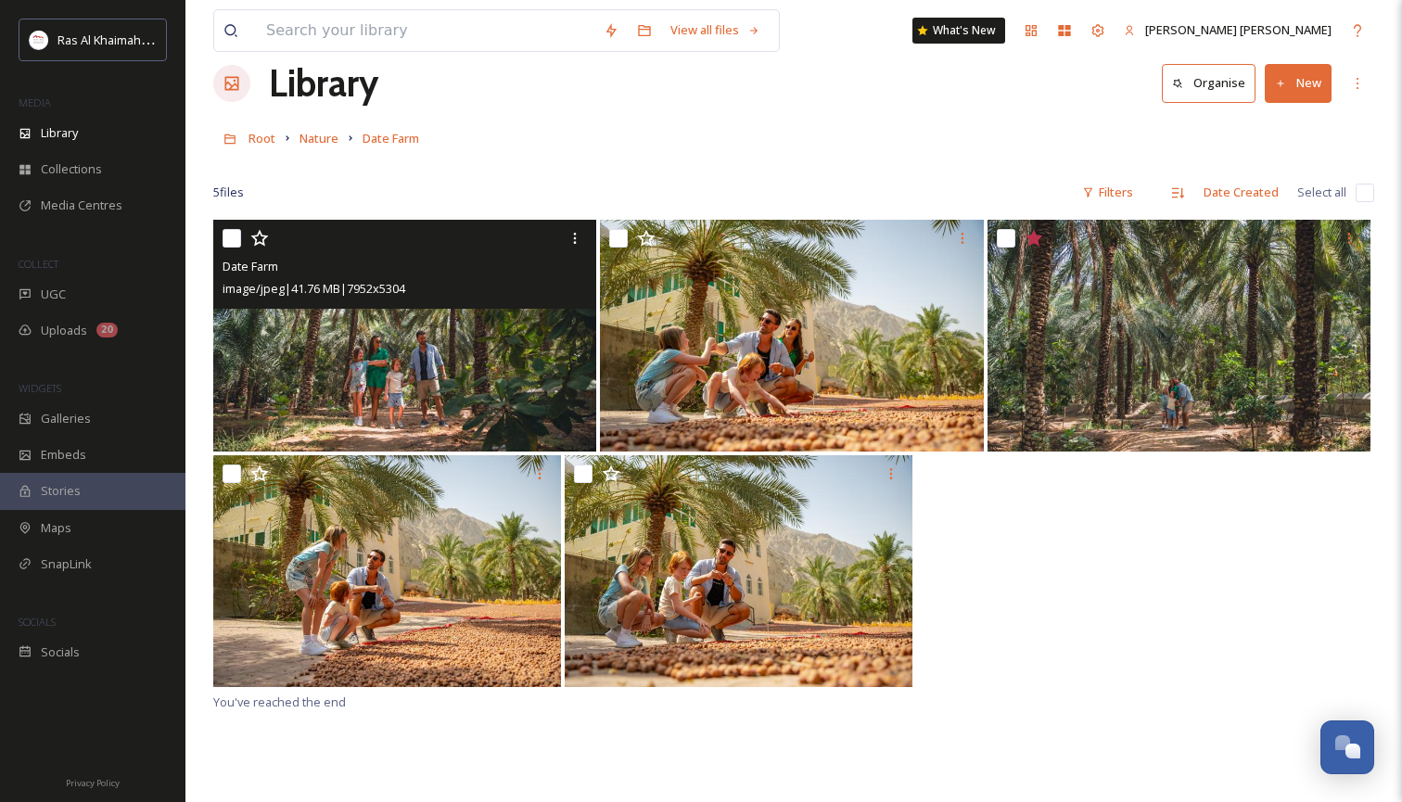
scroll to position [31, 0]
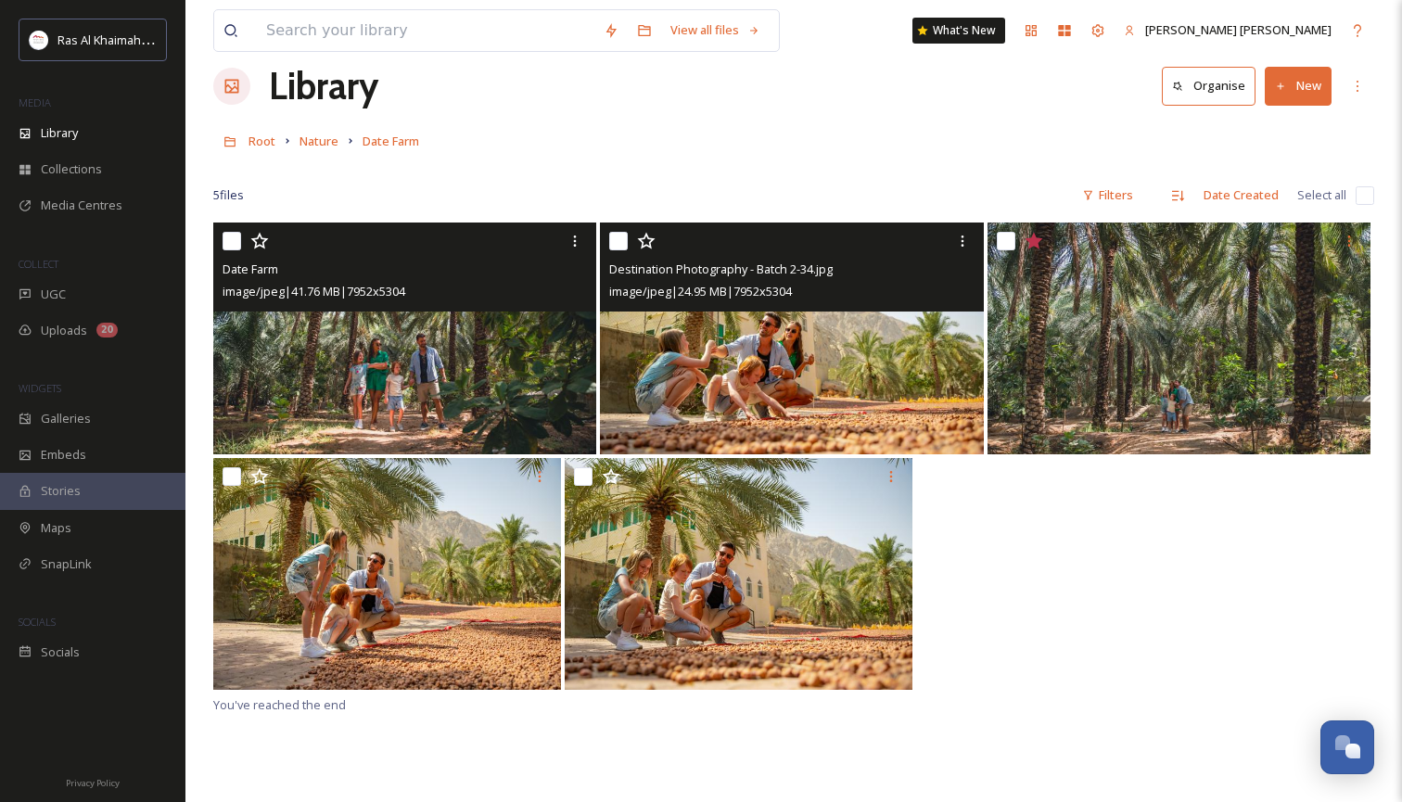
click at [815, 394] on img at bounding box center [791, 339] width 383 height 232
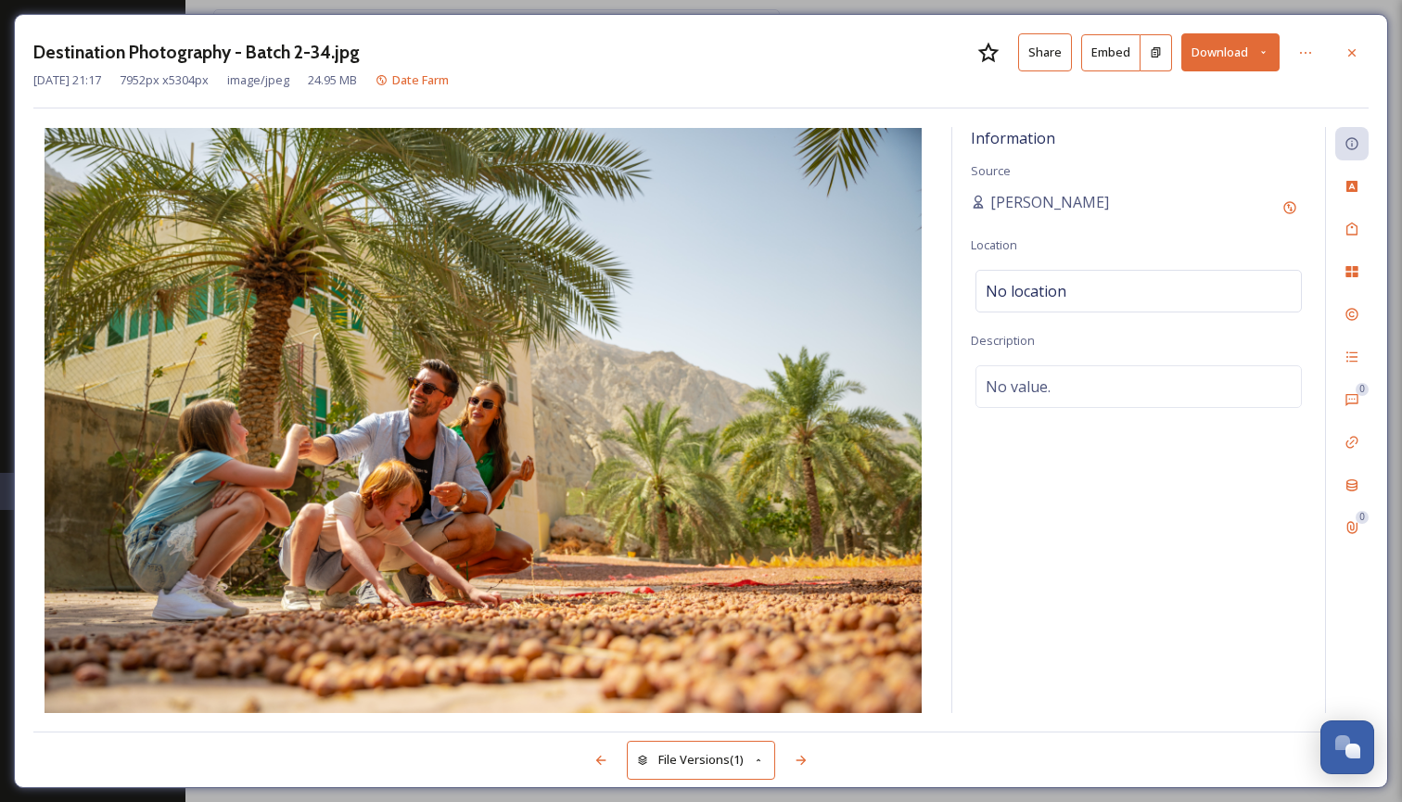
click at [1265, 53] on icon at bounding box center [1263, 52] width 5 height 3
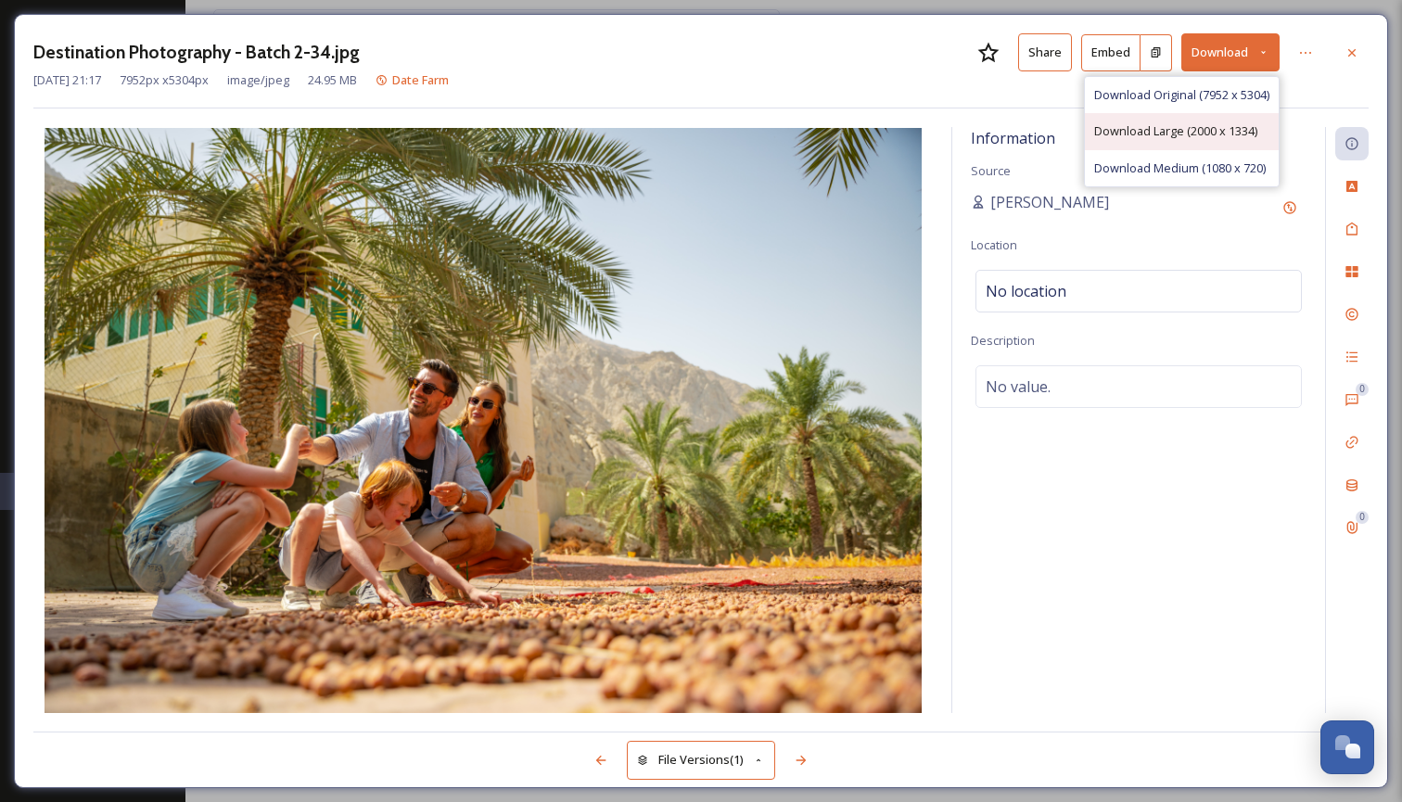
click at [1218, 129] on span "Download Large (2000 x 1334)" at bounding box center [1175, 131] width 163 height 18
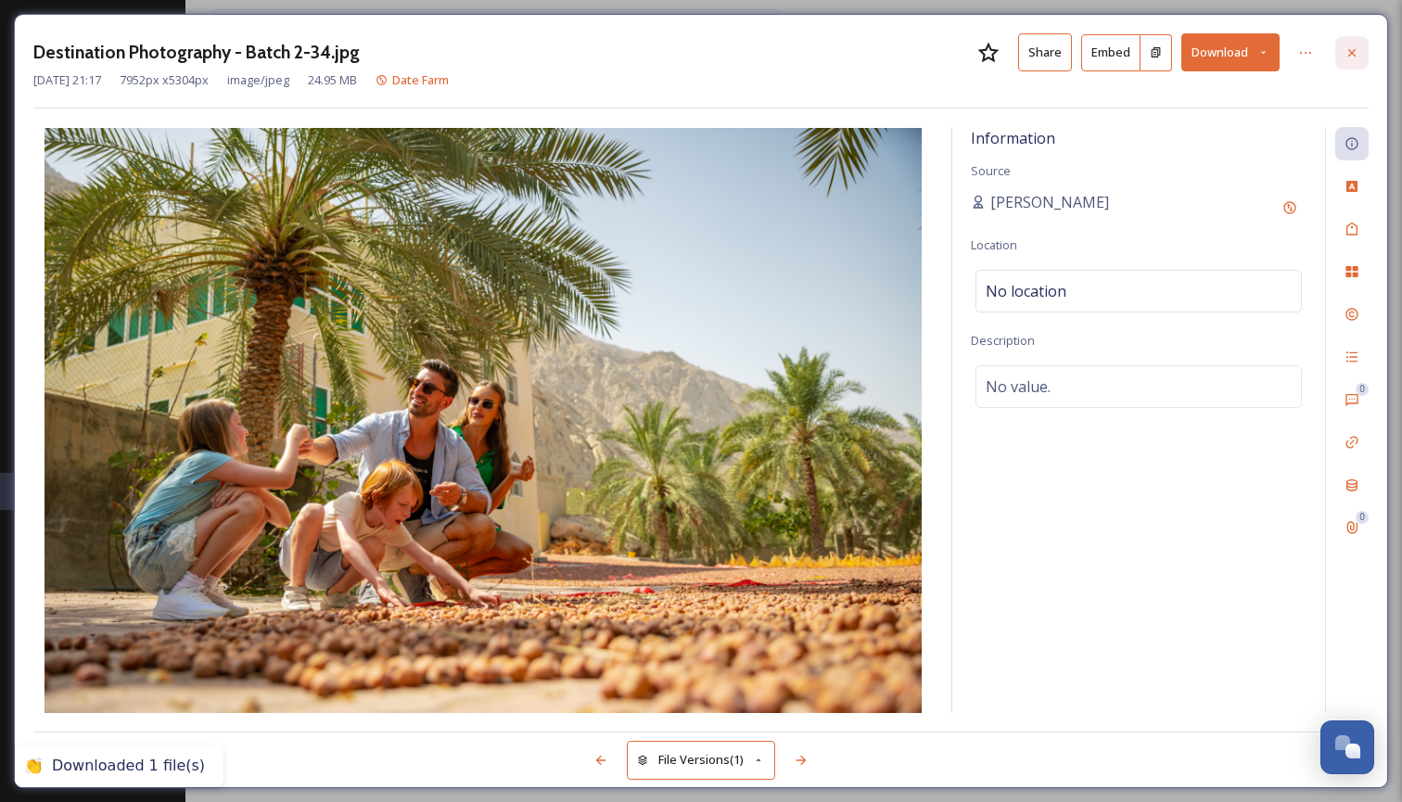
click at [1357, 52] on icon at bounding box center [1351, 52] width 15 height 15
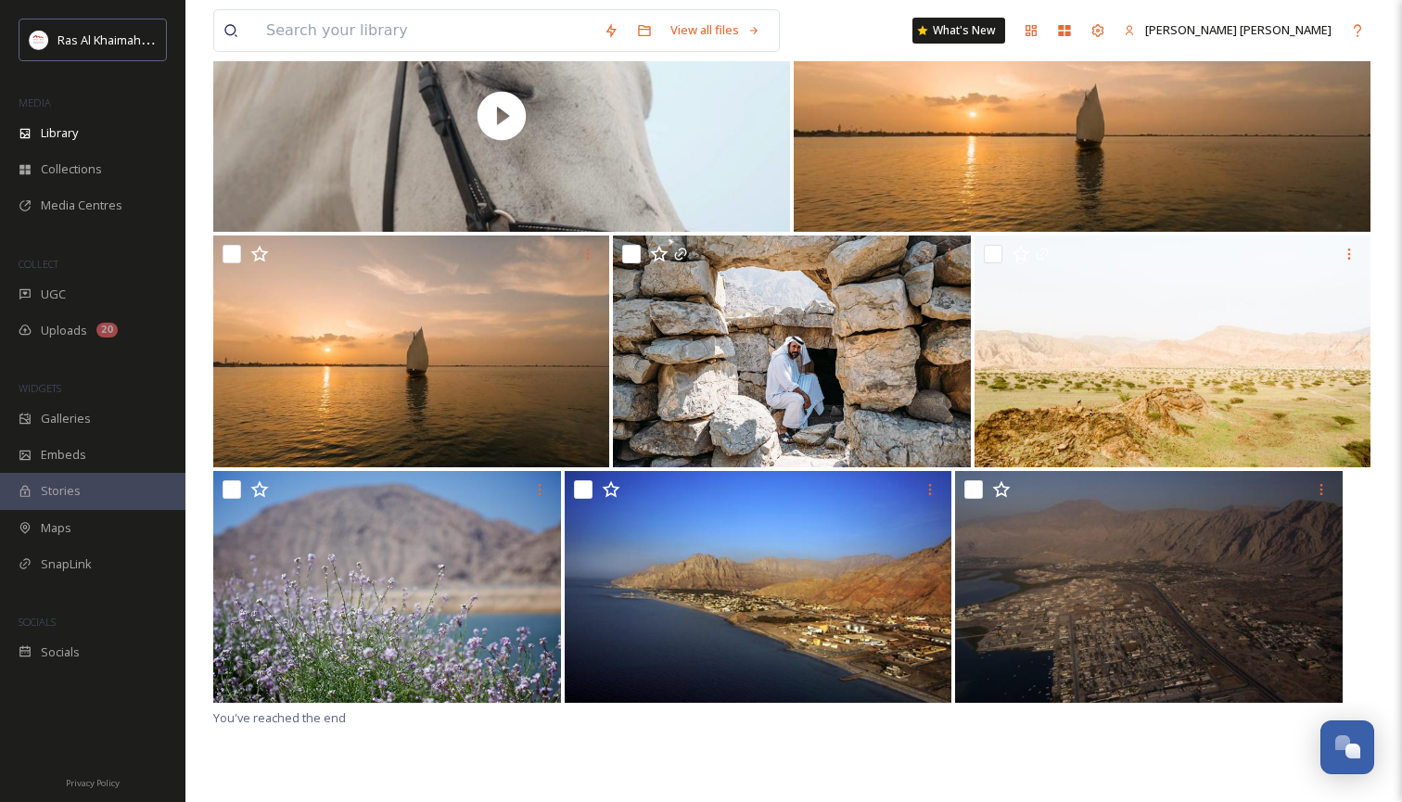
scroll to position [448, 0]
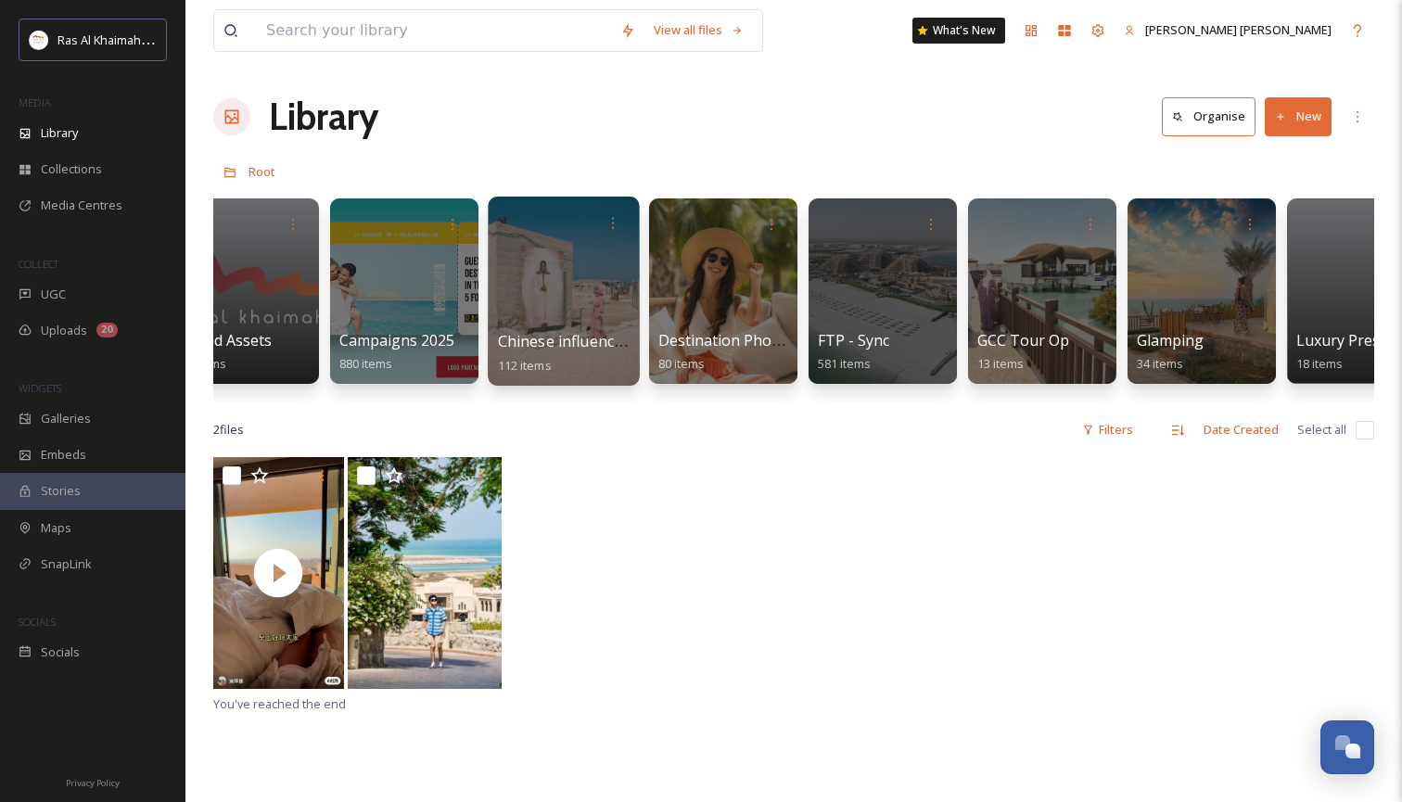
scroll to position [0, 2441]
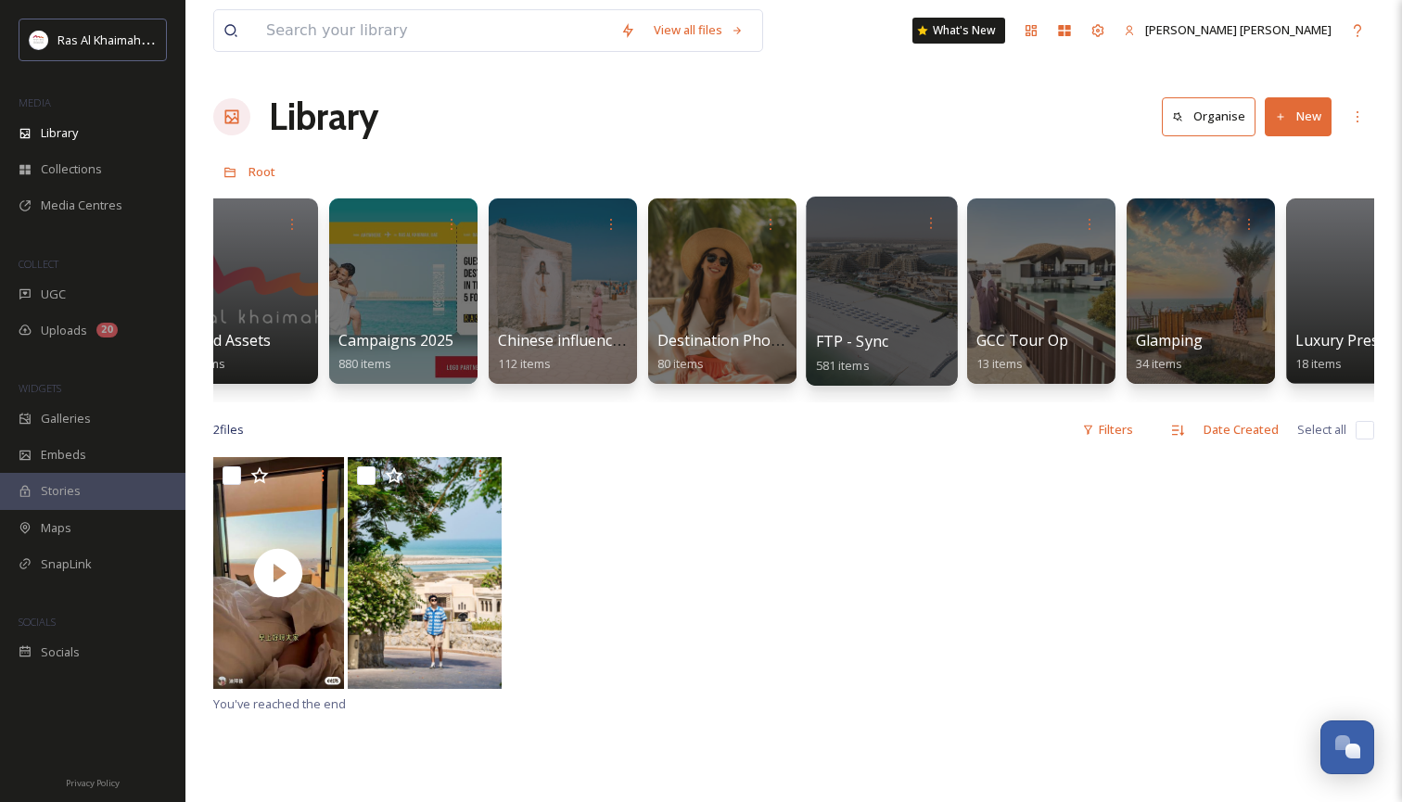
click at [874, 292] on div at bounding box center [881, 291] width 151 height 189
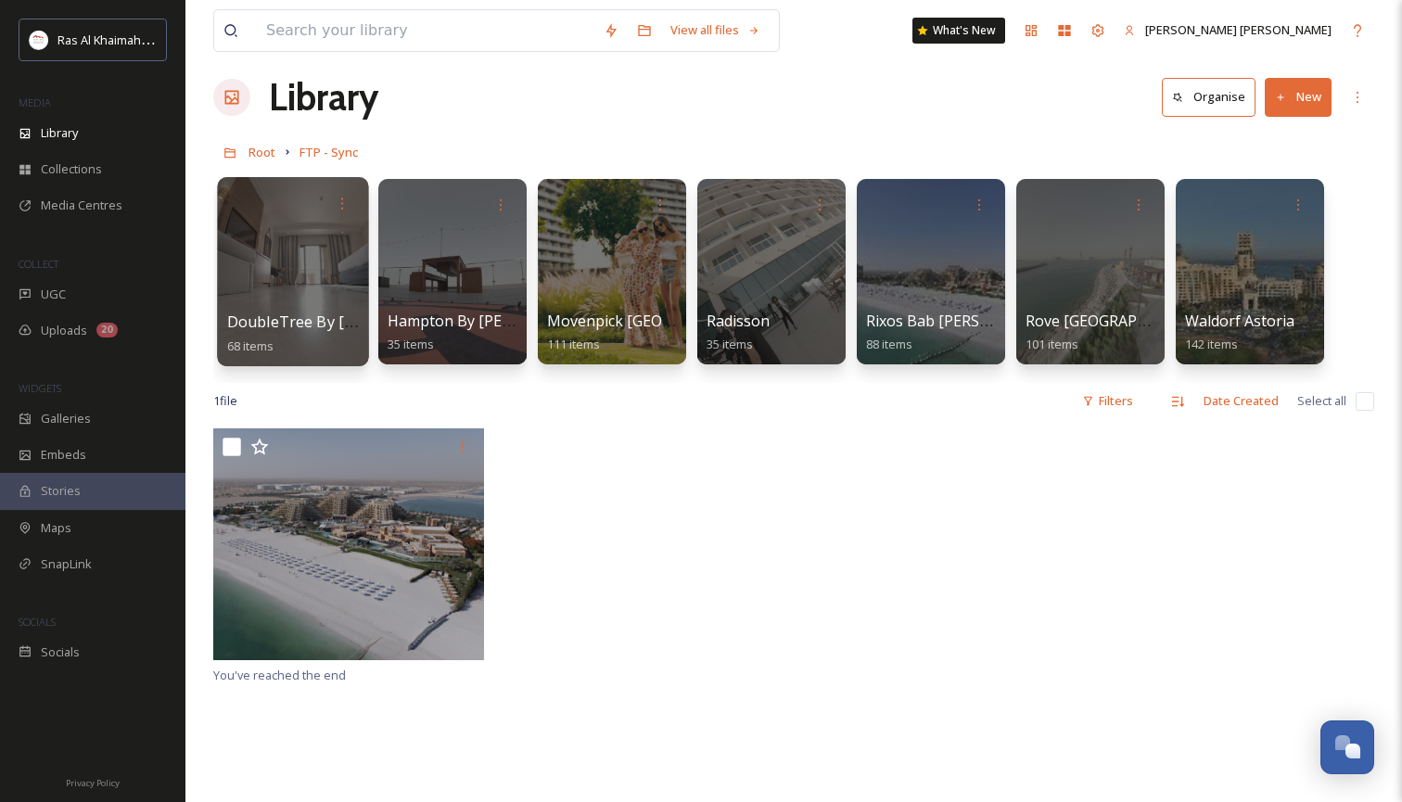
click at [313, 287] on div at bounding box center [292, 271] width 151 height 189
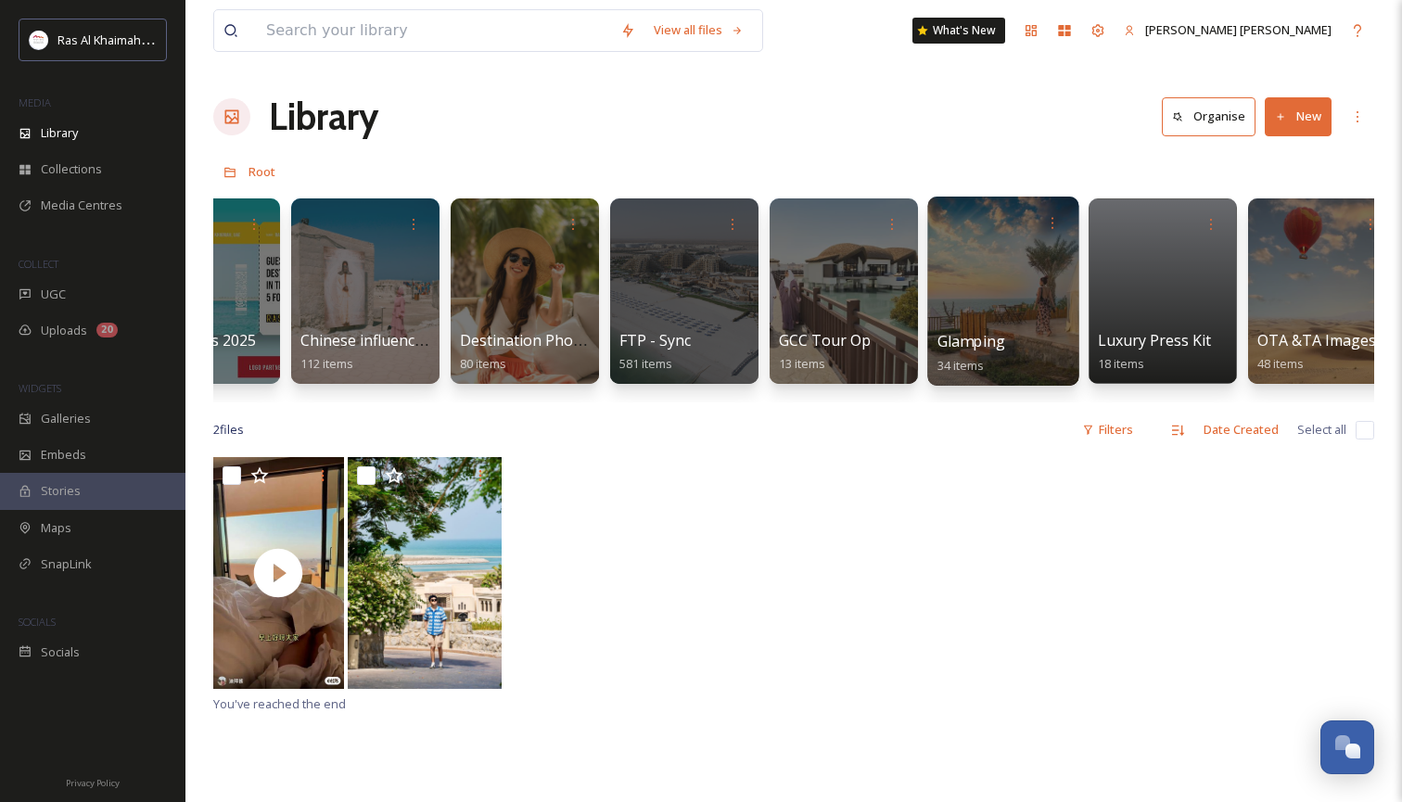
scroll to position [0, 2674]
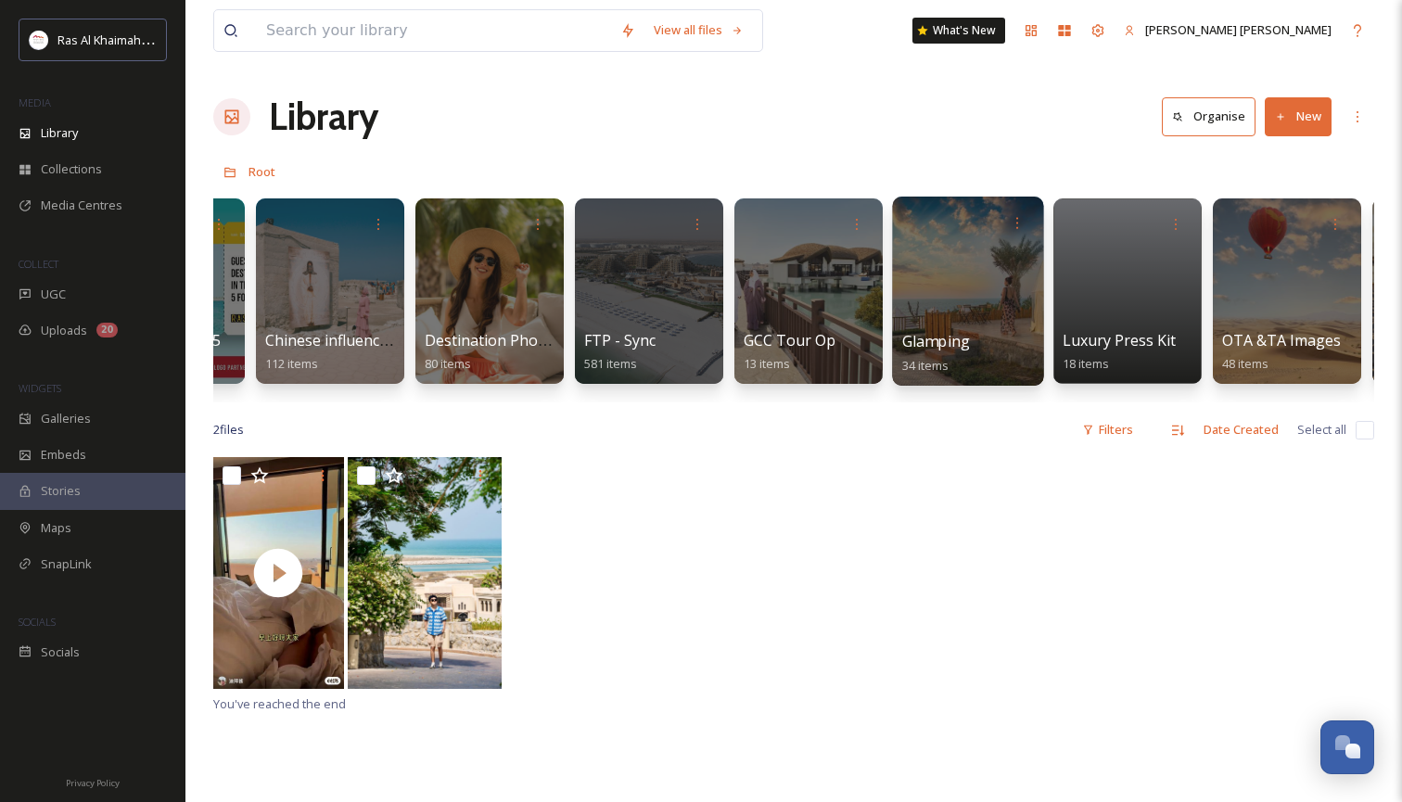
click at [966, 282] on div at bounding box center [967, 291] width 151 height 189
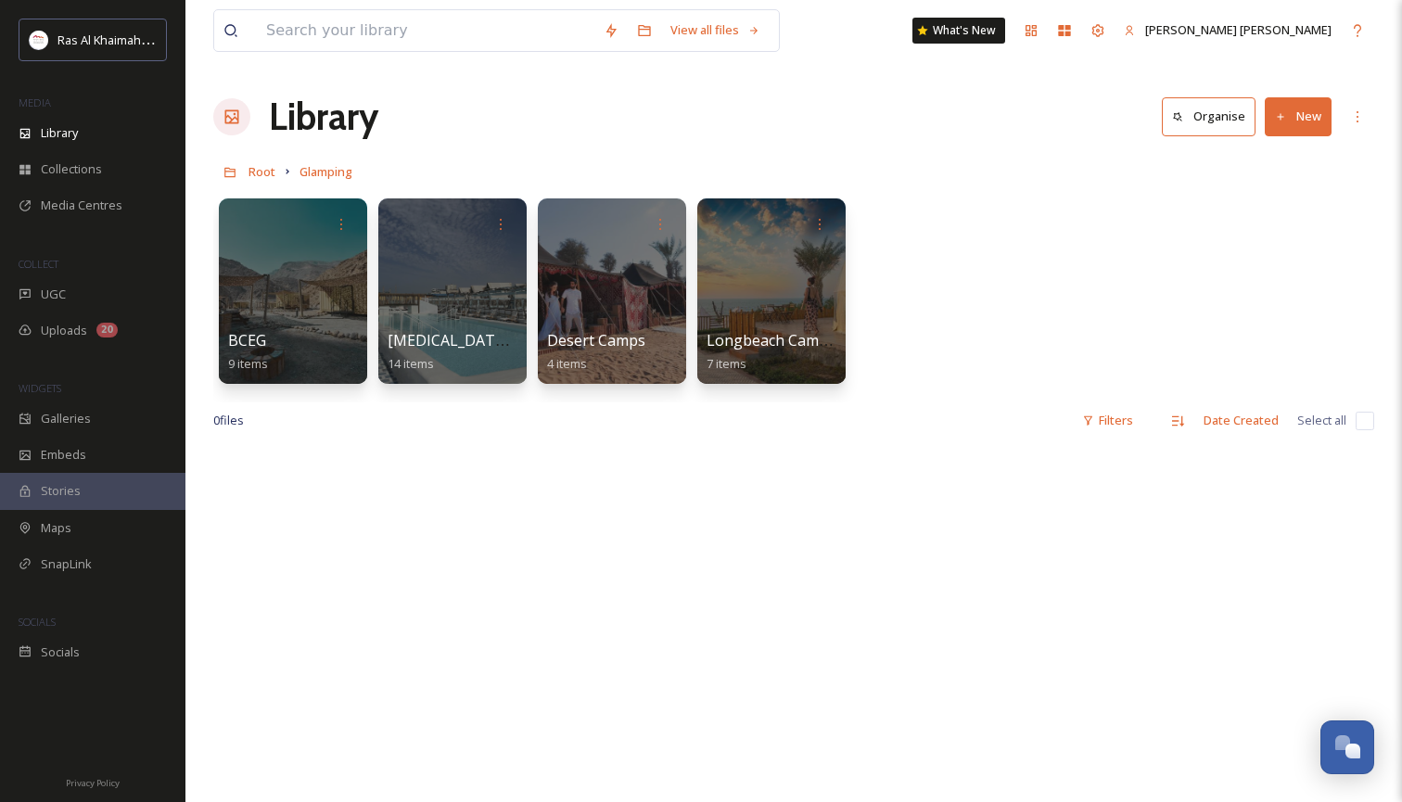
scroll to position [1, 0]
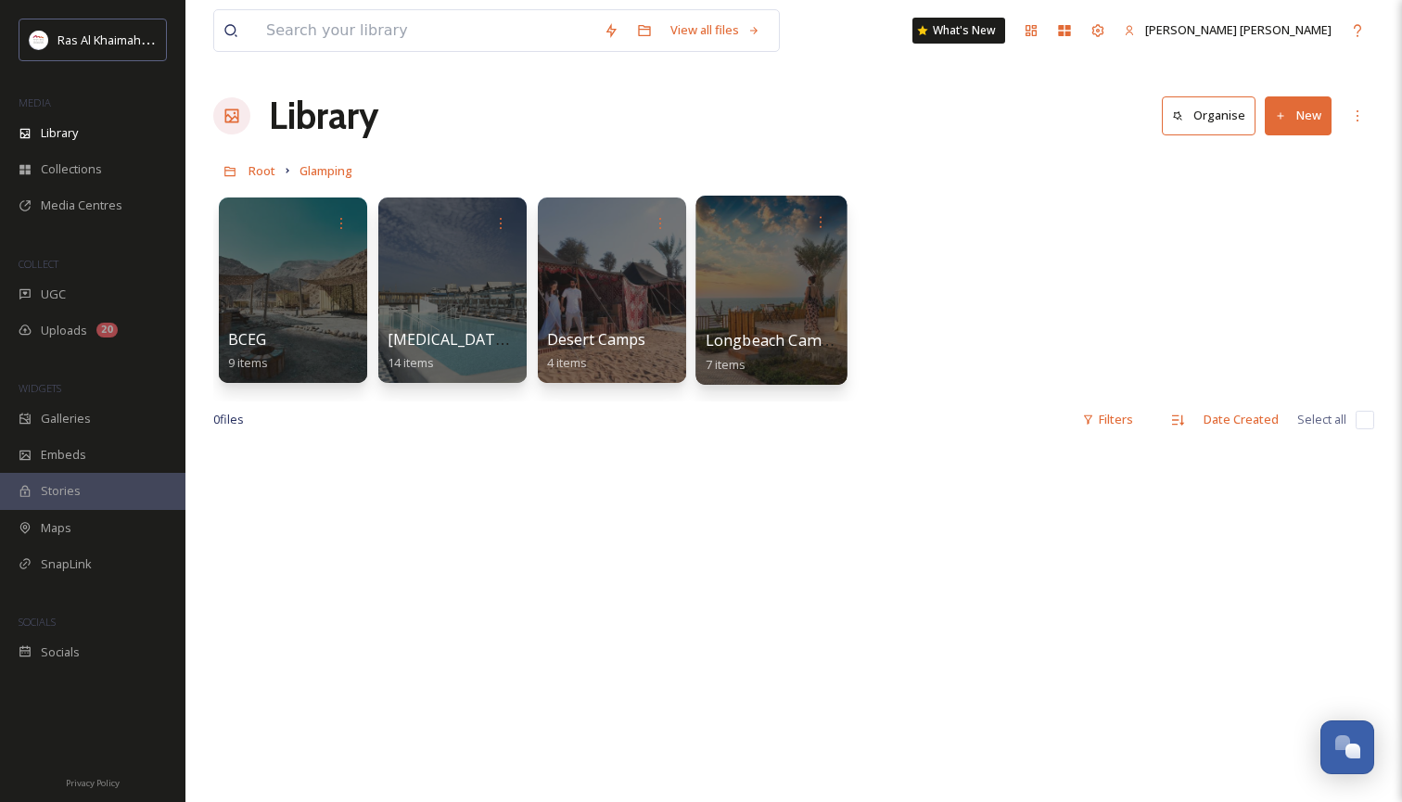
click at [761, 296] on div at bounding box center [770, 290] width 151 height 189
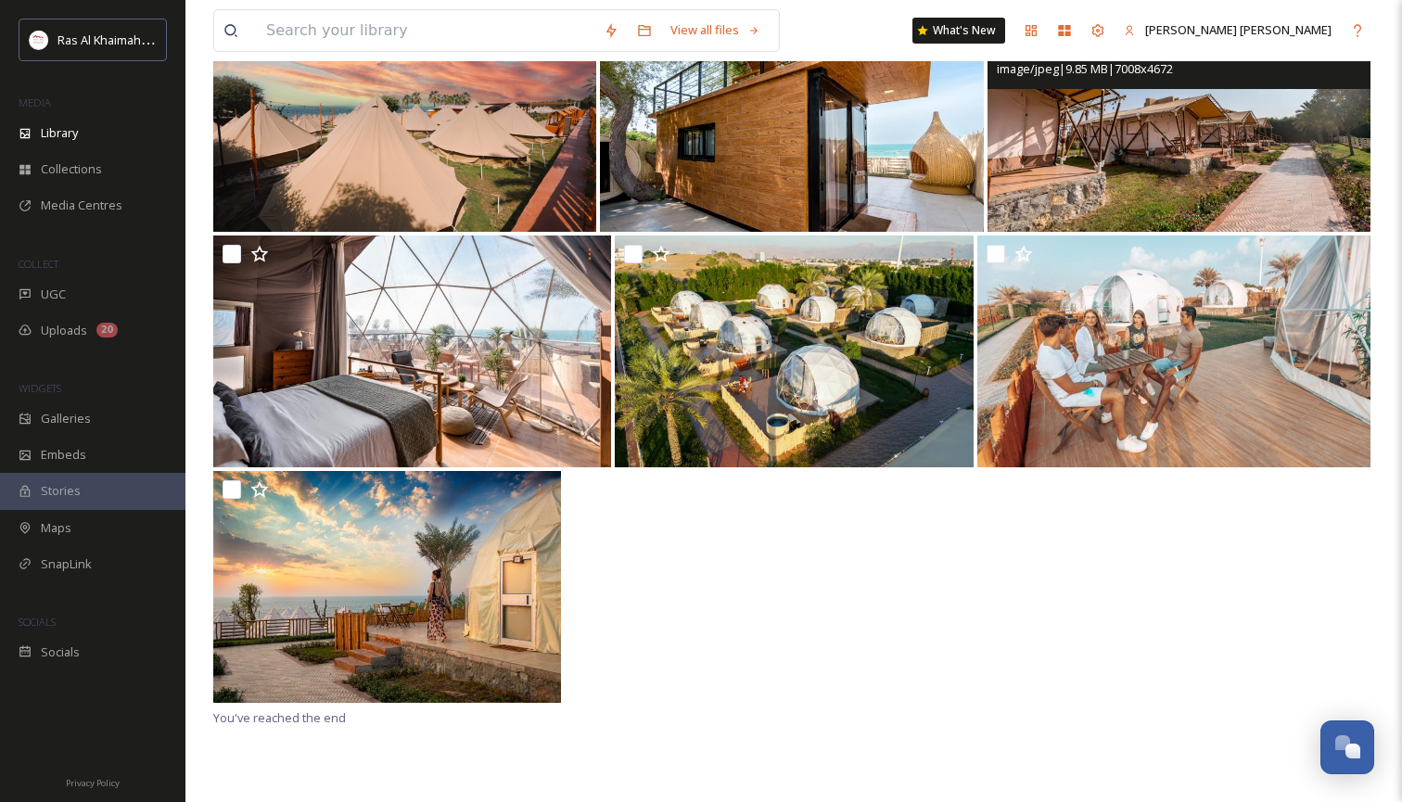
scroll to position [253, 0]
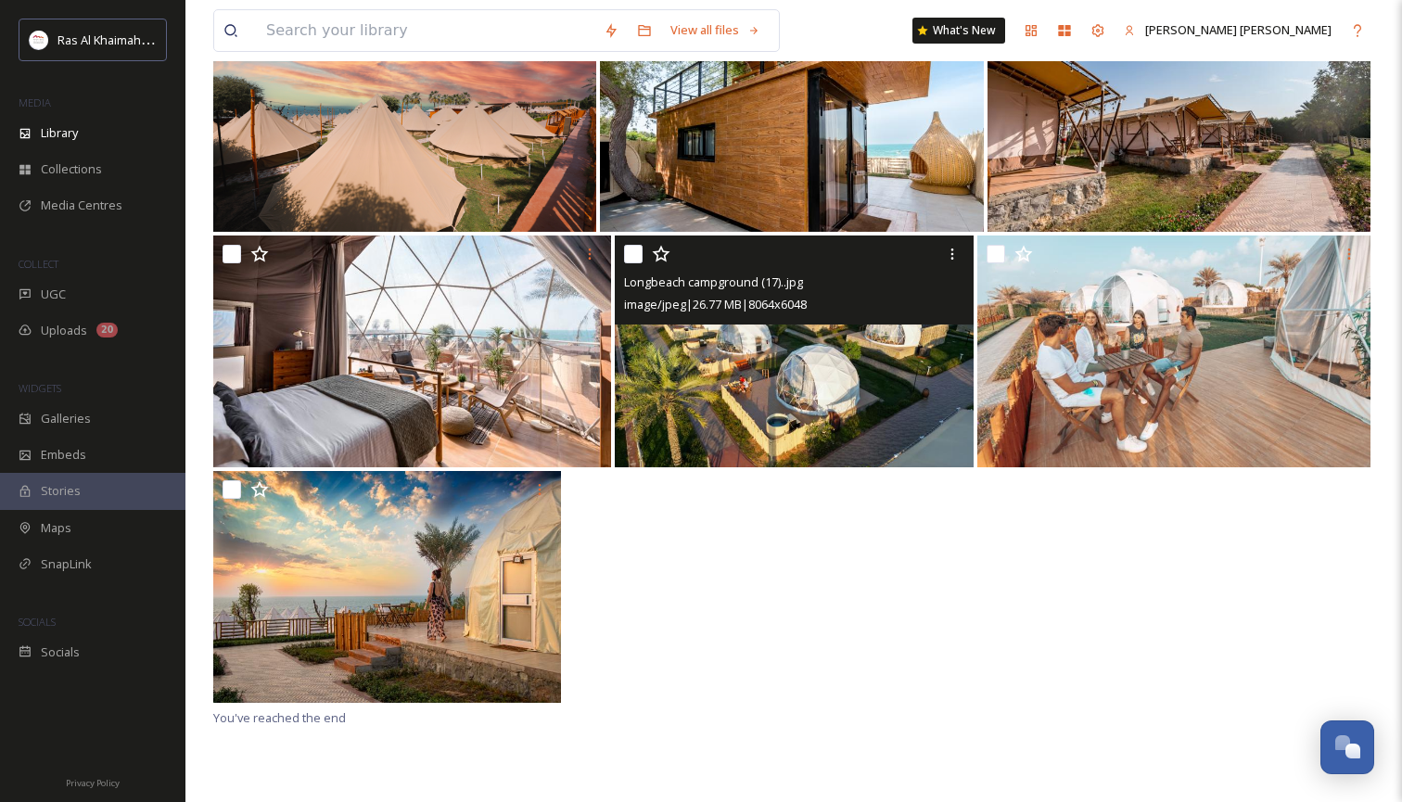
click at [804, 411] on img at bounding box center [794, 352] width 359 height 232
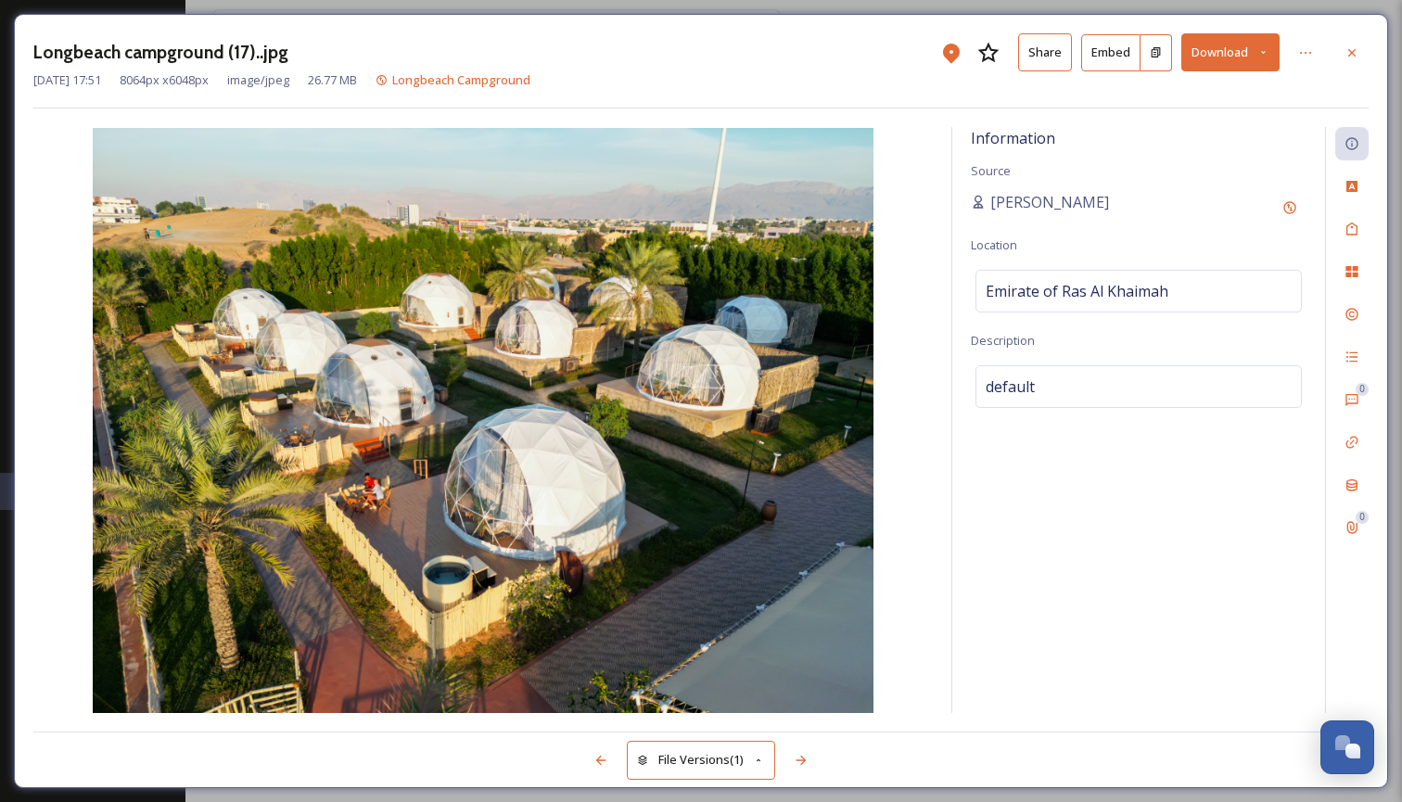
click at [1266, 45] on button "Download" at bounding box center [1230, 52] width 98 height 38
click at [1222, 126] on span "Download Large (2000 x 1500)" at bounding box center [1175, 131] width 163 height 18
click at [1355, 52] on icon at bounding box center [1351, 52] width 15 height 15
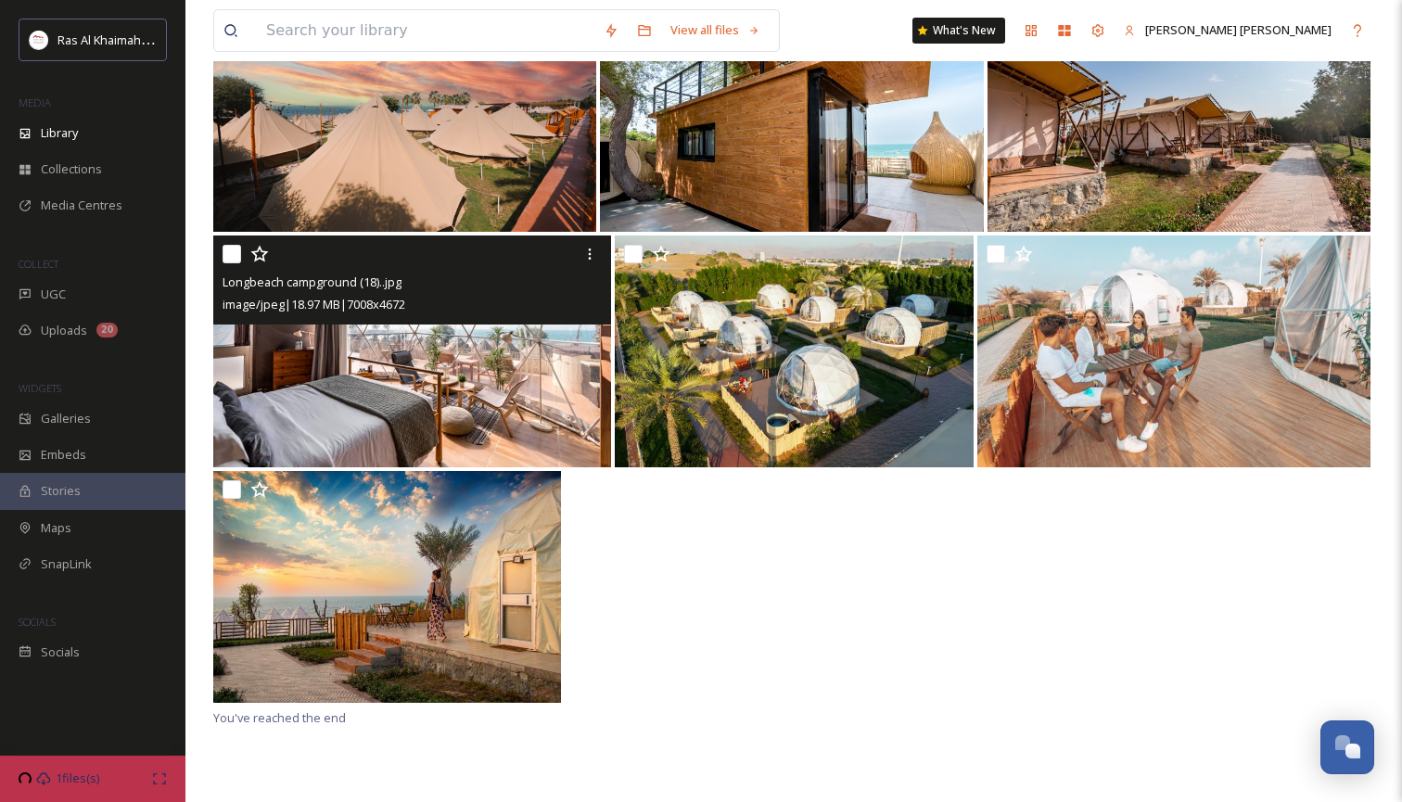
click at [437, 386] on img at bounding box center [412, 352] width 398 height 232
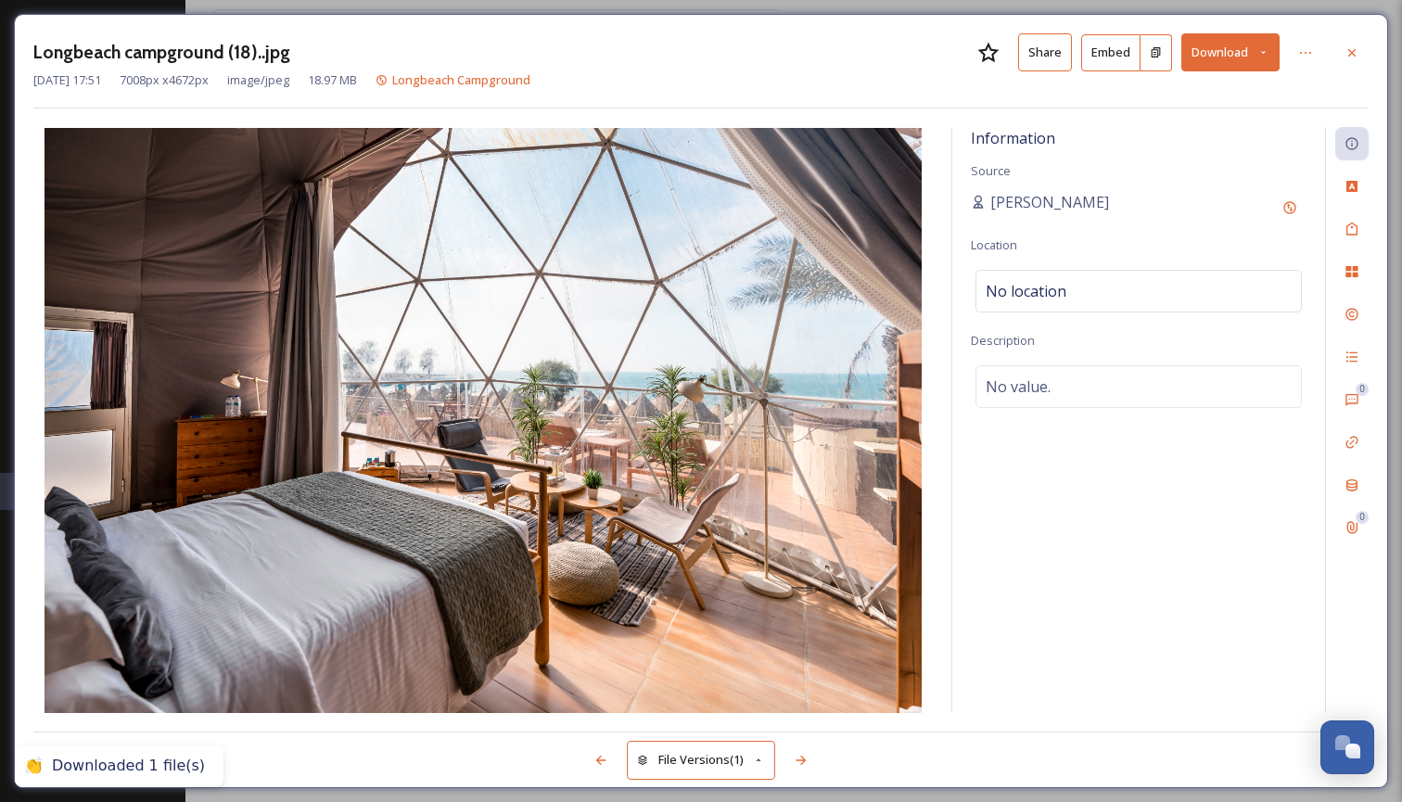
click at [1266, 48] on icon at bounding box center [1263, 52] width 12 height 12
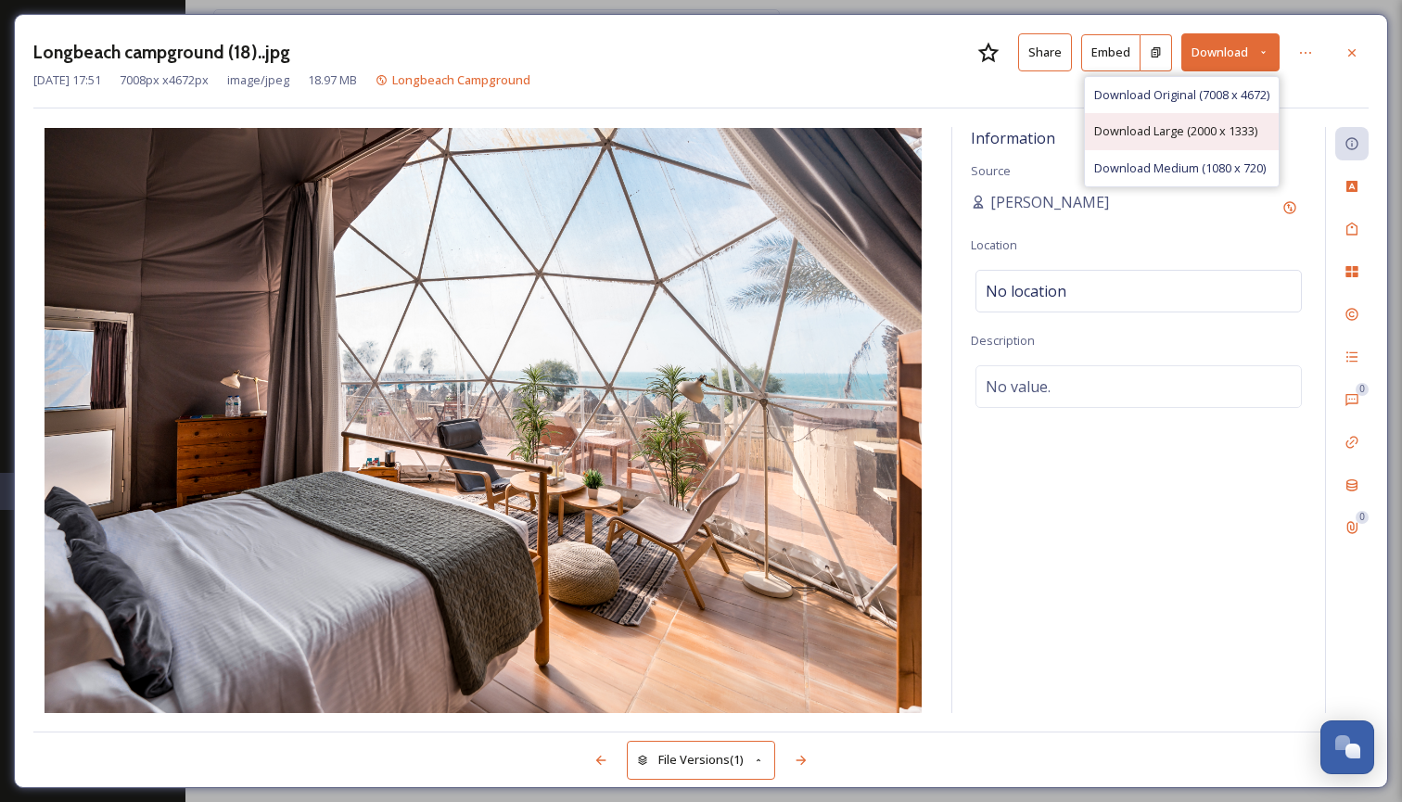
click at [1220, 128] on span "Download Large (2000 x 1333)" at bounding box center [1175, 131] width 163 height 18
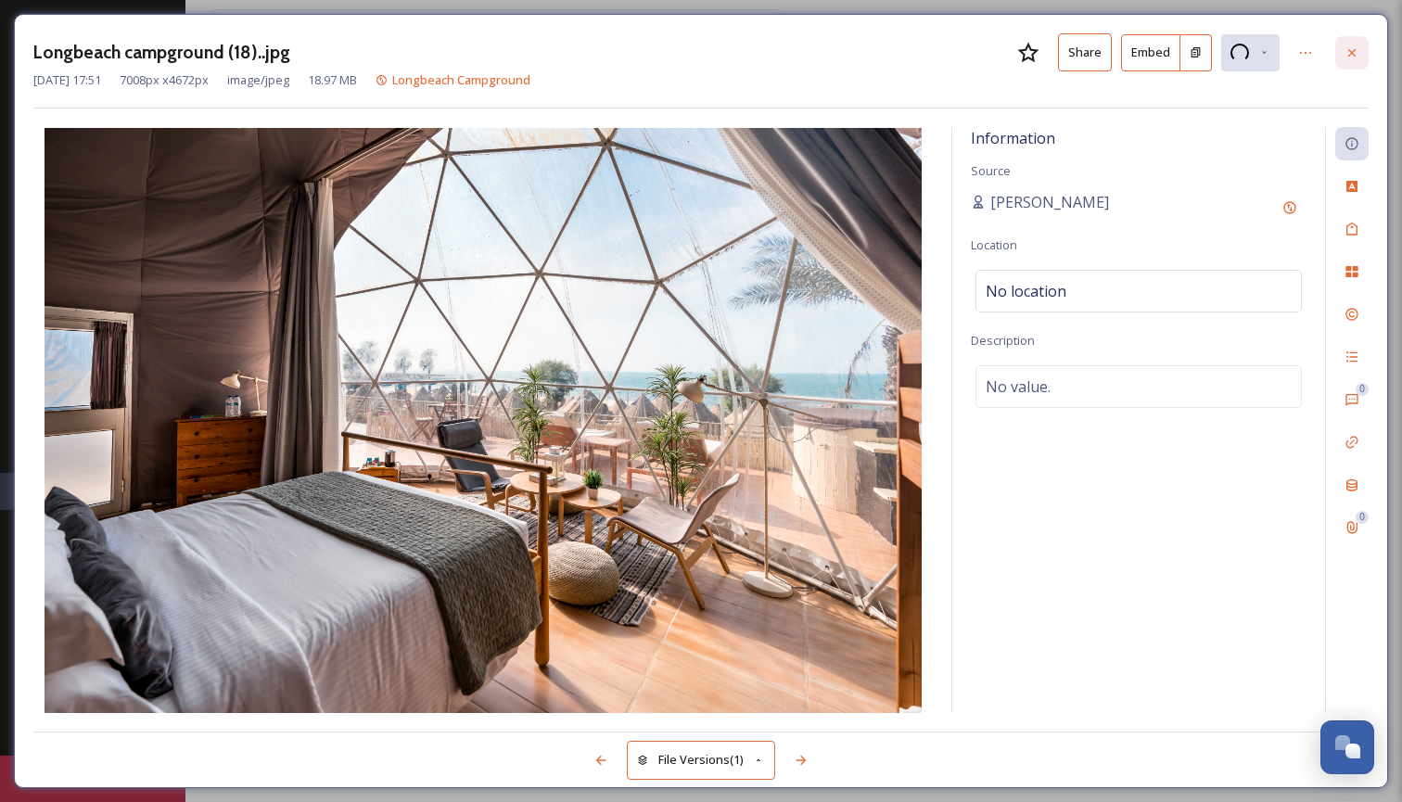
click at [1355, 49] on icon at bounding box center [1351, 51] width 7 height 7
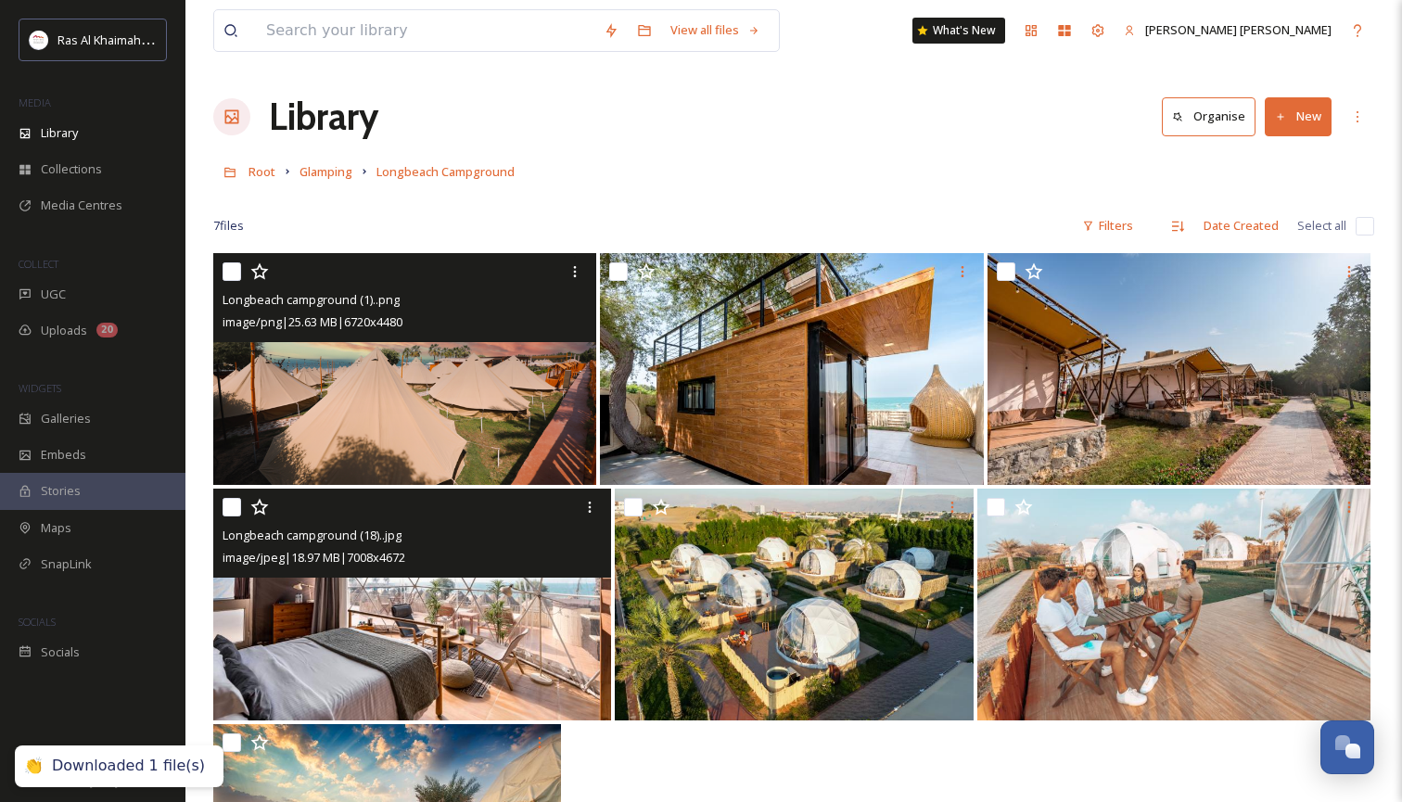
click at [401, 379] on img at bounding box center [404, 369] width 383 height 232
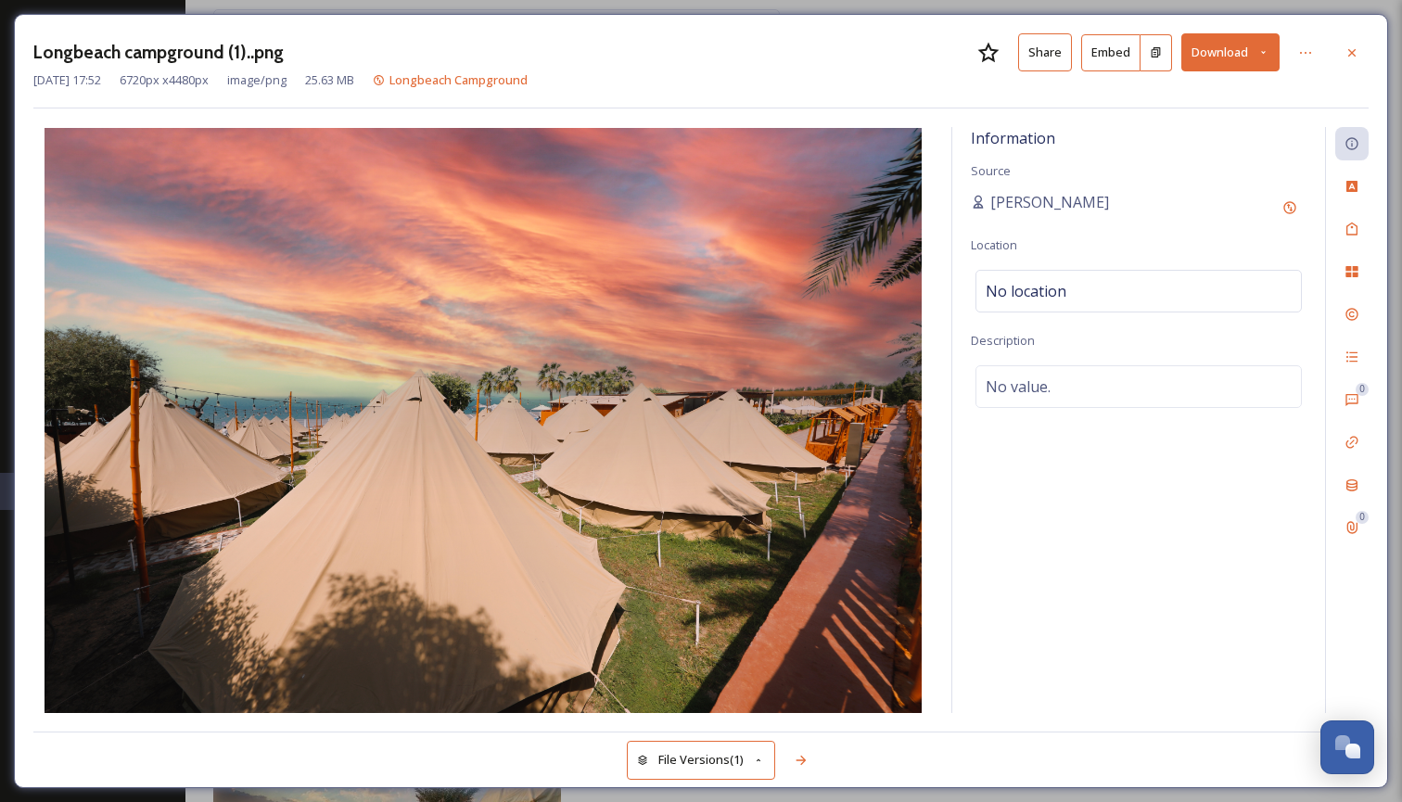
click at [1268, 45] on button "Download" at bounding box center [1230, 52] width 98 height 38
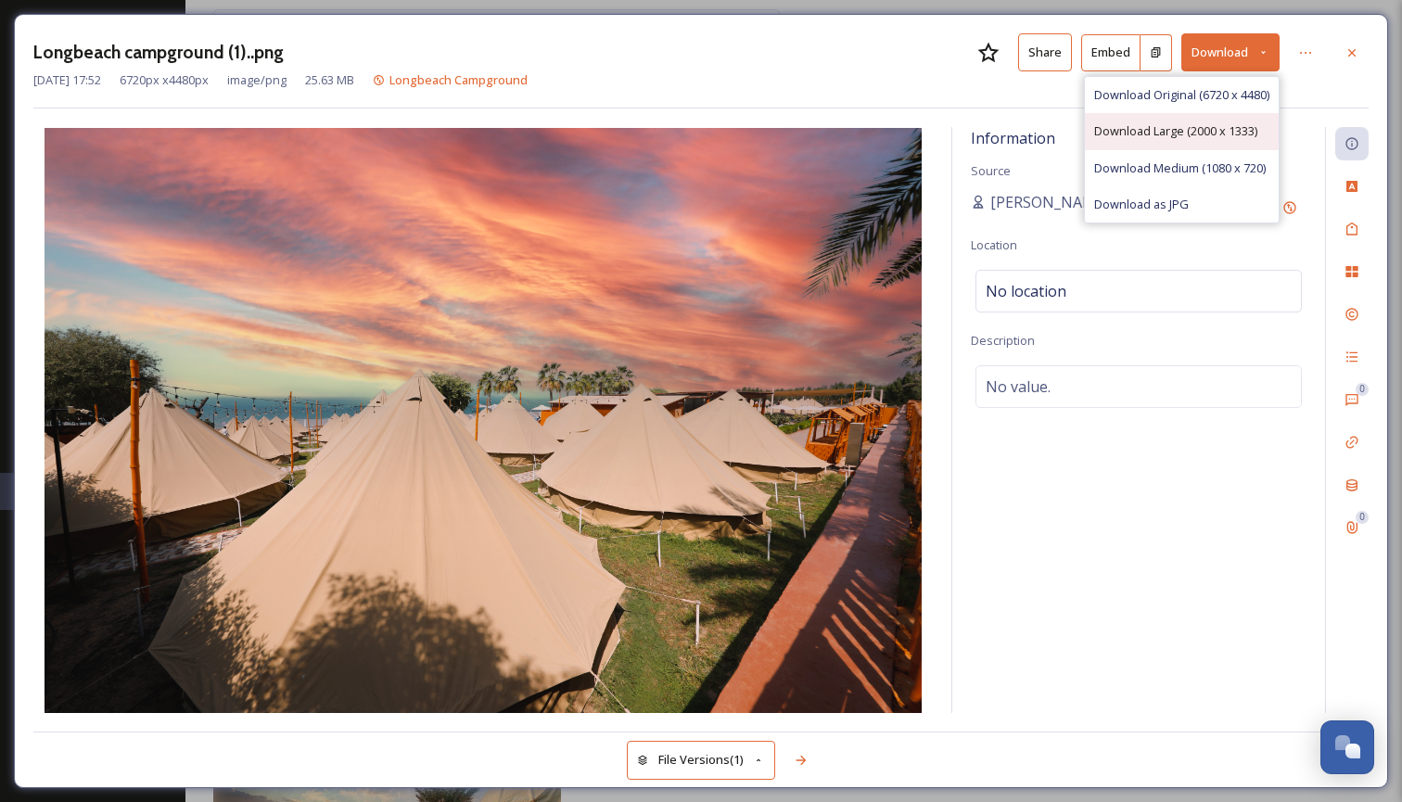
click at [1217, 129] on span "Download Large (2000 x 1333)" at bounding box center [1175, 131] width 163 height 18
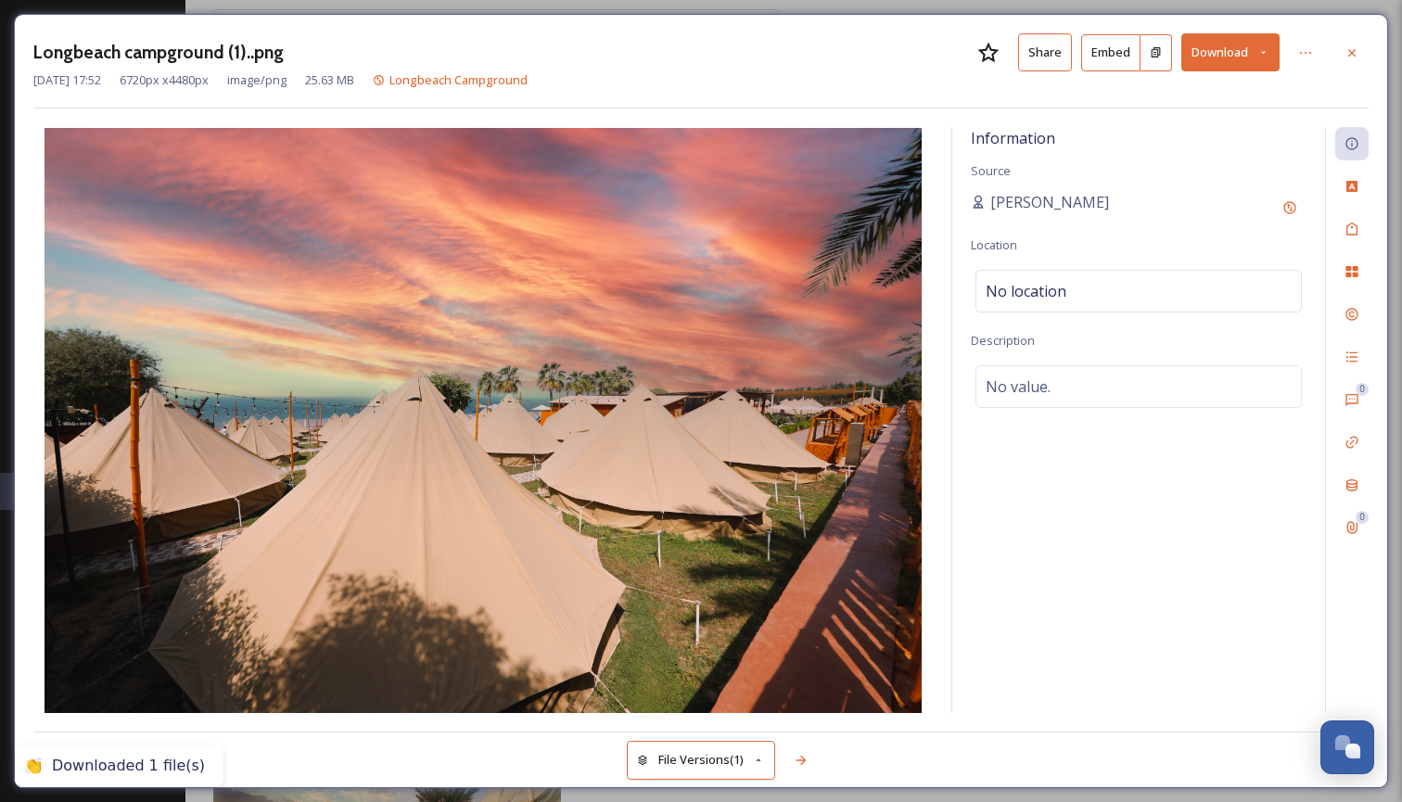
click at [1355, 52] on icon at bounding box center [1351, 52] width 15 height 15
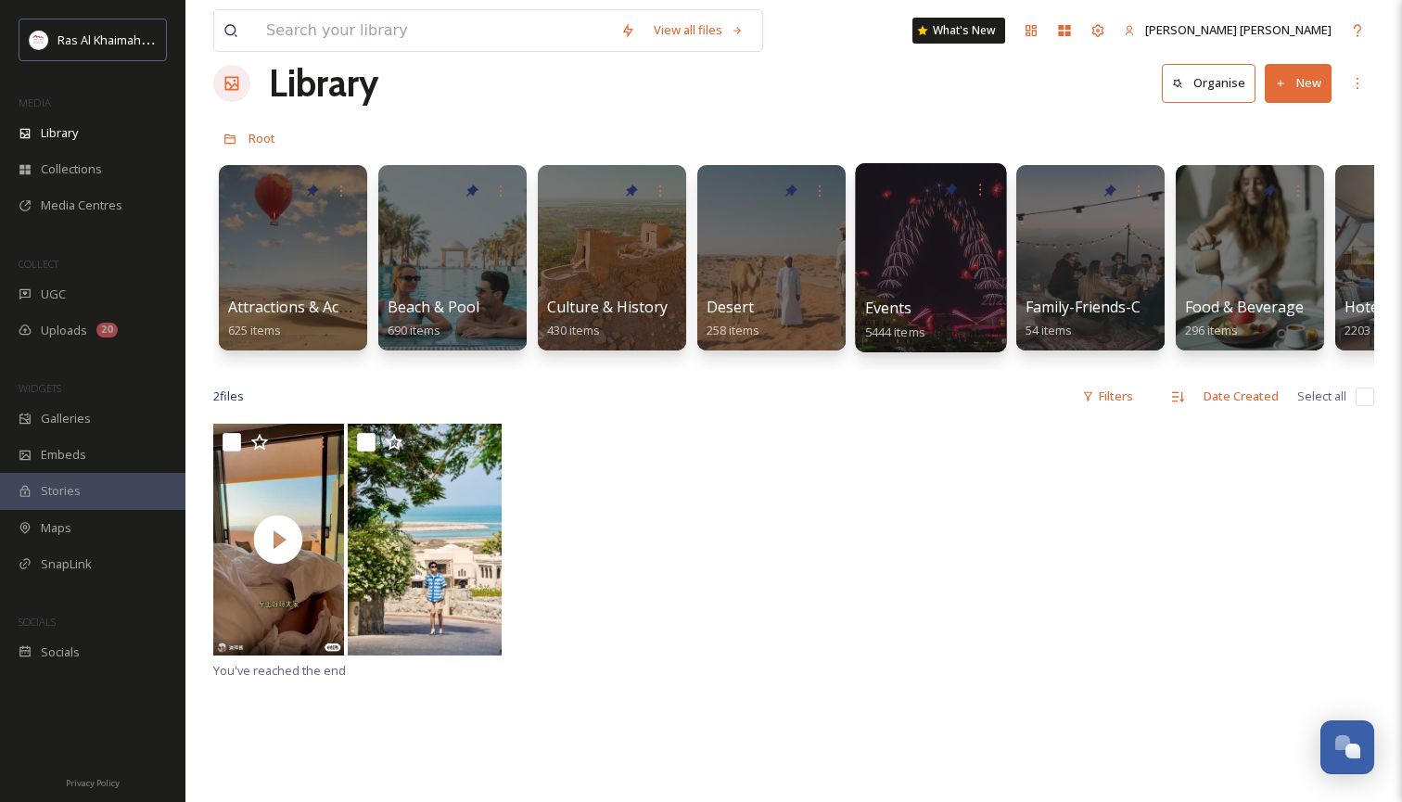
scroll to position [36, 0]
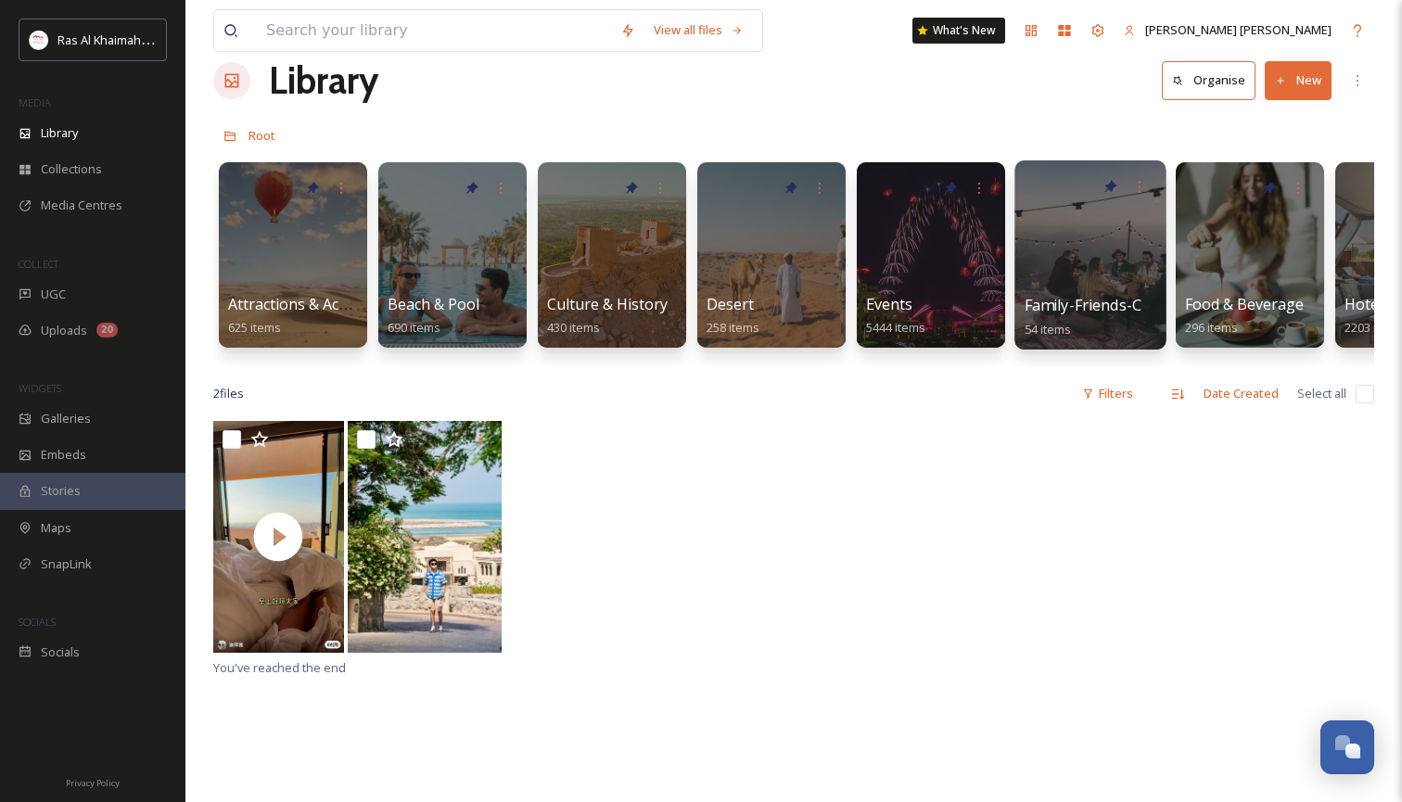
click at [1077, 260] on div at bounding box center [1089, 254] width 151 height 189
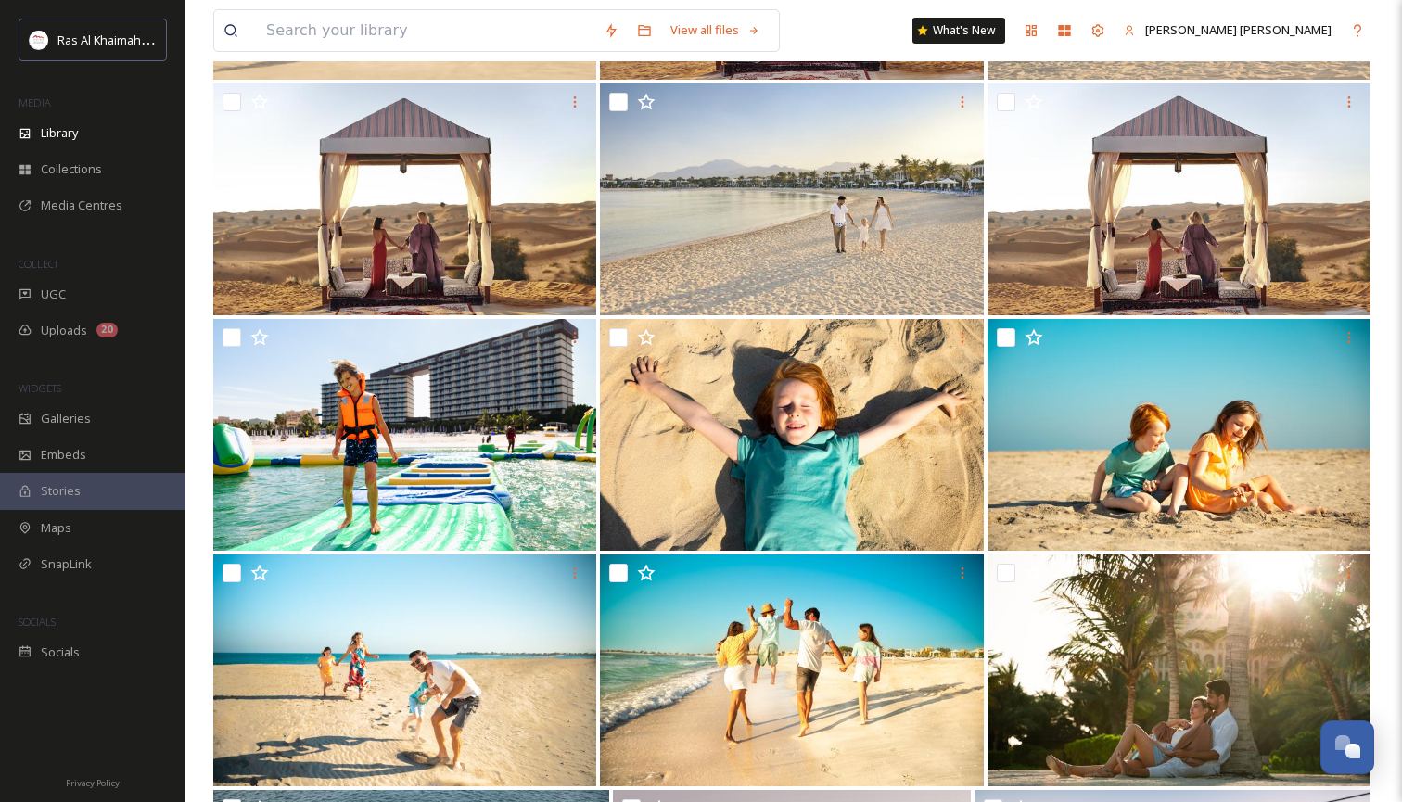
scroll to position [2538, 0]
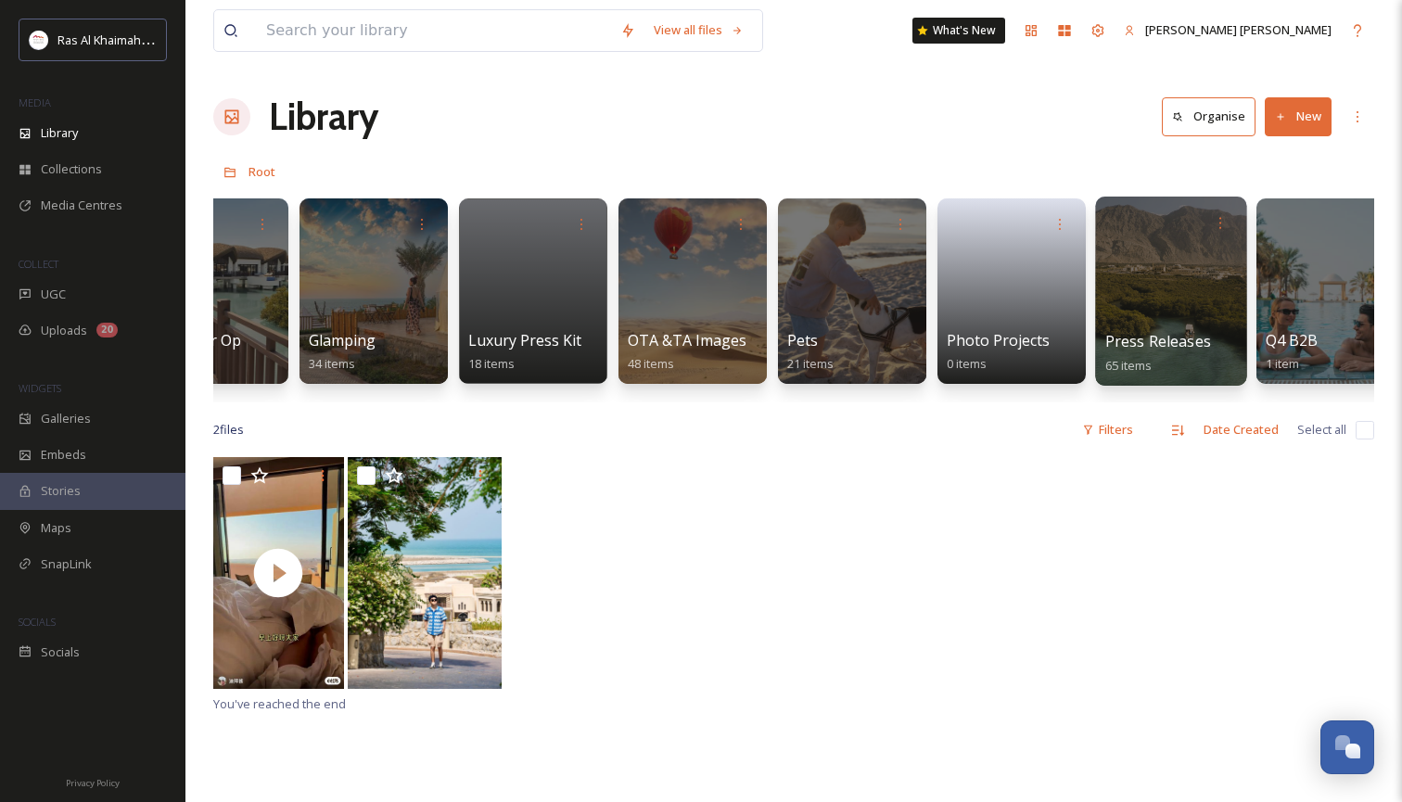
scroll to position [0, 3275]
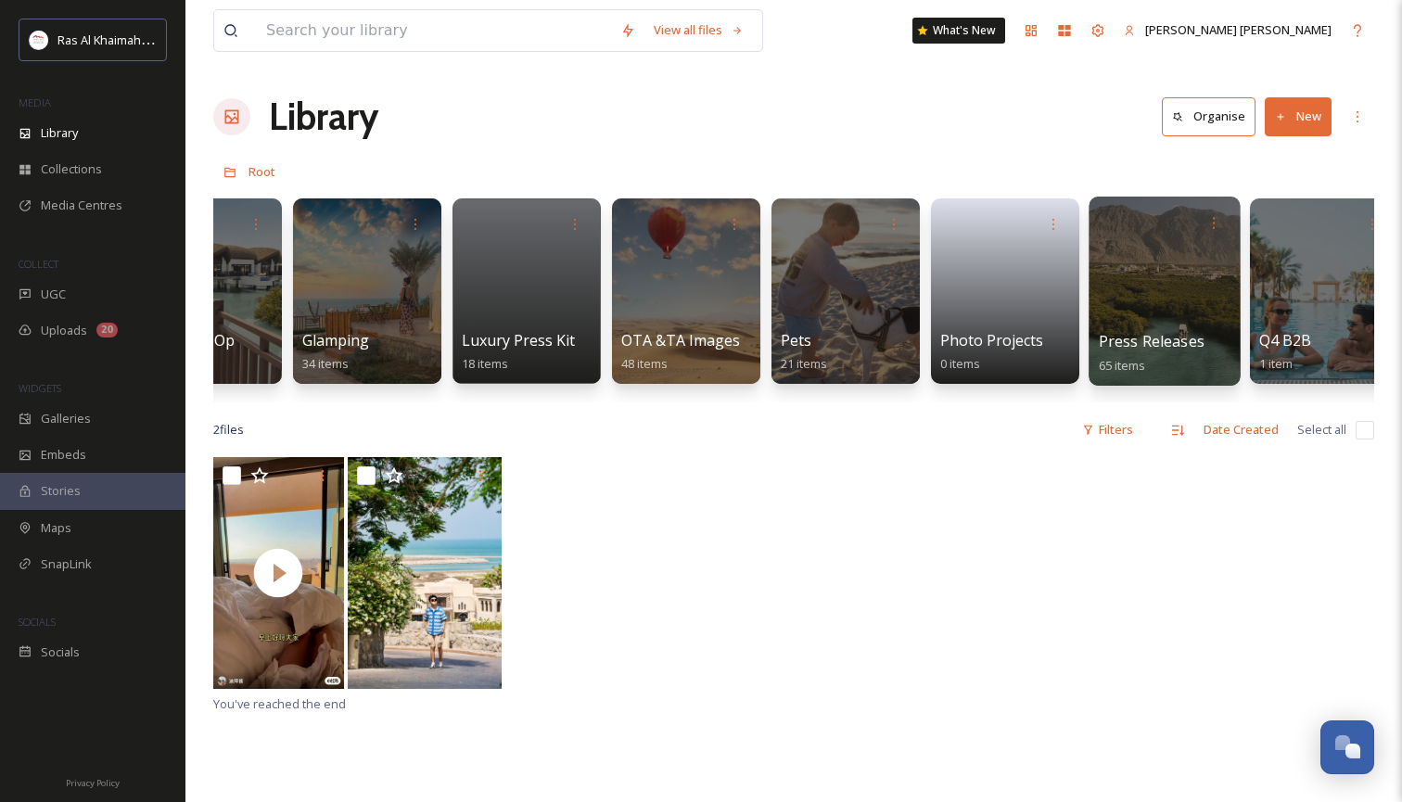
click at [1124, 350] on span "Press Releases" at bounding box center [1152, 341] width 106 height 20
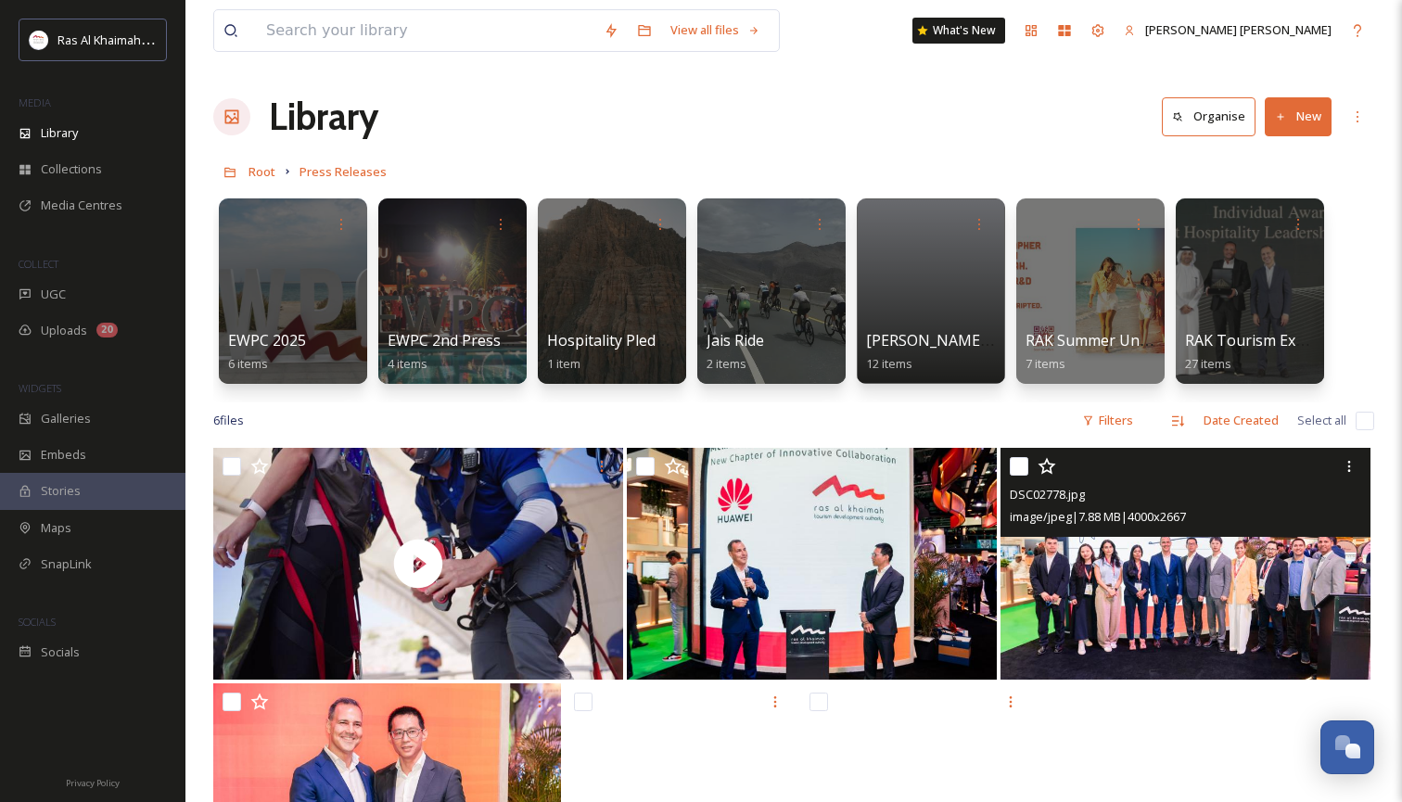
click at [1168, 608] on img at bounding box center [1185, 564] width 370 height 232
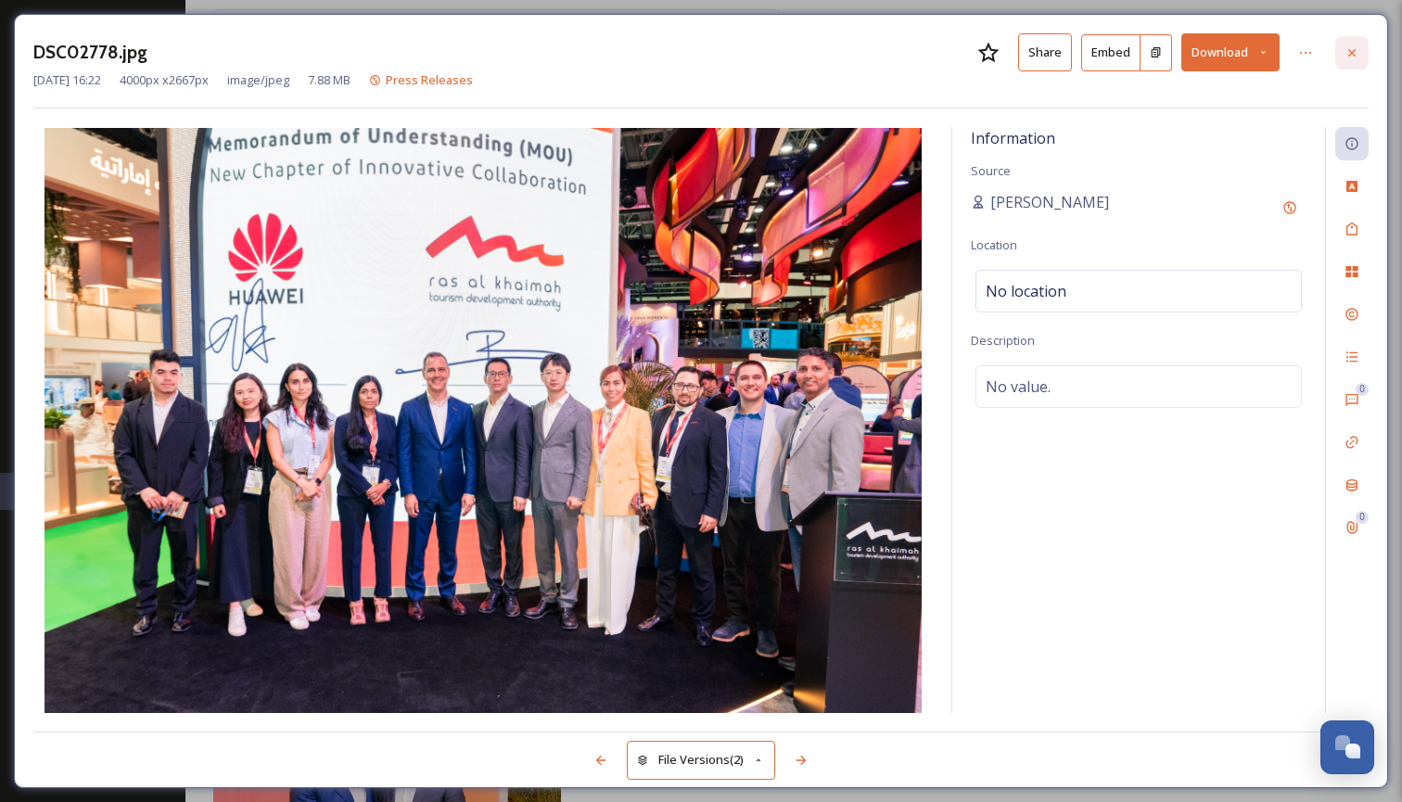
click at [1350, 55] on icon at bounding box center [1351, 52] width 15 height 15
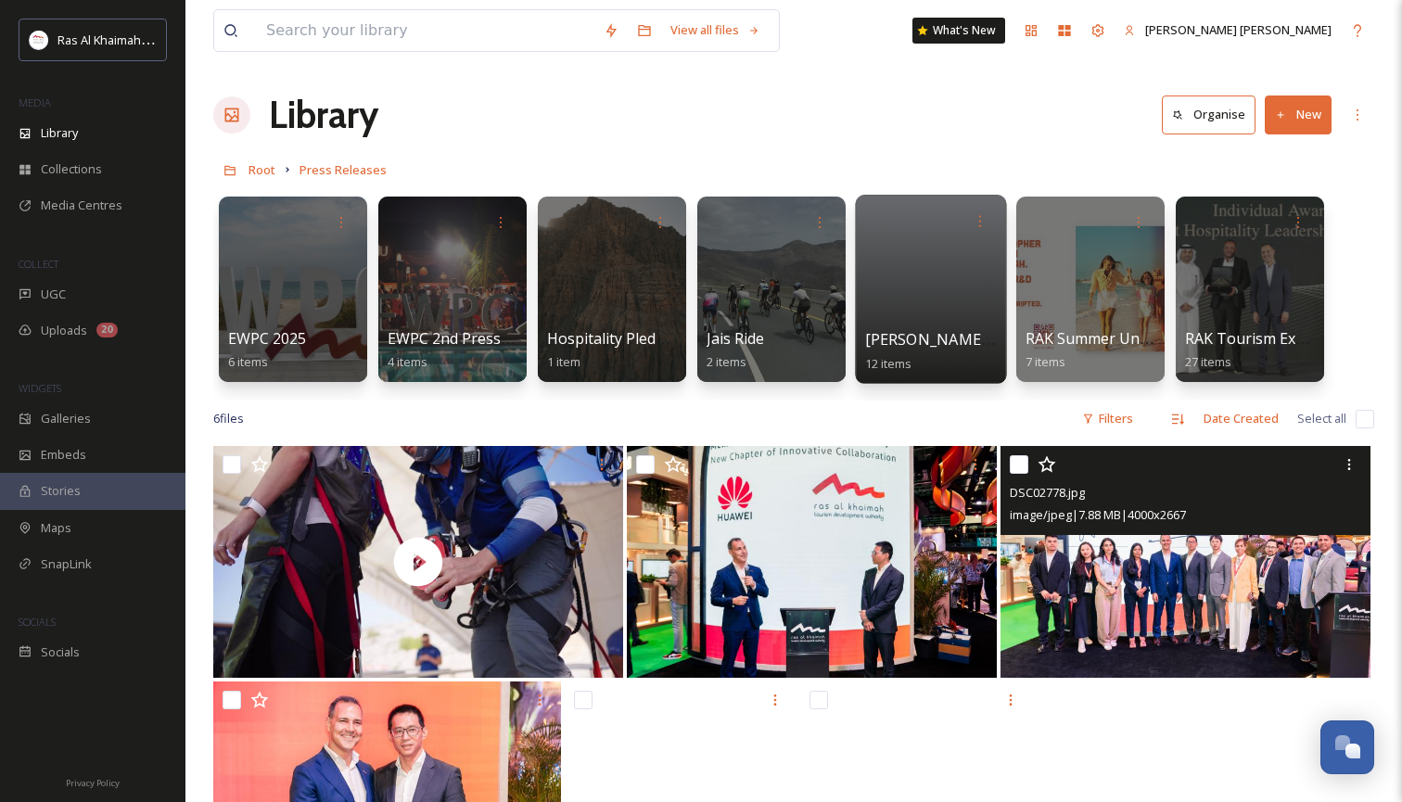
scroll to position [2, 0]
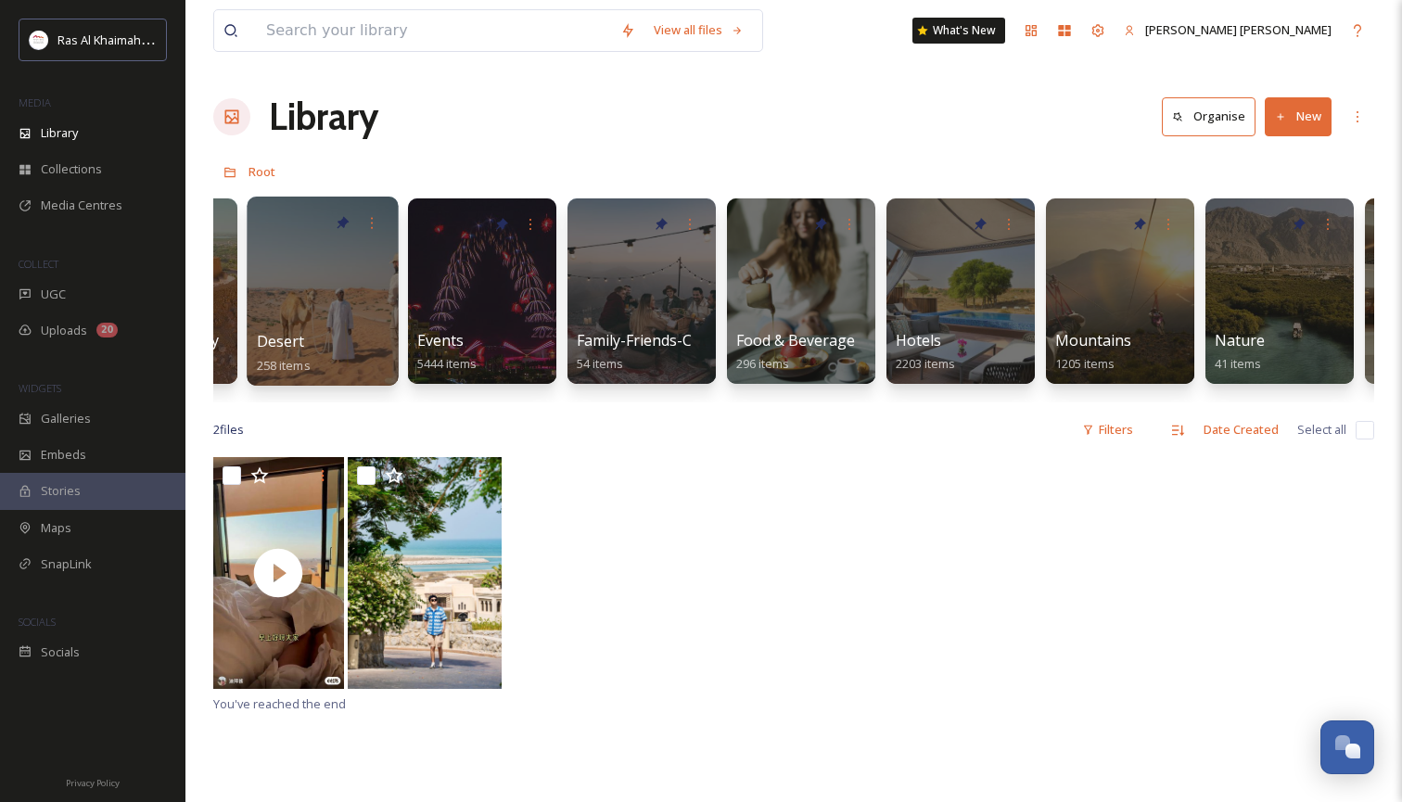
scroll to position [0, 452]
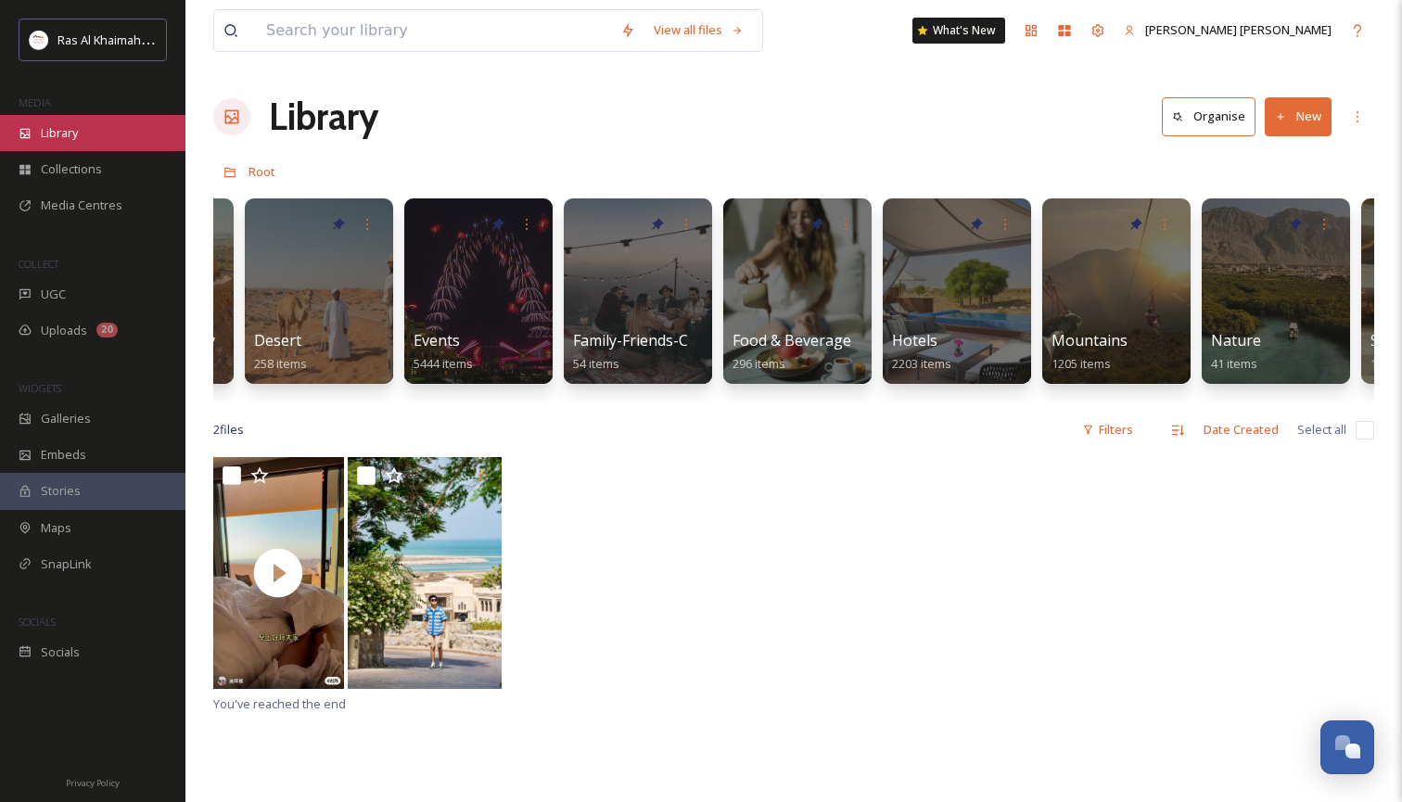
click at [61, 133] on span "Library" at bounding box center [59, 133] width 37 height 18
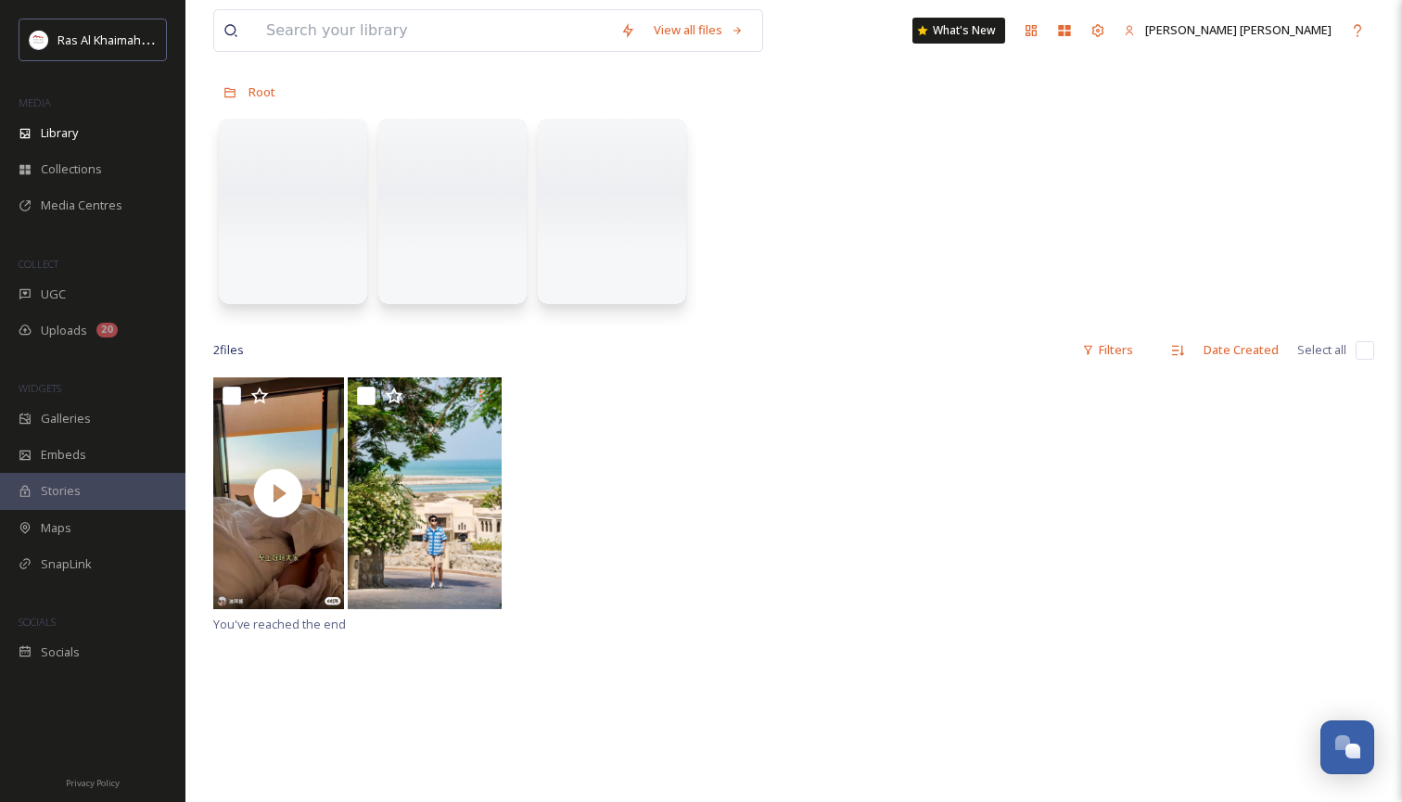
scroll to position [91, 0]
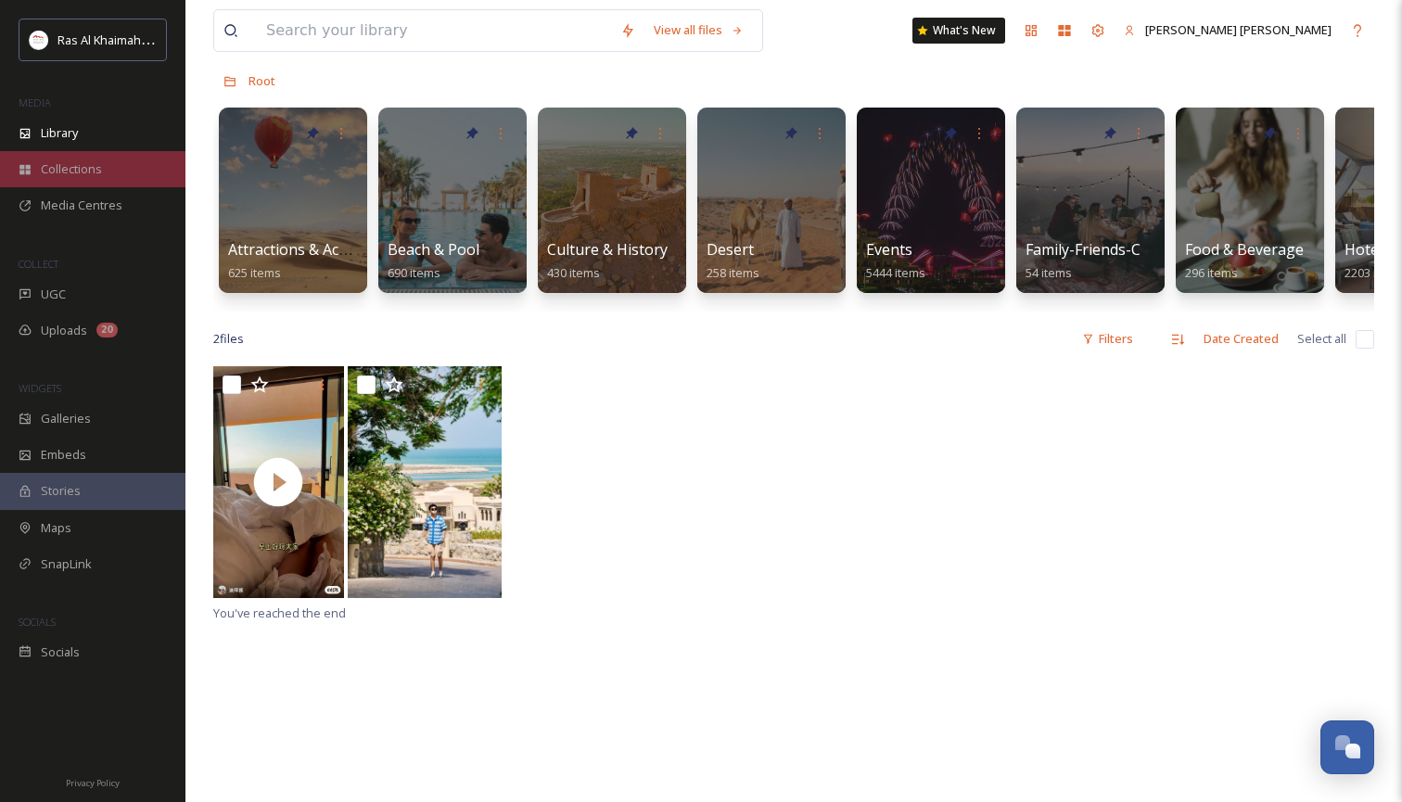
click at [65, 167] on span "Collections" at bounding box center [71, 169] width 61 height 18
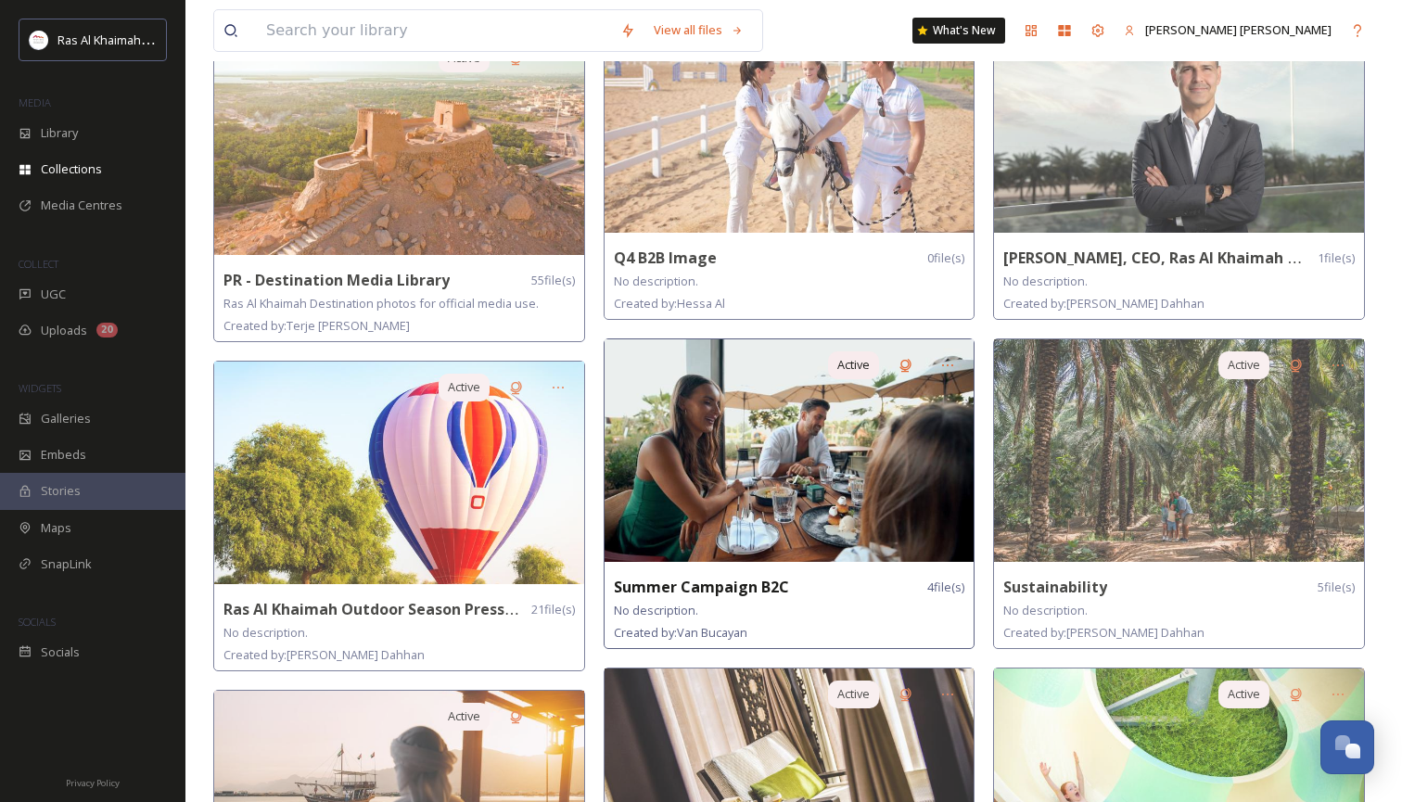
scroll to position [621, 0]
